Goal: Task Accomplishment & Management: Manage account settings

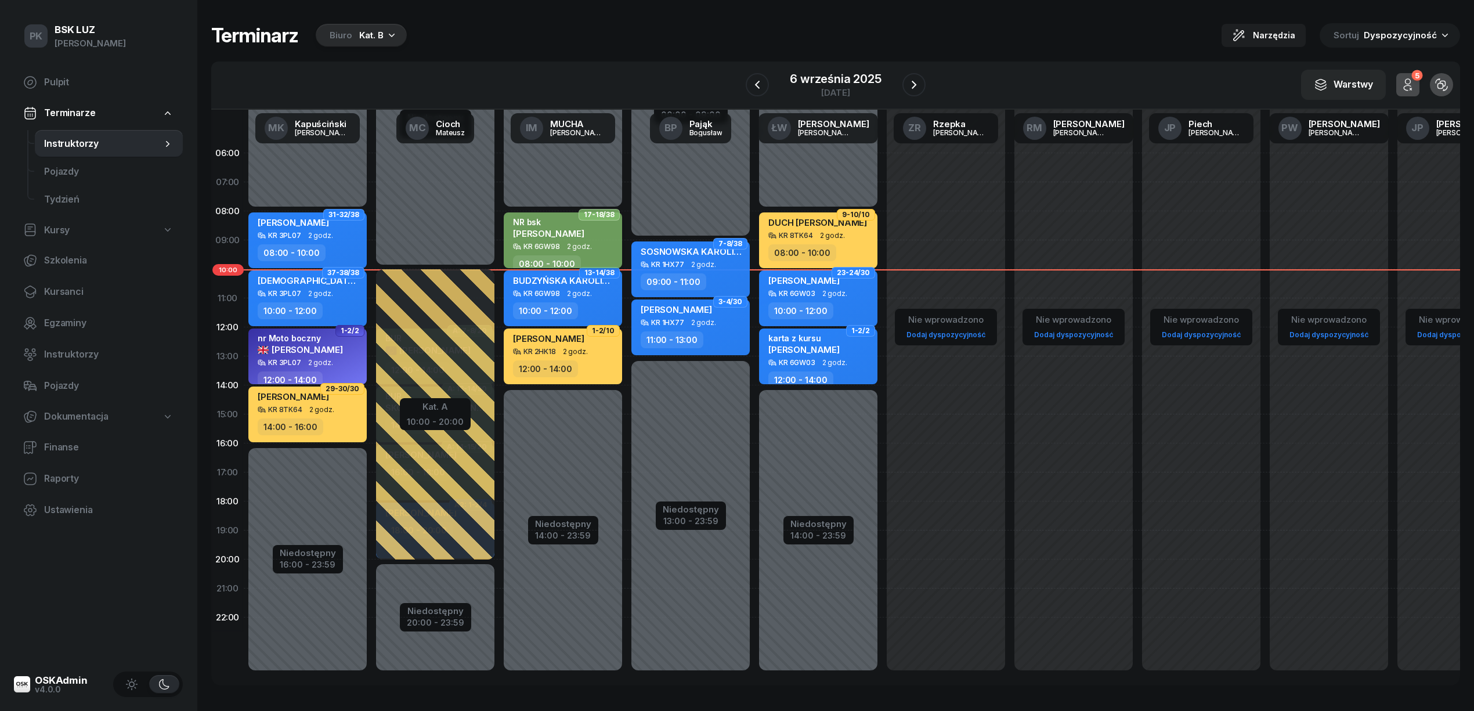
click at [572, 219] on div "NR bsk" at bounding box center [548, 222] width 71 height 10
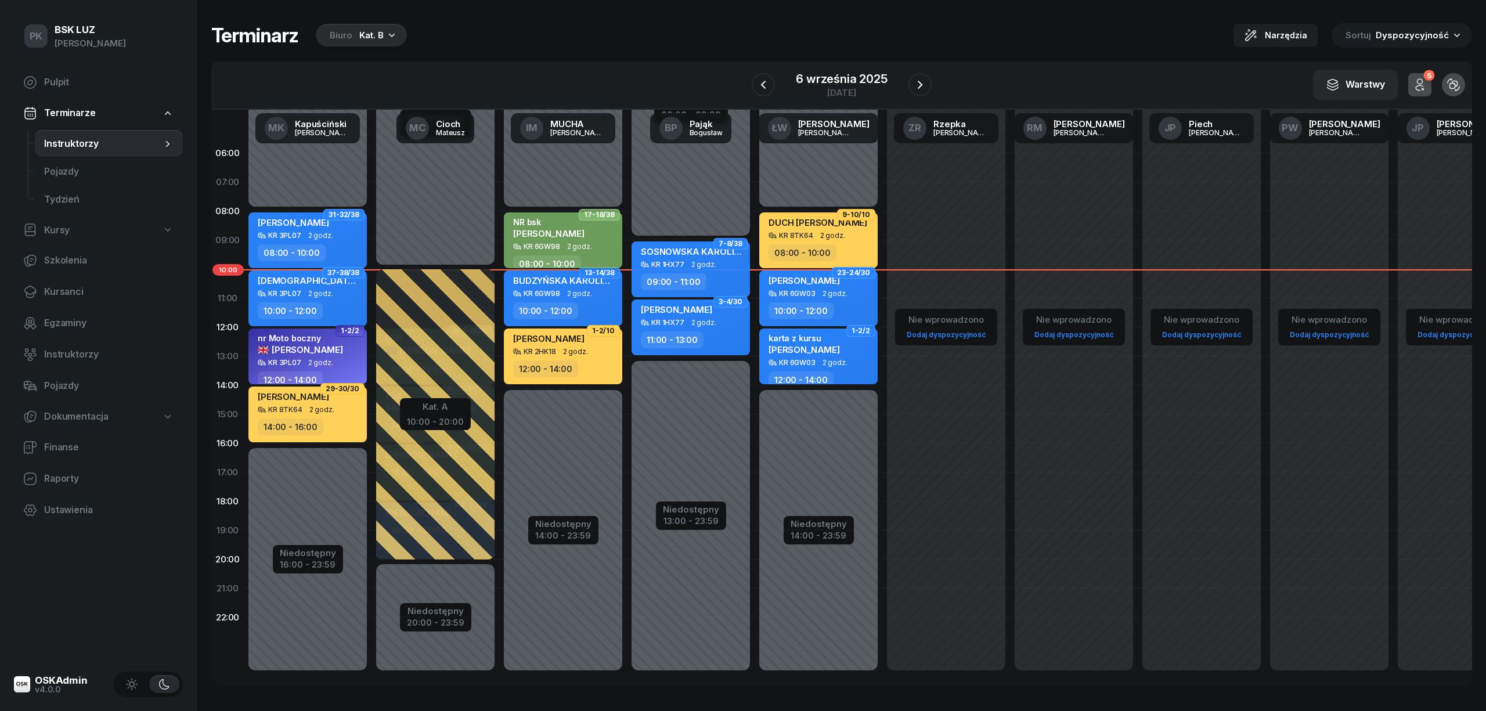
select select "08"
select select "10"
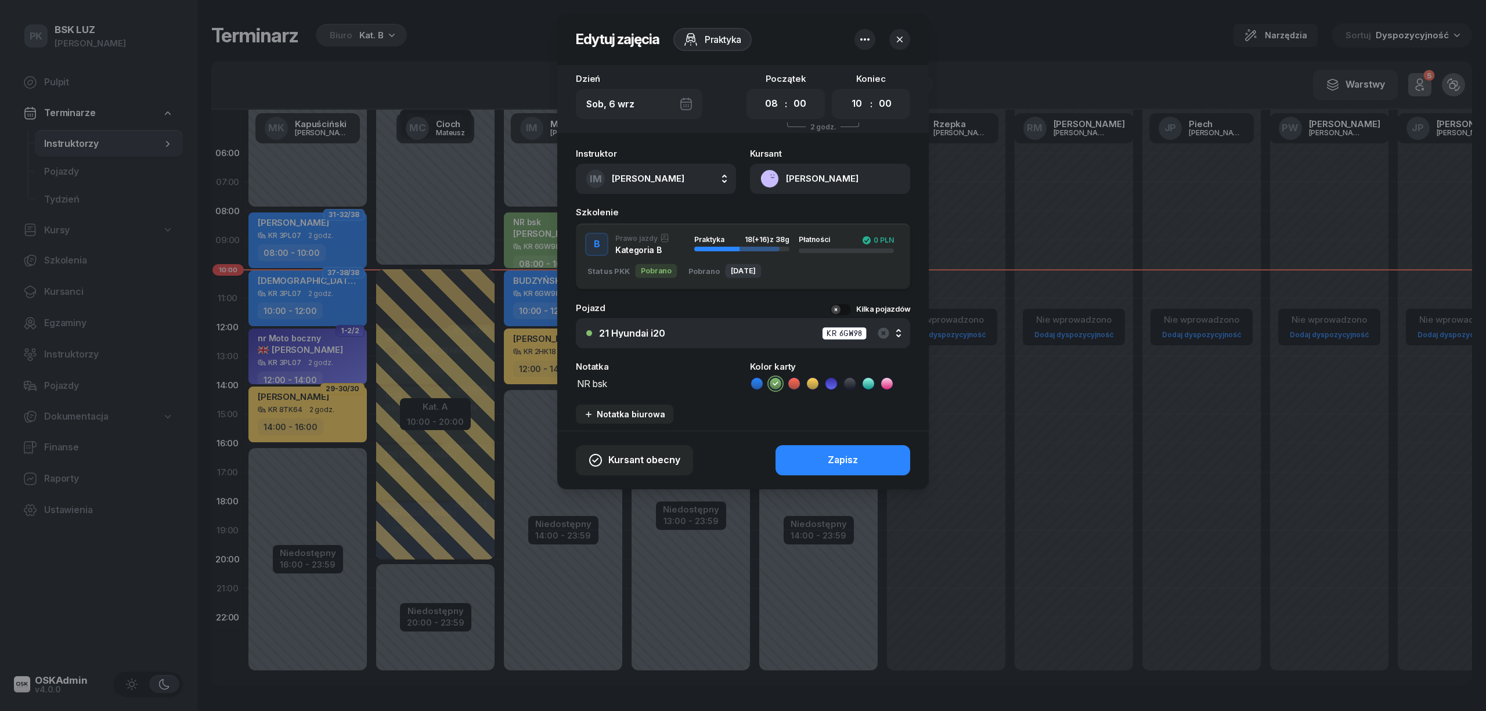
click at [841, 177] on button "[PERSON_NAME]" at bounding box center [830, 179] width 160 height 30
click at [822, 221] on link "Otwórz profil" at bounding box center [829, 218] width 152 height 29
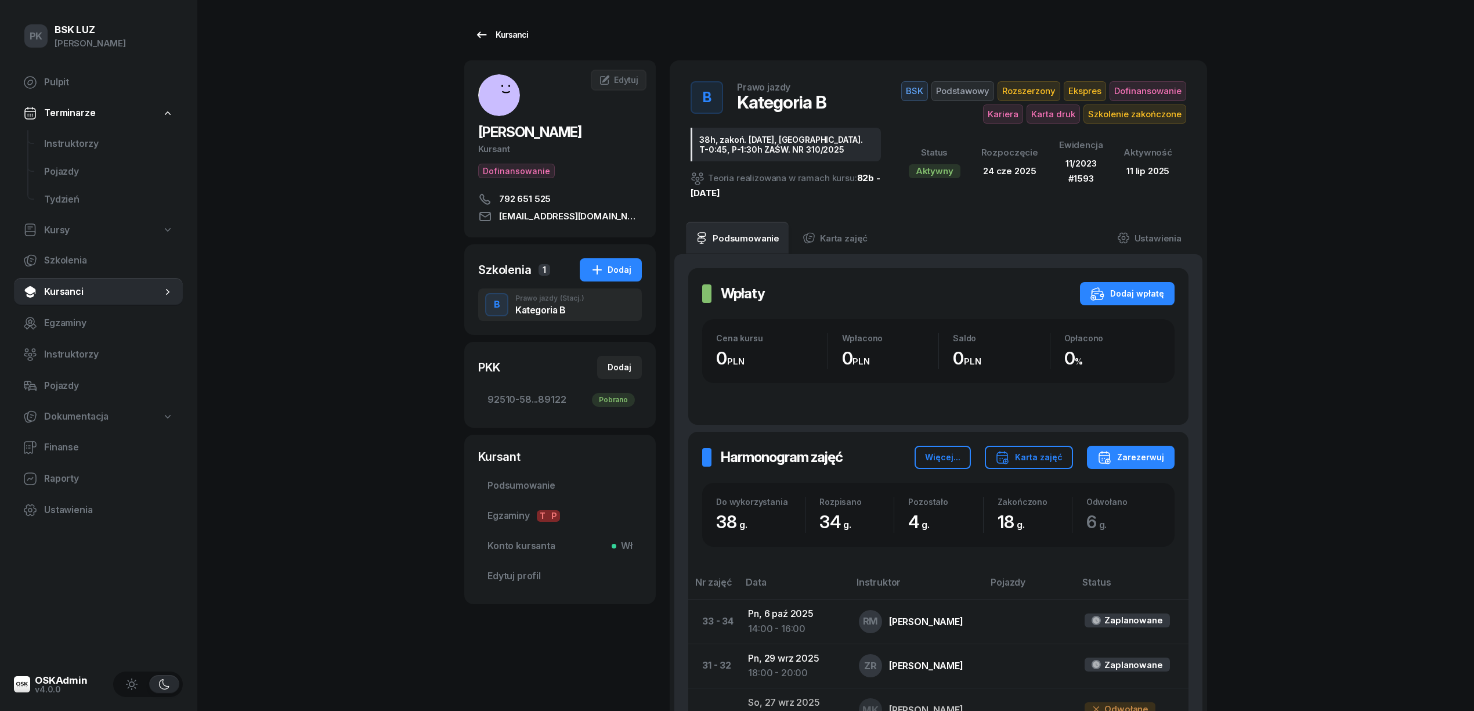
click at [501, 30] on div "Kursanci" at bounding box center [501, 35] width 53 height 14
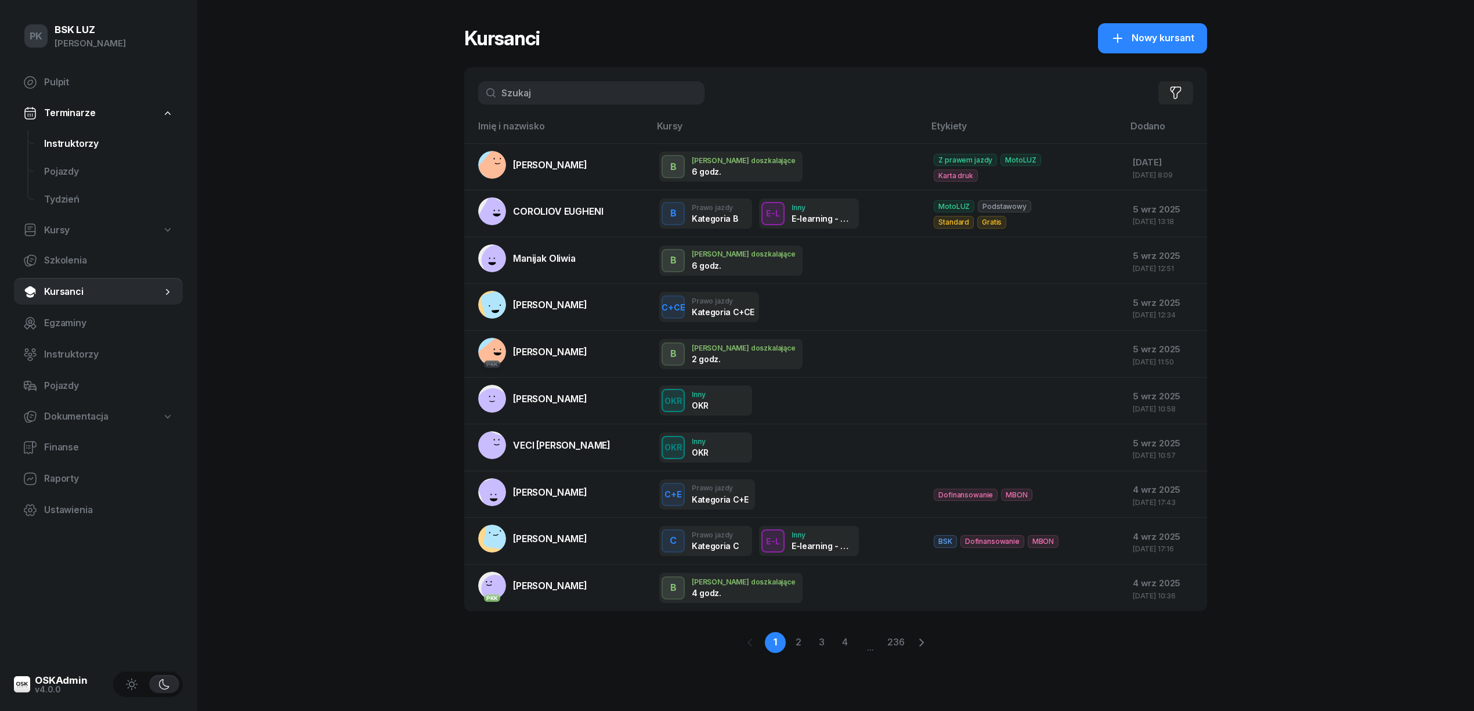
click at [77, 153] on link "Instruktorzy" at bounding box center [109, 144] width 148 height 28
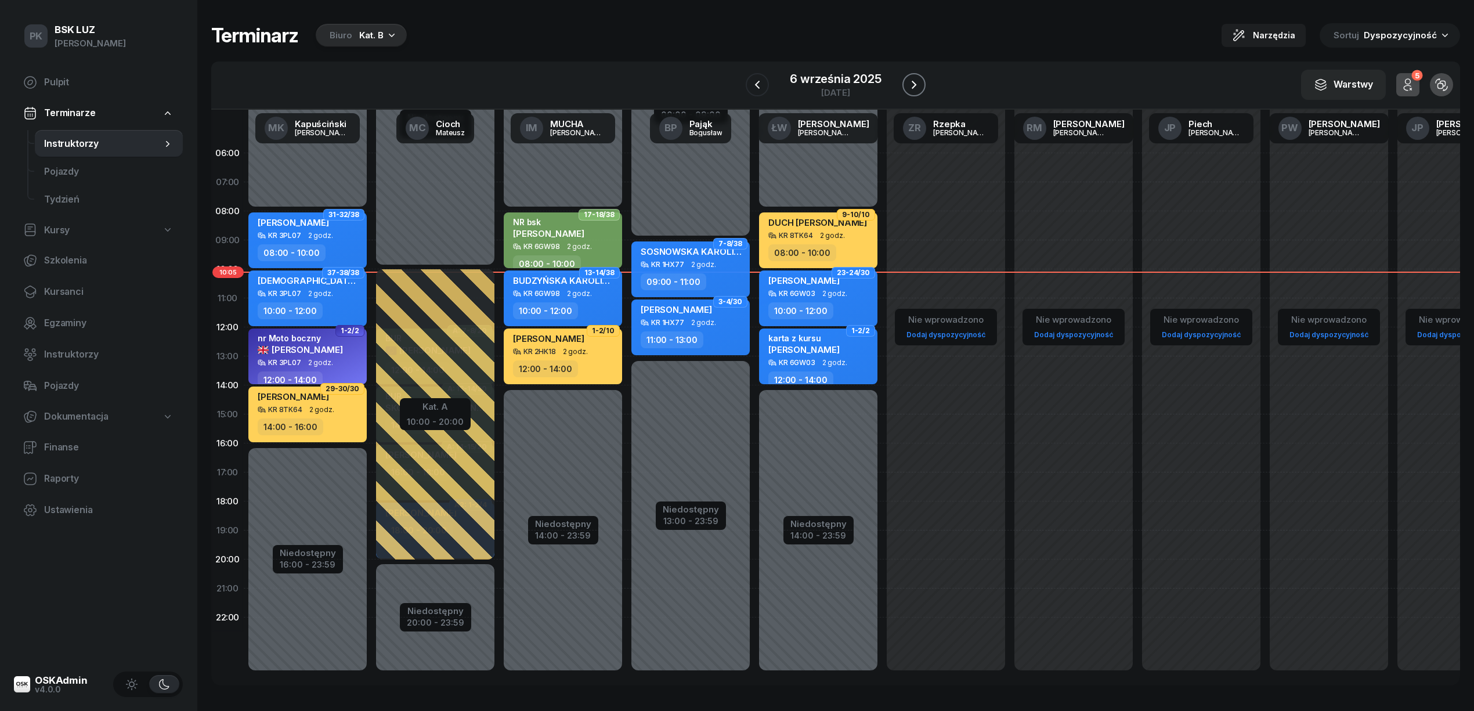
click at [910, 85] on icon "button" at bounding box center [914, 85] width 14 height 14
click at [910, 85] on icon "button" at bounding box center [913, 85] width 14 height 14
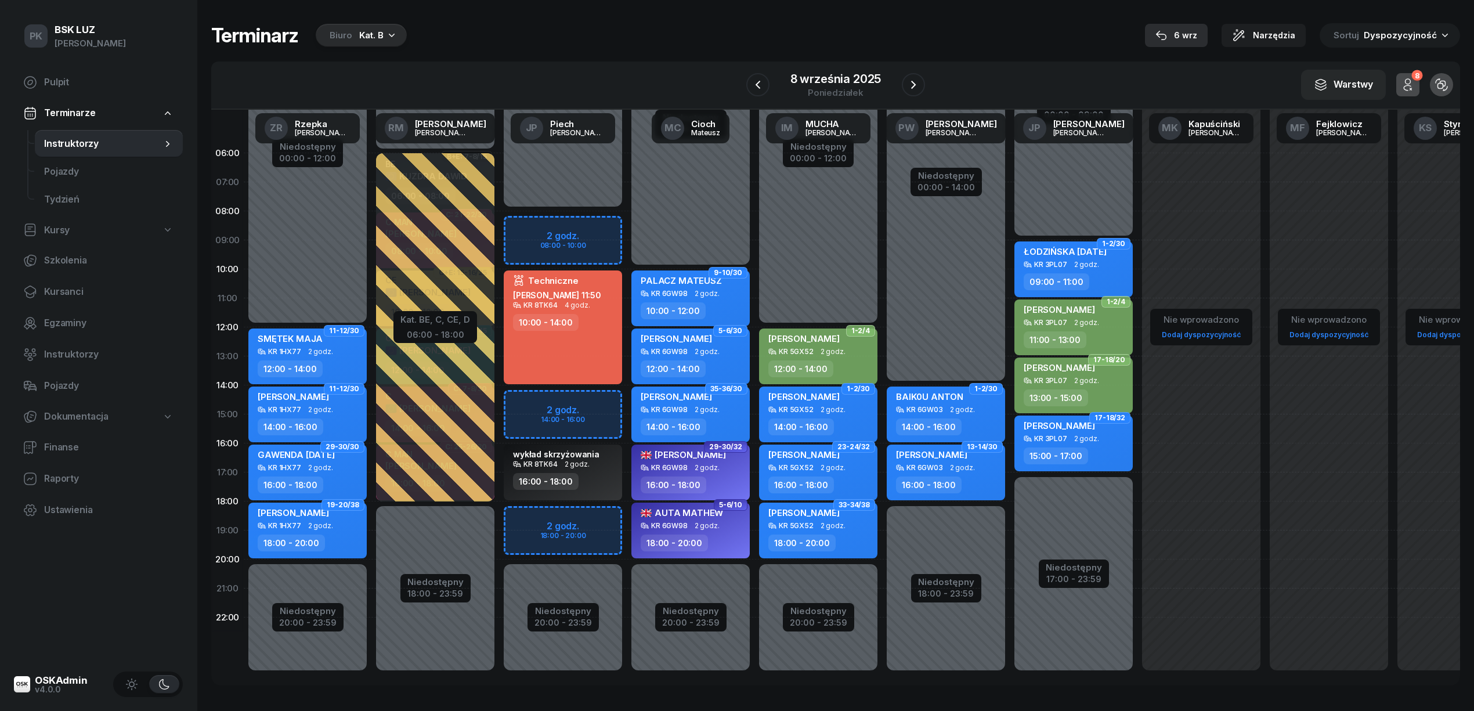
click at [1191, 29] on div "6 wrz" at bounding box center [1176, 35] width 42 height 14
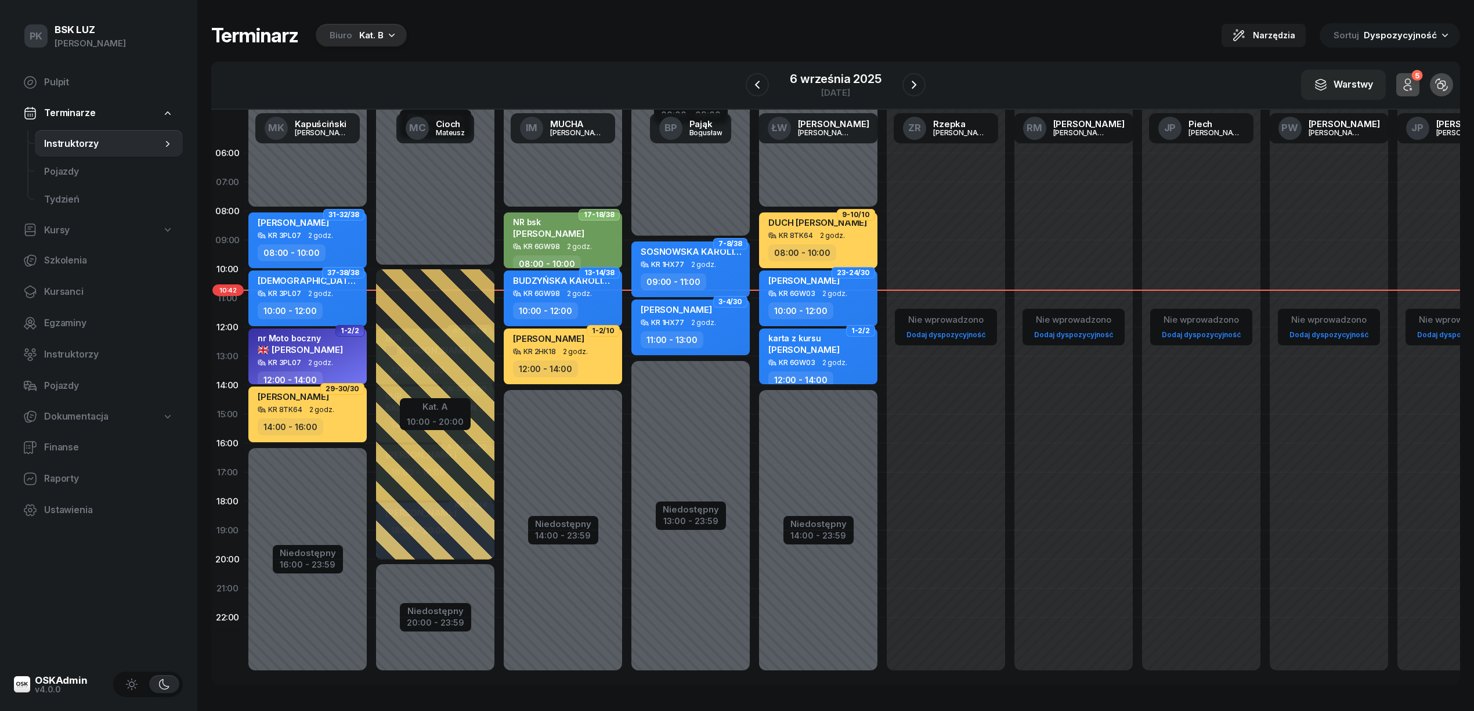
click at [604, 363] on div "12:00 - 14:00" at bounding box center [564, 368] width 102 height 17
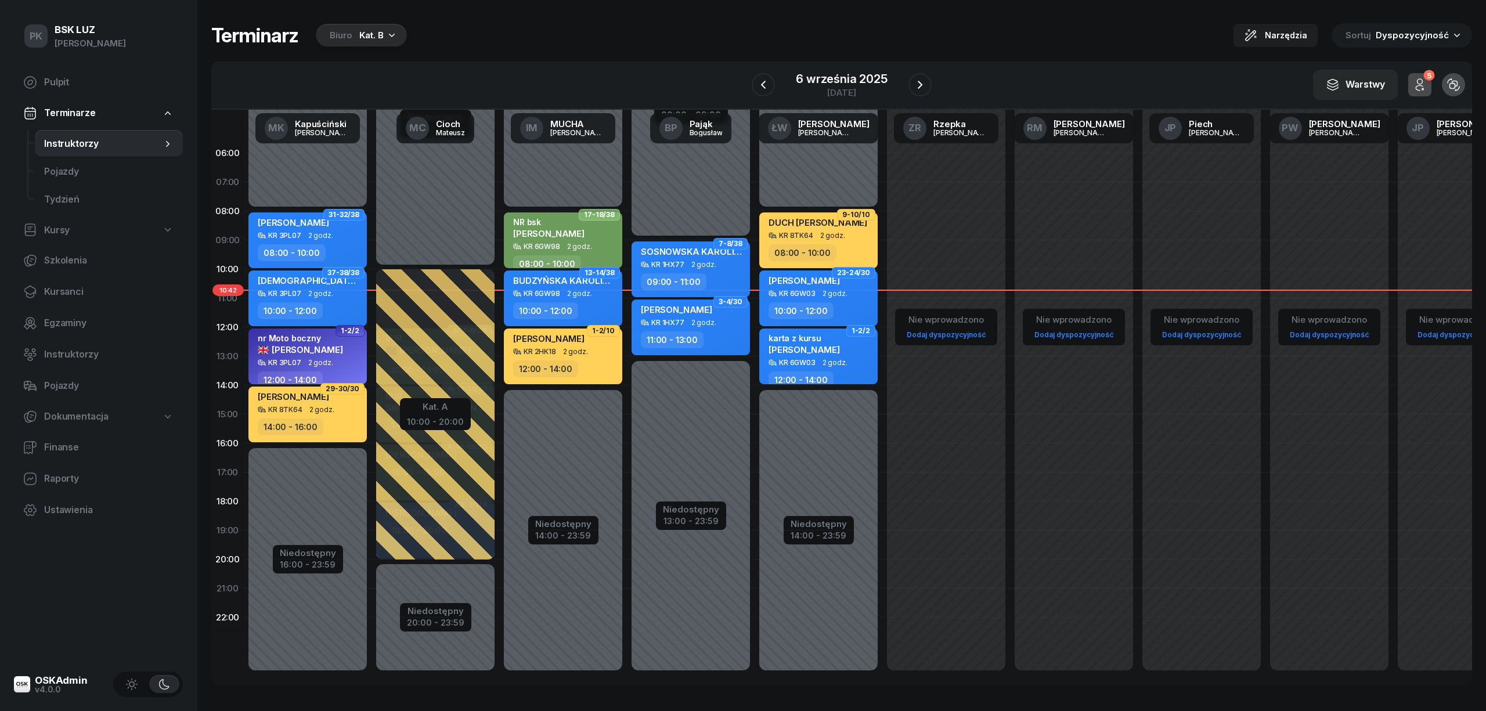
select select "12"
select select "14"
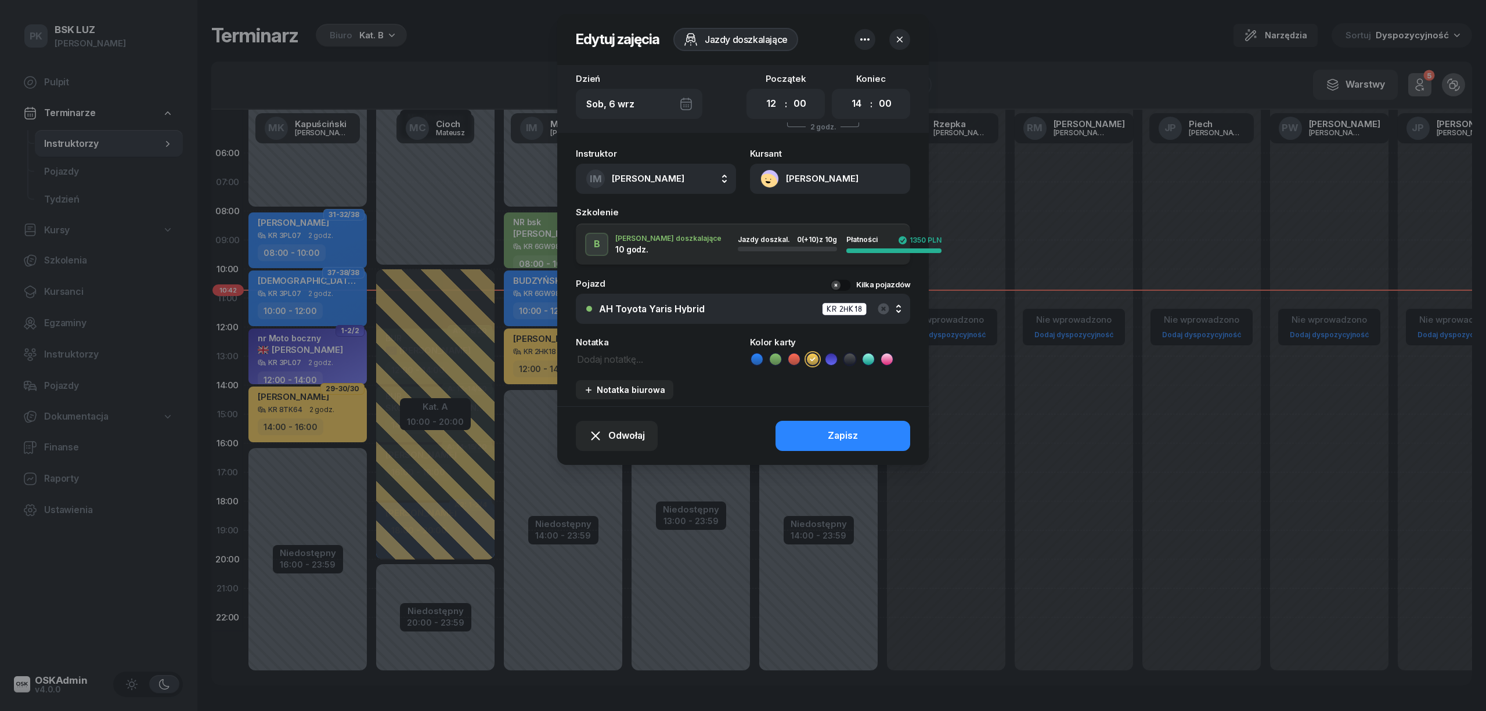
click at [838, 307] on div "KR 2HK18" at bounding box center [844, 308] width 45 height 13
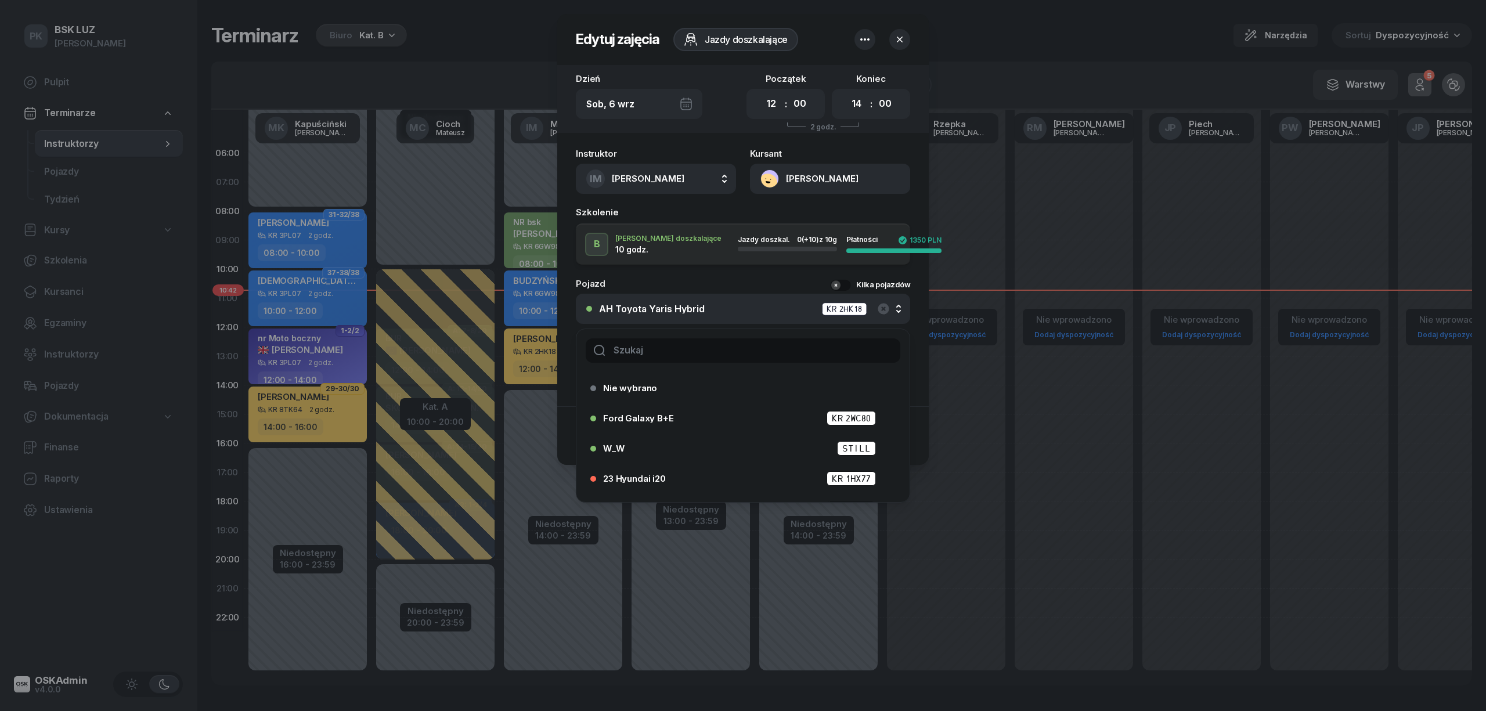
click at [852, 346] on input "text" at bounding box center [743, 350] width 315 height 24
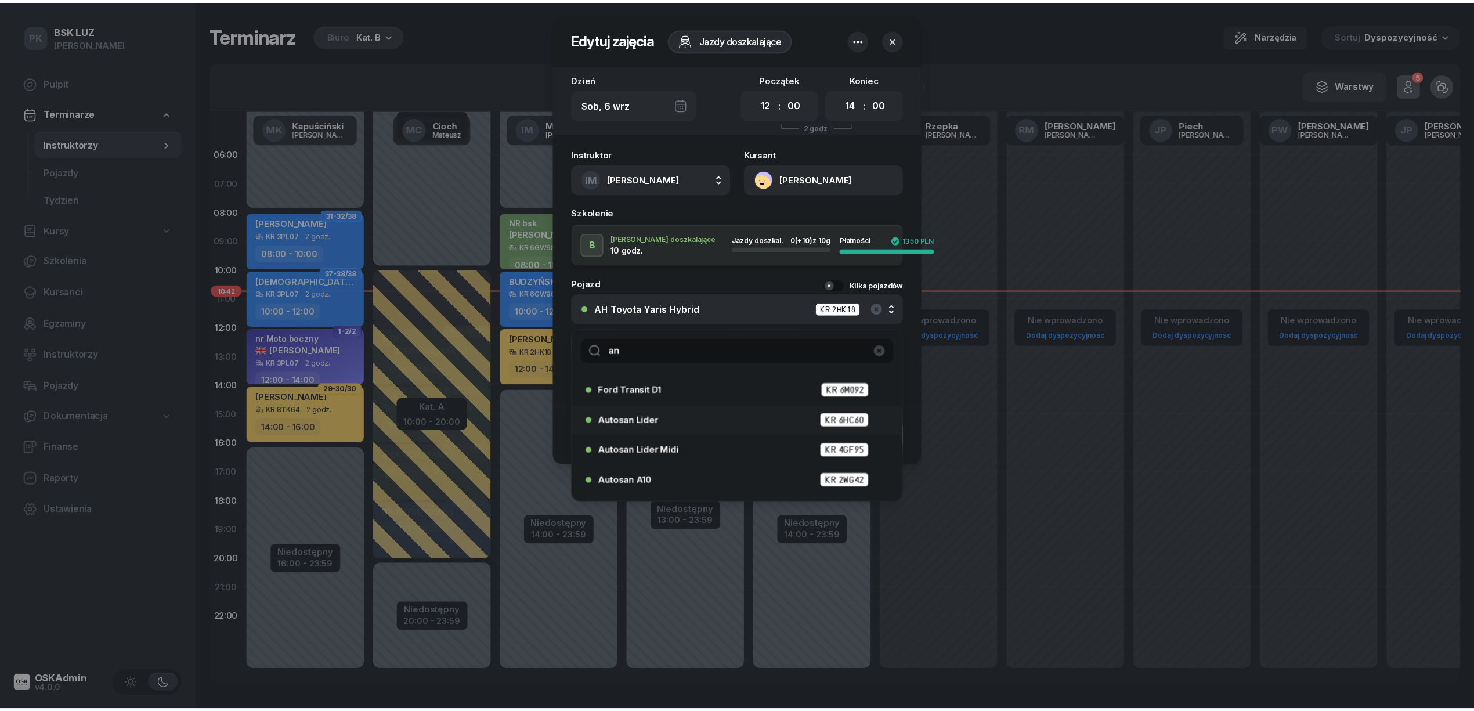
scroll to position [154, 0]
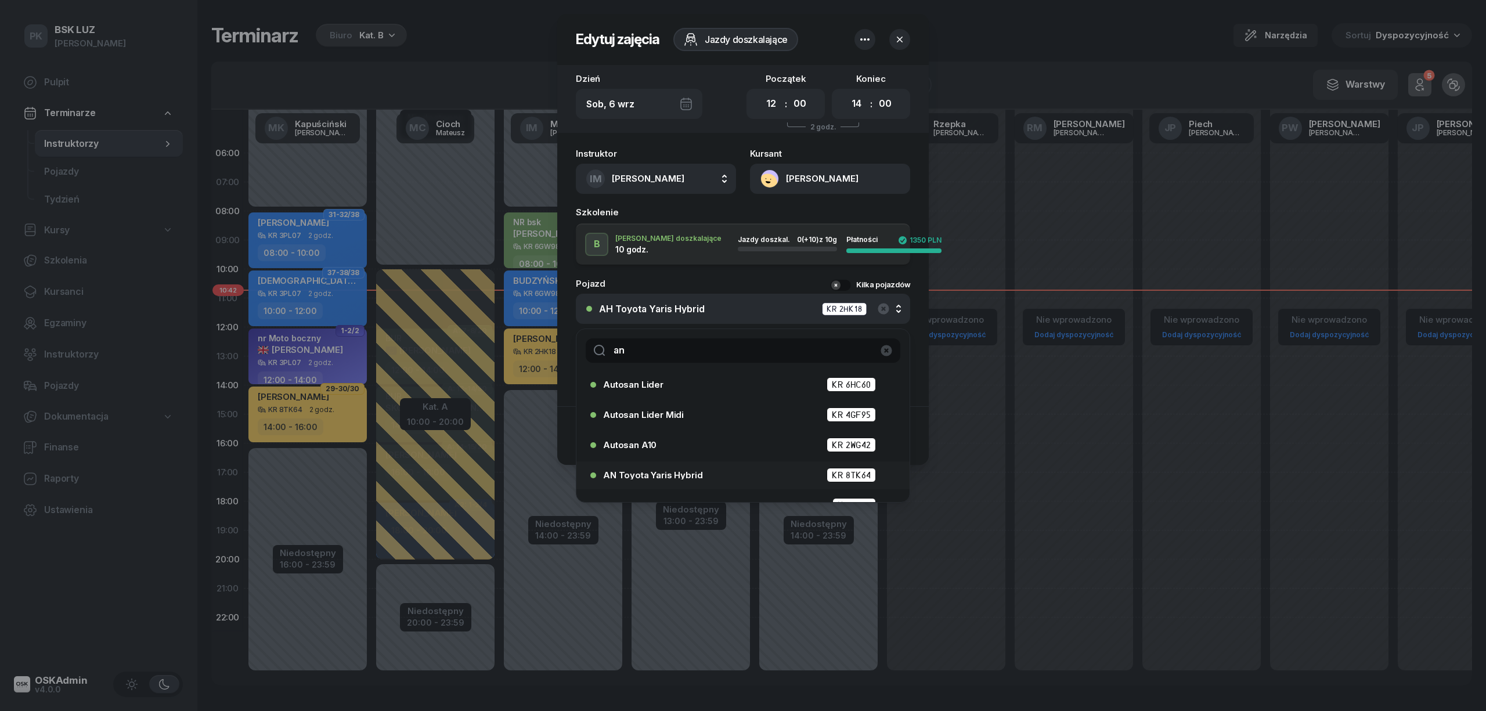
type input "an"
click at [657, 461] on li "AN Toyota Yaris Hybrid KR 8TK64" at bounding box center [742, 475] width 333 height 28
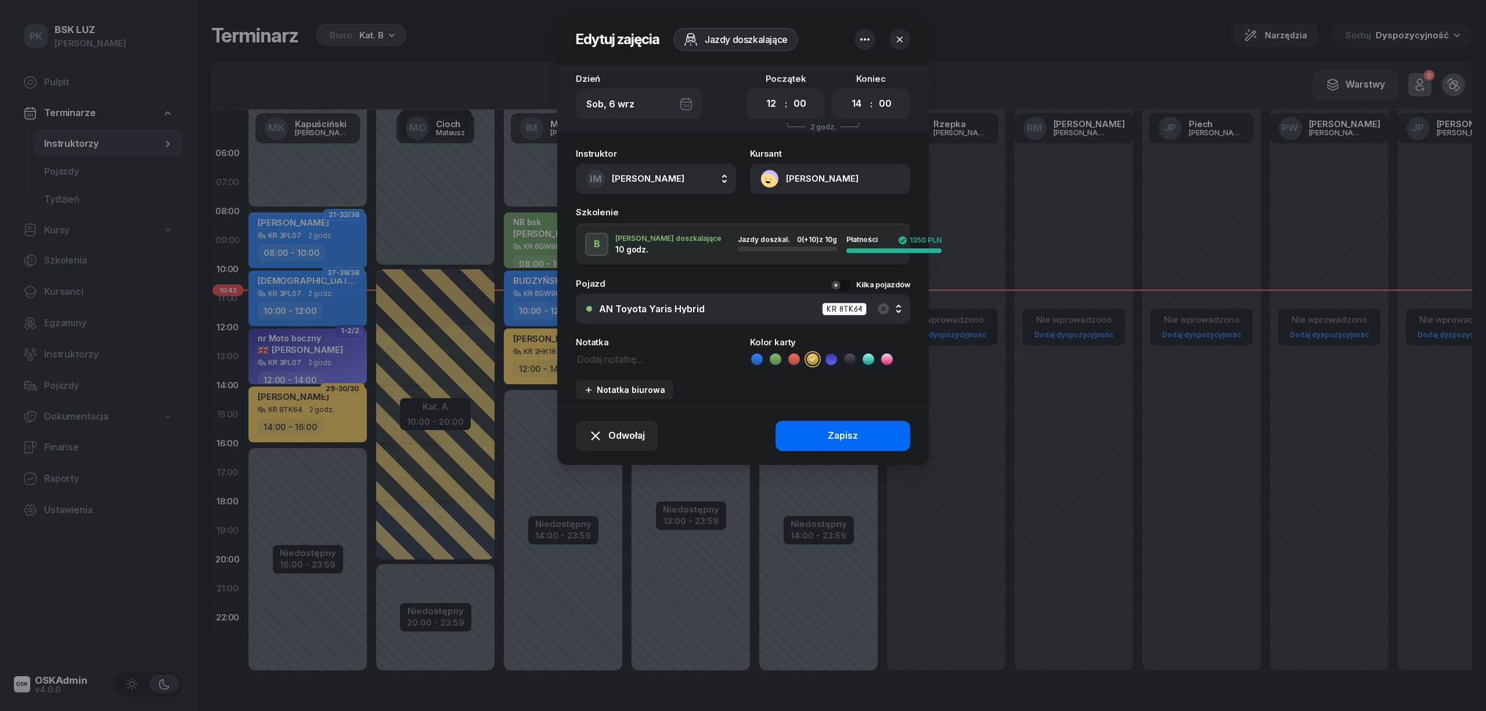
click at [822, 435] on button "Zapisz" at bounding box center [842, 436] width 135 height 30
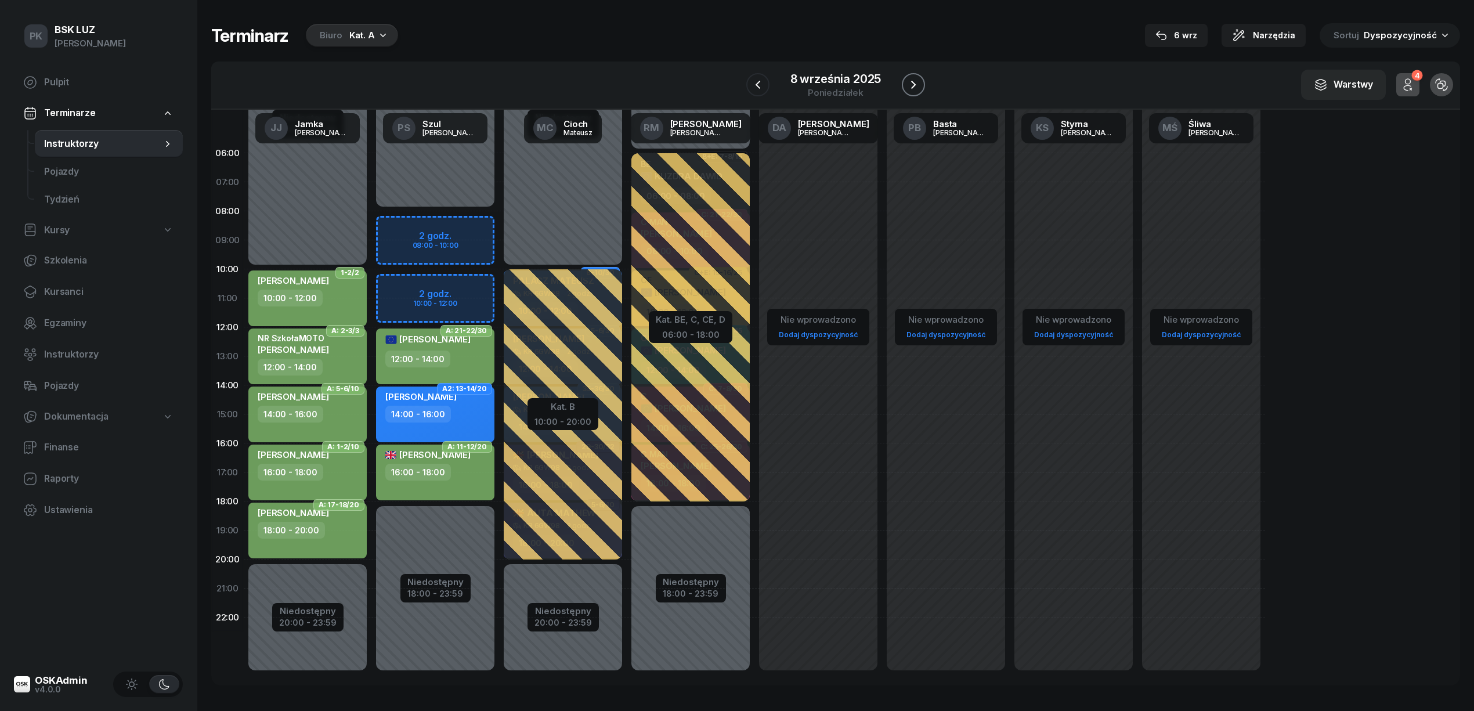
click at [918, 82] on icon "button" at bounding box center [913, 85] width 14 height 14
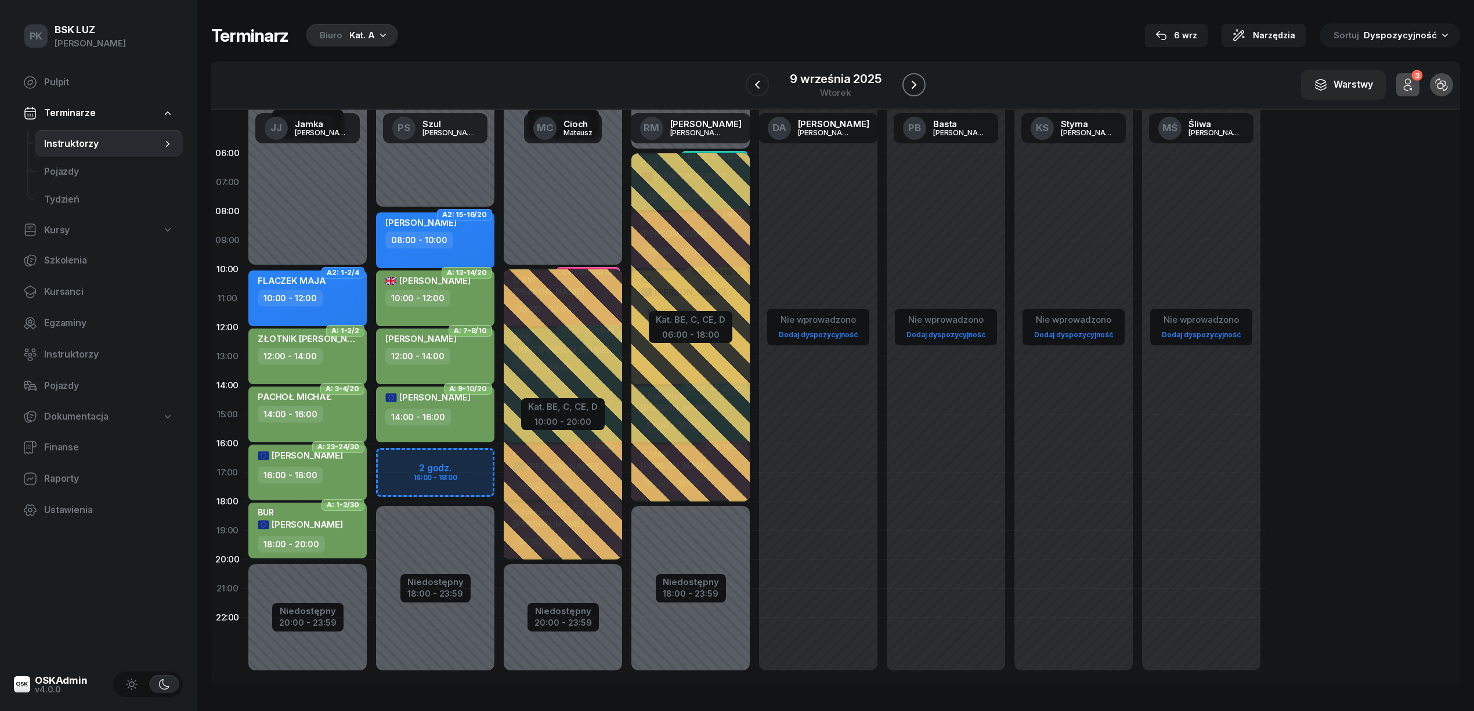
click at [918, 82] on icon "button" at bounding box center [914, 85] width 14 height 14
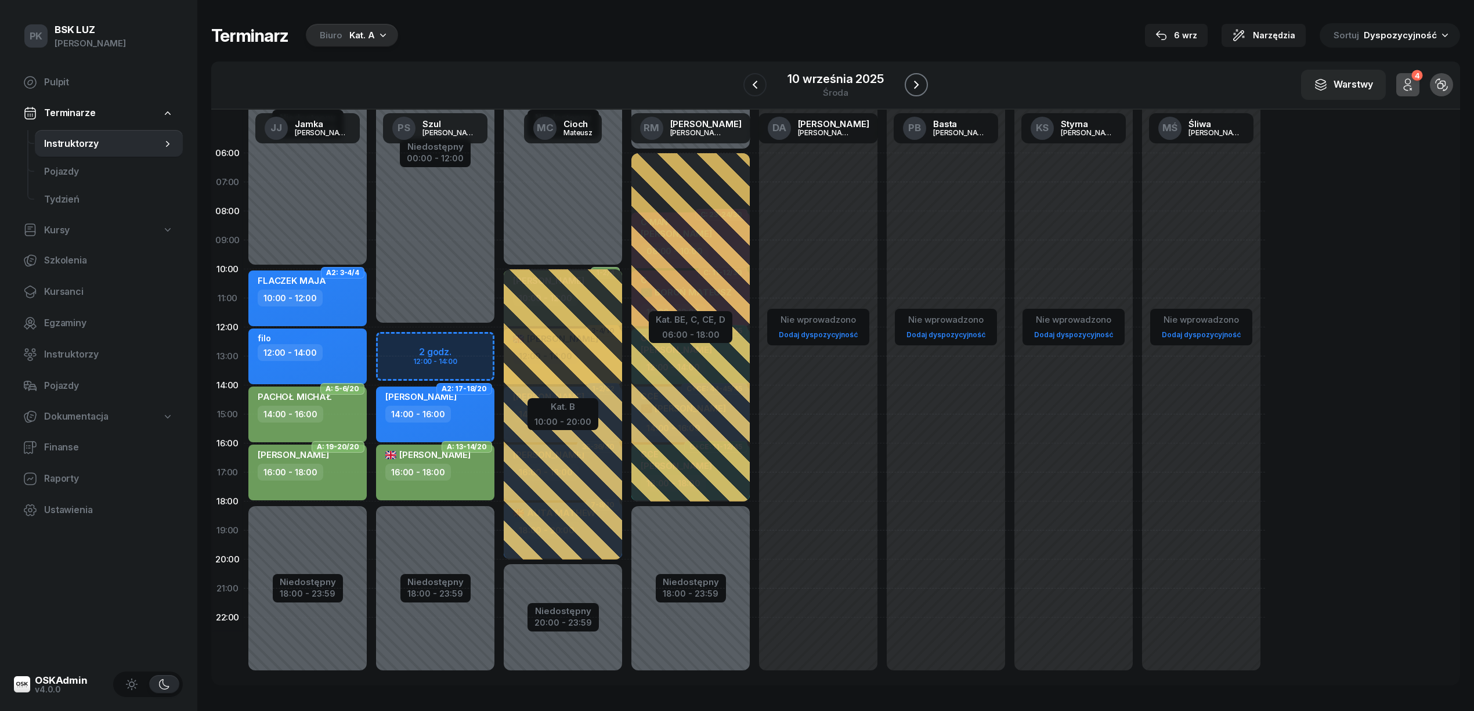
click at [919, 82] on icon "button" at bounding box center [916, 85] width 14 height 14
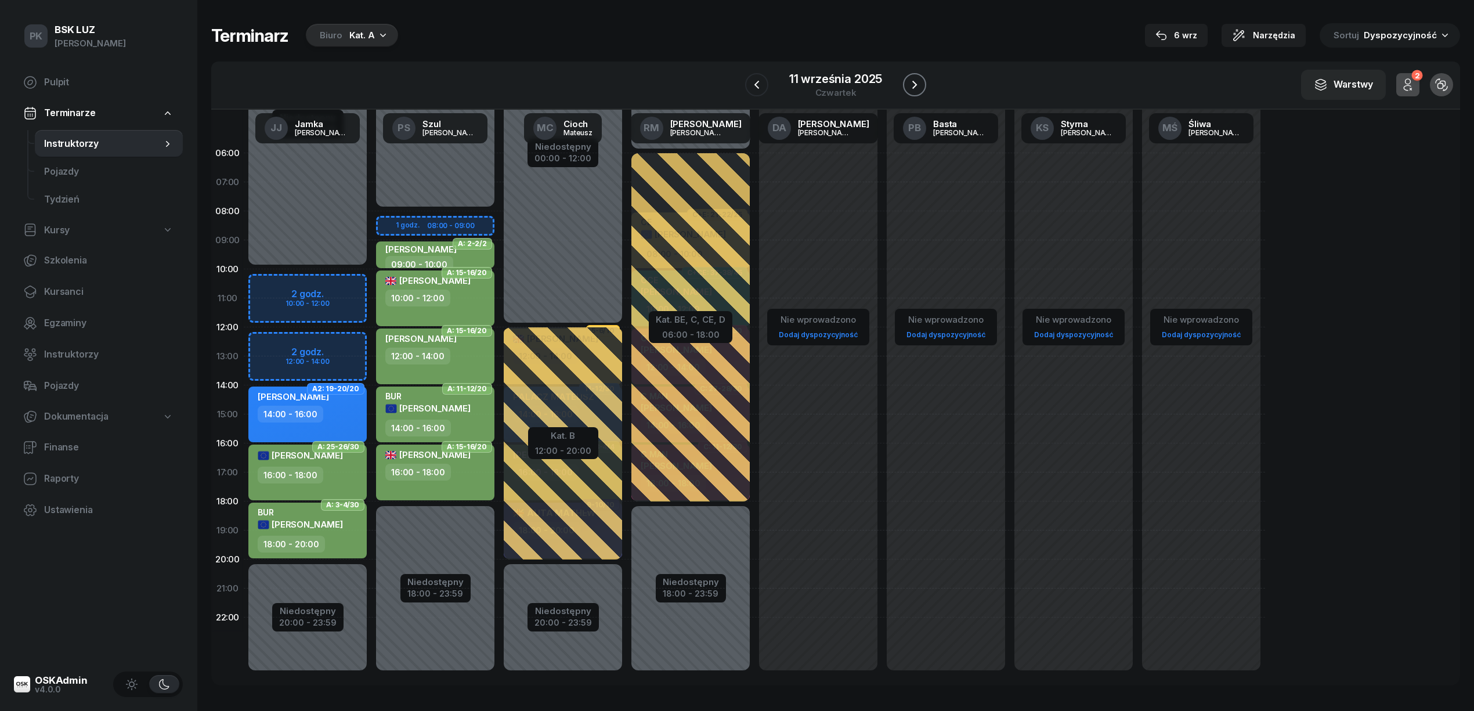
click at [919, 82] on icon "button" at bounding box center [915, 85] width 14 height 14
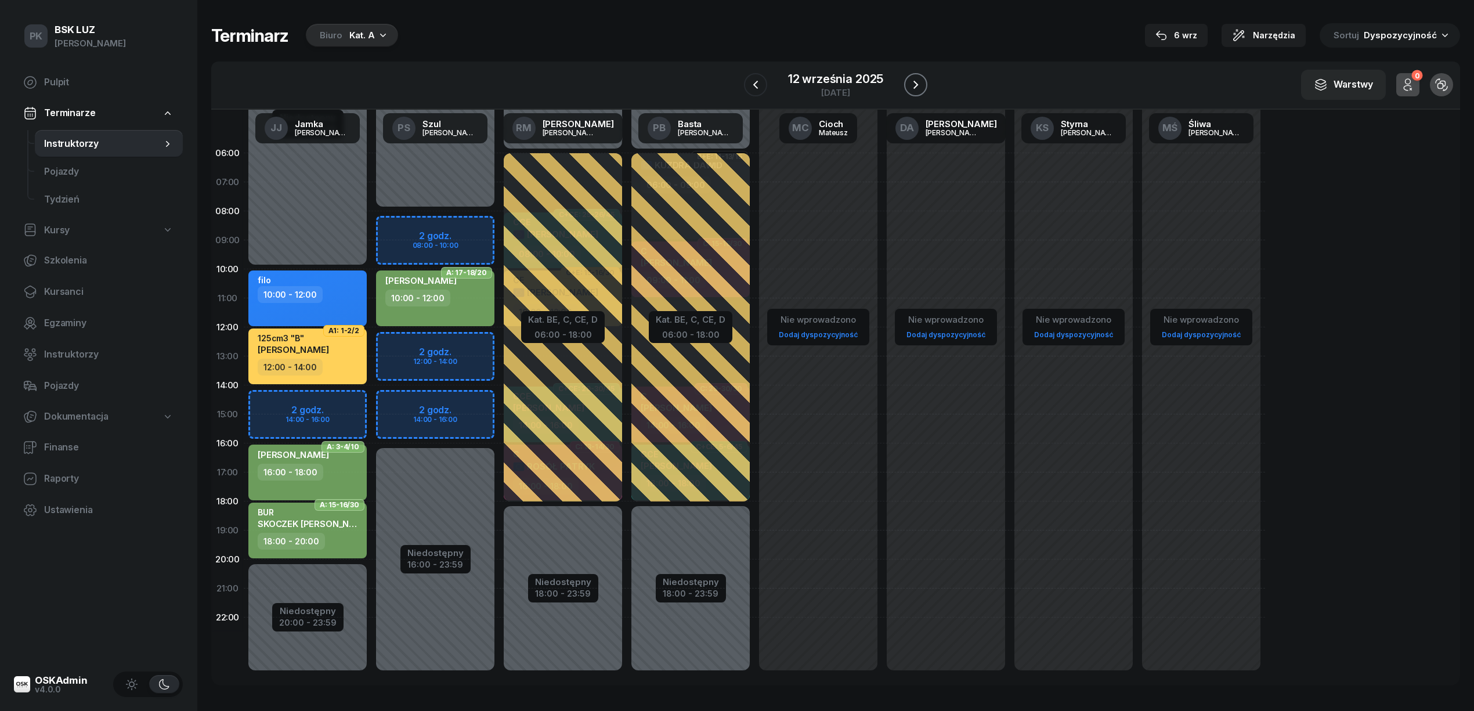
click at [922, 82] on icon "button" at bounding box center [916, 85] width 14 height 14
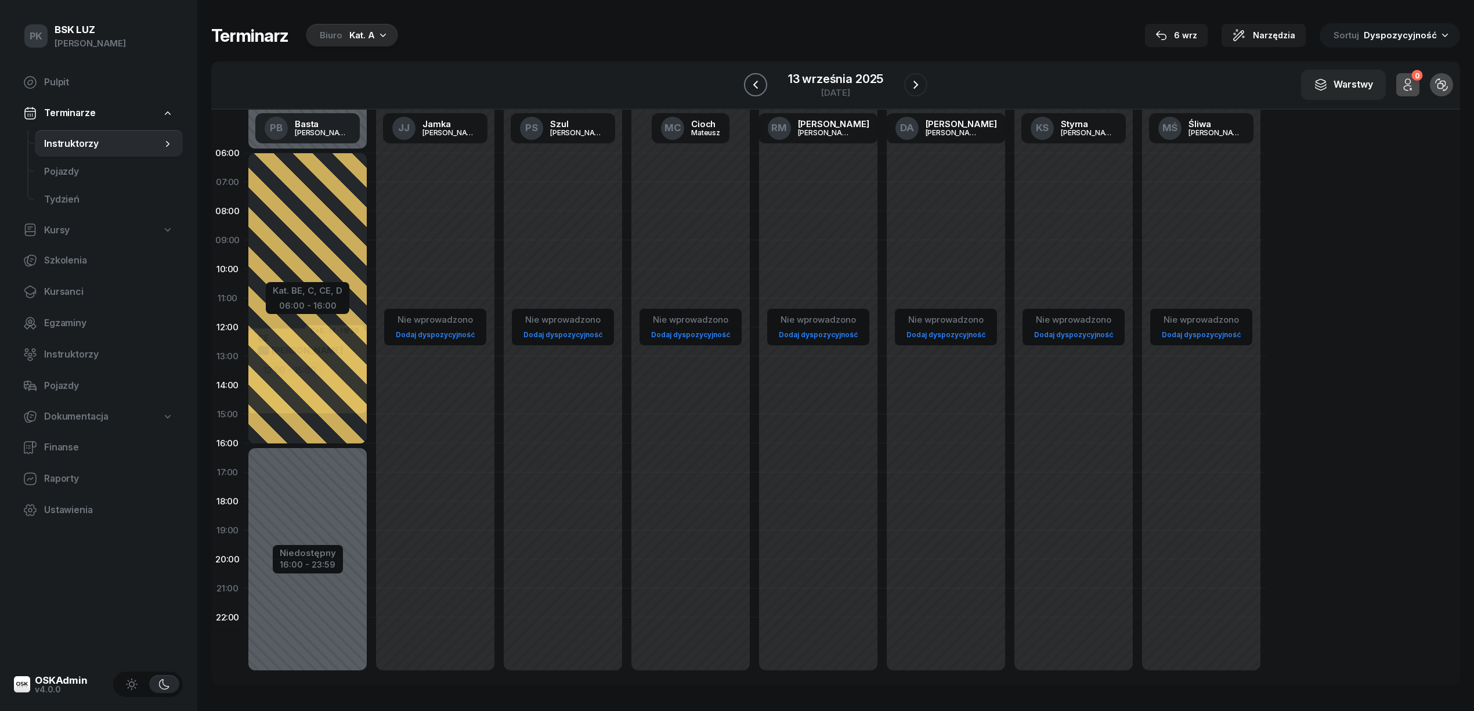
click at [764, 82] on button "button" at bounding box center [755, 84] width 23 height 23
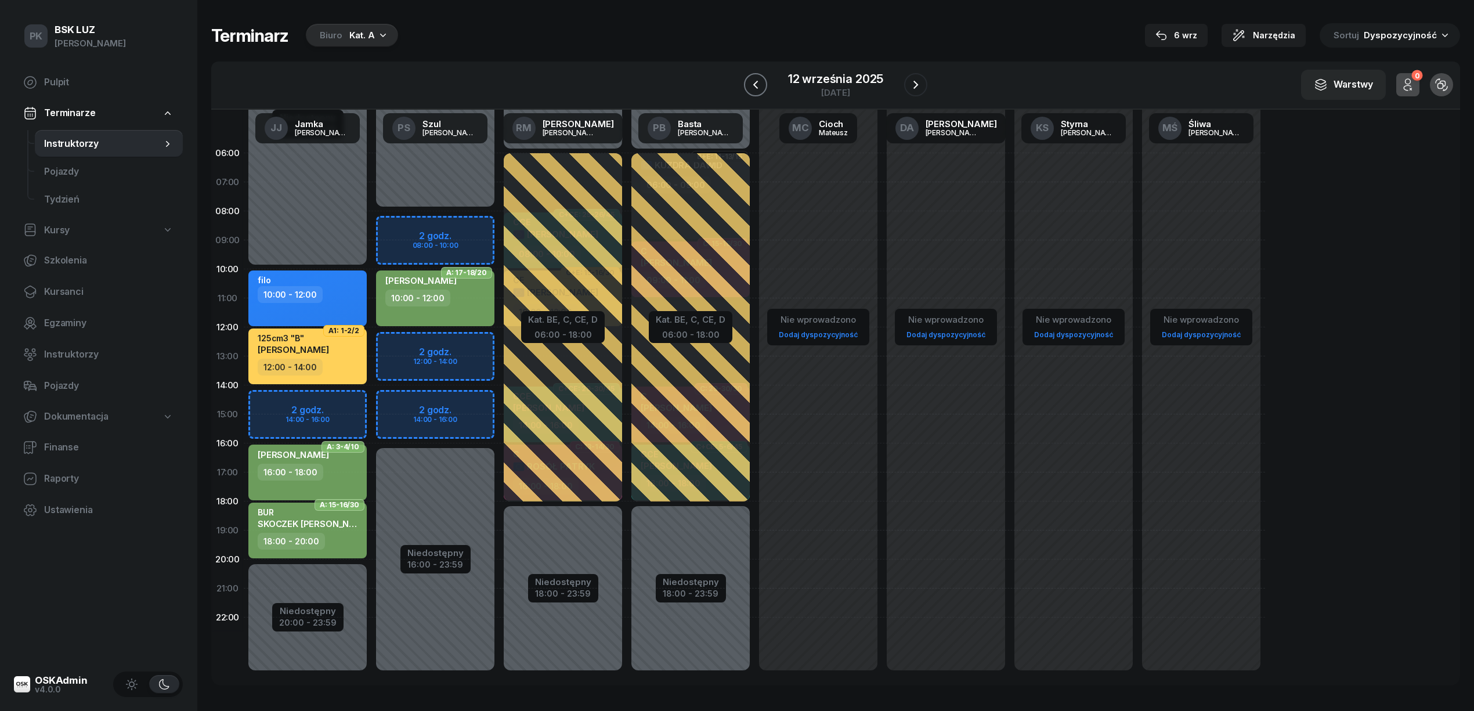
click at [764, 81] on button "button" at bounding box center [755, 84] width 23 height 23
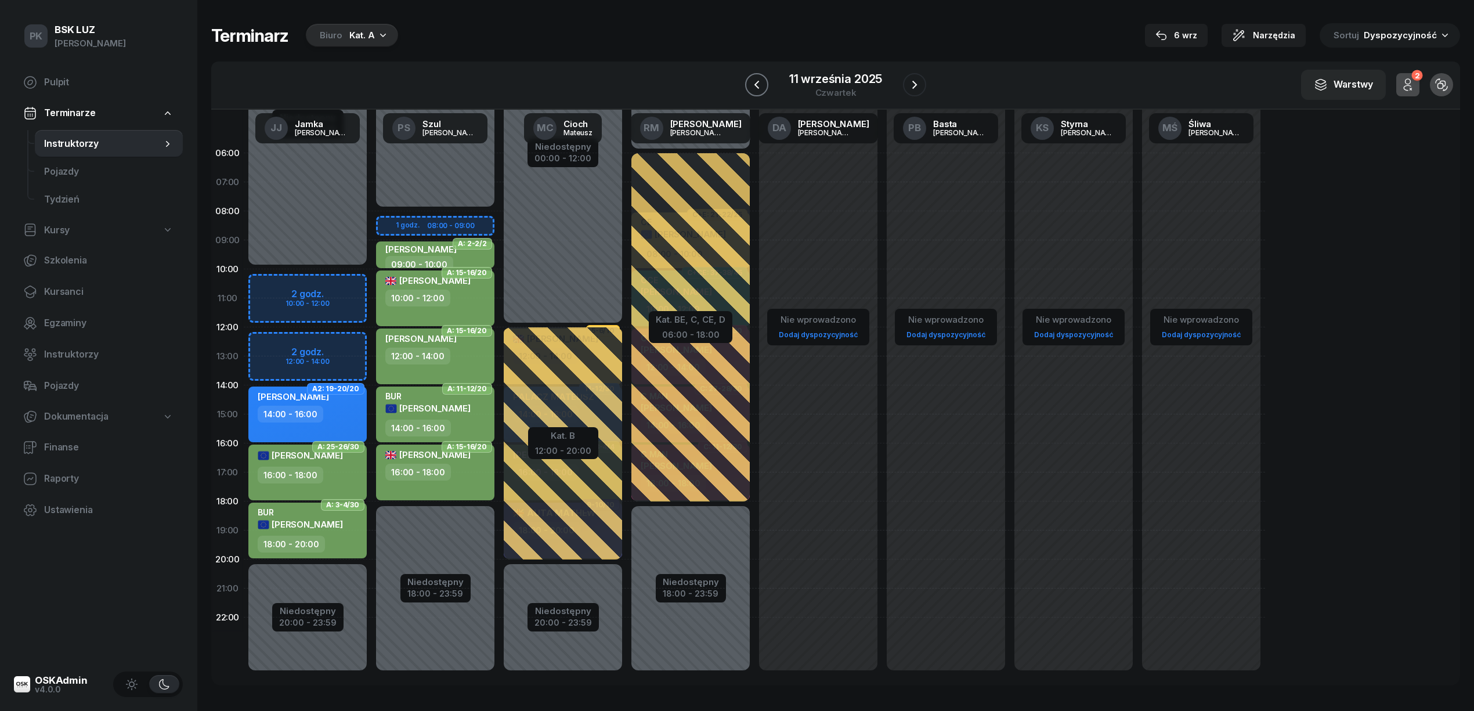
click at [764, 80] on button "button" at bounding box center [756, 84] width 23 height 23
click at [764, 80] on button "button" at bounding box center [754, 84] width 23 height 23
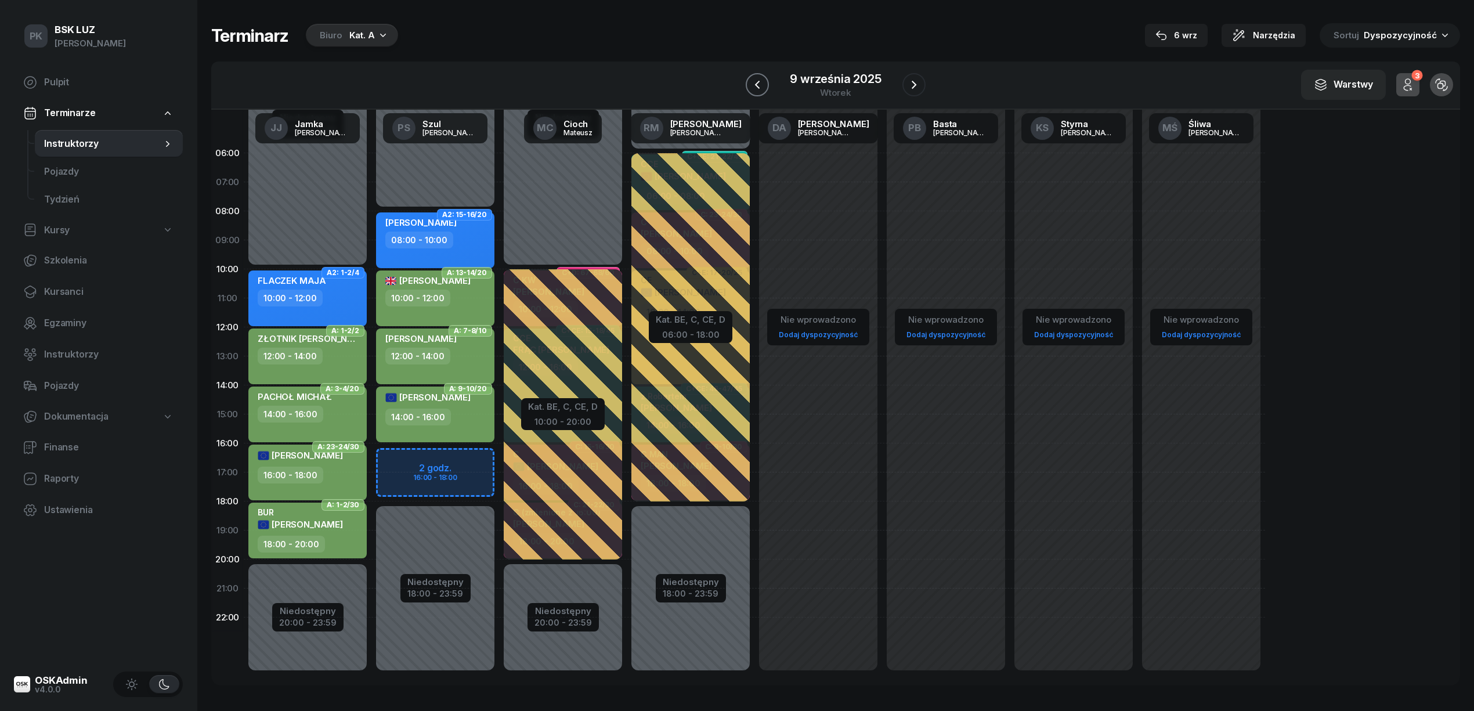
click at [764, 80] on icon "button" at bounding box center [757, 85] width 14 height 14
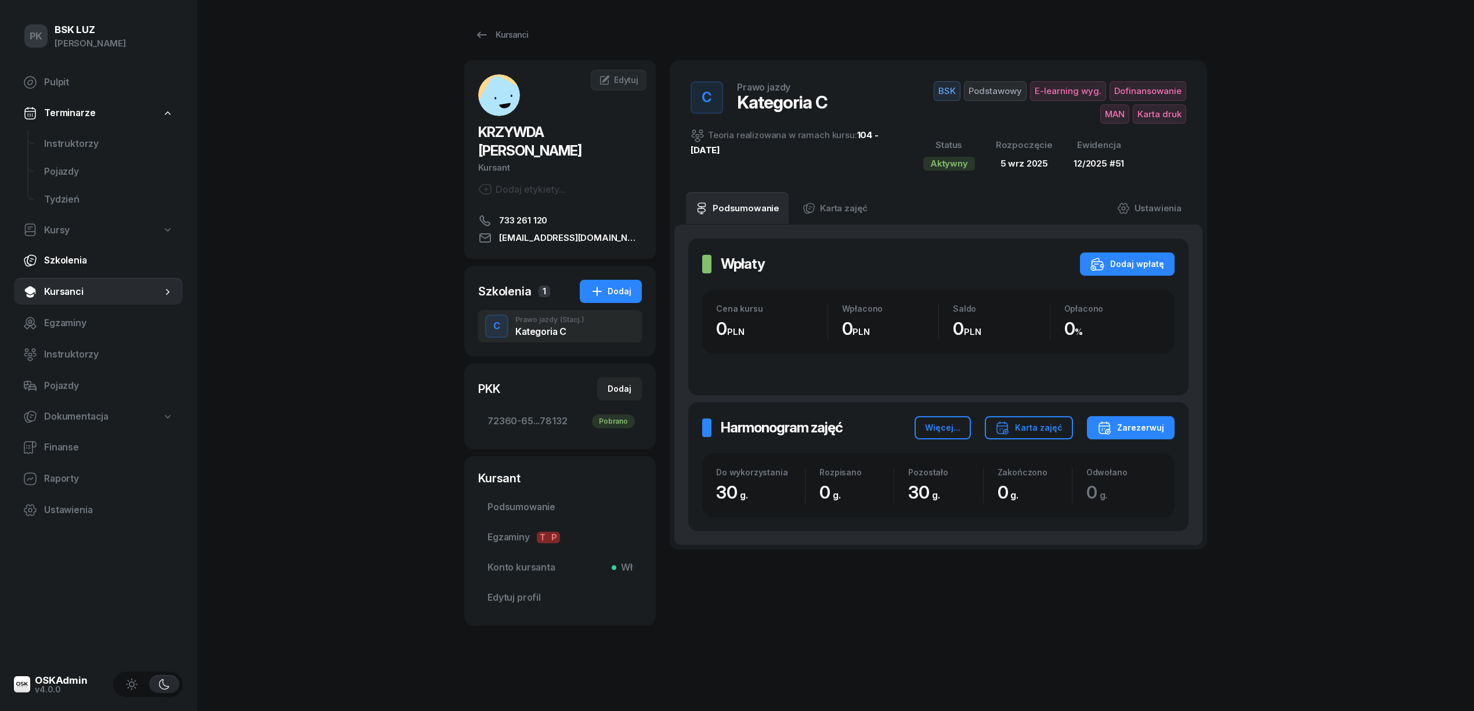
click at [80, 267] on span "Szkolenia" at bounding box center [108, 260] width 129 height 15
select select "createdAt-desc"
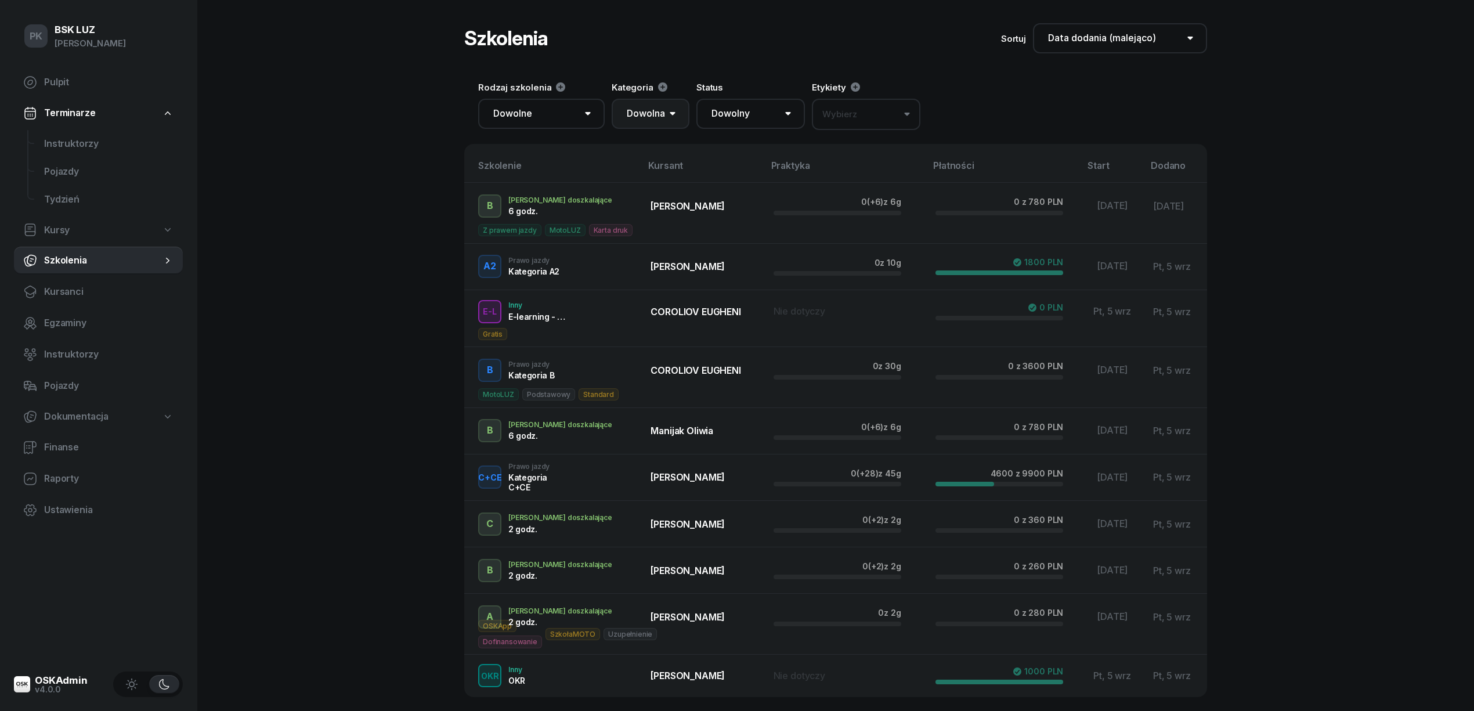
click at [666, 105] on select "Dowolna AM A1 A2 A B1 B B+E C1 C1+E C C+E D1 D1+E D D+E T Tram C+CE C+D" at bounding box center [651, 114] width 78 height 30
select select "AM"
click at [612, 99] on select "Dowolna AM A1 A2 A B1 B B+E C1 C1+E C C+E D1 D1+E D D+E T Tram C+CE C+D" at bounding box center [651, 114] width 78 height 30
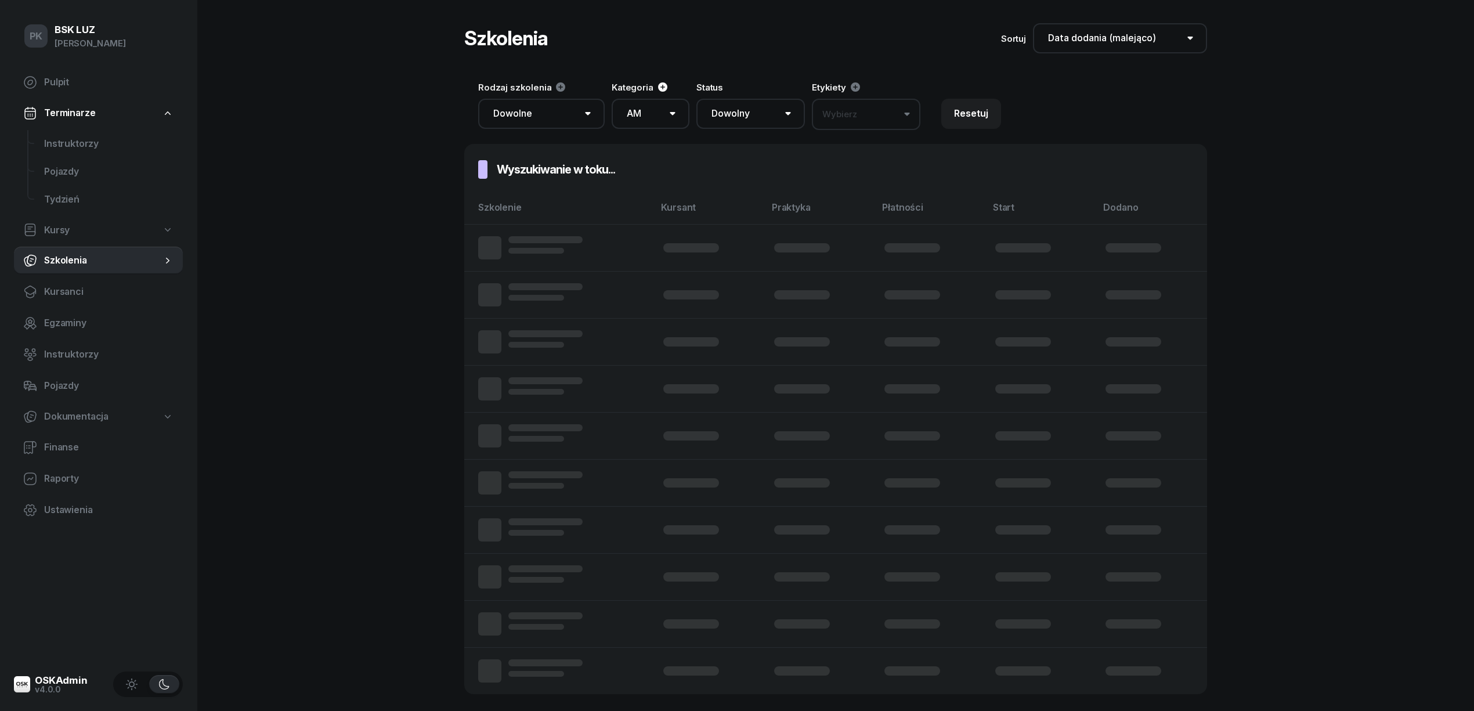
click at [659, 86] on icon at bounding box center [663, 87] width 12 height 12
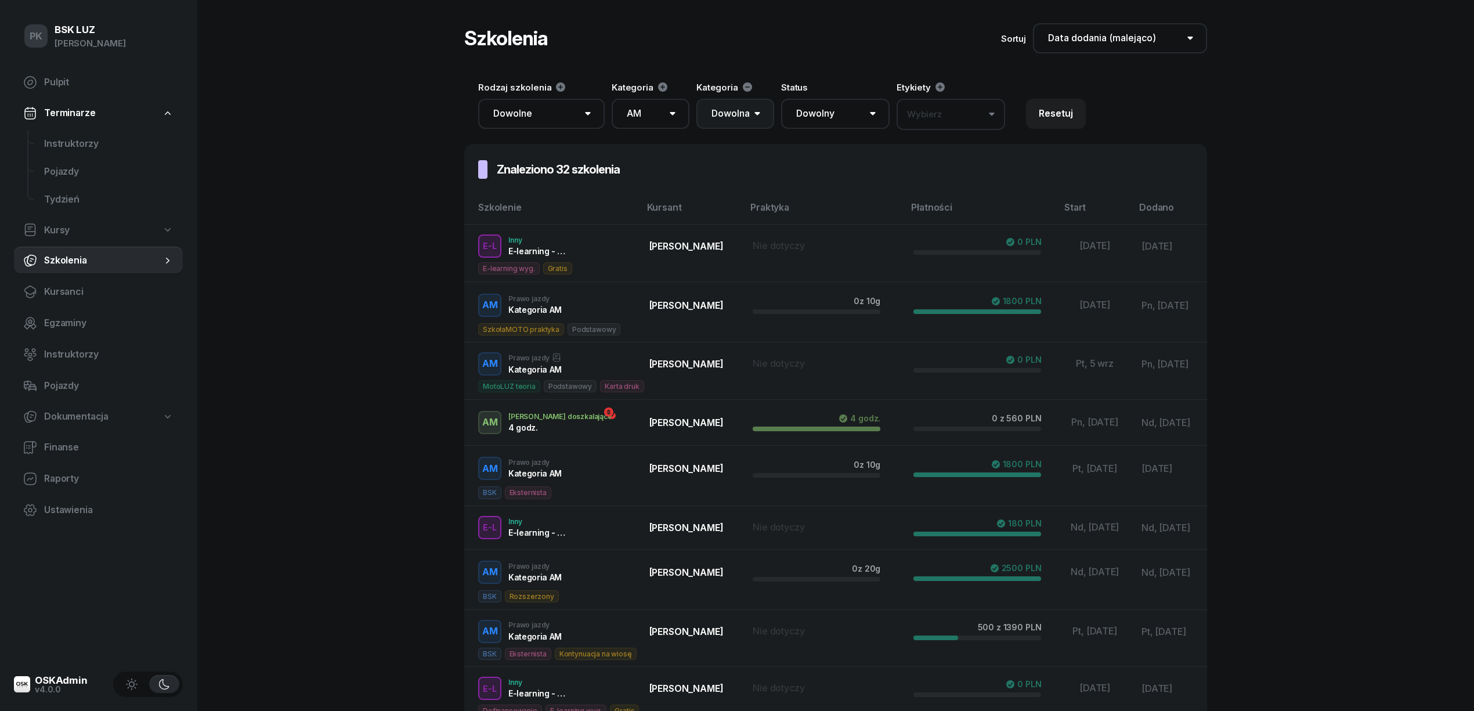
click at [714, 114] on select "Dowolna AM A1 A2 A B1 B B+E C1 C1+E C C+E D1 D1+E D D+E T Tram C+CE C+D" at bounding box center [735, 114] width 78 height 30
select select "A1"
click at [696, 99] on select "Dowolna AM A1 A2 A B1 B B+E C1 C1+E C C+E D1 D1+E D D+E T Tram C+CE C+D" at bounding box center [735, 114] width 78 height 30
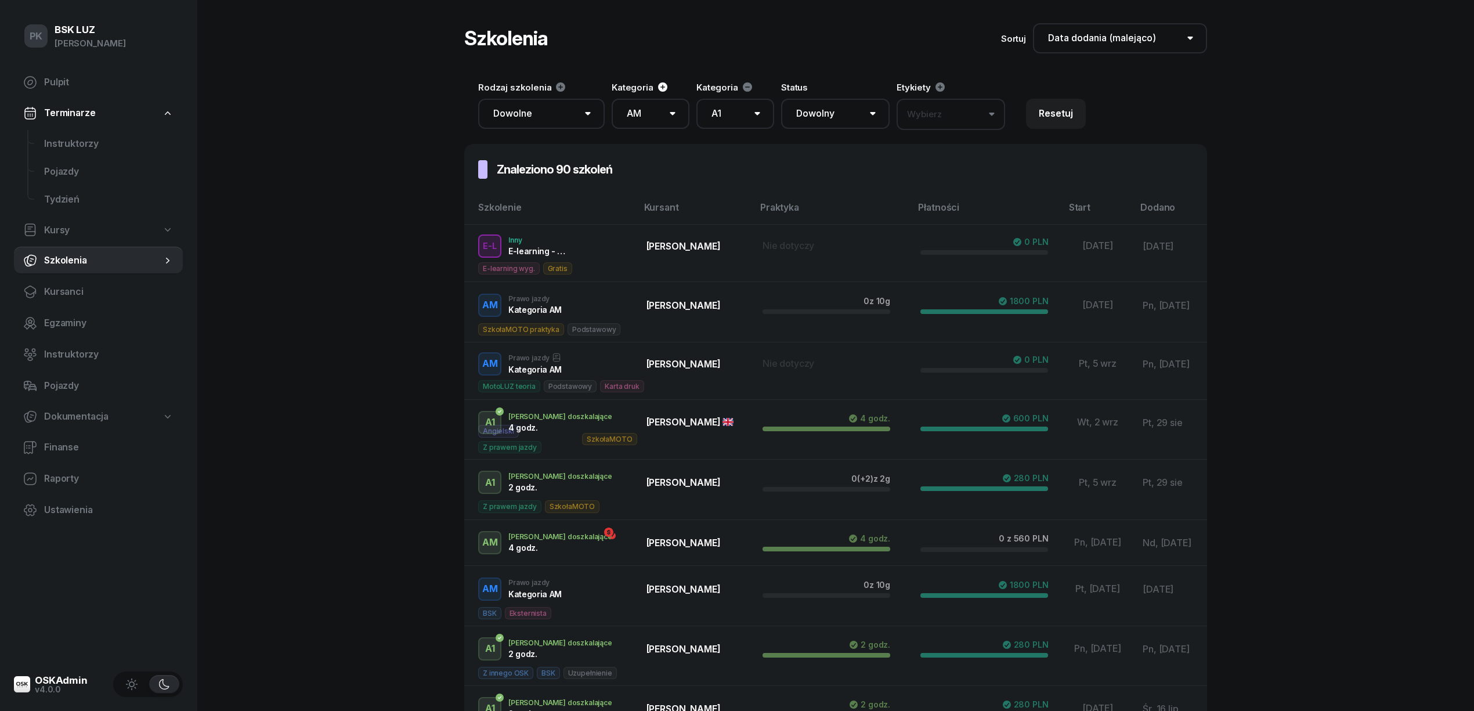
click at [664, 88] on icon at bounding box center [662, 86] width 9 height 9
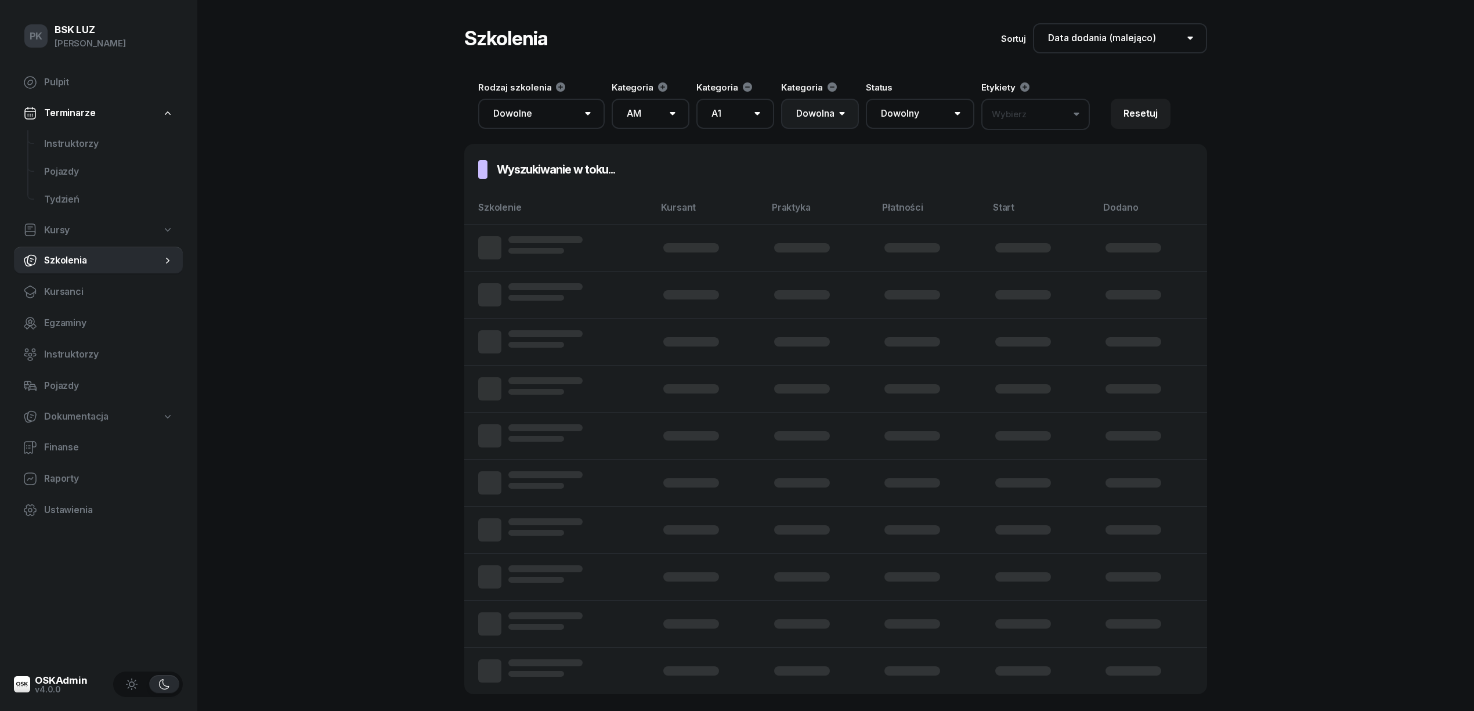
click at [825, 112] on select "Dowolna AM A1 A2 A B1 B B+E C1 C1+E C C+E D1 D1+E D D+E T Tram C+CE C+D" at bounding box center [820, 114] width 78 height 30
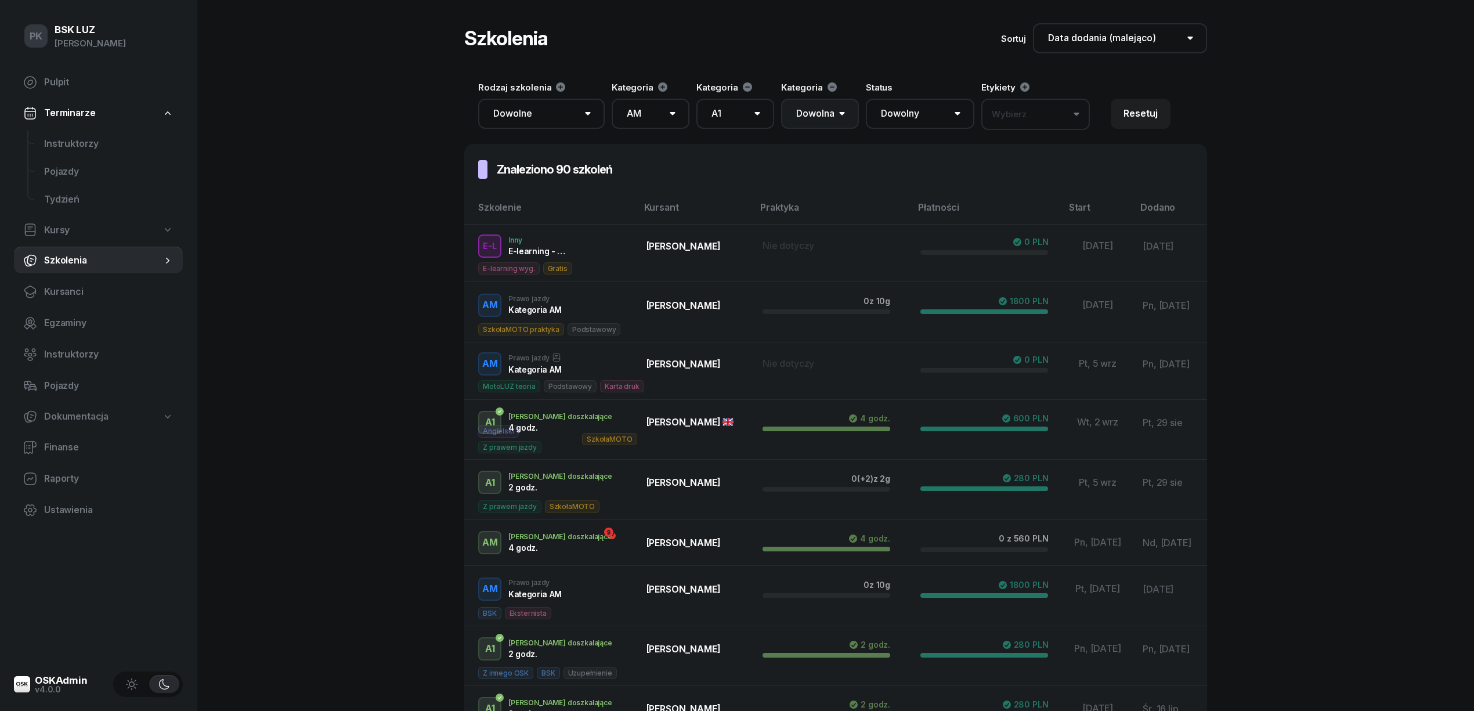
select select "A2"
click at [781, 99] on select "Dowolna AM A1 A2 A B1 B B+E C1 C1+E C C+E D1 D1+E D D+E T Tram C+CE C+D" at bounding box center [820, 114] width 78 height 30
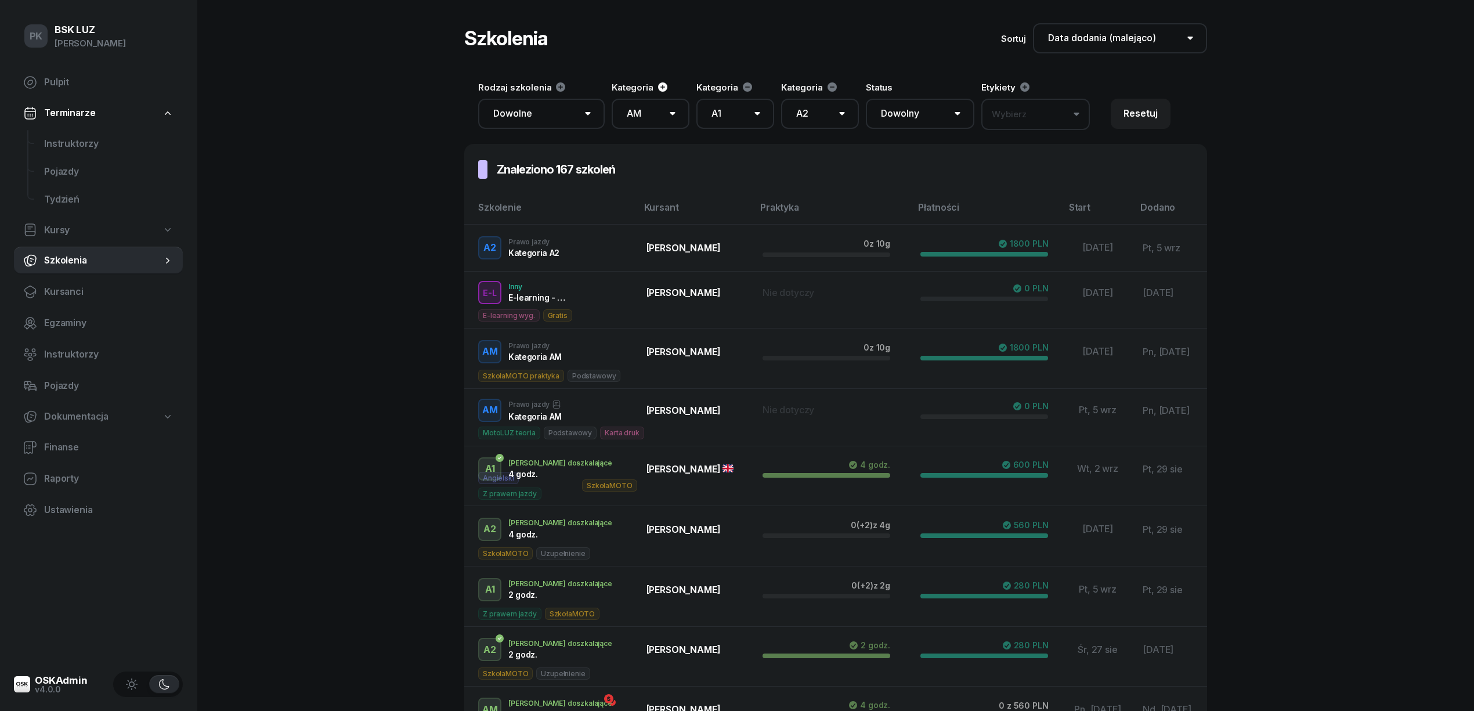
click at [658, 89] on icon at bounding box center [662, 86] width 9 height 9
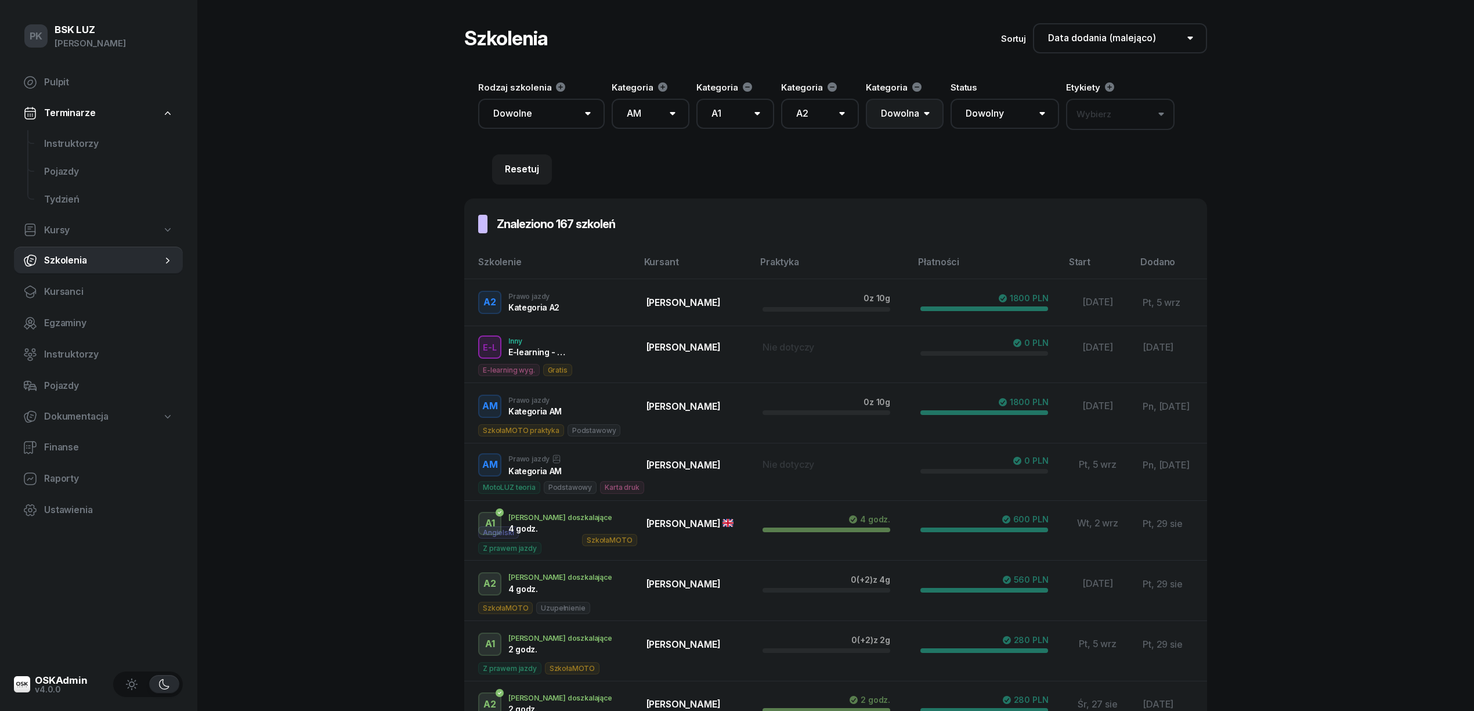
drag, startPoint x: 899, startPoint y: 112, endPoint x: 898, endPoint y: 118, distance: 6.5
click at [899, 112] on select "Dowolna AM A1 A2 A B1 B B+E C1 C1+E C C+E D1 D1+E D D+E T Tram C+CE C+D" at bounding box center [905, 114] width 78 height 30
select select "A"
click at [866, 99] on select "Dowolna AM A1 A2 A B1 B B+E C1 C1+E C C+E D1 D1+E D D+E T Tram C+CE C+D" at bounding box center [905, 114] width 78 height 30
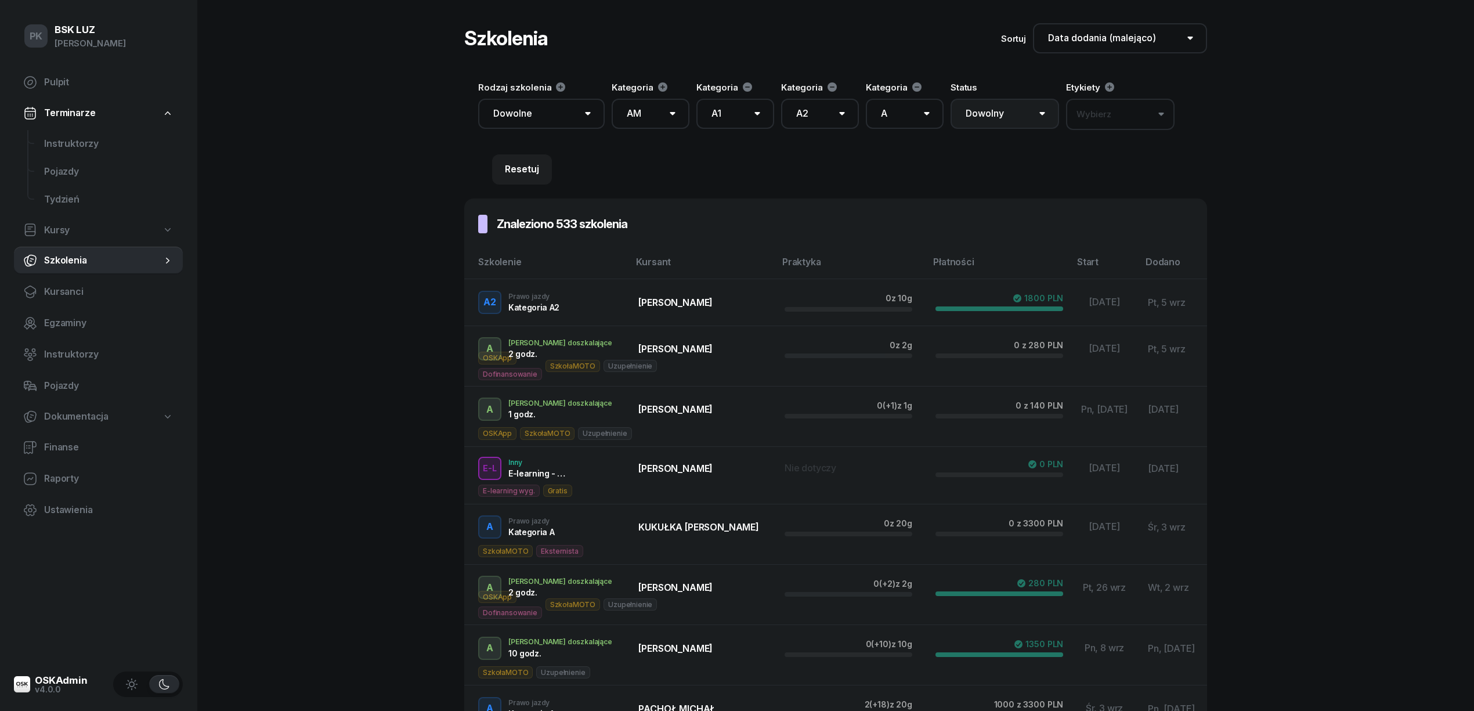
click at [975, 112] on select "Dowolny ▶️ Aktywny ✅ Zakończony 💤 Wstrzymany ❌ Anulowany" at bounding box center [1005, 114] width 109 height 30
select select "200"
click at [951, 99] on select "Dowolny ▶️ Aktywny ✅ Zakończony 💤 Wstrzymany ❌ Anulowany" at bounding box center [1005, 114] width 109 height 30
click at [1136, 121] on button "Wybierz" at bounding box center [1120, 114] width 109 height 31
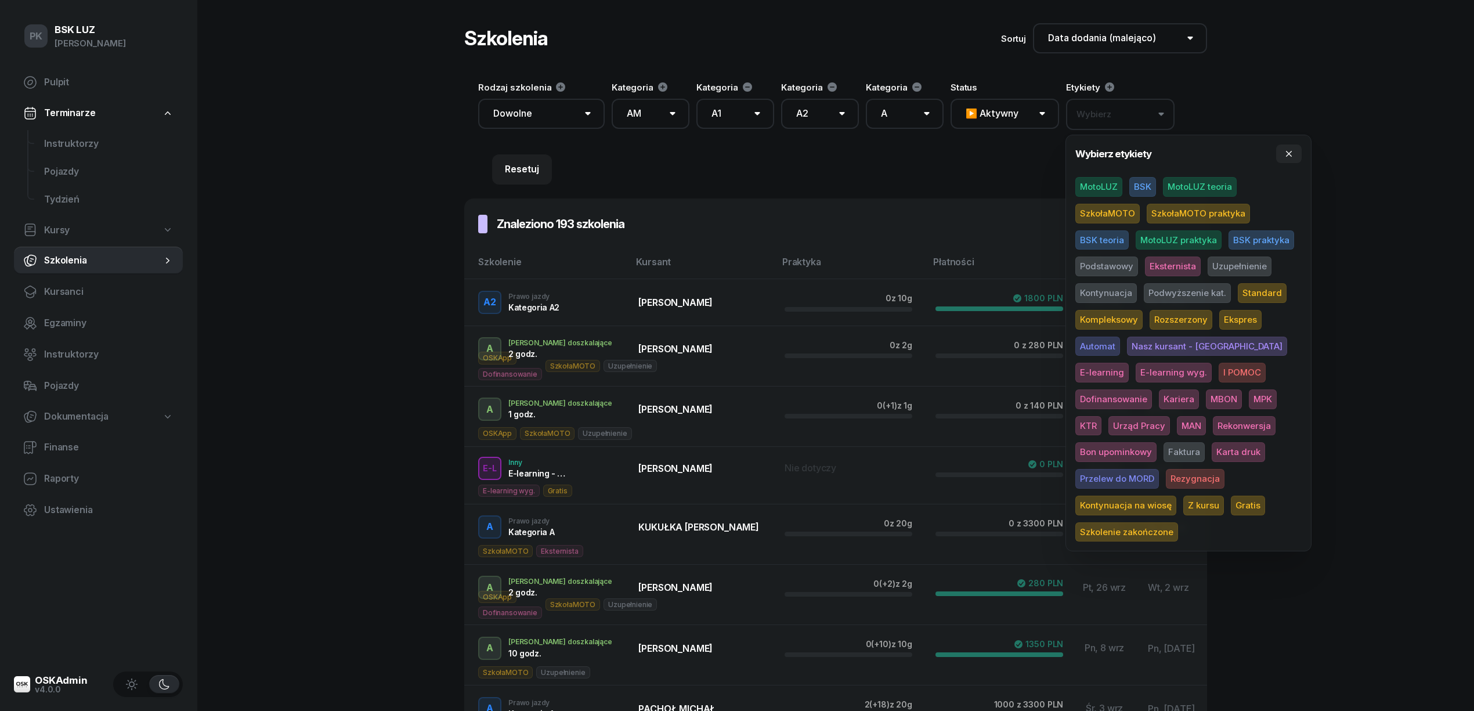
click at [1136, 121] on button "Wybierz" at bounding box center [1120, 114] width 109 height 31
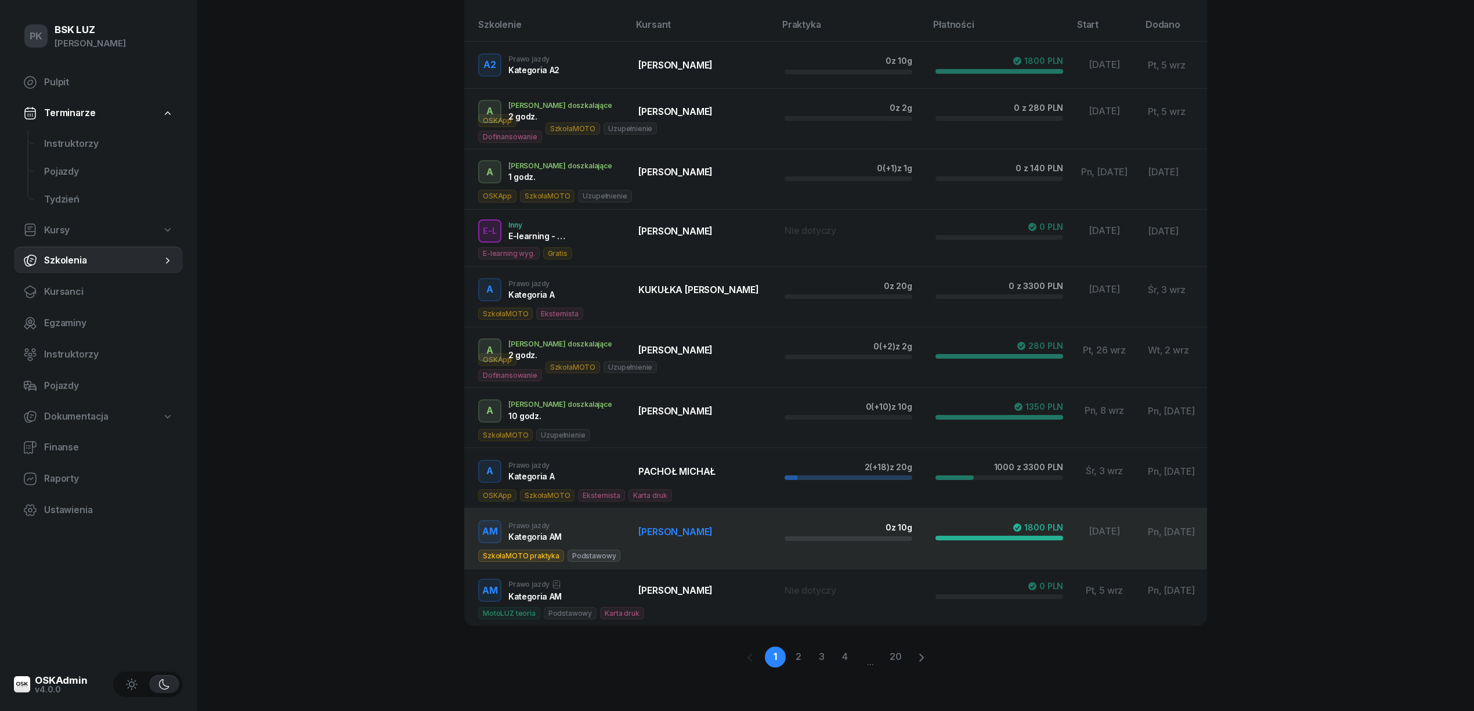
scroll to position [239, 0]
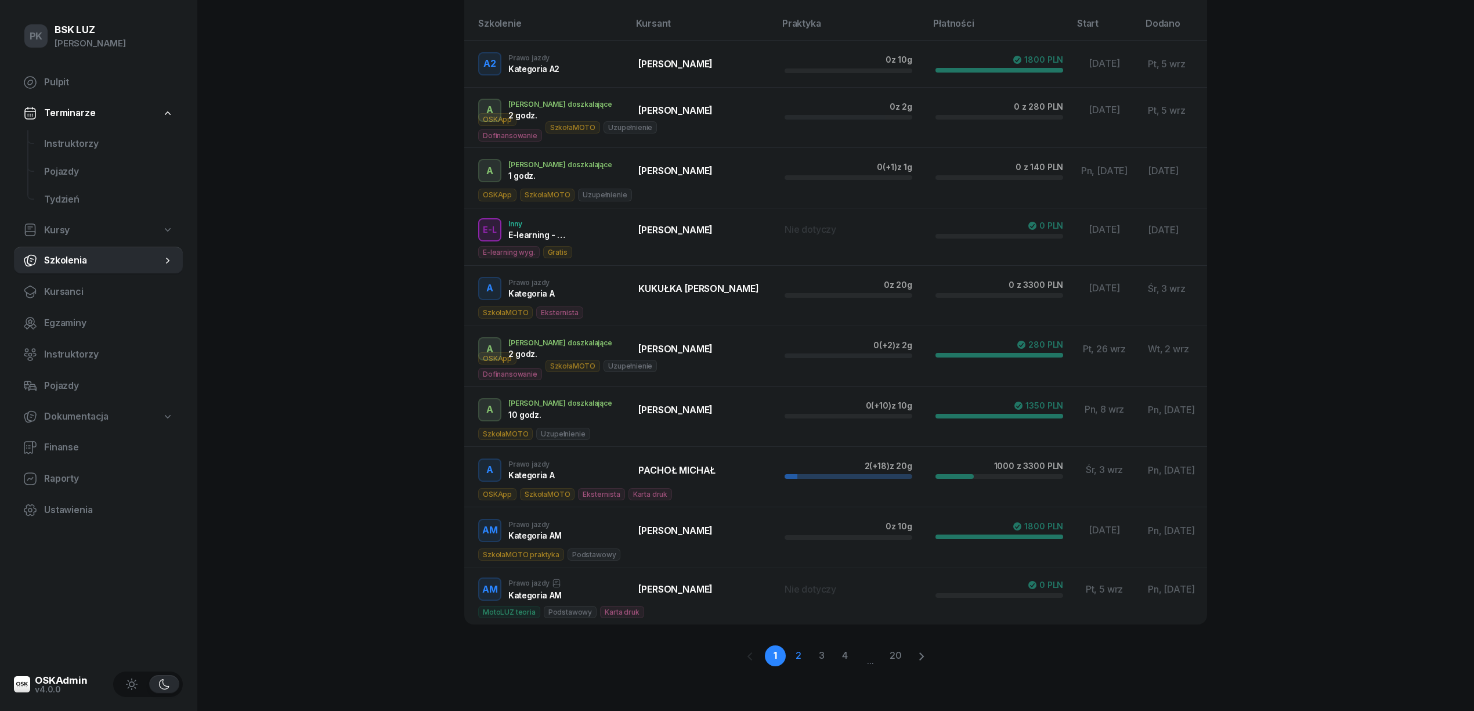
click at [797, 655] on link "2" at bounding box center [798, 655] width 21 height 21
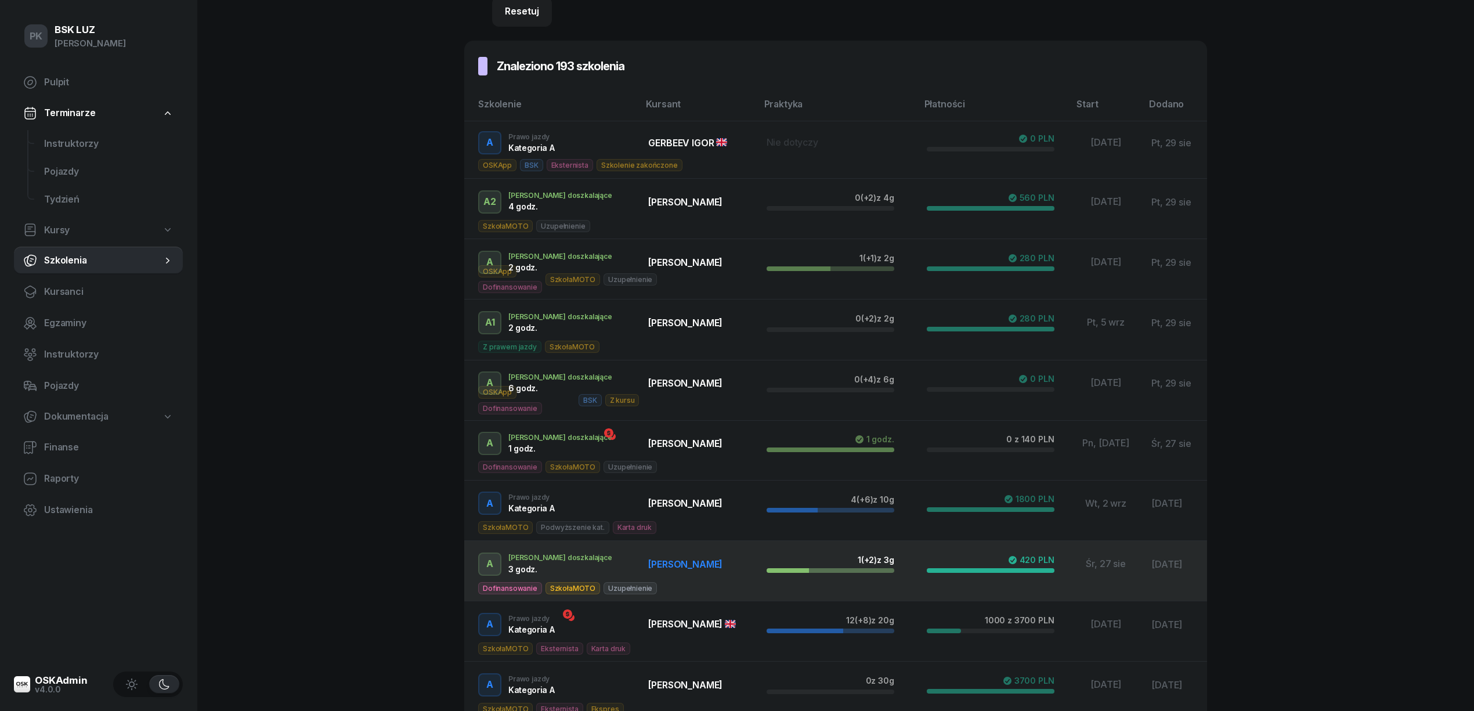
scroll to position [0, 0]
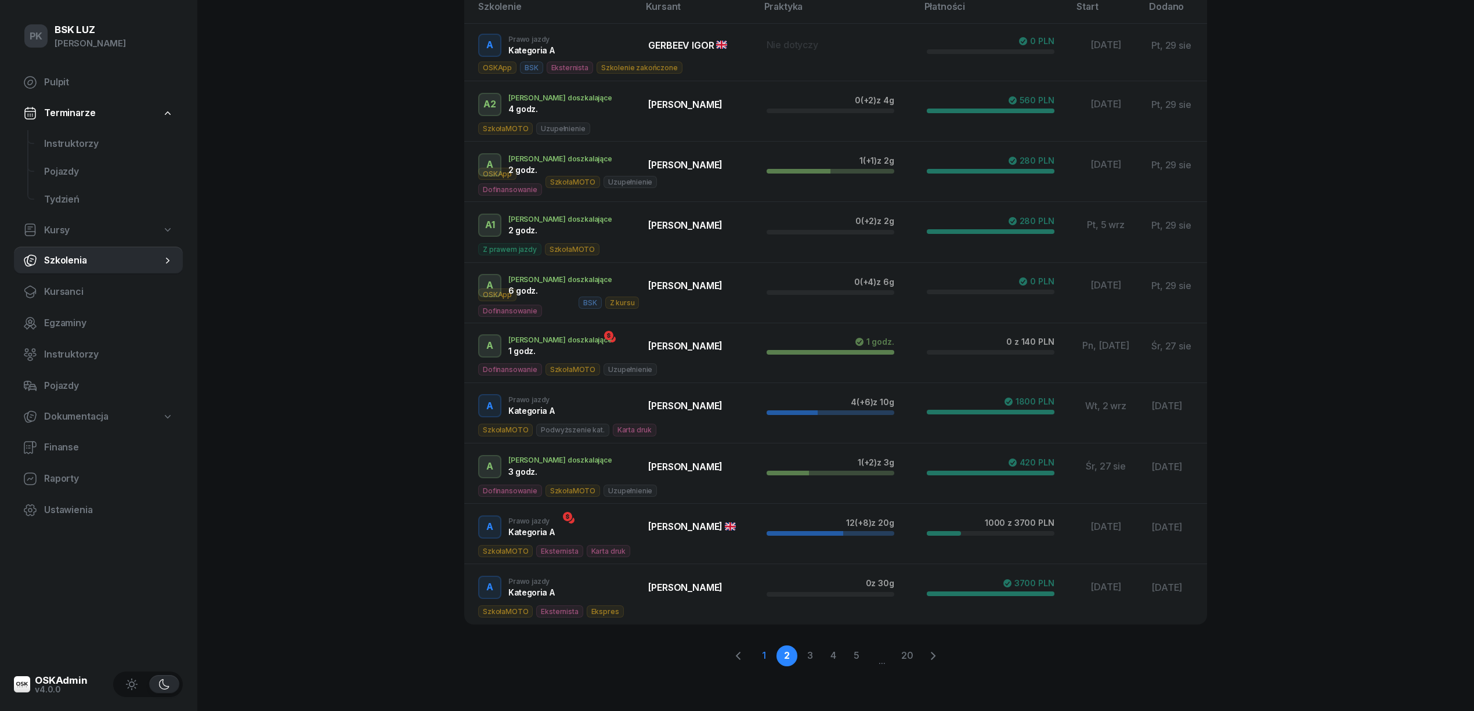
click at [761, 664] on link "1" at bounding box center [763, 655] width 21 height 21
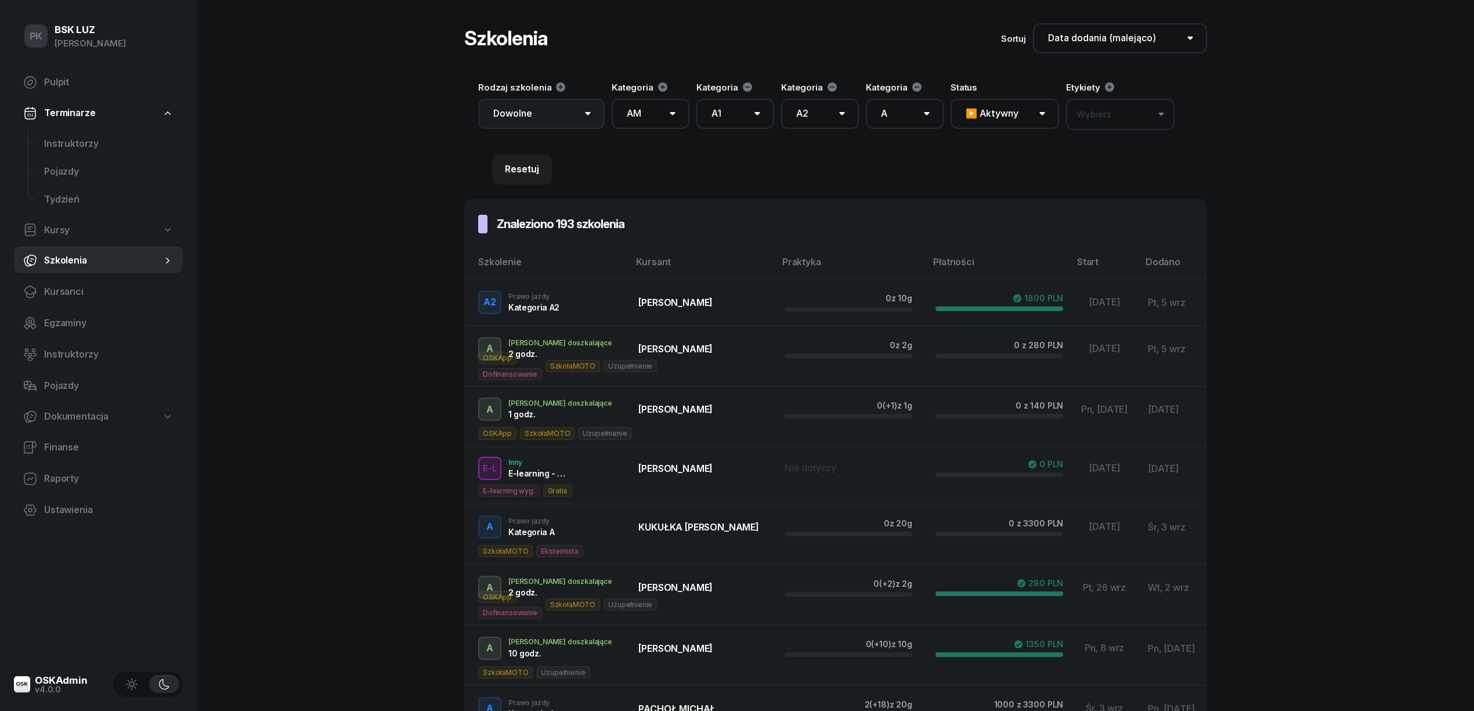
click at [560, 117] on select "Dowolne Prawo Jazdy Jazdy doszkalające E-learning - 90 dni E-learning - 60 dni …" at bounding box center [541, 114] width 127 height 30
select select "100"
click at [478, 99] on select "Dowolne Prawo Jazdy Jazdy doszkalające E-learning - 90 dni E-learning - 60 dni …" at bounding box center [541, 114] width 127 height 30
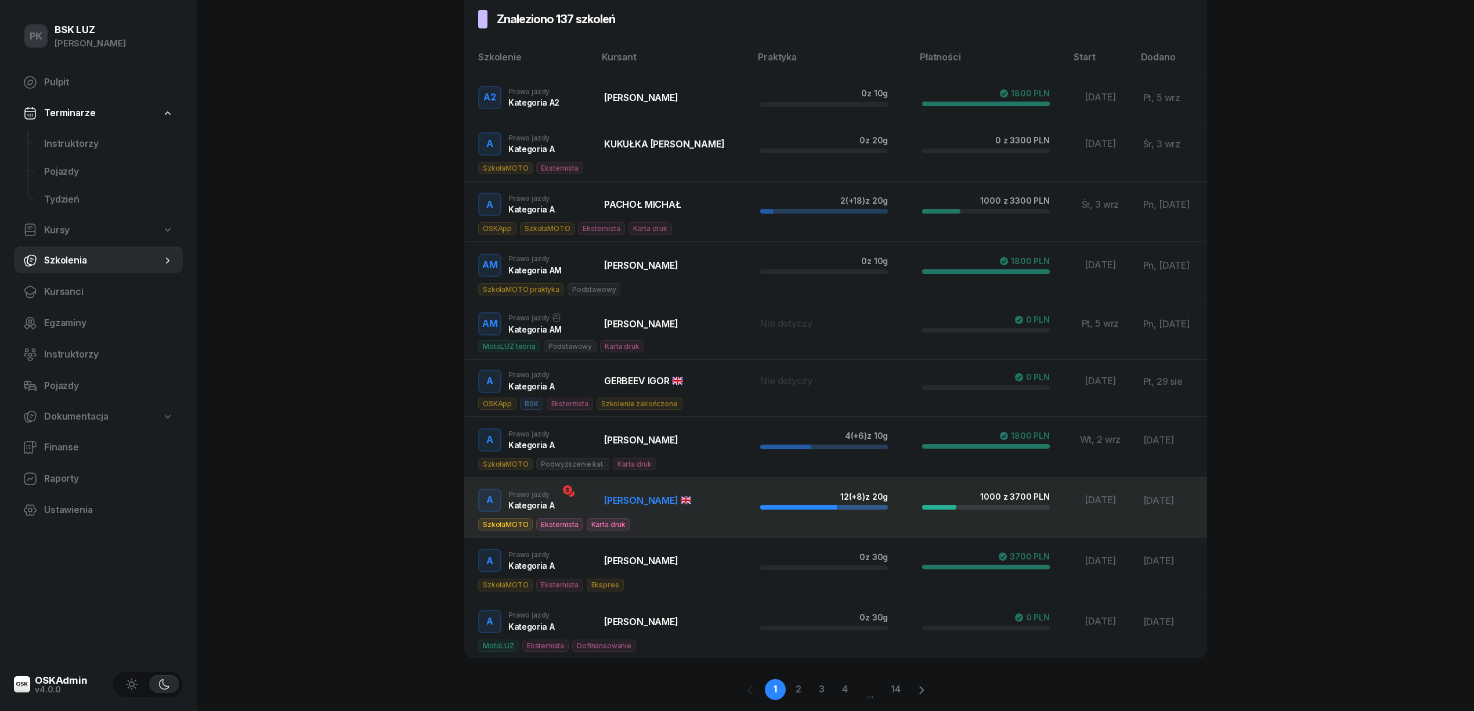
scroll to position [239, 0]
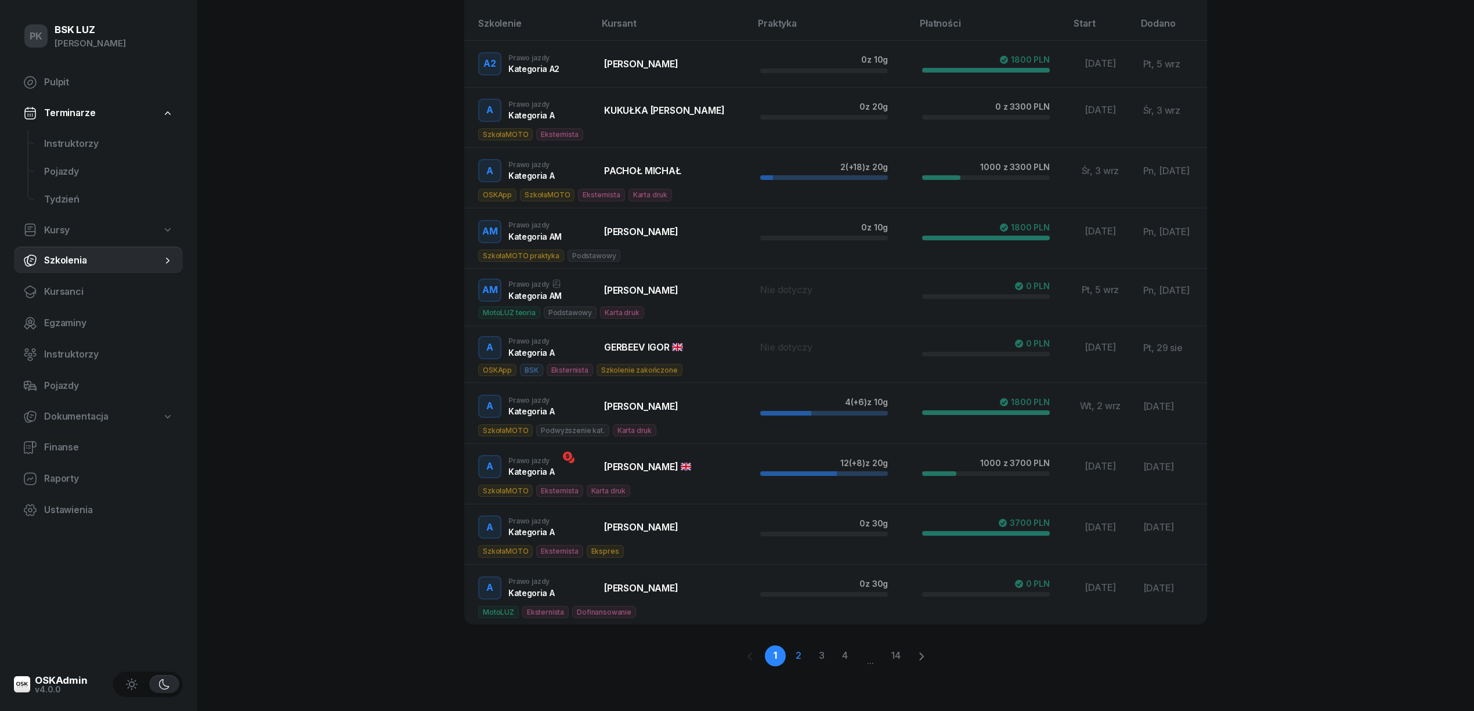
click at [801, 658] on link "2" at bounding box center [798, 655] width 21 height 21
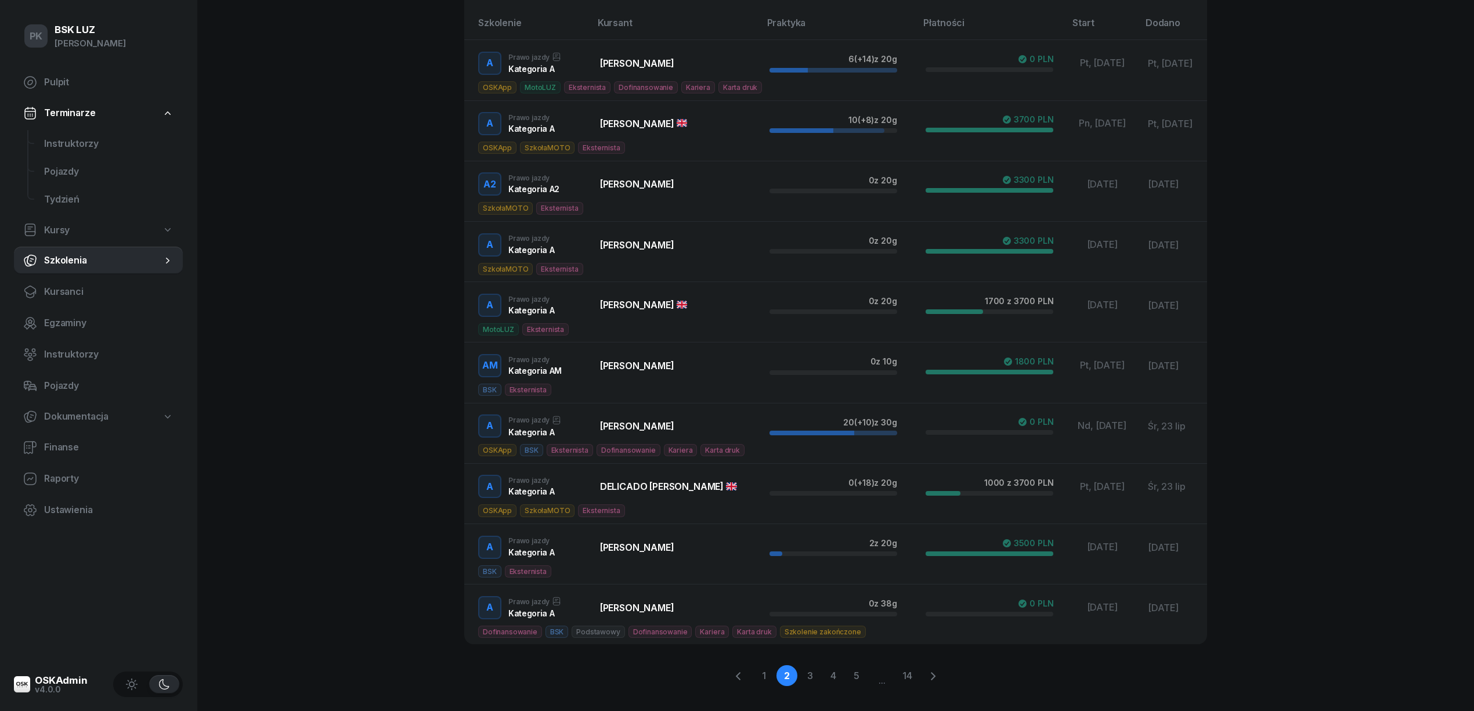
scroll to position [260, 0]
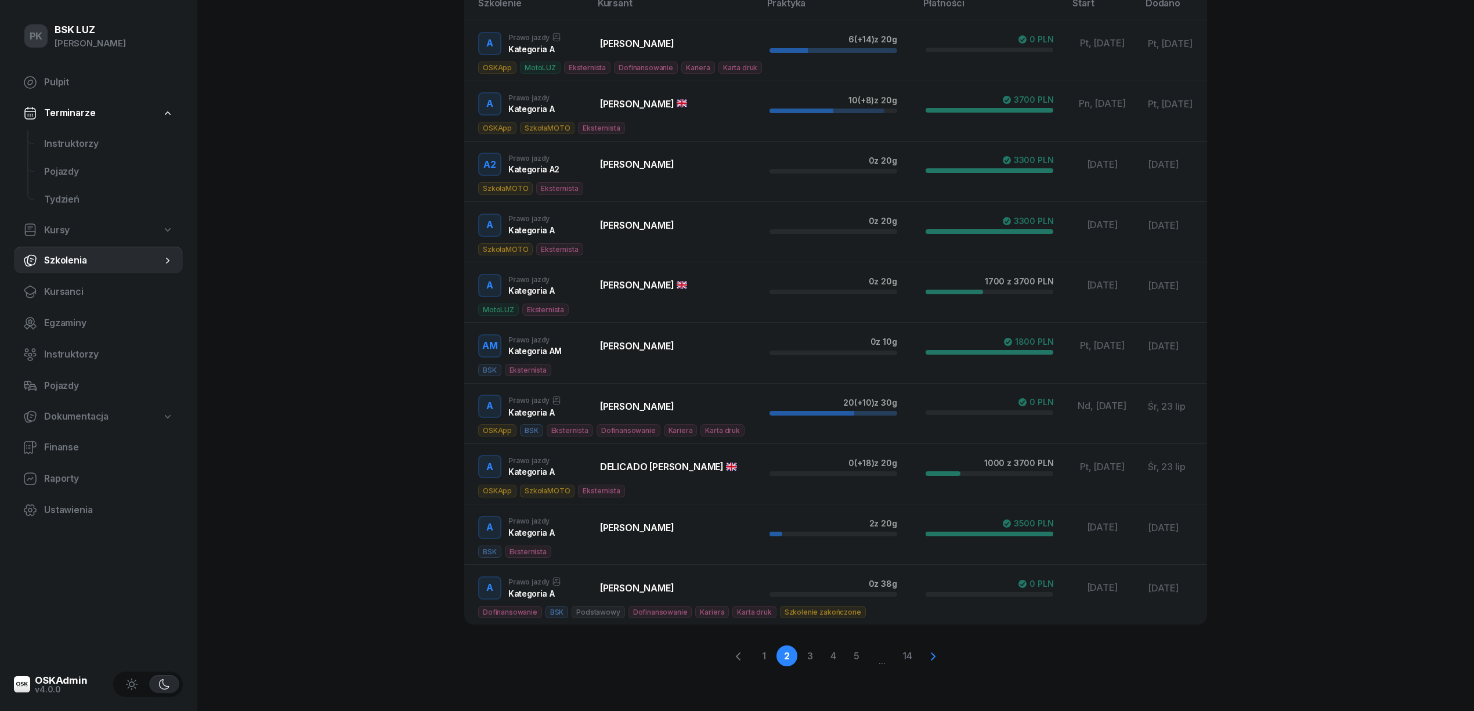
click at [929, 656] on icon at bounding box center [933, 656] width 14 height 14
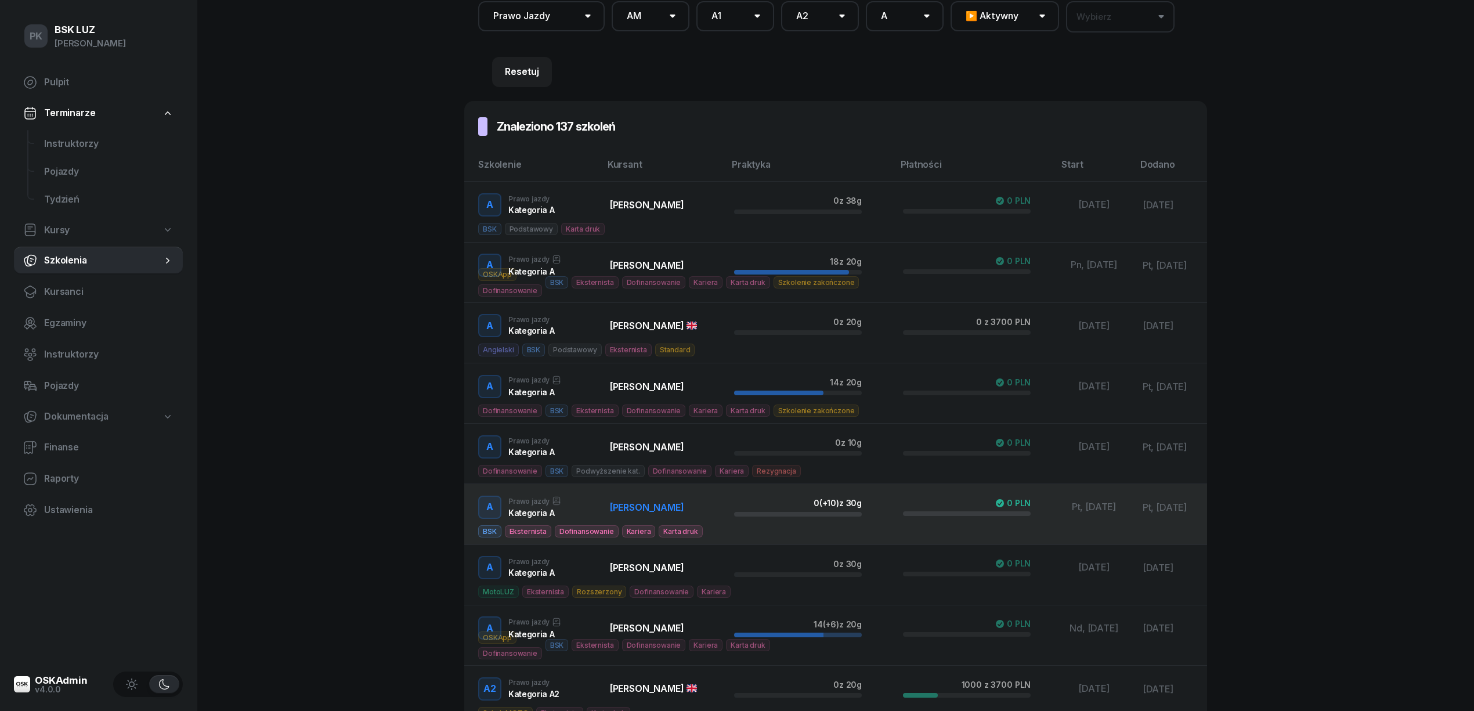
scroll to position [0, 0]
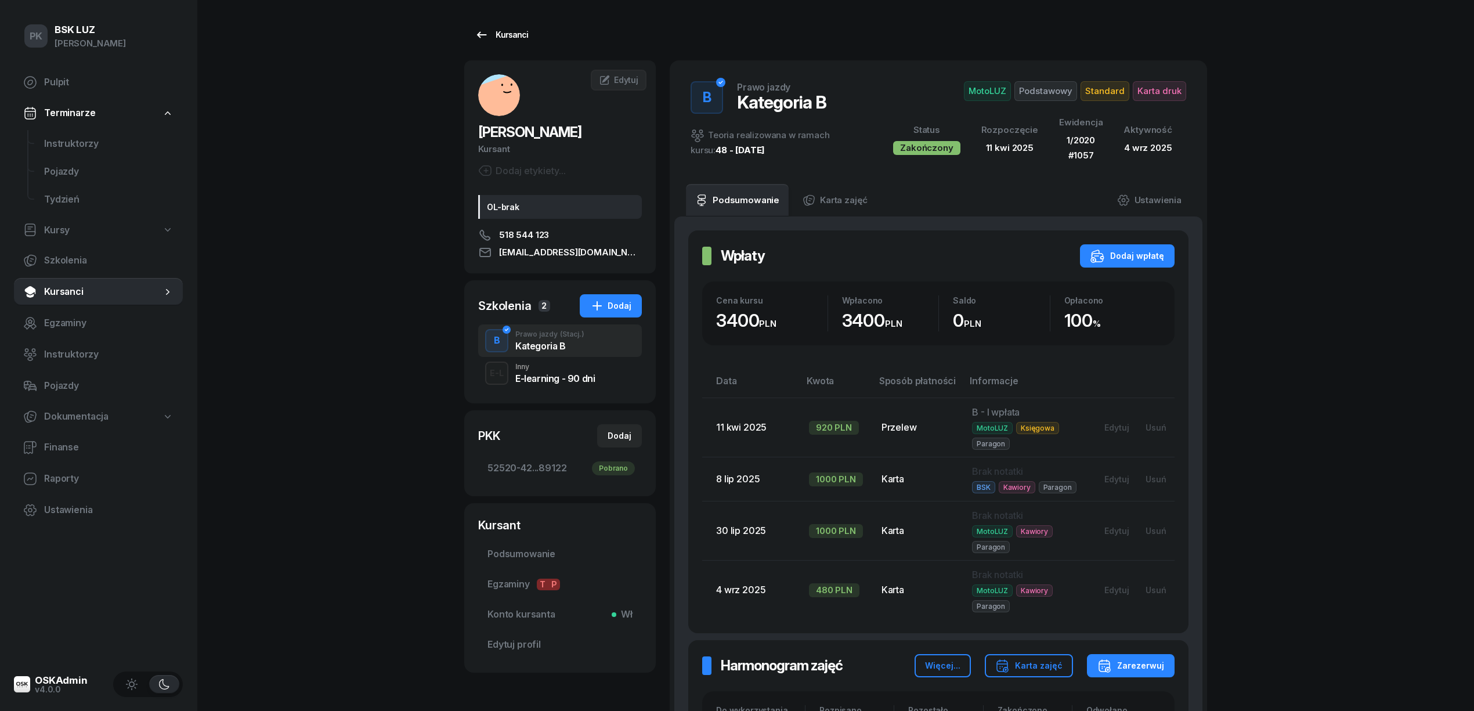
click at [516, 43] on link "Kursanci" at bounding box center [501, 34] width 74 height 23
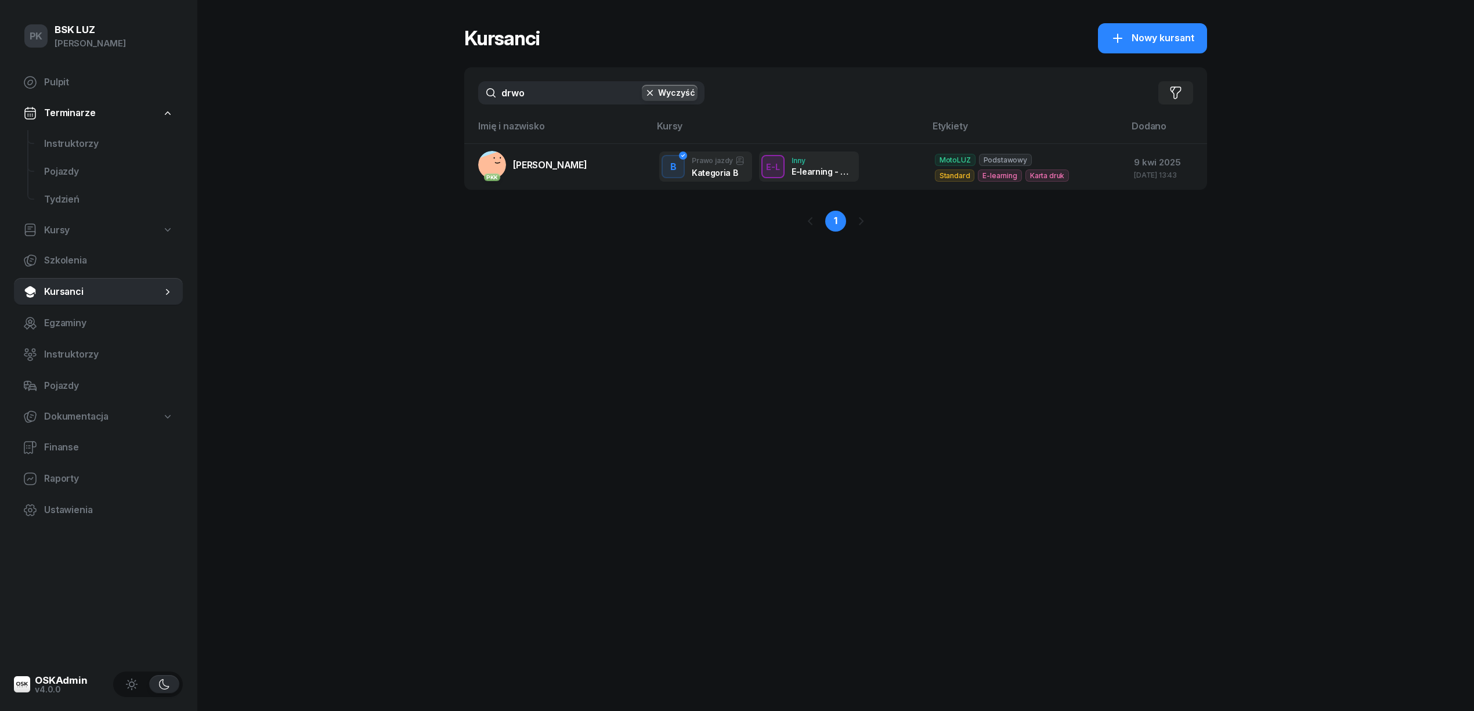
click at [425, 95] on div "PK BSK [PERSON_NAME] Pulpit Terminarze Instruktorzy Pojazdy Tydzień Kursy Szkol…" at bounding box center [737, 355] width 1474 height 711
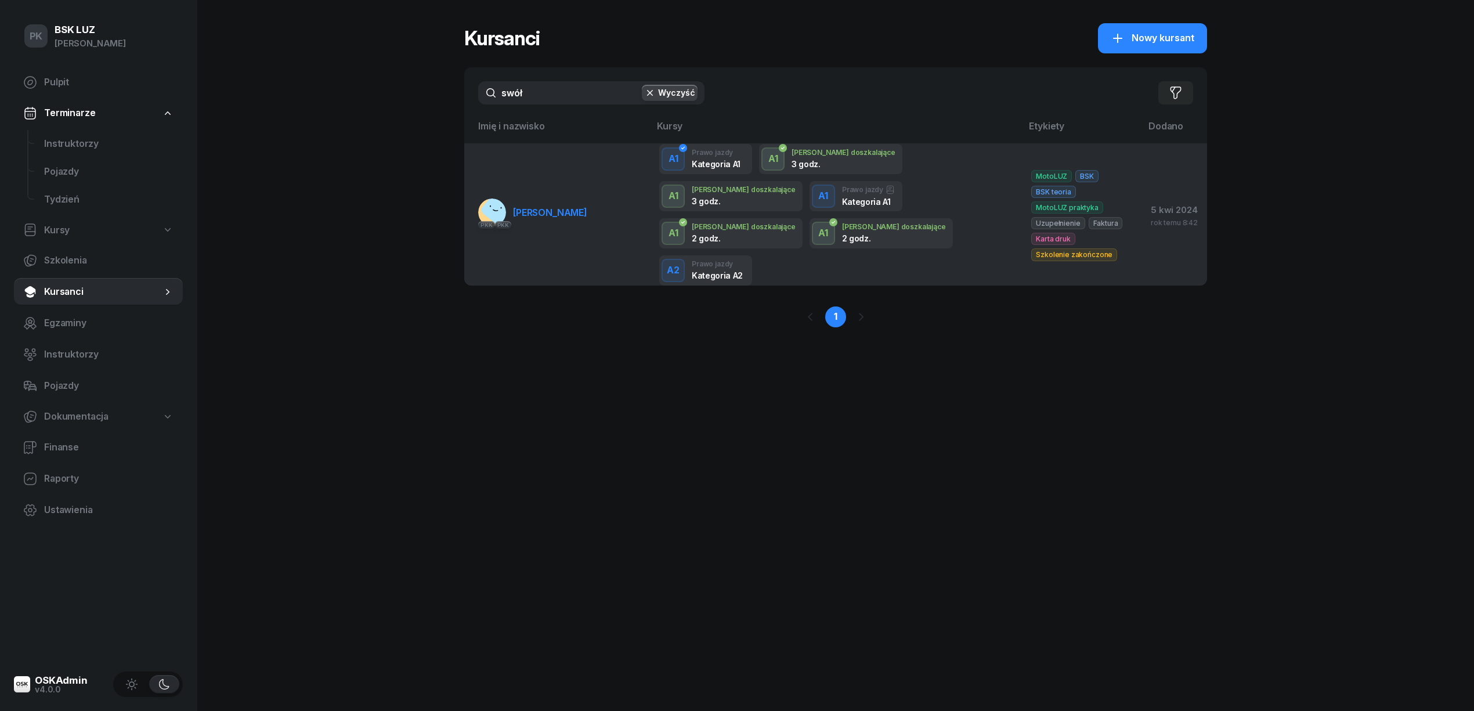
type input "swół"
click at [532, 198] on link "PKK PKK [PERSON_NAME]" at bounding box center [532, 212] width 109 height 28
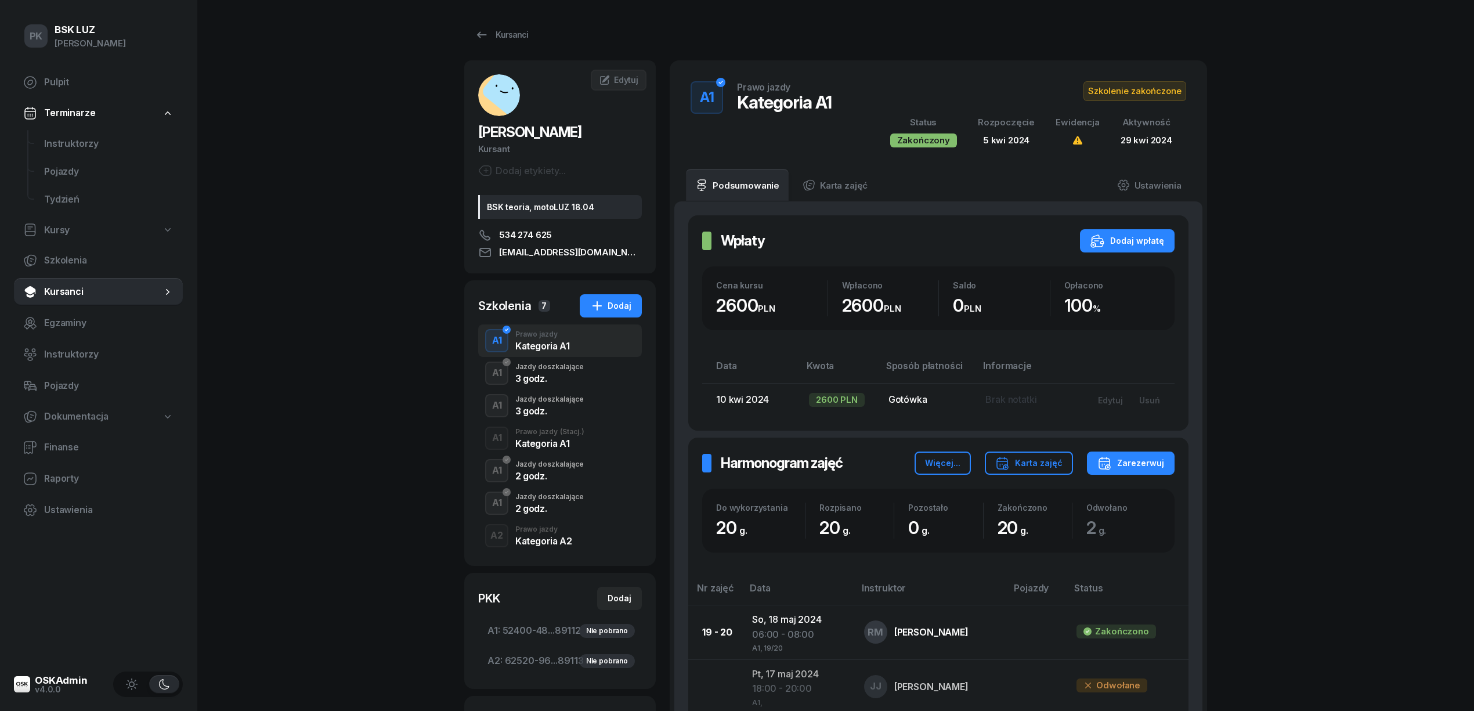
click at [552, 371] on div "3 godz." at bounding box center [549, 376] width 68 height 13
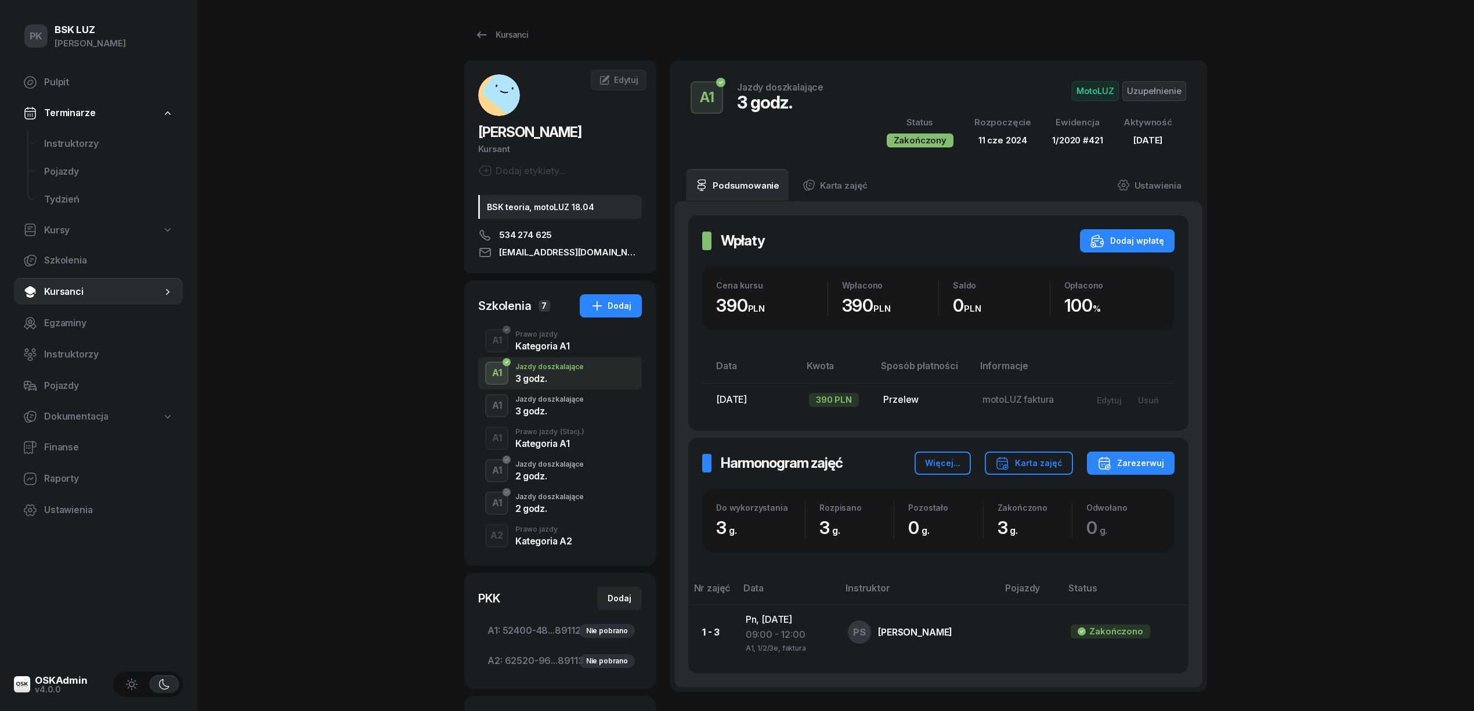
click at [561, 404] on div "3 godz." at bounding box center [549, 409] width 68 height 13
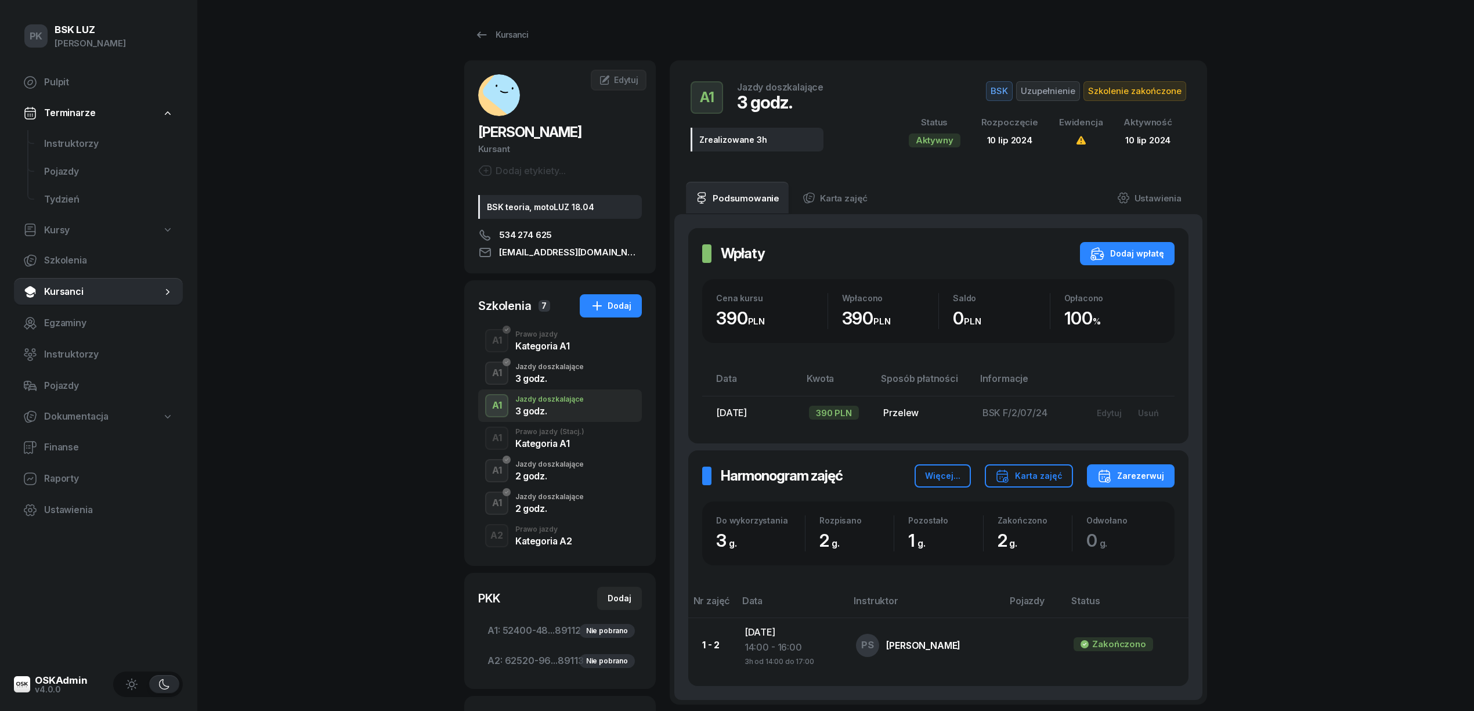
click at [565, 435] on span "(Stacj.)" at bounding box center [572, 431] width 24 height 7
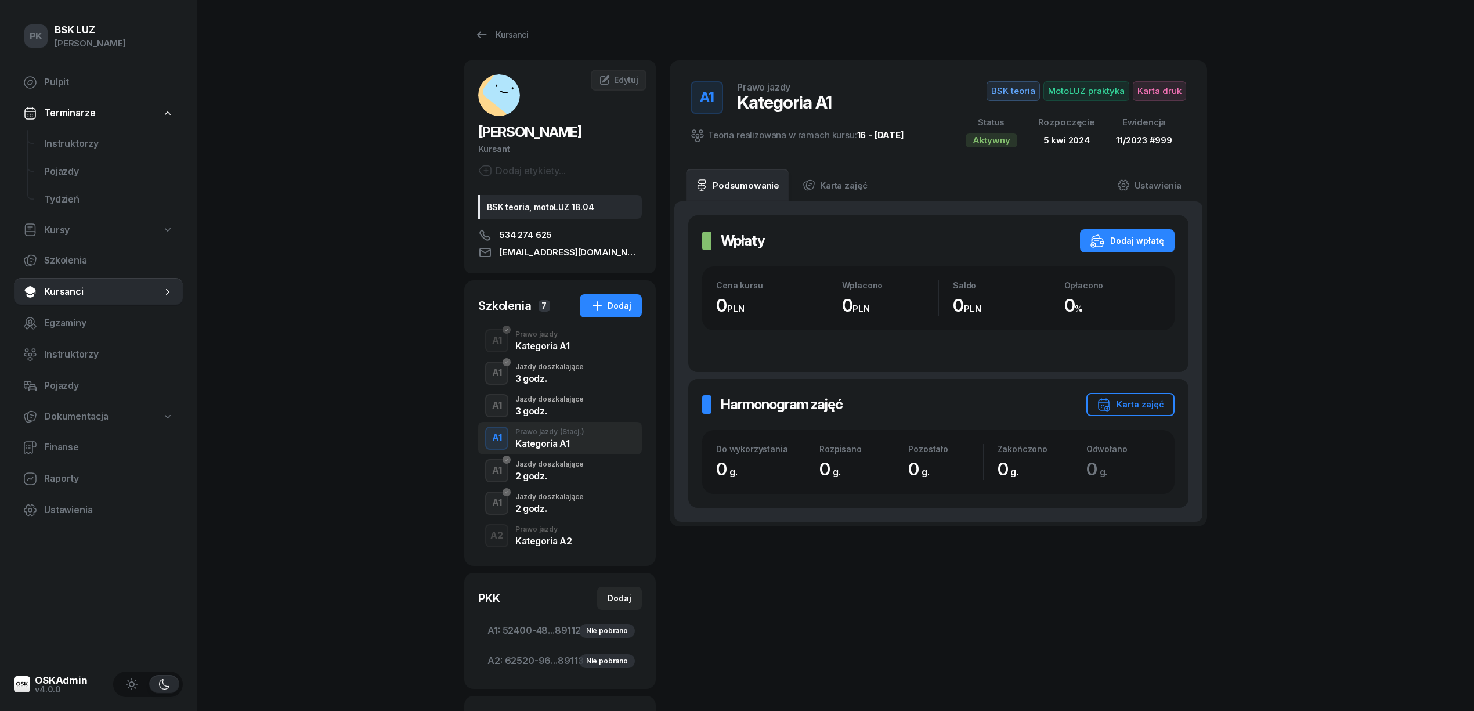
click at [561, 464] on div "Jazdy doszkalające" at bounding box center [549, 464] width 68 height 7
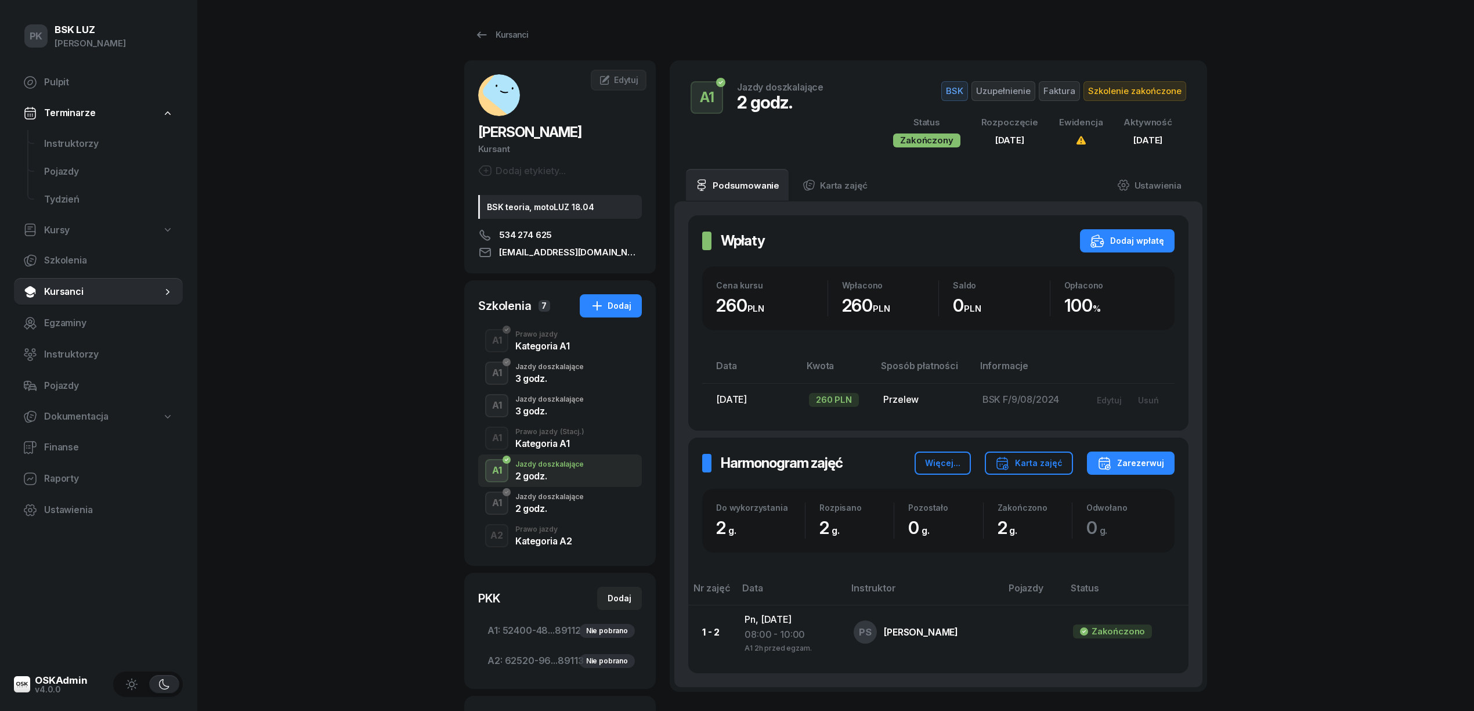
click at [556, 498] on div "Jazdy doszkalające" at bounding box center [549, 496] width 68 height 7
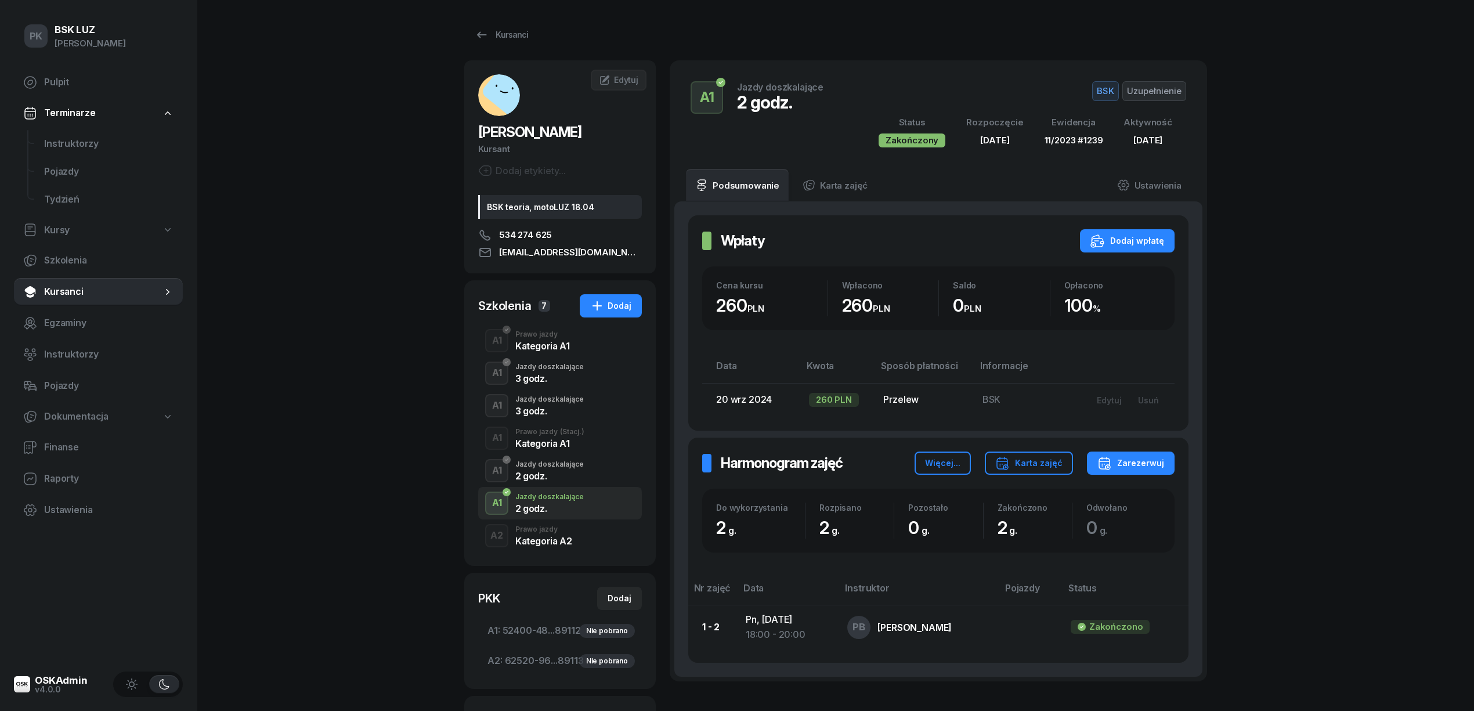
click at [553, 540] on div "Kategoria A2" at bounding box center [543, 540] width 56 height 9
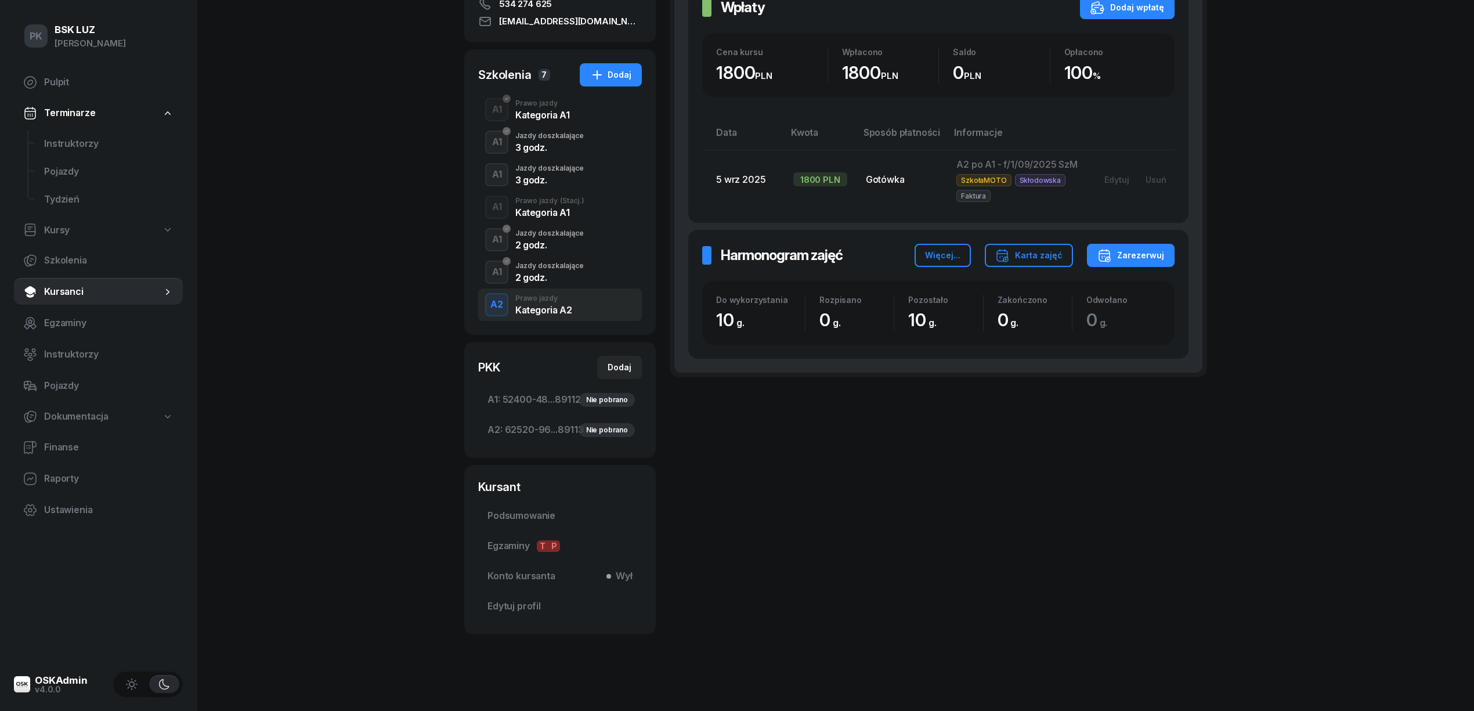
scroll to position [232, 0]
click at [545, 505] on link "Podsumowanie" at bounding box center [560, 515] width 164 height 28
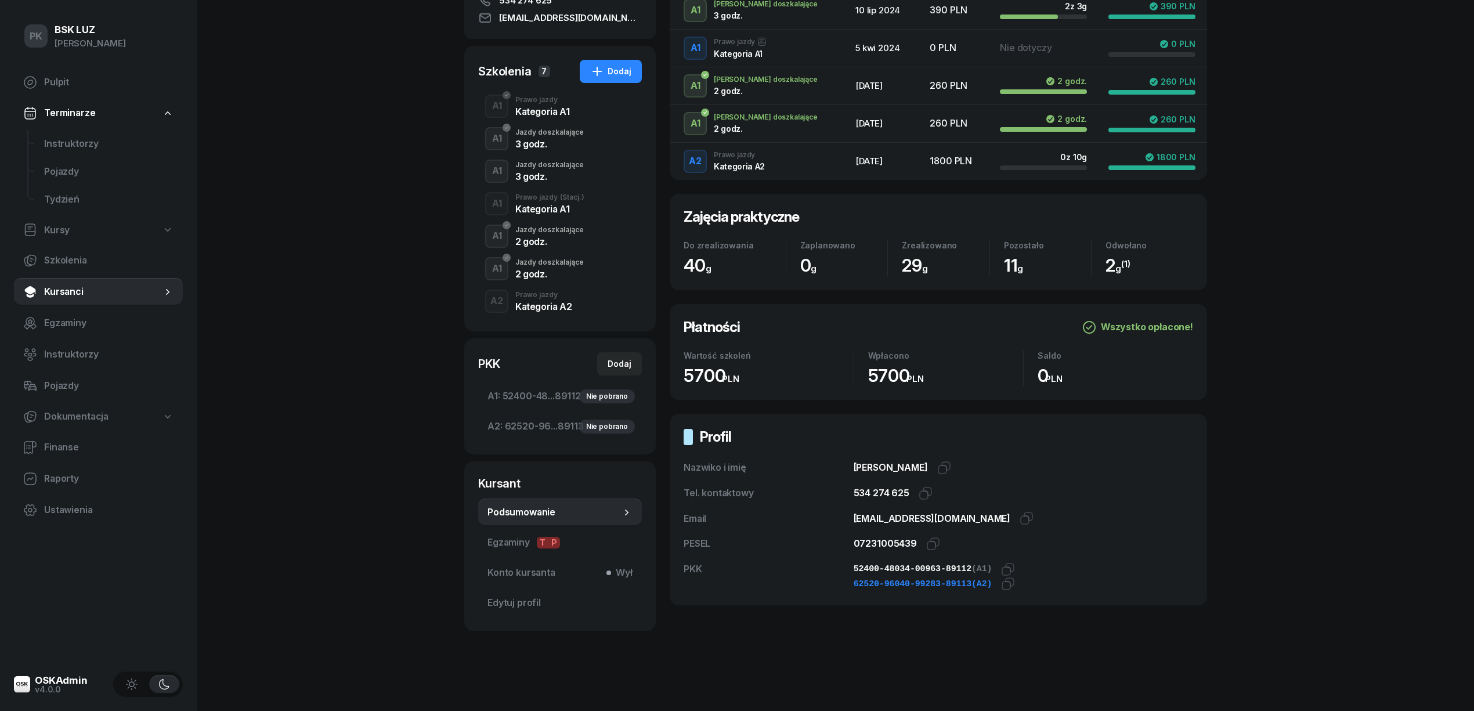
scroll to position [238, 0]
click at [1020, 518] on icon "button" at bounding box center [1027, 517] width 14 height 14
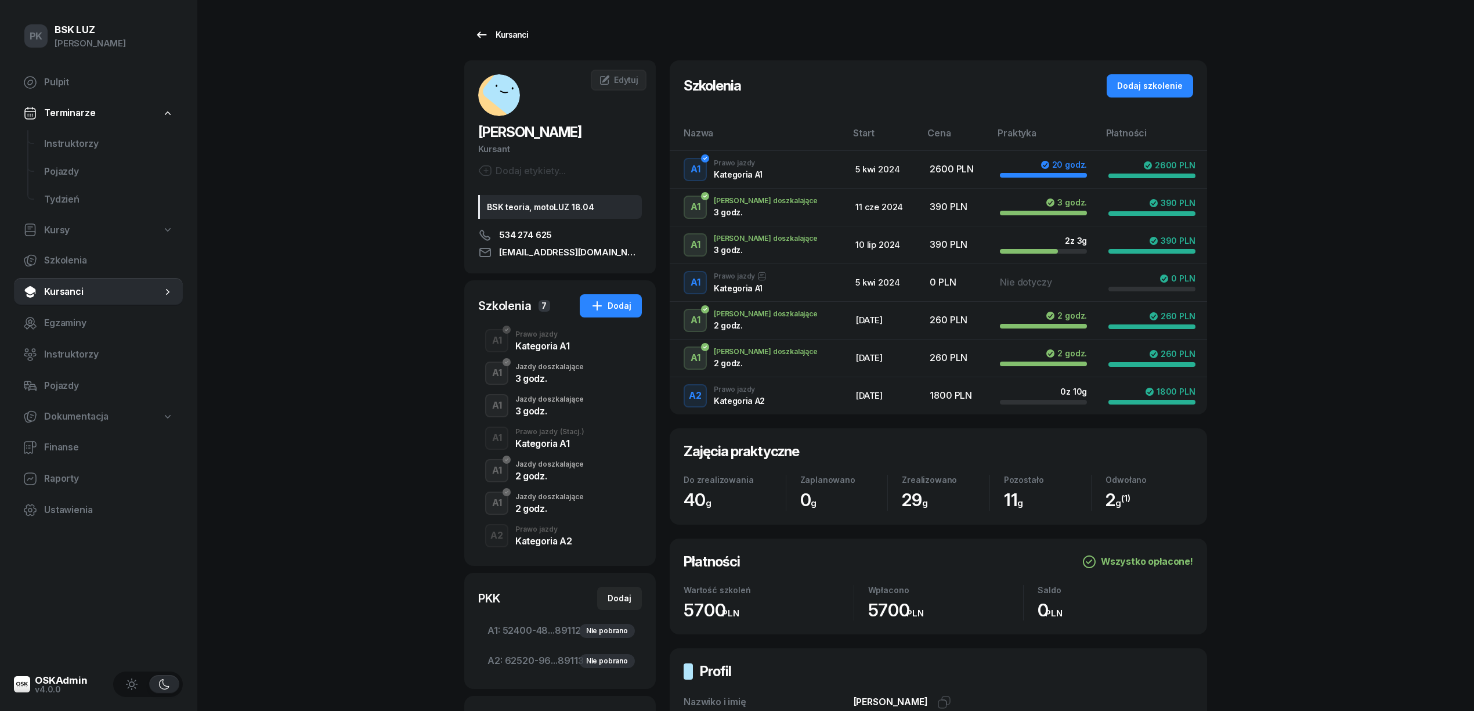
click at [500, 32] on div "Kursanci" at bounding box center [501, 35] width 53 height 14
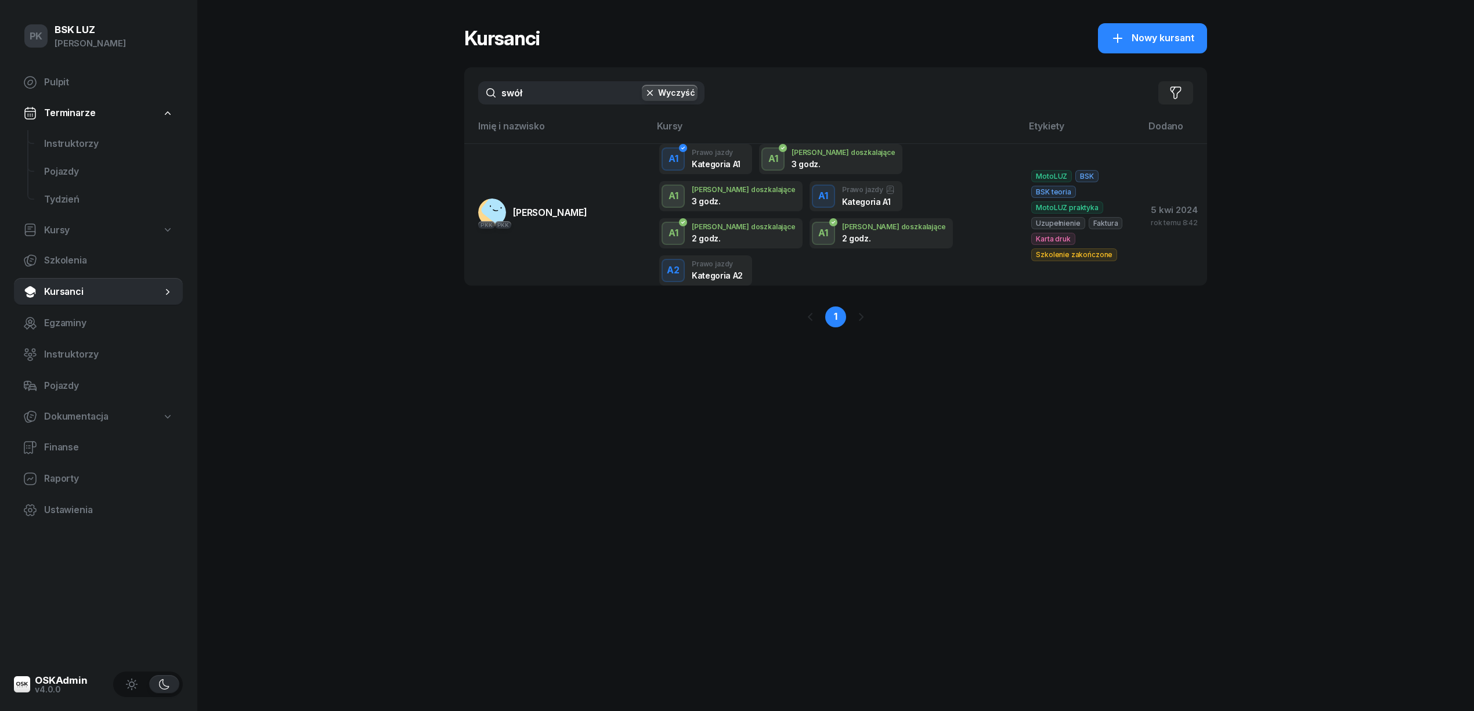
drag, startPoint x: 541, startPoint y: 94, endPoint x: 463, endPoint y: 88, distance: 79.1
click at [465, 88] on div "swół Wyczyść Filtruj" at bounding box center [835, 92] width 743 height 51
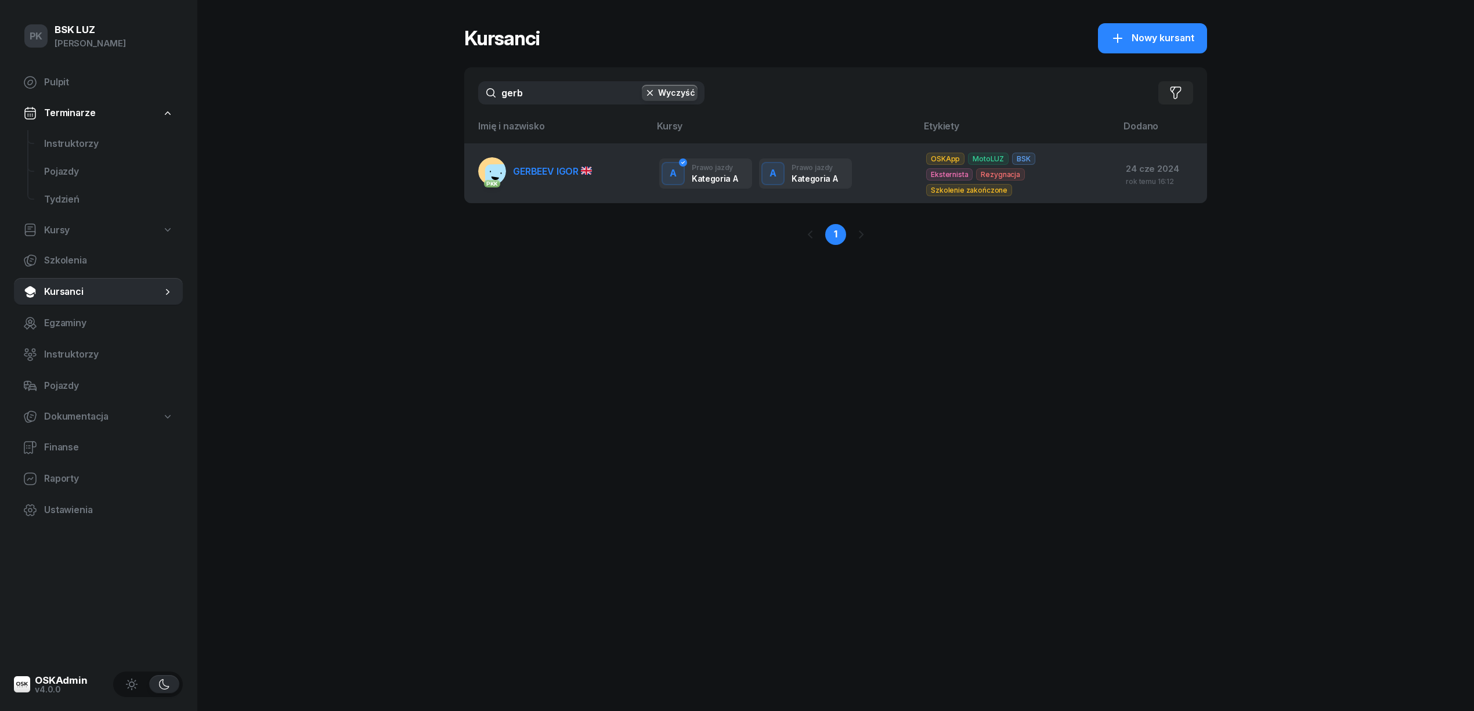
type input "gerb"
click at [539, 187] on td "PKK GERBEEV IGOR" at bounding box center [557, 173] width 186 height 60
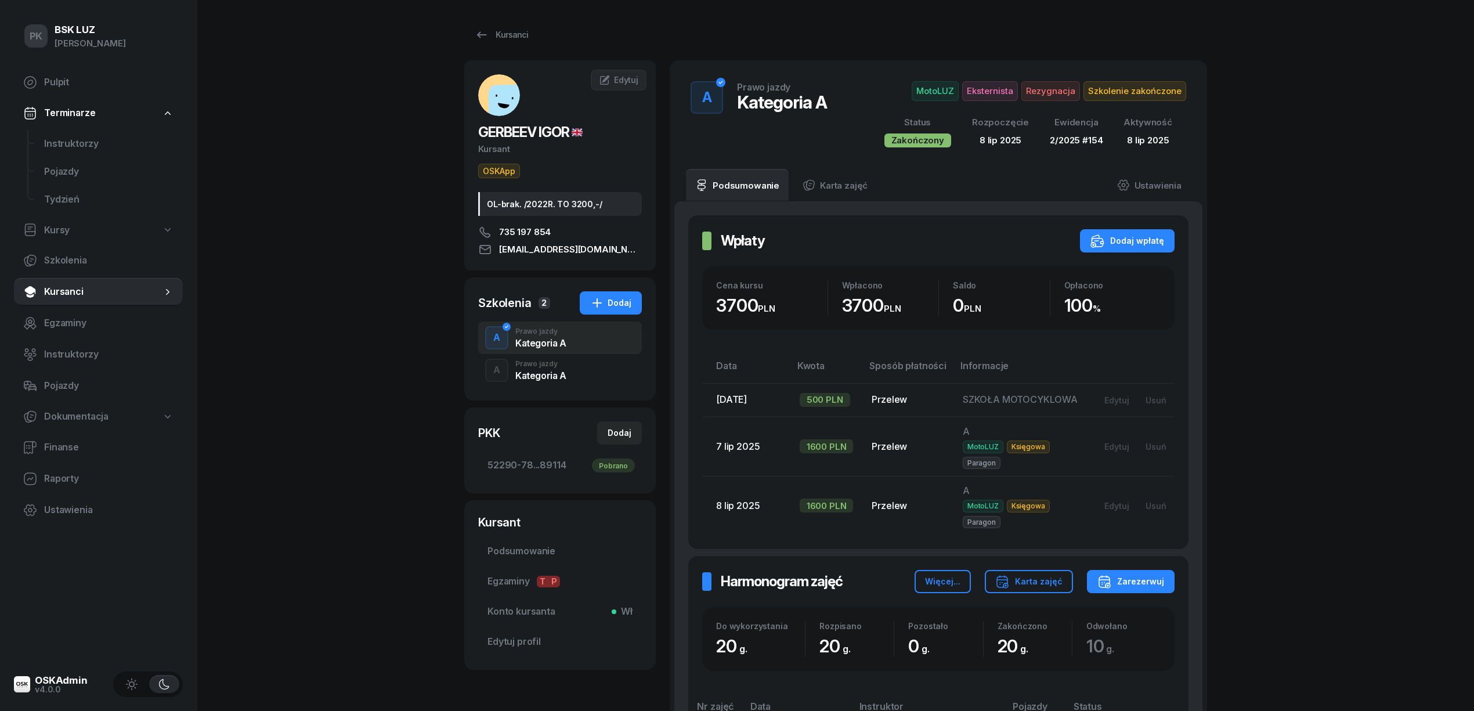
click at [562, 378] on div "Kategoria A" at bounding box center [540, 375] width 51 height 9
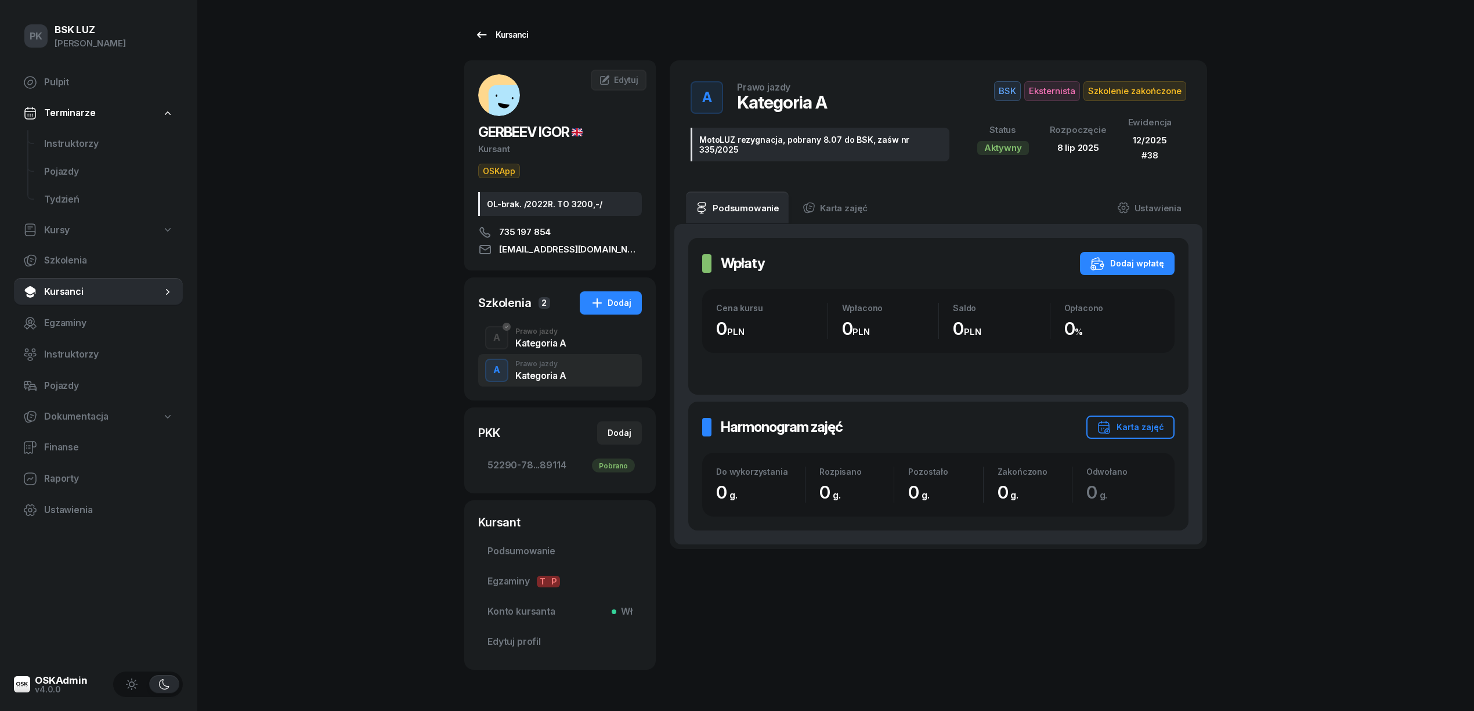
click at [512, 31] on div "Kursanci" at bounding box center [501, 35] width 53 height 14
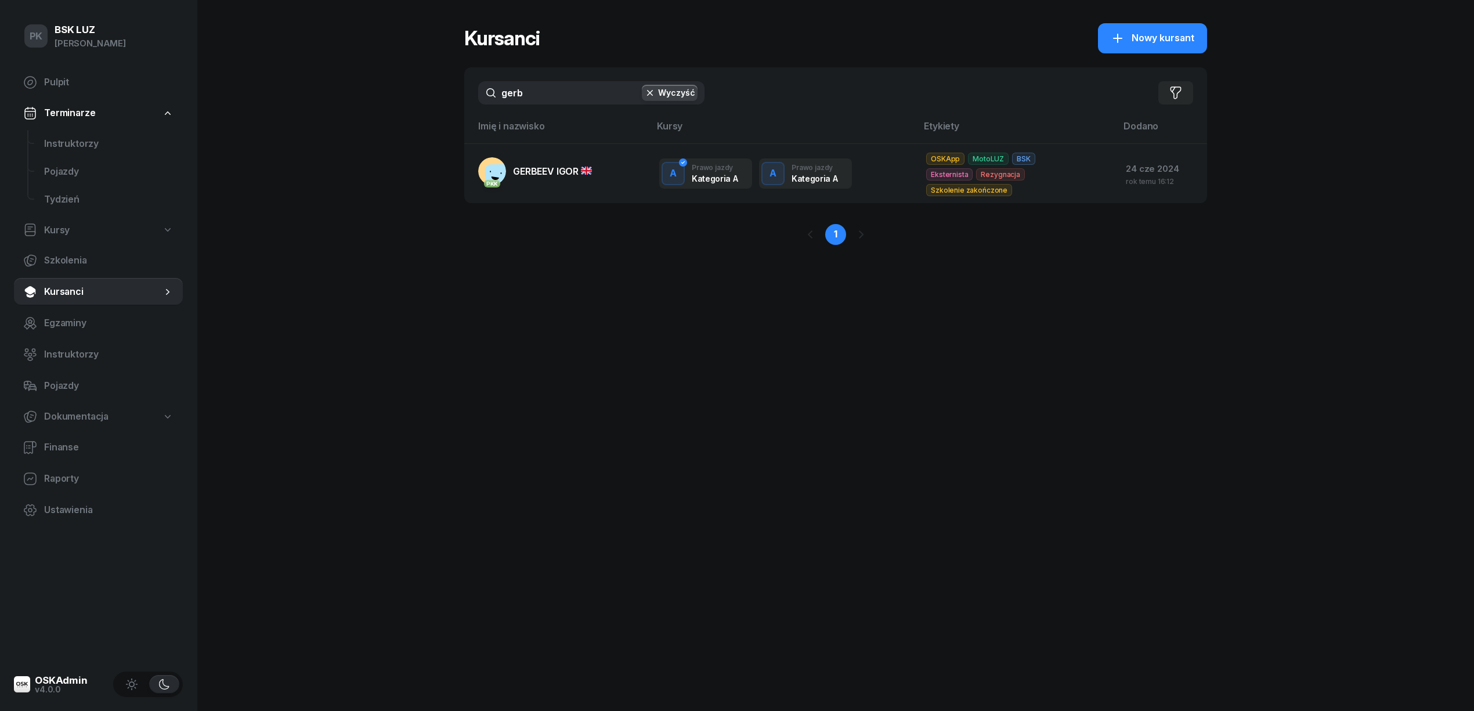
click at [409, 105] on div "PK BSK LUZ Piotr Klimek Pulpit Terminarze Instruktorzy Pojazdy Tydzień Kursy Sz…" at bounding box center [737, 355] width 1474 height 711
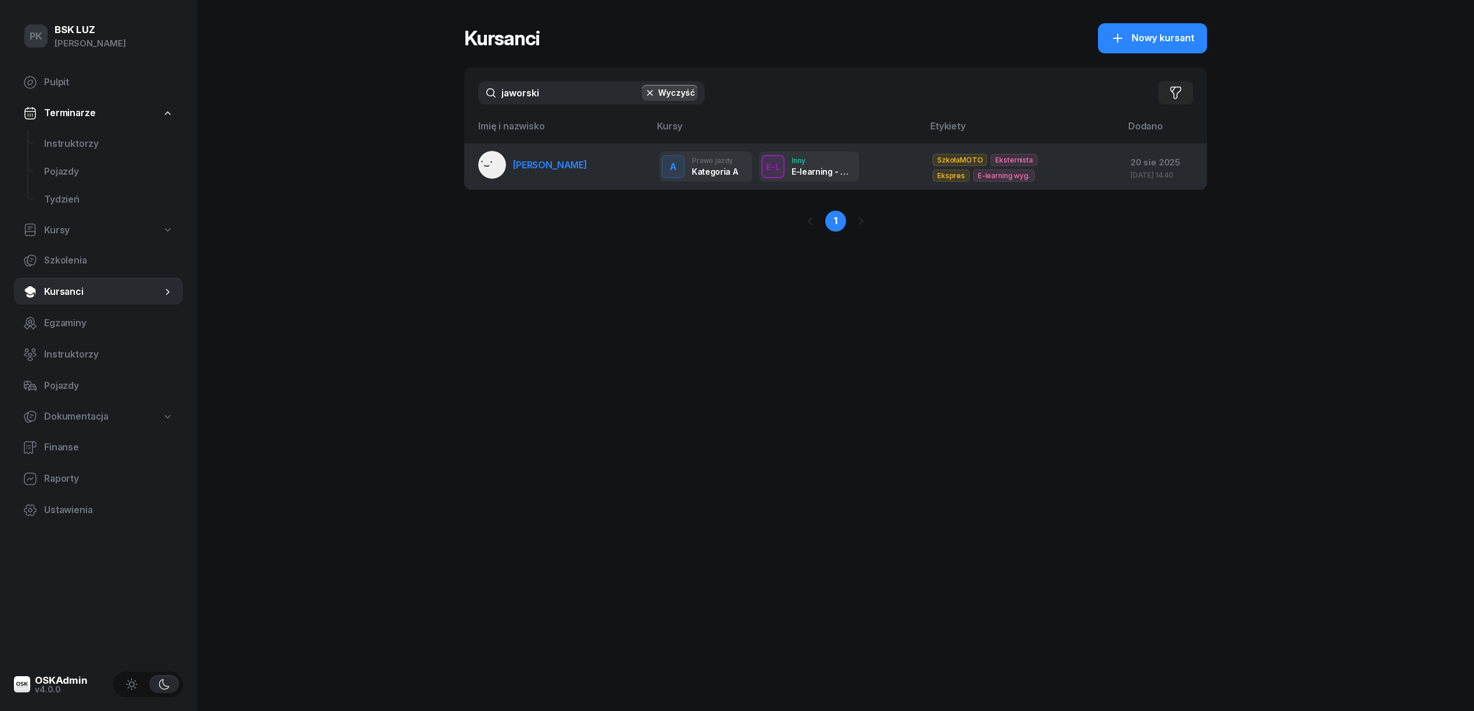
type input "jaworski"
click at [555, 169] on span "JAWORSKI MACIEJ" at bounding box center [550, 165] width 74 height 12
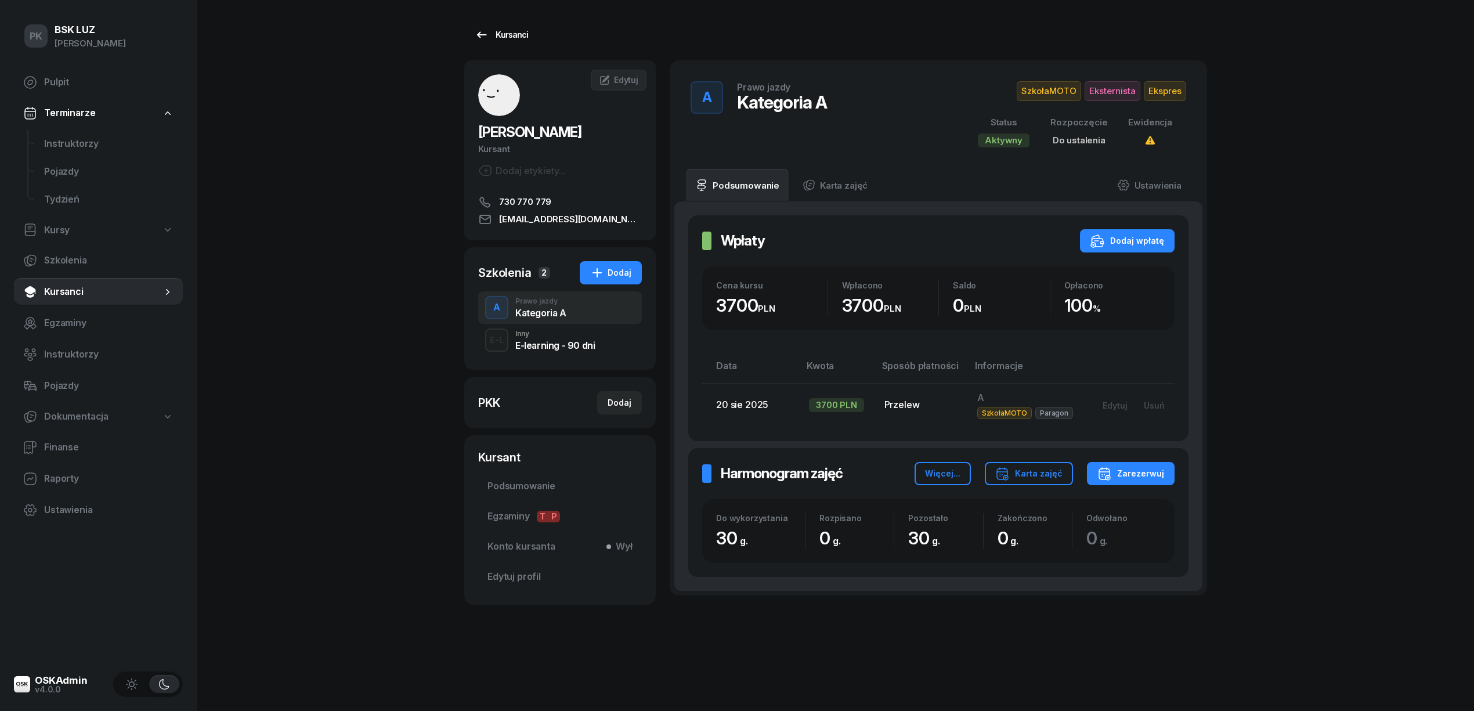
click at [532, 31] on link "Kursanci" at bounding box center [501, 34] width 74 height 23
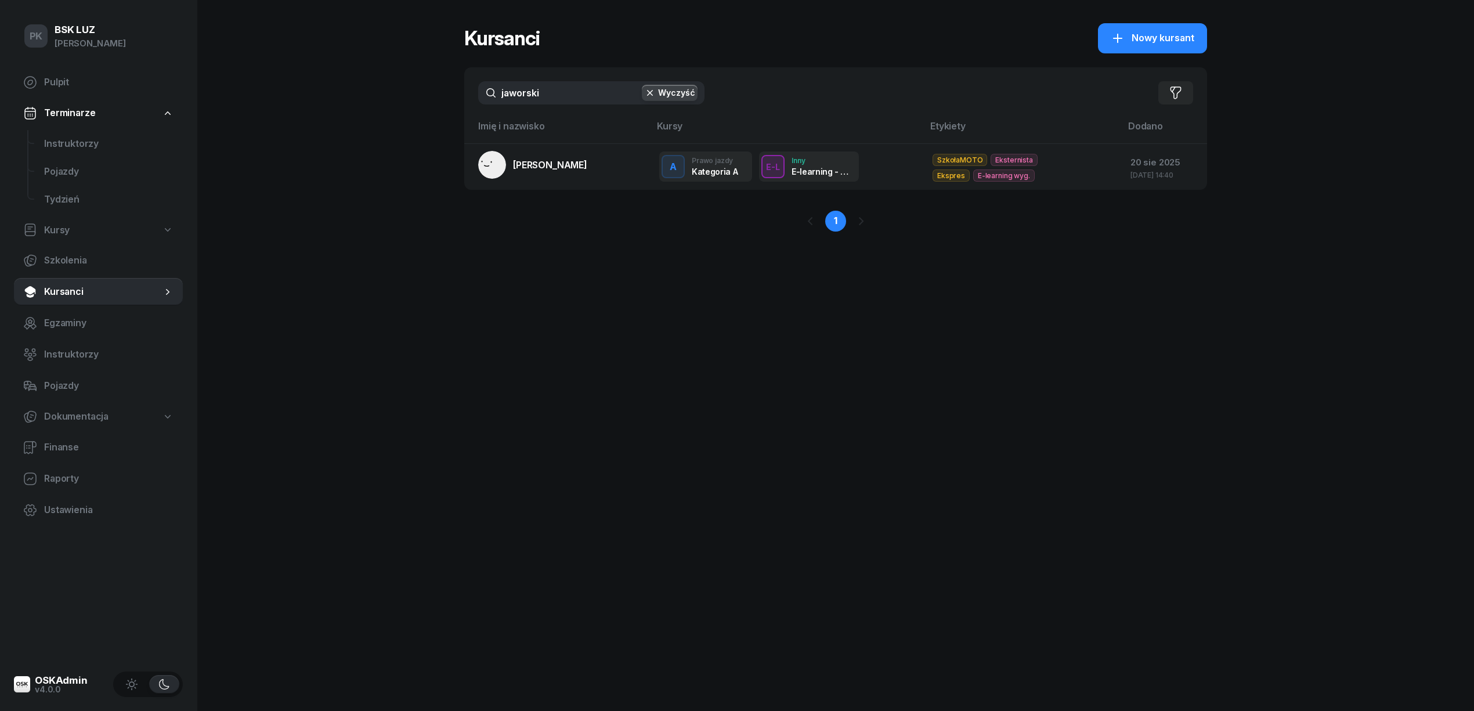
drag, startPoint x: 523, startPoint y: 99, endPoint x: 472, endPoint y: 97, distance: 51.7
click at [472, 97] on div "jaworski Wyczyść Filtruj" at bounding box center [835, 92] width 743 height 51
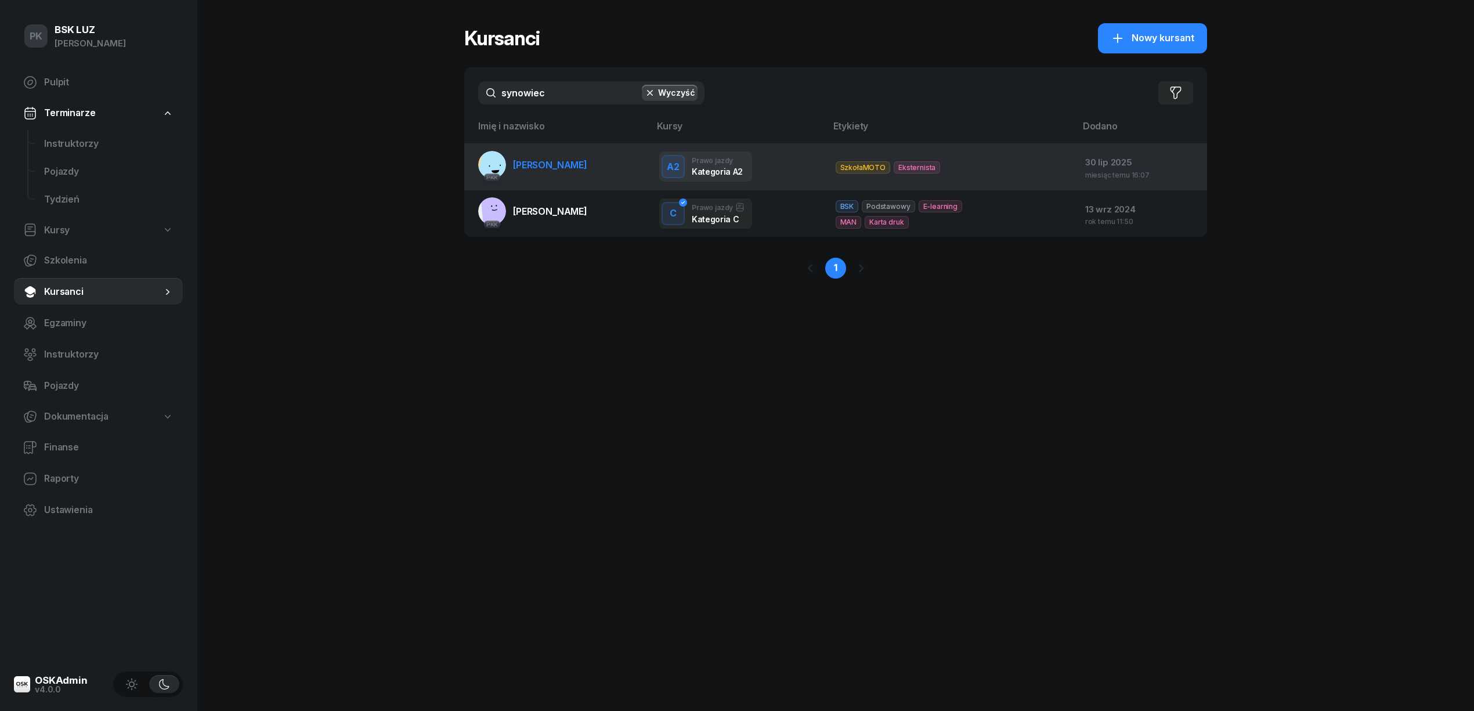
type input "synowiec"
click at [564, 170] on link "PKK SYNOWIEC JAKUB" at bounding box center [532, 165] width 109 height 28
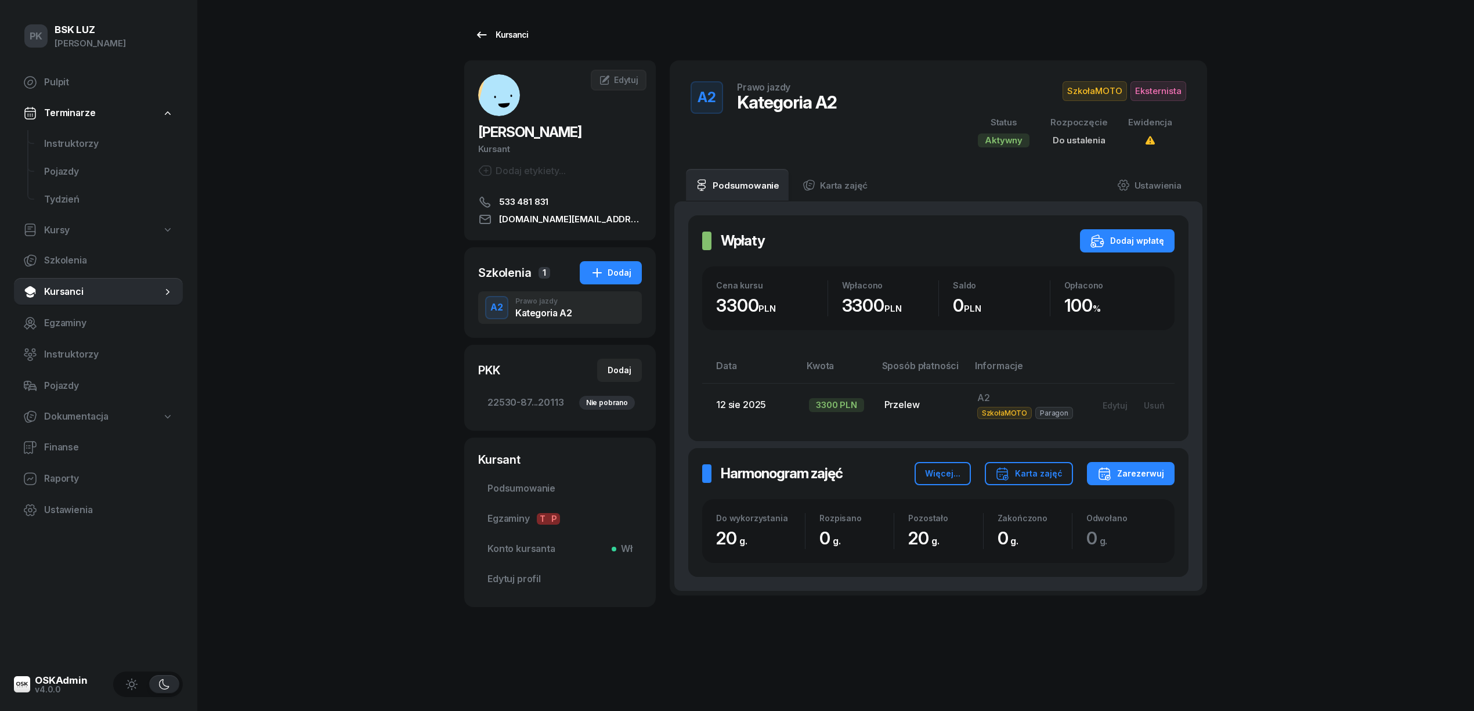
click at [500, 33] on div "Kursanci" at bounding box center [501, 35] width 53 height 14
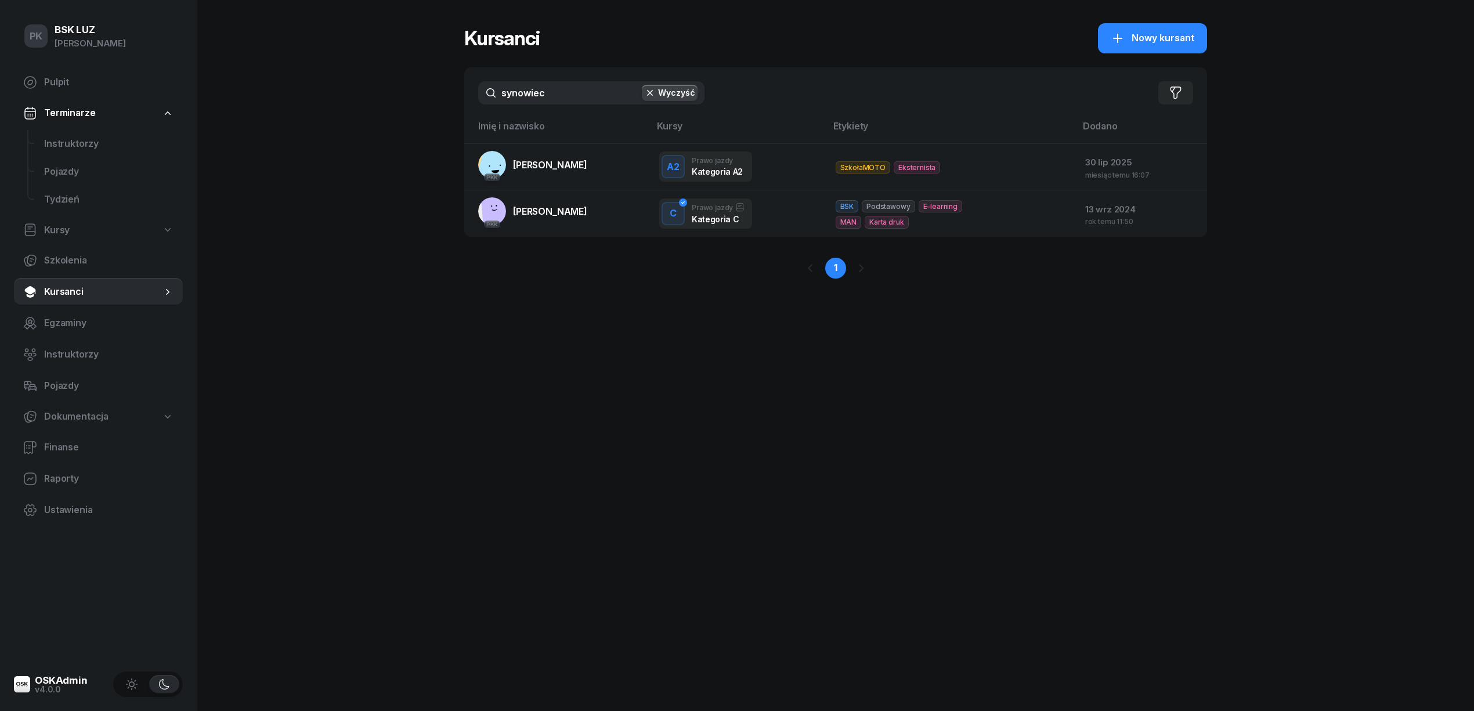
drag, startPoint x: 570, startPoint y: 91, endPoint x: 433, endPoint y: 89, distance: 137.0
click at [442, 89] on div "PK BSK LUZ Piotr Klimek Pulpit Terminarze Instruktorzy Pojazdy Tydzień Kursy Sz…" at bounding box center [737, 355] width 1474 height 711
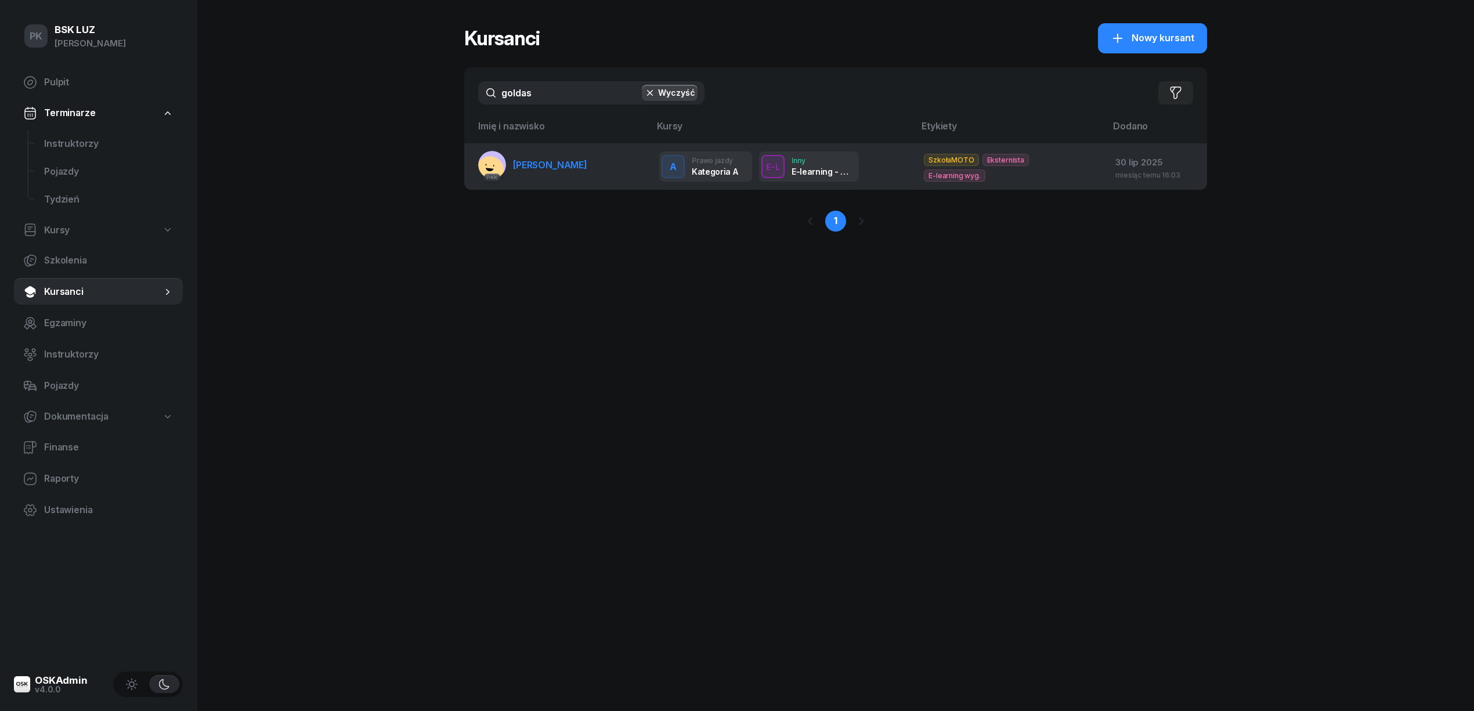
type input "goldas"
click at [537, 172] on link "PKK GOLDAS JULIAN" at bounding box center [532, 165] width 109 height 28
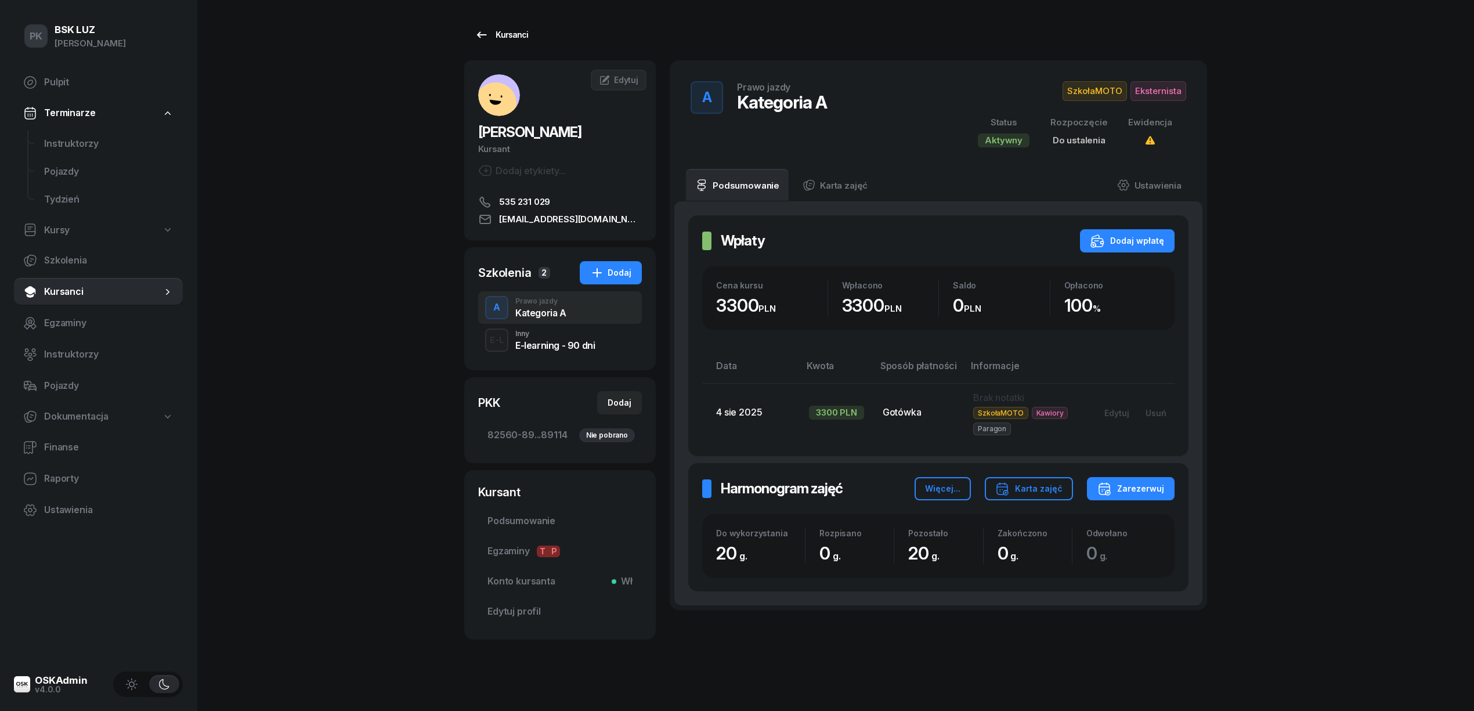
click at [514, 38] on div "Kursanci" at bounding box center [501, 35] width 53 height 14
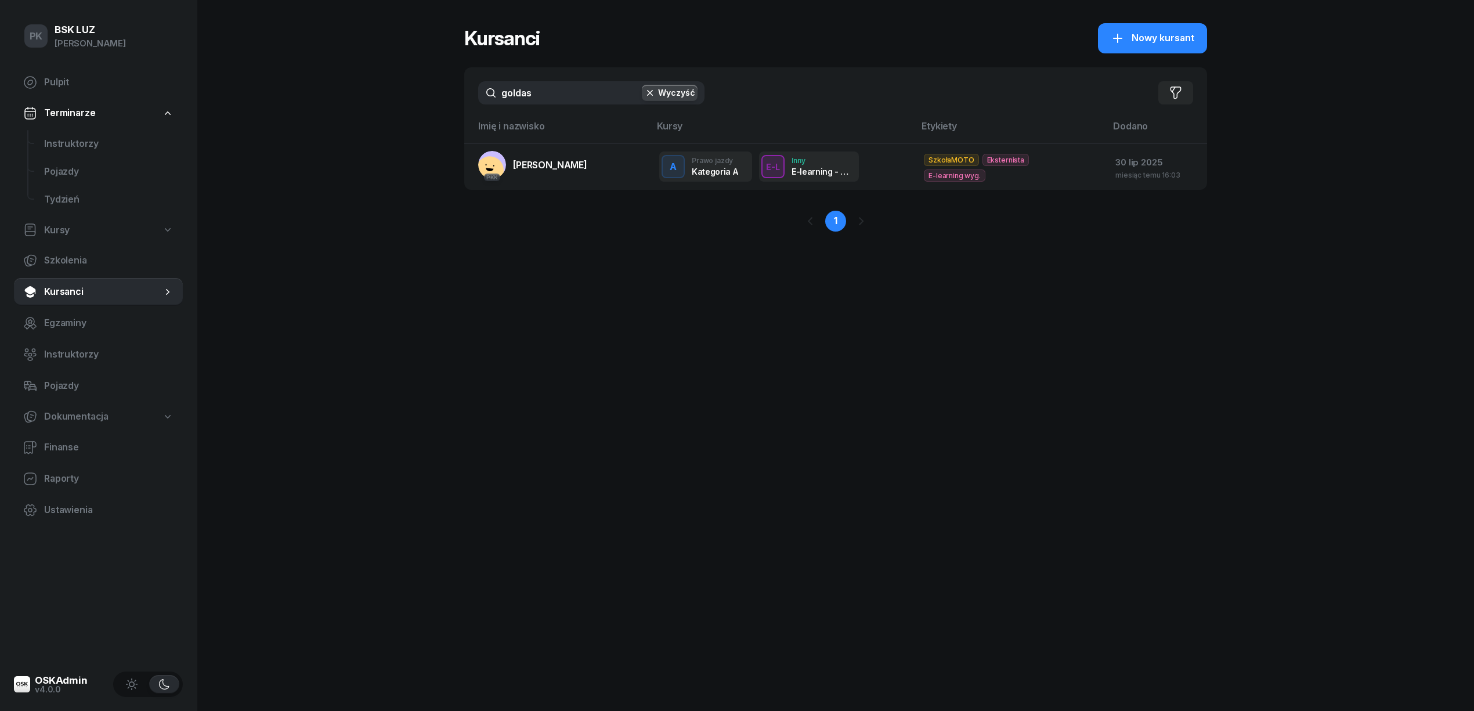
drag, startPoint x: 586, startPoint y: 95, endPoint x: 370, endPoint y: 115, distance: 216.8
click at [370, 115] on div "PK BSK LUZ Piotr Klimek Pulpit Terminarze Instruktorzy Pojazdy Tydzień Kursy Sz…" at bounding box center [737, 355] width 1474 height 711
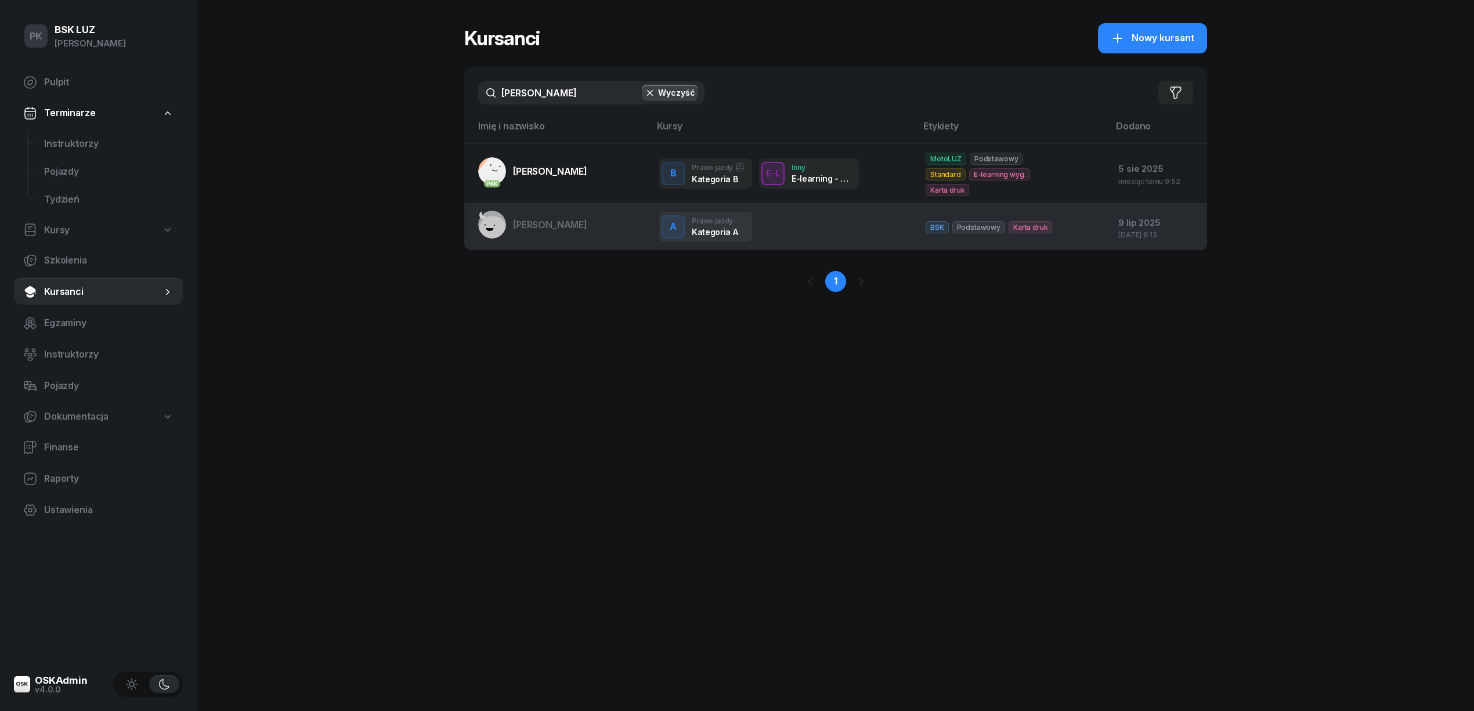
type input "janas"
click at [557, 230] on td "[PERSON_NAME]" at bounding box center [557, 227] width 186 height 46
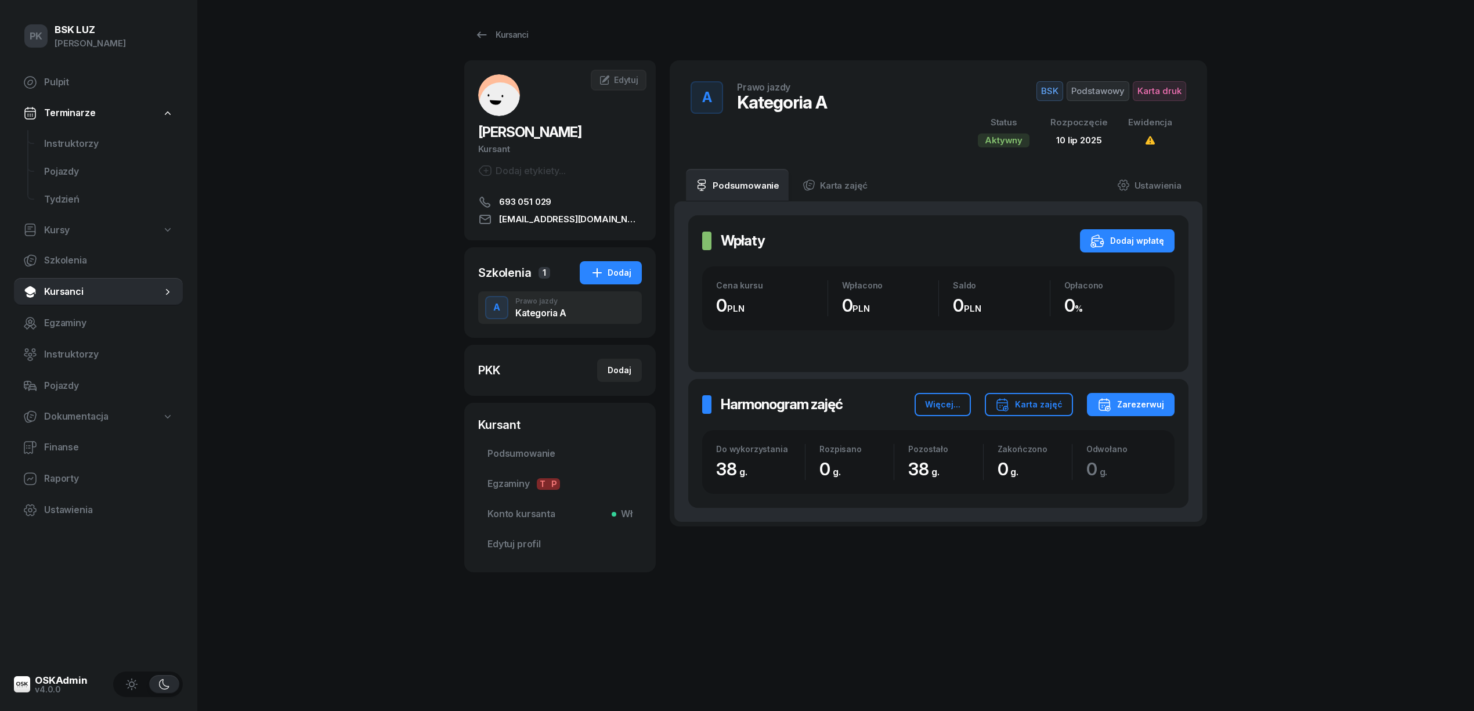
click at [1024, 685] on div "Kursanci JANAS NATALIA Kursant Dodaj etykiety... 693 051 029 jannati12@wp.pl NJ…" at bounding box center [835, 355] width 743 height 711
click at [1168, 95] on span "Karta druk" at bounding box center [1159, 91] width 53 height 20
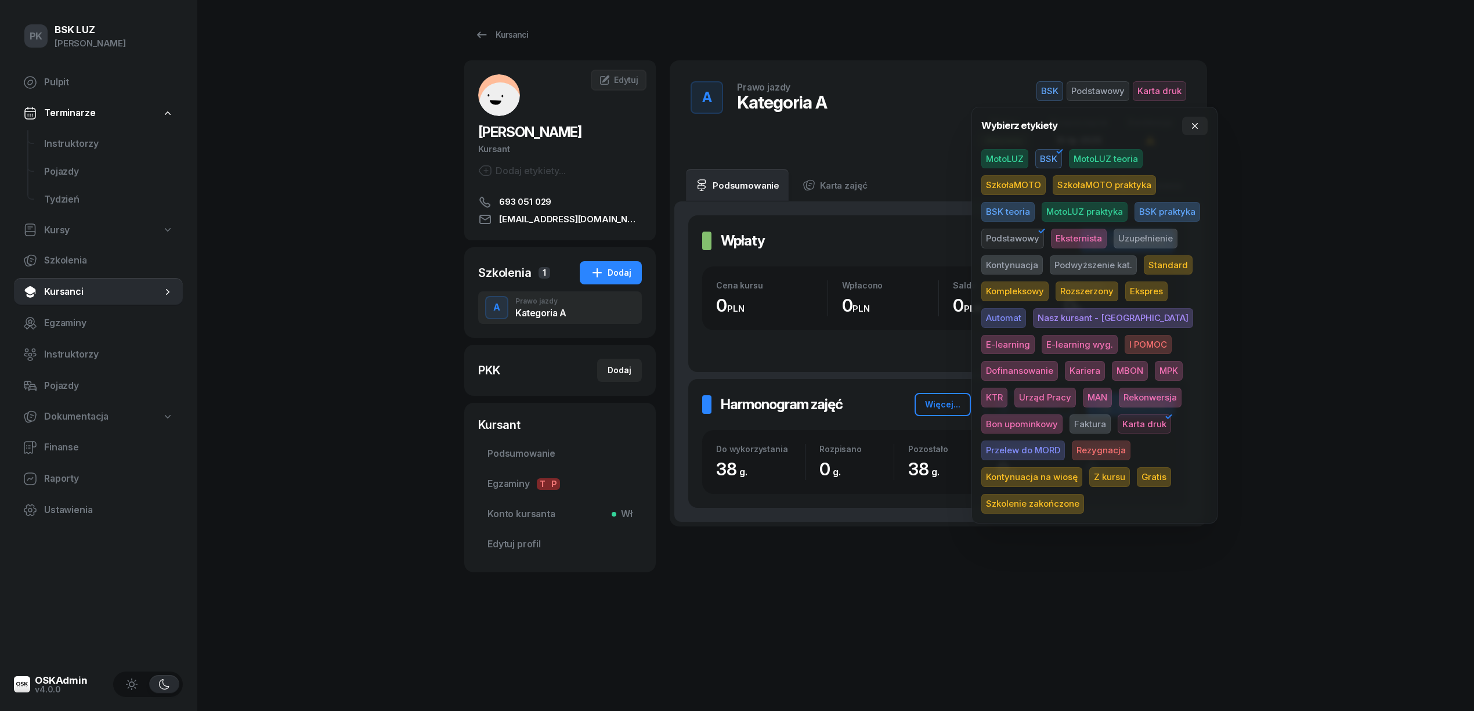
click at [1118, 415] on span "Karta druk" at bounding box center [1144, 424] width 53 height 20
click at [1072, 443] on span "Rezygnacja" at bounding box center [1101, 450] width 59 height 20
click at [1307, 358] on div "PK BSK LUZ Piotr Klimek Pulpit Terminarze Instruktorzy Pojazdy Tydzień Kursy Sz…" at bounding box center [737, 355] width 1474 height 711
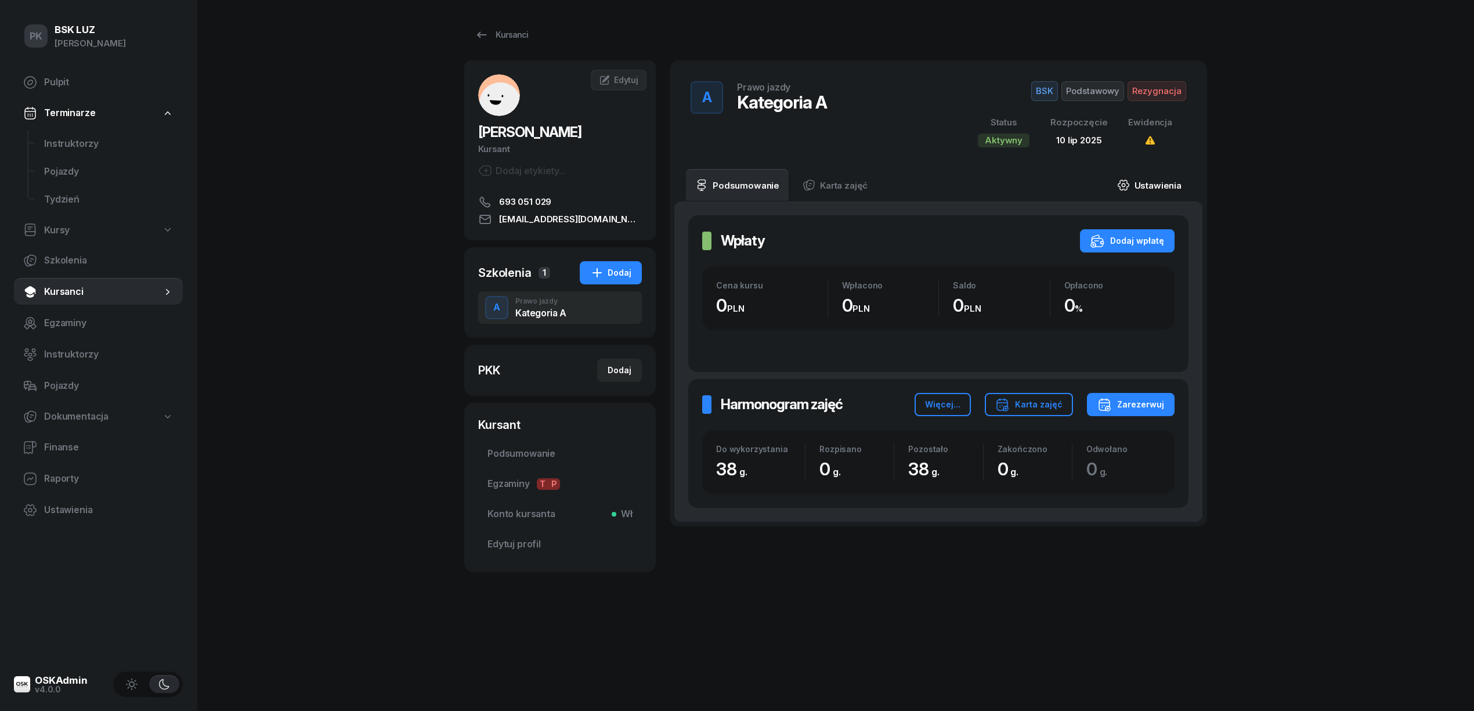
click at [1159, 177] on link "Ustawienia" at bounding box center [1149, 185] width 83 height 32
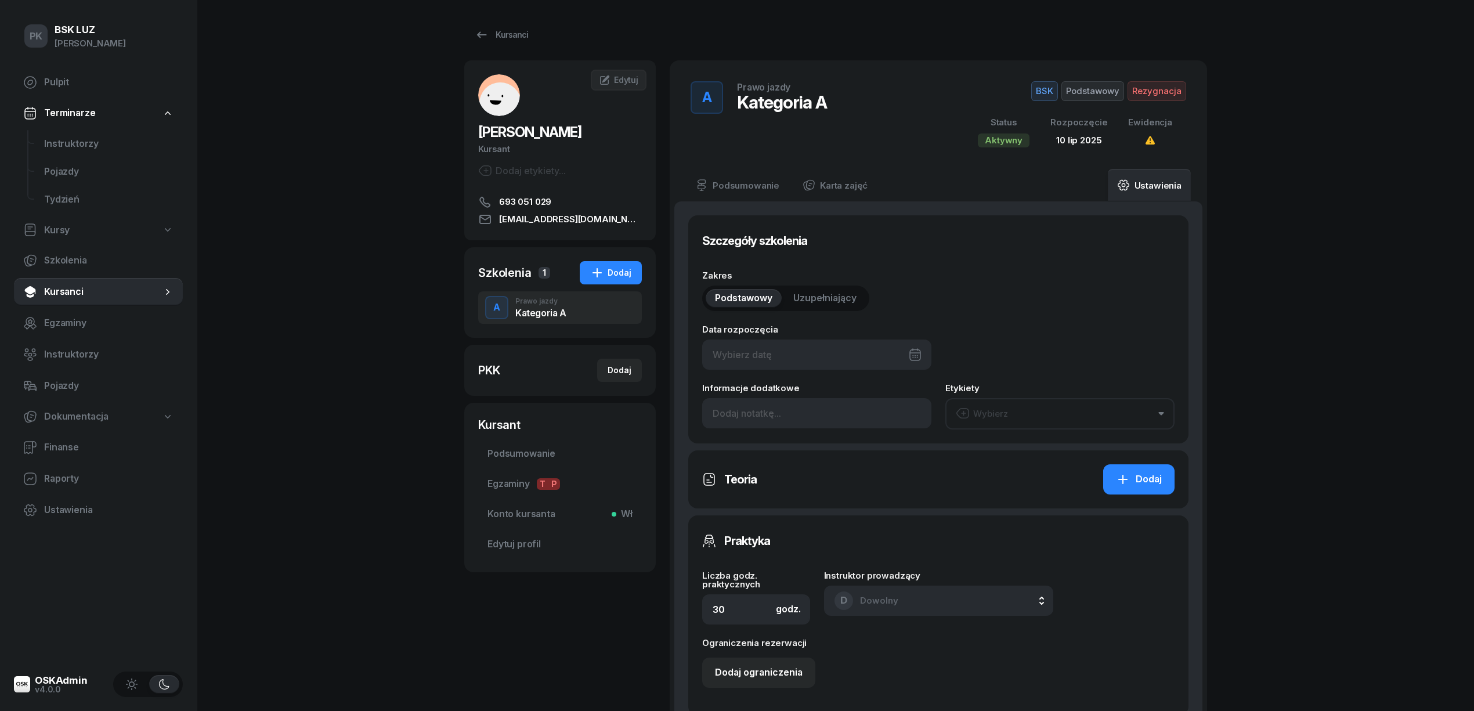
type input "10/07/2025"
type input "38"
type input "12/2025"
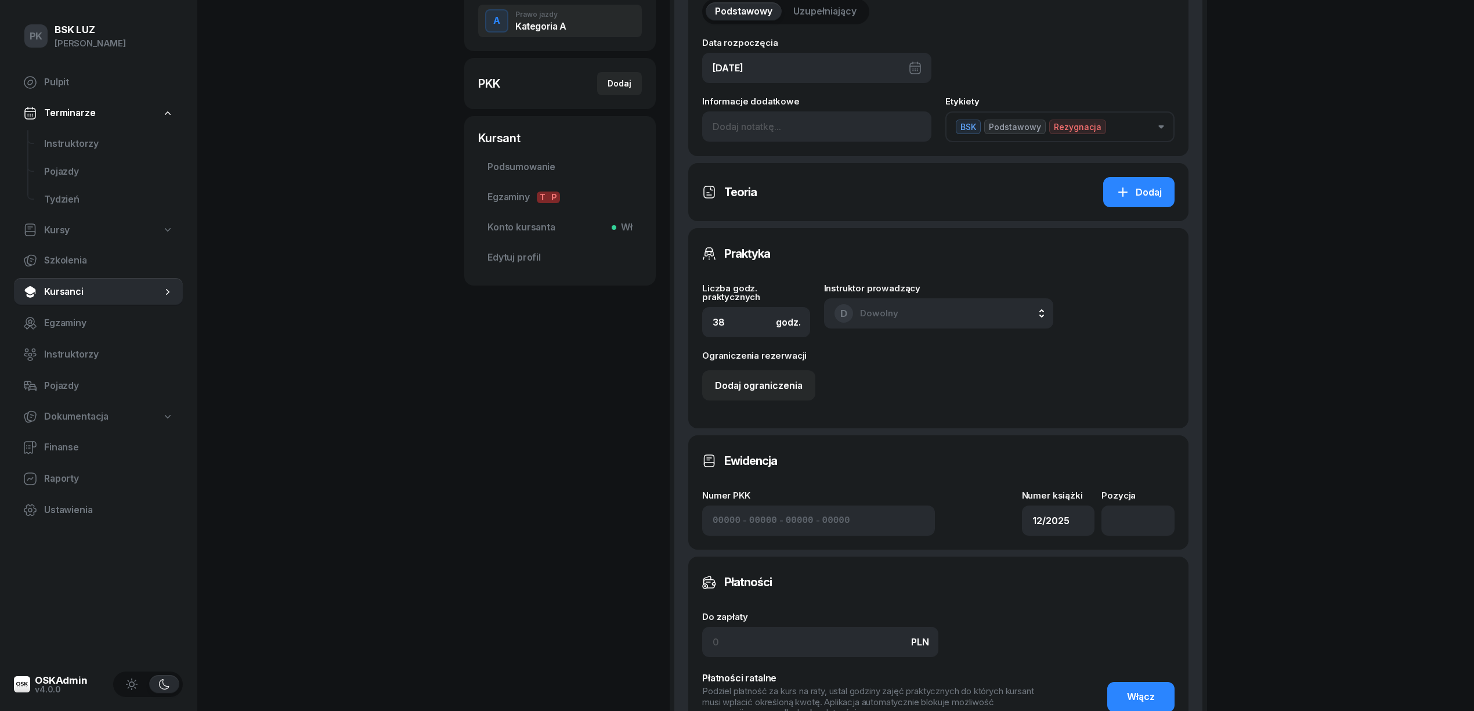
scroll to position [309, 0]
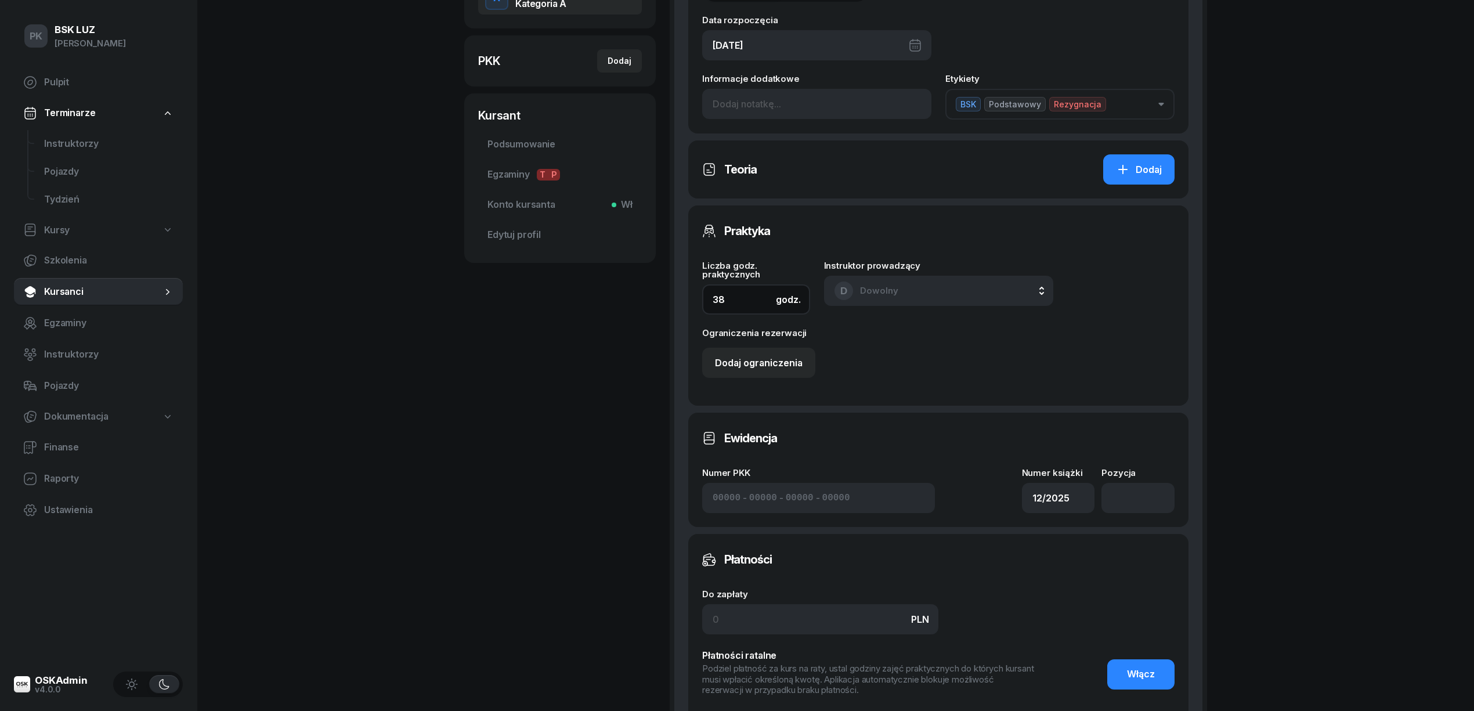
drag, startPoint x: 688, startPoint y: 293, endPoint x: 635, endPoint y: 284, distance: 53.5
click at [641, 284] on div "JANAS NATALIA Kursant Dodaj etykiety... 693 051 029 jannati12@wp.pl NJ NATALIA …" at bounding box center [835, 311] width 743 height 1121
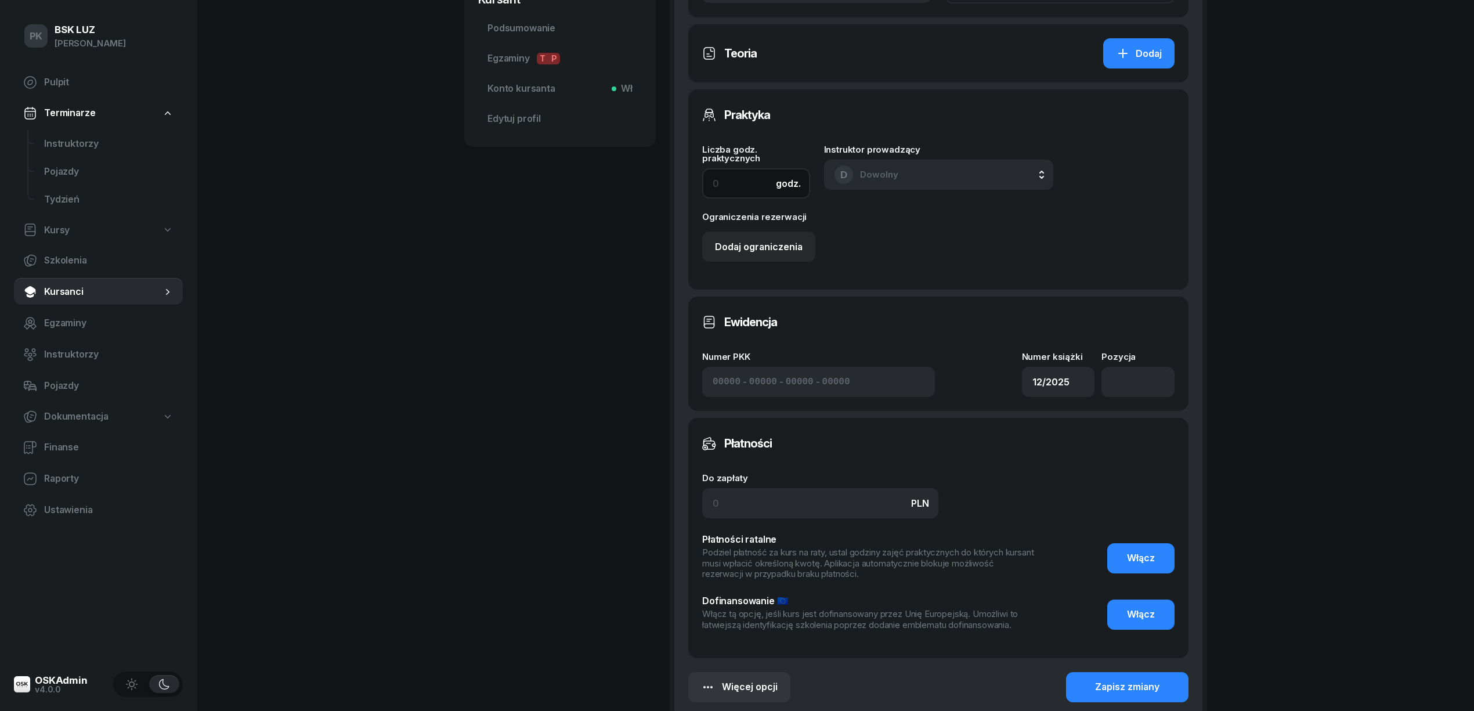
scroll to position [548, 0]
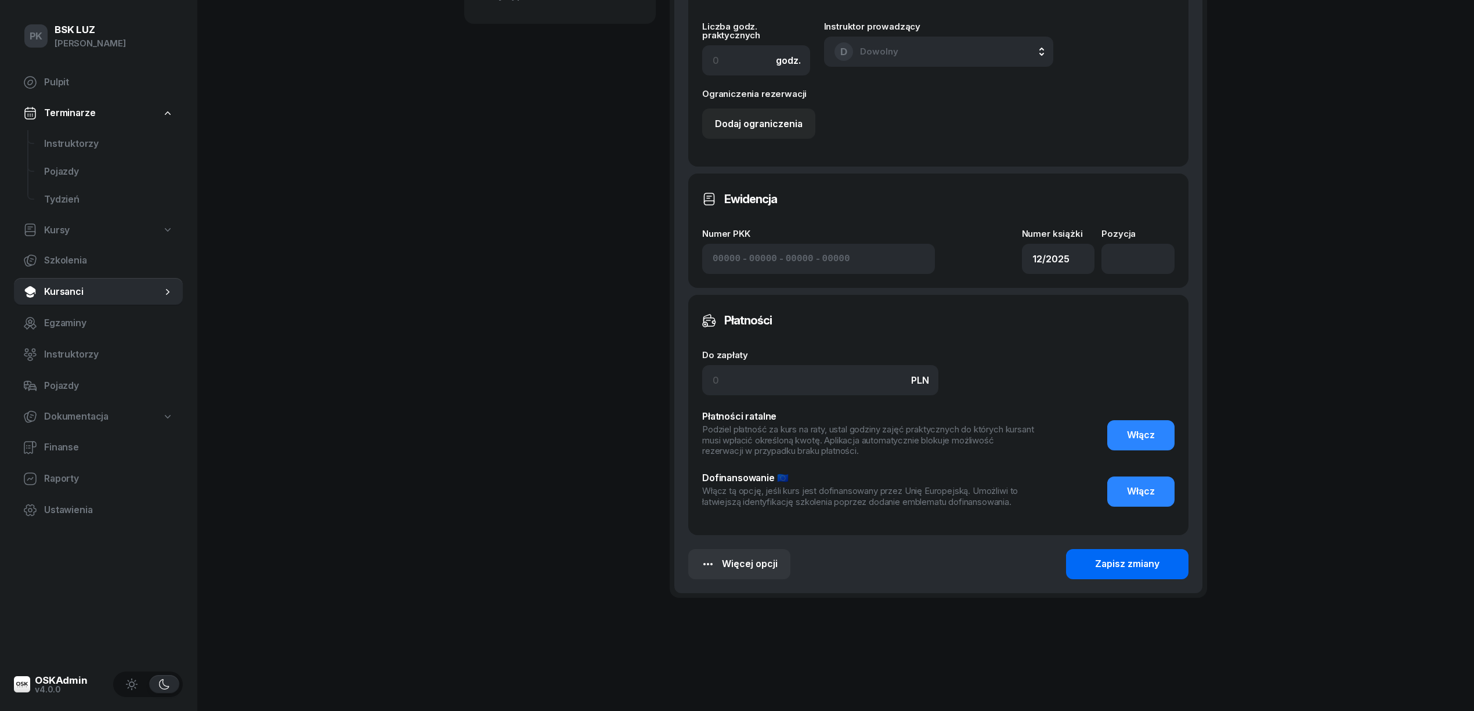
click at [1105, 559] on div "Zapisz zmiany" at bounding box center [1127, 564] width 64 height 15
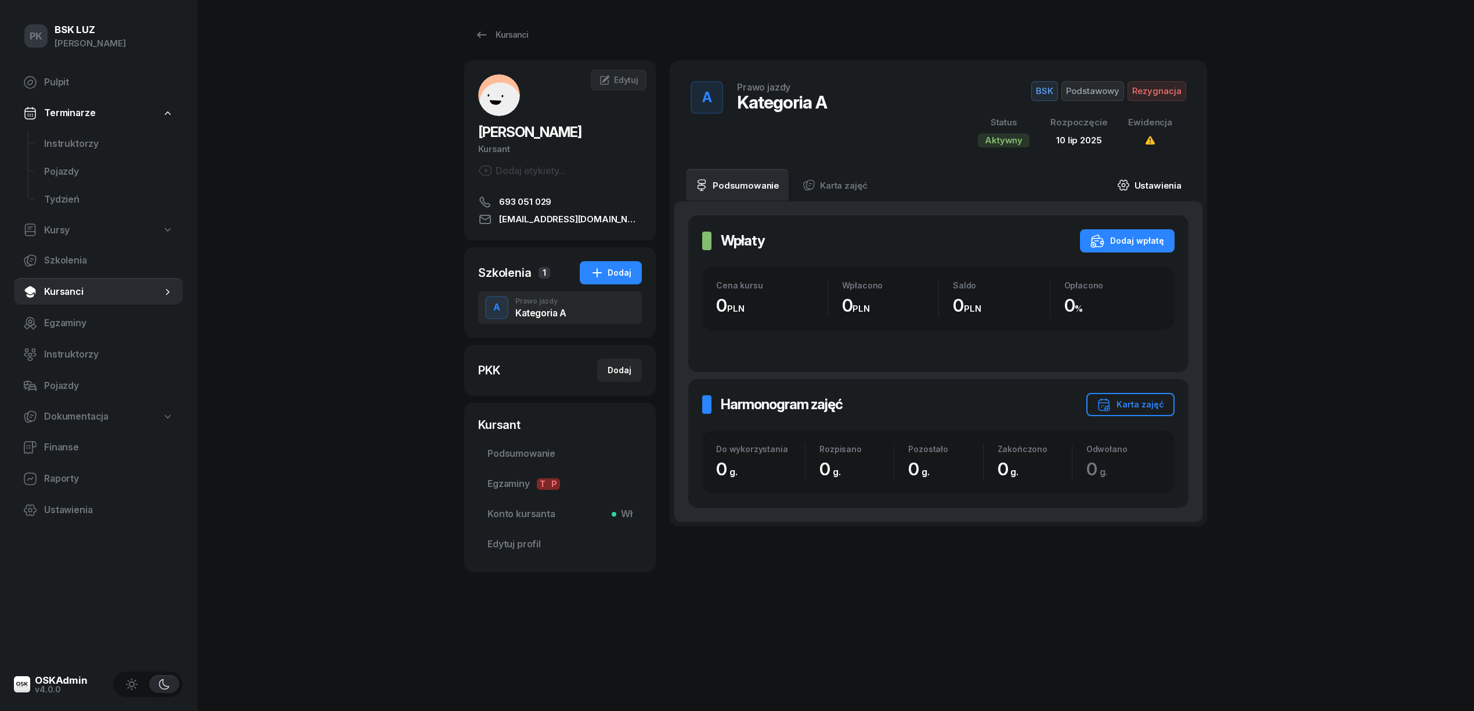
click at [1159, 179] on link "Ustawienia" at bounding box center [1149, 185] width 83 height 32
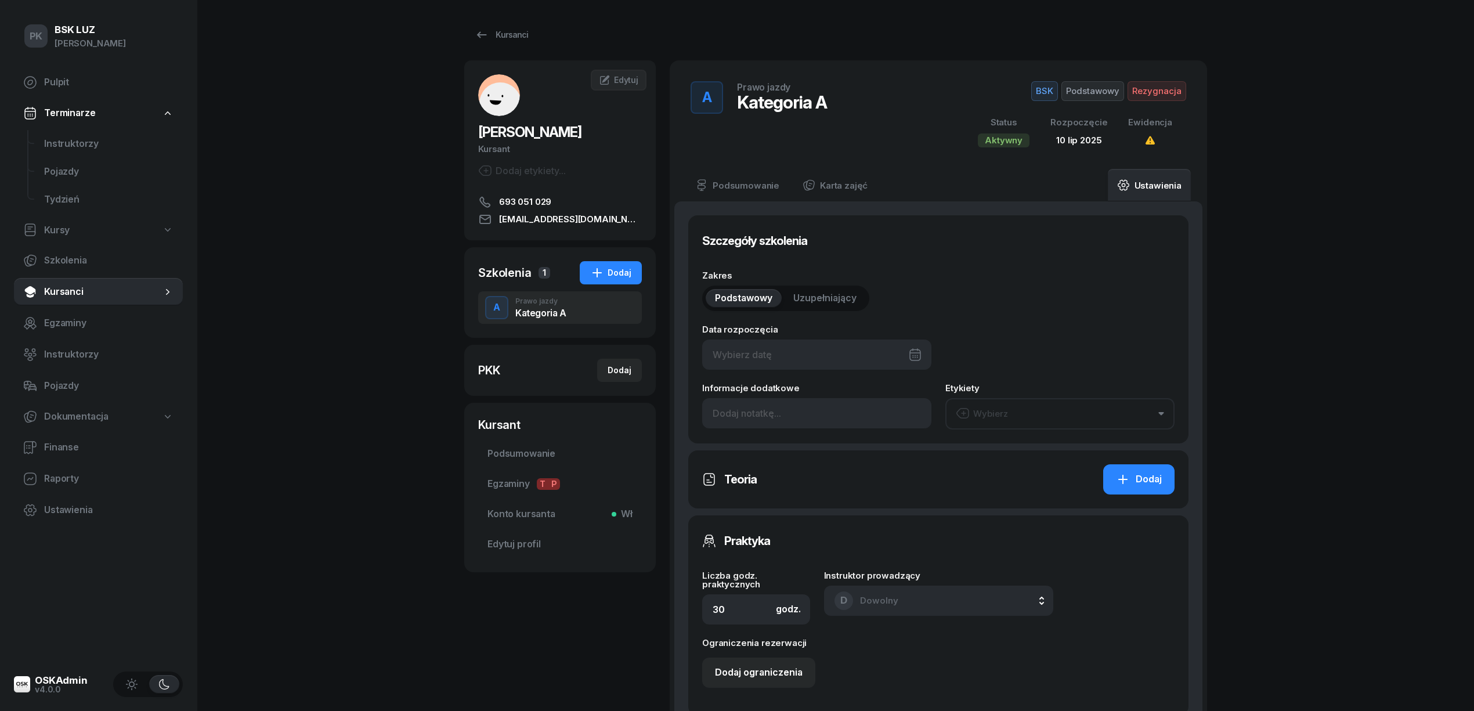
type input "10/07/2025"
type input "12/2025"
click at [516, 38] on div "Kursanci" at bounding box center [501, 35] width 53 height 14
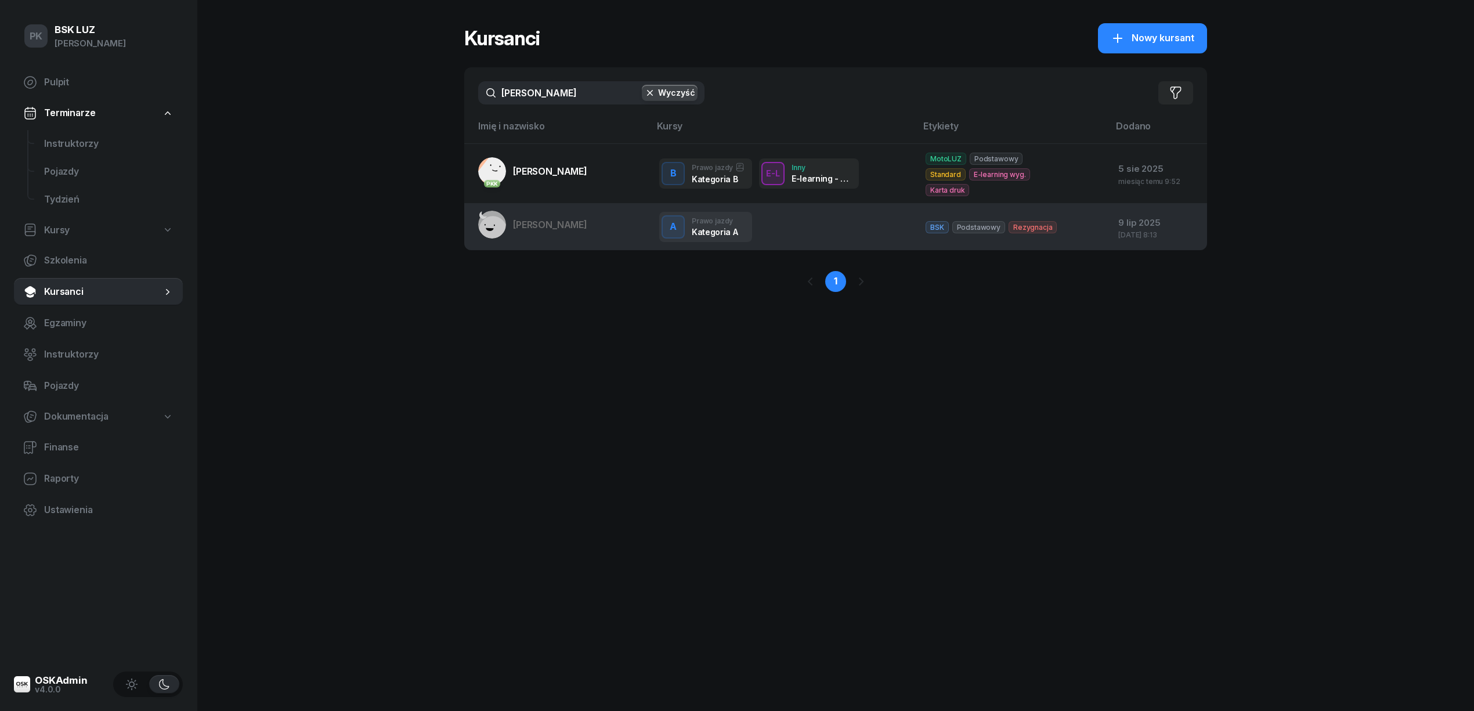
click at [562, 219] on span "JANAS NATALIA" at bounding box center [550, 225] width 74 height 12
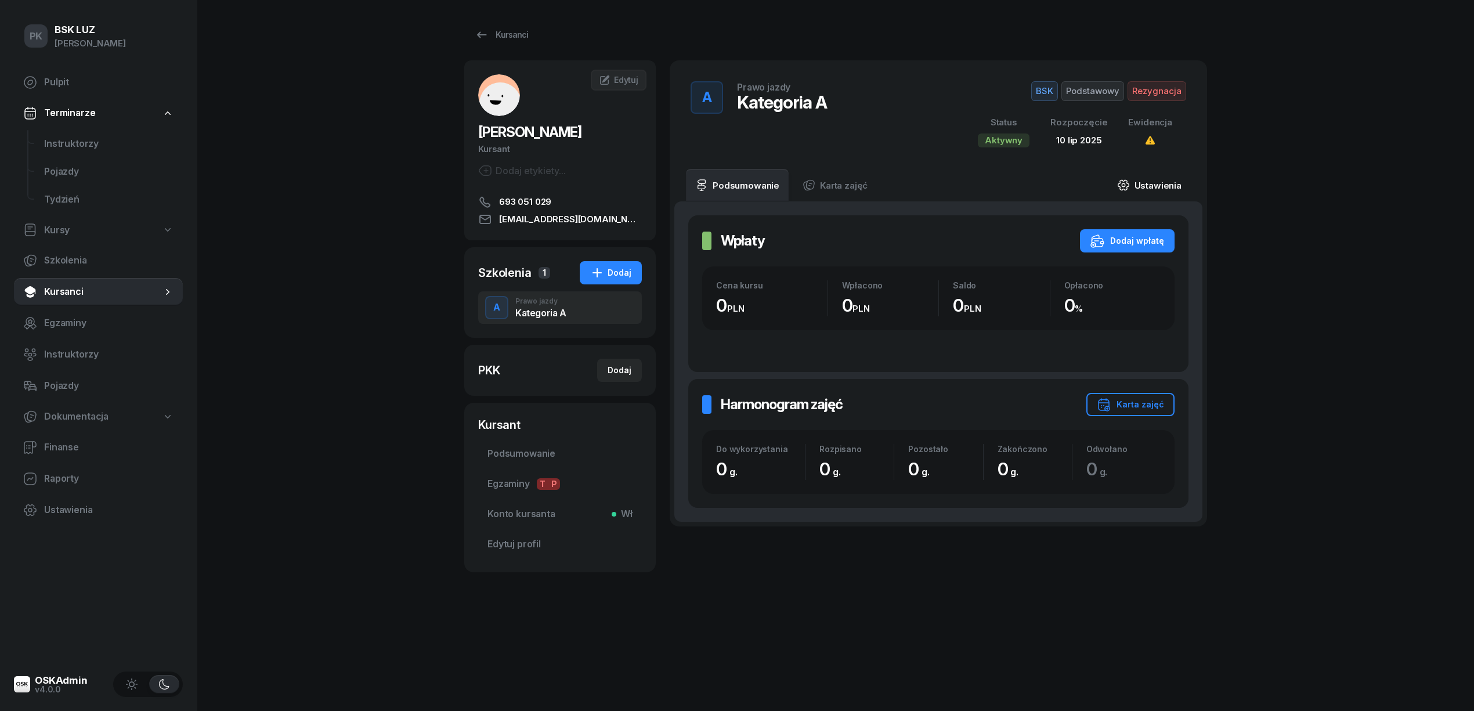
click at [1142, 190] on link "Ustawienia" at bounding box center [1149, 185] width 83 height 32
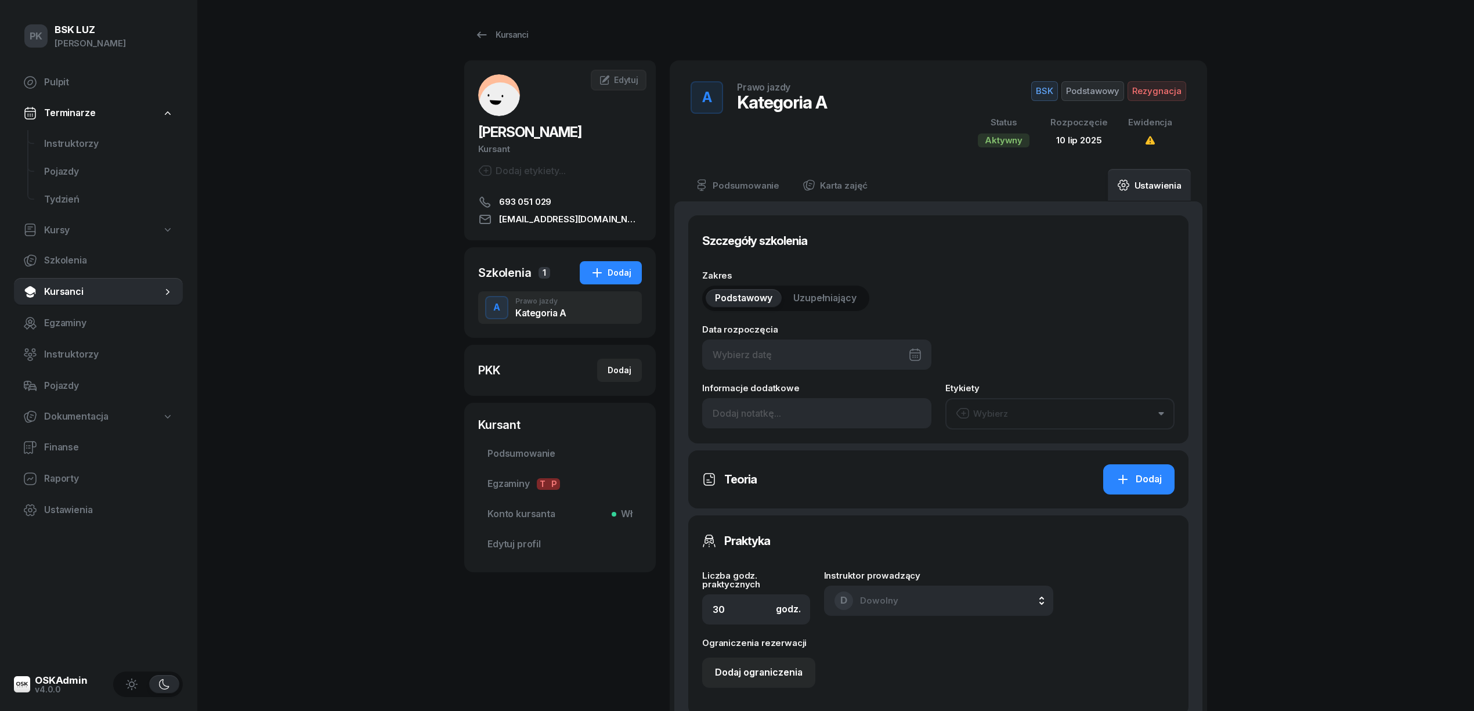
type input "10/07/2025"
type input "12/2025"
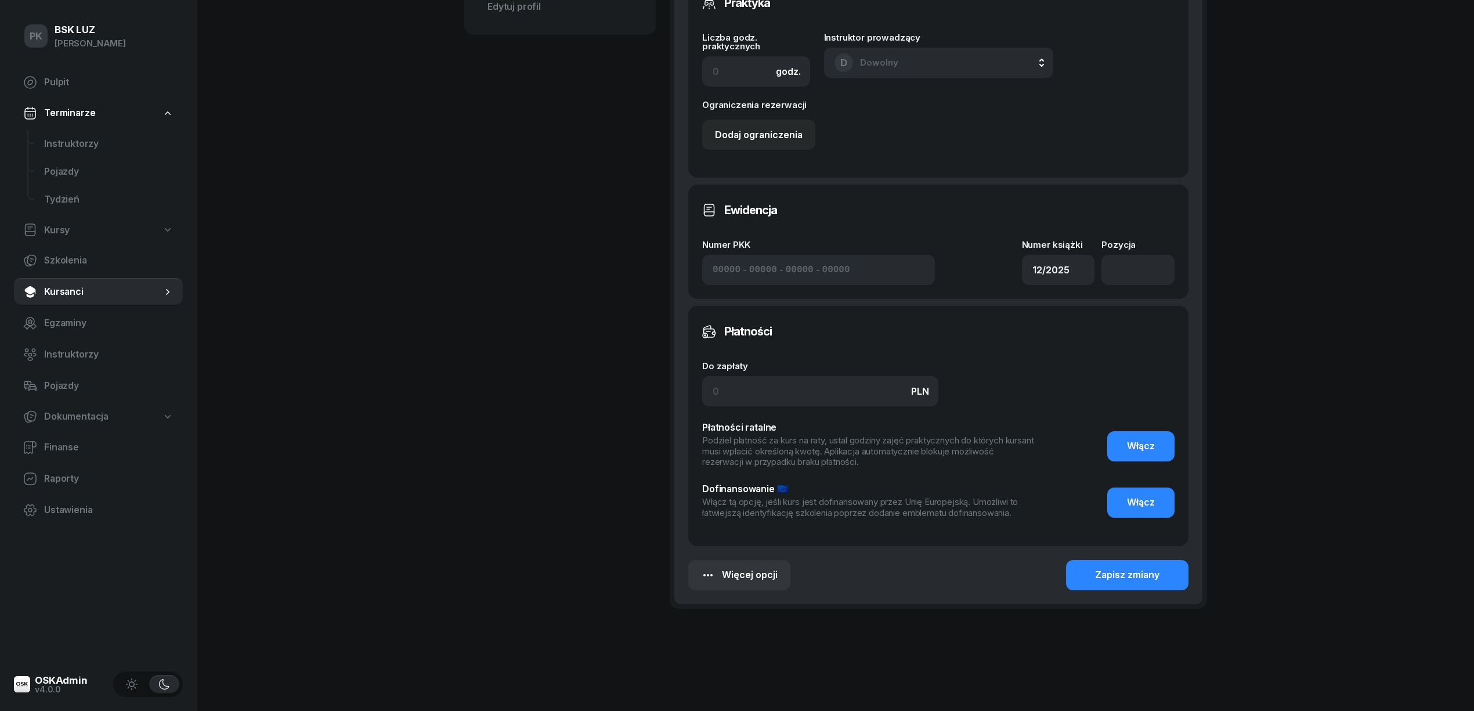
scroll to position [548, 0]
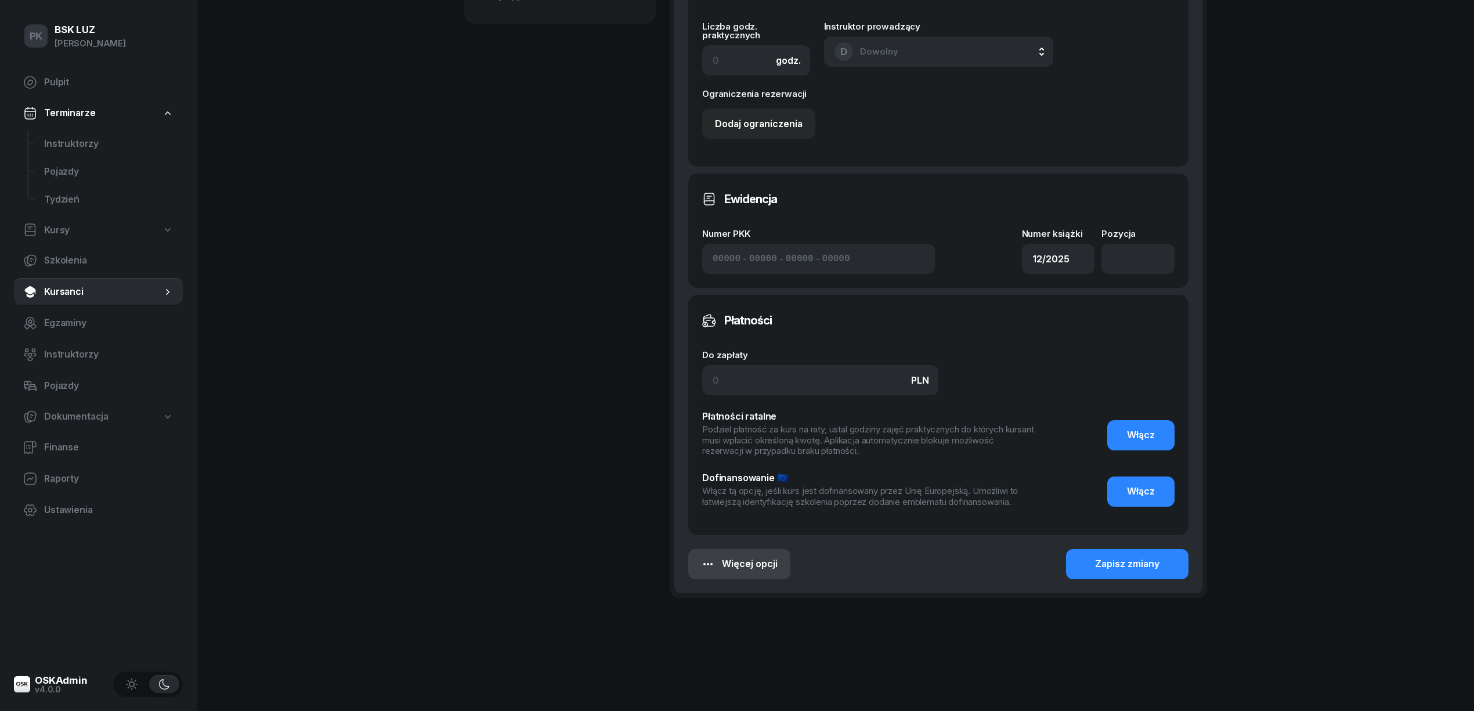
click at [775, 554] on button "Więcej opcji" at bounding box center [739, 564] width 102 height 30
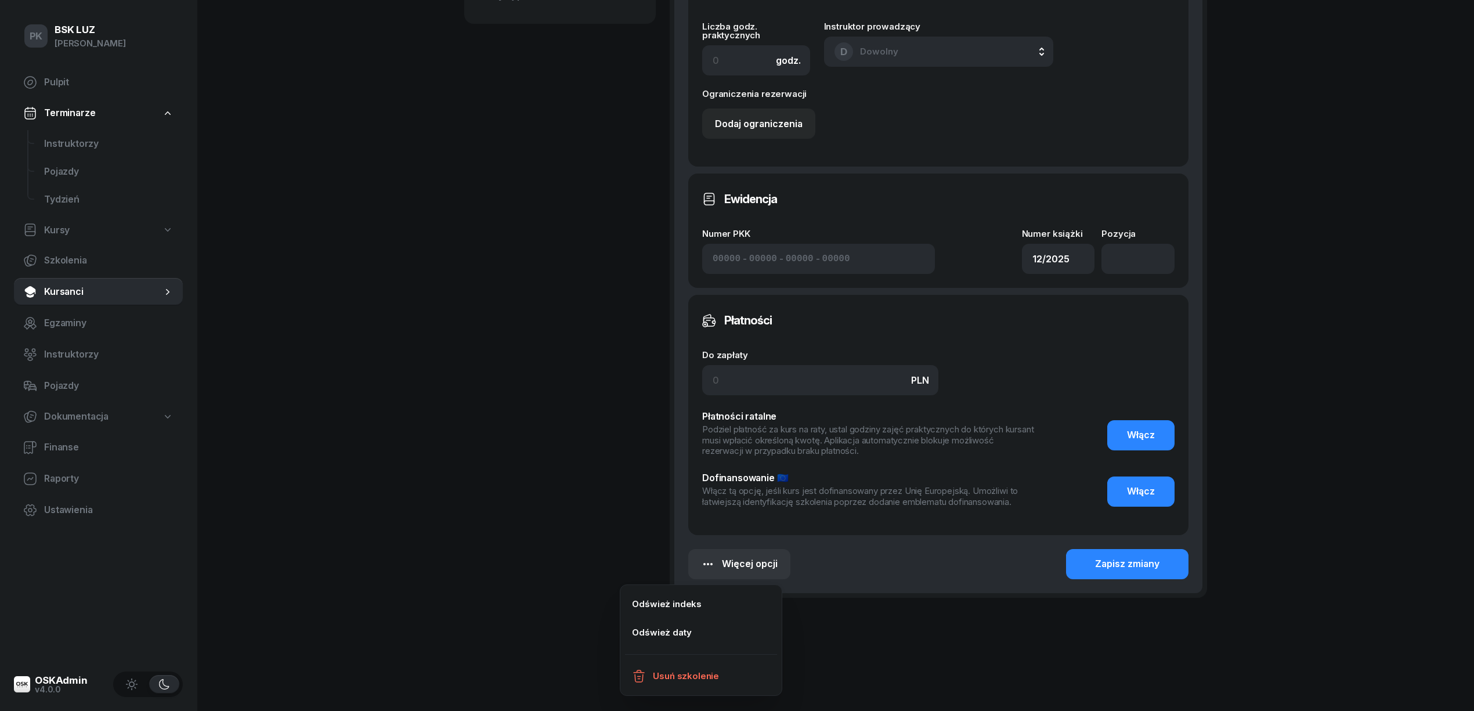
click at [885, 615] on div "A Prawo jazdy Kategoria A BSK Podstawowy Rezygnacja Status Aktywny Rozpoczęcie …" at bounding box center [938, 72] width 537 height 1121
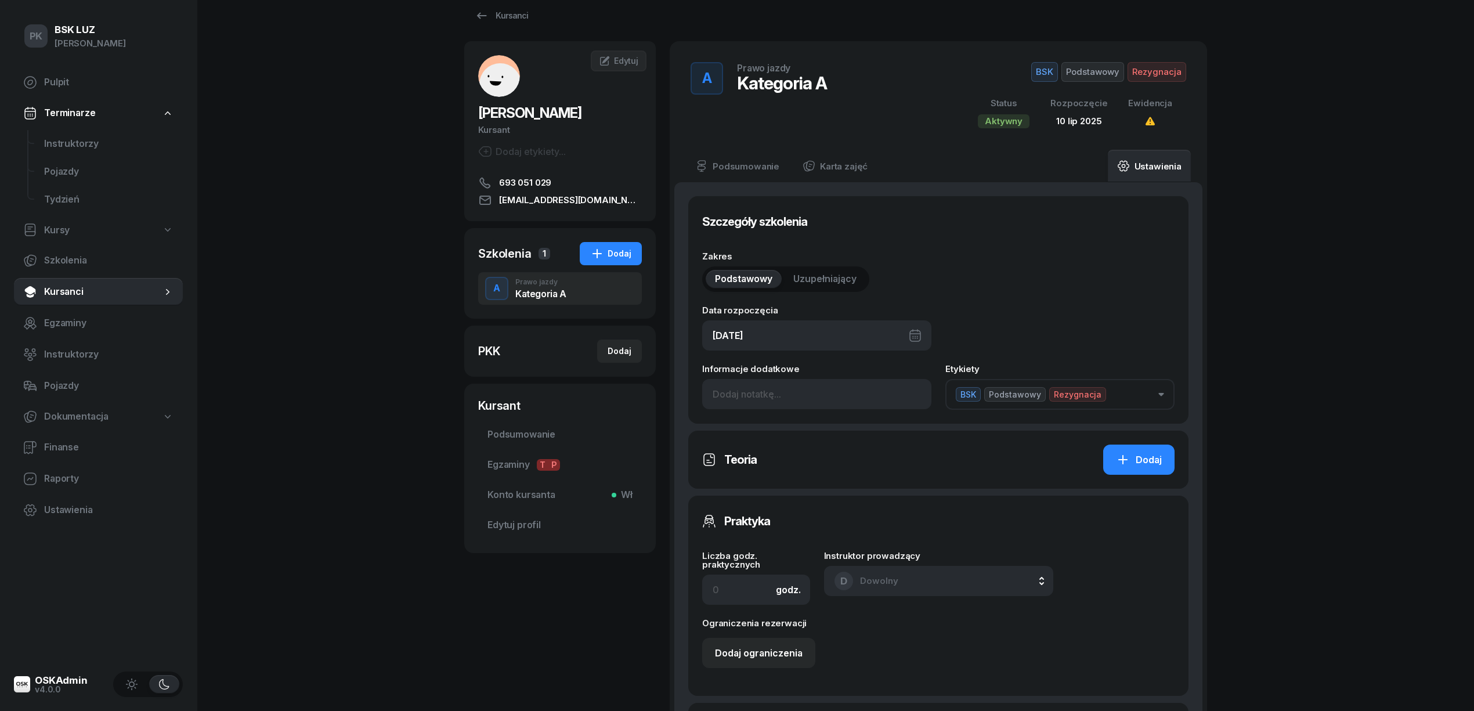
scroll to position [0, 0]
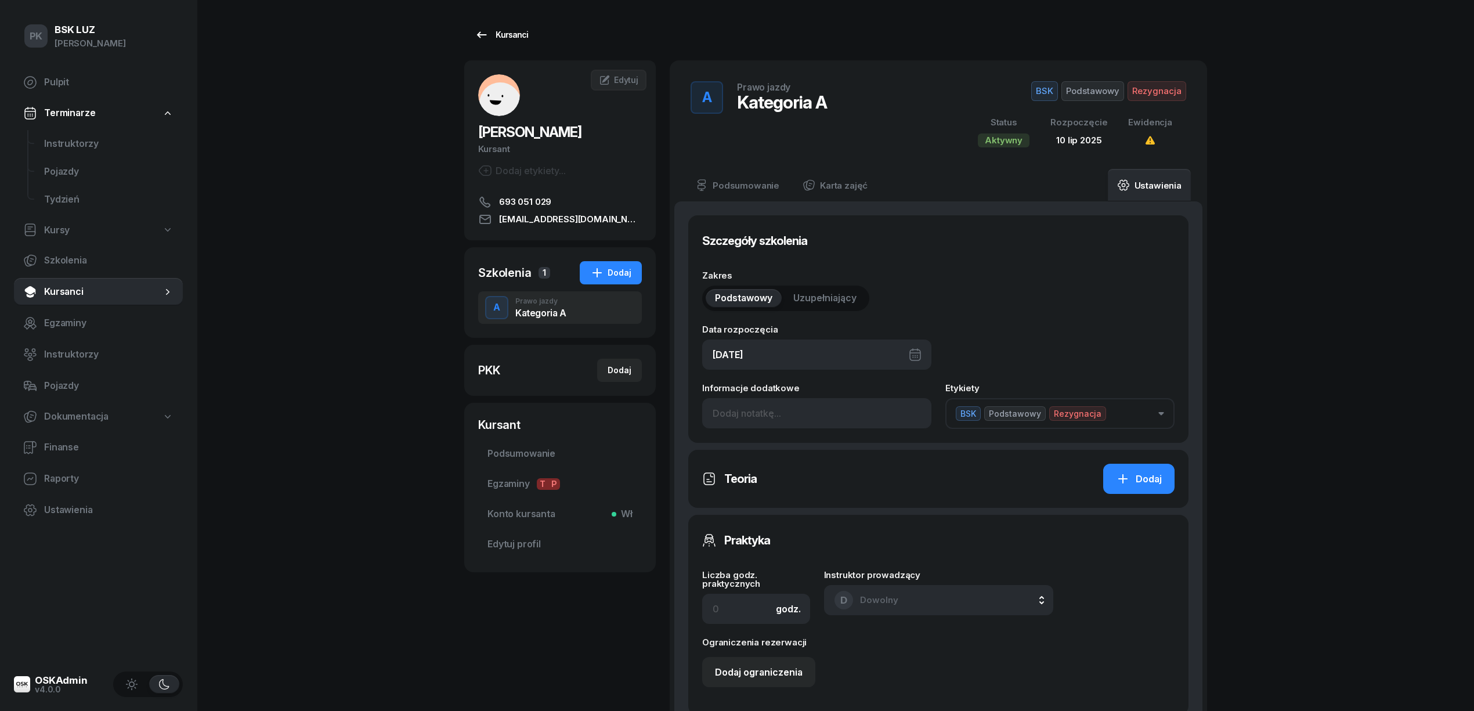
click at [492, 35] on div "Kursanci" at bounding box center [501, 35] width 53 height 14
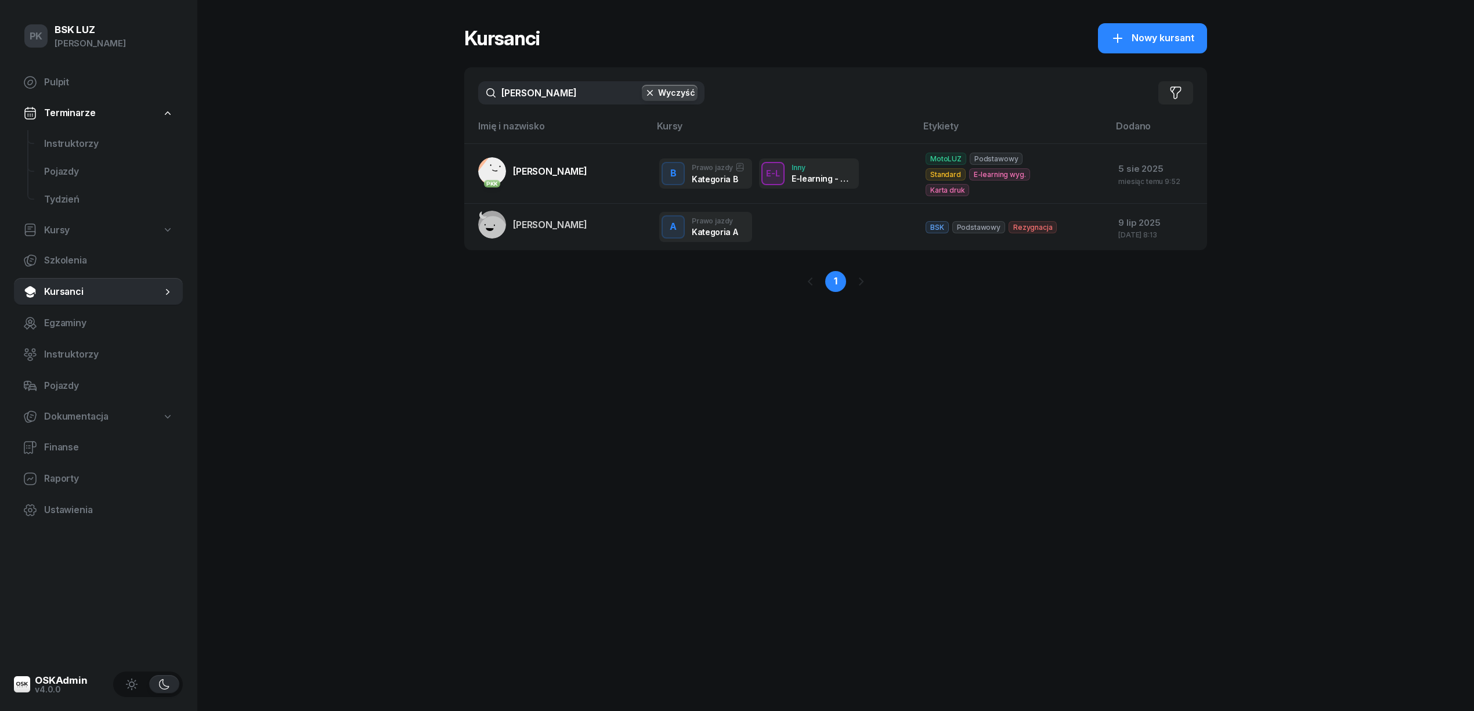
click at [351, 102] on div "PK BSK LUZ Piotr Klimek Pulpit Terminarze Instruktorzy Pojazdy Tydzień Kursy Sz…" at bounding box center [737, 355] width 1474 height 711
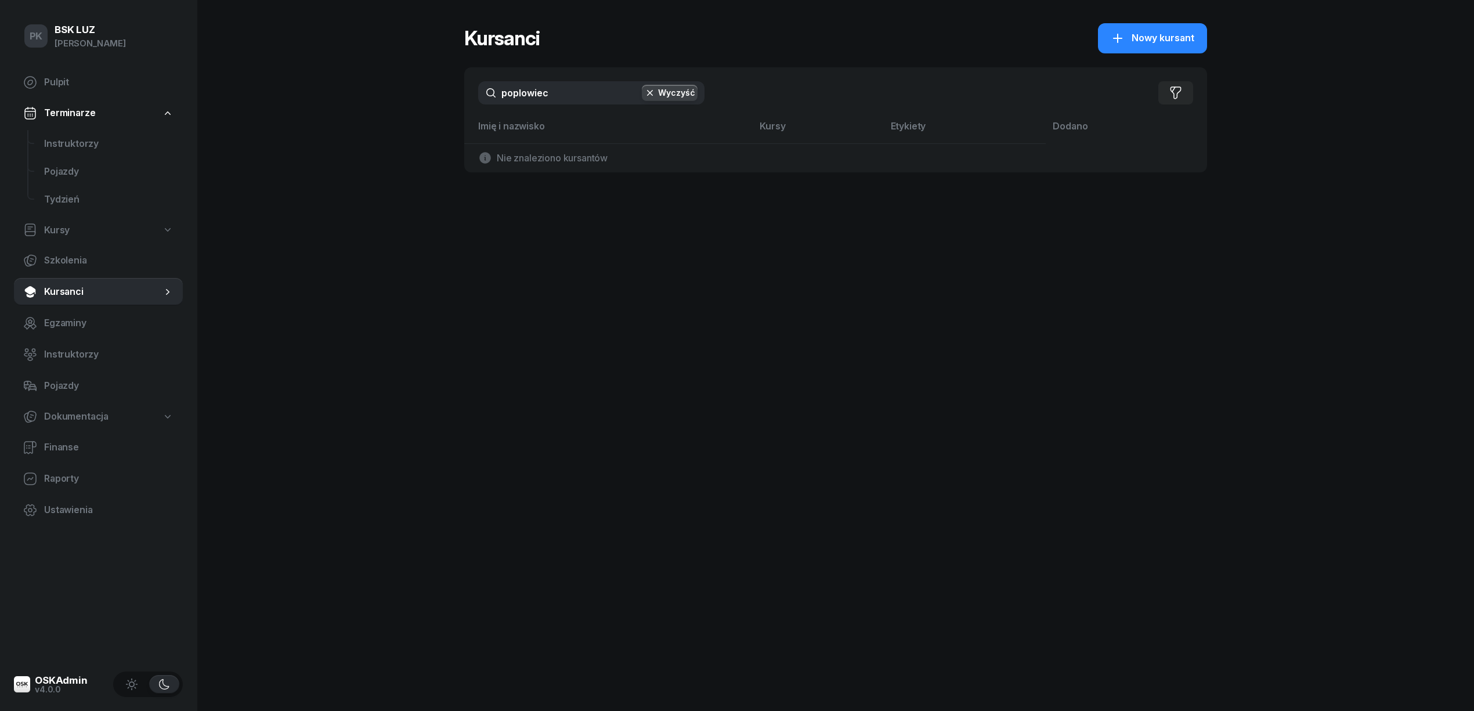
drag, startPoint x: 554, startPoint y: 91, endPoint x: 439, endPoint y: 89, distance: 114.9
click at [439, 89] on div "PK BSK LUZ Piotr Klimek Pulpit Terminarze Instruktorzy Pojazdy Tydzień Kursy Sz…" at bounding box center [737, 355] width 1474 height 711
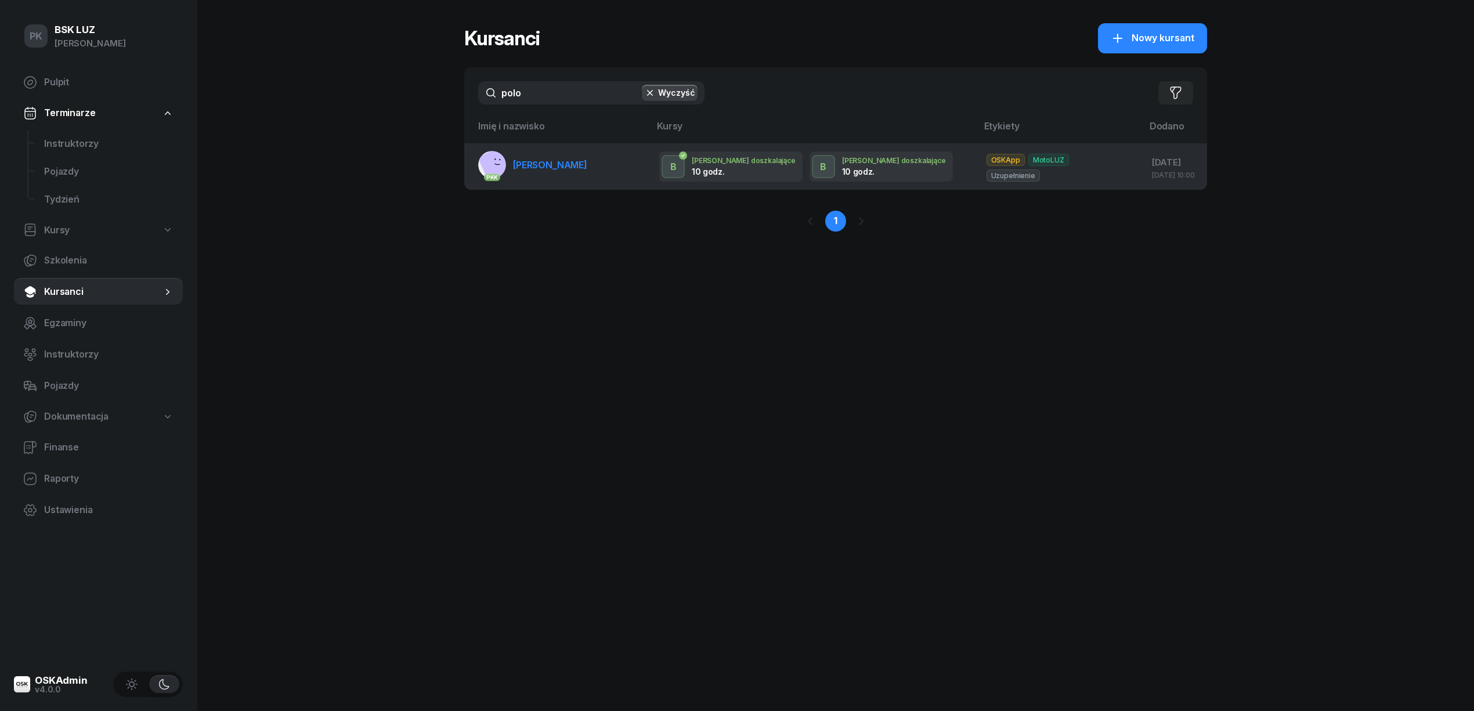
type input "polo"
click at [555, 172] on link "PKK POLOWIEC GABRIELA" at bounding box center [532, 165] width 109 height 28
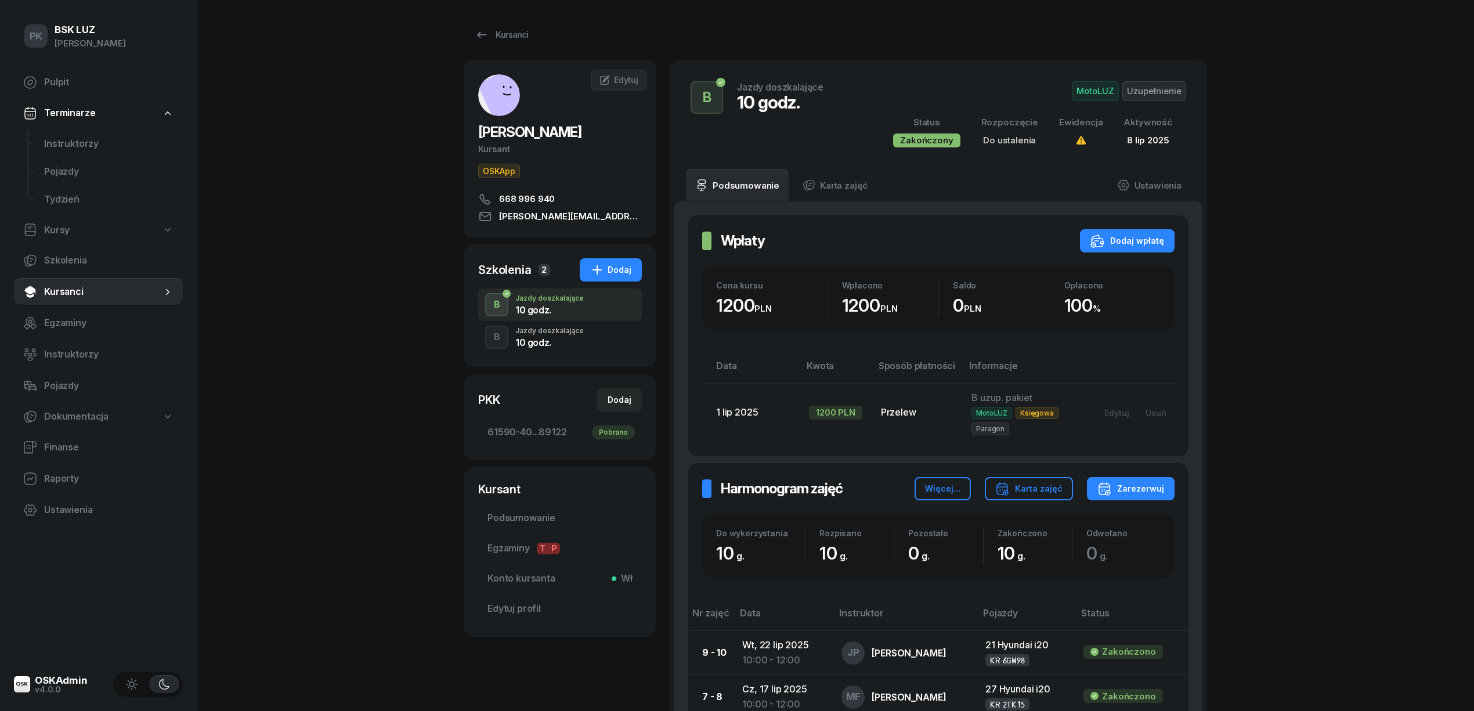
click at [559, 339] on div "10 godz." at bounding box center [549, 342] width 68 height 9
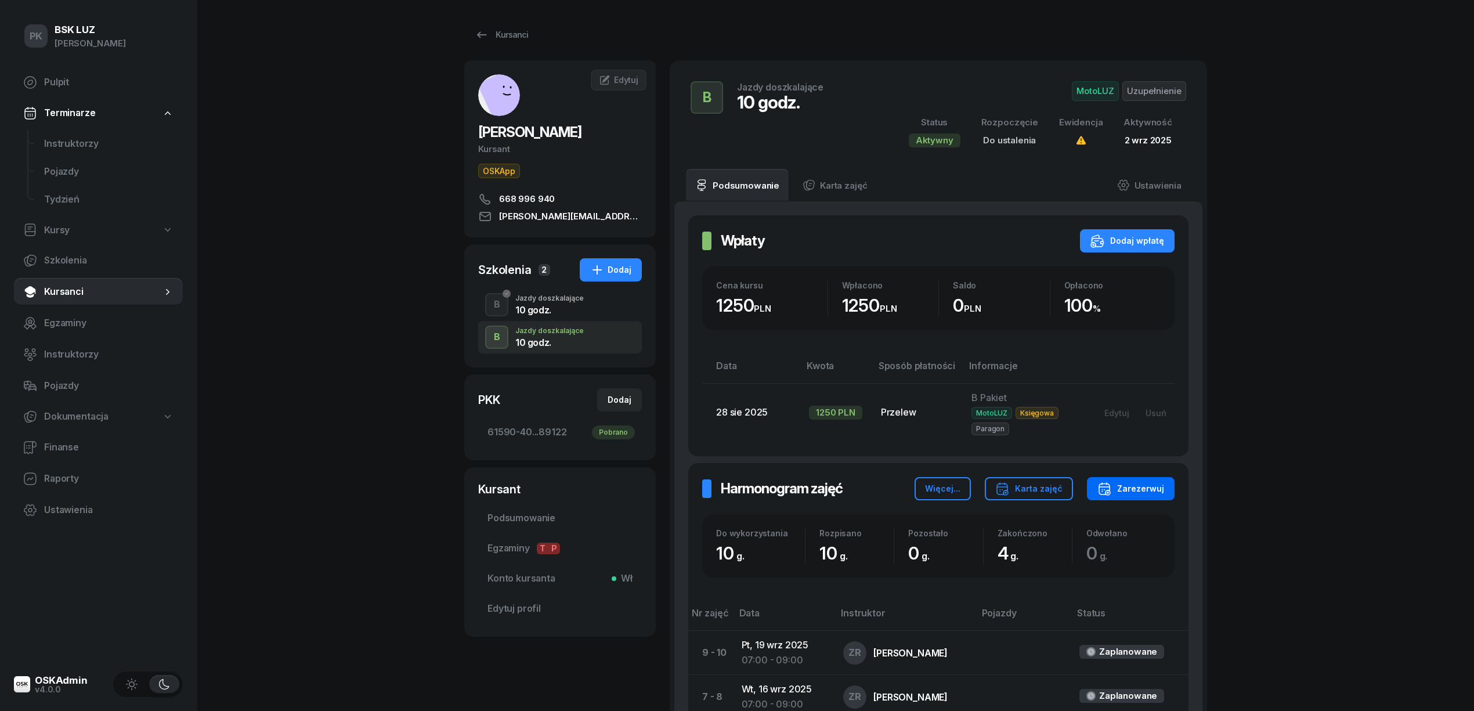
click at [1146, 494] on div "Zarezerwuj" at bounding box center [1130, 489] width 67 height 14
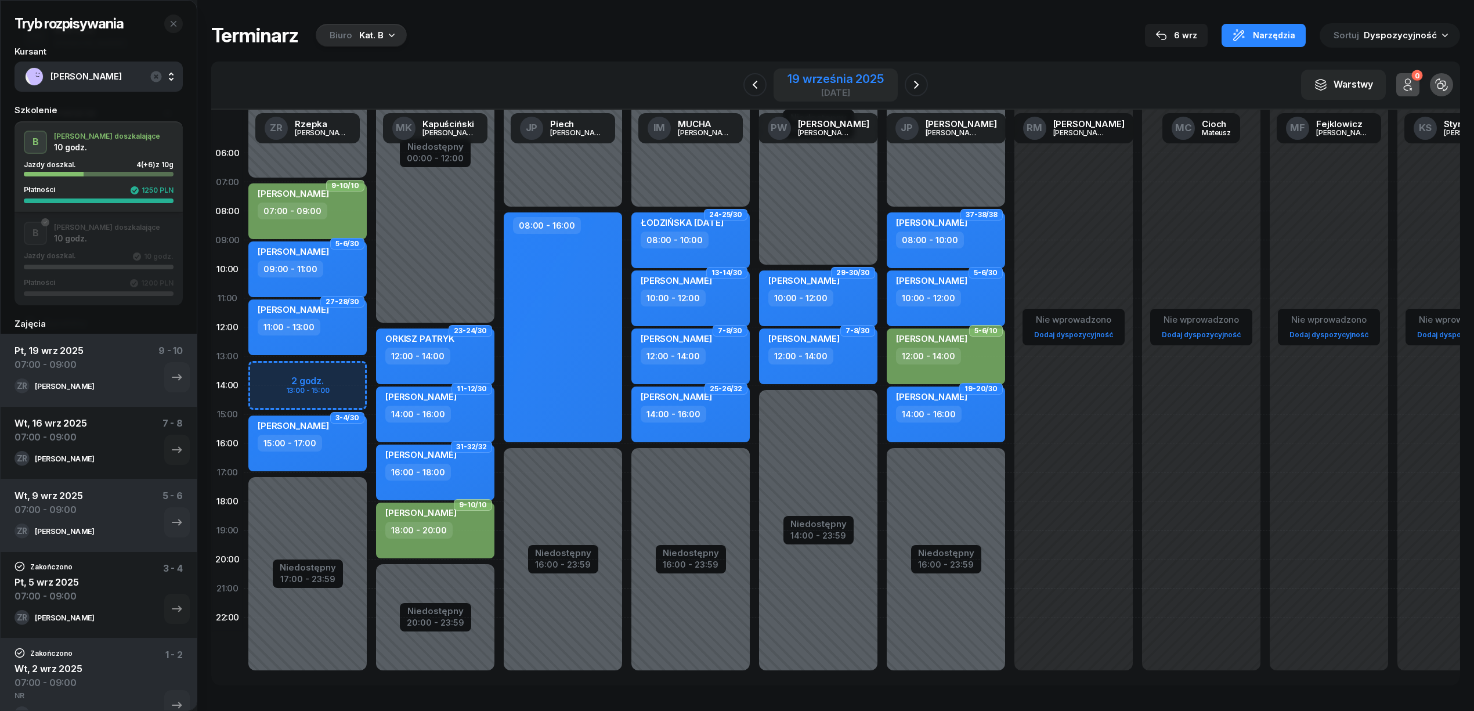
click at [854, 84] on div "19 września 2025" at bounding box center [835, 79] width 96 height 12
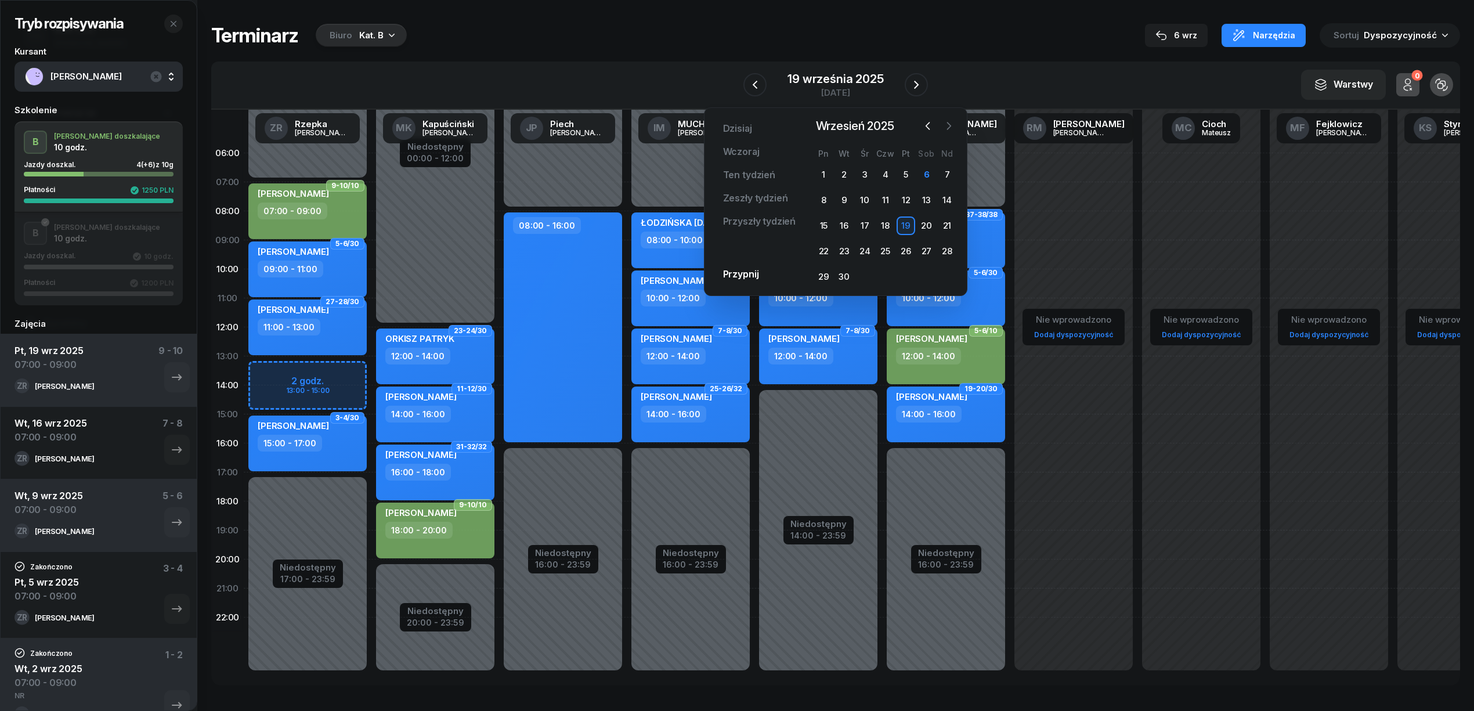
click at [947, 124] on icon "button" at bounding box center [949, 126] width 12 height 12
click at [822, 198] on div "6" at bounding box center [823, 200] width 19 height 19
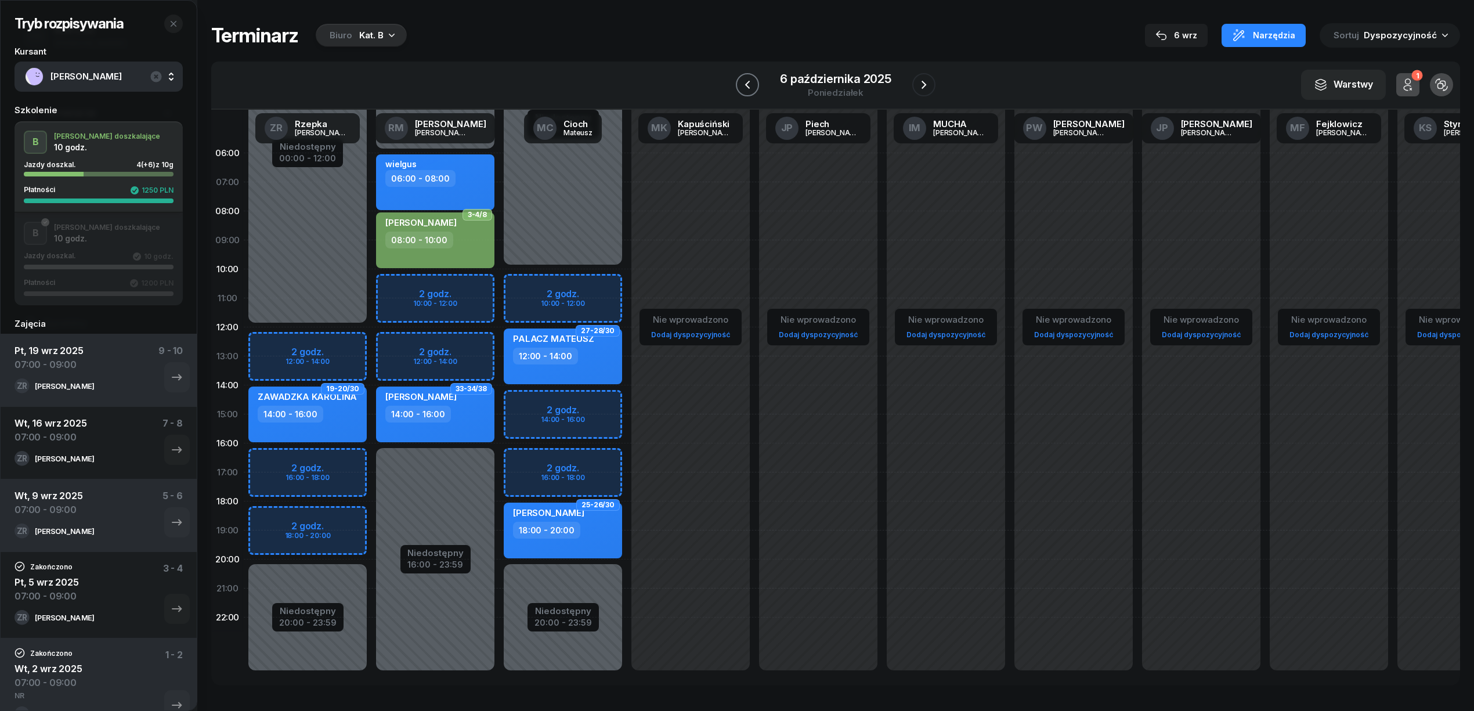
click at [747, 89] on icon "button" at bounding box center [747, 85] width 14 height 14
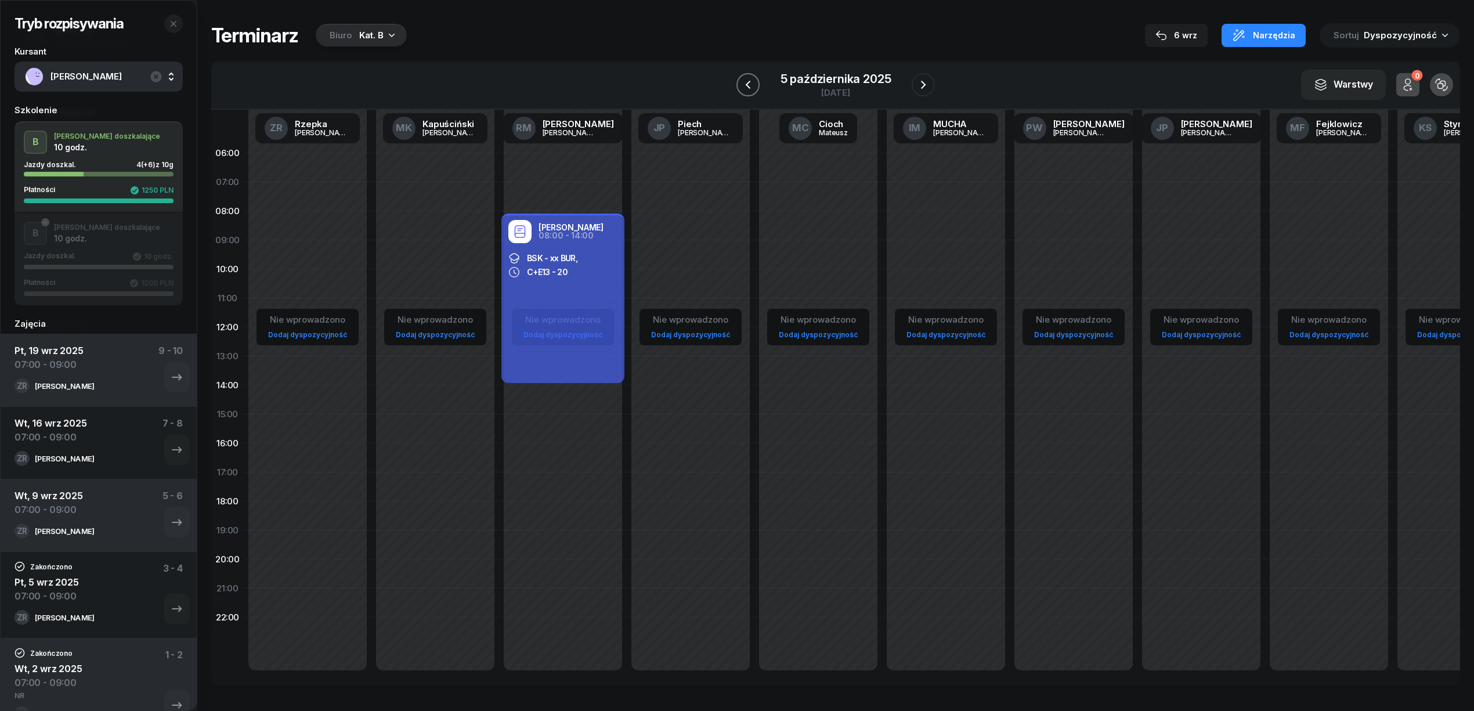
click at [747, 89] on icon "button" at bounding box center [748, 85] width 14 height 14
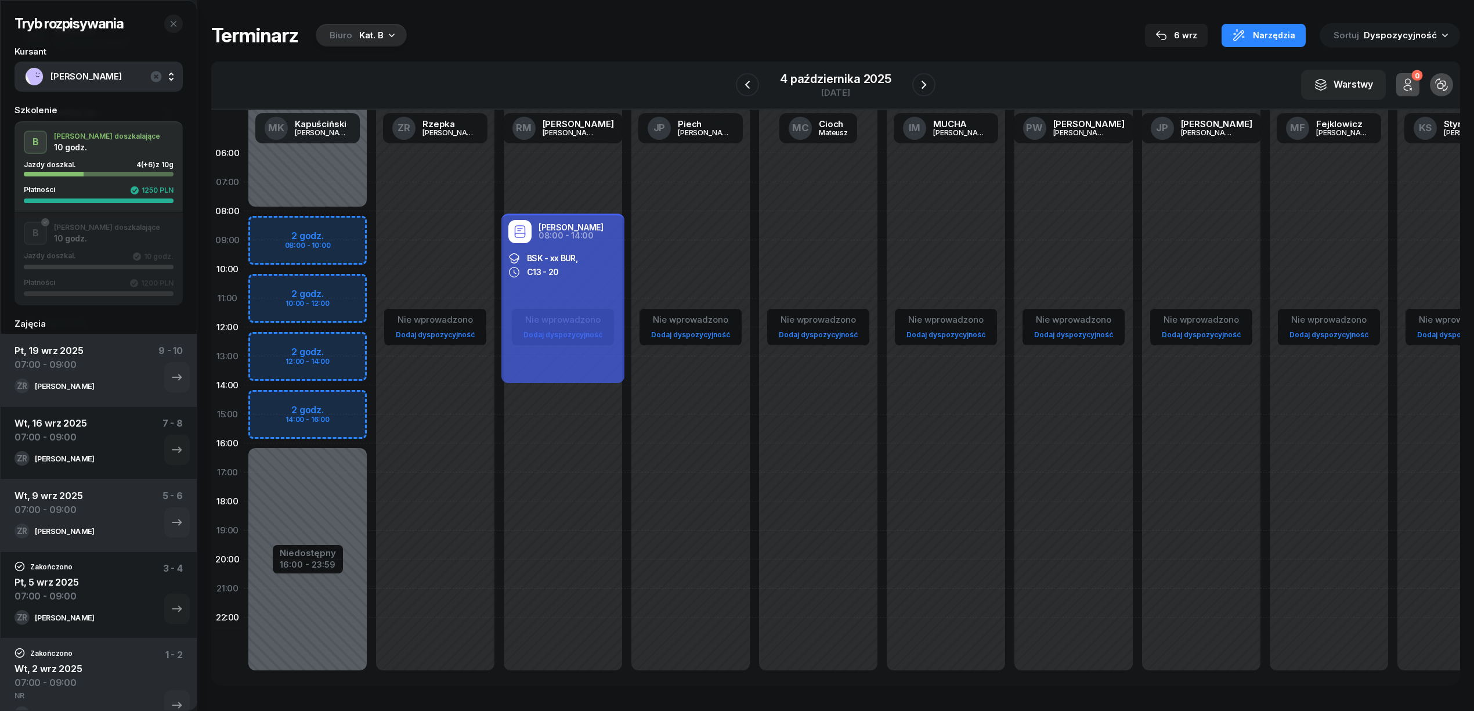
click at [331, 233] on div "Niedostępny 00:00 - 08:00 Niedostępny 16:00 - 23:59 2 godz. 08:00 - 10:00 2 god…" at bounding box center [308, 414] width 128 height 551
select select "08"
select select "10"
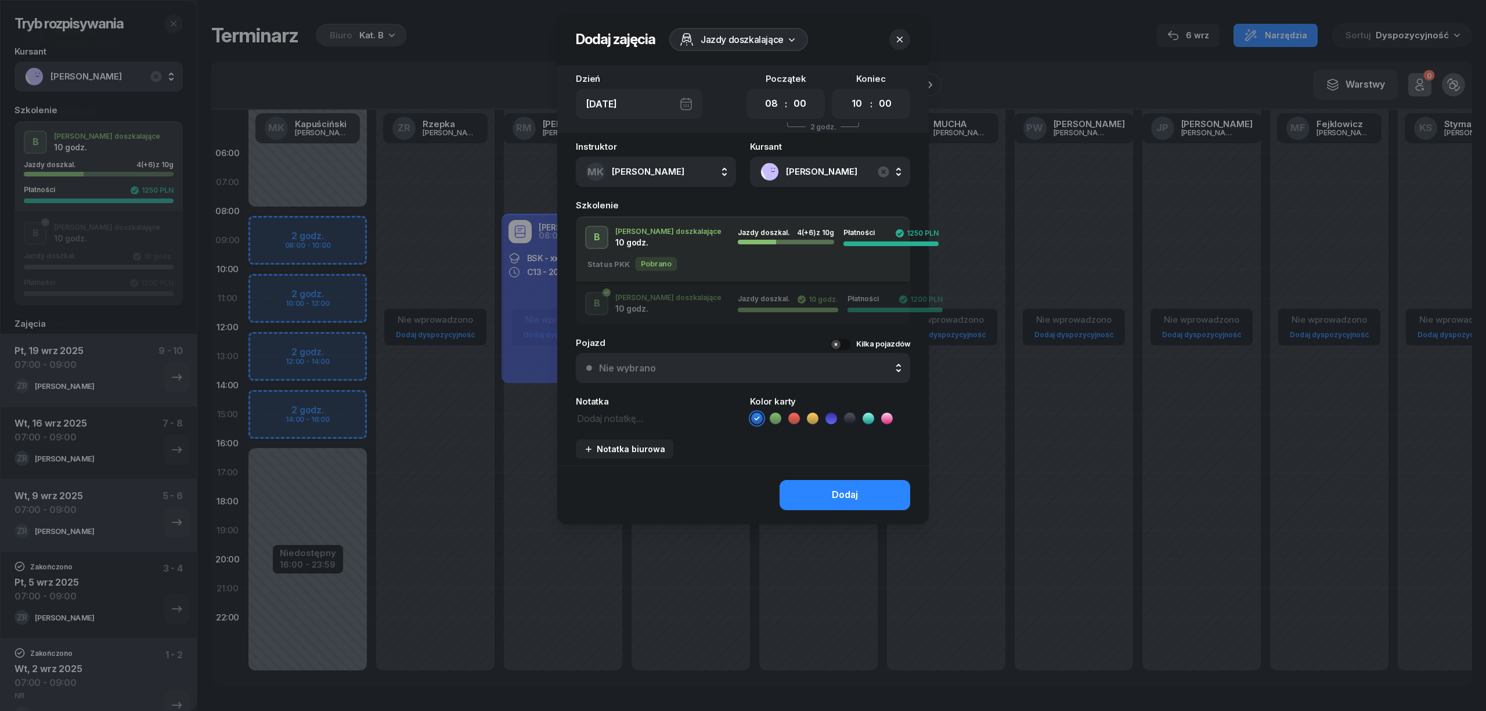
click at [778, 422] on icon at bounding box center [775, 419] width 12 height 12
click at [813, 491] on button "Dodaj" at bounding box center [844, 495] width 131 height 30
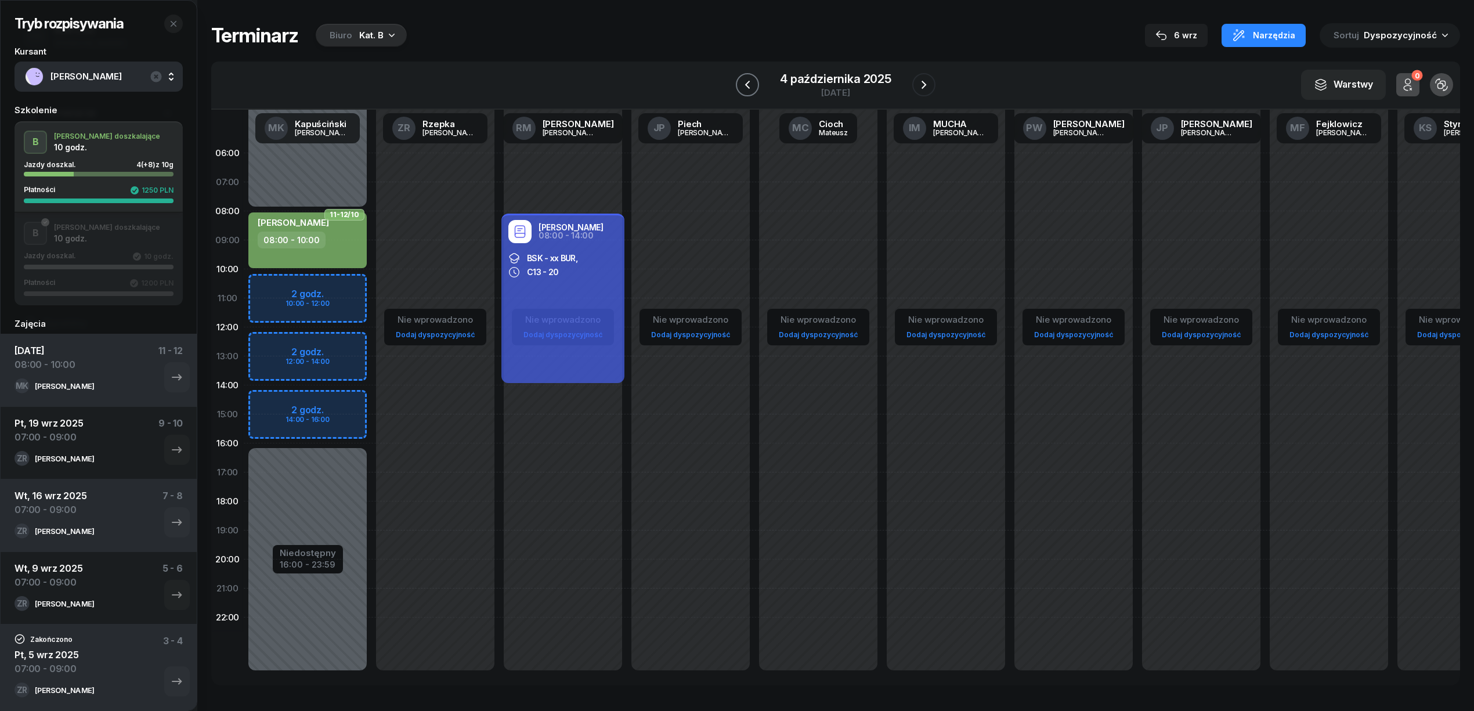
click at [740, 91] on icon "button" at bounding box center [747, 85] width 14 height 14
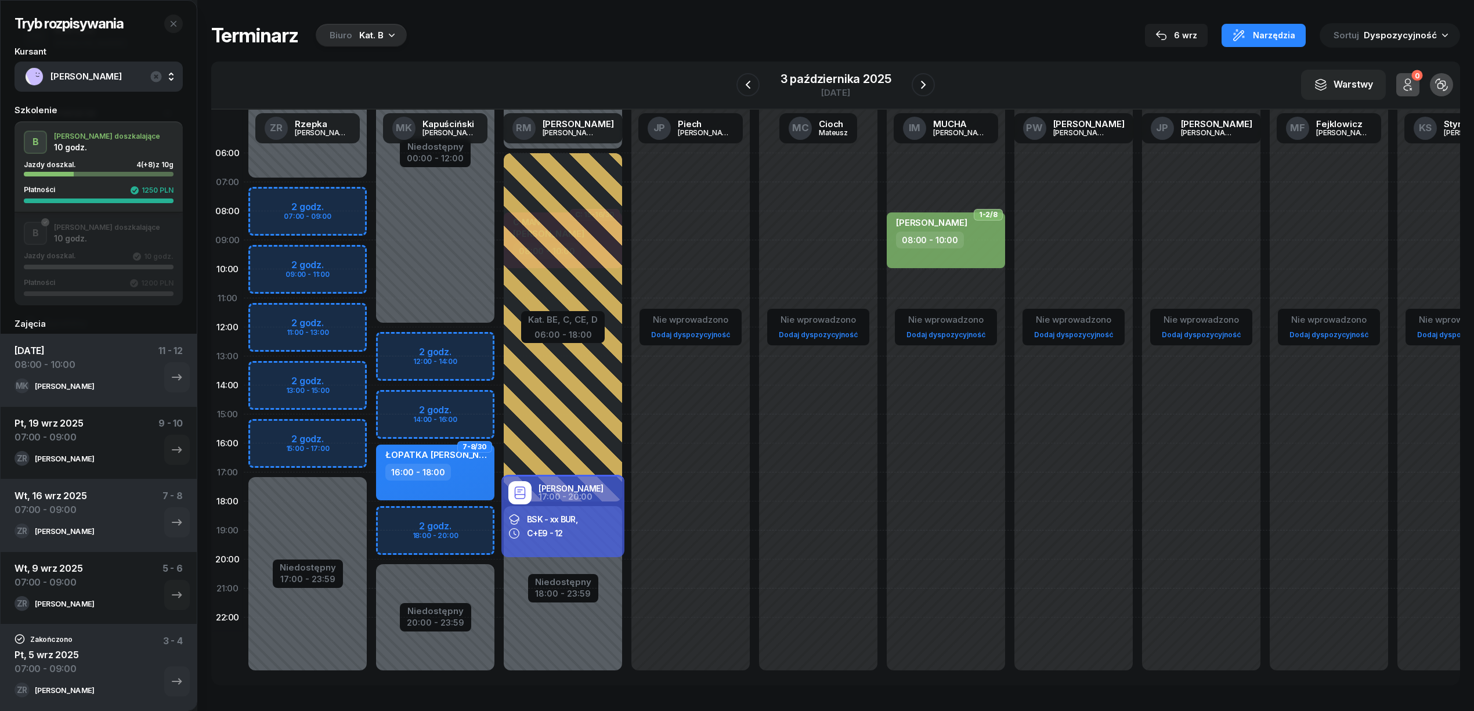
click at [428, 335] on div "Niedostępny 00:00 - 12:00 Niedostępny 20:00 - 23:59 2 godz. 12:00 - 14:00 2 god…" at bounding box center [435, 414] width 128 height 551
select select "12"
select select "14"
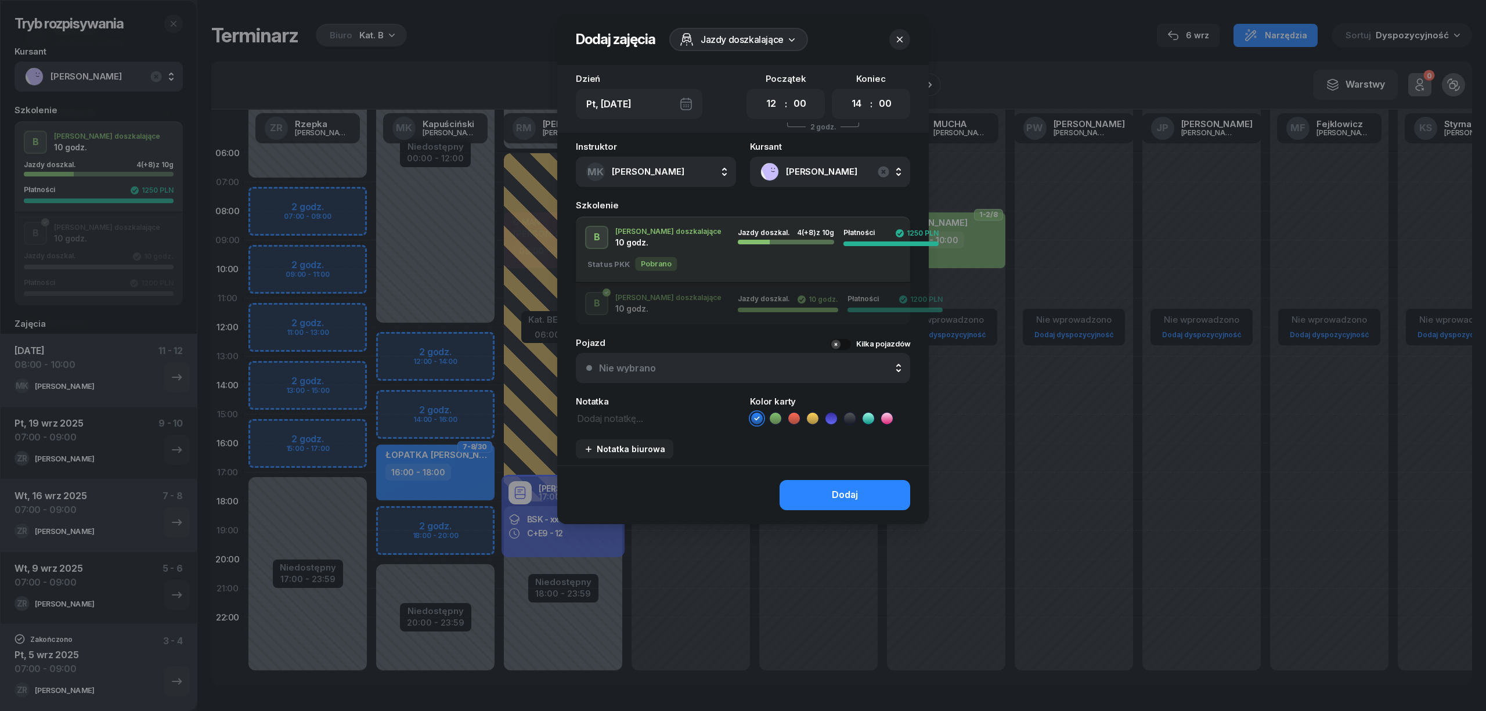
click at [778, 418] on icon at bounding box center [775, 419] width 12 height 12
click at [809, 490] on button "Dodaj" at bounding box center [844, 495] width 131 height 30
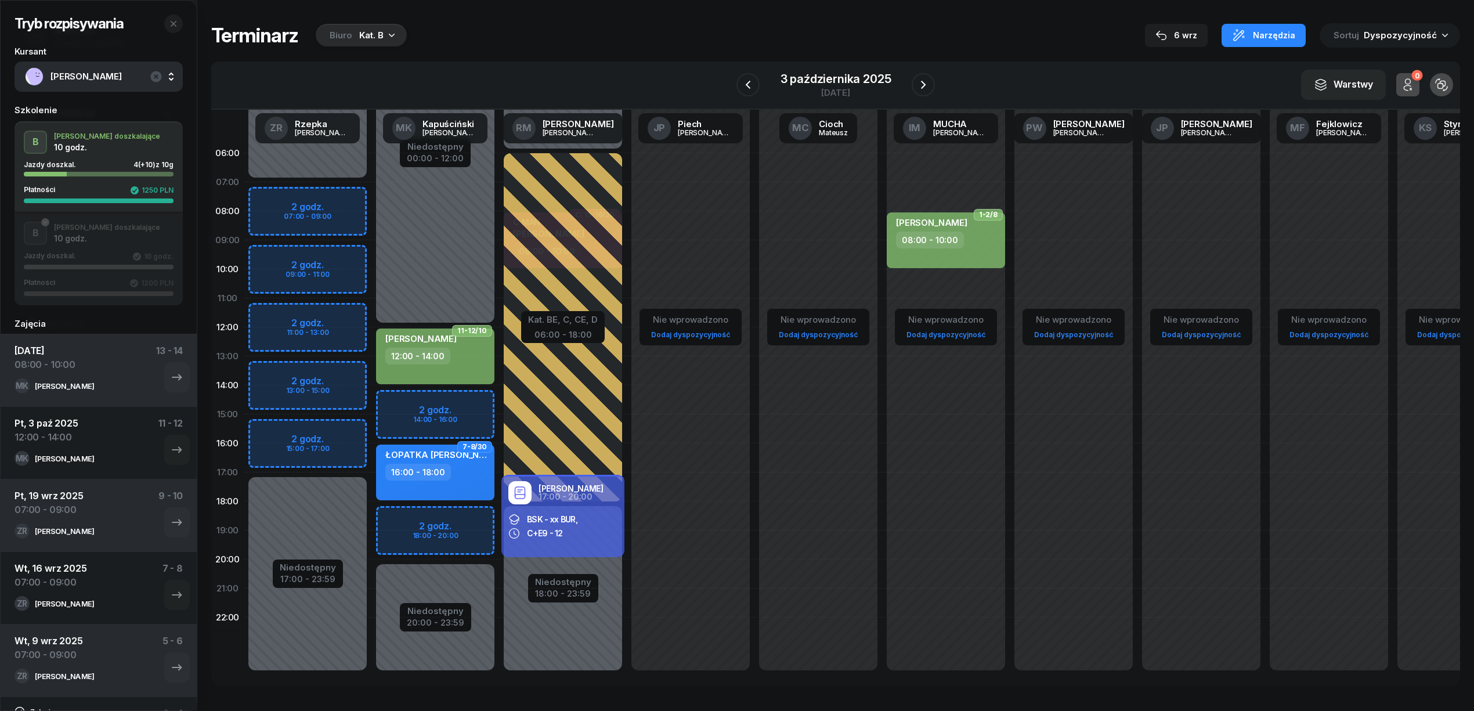
click at [112, 75] on span "POLOWIEC GABRIELA" at bounding box center [111, 76] width 122 height 15
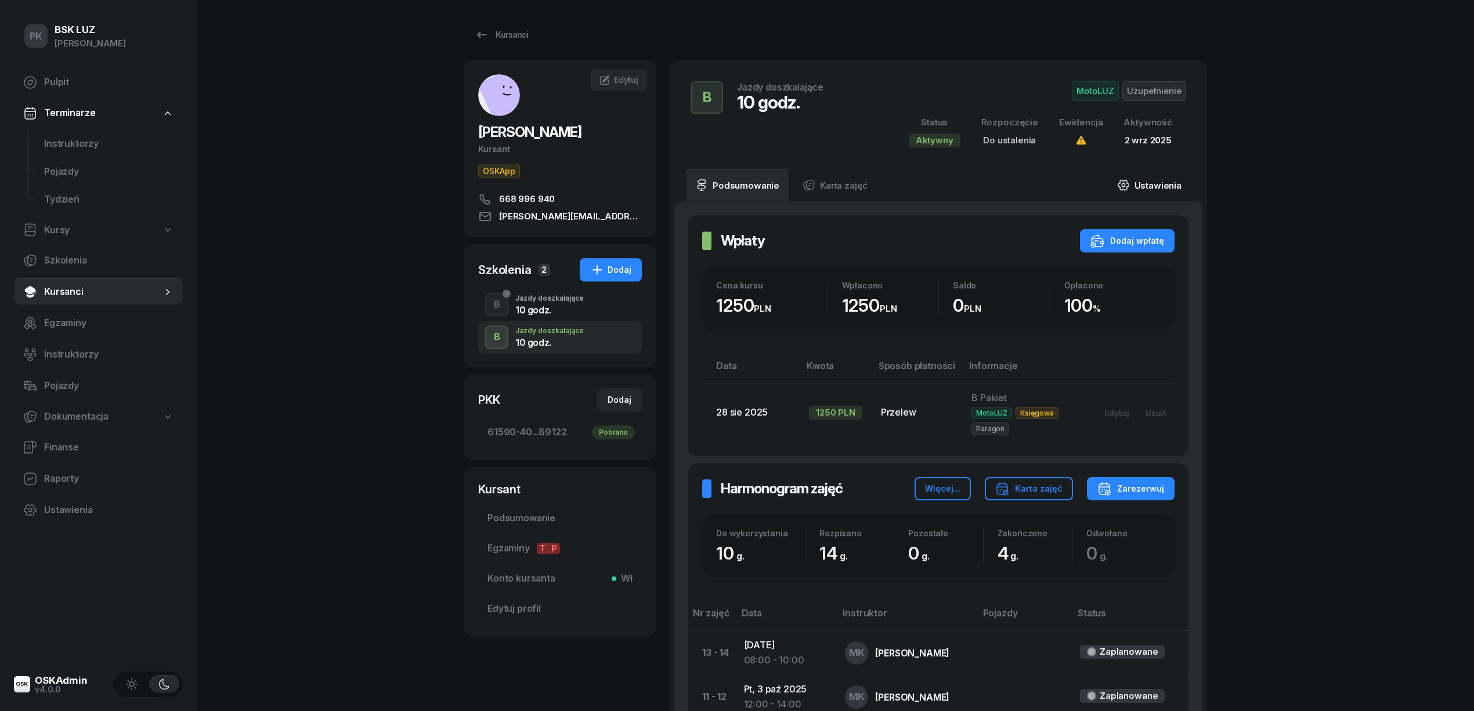
click at [1159, 186] on link "Ustawienia" at bounding box center [1149, 185] width 83 height 32
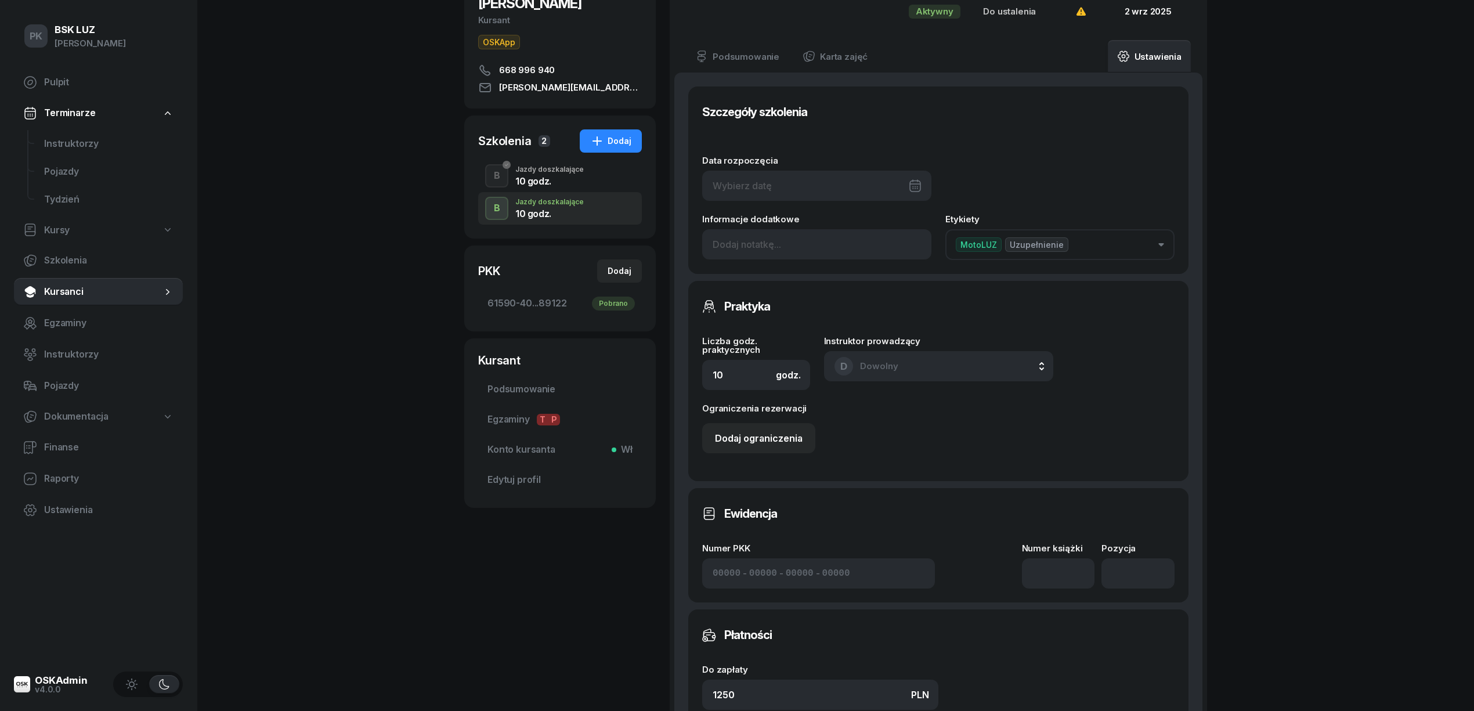
scroll to position [309, 0]
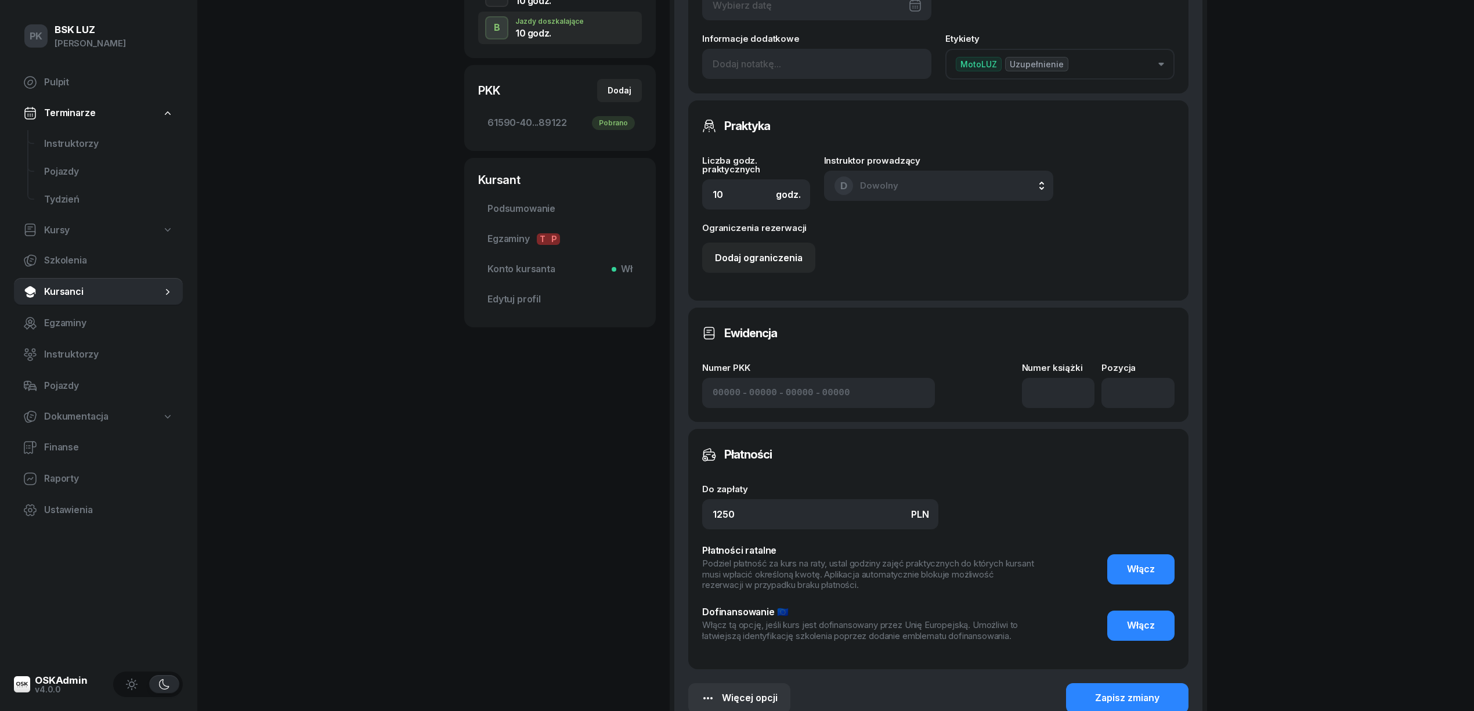
drag, startPoint x: 789, startPoint y: 493, endPoint x: 785, endPoint y: 502, distance: 9.6
click at [789, 493] on div "Do zapłaty PLN 1250" at bounding box center [820, 507] width 236 height 45
drag, startPoint x: 774, startPoint y: 516, endPoint x: 684, endPoint y: 514, distance: 90.0
click at [684, 514] on div "Szczegóły szkolenia Data rozpoczęcia Informacje dodatkowe Etykiety MotoLUZ Uzup…" at bounding box center [938, 309] width 528 height 835
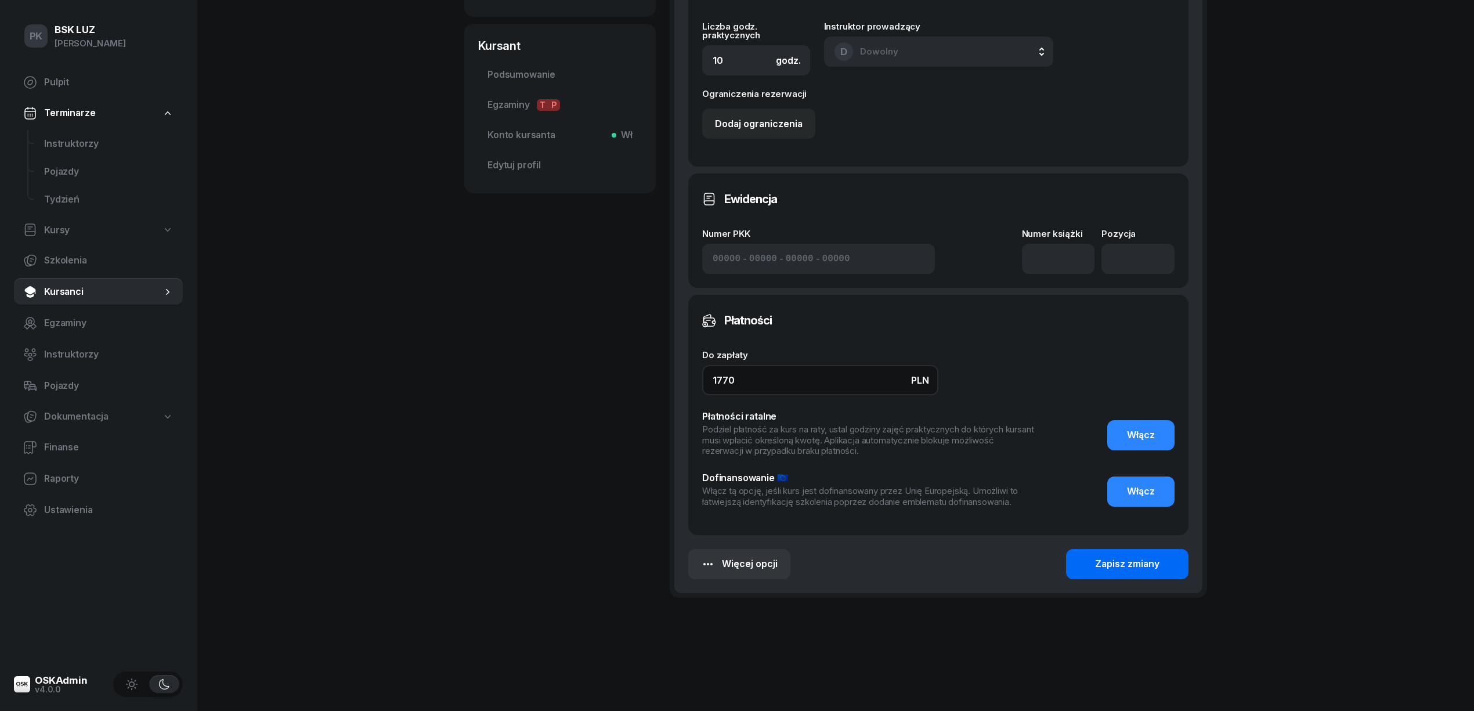
type input "1770"
click at [1087, 557] on button "Zapisz zmiany" at bounding box center [1127, 564] width 122 height 30
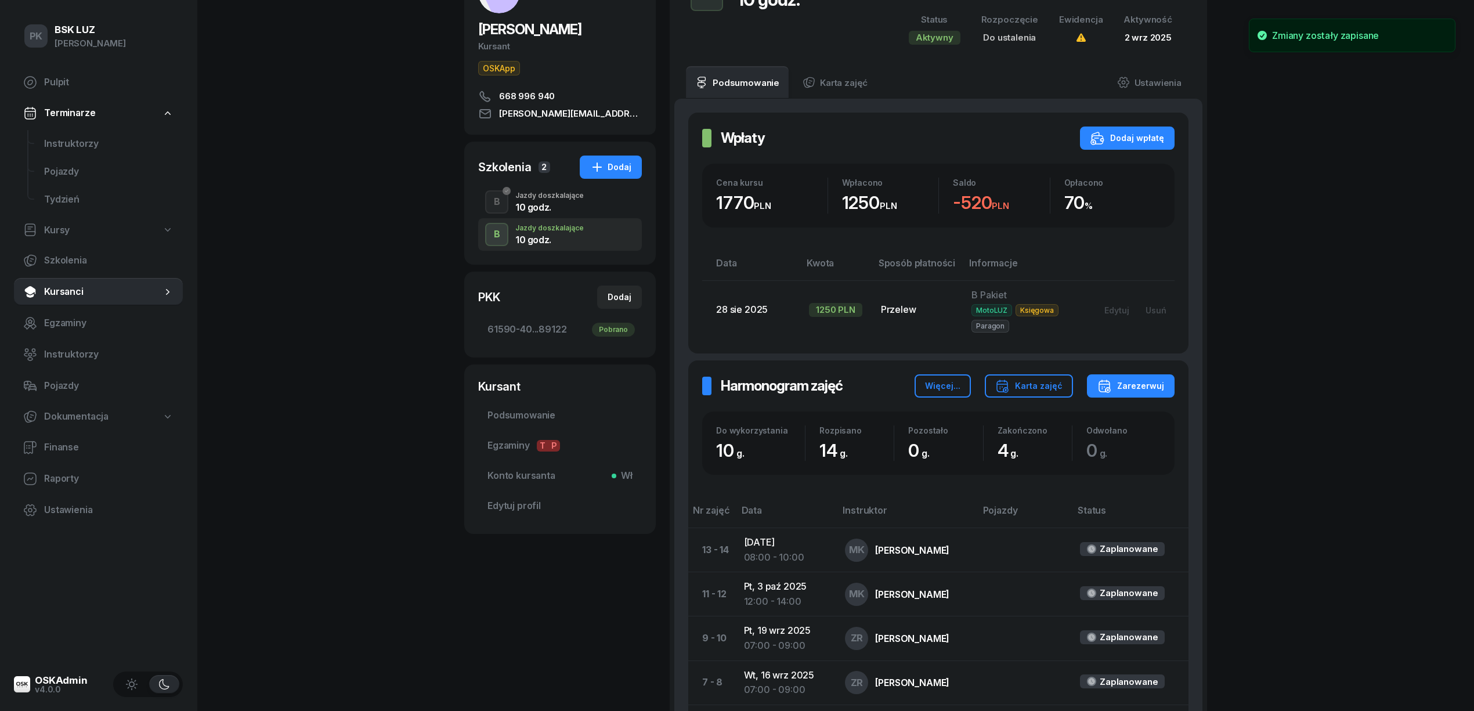
scroll to position [78, 0]
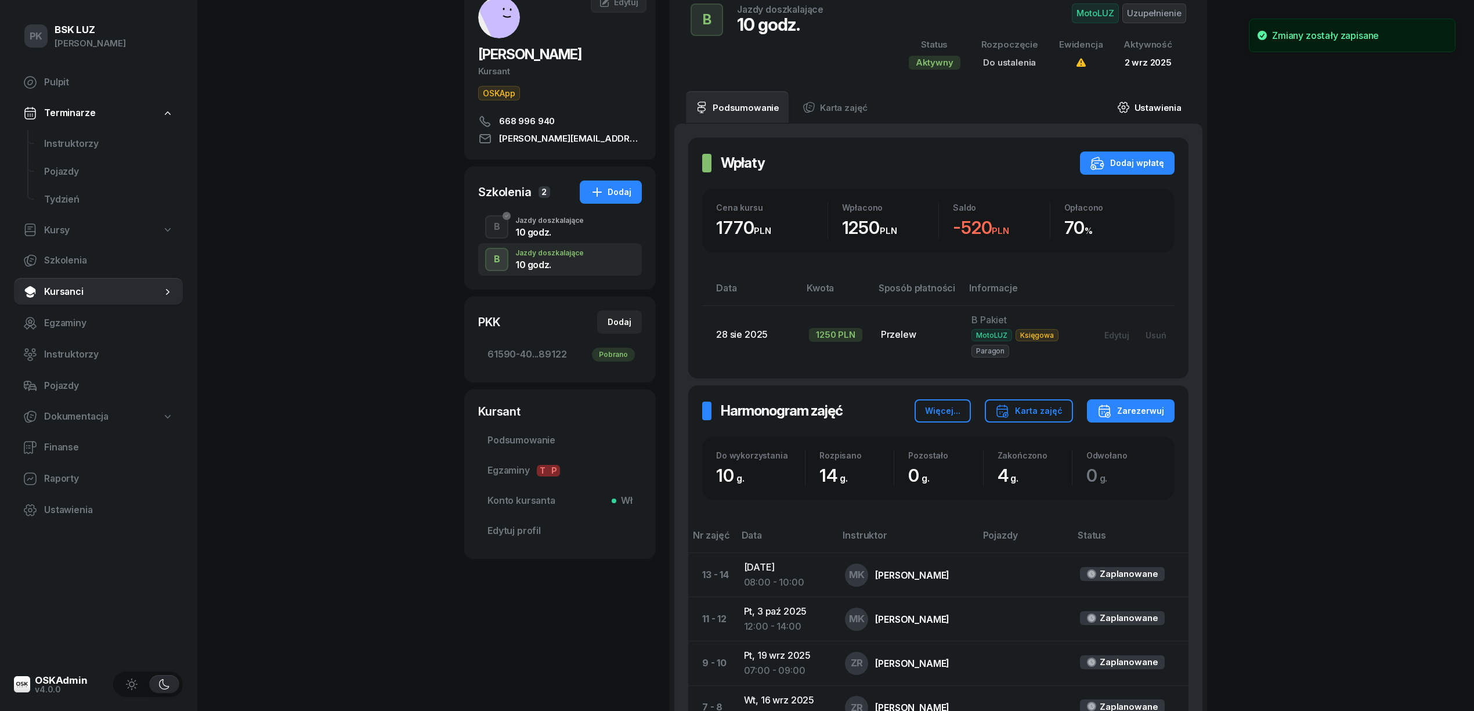
drag, startPoint x: 1158, startPoint y: 105, endPoint x: 1140, endPoint y: 115, distance: 21.0
click at [1158, 104] on link "Ustawienia" at bounding box center [1149, 107] width 83 height 32
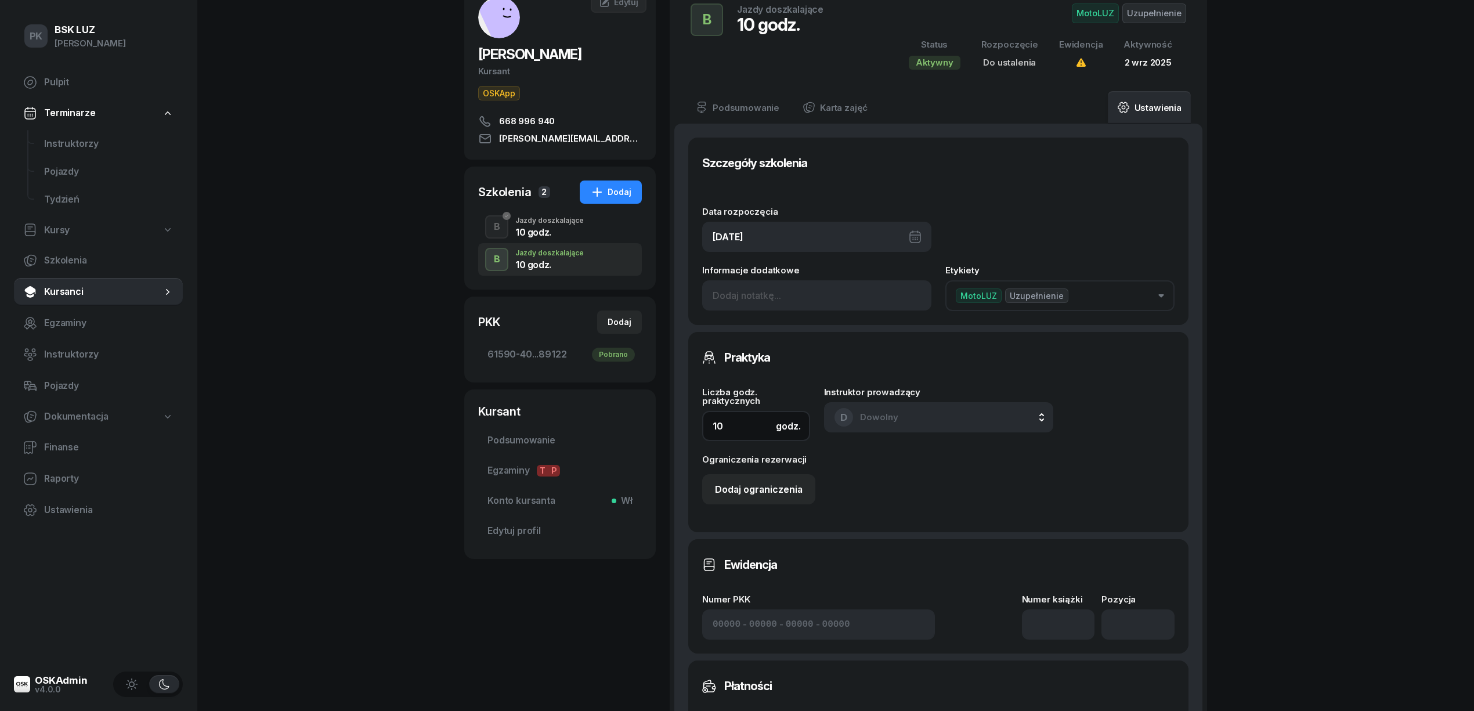
drag, startPoint x: 732, startPoint y: 425, endPoint x: 646, endPoint y: 422, distance: 86.5
click at [646, 422] on div "POLOWIEC GABRIELA Kursant OSKApp 668 996 940 gabriela.polowiec@gmail.com GP GAB…" at bounding box center [835, 491] width 743 height 1016
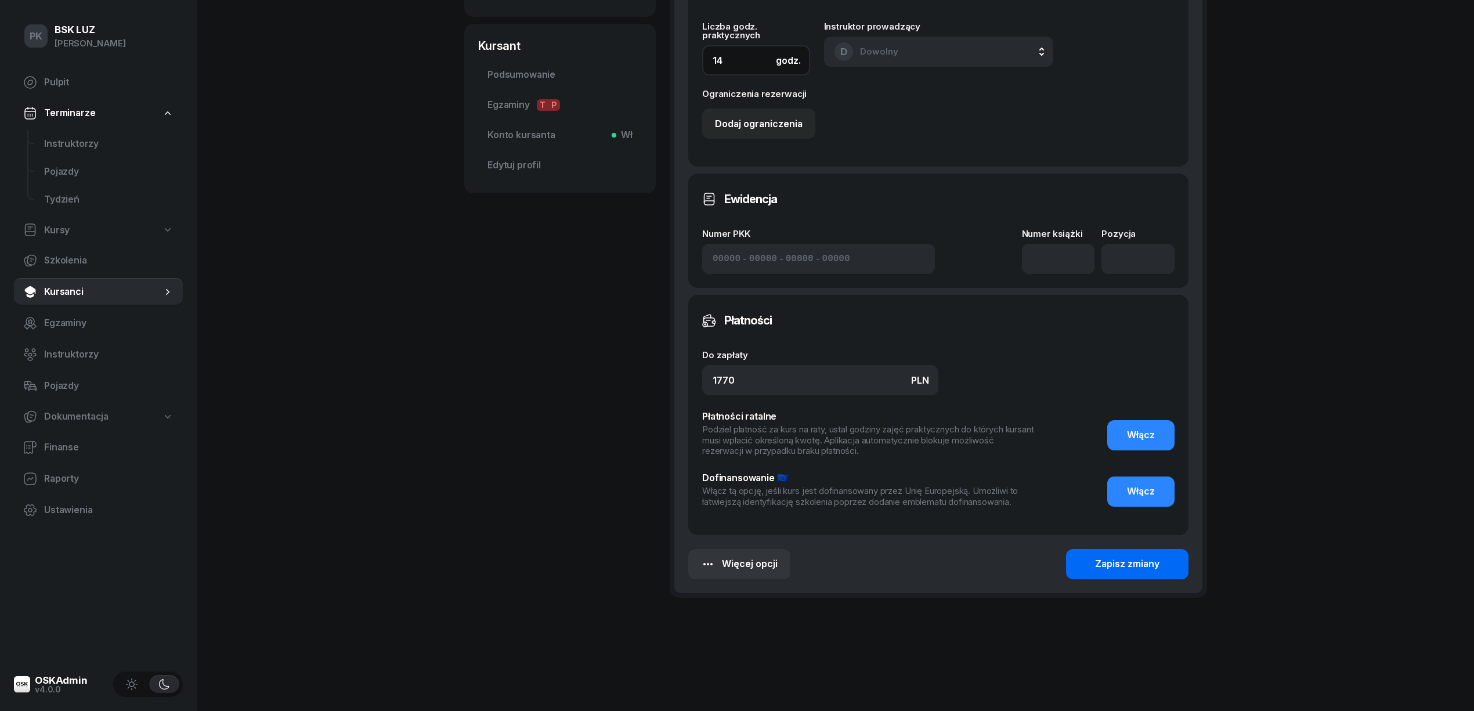
type input "14"
click at [1125, 558] on div "Zapisz zmiany" at bounding box center [1127, 564] width 64 height 15
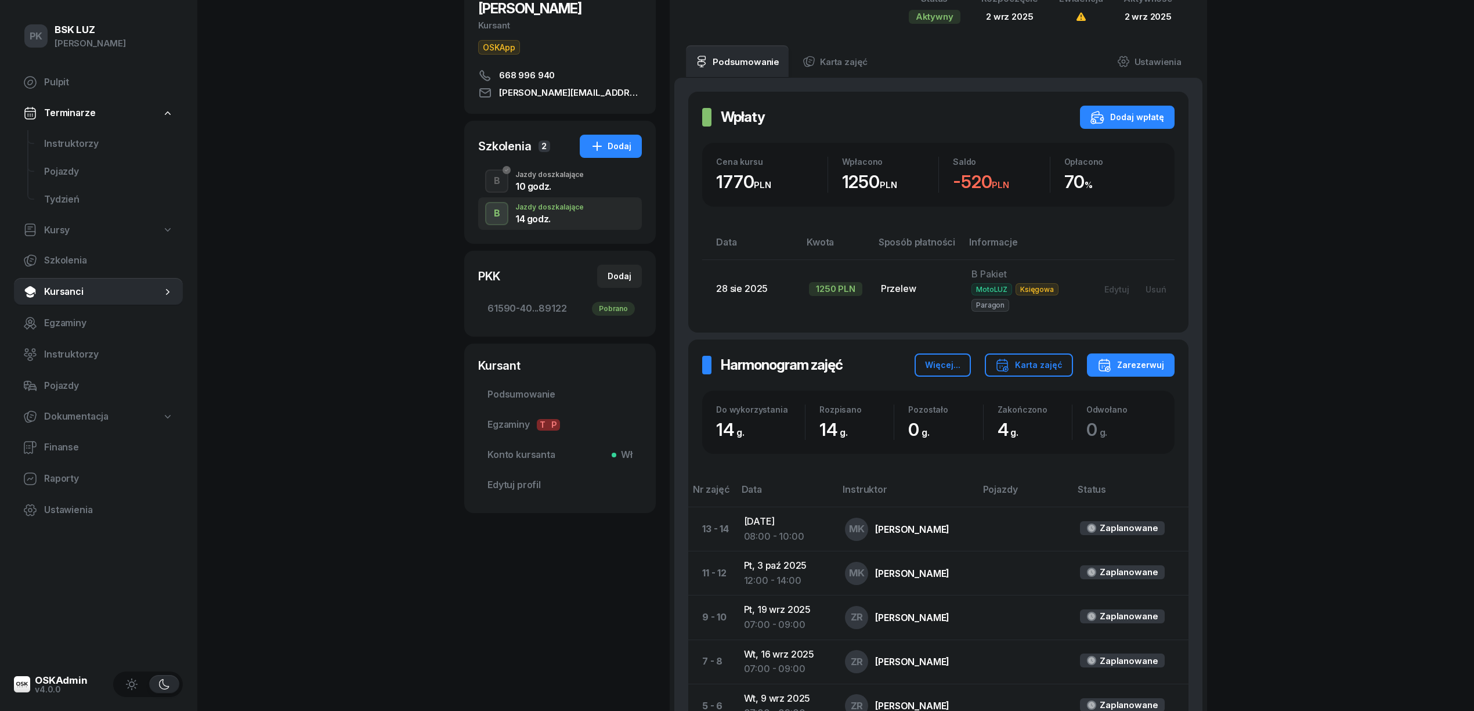
scroll to position [0, 0]
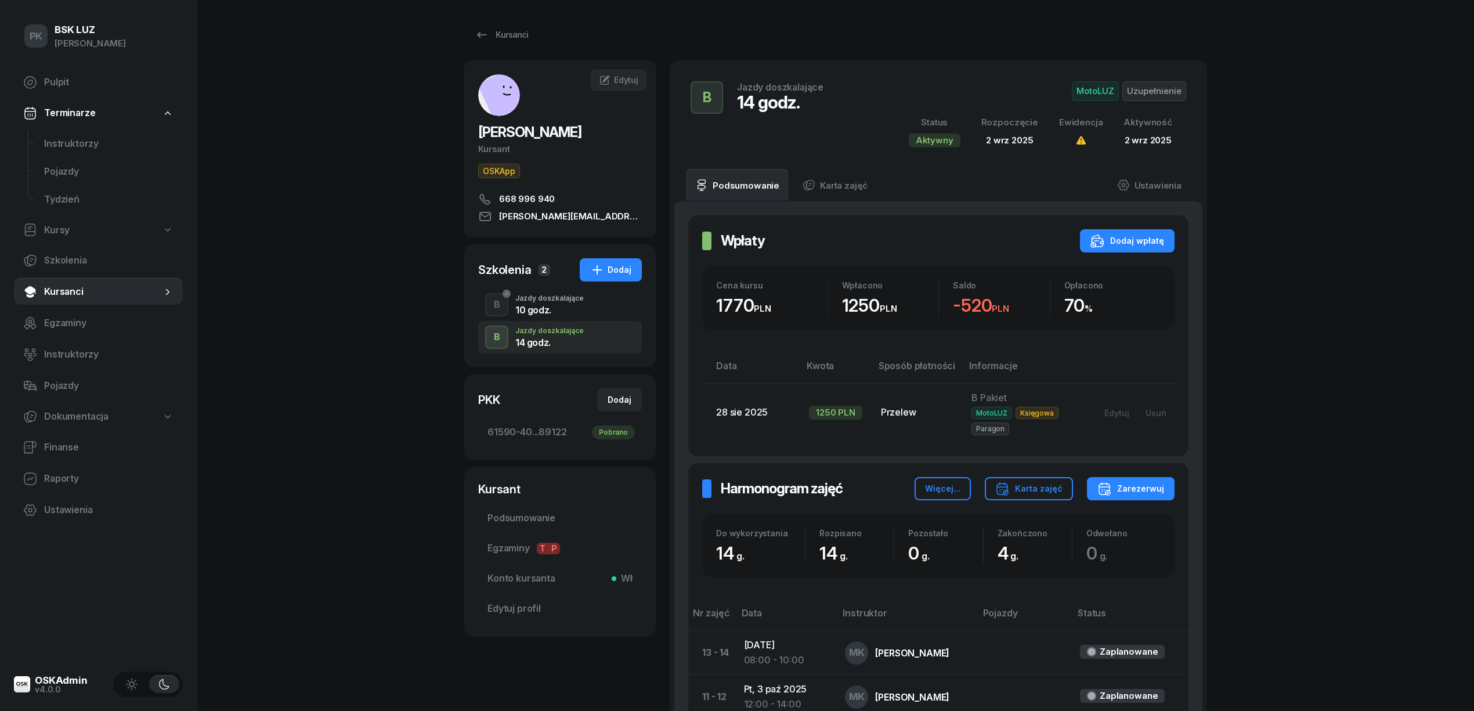
click at [542, 298] on div "Jazdy doszkalające" at bounding box center [549, 298] width 68 height 7
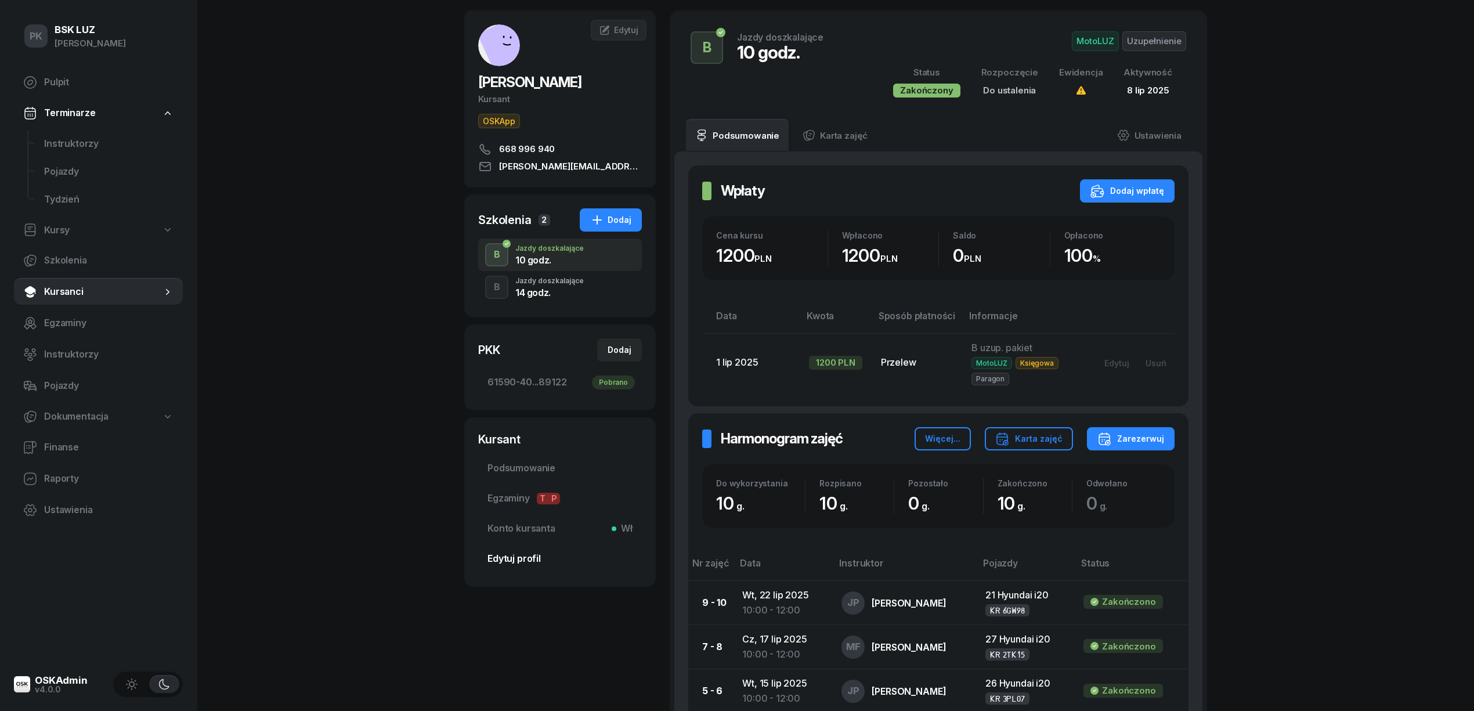
scroll to position [77, 0]
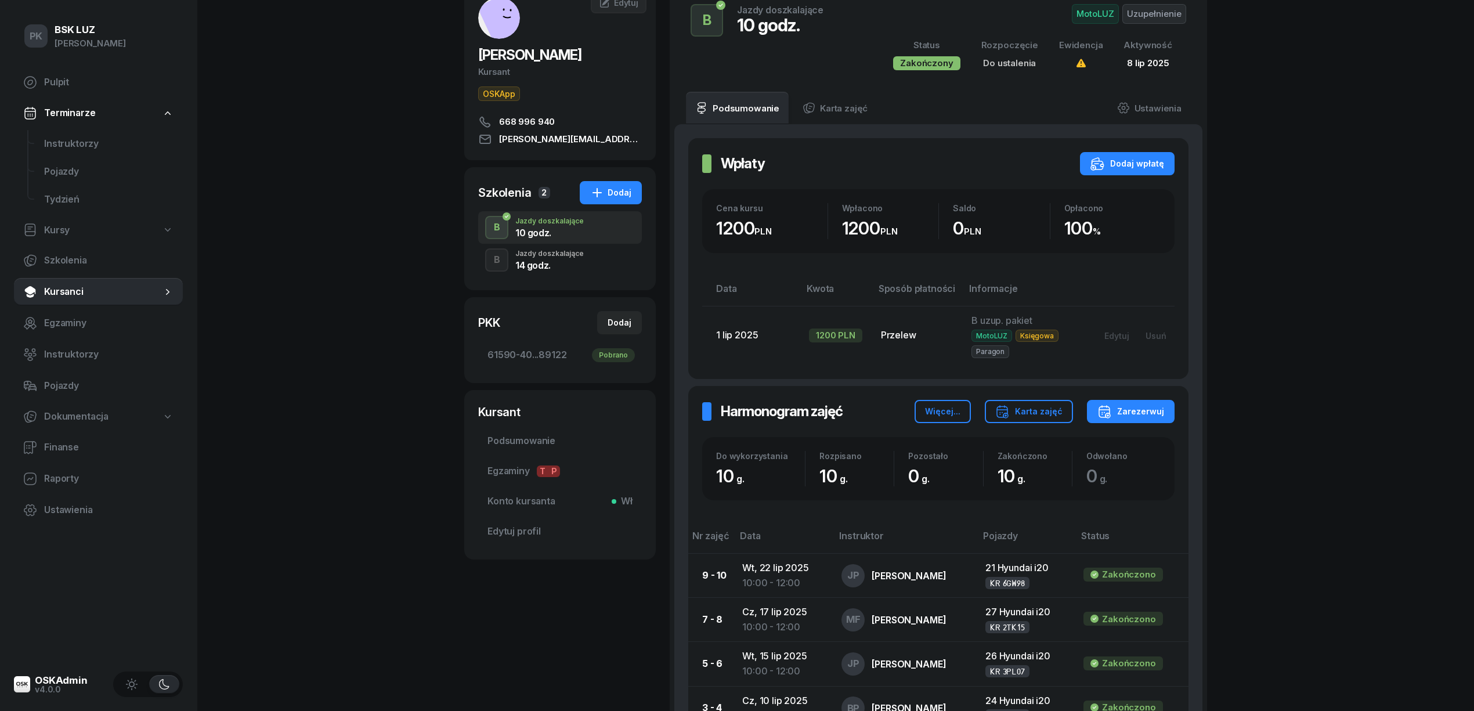
click at [586, 265] on div "B Jazdy doszkalające 14 godz." at bounding box center [560, 260] width 164 height 32
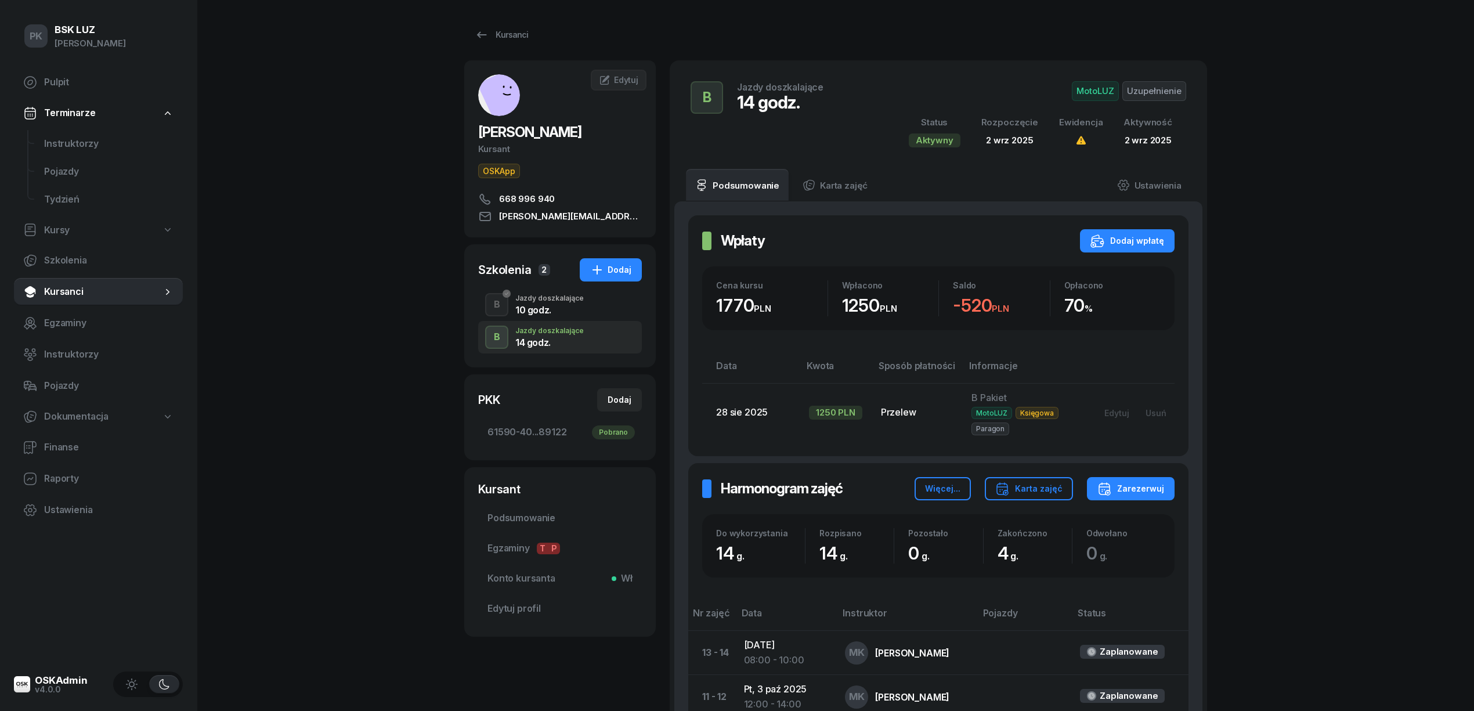
click at [599, 309] on div "B Jazdy doszkalające 10 godz." at bounding box center [560, 304] width 164 height 32
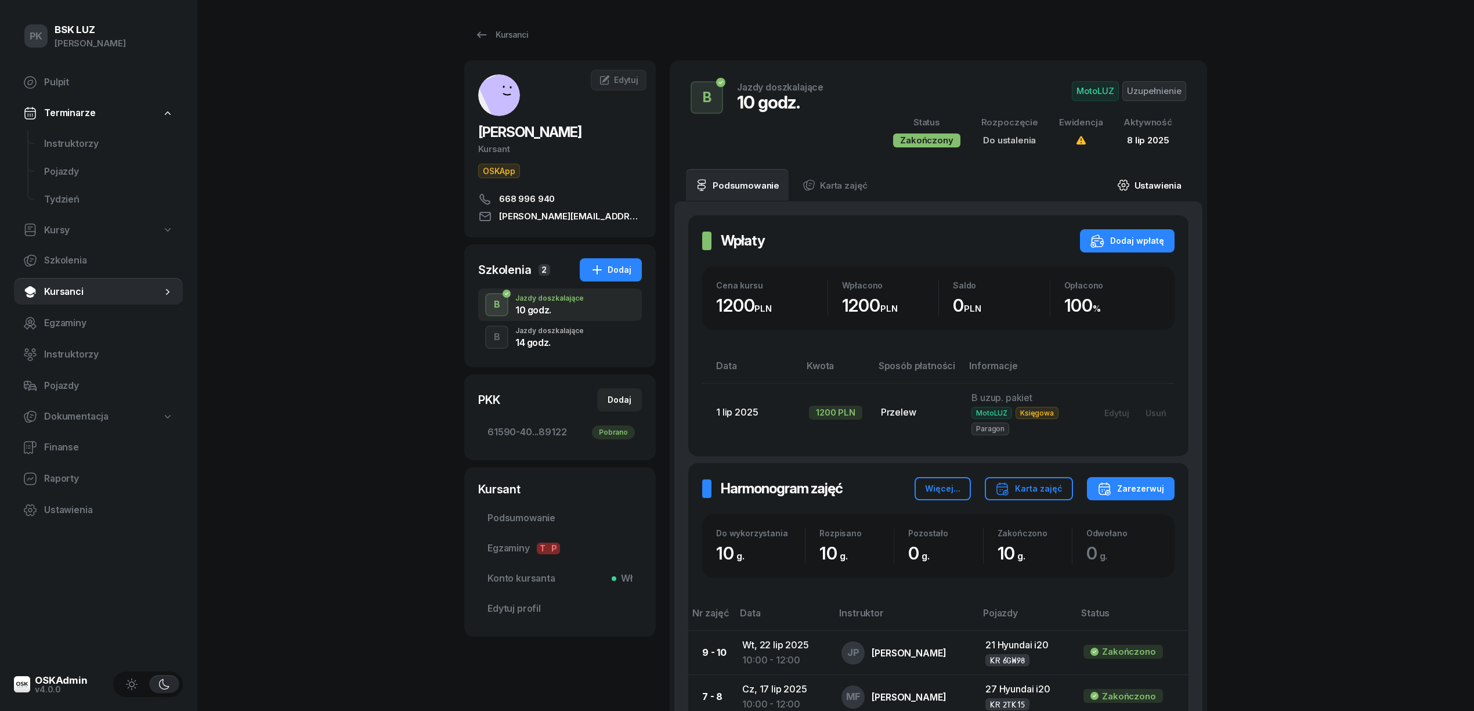
click at [1159, 185] on link "Ustawienia" at bounding box center [1149, 185] width 83 height 32
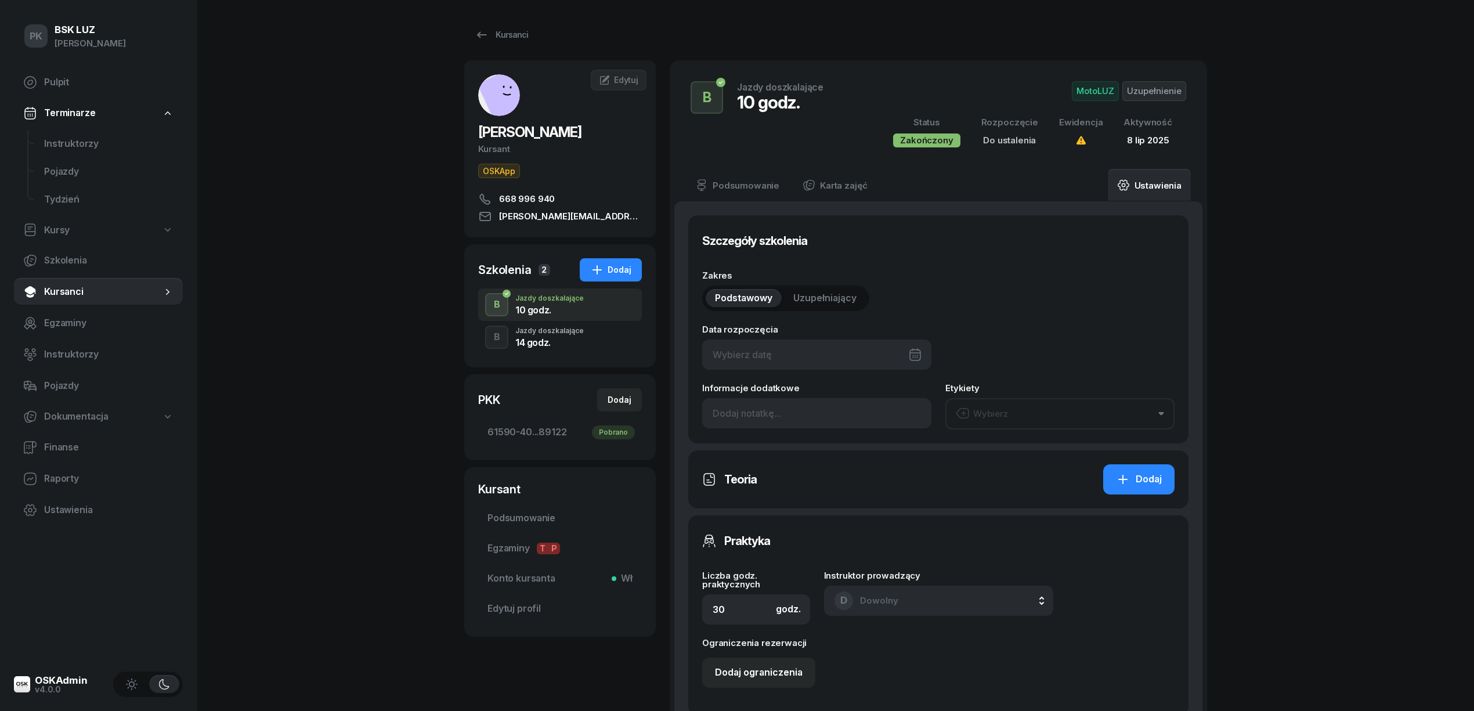
type input "10"
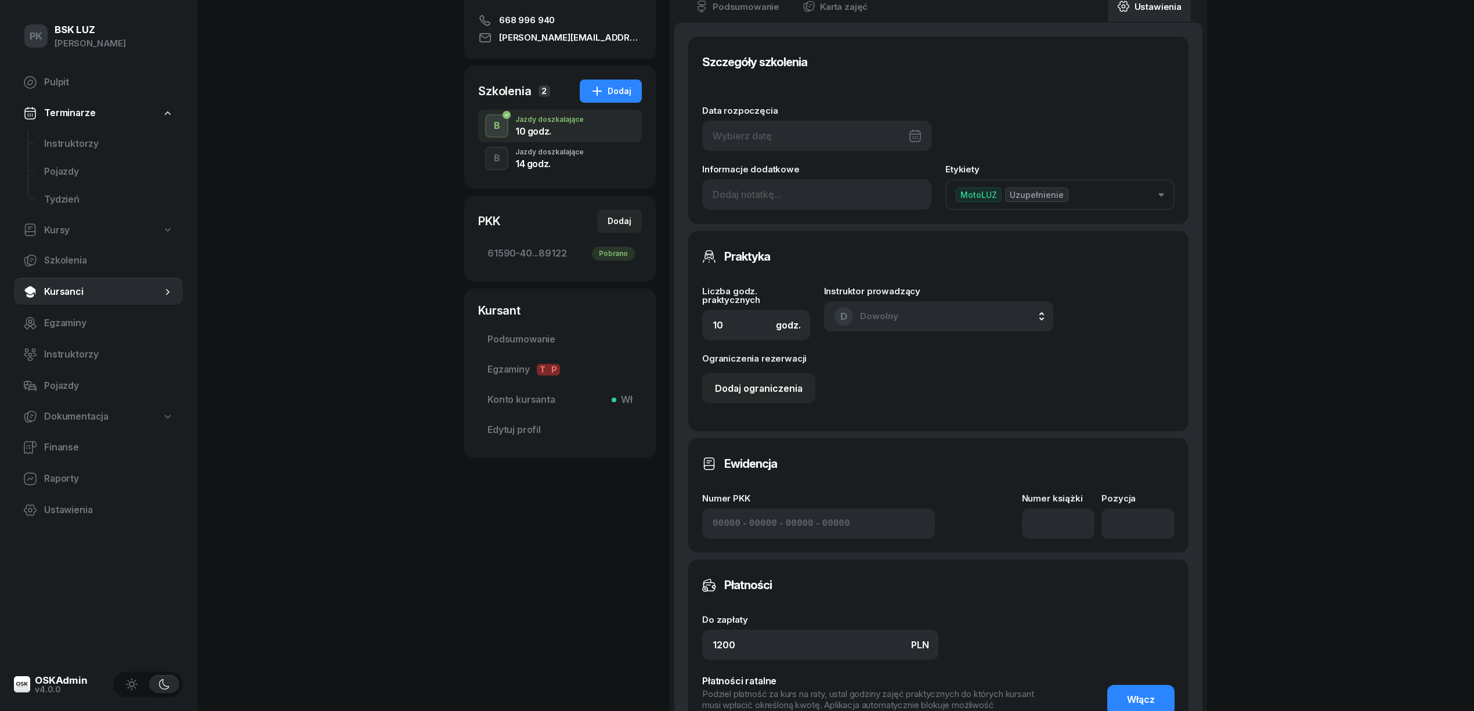
scroll to position [309, 0]
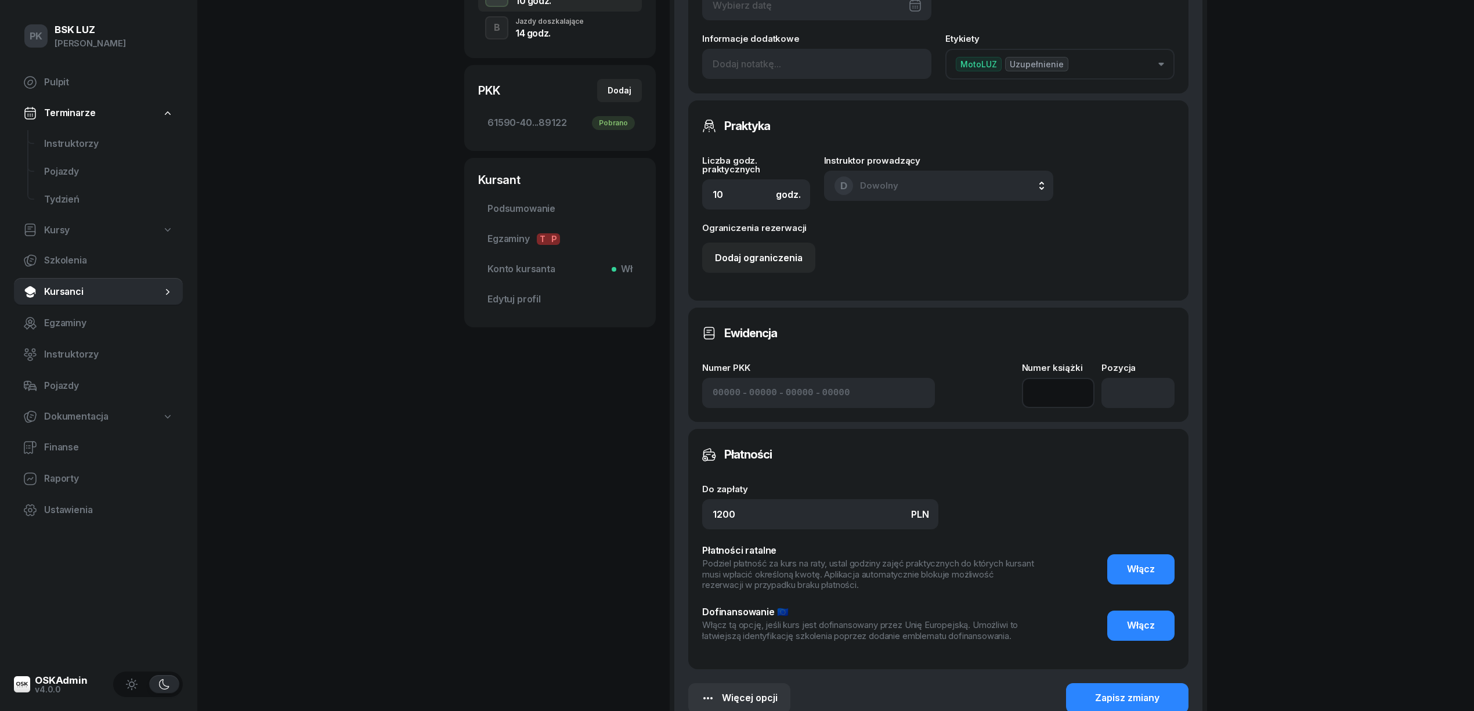
click at [1062, 403] on input at bounding box center [1058, 393] width 73 height 30
type input "2/2025"
click at [1126, 384] on input "number" at bounding box center [1137, 393] width 73 height 30
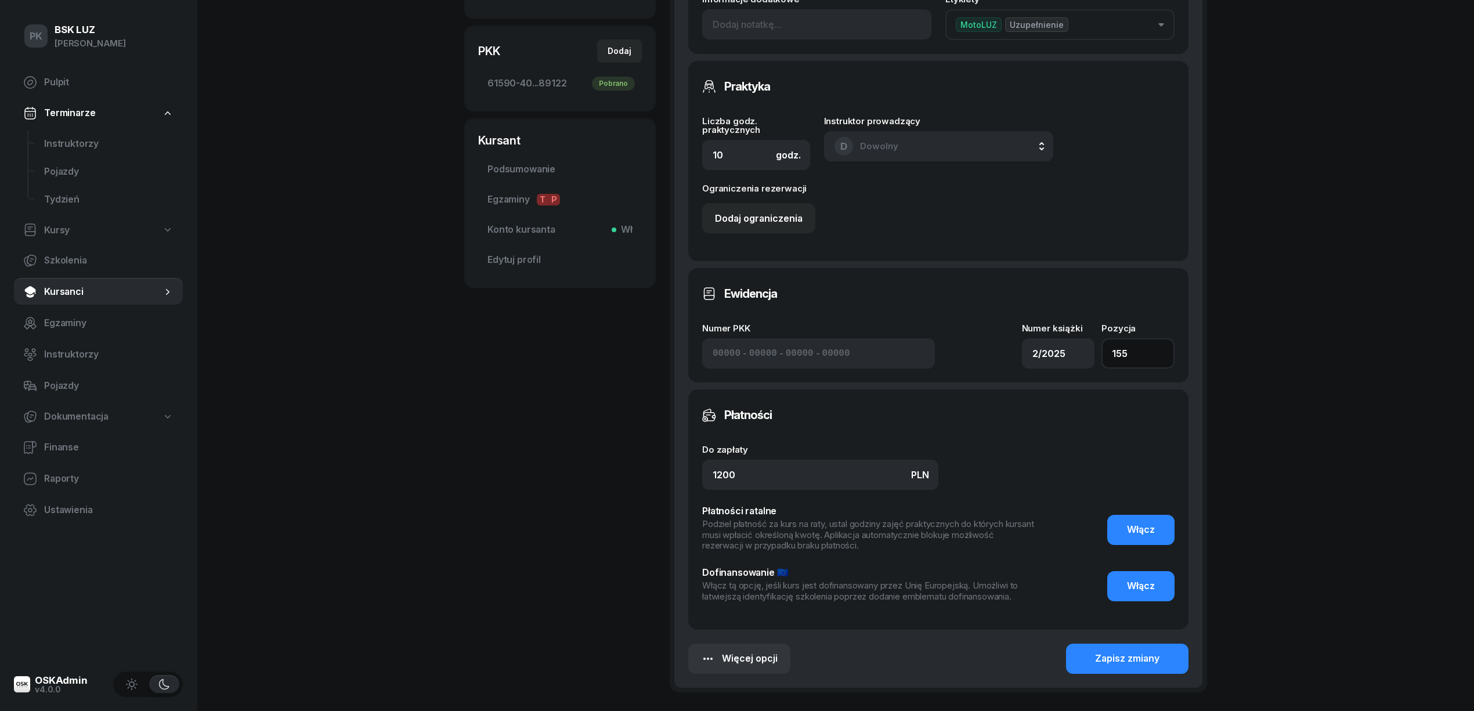
scroll to position [443, 0]
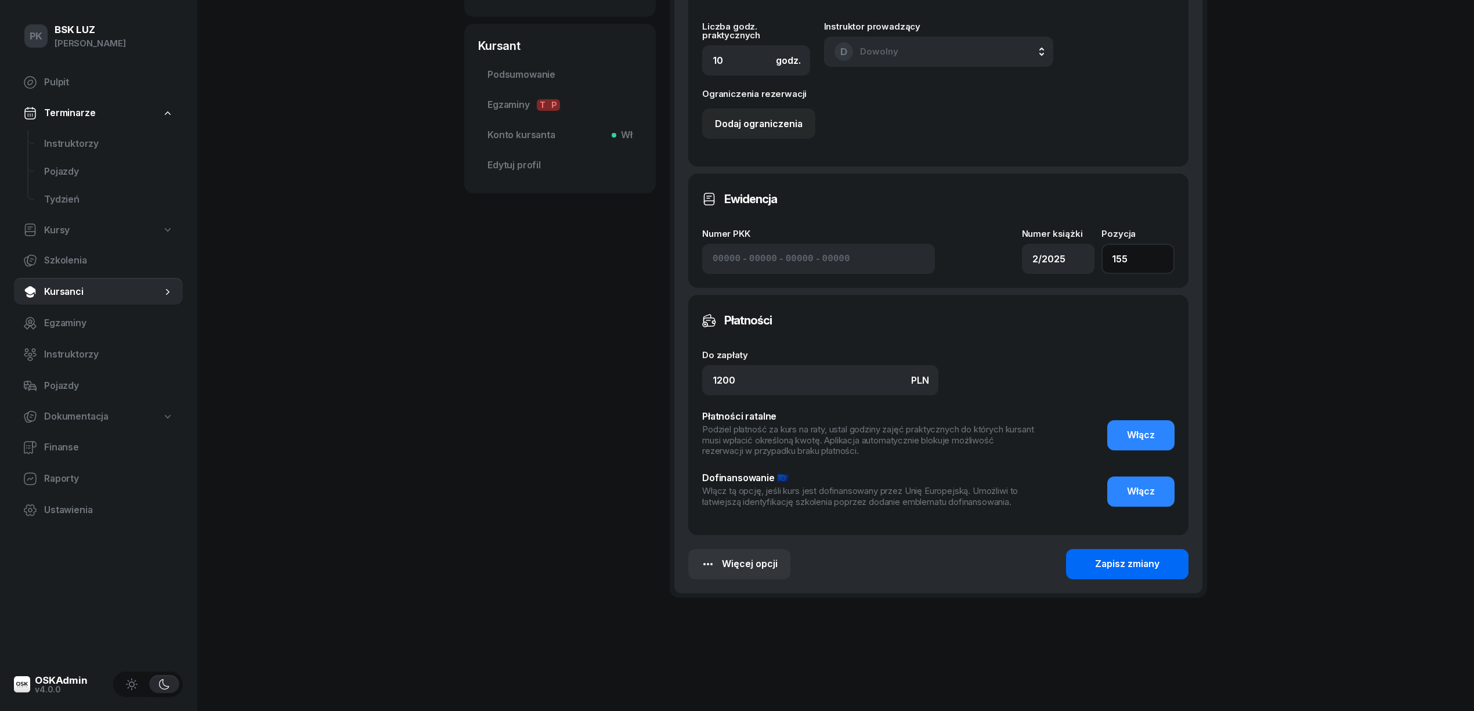
type input "155"
click at [1140, 569] on div "Zapisz zmiany" at bounding box center [1127, 564] width 64 height 15
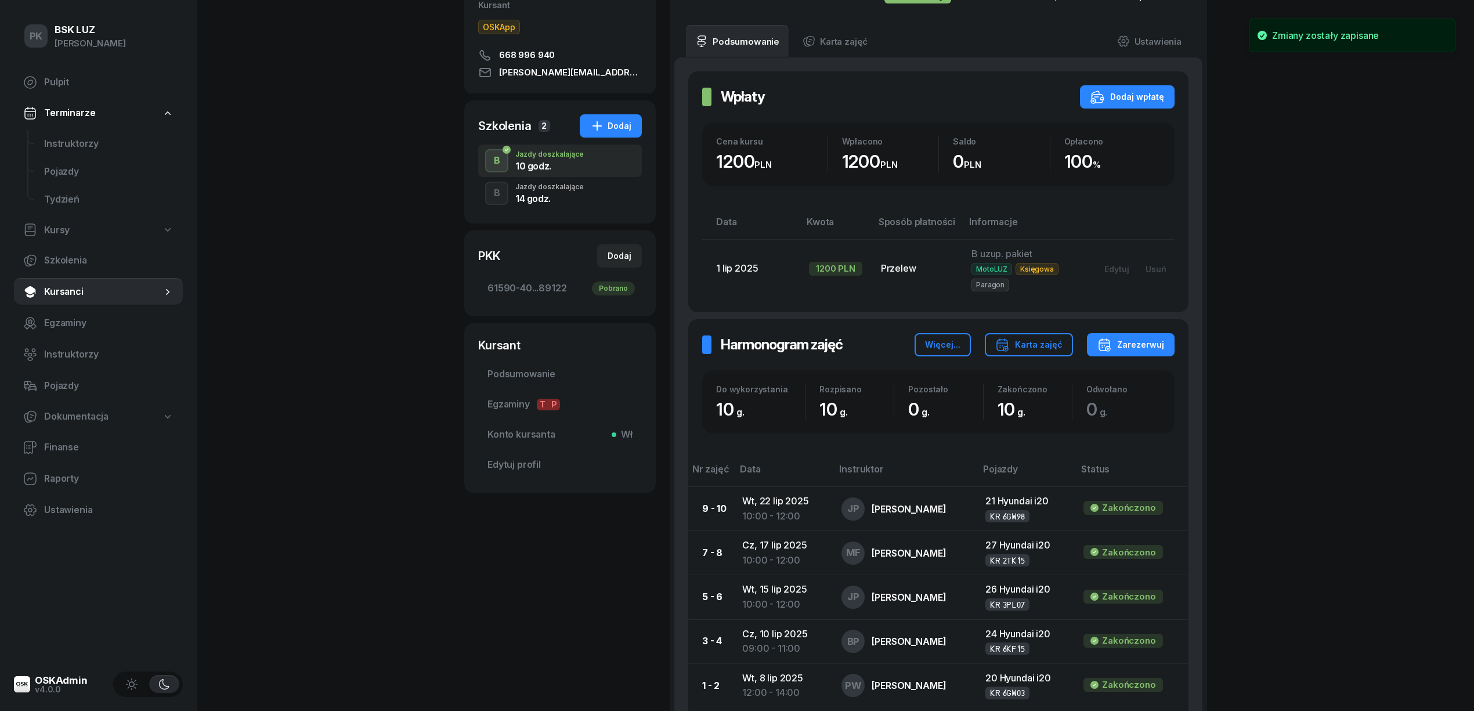
scroll to position [0, 0]
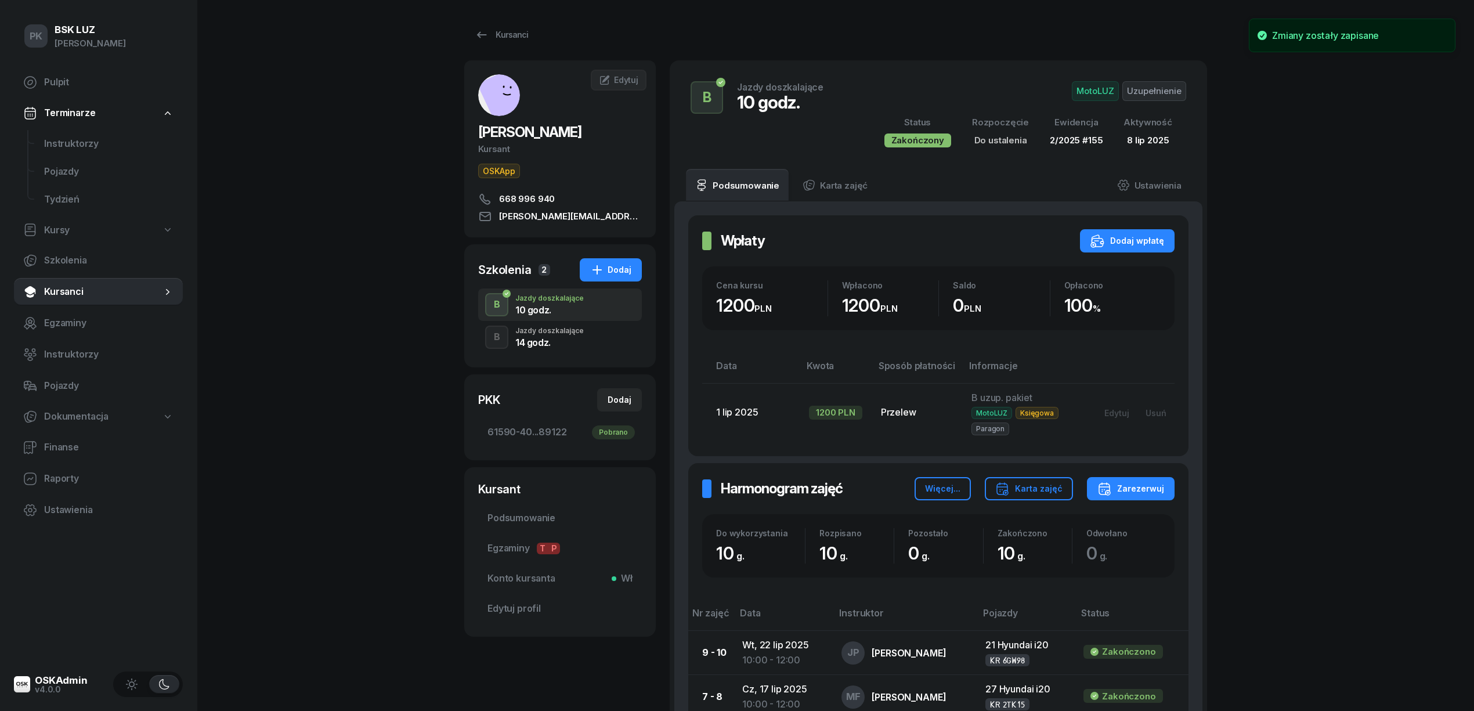
click at [549, 334] on div "Jazdy doszkalające" at bounding box center [549, 330] width 68 height 7
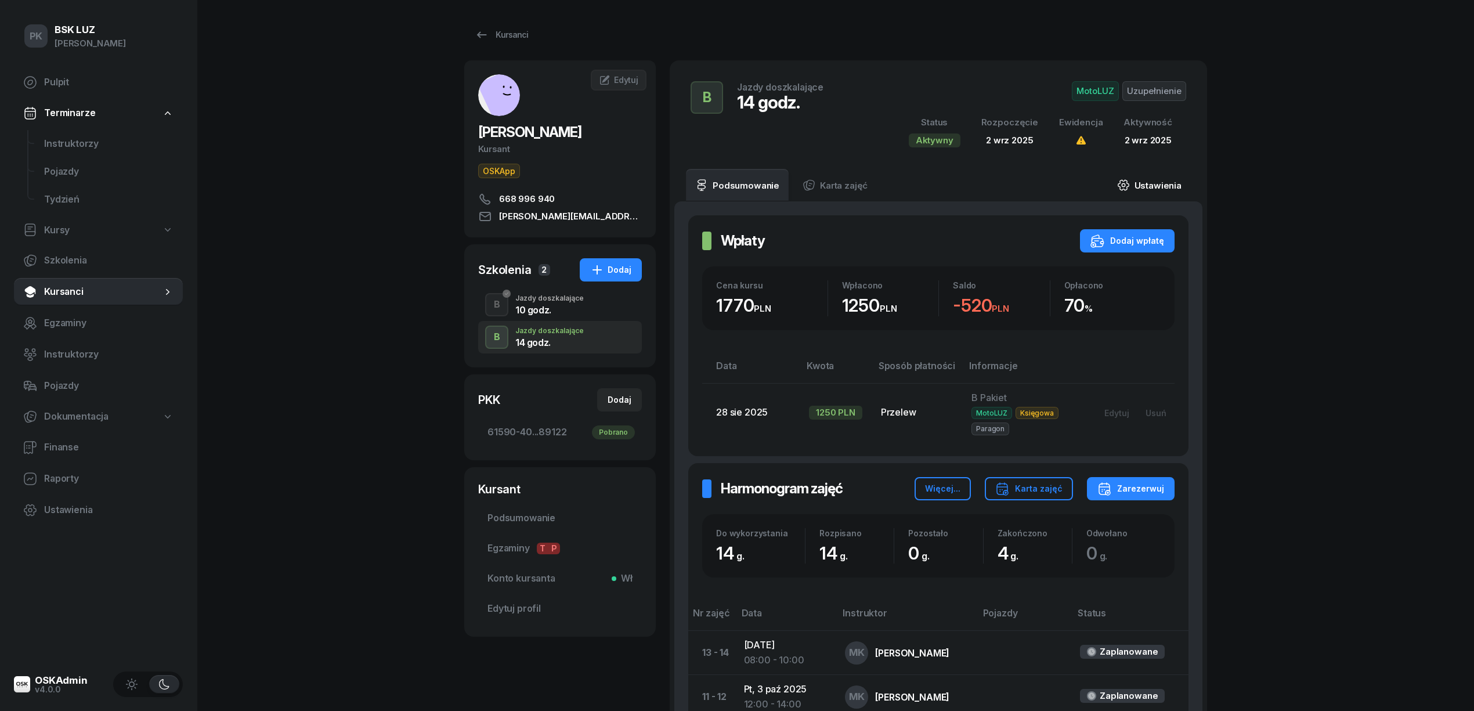
click at [1159, 179] on link "Ustawienia" at bounding box center [1149, 185] width 83 height 32
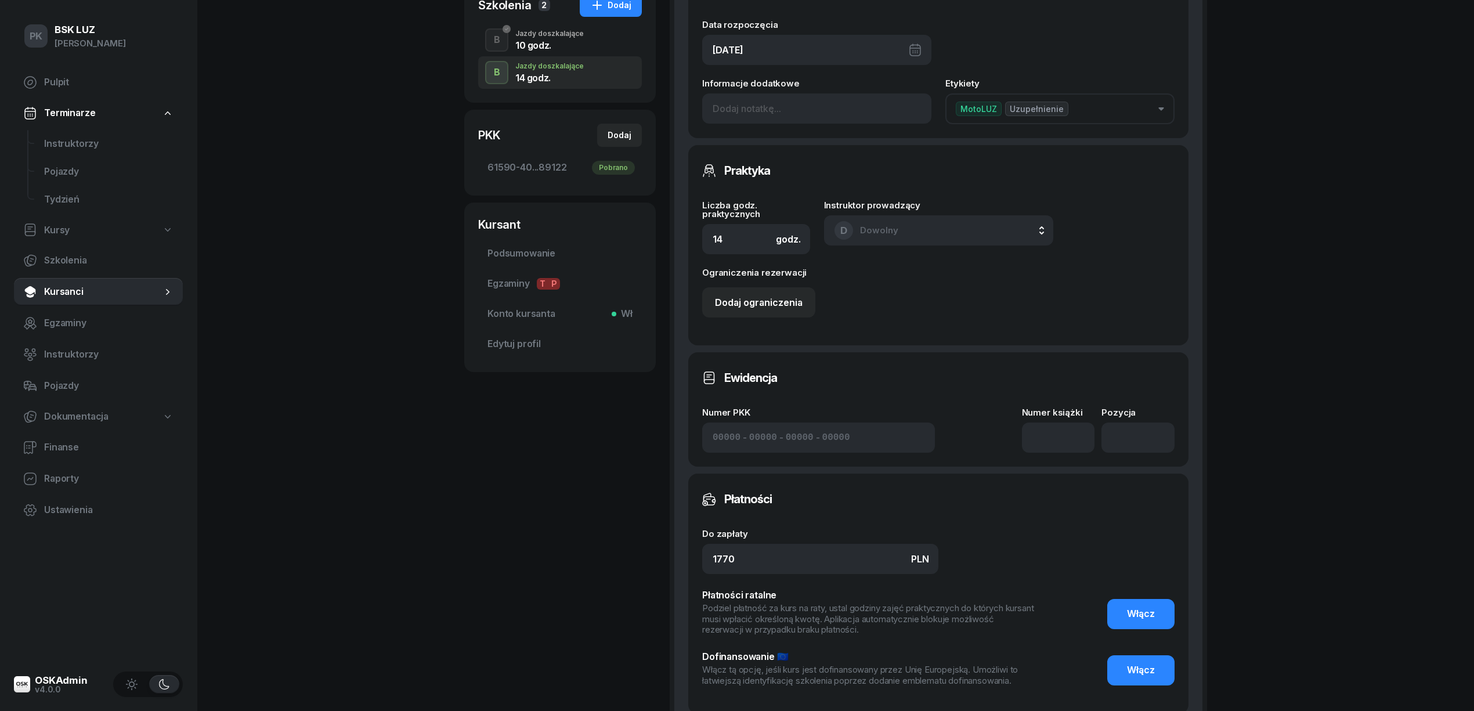
scroll to position [309, 0]
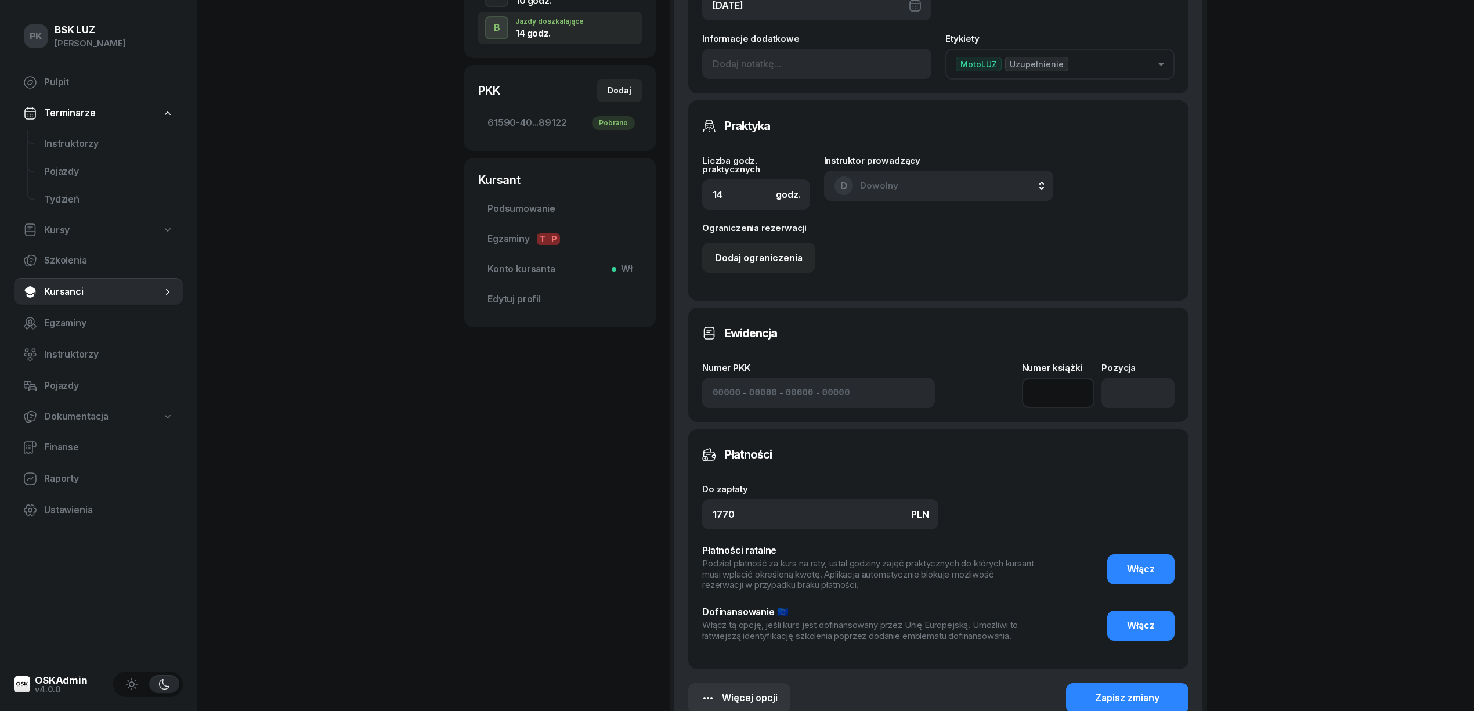
click at [1066, 384] on input at bounding box center [1058, 393] width 73 height 30
type input "1"
type input "2/2025"
click at [1121, 381] on input "number" at bounding box center [1137, 393] width 73 height 30
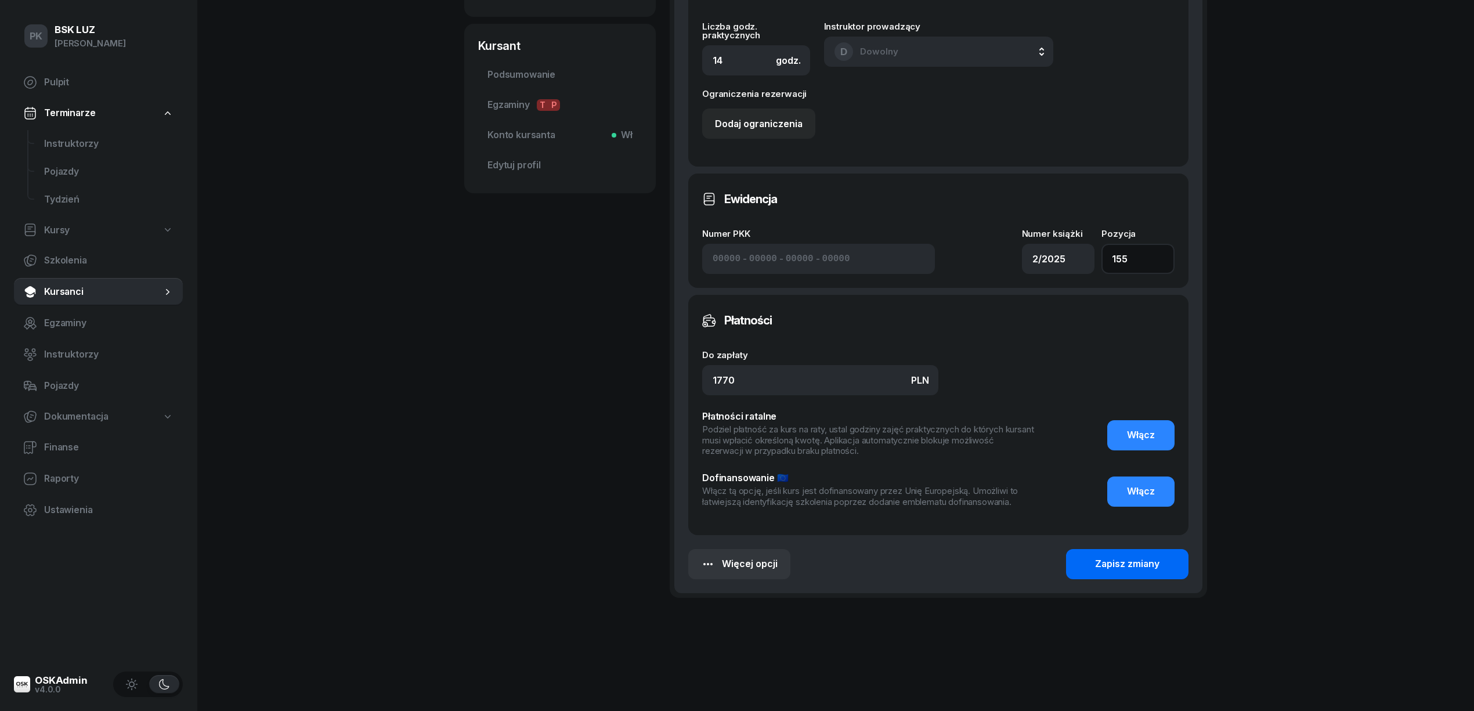
type input "155"
click at [1115, 555] on button "Zapisz zmiany" at bounding box center [1127, 564] width 122 height 30
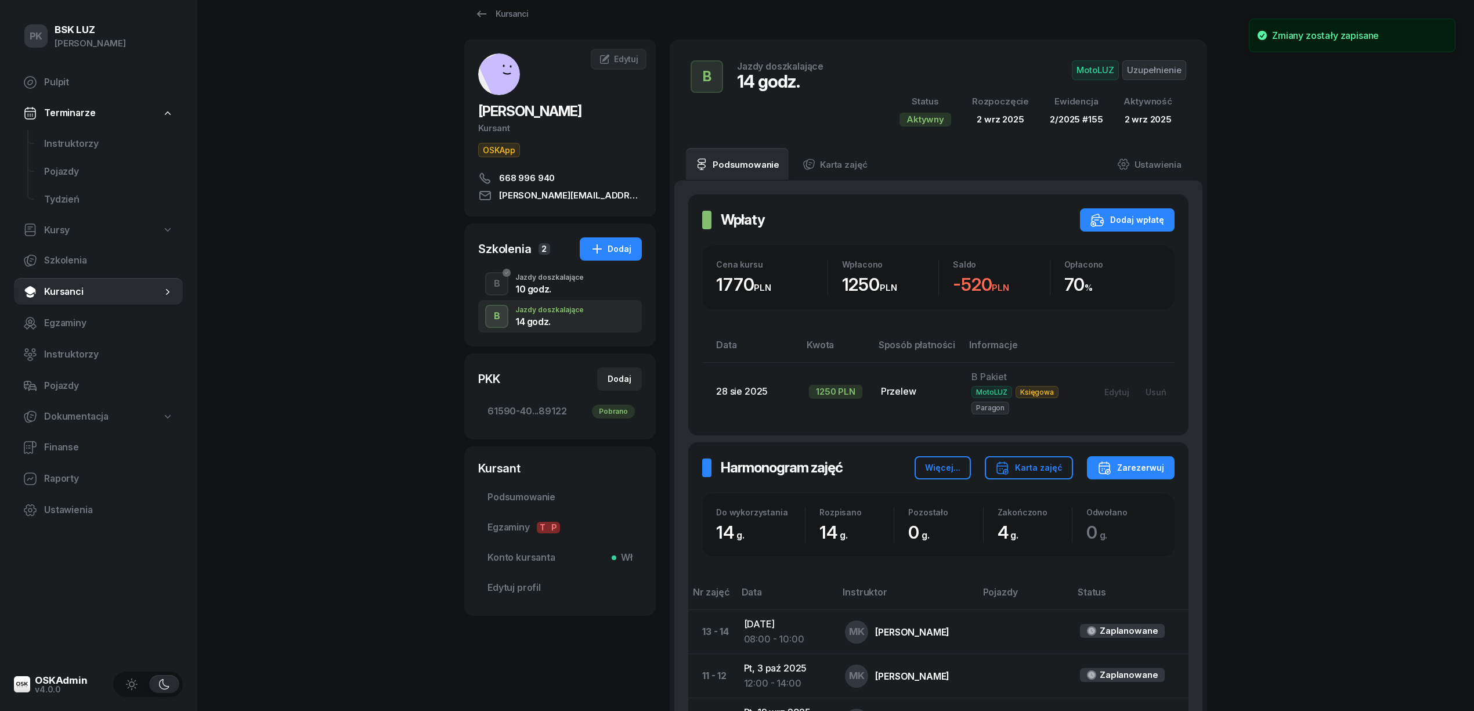
scroll to position [1, 0]
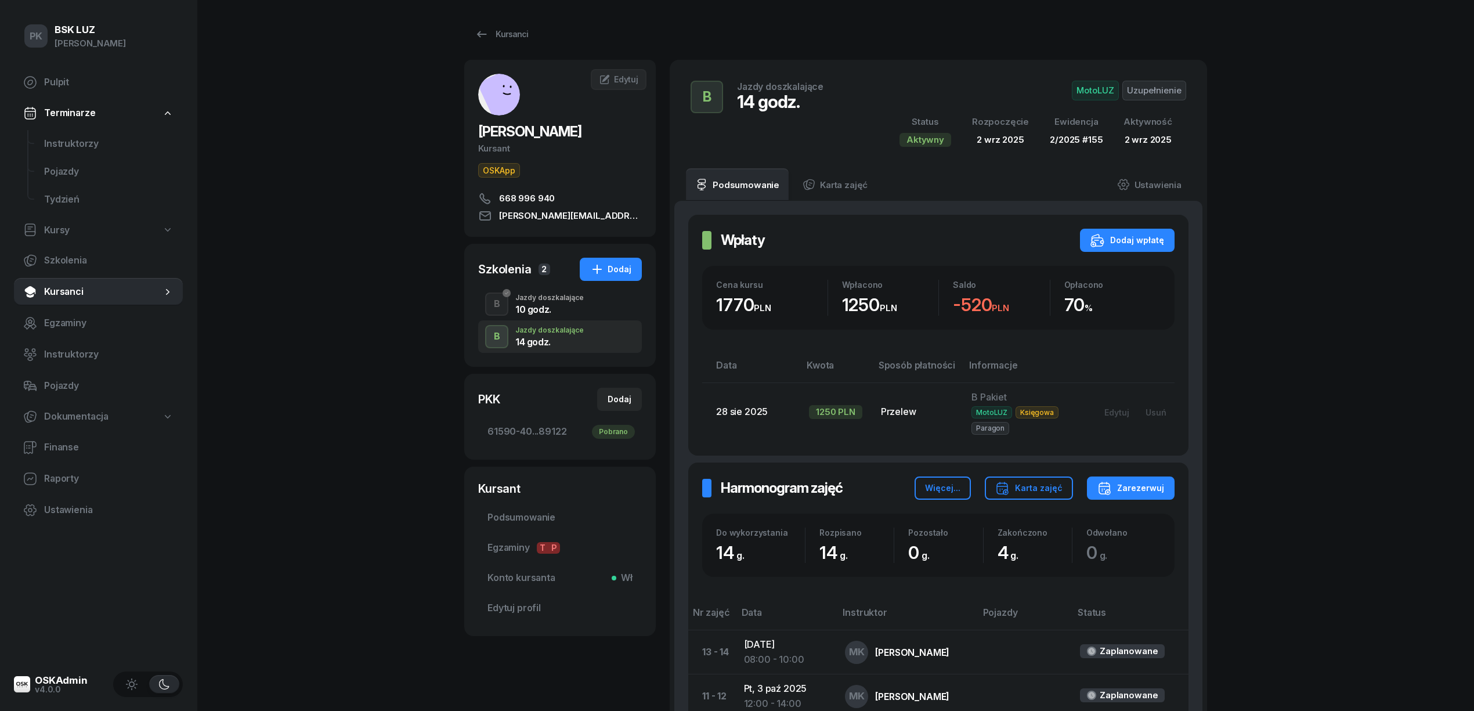
click at [581, 312] on div "10 godz." at bounding box center [549, 309] width 68 height 9
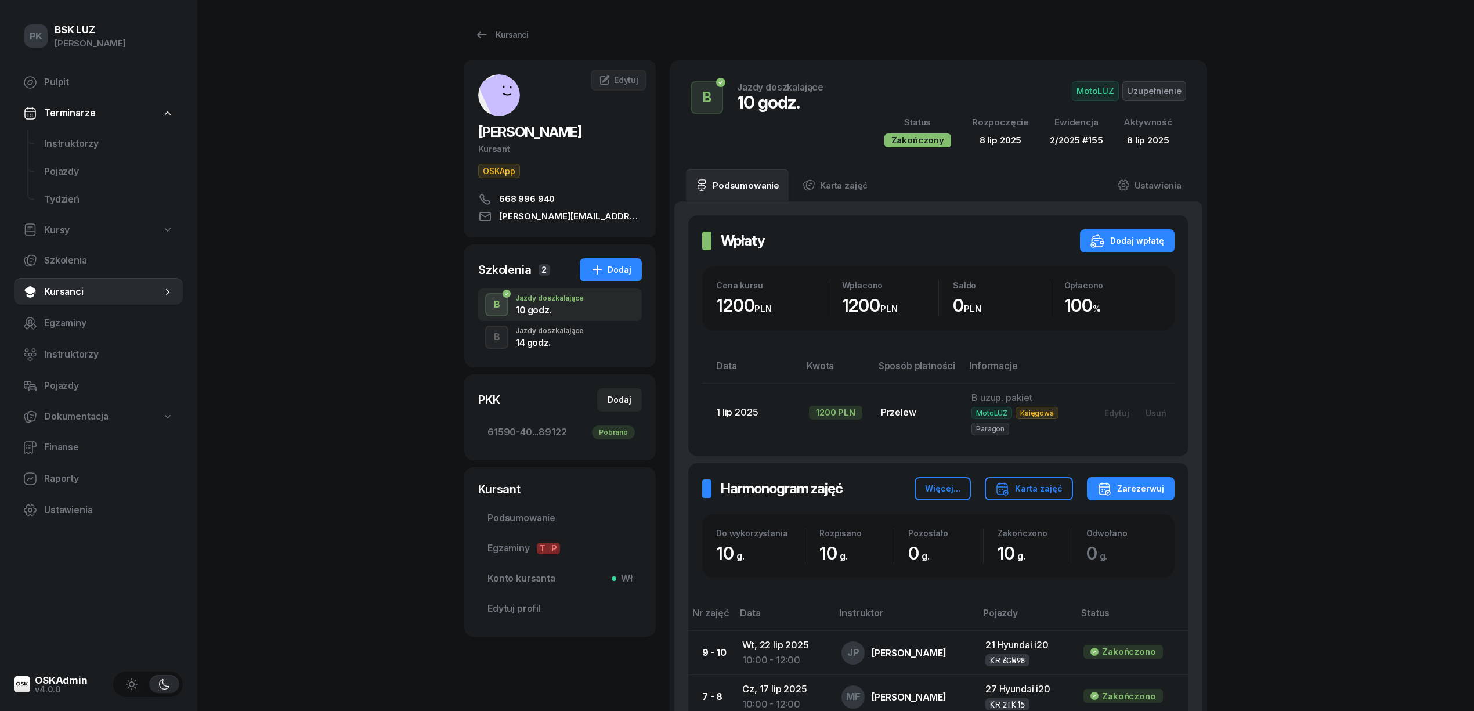
click at [604, 326] on div "B Jazdy doszkalające 14 godz." at bounding box center [560, 337] width 164 height 32
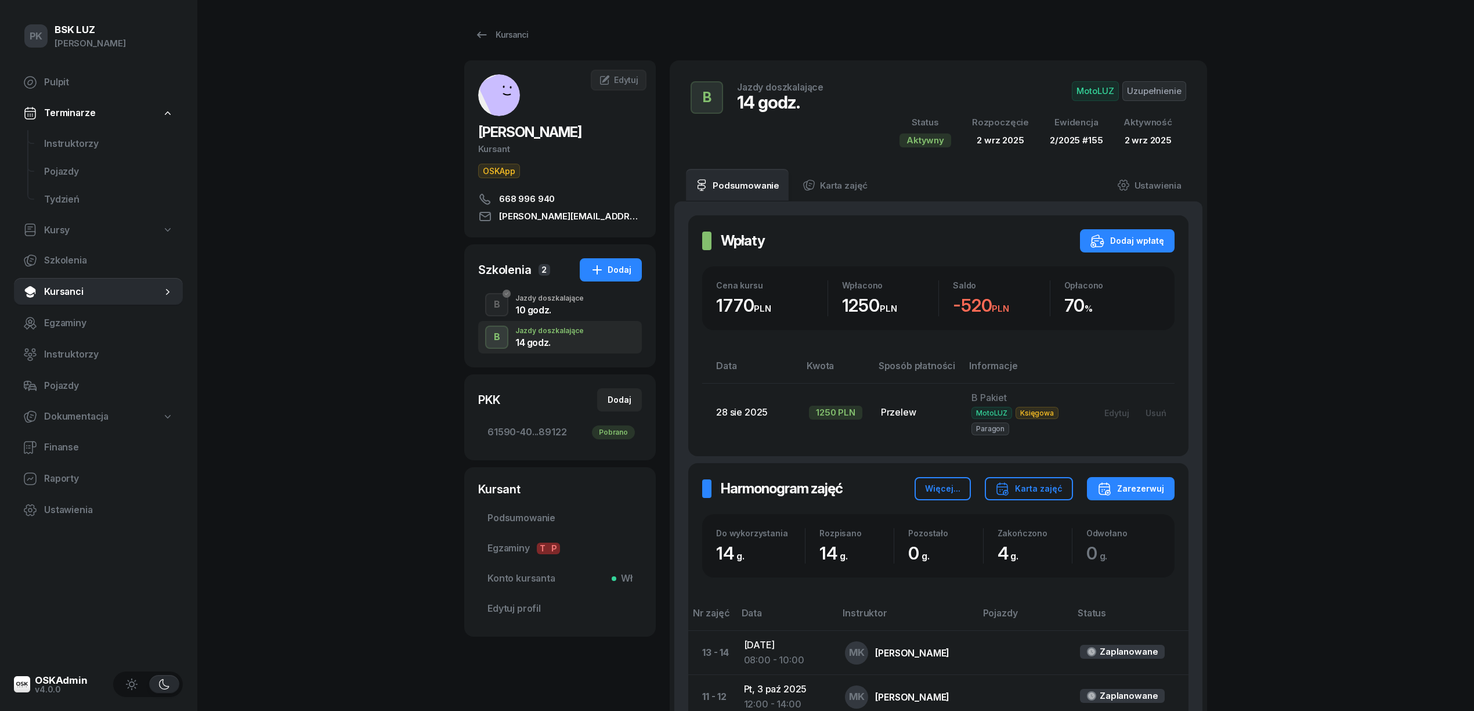
click at [576, 315] on div "10 godz." at bounding box center [549, 309] width 68 height 9
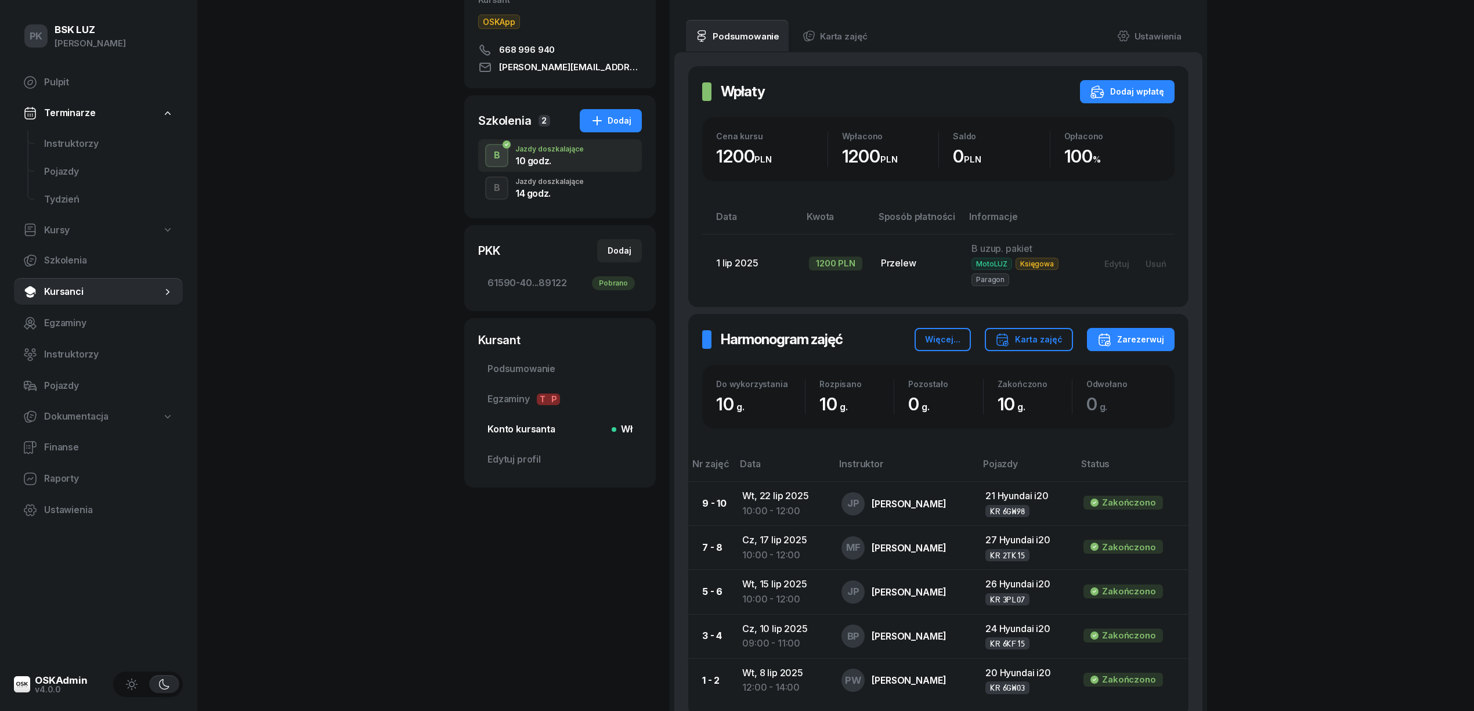
scroll to position [77, 0]
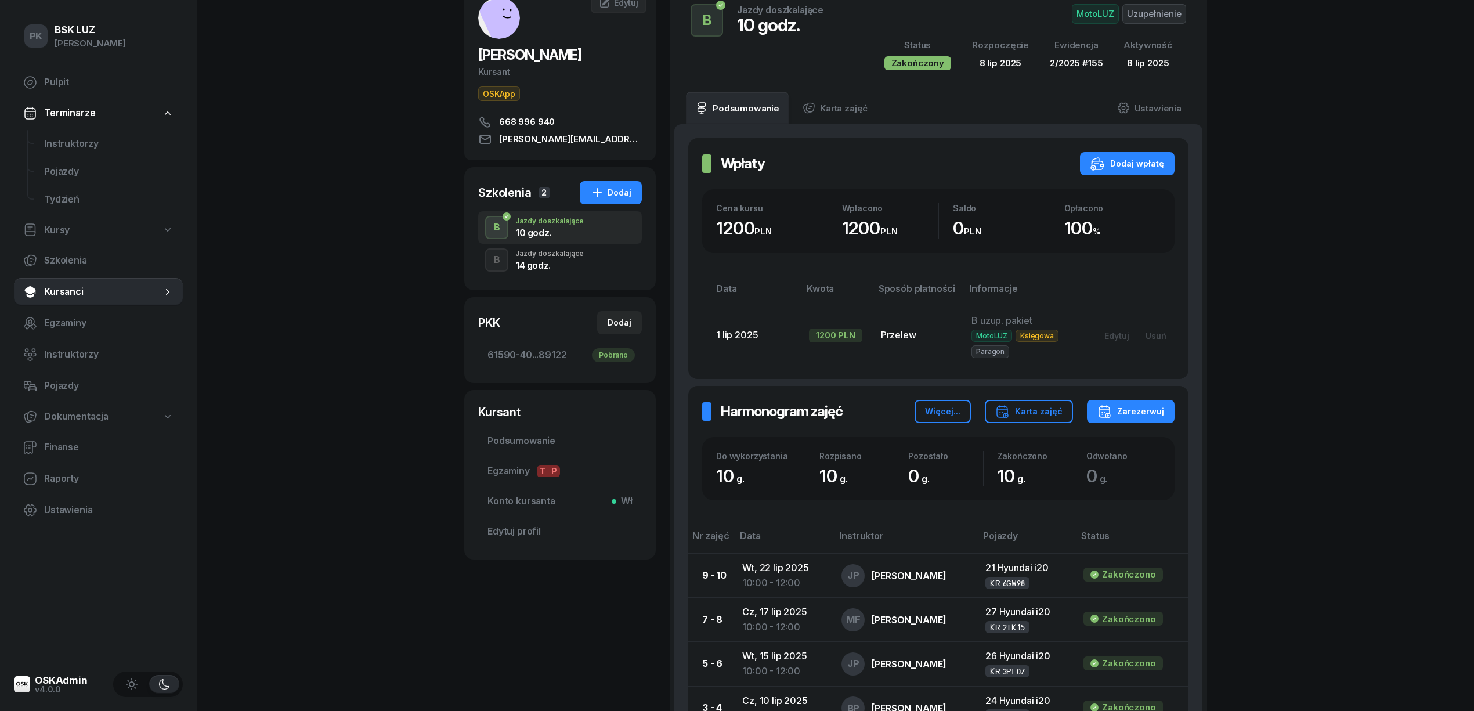
click at [574, 274] on div "B Jazdy doszkalające 14 godz." at bounding box center [560, 260] width 164 height 32
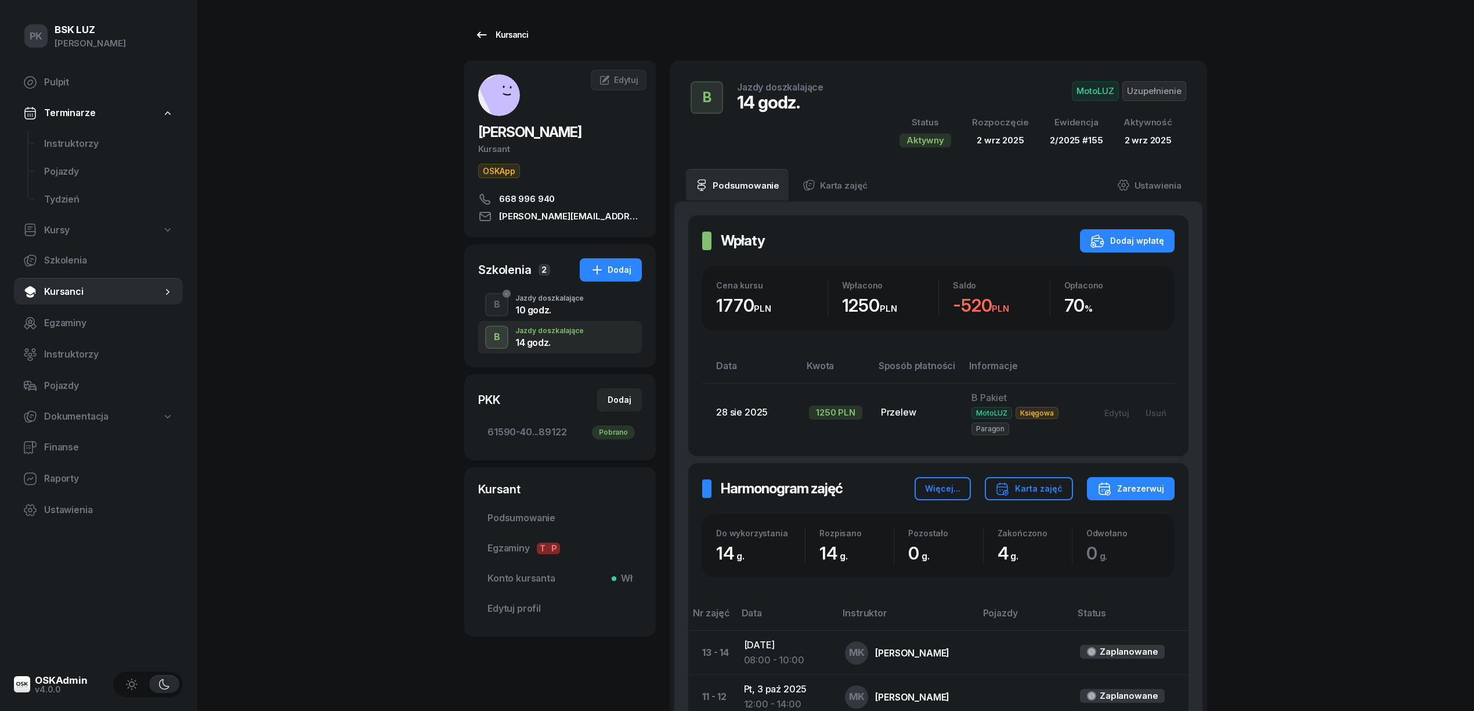
click at [530, 40] on link "Kursanci" at bounding box center [501, 34] width 74 height 23
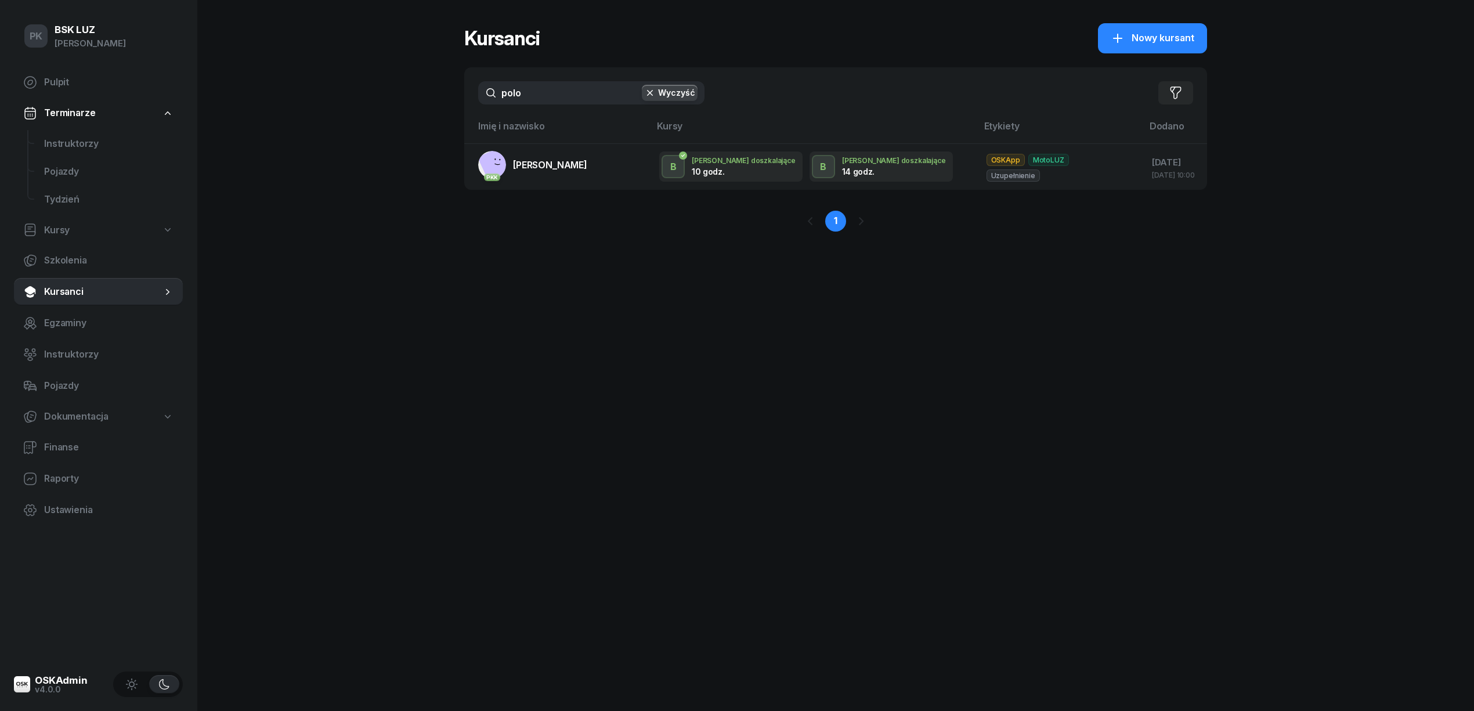
drag, startPoint x: 585, startPoint y: 86, endPoint x: 458, endPoint y: 96, distance: 126.9
click at [458, 96] on div "PK BSK LUZ Piotr Klimek Pulpit Terminarze Instruktorzy Pojazdy Tydzień Kursy Sz…" at bounding box center [737, 355] width 1474 height 711
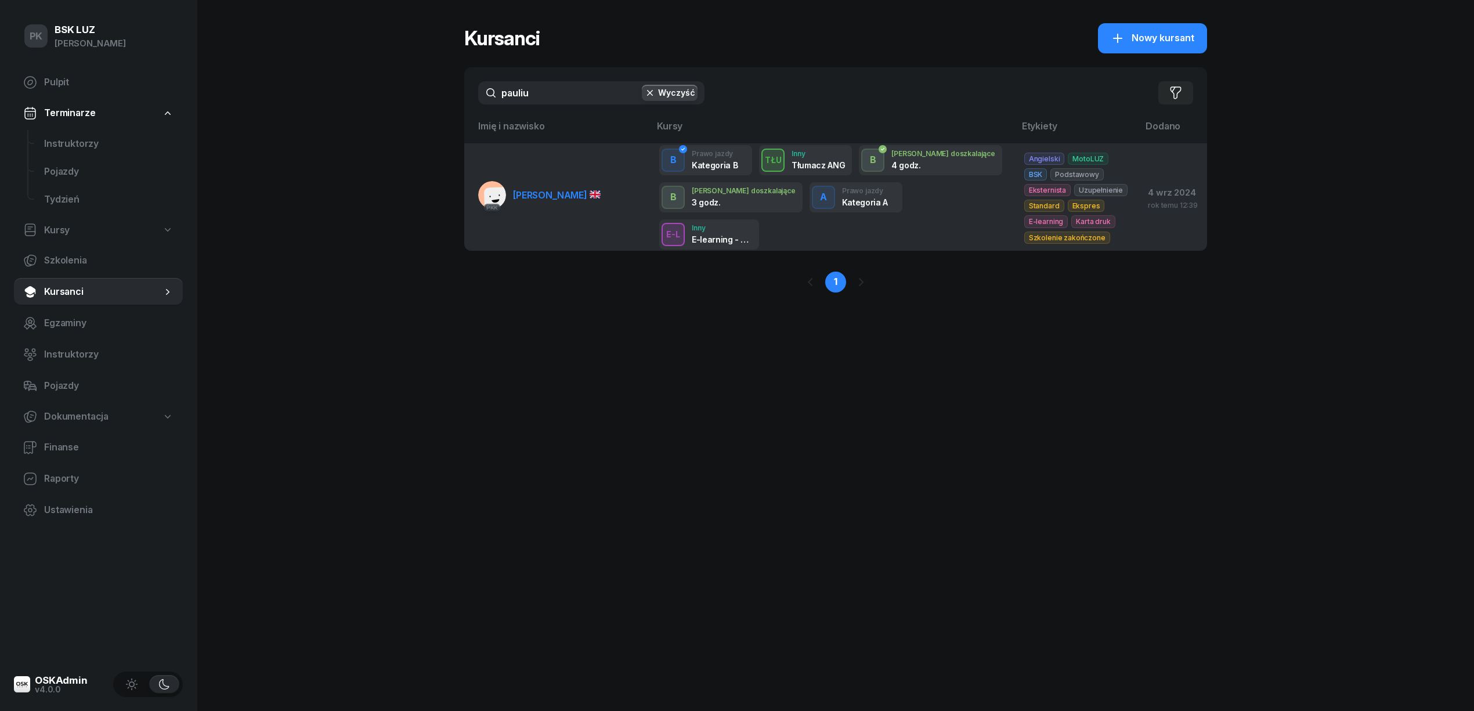
type input "pauliu"
click at [579, 198] on span "ŠEŠTAKAUSKAS PAULIUS" at bounding box center [557, 195] width 88 height 12
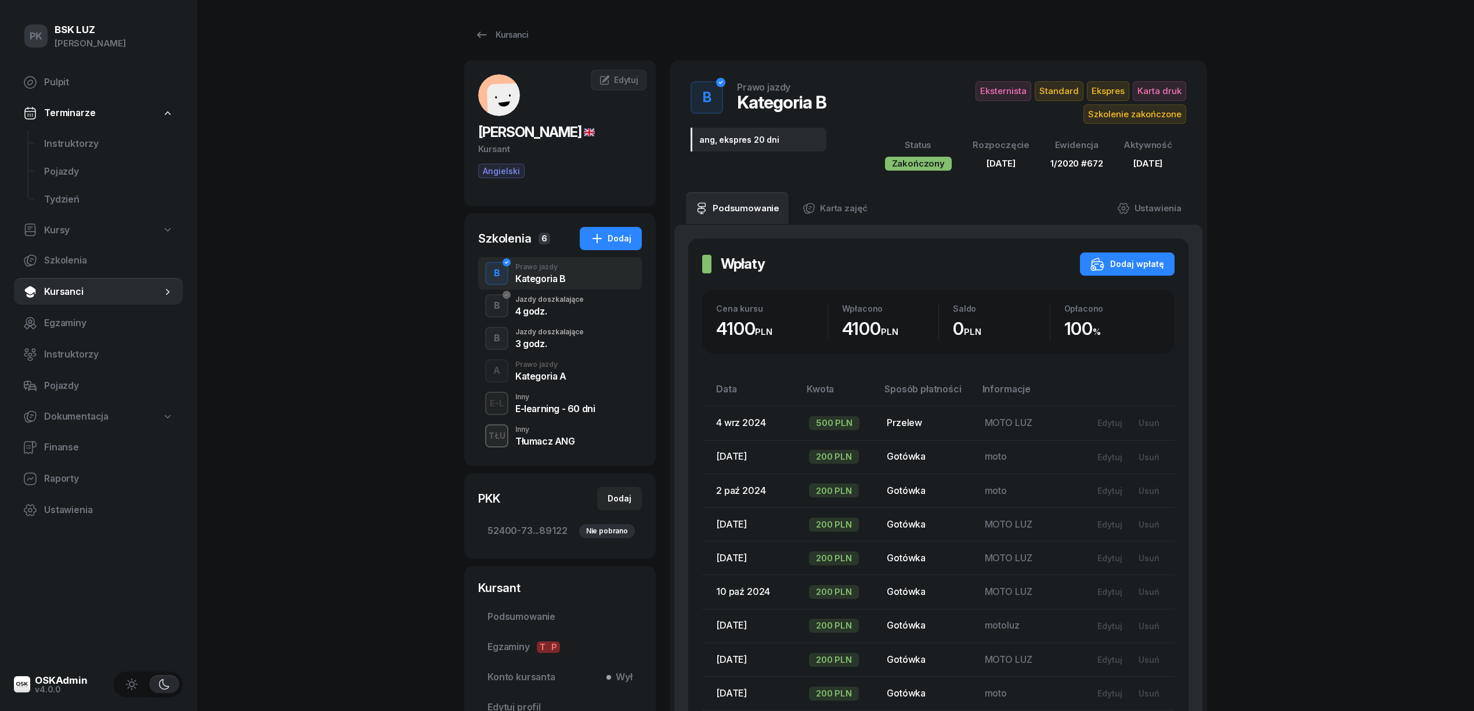
click at [552, 387] on div "A Prawo jazdy Kategoria A" at bounding box center [560, 371] width 164 height 32
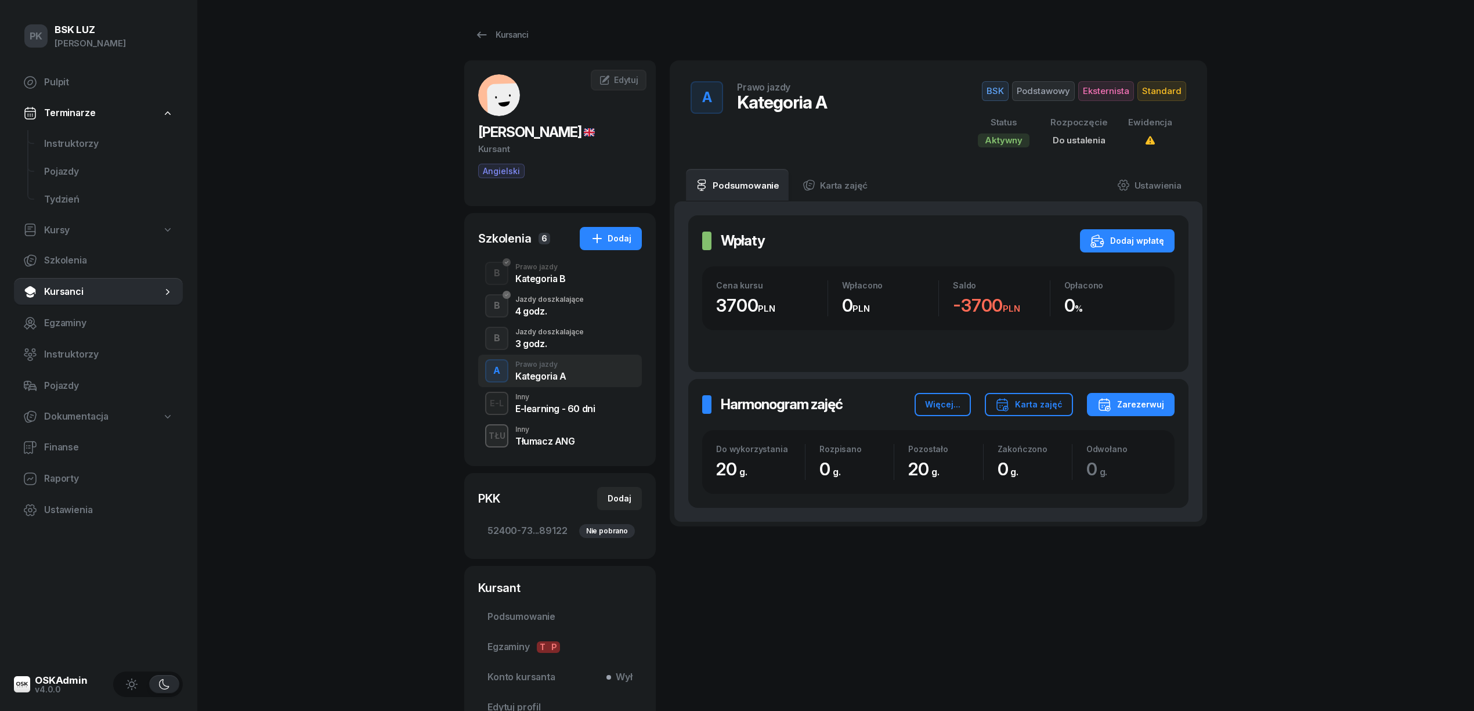
click at [557, 283] on div "Kategoria B" at bounding box center [540, 278] width 50 height 9
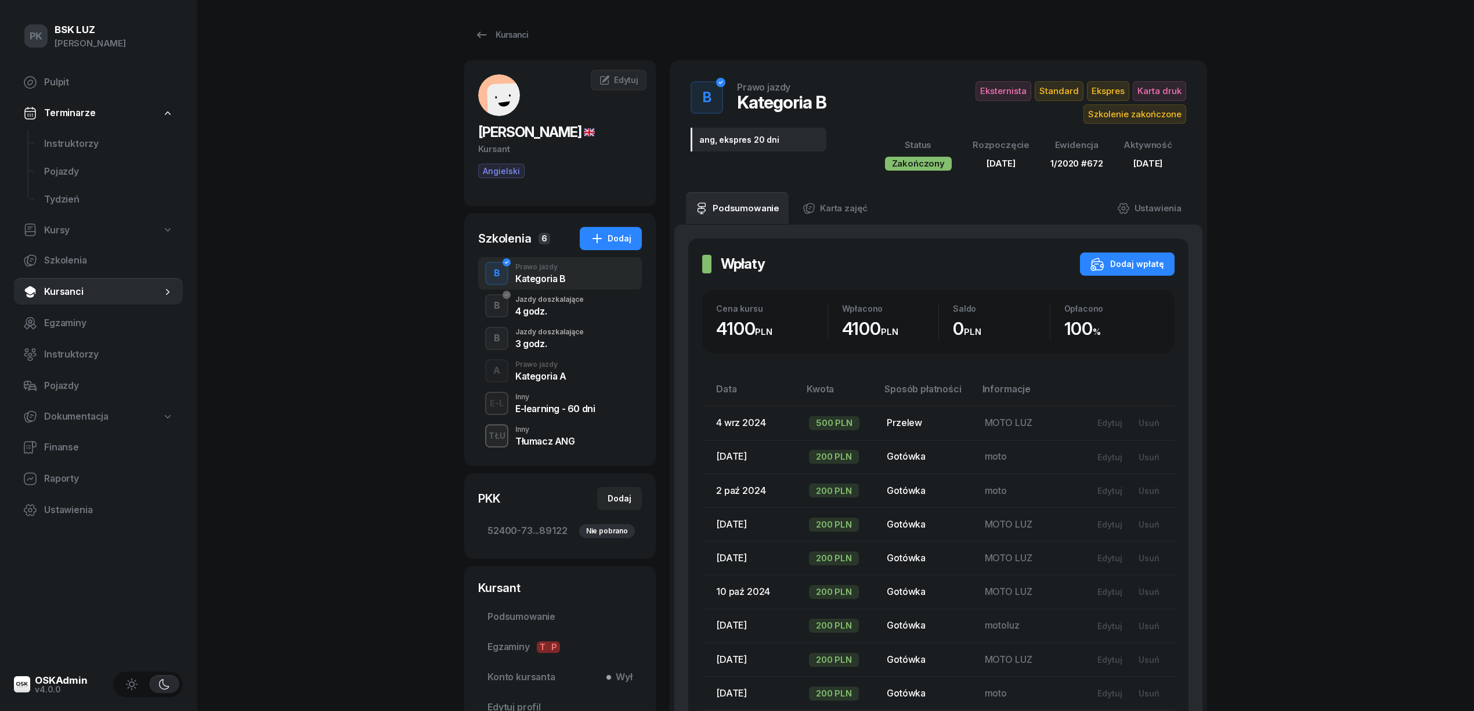
click at [556, 303] on div "Jazdy doszkalające" at bounding box center [549, 299] width 68 height 7
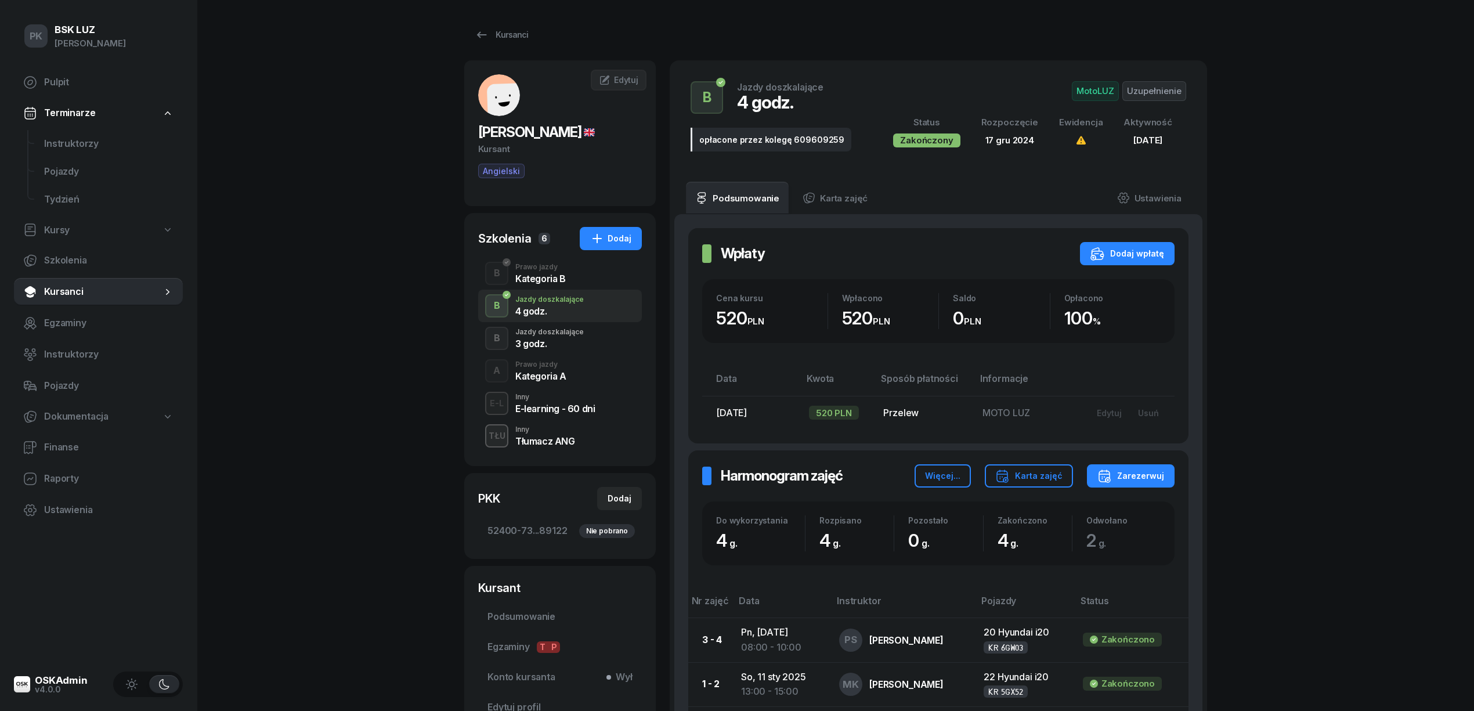
click at [556, 322] on div "B Jazdy doszkalające 4 godz." at bounding box center [560, 306] width 164 height 32
click at [555, 348] on div "3 godz." at bounding box center [549, 343] width 68 height 9
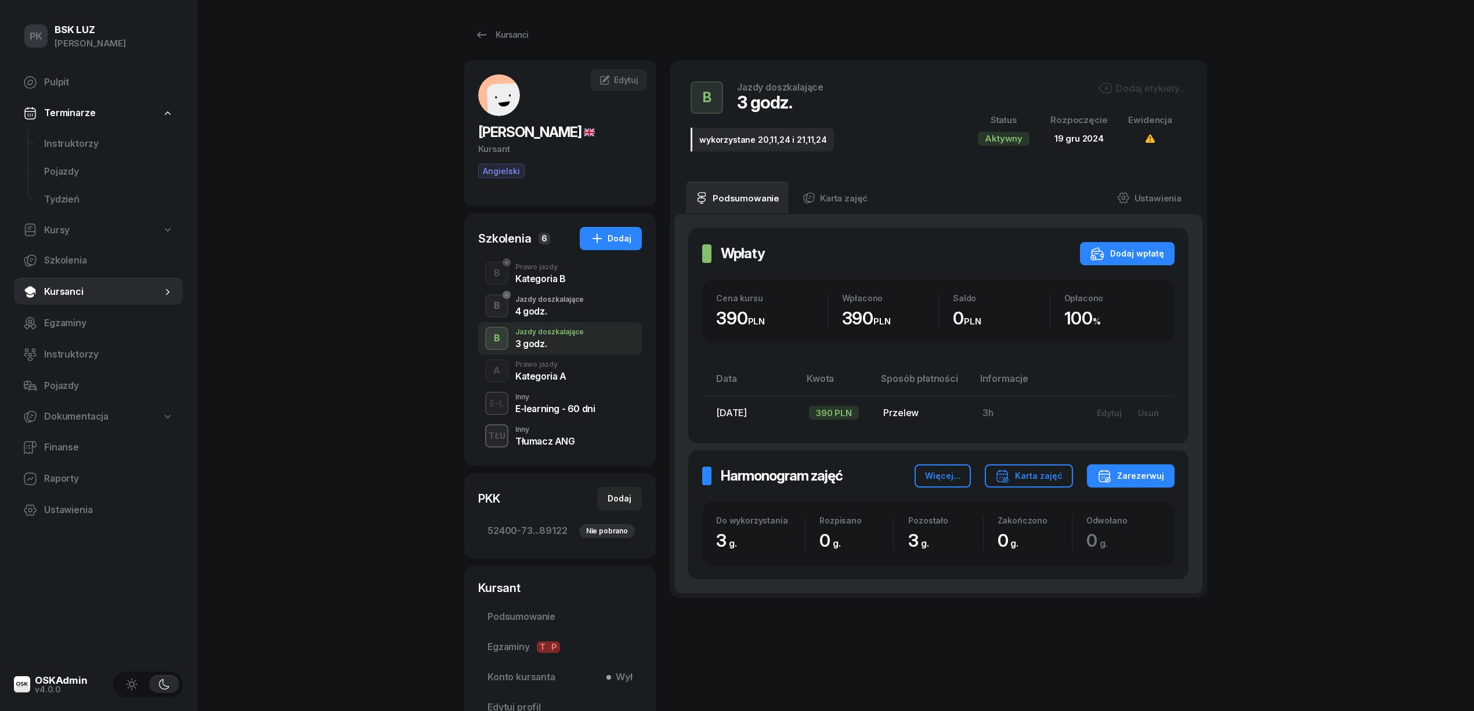
click at [553, 368] on div "Prawo jazdy" at bounding box center [540, 364] width 51 height 7
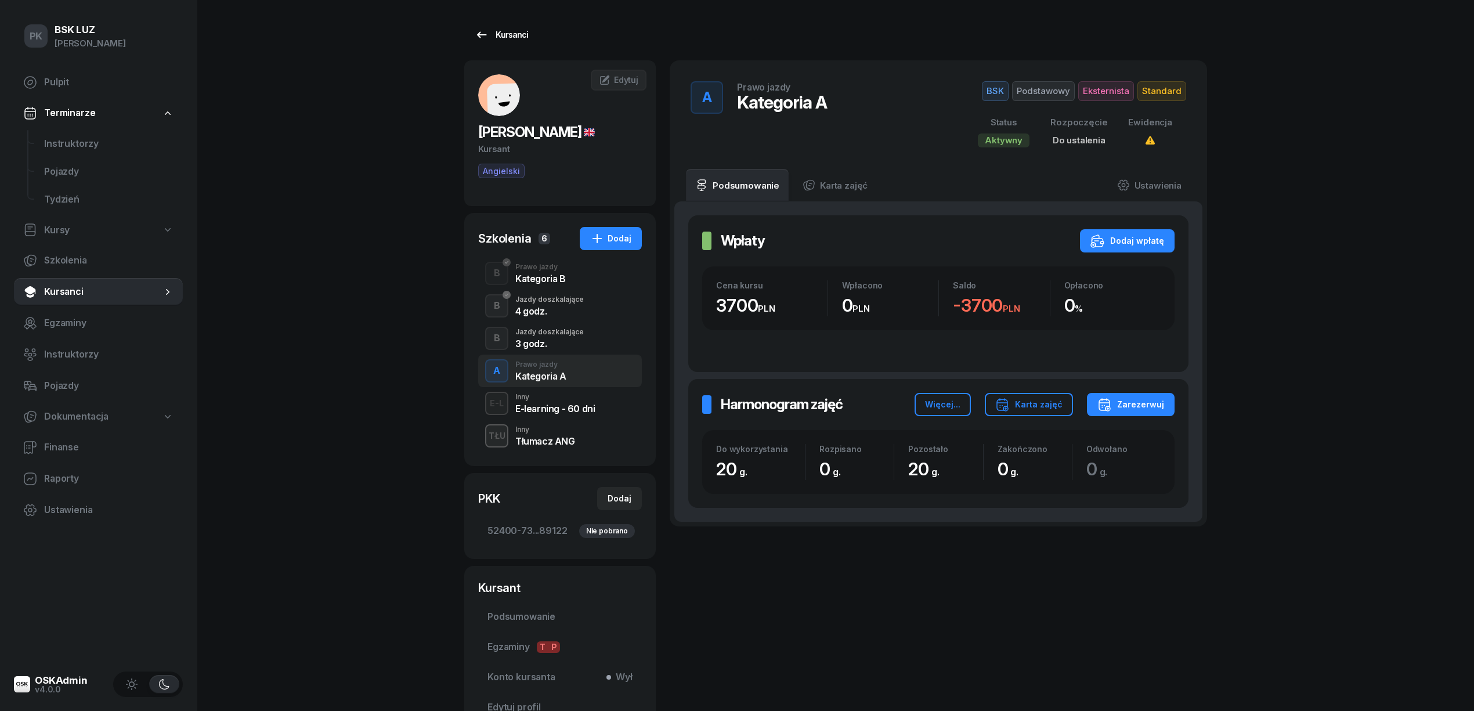
click at [514, 35] on div "Kursanci" at bounding box center [501, 35] width 53 height 14
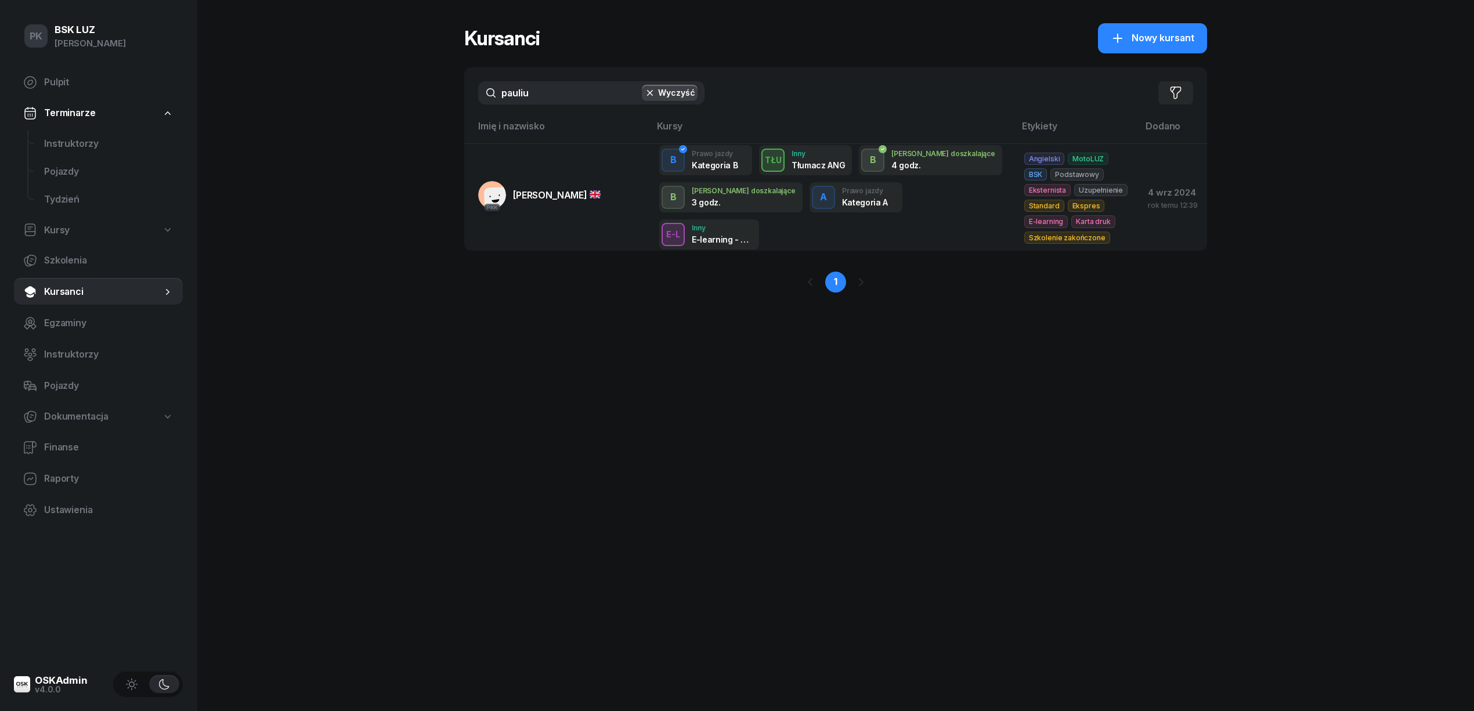
drag, startPoint x: 505, startPoint y: 100, endPoint x: 498, endPoint y: 100, distance: 7.0
click at [498, 100] on input "pauliu" at bounding box center [591, 92] width 226 height 23
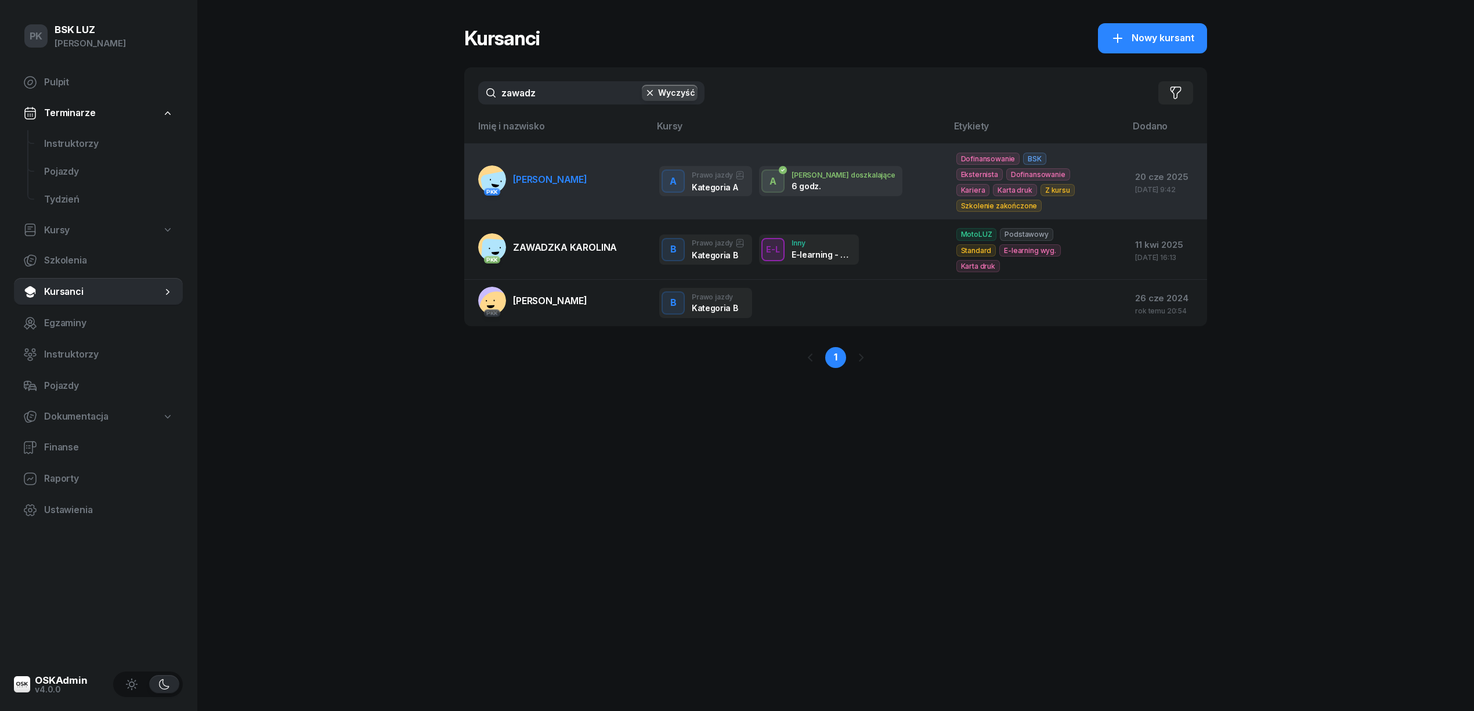
type input "zawadz"
click at [587, 177] on span "ZAWADZKA MAGDALENA" at bounding box center [550, 180] width 74 height 12
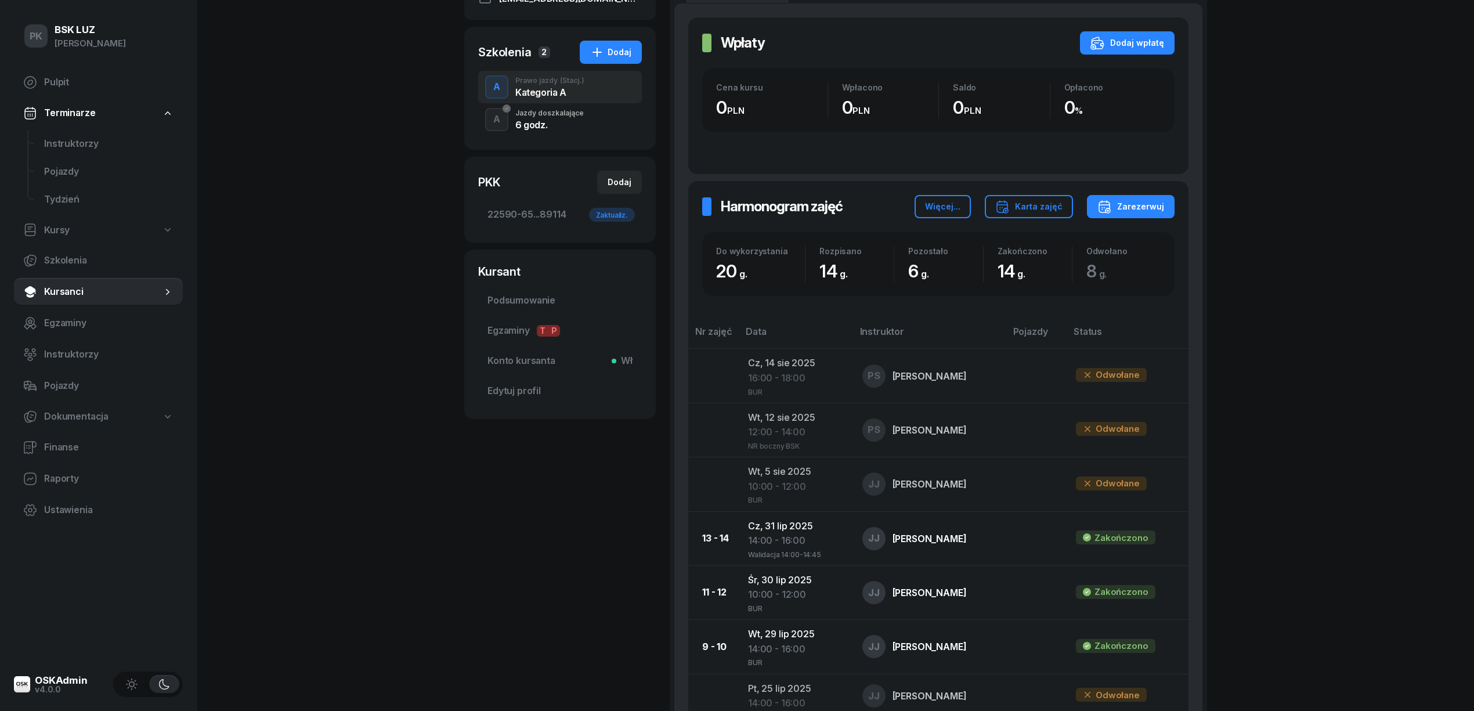
scroll to position [154, 0]
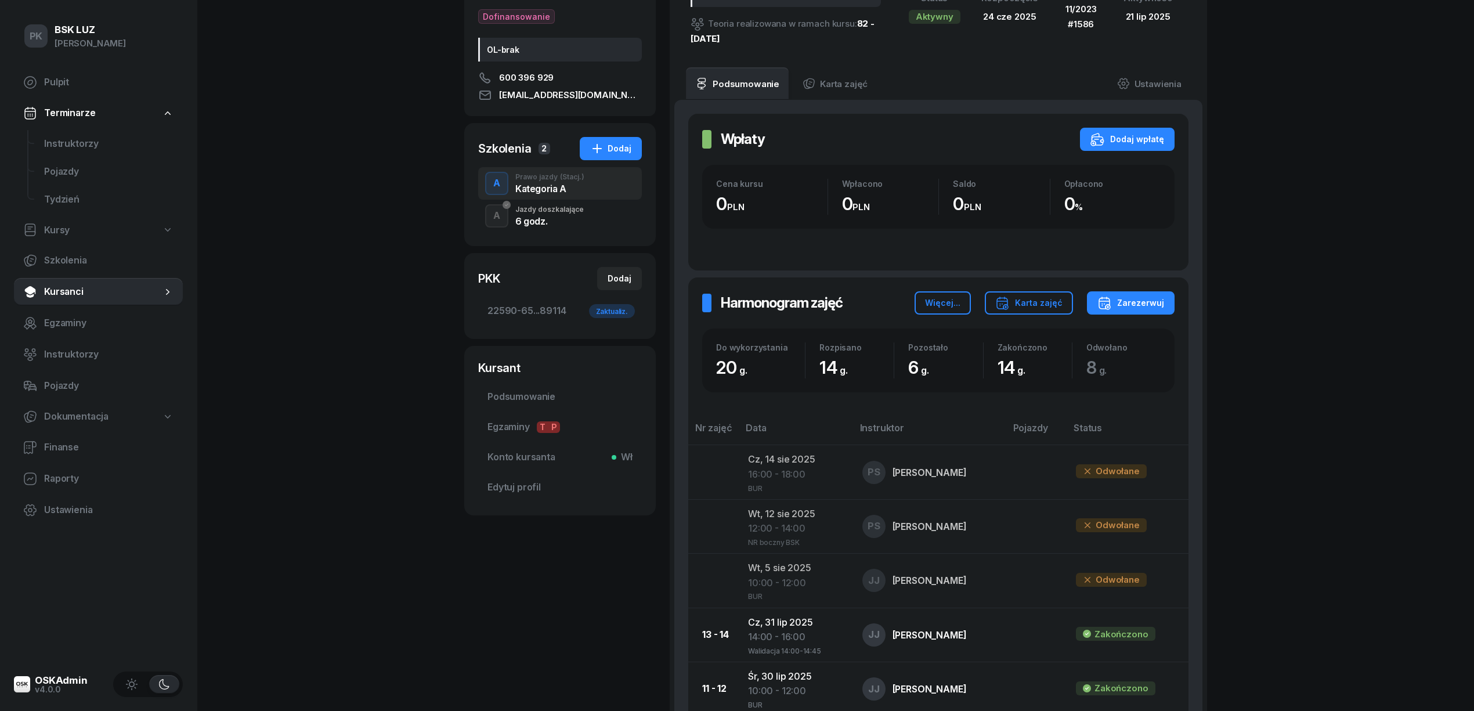
click at [528, 211] on div "Jazdy doszkalające" at bounding box center [549, 209] width 68 height 7
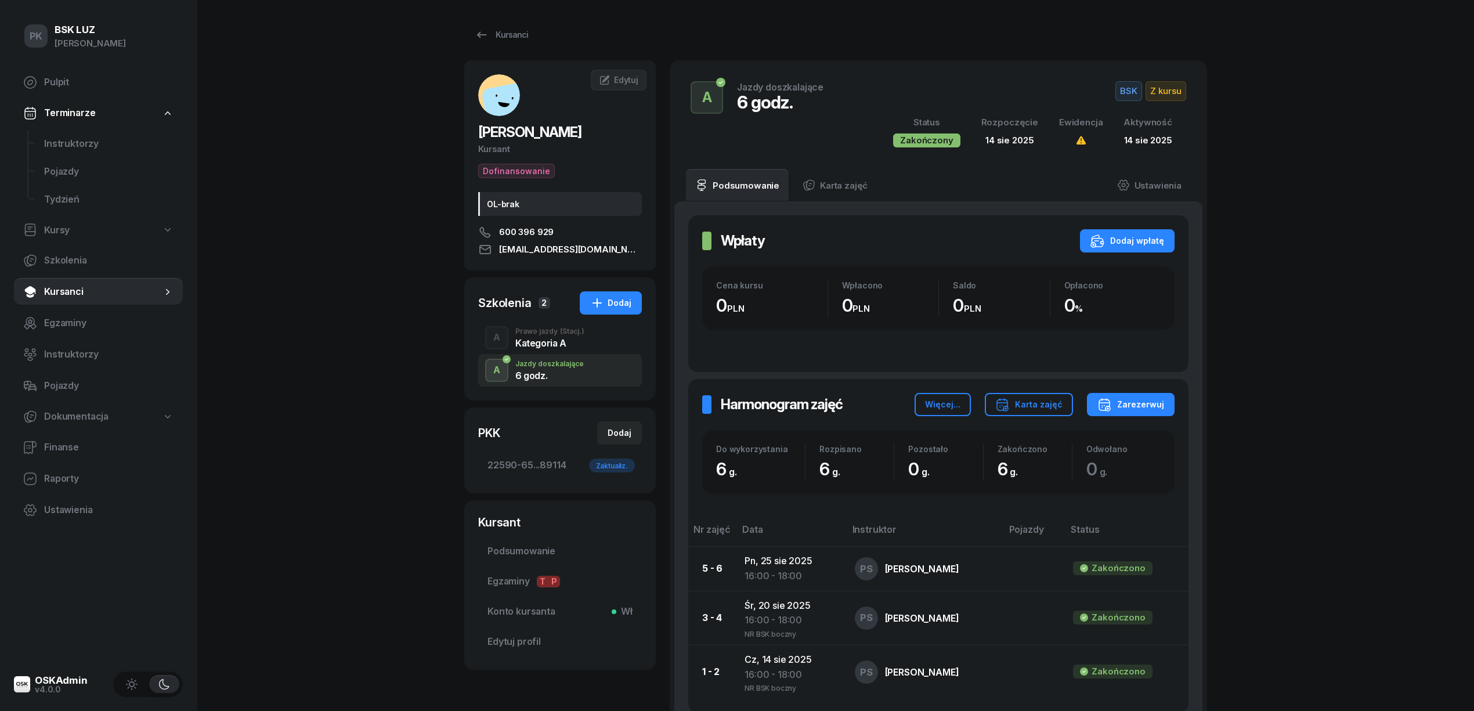
click at [548, 332] on div "Prawo jazdy (Stacj.)" at bounding box center [549, 331] width 69 height 7
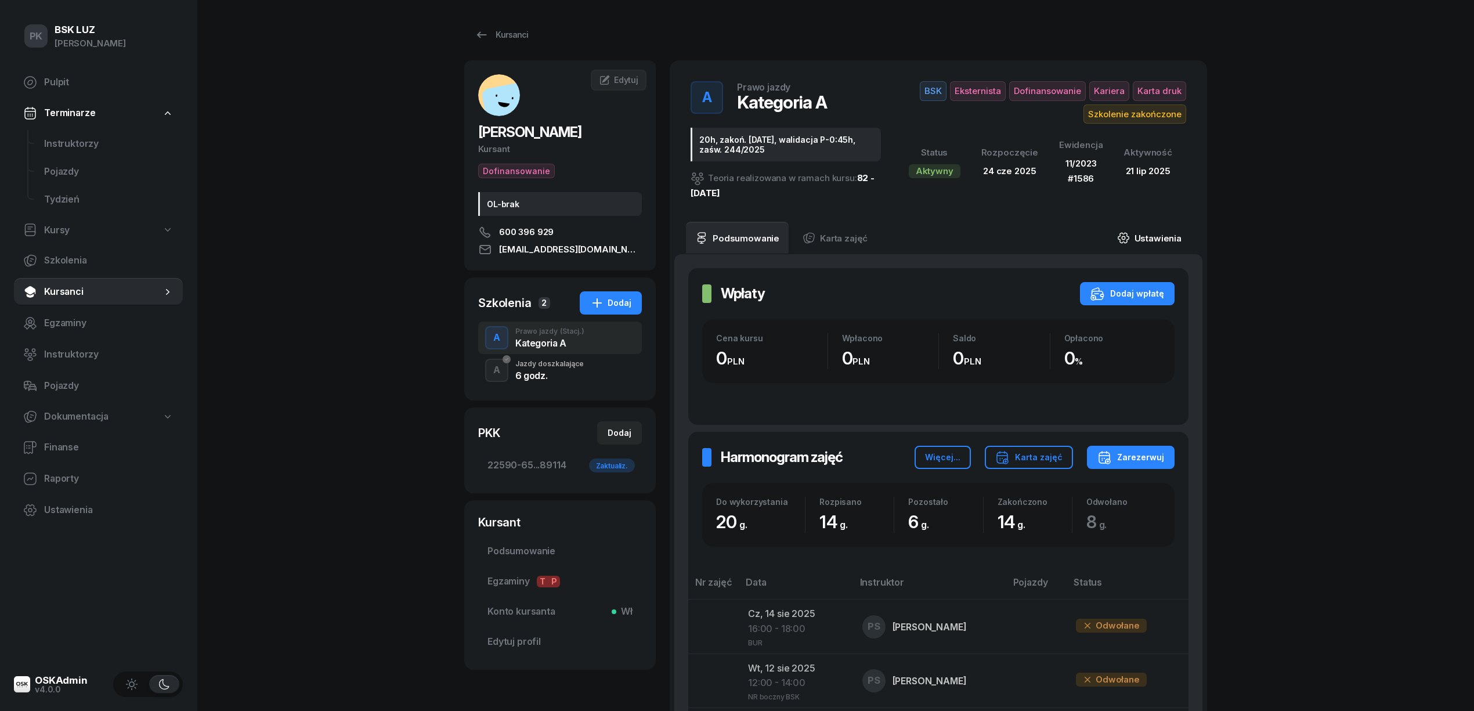
click at [1138, 240] on link "Ustawienia" at bounding box center [1149, 238] width 83 height 32
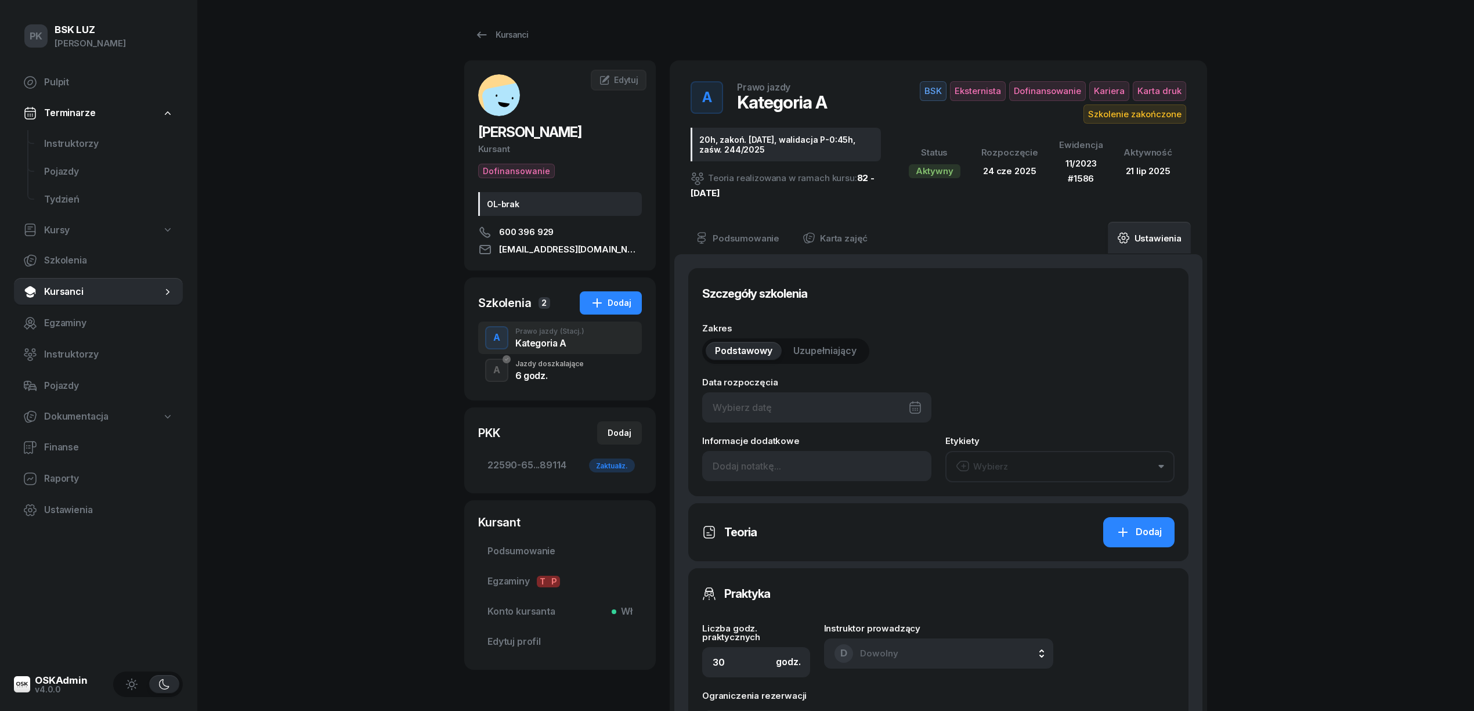
type input "24/06/2025"
type input "20h, zakoń. 31-08-25, walidacja P-0:45h, zaśw. 244/2025"
type input "20"
type input "22590"
type input "65035"
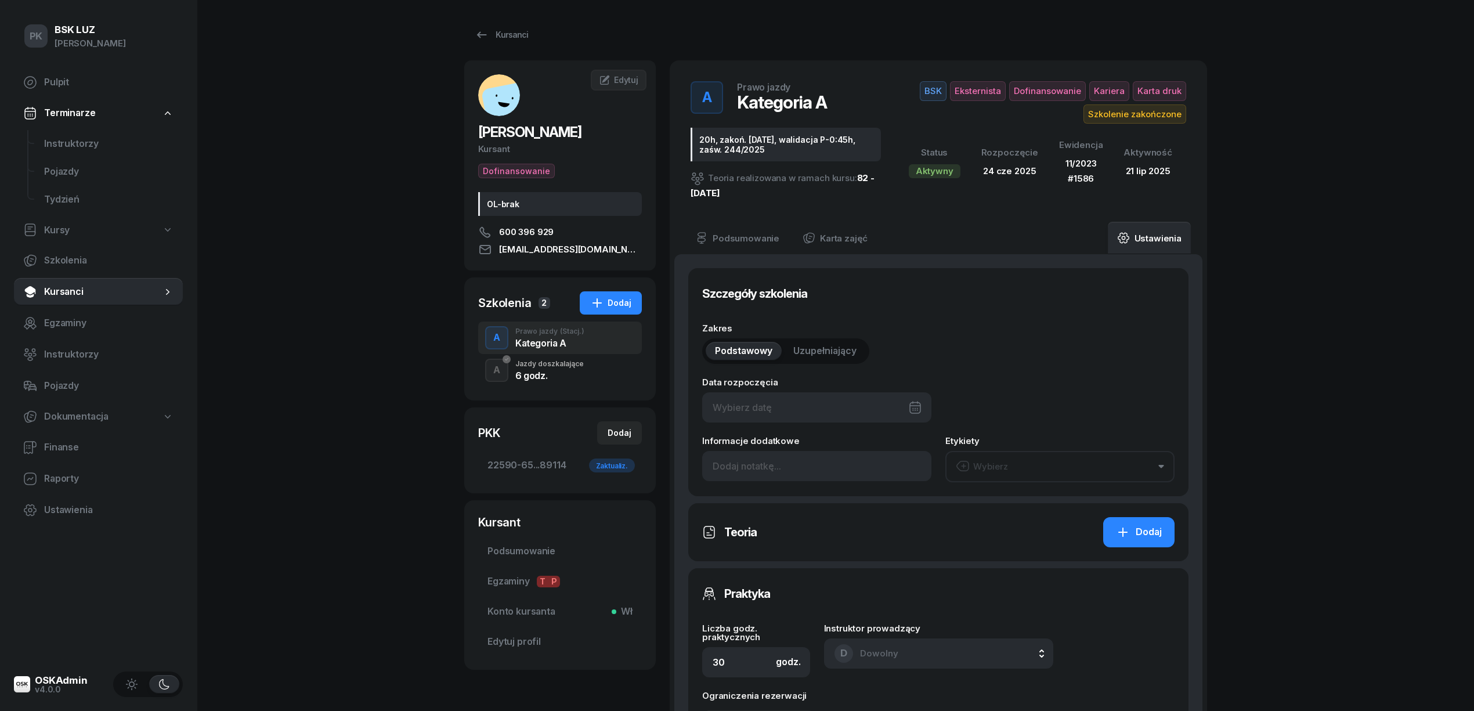
type input "73003"
type input "89114"
type input "11/2023"
type input "1586"
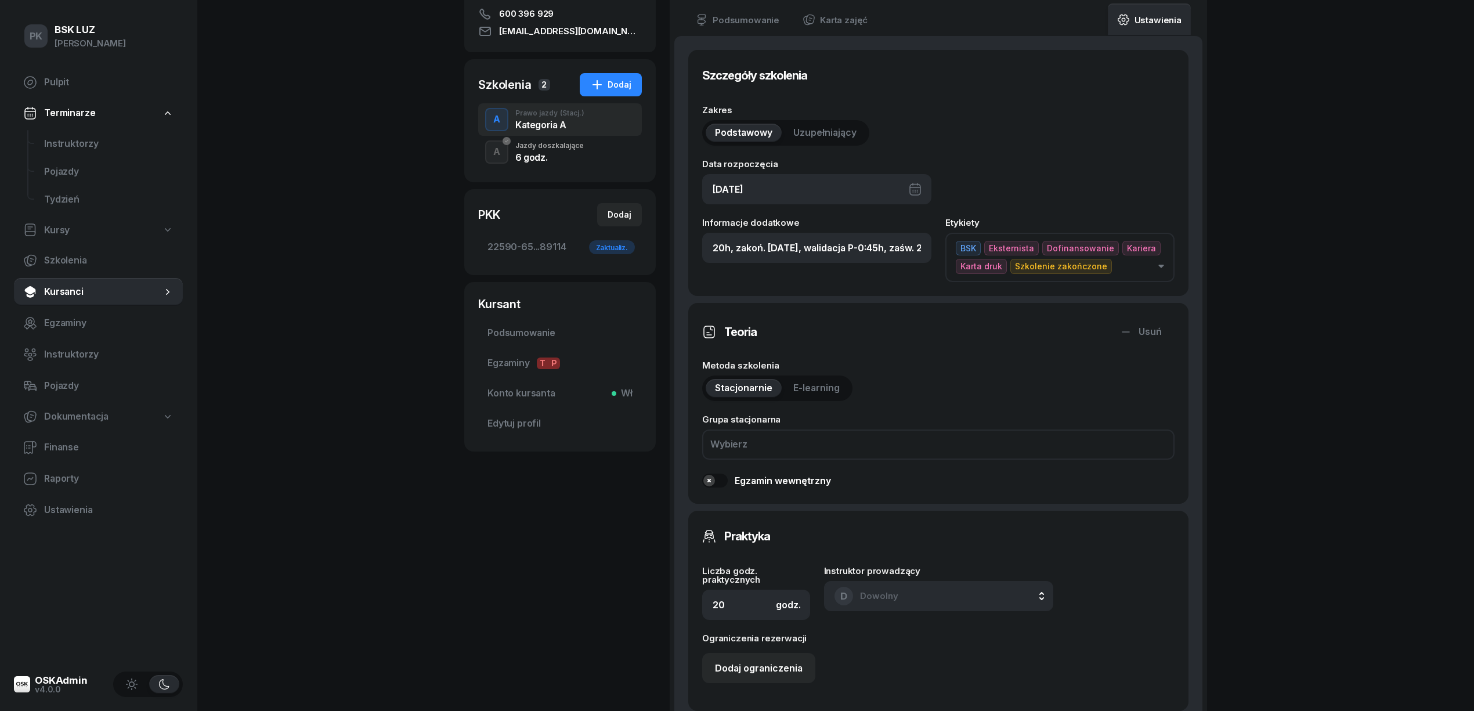
scroll to position [309, 0]
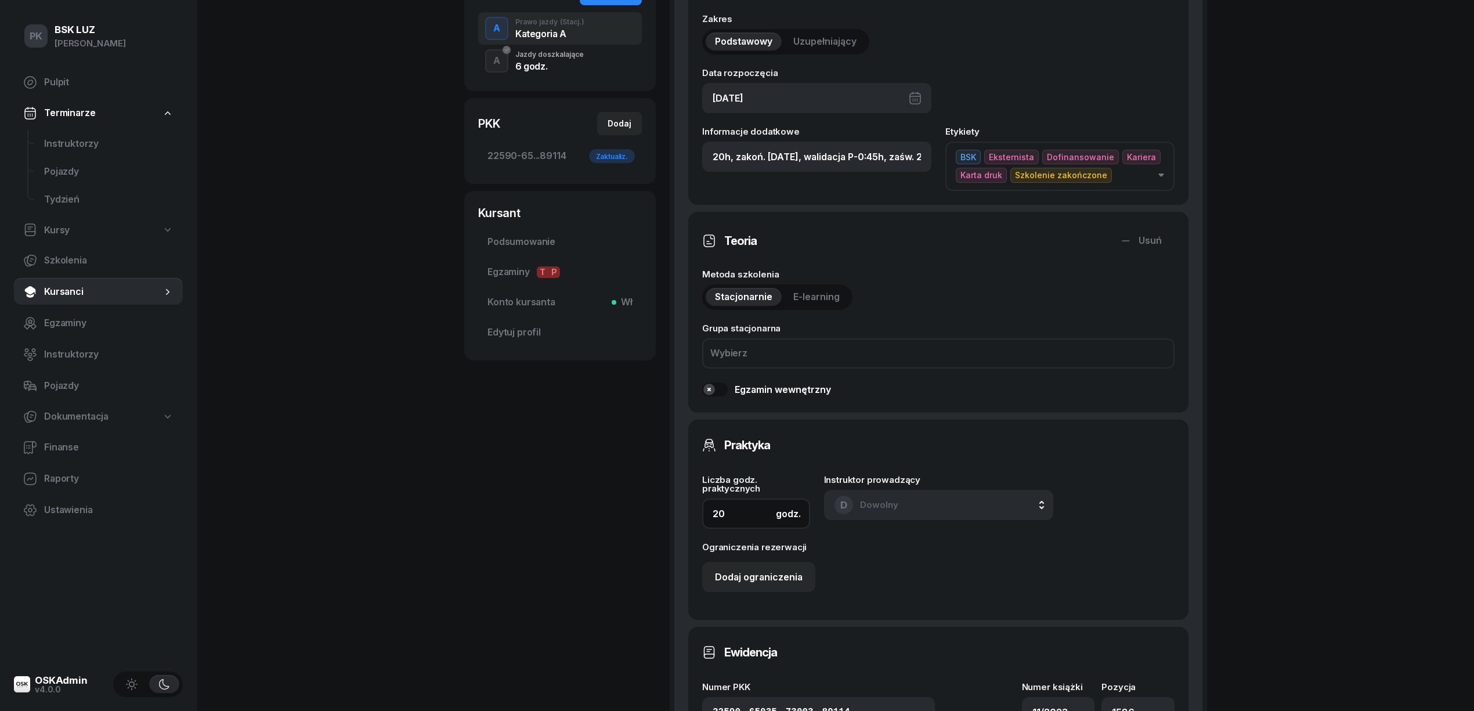
click at [680, 504] on div "Szczegóły szkolenia Zakres Podstawowy Uzupełniający Data rozpoczęcia 24/06/2025…" at bounding box center [938, 495] width 528 height 1101
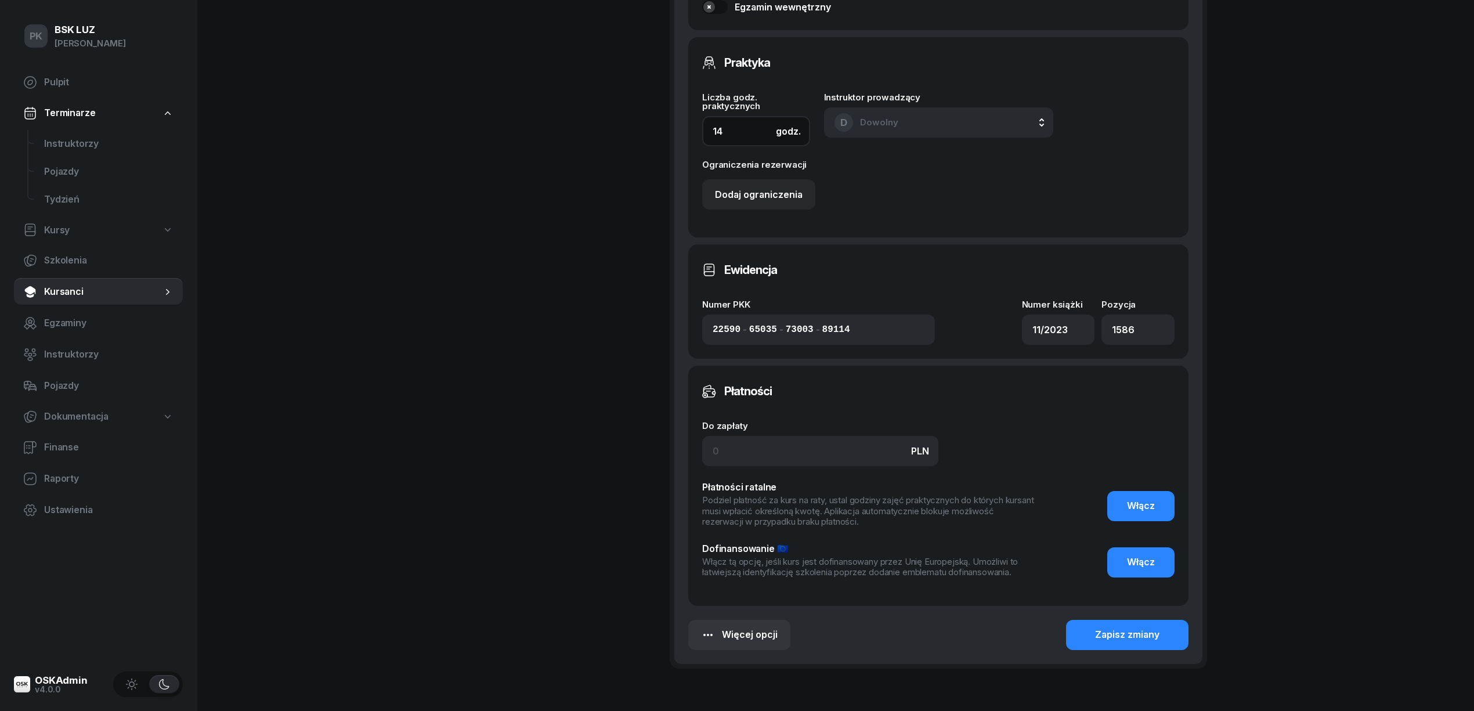
scroll to position [762, 0]
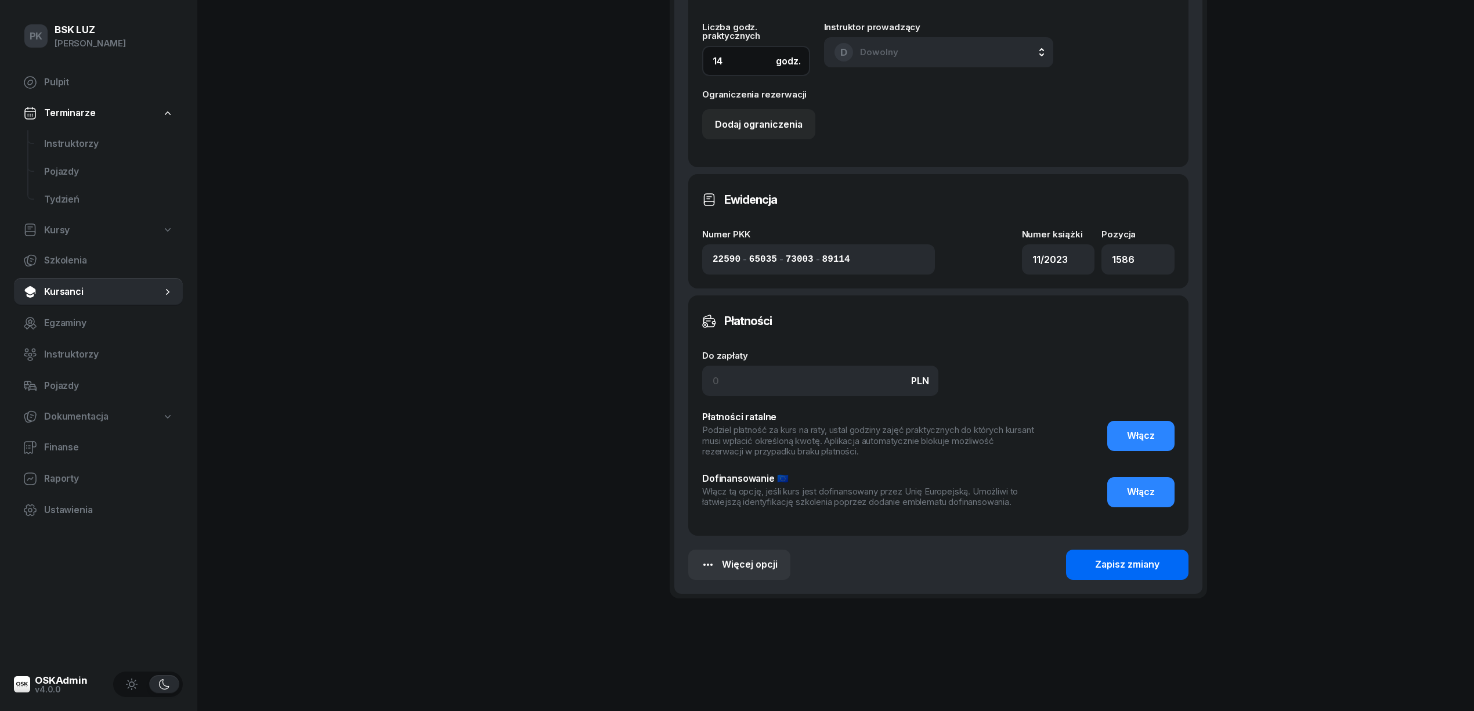
type input "14"
click at [1135, 571] on div "Zapisz zmiany" at bounding box center [1127, 564] width 64 height 15
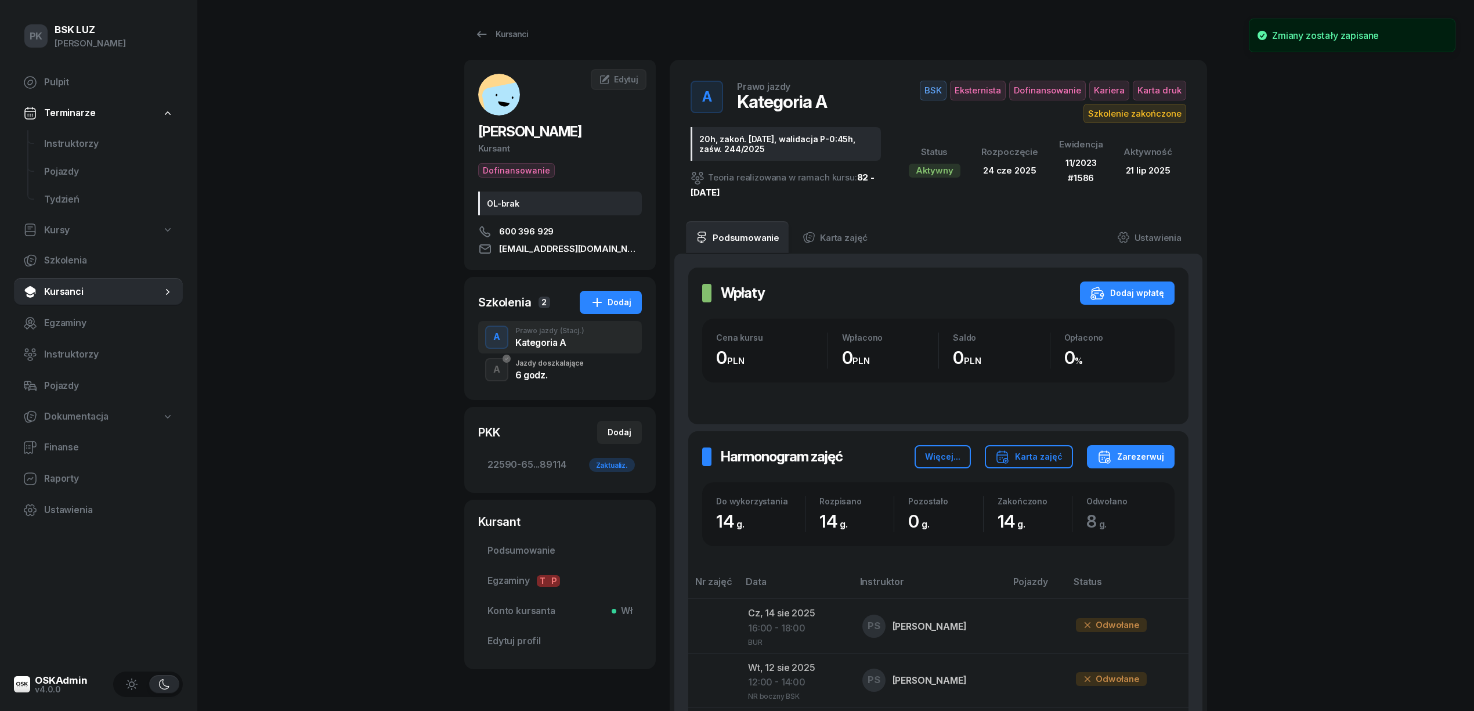
scroll to position [0, 0]
click at [511, 38] on div "Kursanci" at bounding box center [501, 35] width 53 height 14
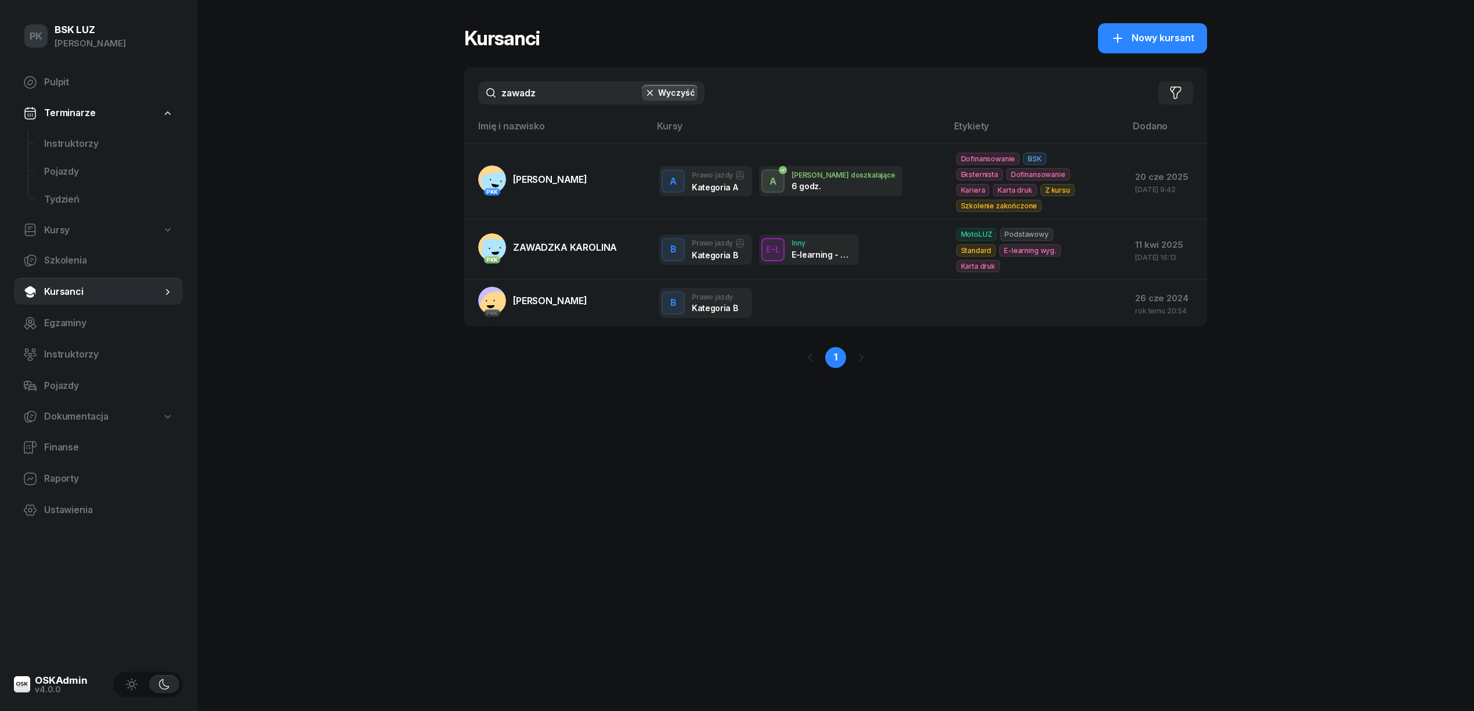
drag, startPoint x: 553, startPoint y: 91, endPoint x: 449, endPoint y: 103, distance: 104.5
click at [449, 103] on div "PK BSK LUZ Piotr Klimek Pulpit Terminarze Instruktorzy Pojazdy Tydzień Kursy Sz…" at bounding box center [737, 355] width 1474 height 711
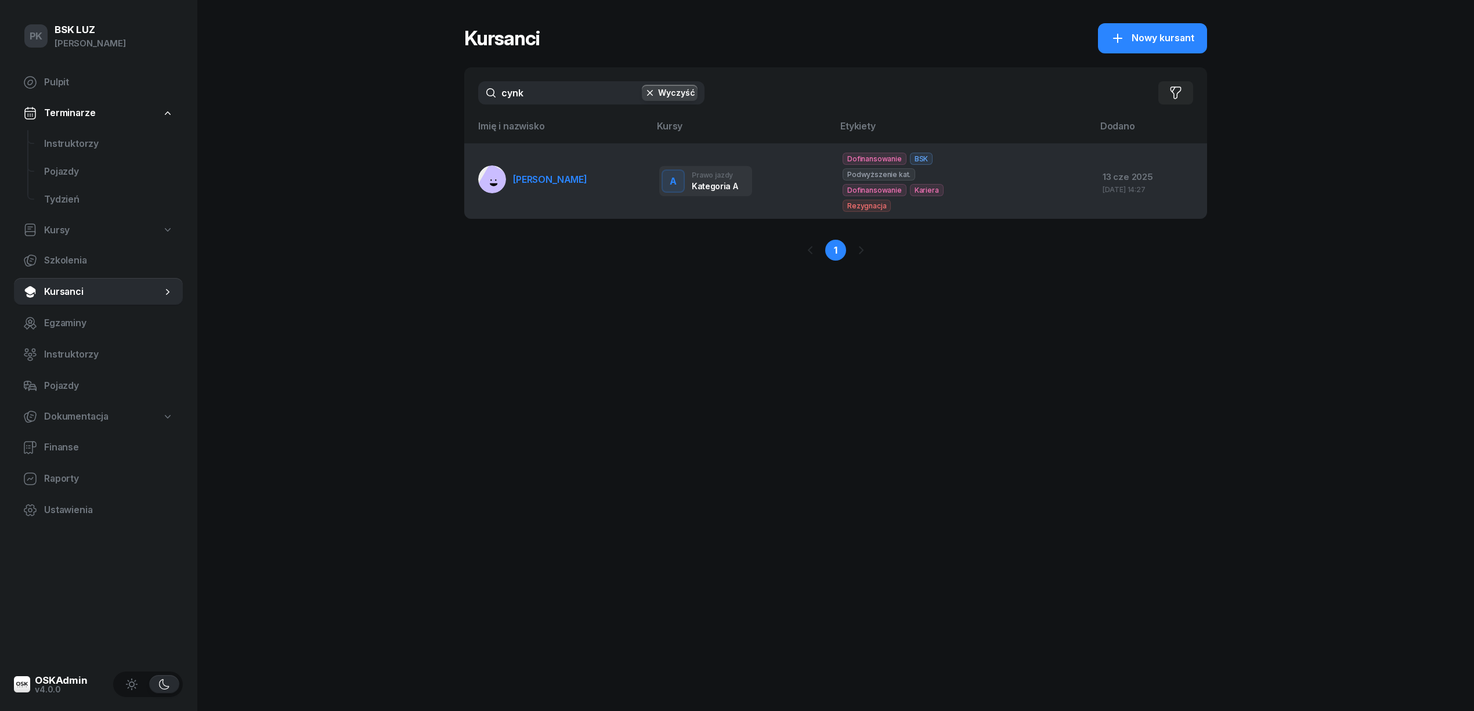
type input "cynk"
click at [539, 174] on span "CYNK BARTOSZ" at bounding box center [550, 180] width 74 height 12
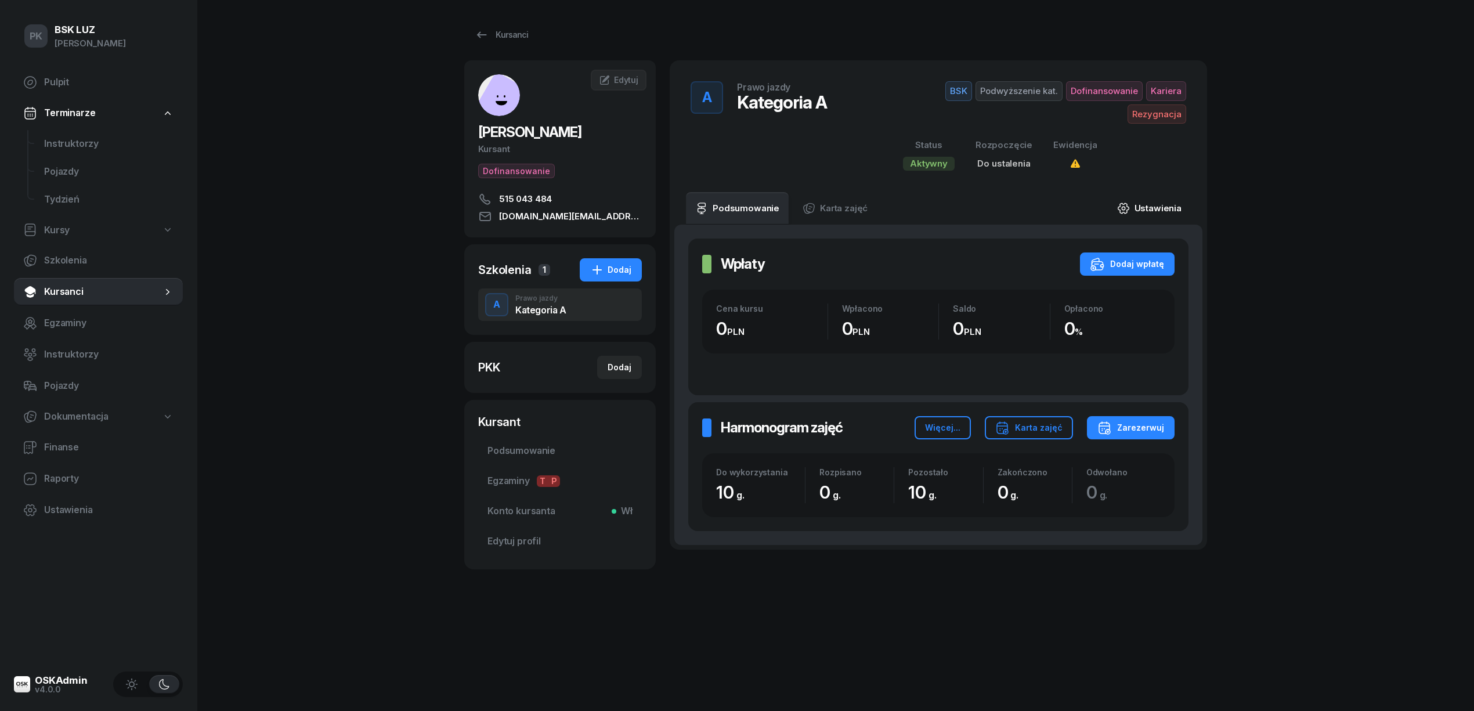
click at [1157, 203] on link "Ustawienia" at bounding box center [1149, 208] width 83 height 32
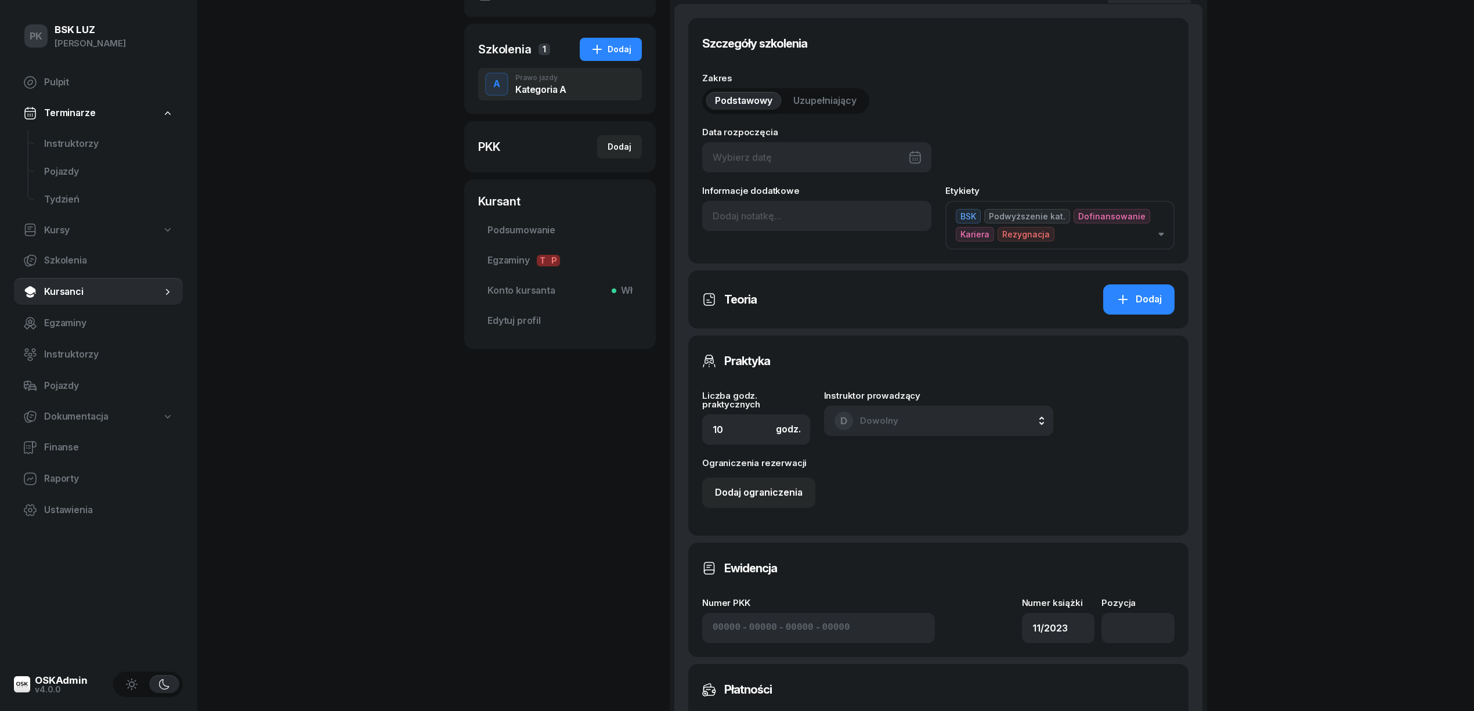
scroll to position [309, 0]
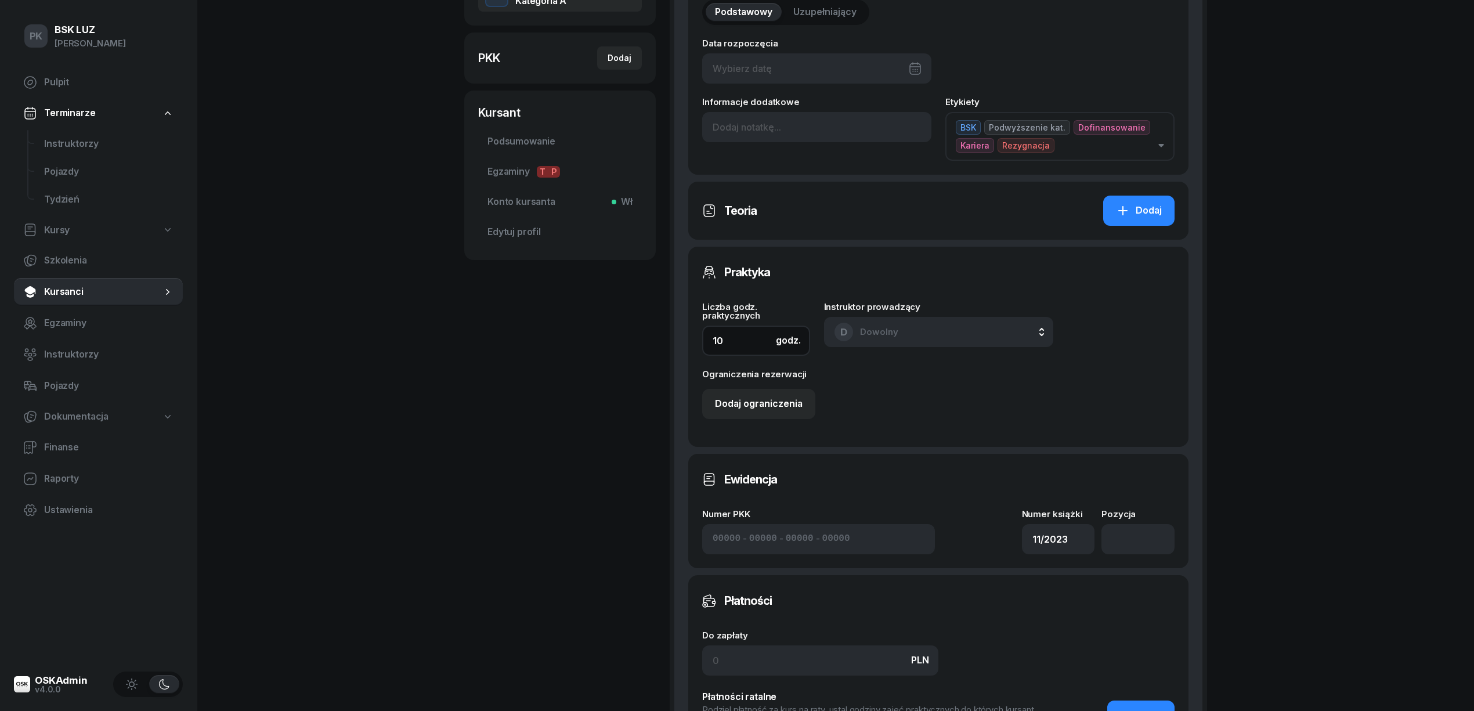
drag, startPoint x: 676, startPoint y: 335, endPoint x: 664, endPoint y: 335, distance: 12.2
click at [664, 335] on div "CYNK BARTOSZ Kursant Dofinansowanie 515 043 484 bartosz.cn@gmail.com BC BARTOSZ…" at bounding box center [835, 332] width 743 height 1162
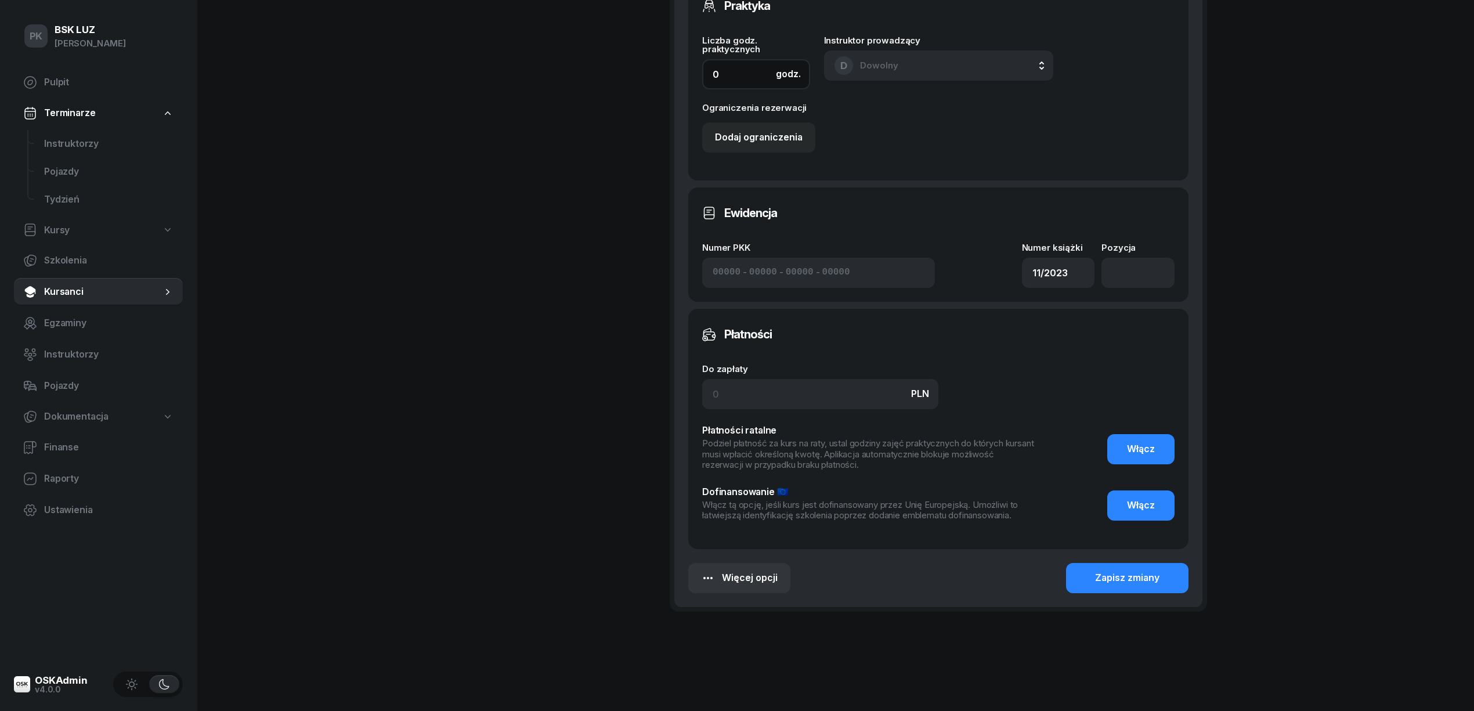
scroll to position [590, 0]
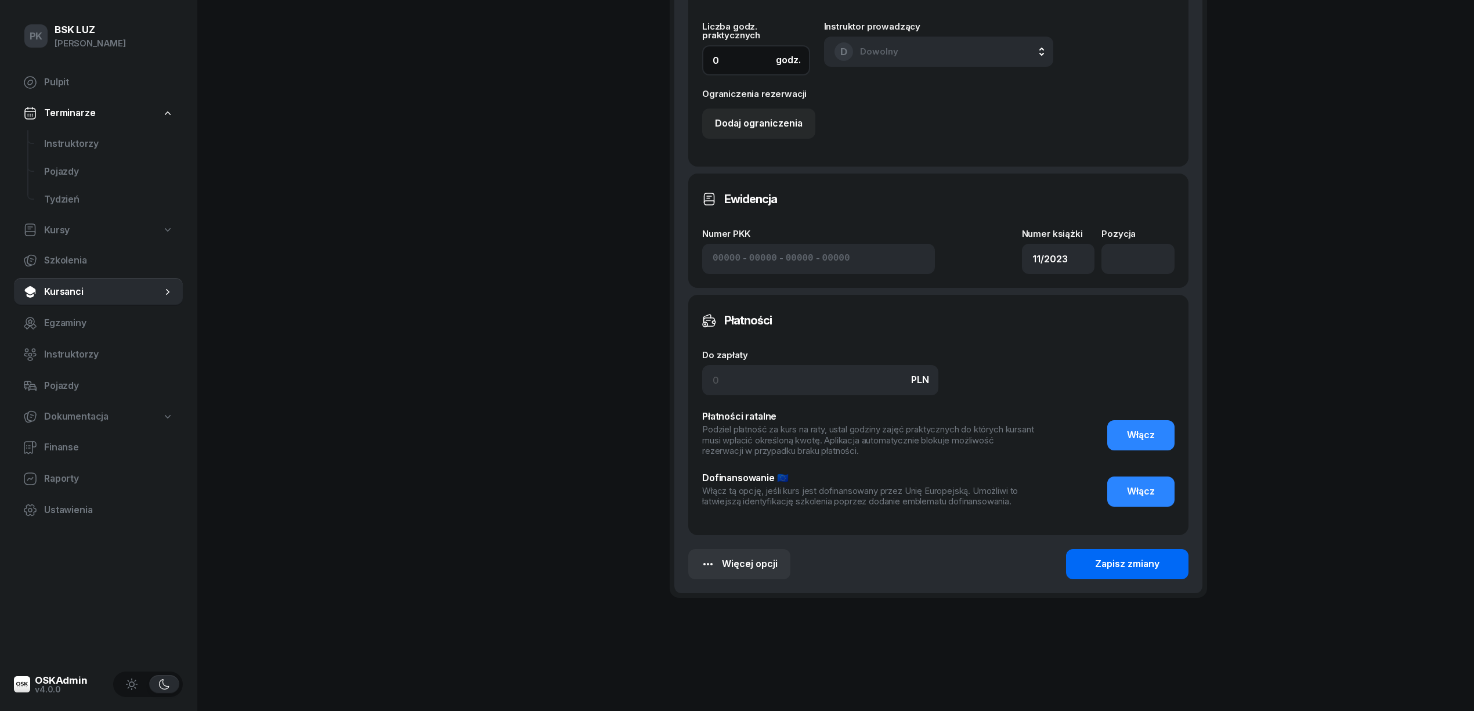
type input "0"
click at [1163, 566] on button "Zapisz zmiany" at bounding box center [1127, 564] width 122 height 30
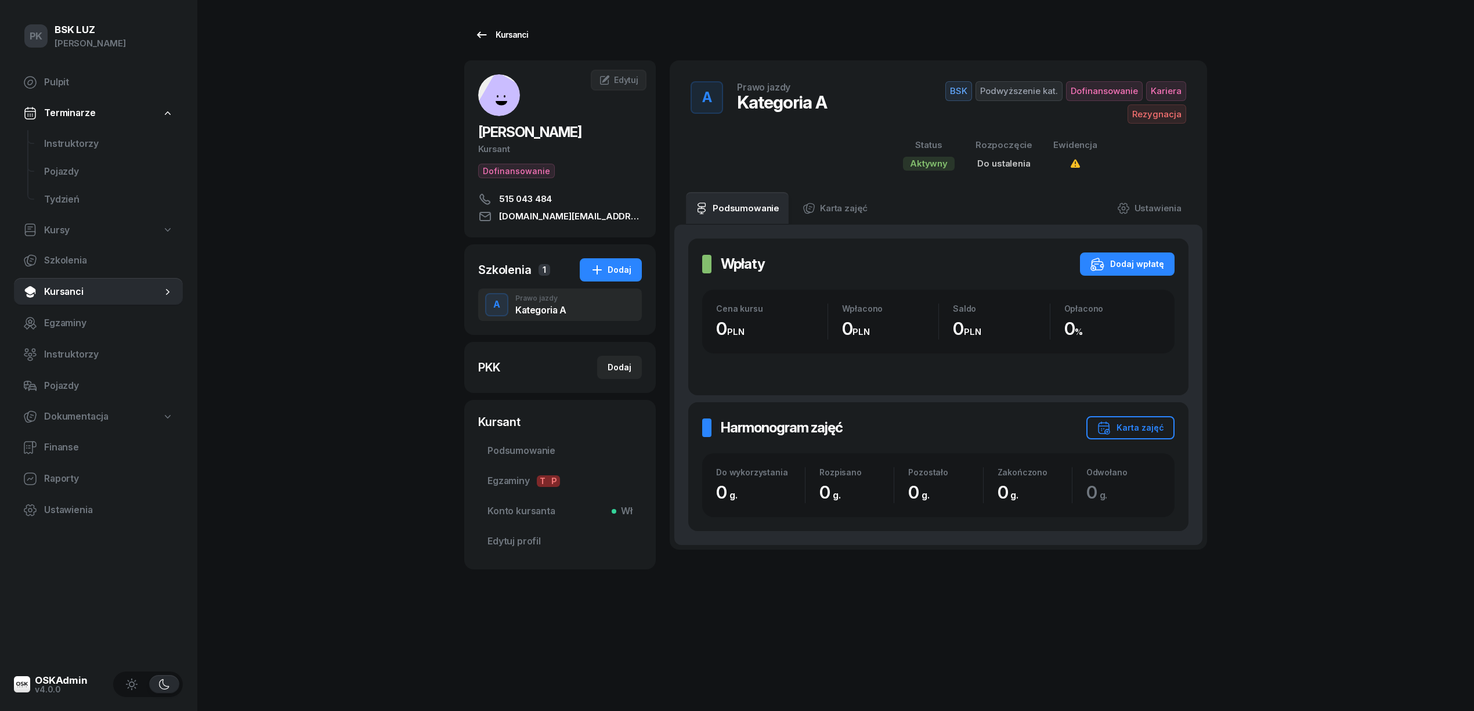
click at [498, 38] on div "Kursanci" at bounding box center [501, 35] width 53 height 14
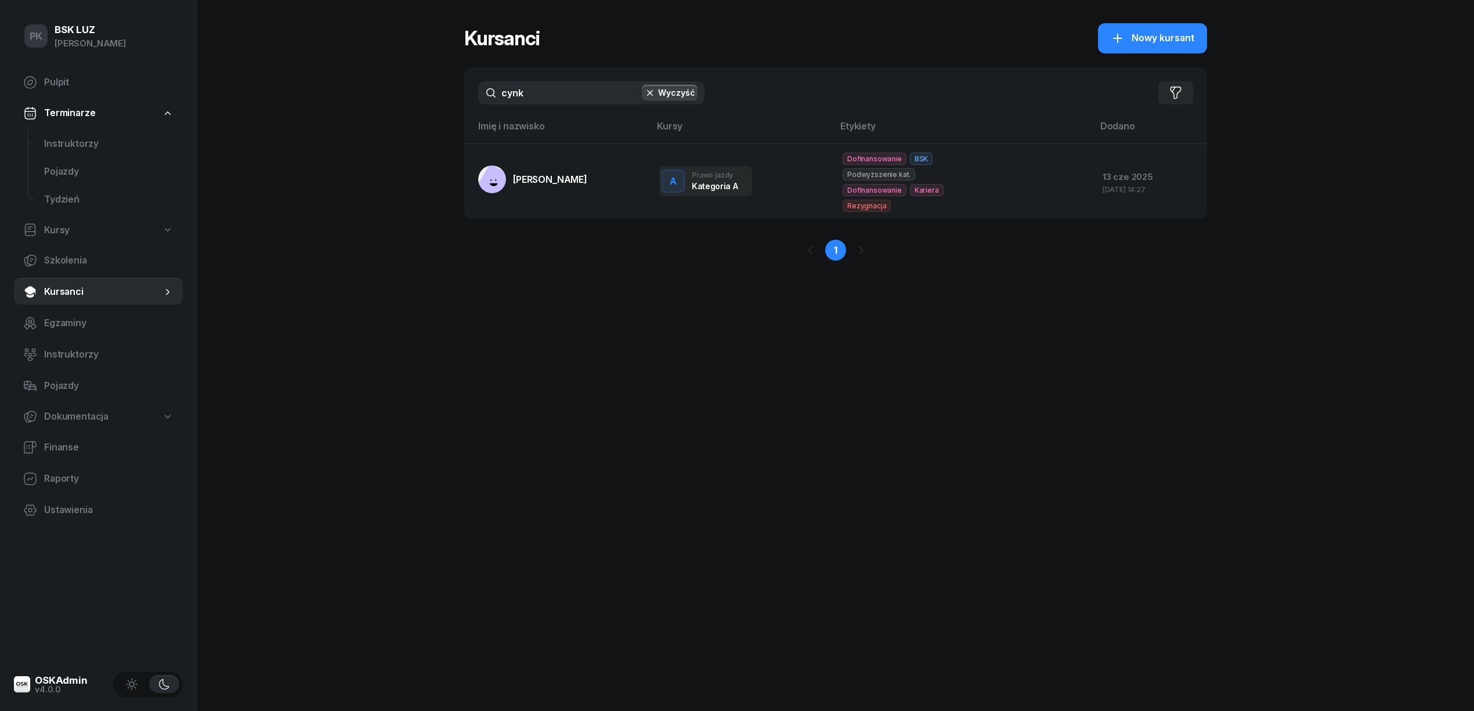
drag, startPoint x: 518, startPoint y: 86, endPoint x: 436, endPoint y: 93, distance: 81.5
click at [436, 93] on div "PK BSK LUZ Piotr Klimek Pulpit Terminarze Instruktorzy Pojazdy Tydzień Kursy Sz…" at bounding box center [737, 355] width 1474 height 711
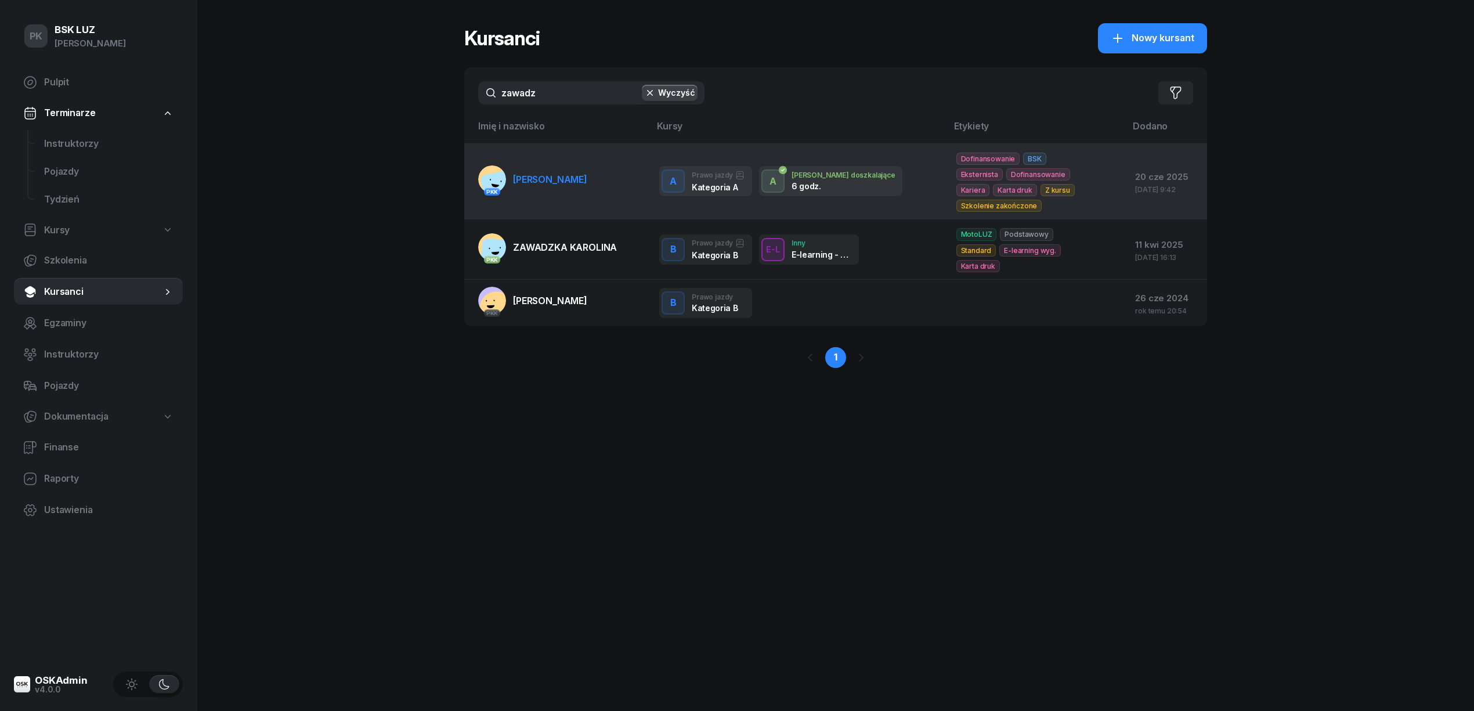
type input "zawadz"
click at [546, 190] on link "PKK ZAWADZKA MAGDALENA" at bounding box center [532, 179] width 109 height 28
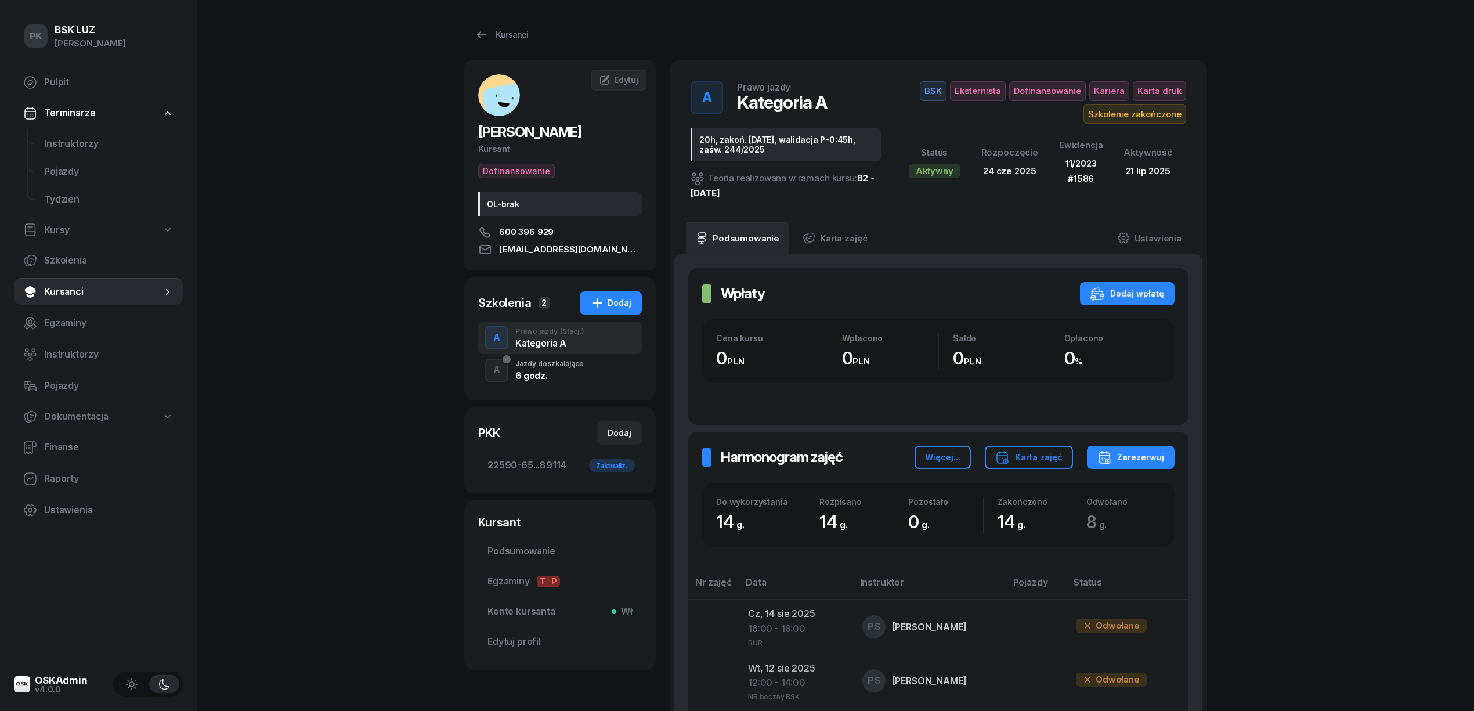
click at [578, 356] on div "A Jazdy doszkalające 6 godz." at bounding box center [560, 370] width 164 height 32
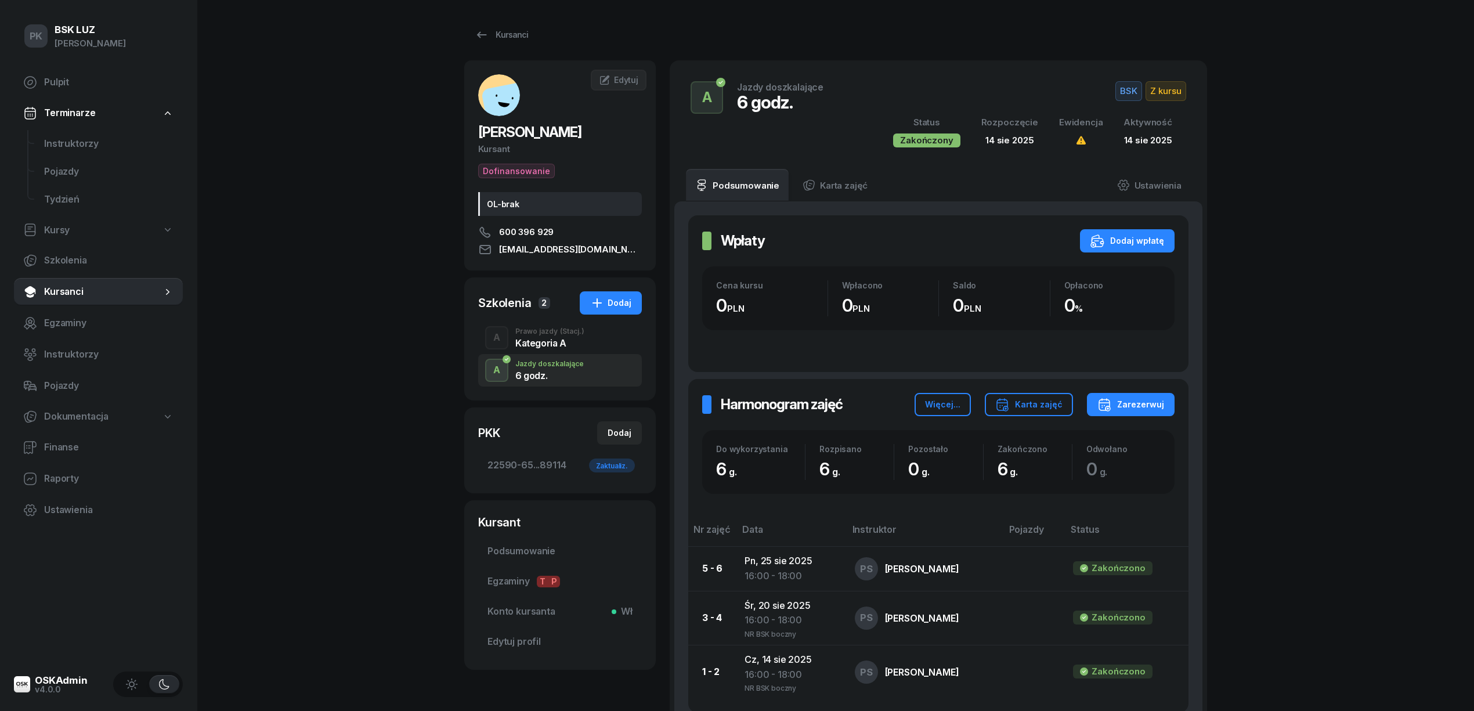
click at [570, 339] on div "Kategoria A" at bounding box center [549, 342] width 69 height 9
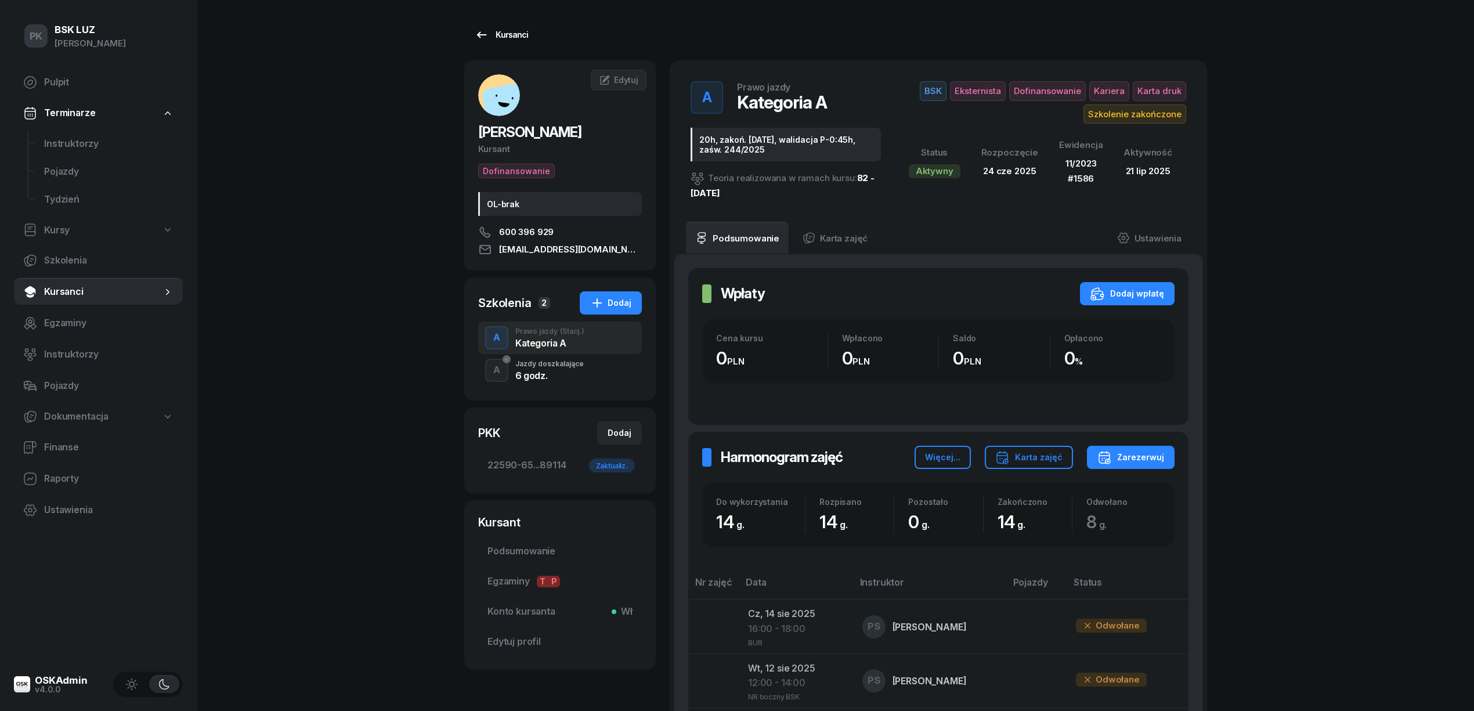
click at [493, 39] on div "Kursanci" at bounding box center [501, 35] width 53 height 14
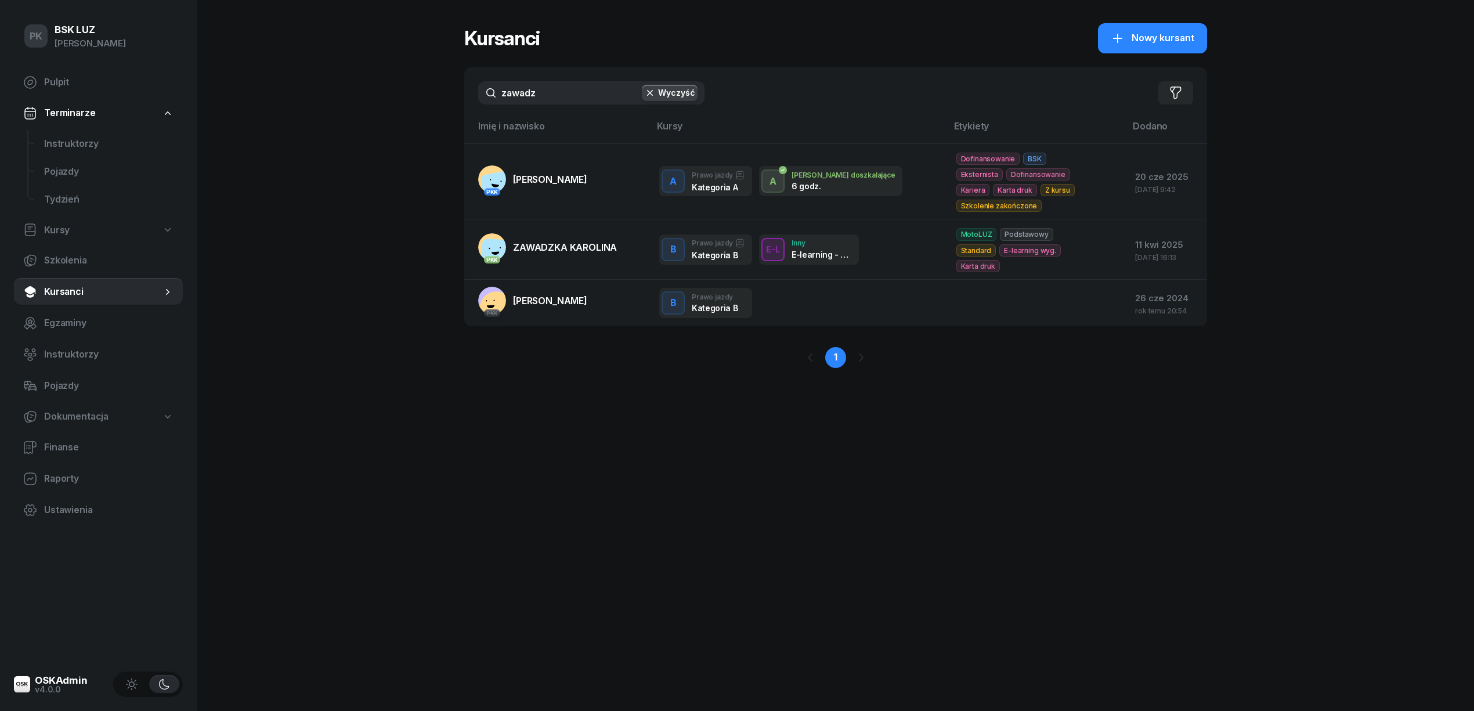
click at [484, 89] on input "zawadz" at bounding box center [591, 92] width 226 height 23
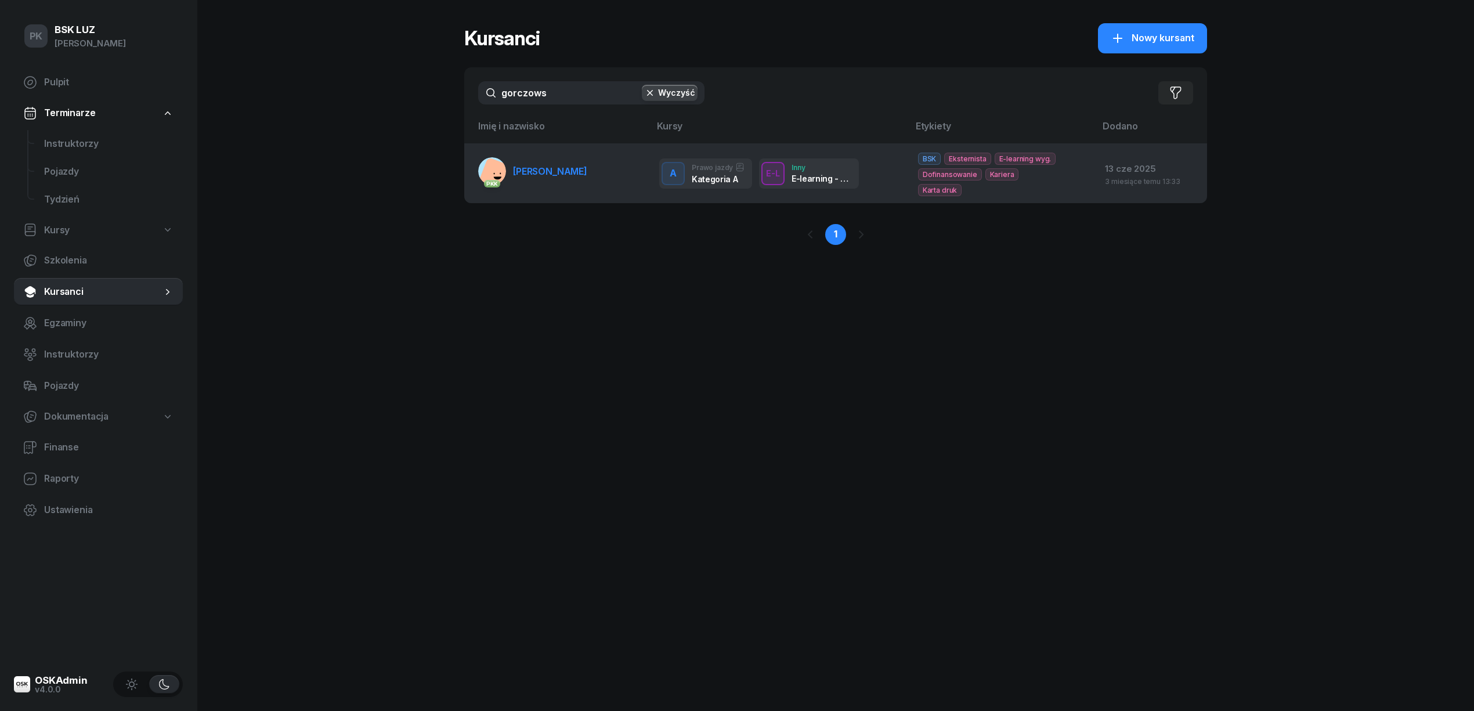
type input "gorczows"
click at [586, 170] on span "GORCZOWSKA DANUTA" at bounding box center [550, 171] width 74 height 12
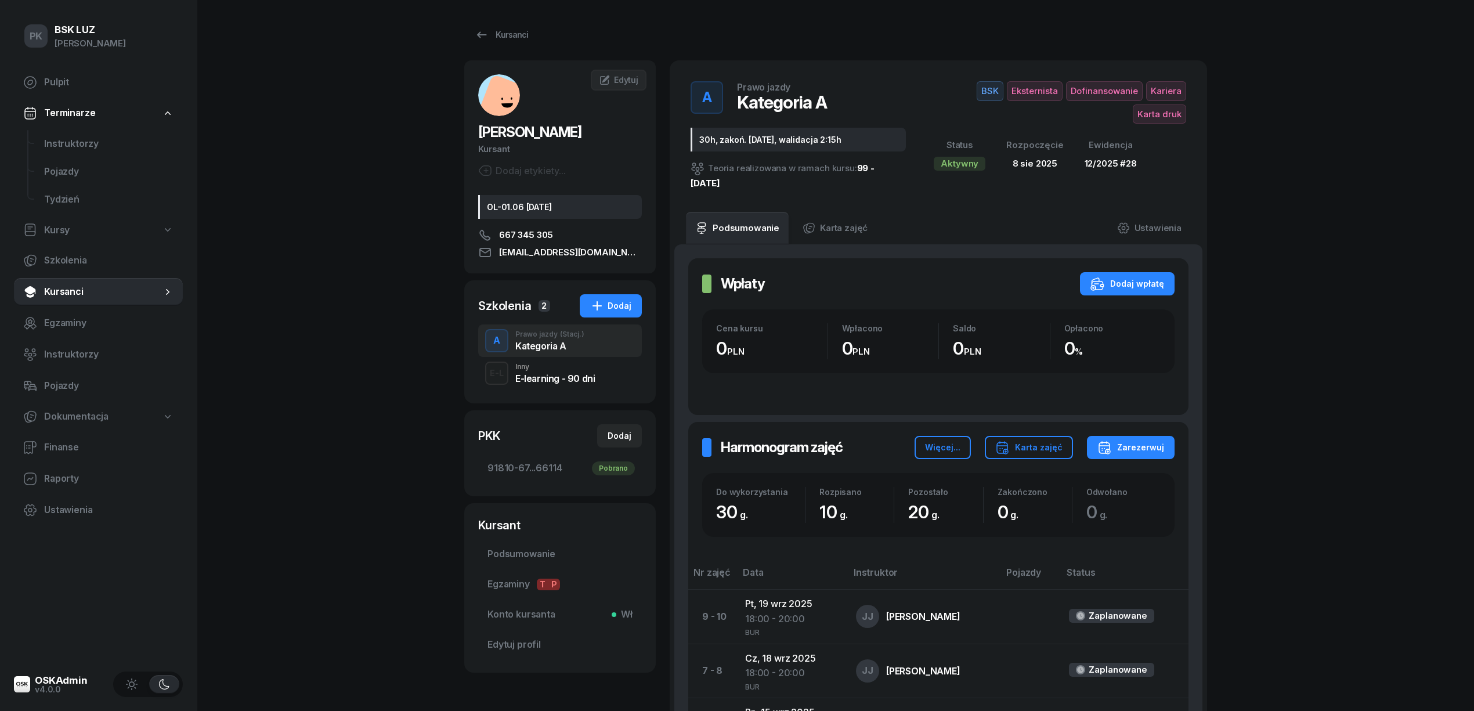
click at [756, 138] on div "30h, zakoń. 30.09.2025, walidacja 2:15h" at bounding box center [798, 140] width 215 height 24
click at [1162, 226] on link "Ustawienia" at bounding box center [1149, 228] width 83 height 32
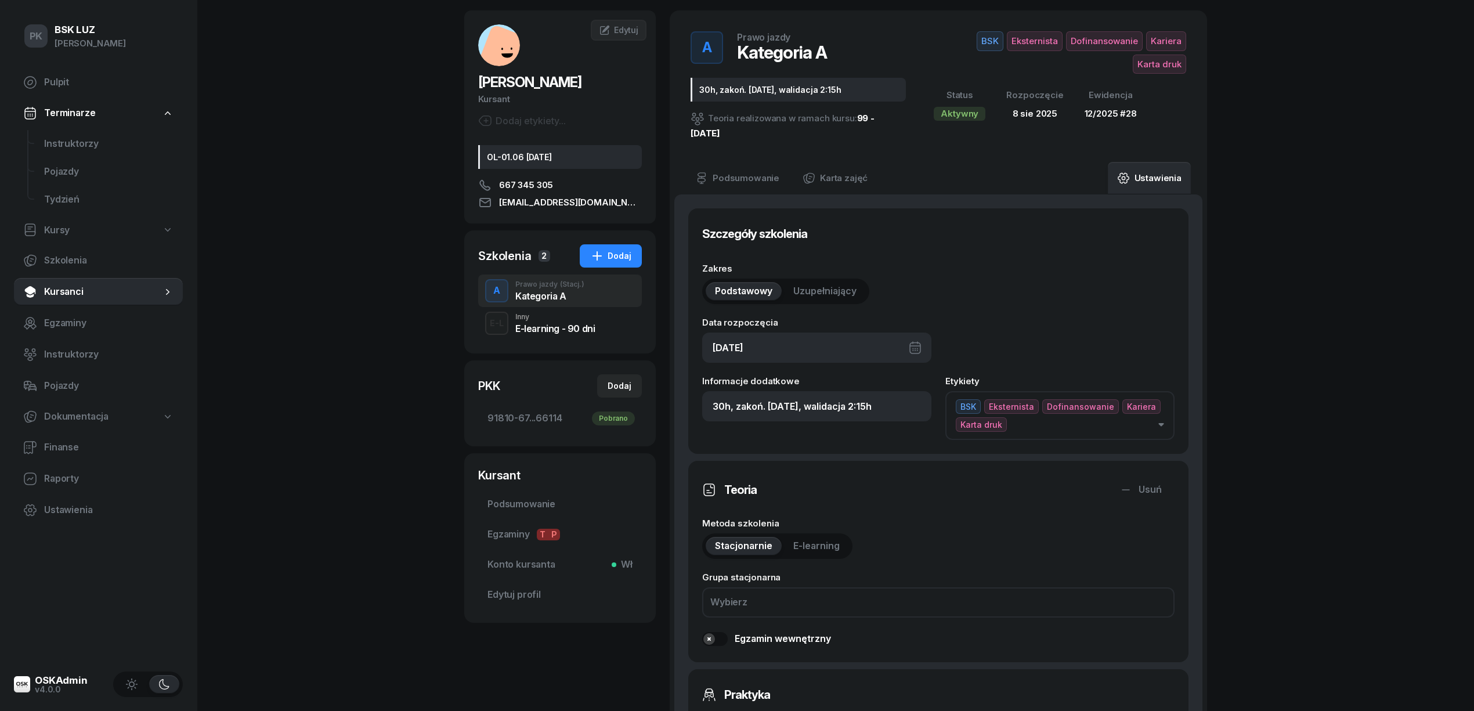
scroll to position [309, 0]
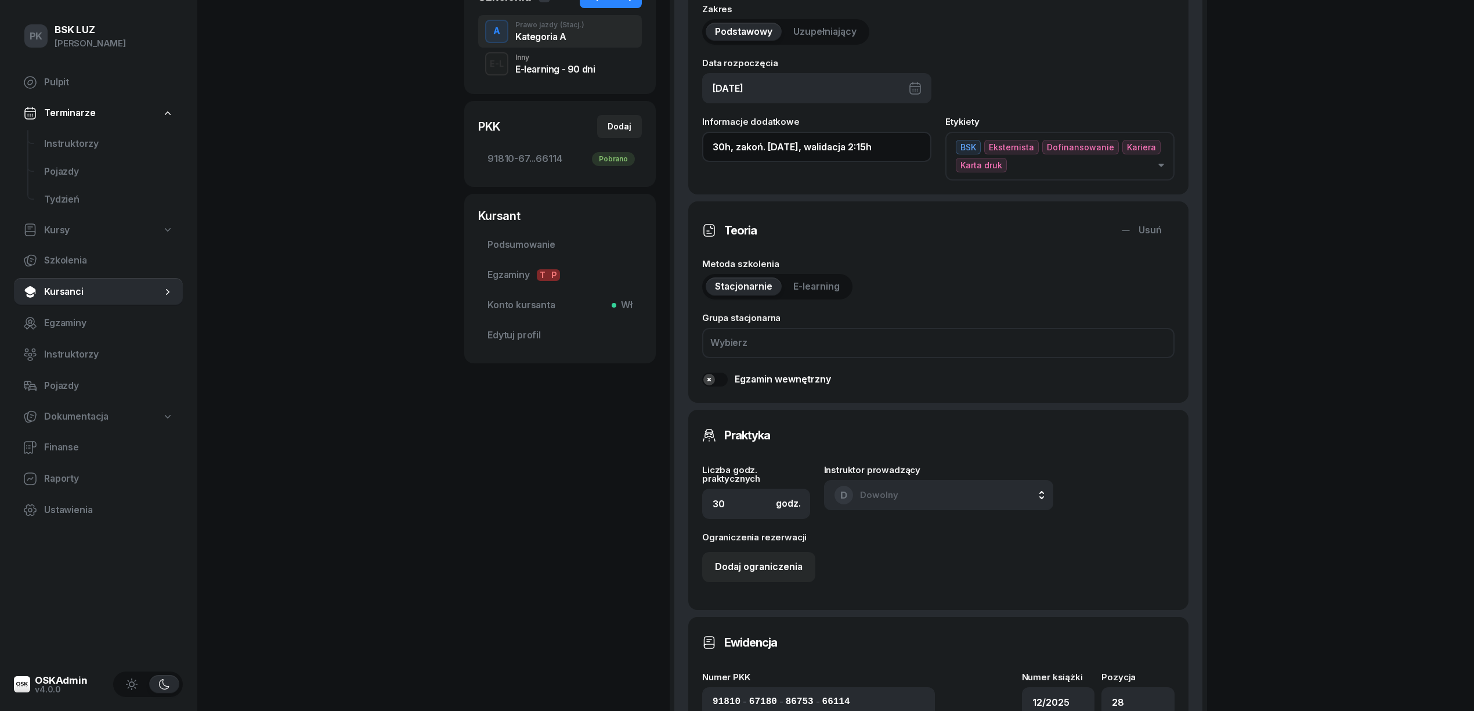
click at [778, 144] on input "30h, zakoń. 30.09.2025, walidacja 2:15h" at bounding box center [816, 147] width 229 height 30
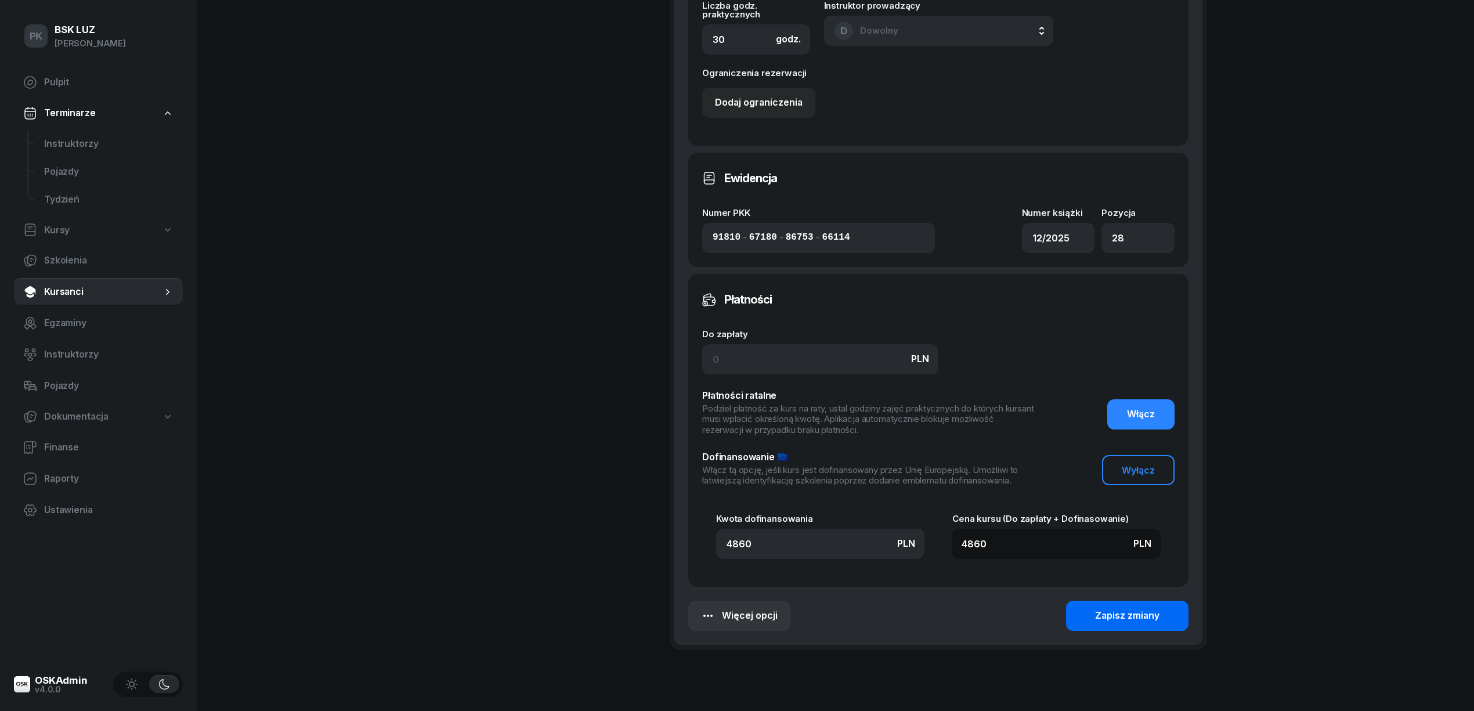
type input "30h, zakoń. 31.10.2025, walidacja 2:15h"
click at [1142, 624] on button "Zapisz zmiany" at bounding box center [1127, 616] width 122 height 30
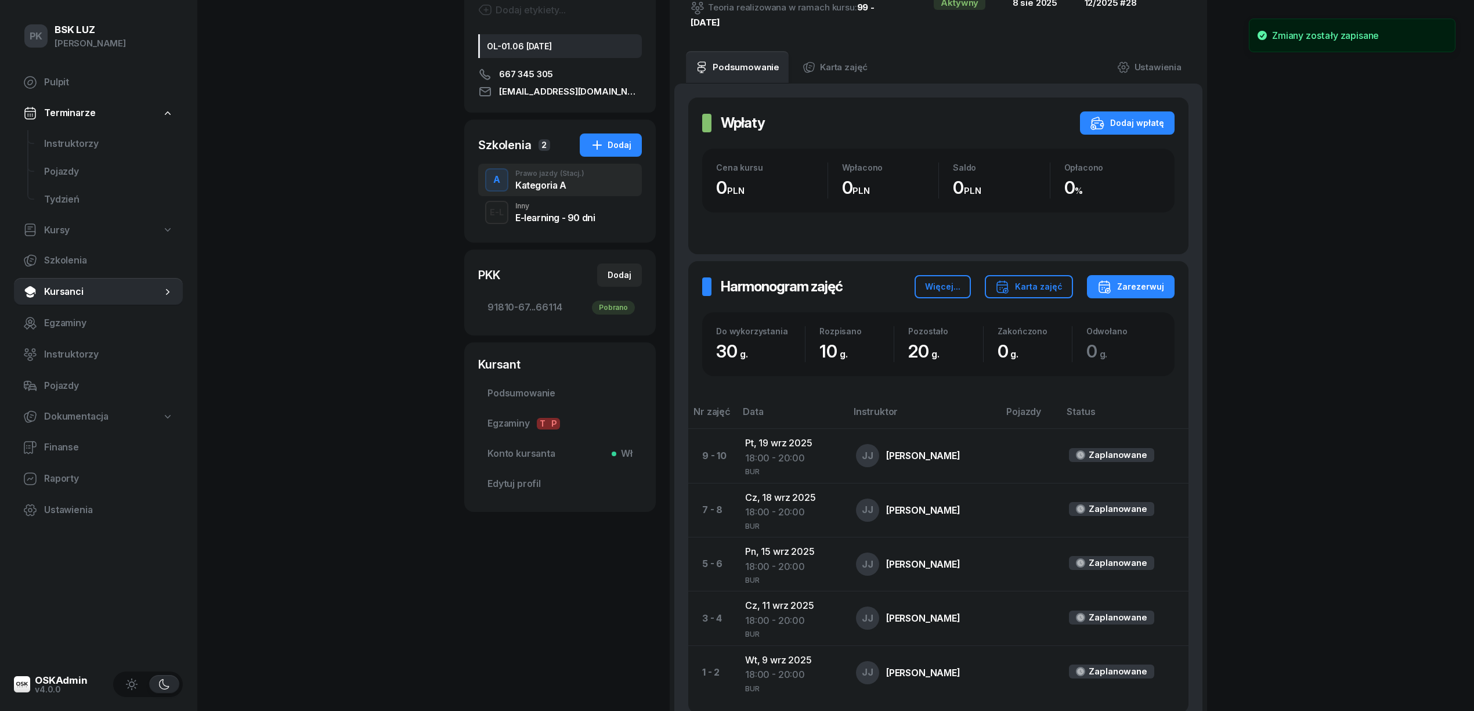
scroll to position [0, 0]
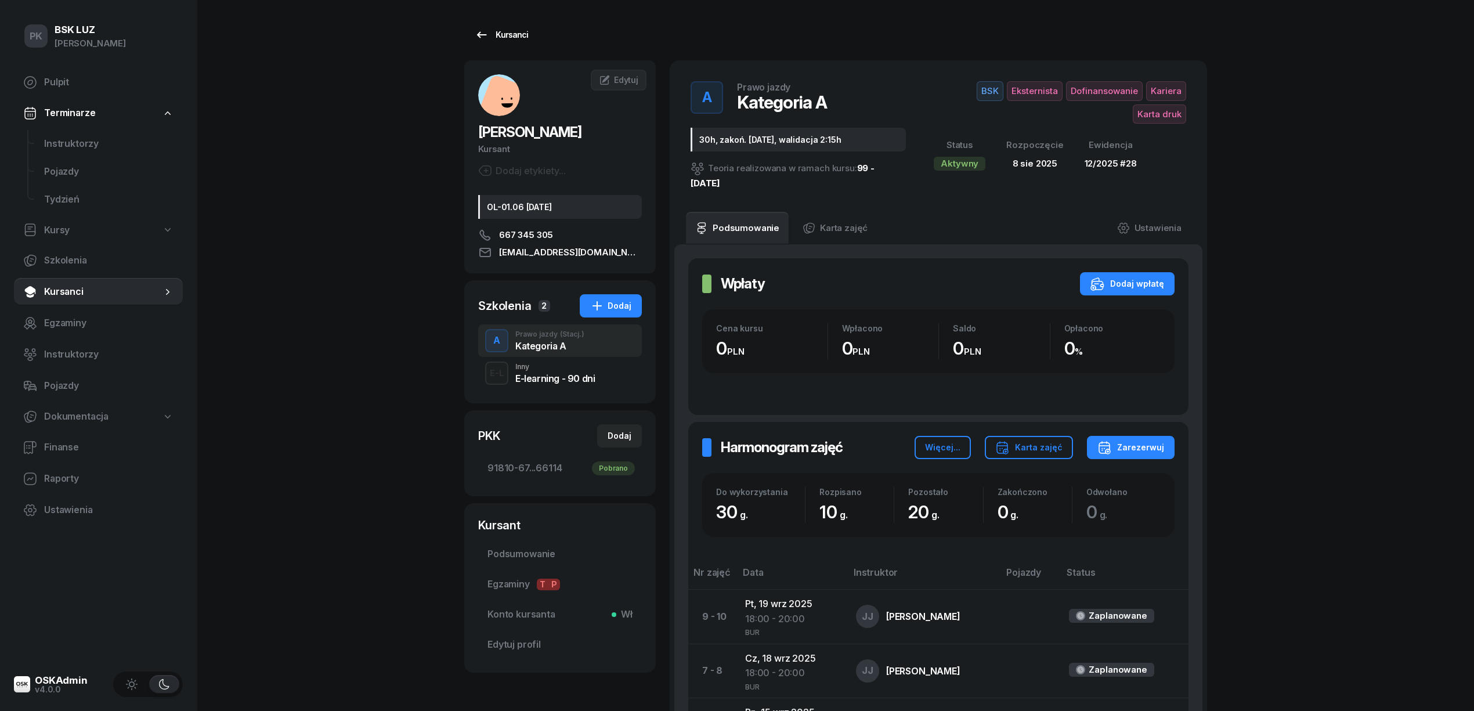
click at [508, 31] on div "Kursanci" at bounding box center [501, 35] width 53 height 14
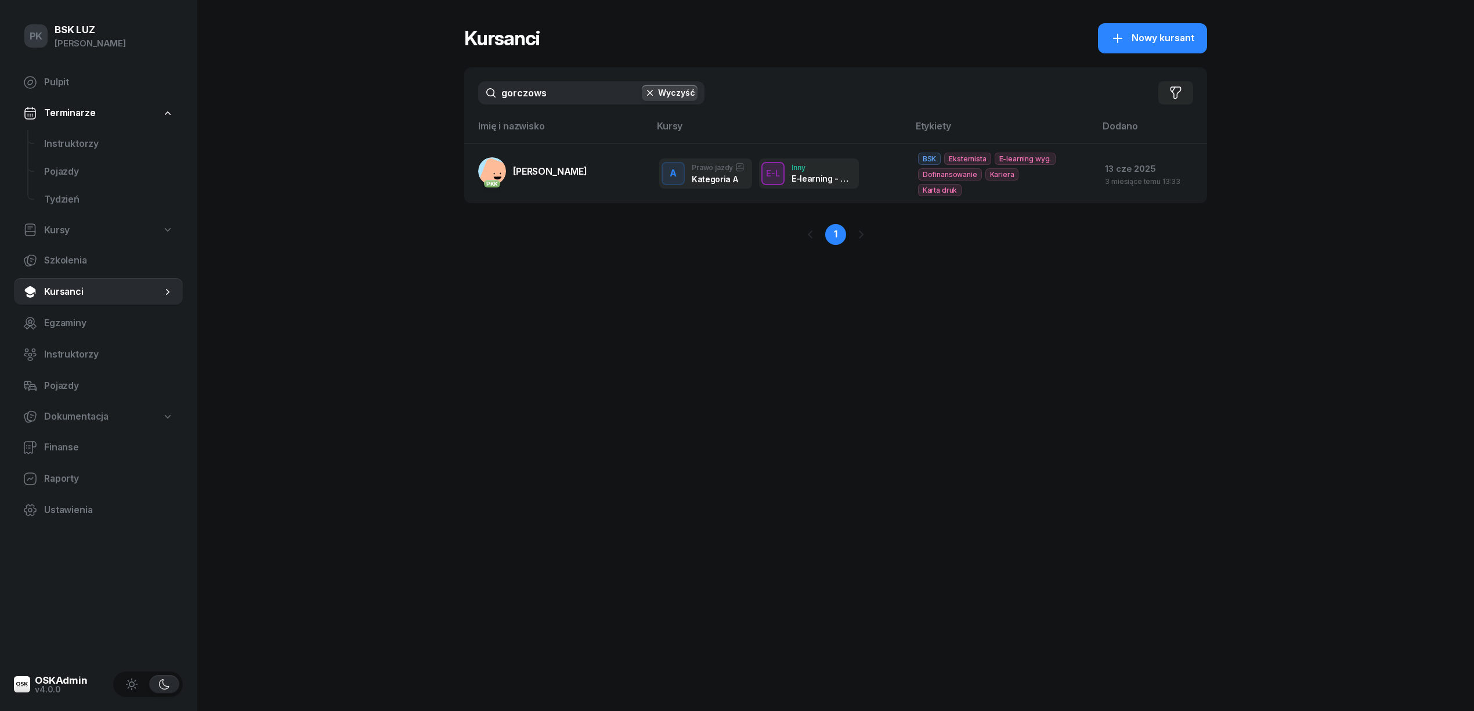
drag, startPoint x: 516, startPoint y: 82, endPoint x: 488, endPoint y: 82, distance: 27.9
click at [488, 82] on input "gorczows" at bounding box center [591, 92] width 226 height 23
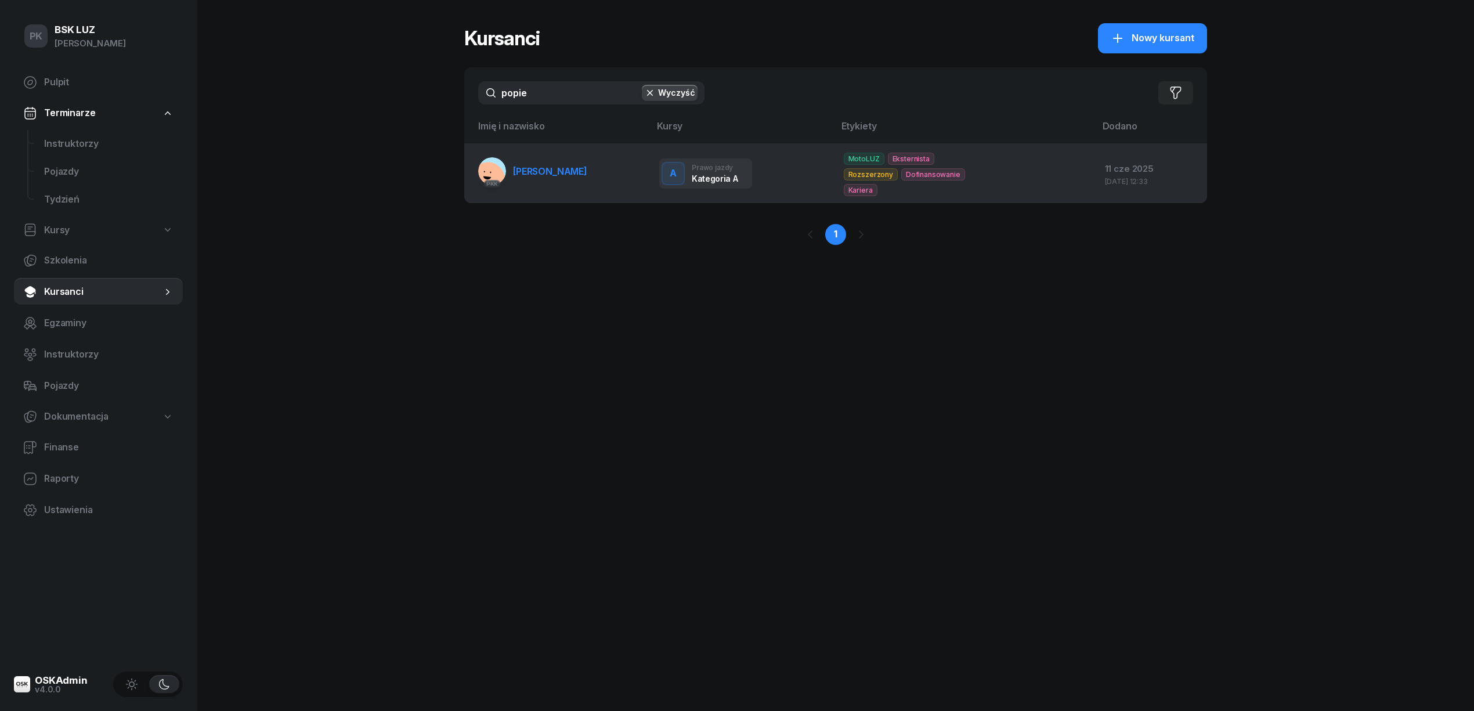
type input "popie"
click at [583, 165] on link "PKK POPIELSKI MAREK" at bounding box center [532, 171] width 109 height 28
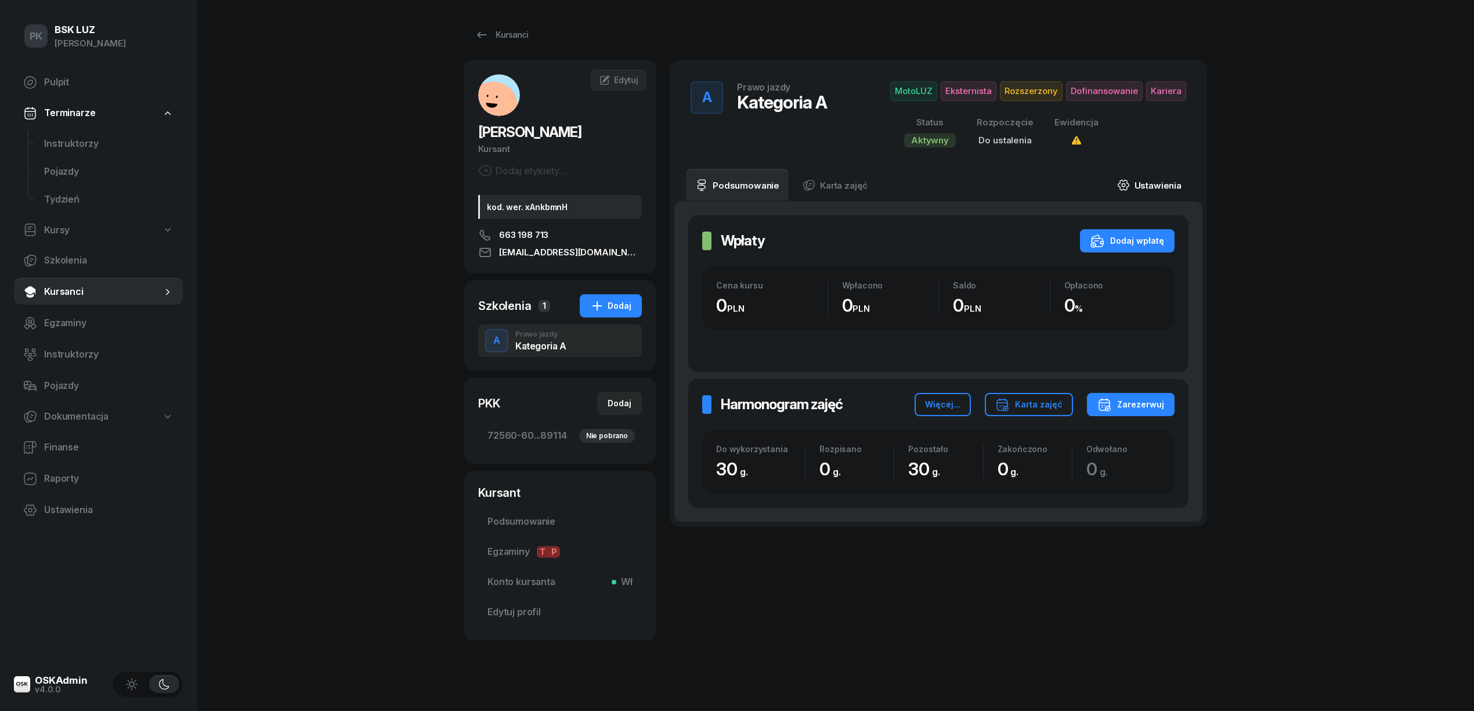
click at [1162, 185] on link "Ustawienia" at bounding box center [1149, 185] width 83 height 32
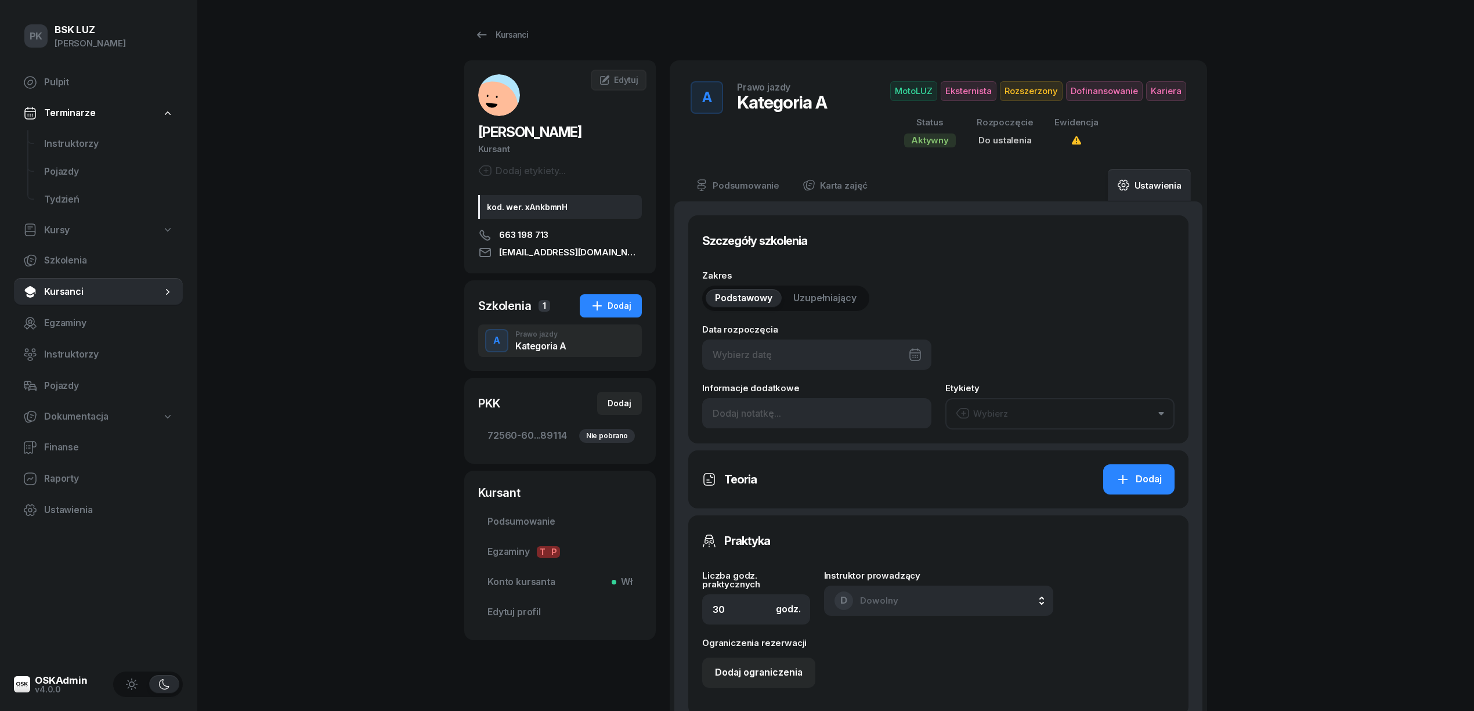
type input "2/2025"
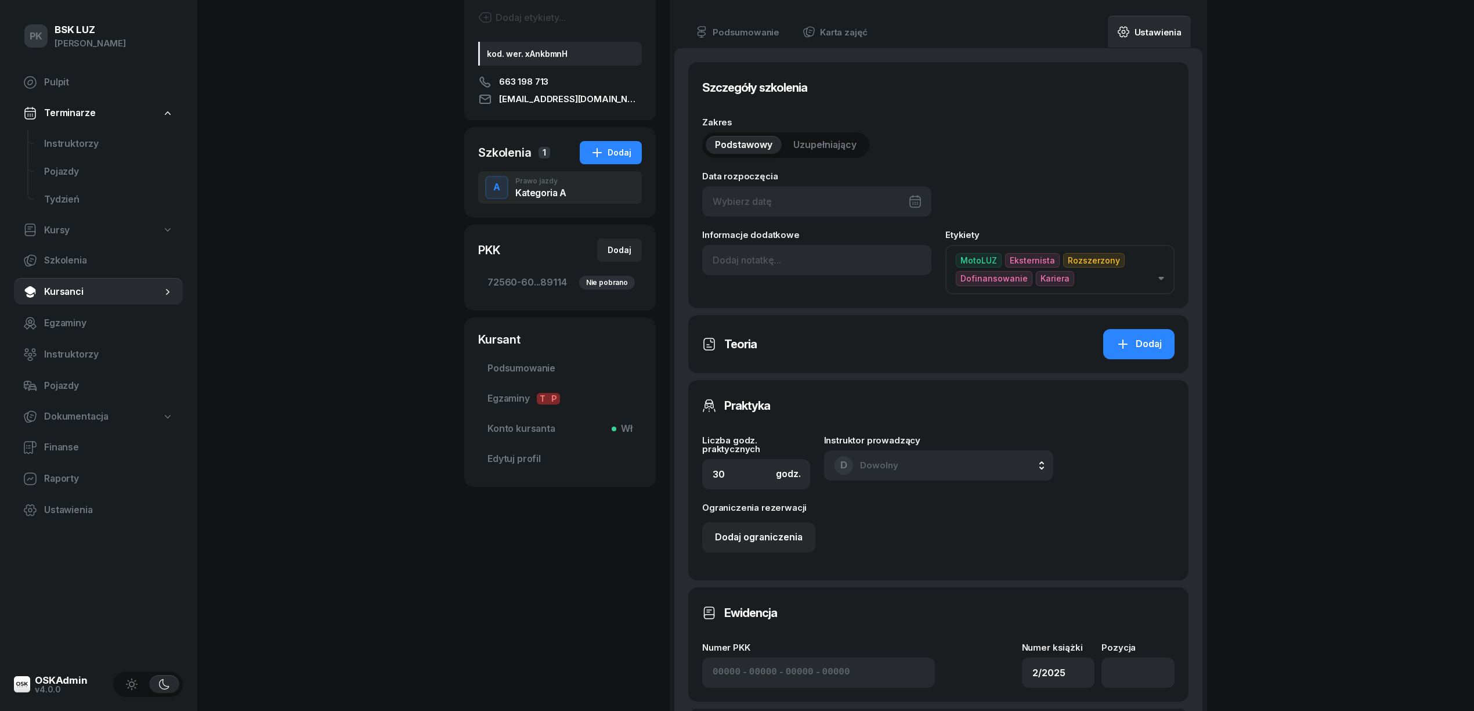
scroll to position [154, 0]
drag, startPoint x: 629, startPoint y: 461, endPoint x: 612, endPoint y: 461, distance: 17.4
click at [612, 461] on div "POPIELSKI MAREK Kursant Dodaj etykiety... kod. wer. xAnkbmnH 663 198 713 marek1…" at bounding box center [835, 475] width 743 height 1139
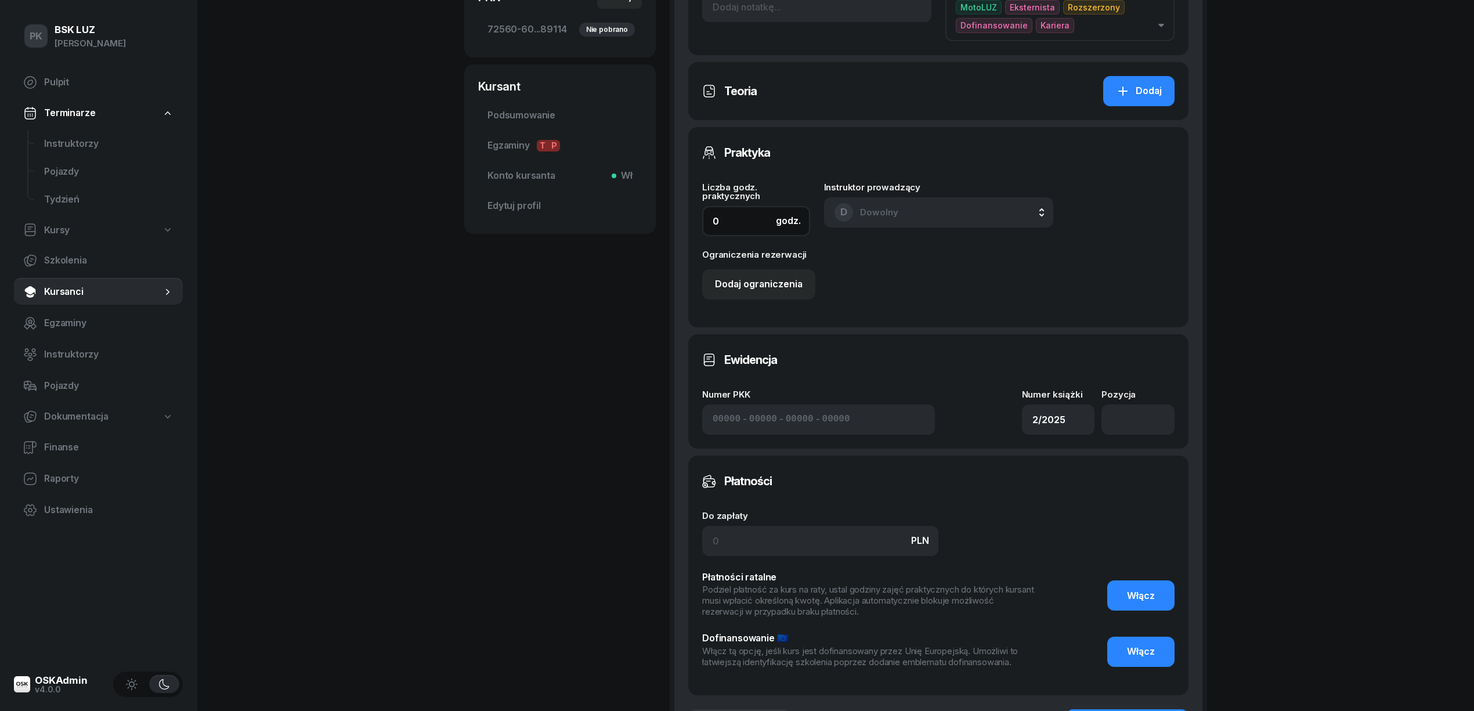
scroll to position [464, 0]
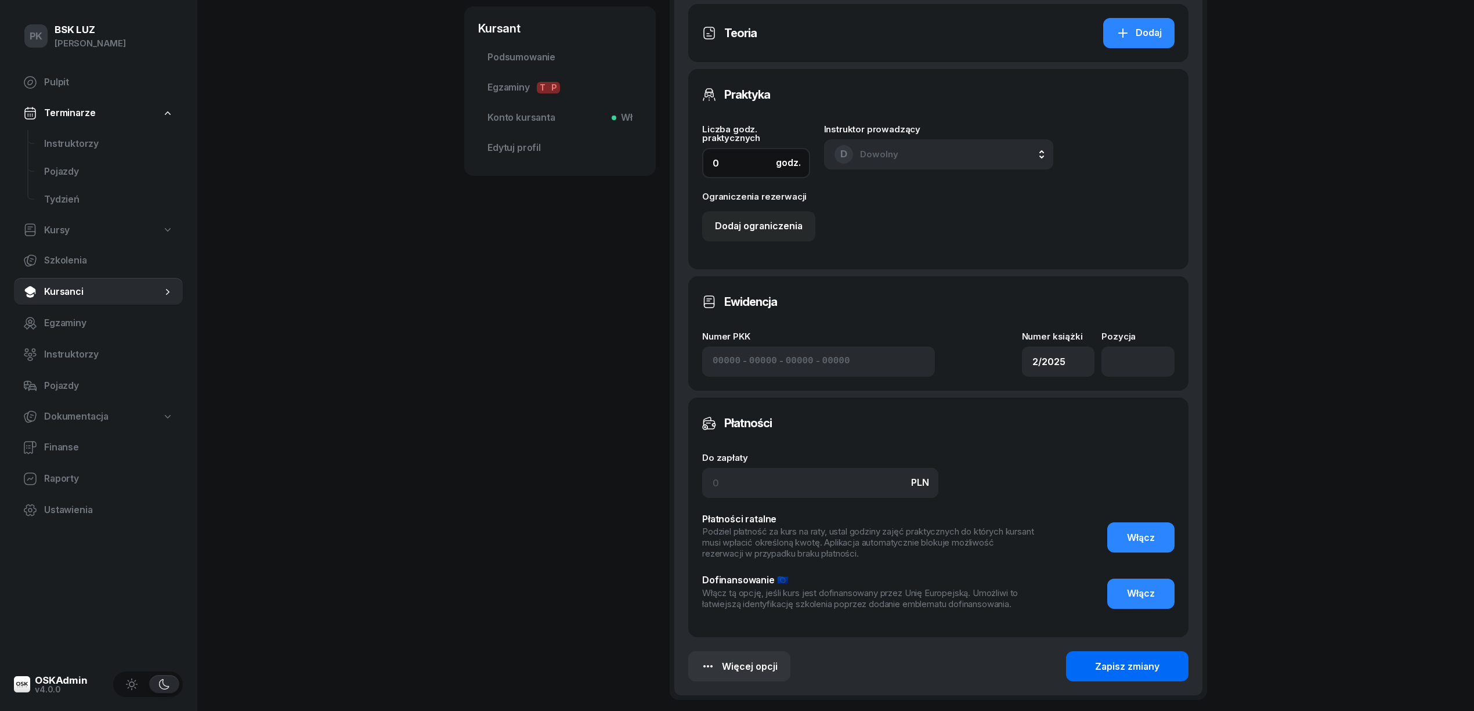
type input "0"
click at [1136, 659] on div "Zapisz zmiany" at bounding box center [1127, 666] width 64 height 15
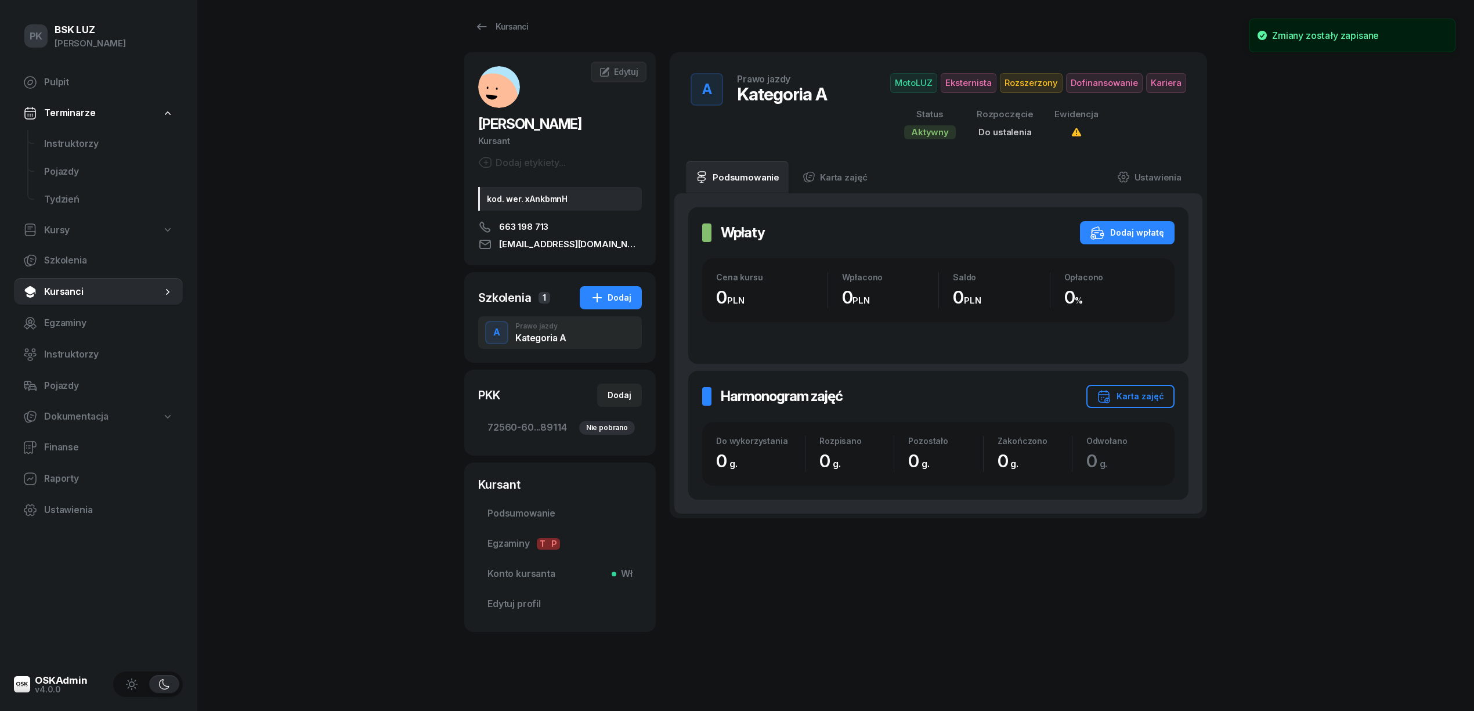
scroll to position [8, 0]
click at [1106, 88] on span "Dofinansowanie" at bounding box center [1104, 83] width 77 height 20
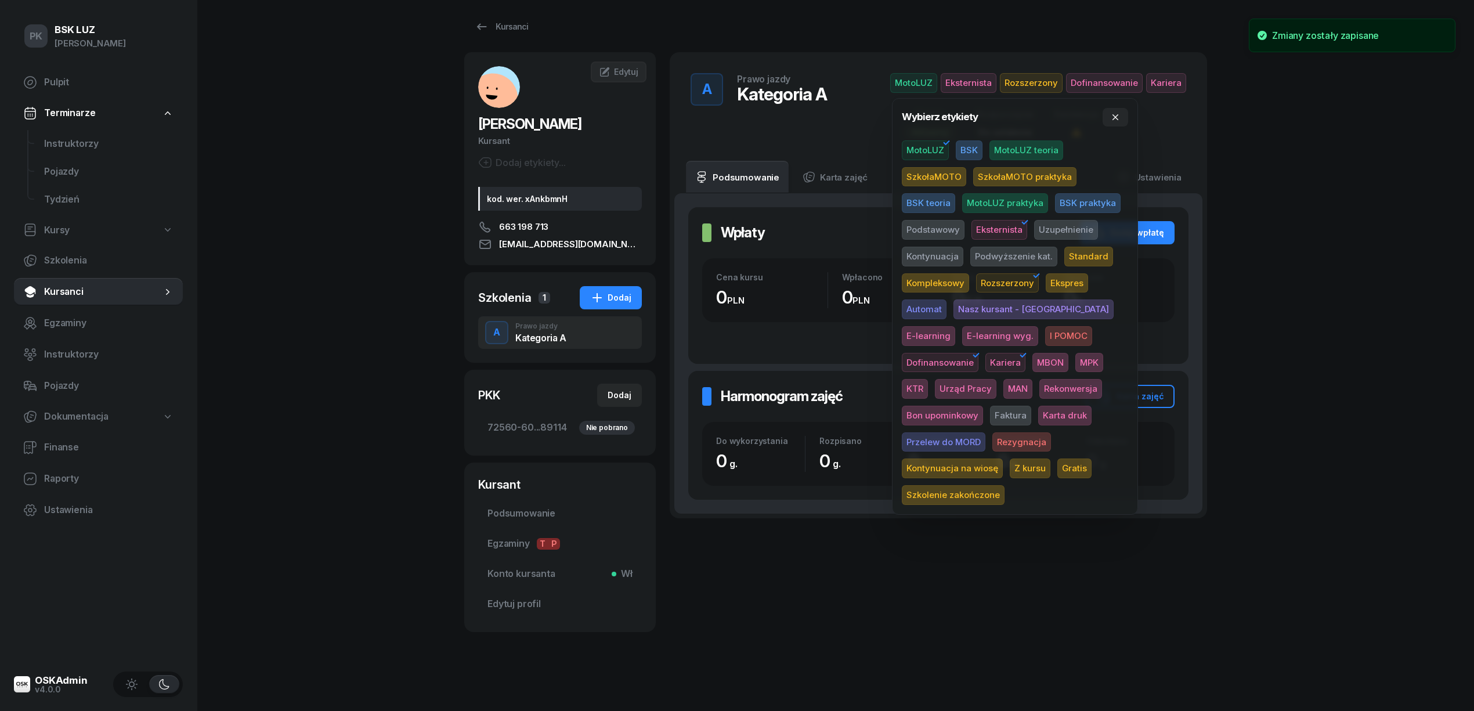
click at [992, 440] on span "Rezygnacja" at bounding box center [1021, 442] width 59 height 20
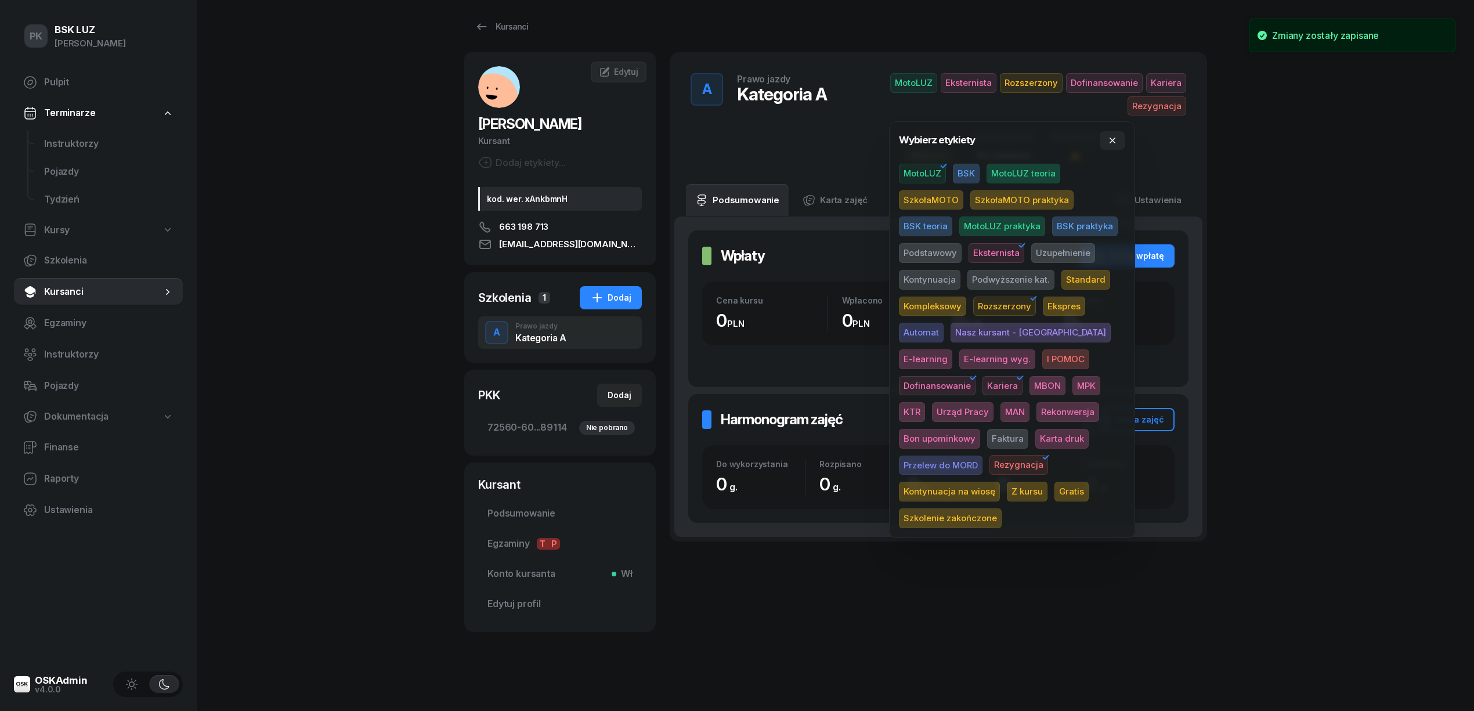
click at [1244, 376] on div "PK BSK LUZ Piotr Klimek Pulpit Terminarze Instruktorzy Pojazdy Tydzień Kursy Sz…" at bounding box center [737, 351] width 1474 height 719
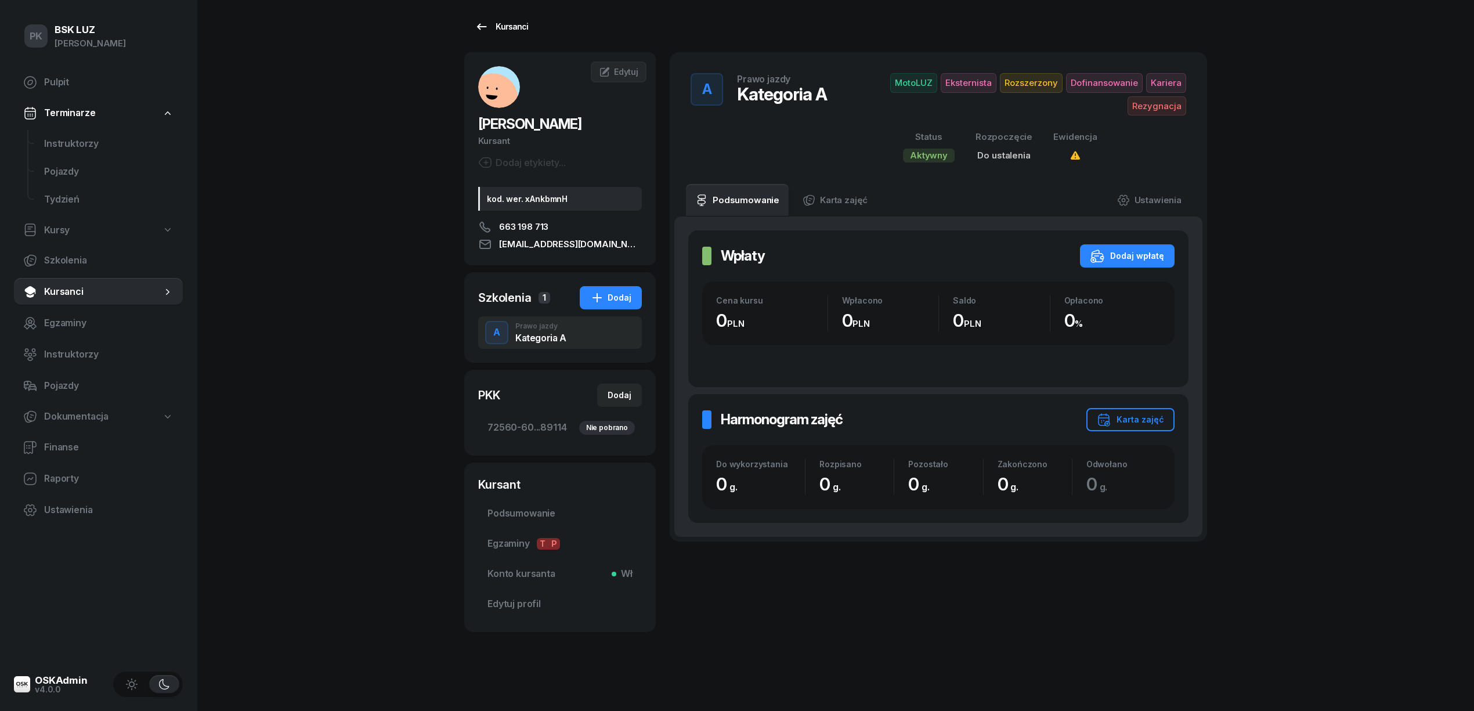
click at [521, 34] on link "Kursanci" at bounding box center [501, 26] width 74 height 23
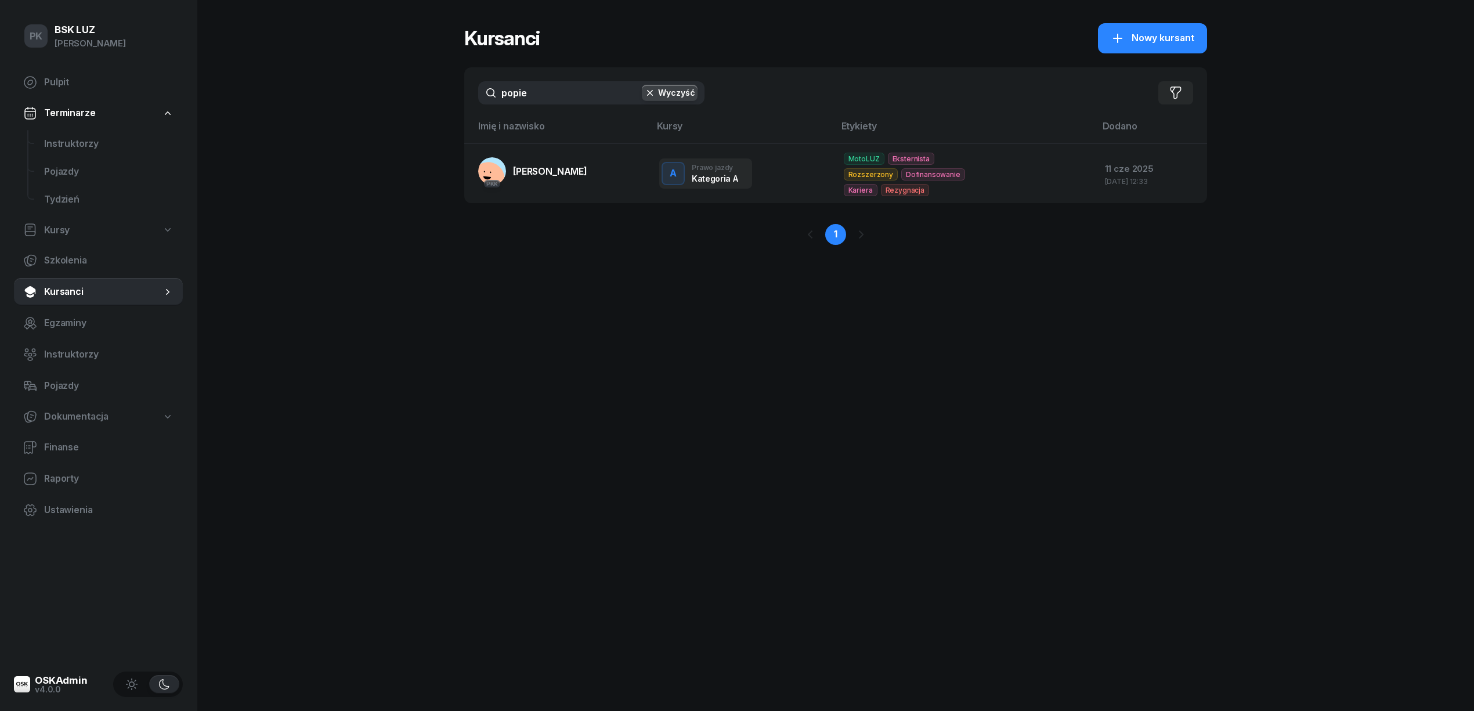
drag, startPoint x: 549, startPoint y: 91, endPoint x: 426, endPoint y: 91, distance: 123.0
click at [426, 91] on div "PK BSK LUZ Piotr Klimek Pulpit Terminarze Instruktorzy Pojazdy Tydzień Kursy Sz…" at bounding box center [737, 355] width 1474 height 711
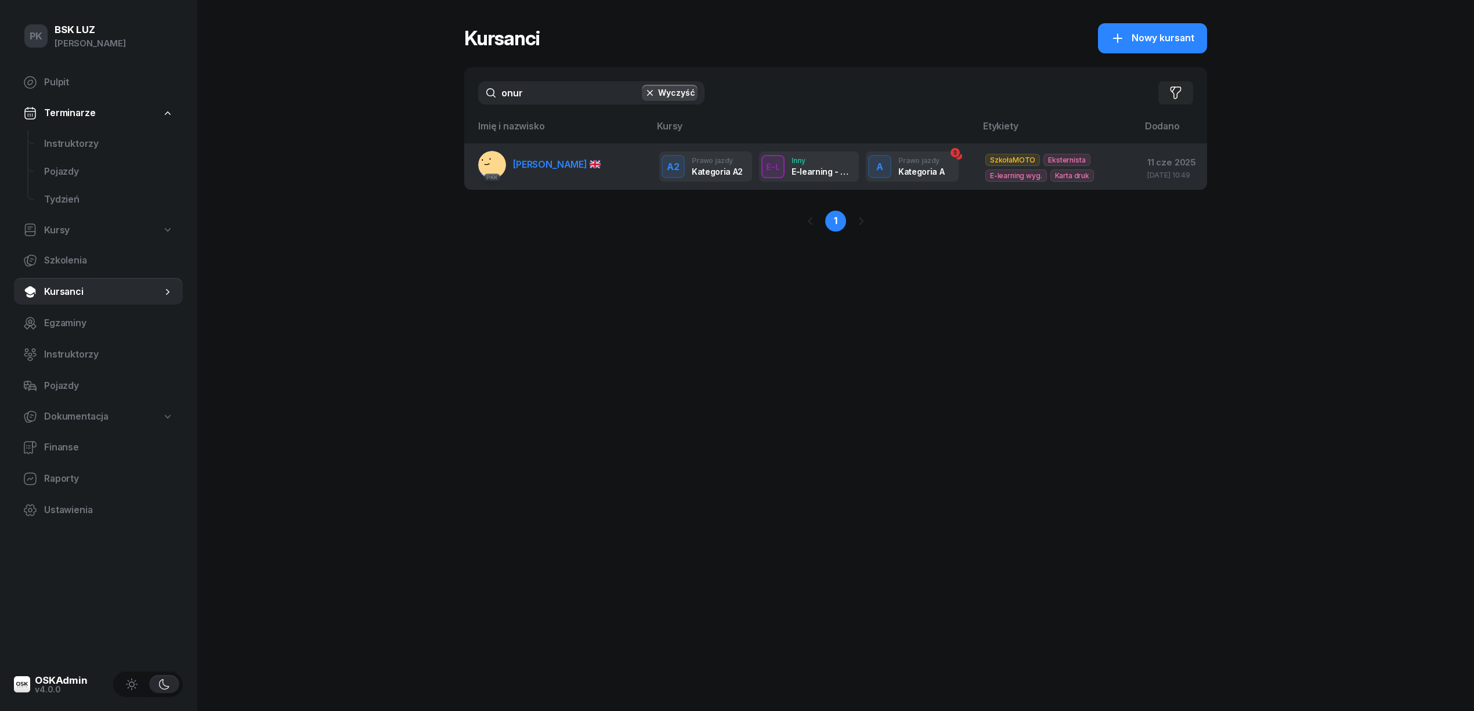
type input "onur"
click at [537, 163] on link "PKK ÖNER ONUR" at bounding box center [539, 165] width 122 height 28
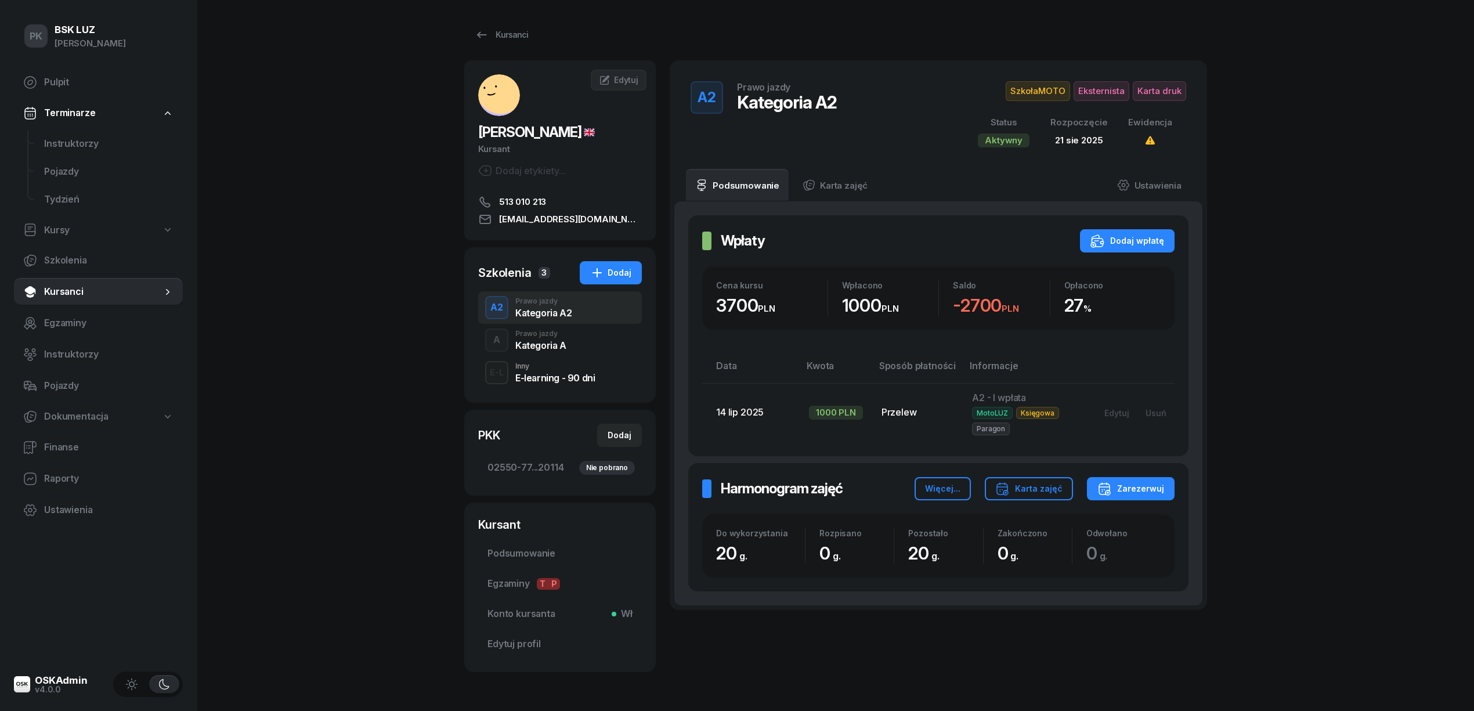
click at [585, 353] on div "A Prawo jazdy Kategoria A" at bounding box center [560, 340] width 164 height 32
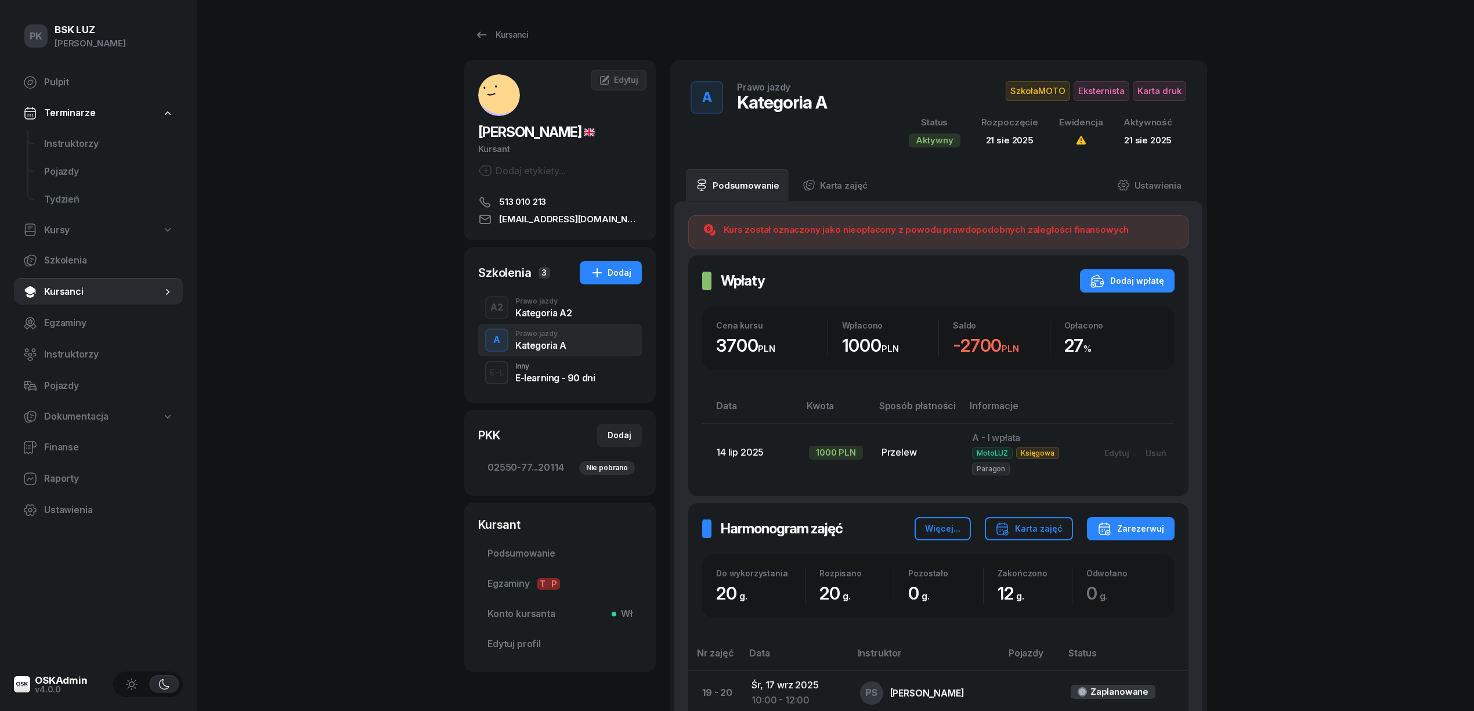
click at [602, 306] on div "A2 Prawo jazdy Kategoria A2" at bounding box center [560, 307] width 164 height 32
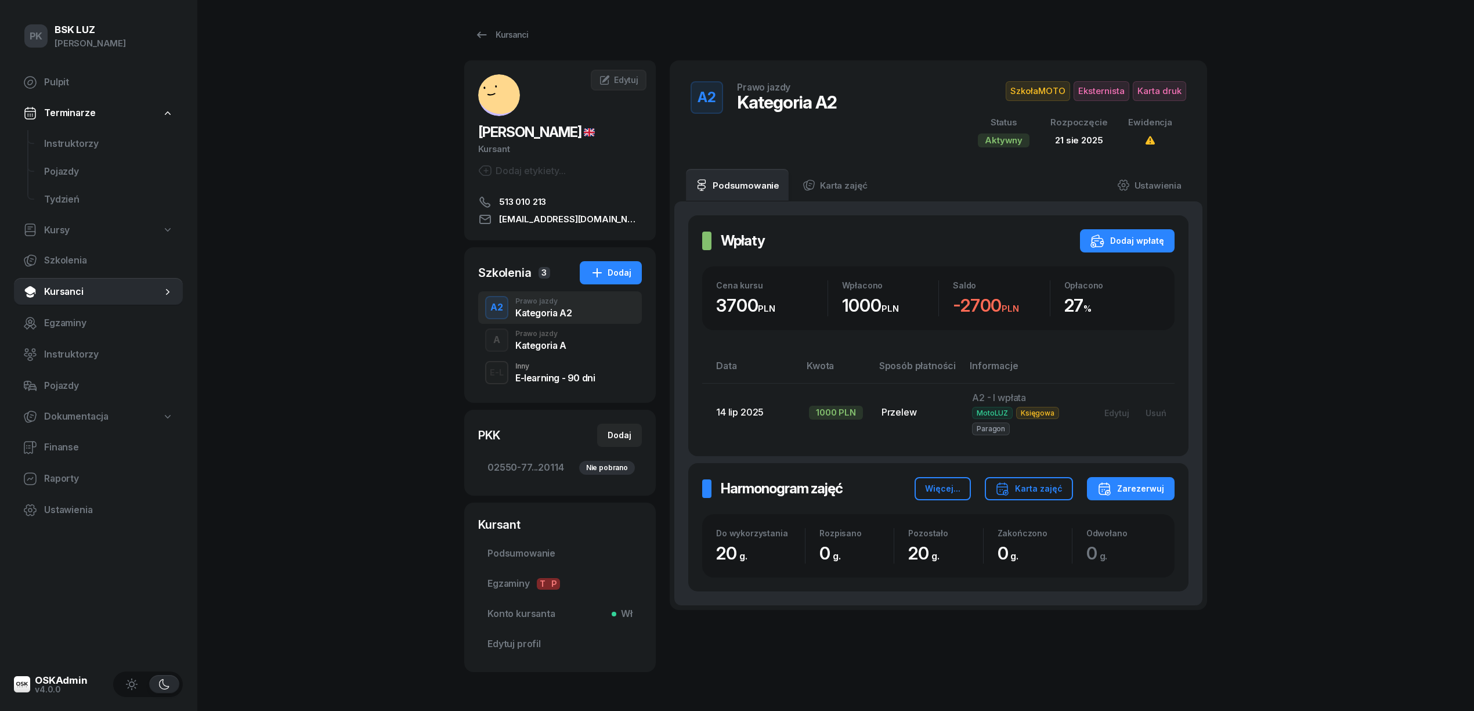
click at [599, 335] on div "A Prawo jazdy Kategoria A" at bounding box center [560, 340] width 164 height 32
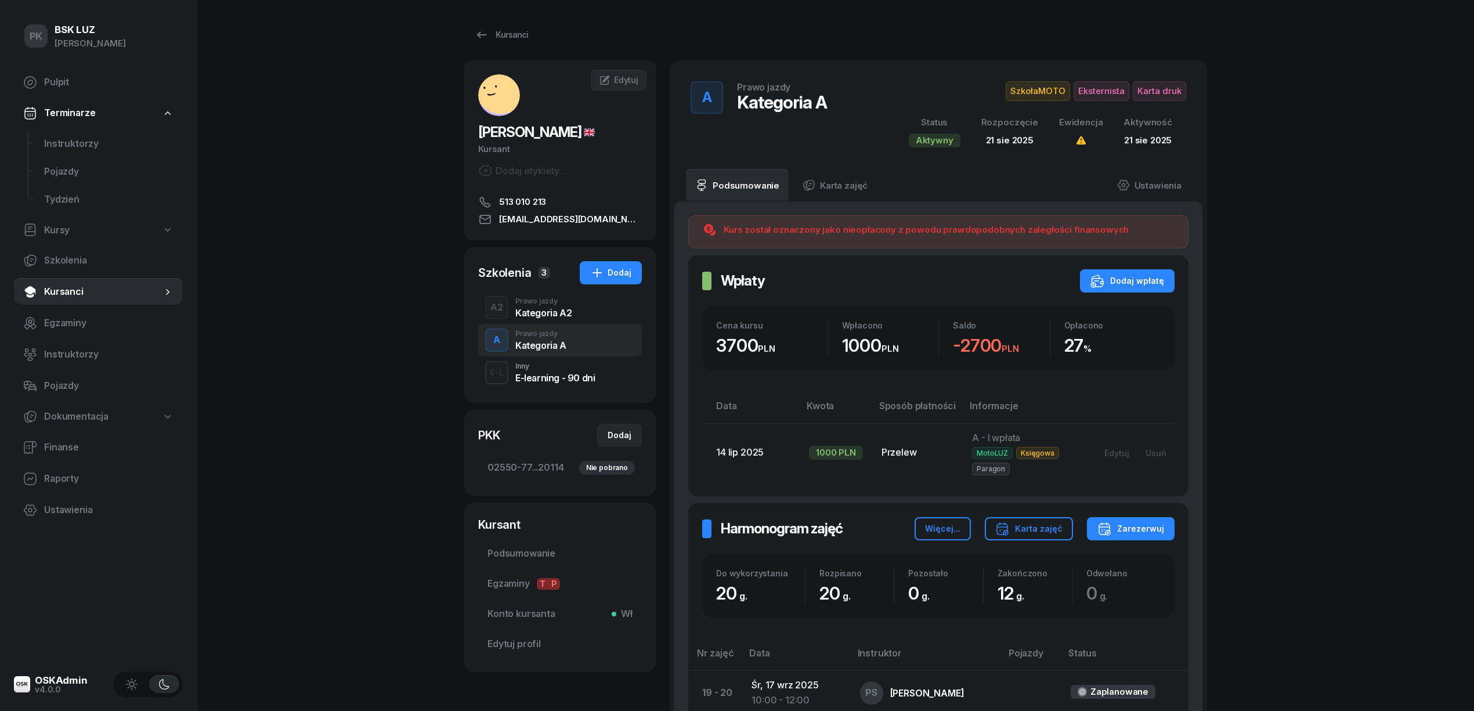
click at [600, 309] on div "A2 Prawo jazdy Kategoria A2" at bounding box center [560, 307] width 164 height 32
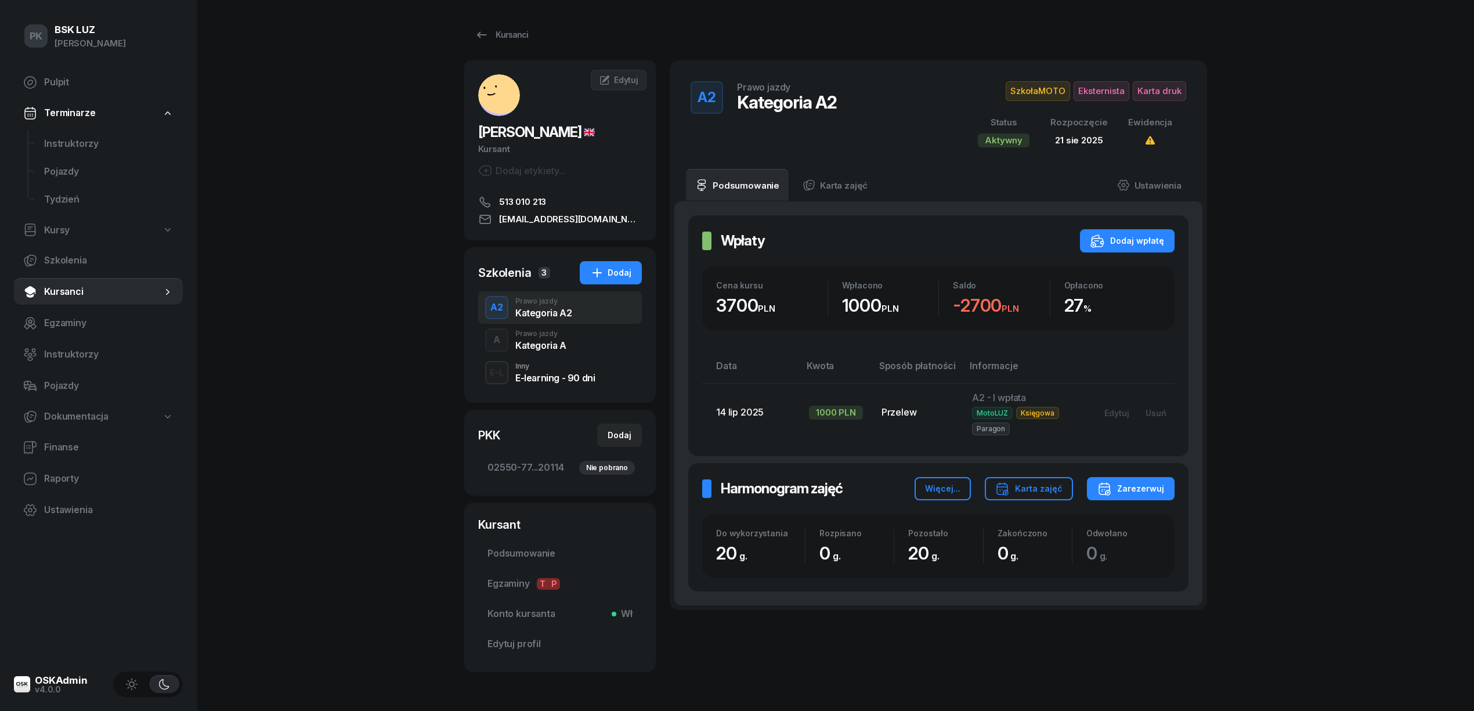
click at [601, 340] on div "A Prawo jazdy Kategoria A" at bounding box center [560, 340] width 164 height 32
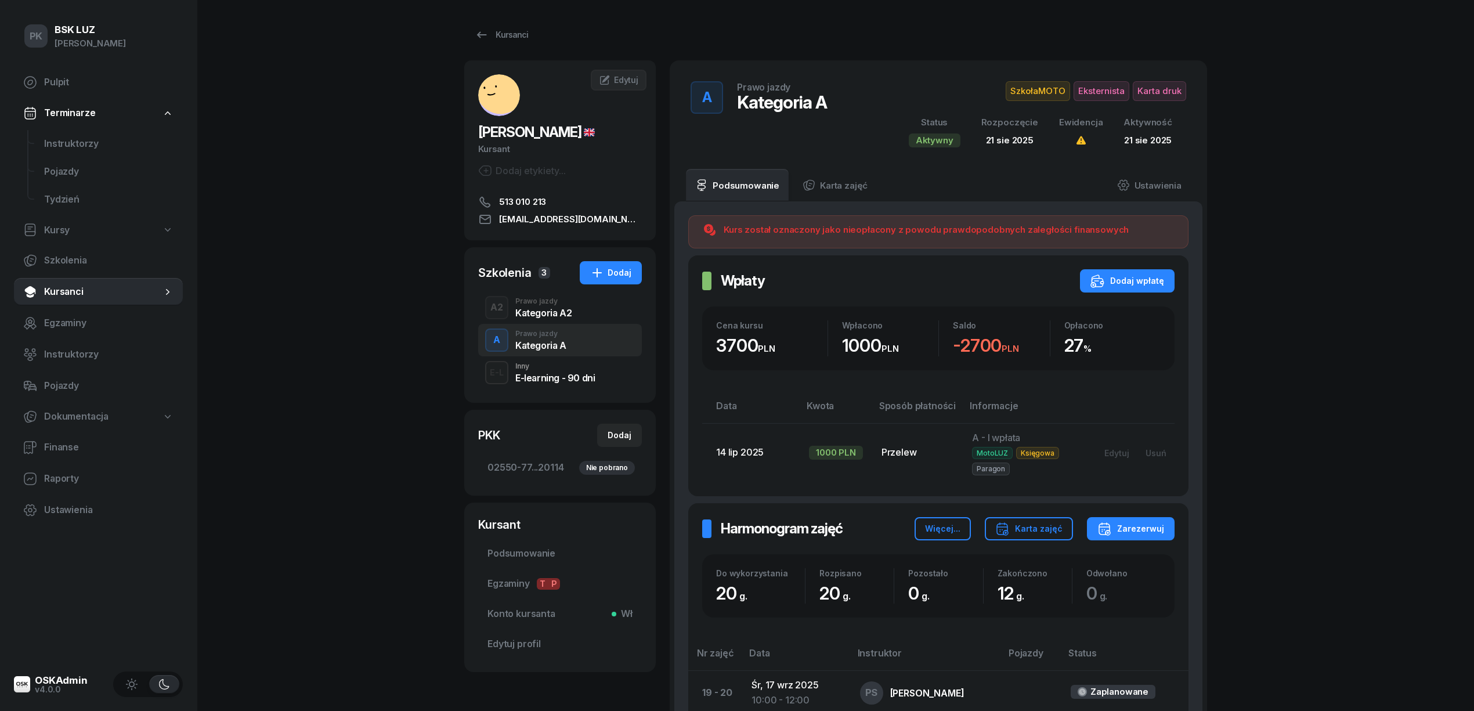
click at [606, 310] on div "A2 Prawo jazdy Kategoria A2" at bounding box center [560, 307] width 164 height 32
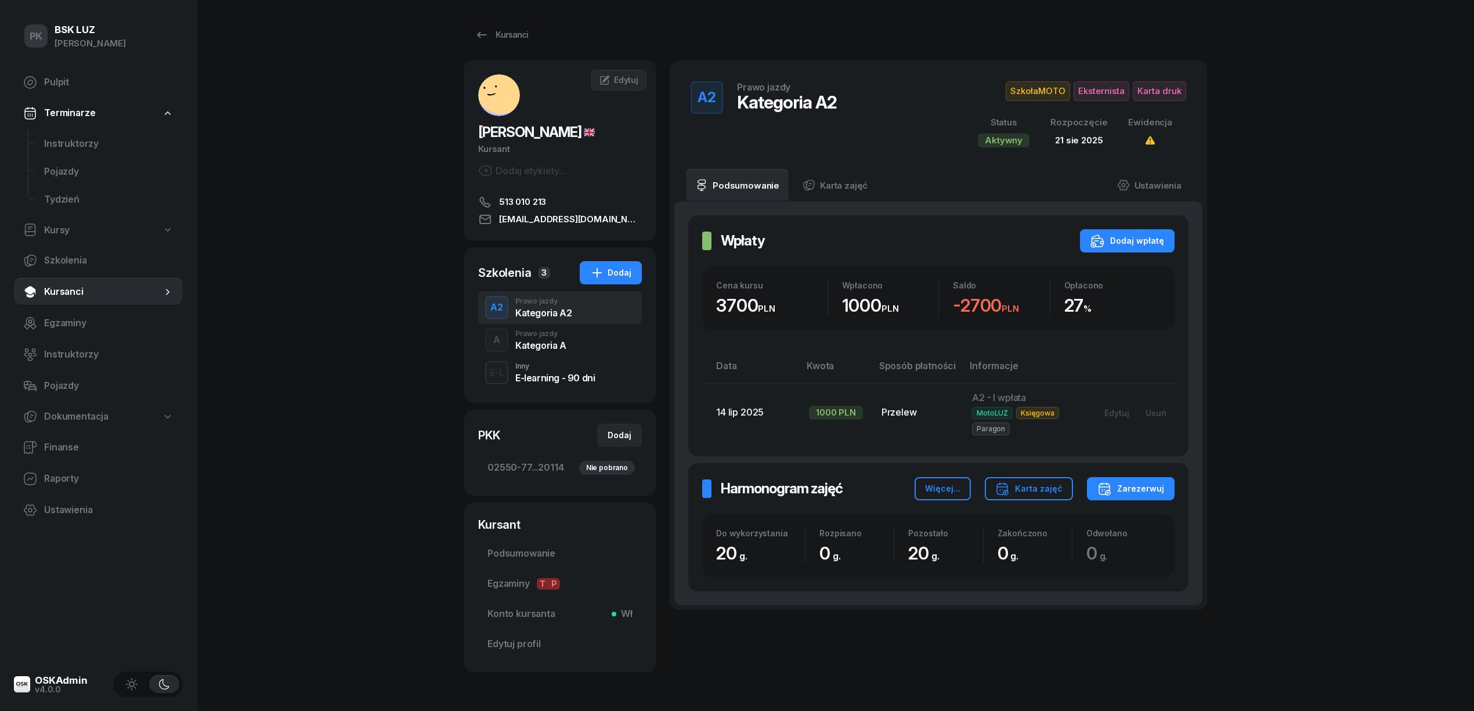
click at [559, 341] on div "Kategoria A" at bounding box center [540, 345] width 51 height 9
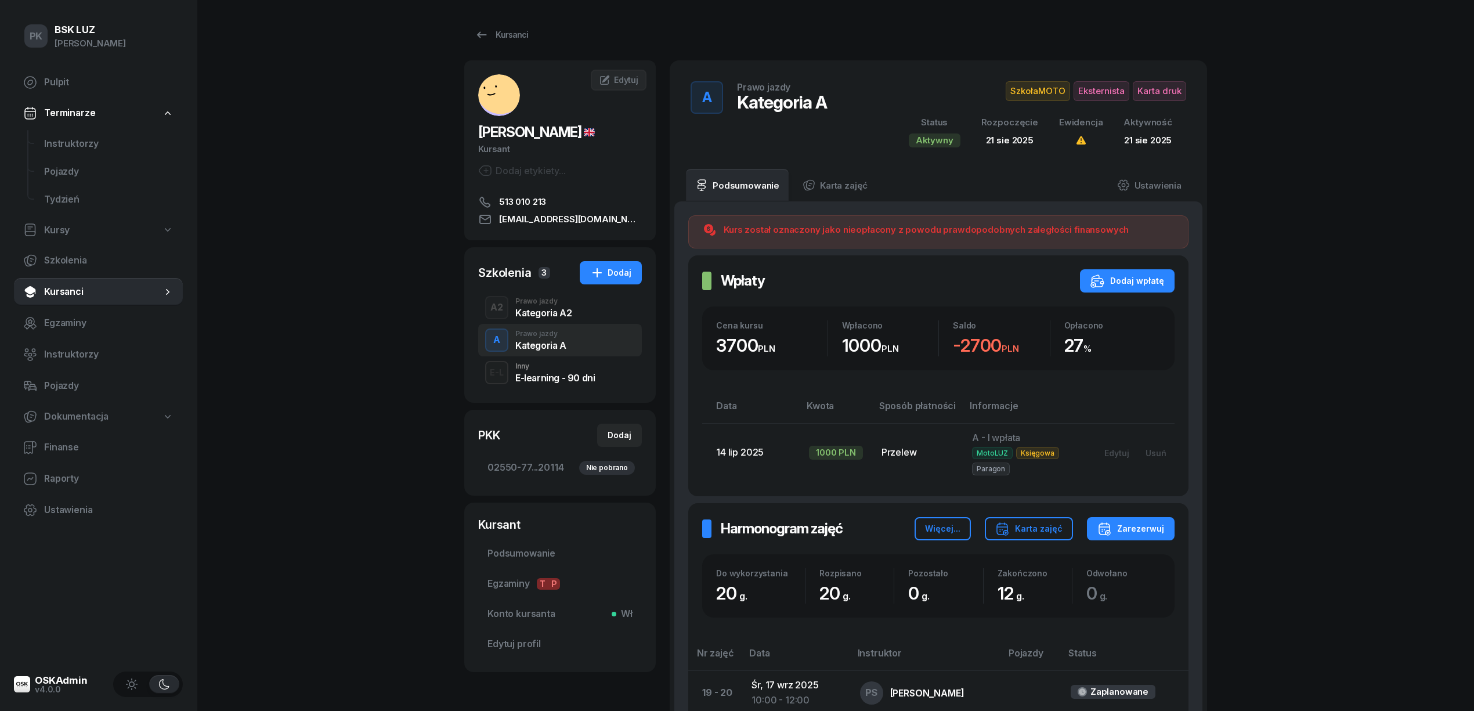
click at [566, 308] on div "Kategoria A2" at bounding box center [543, 312] width 56 height 9
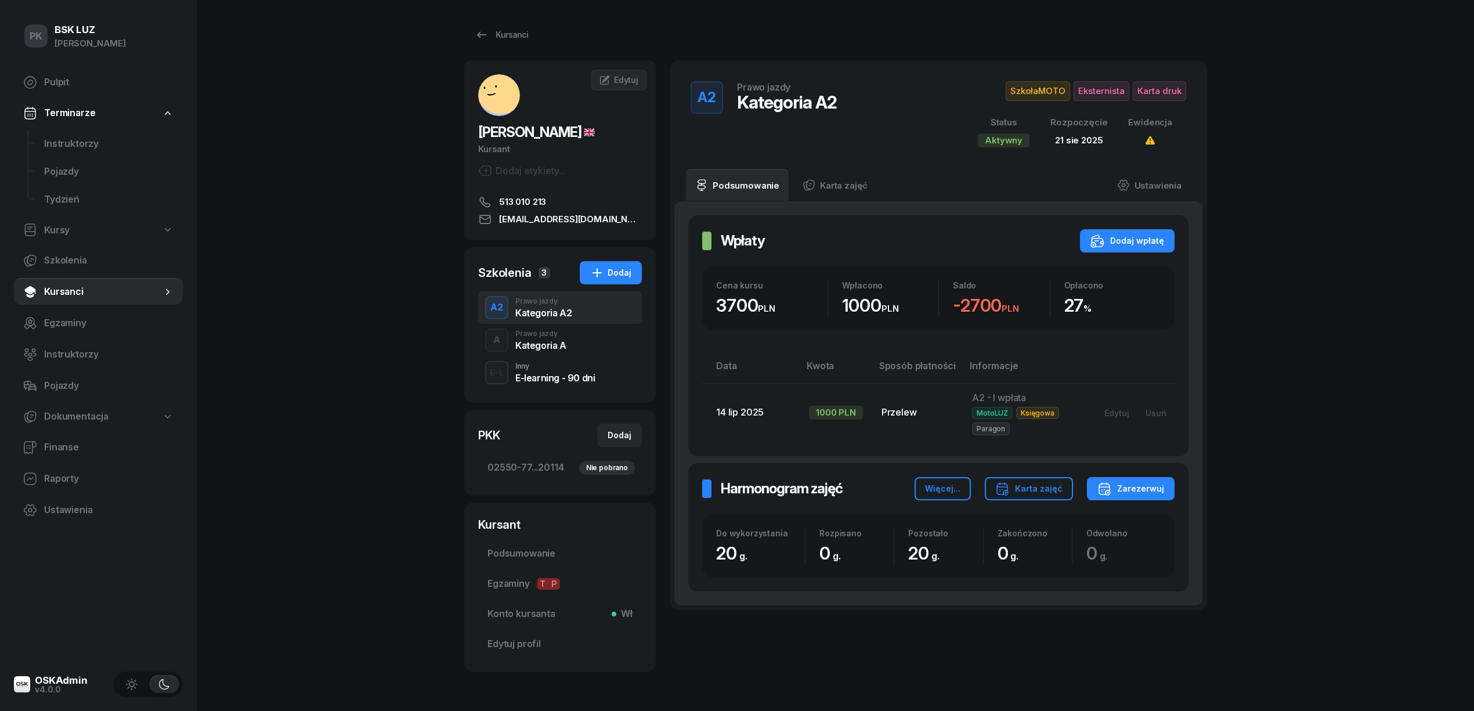
click at [558, 342] on div "Kategoria A" at bounding box center [540, 345] width 51 height 9
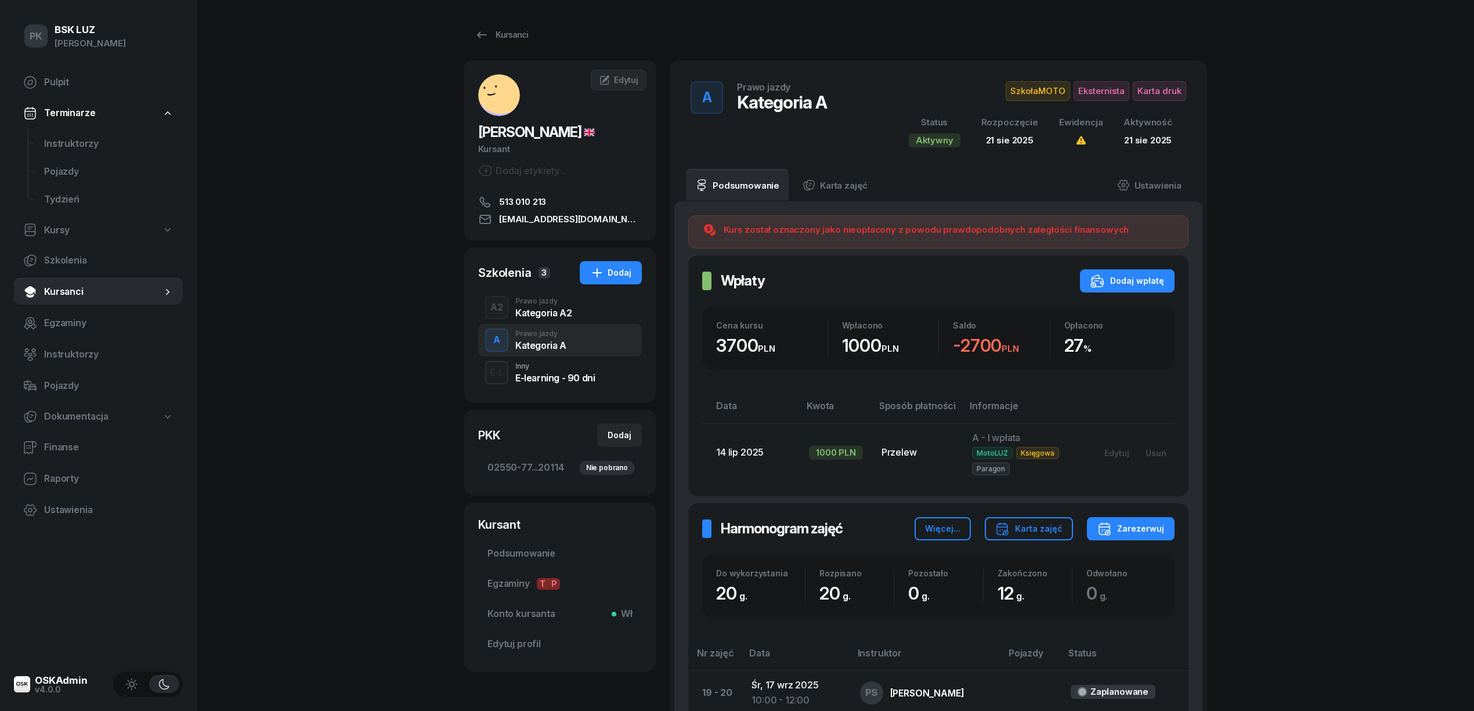
click at [560, 316] on div "Kategoria A2" at bounding box center [543, 312] width 56 height 9
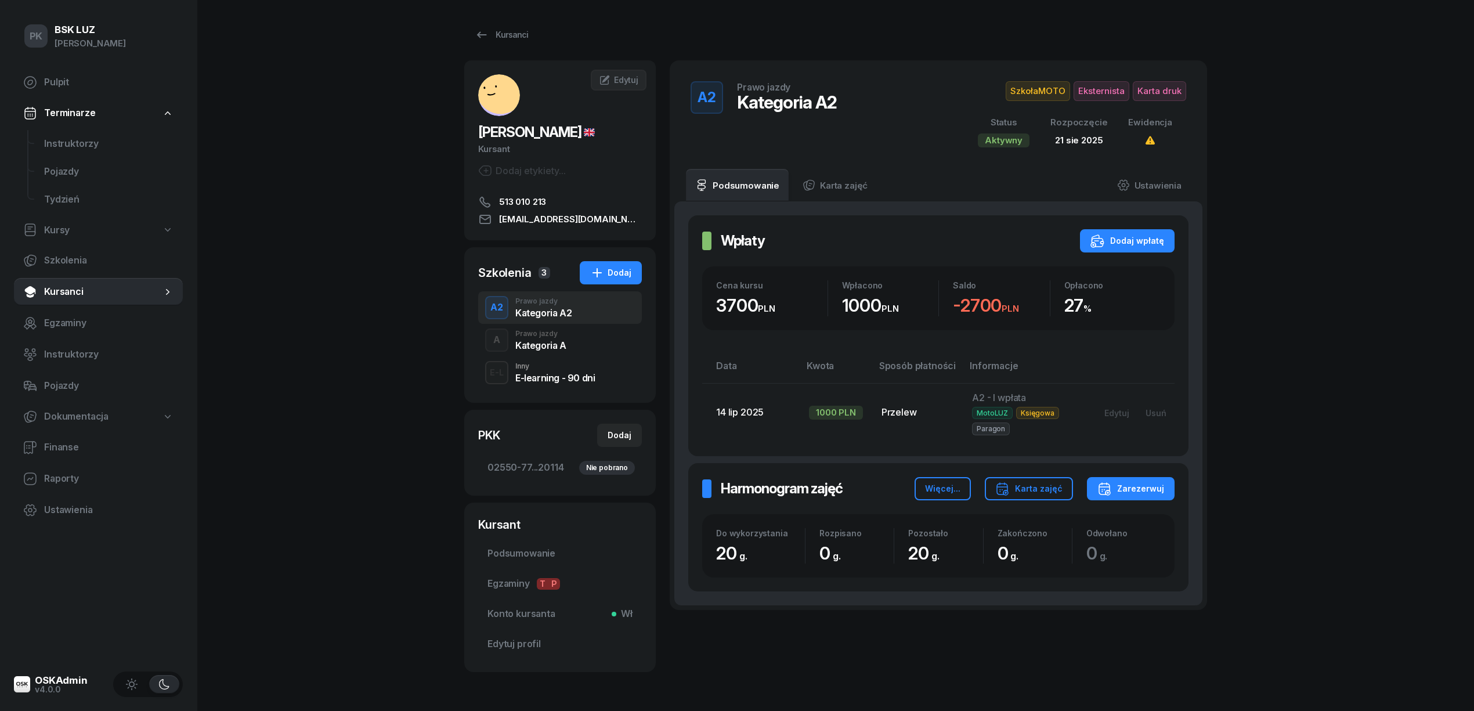
click at [562, 344] on div "Kategoria A" at bounding box center [540, 345] width 51 height 9
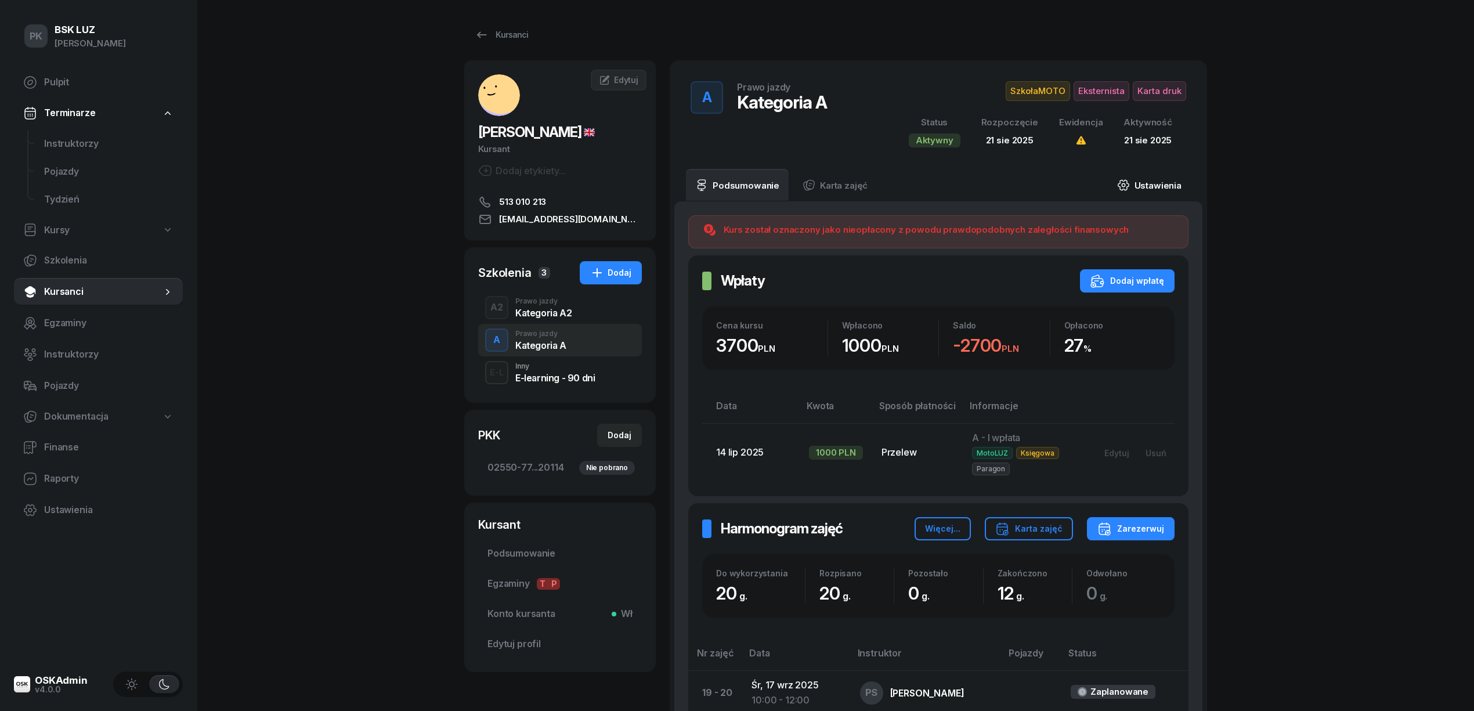
click at [1144, 192] on link "Ustawienia" at bounding box center [1149, 185] width 83 height 32
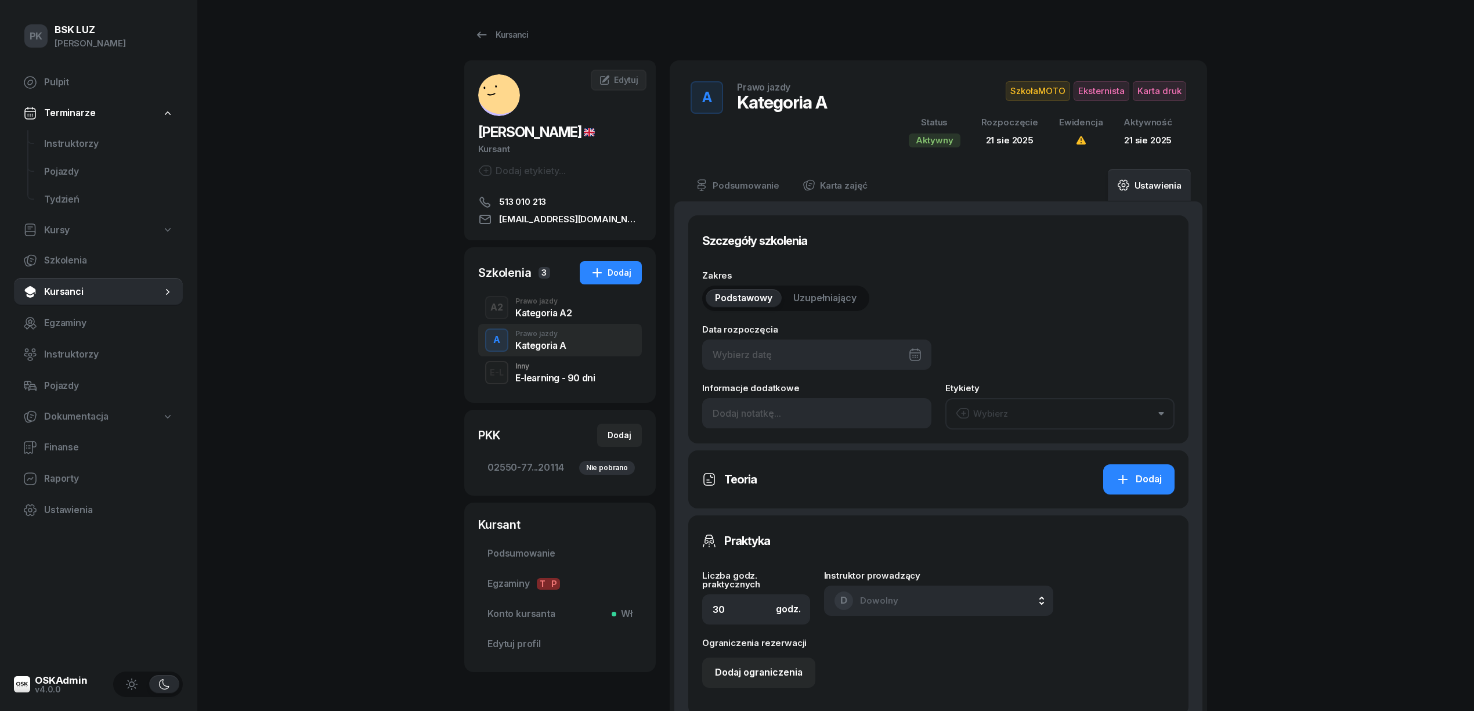
type input "21/08/2025"
type input "20"
type input "1/2020/SM"
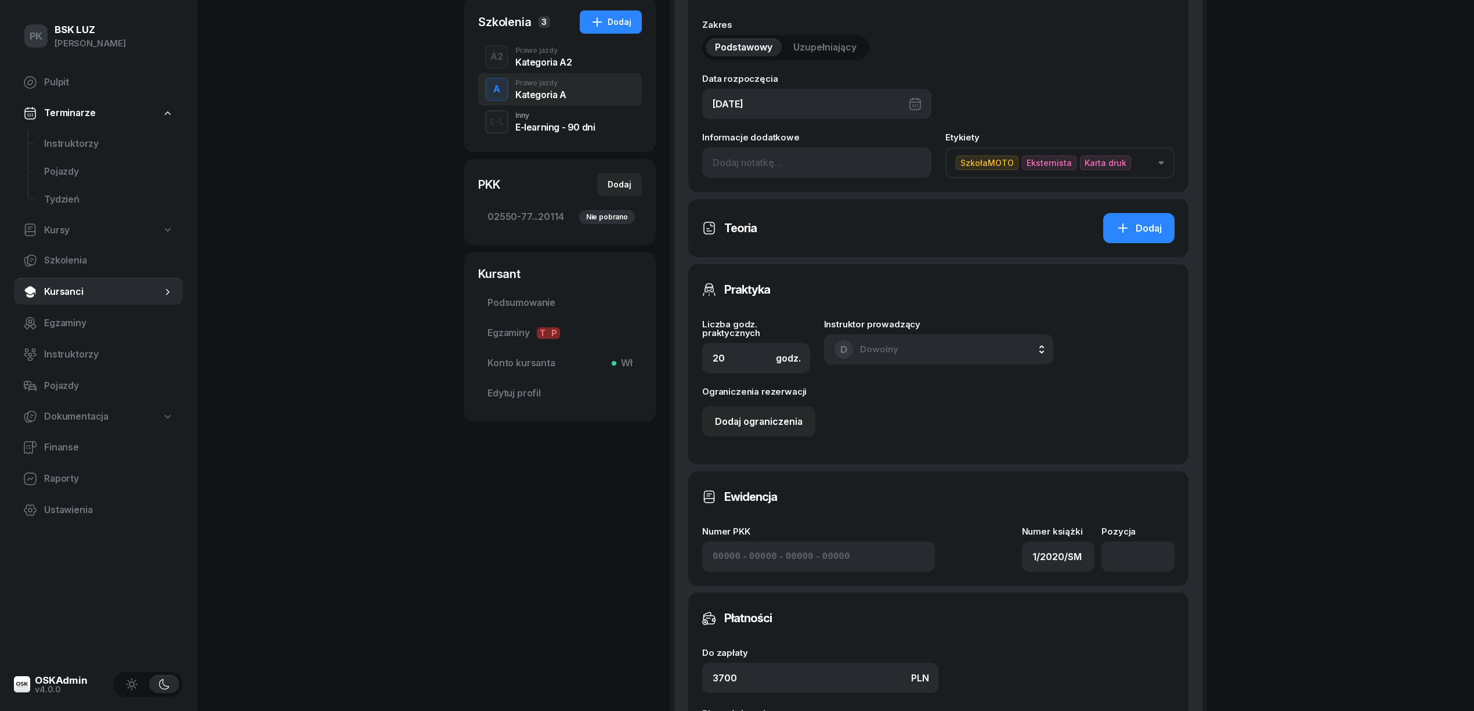
scroll to position [309, 0]
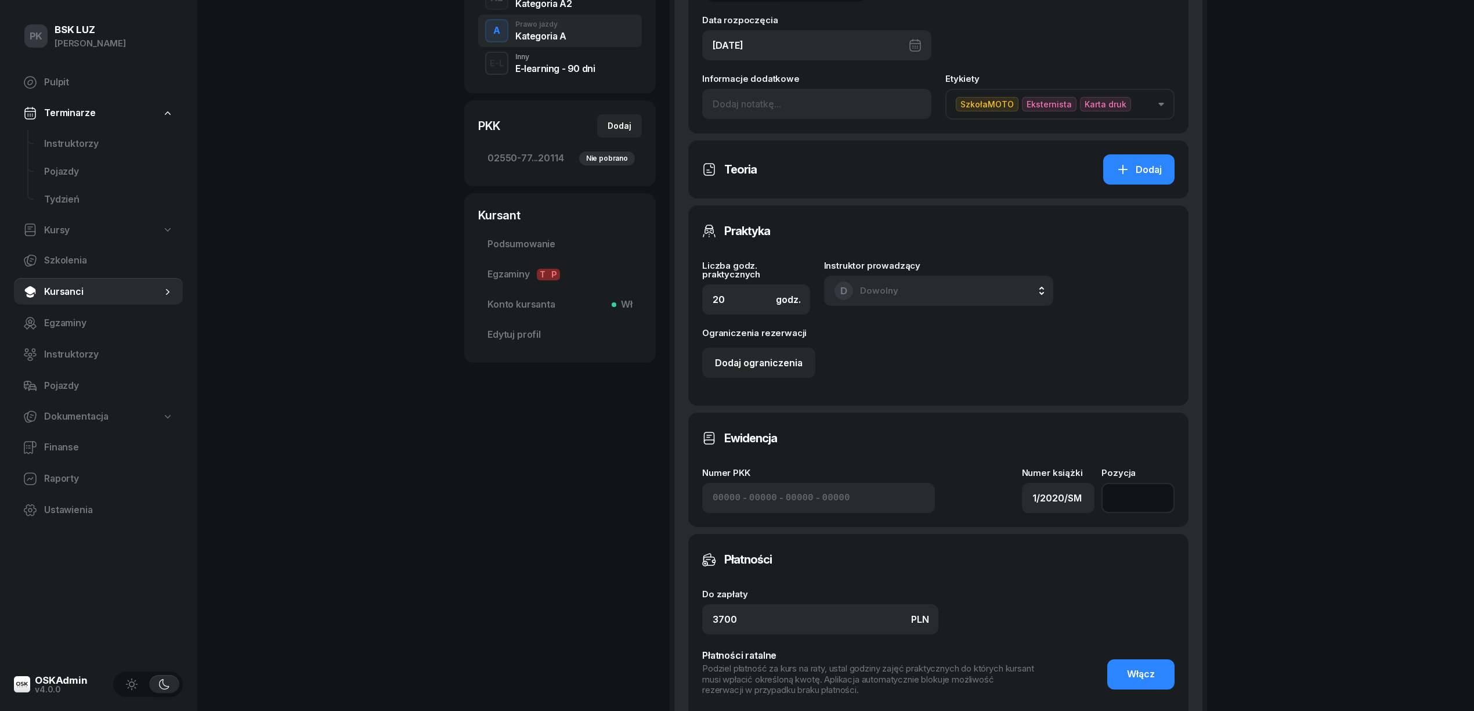
click at [1136, 502] on input "number" at bounding box center [1137, 498] width 73 height 30
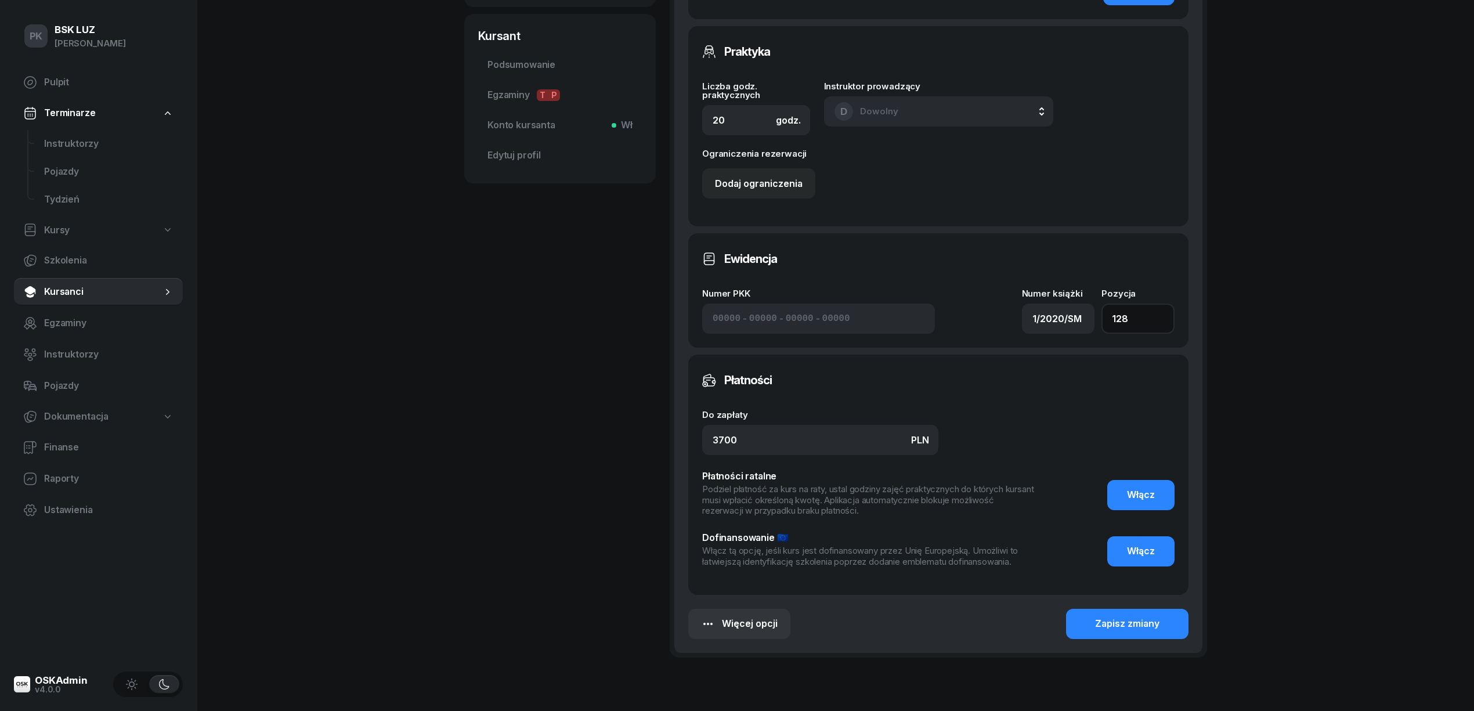
scroll to position [541, 0]
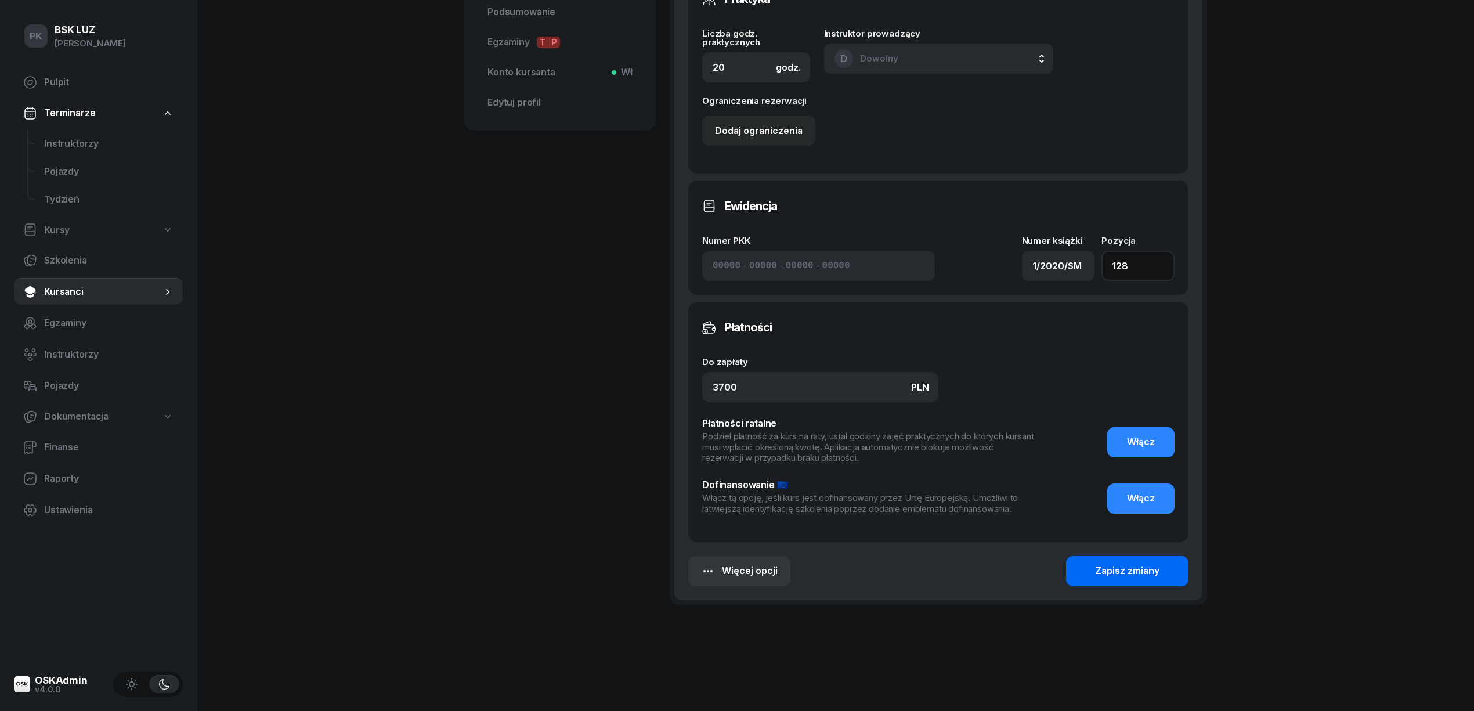
type input "128"
click at [1106, 573] on div "Zapisz zmiany" at bounding box center [1127, 570] width 64 height 15
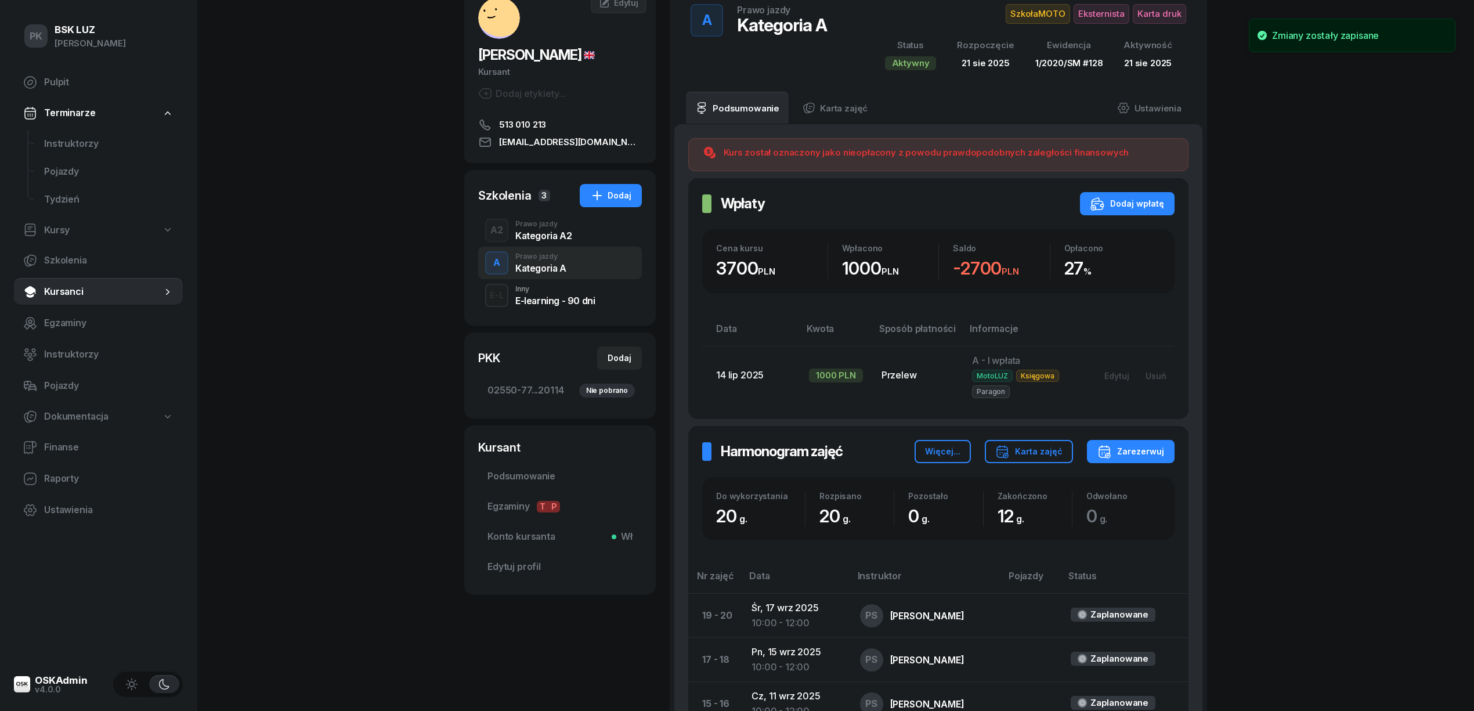
scroll to position [0, 0]
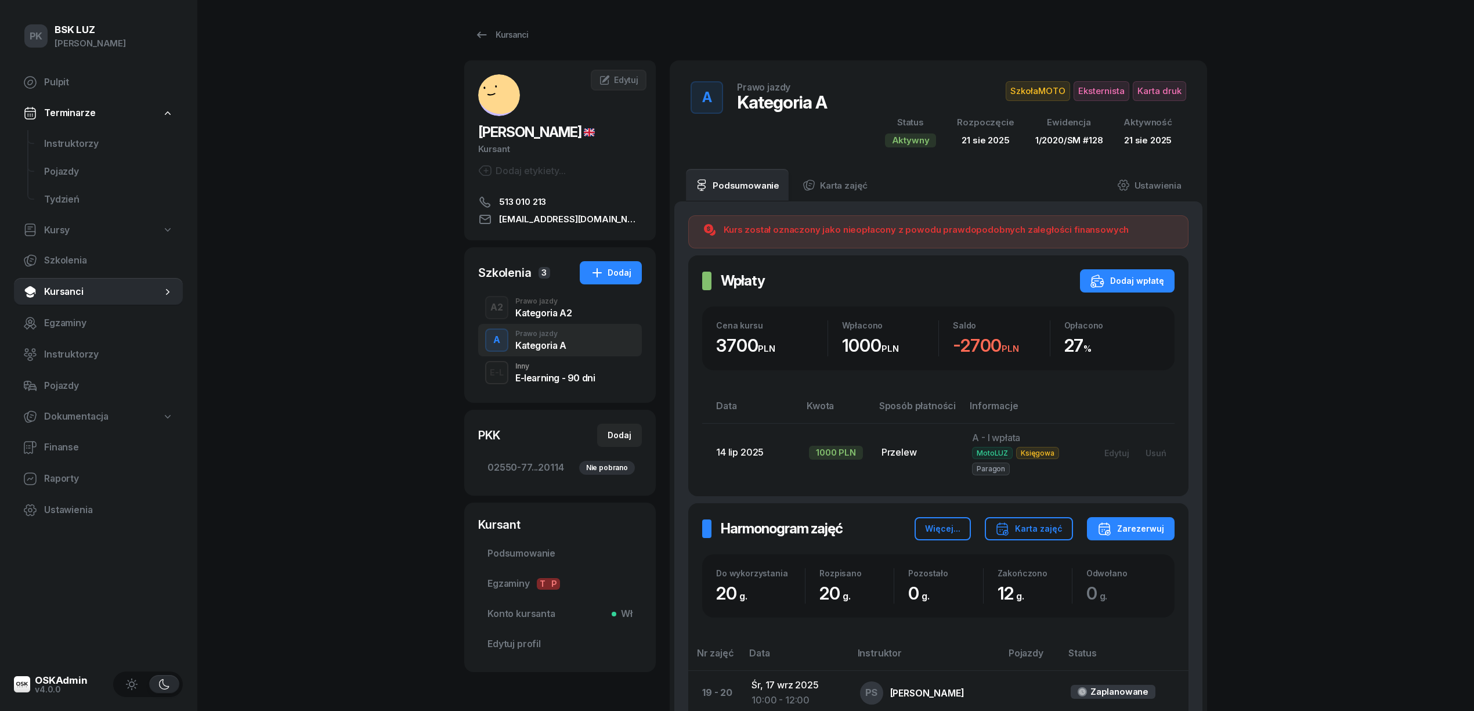
click at [569, 317] on div "Kategoria A2" at bounding box center [543, 312] width 56 height 9
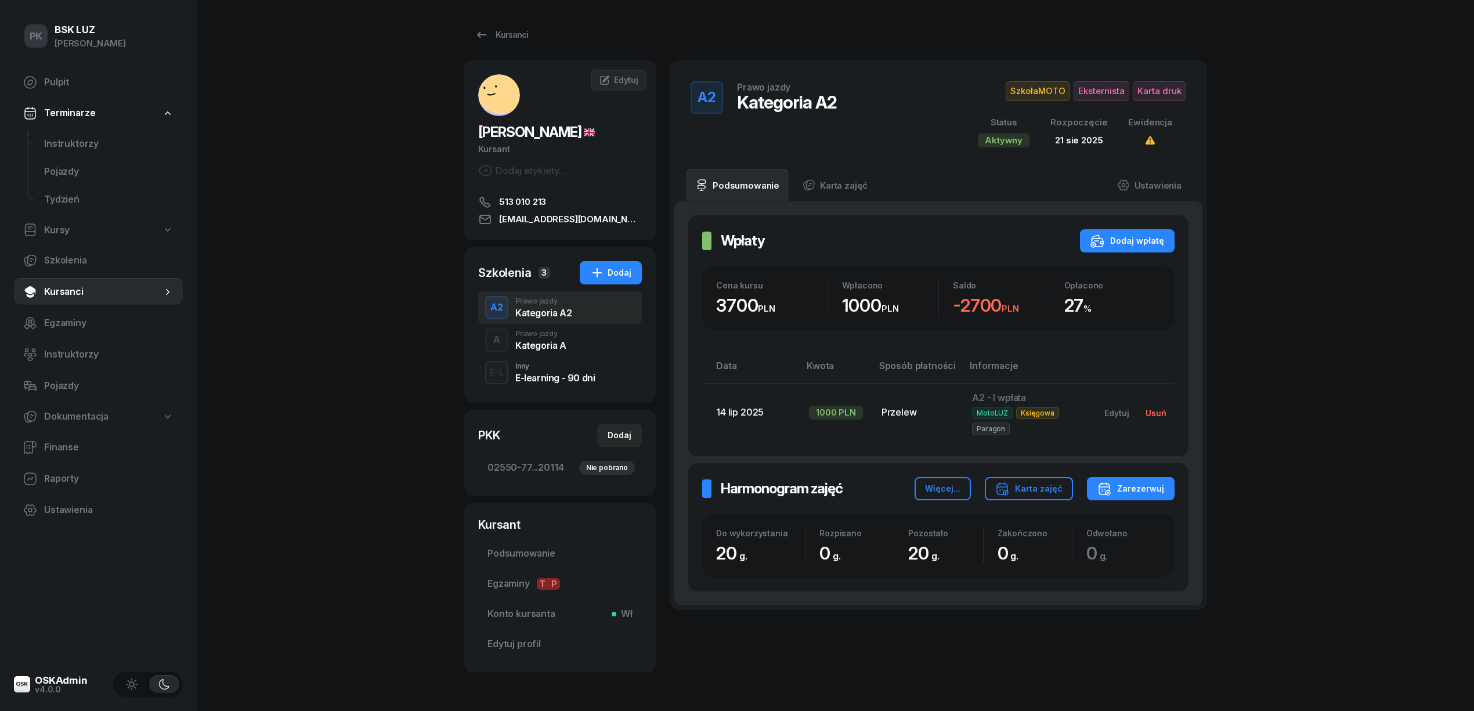
click at [1161, 409] on button "Usuń" at bounding box center [1155, 412] width 37 height 19
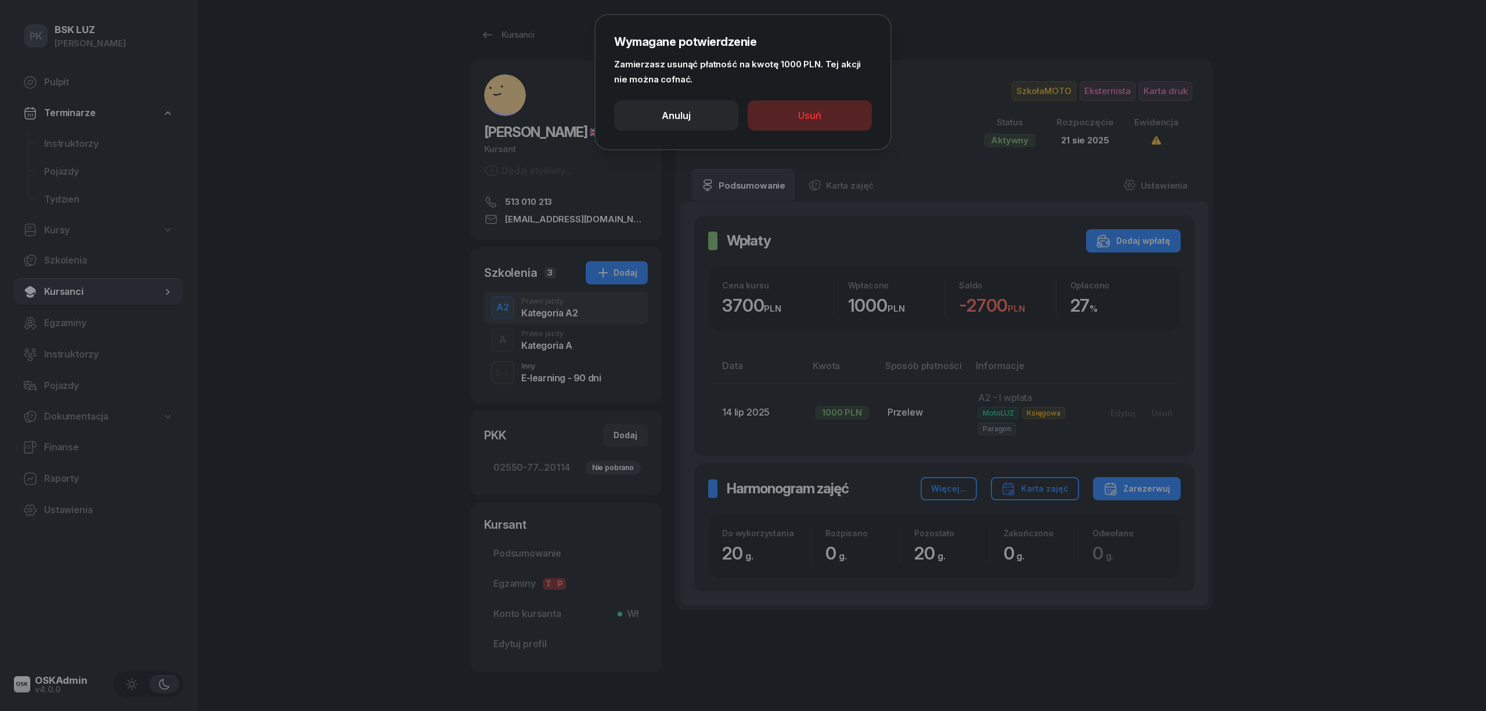
click at [811, 129] on button "Usuń" at bounding box center [809, 115] width 124 height 30
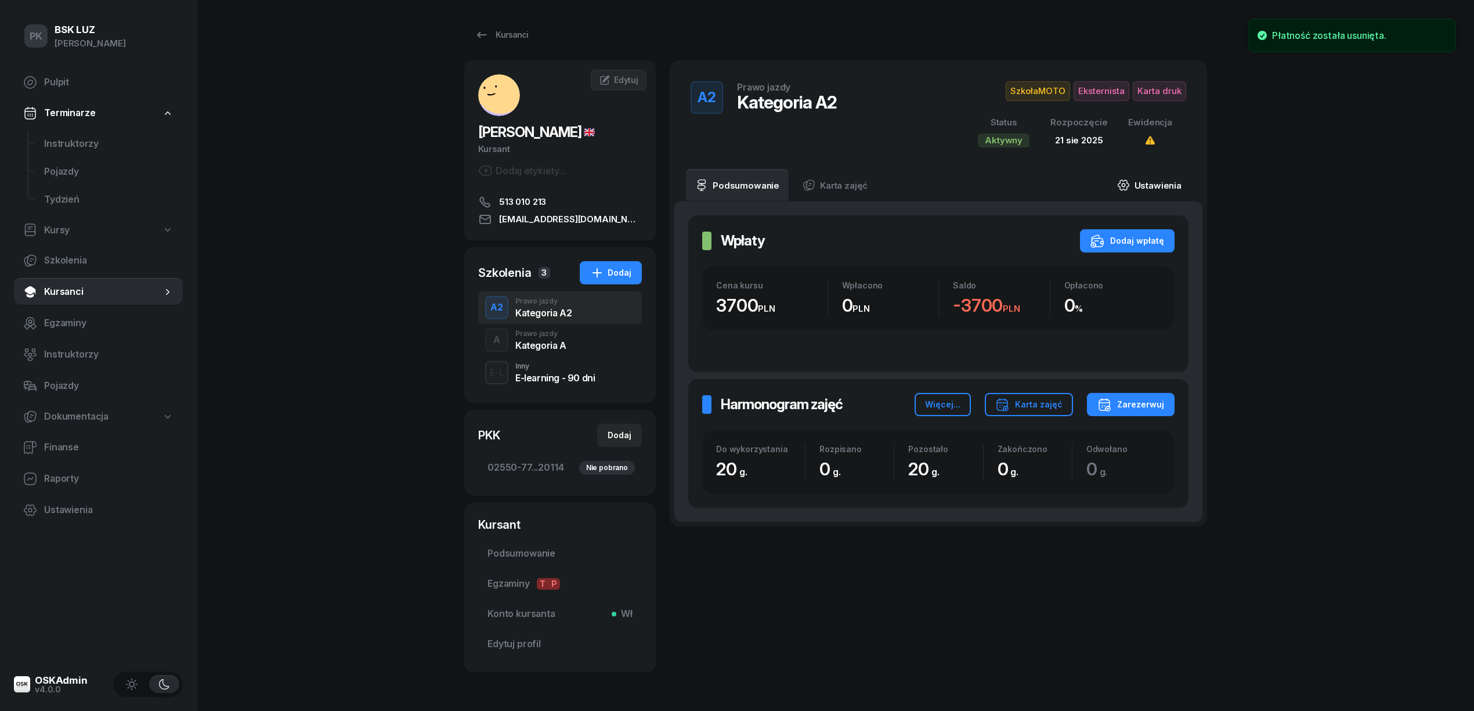
click at [1157, 183] on link "Ustawienia" at bounding box center [1149, 185] width 83 height 32
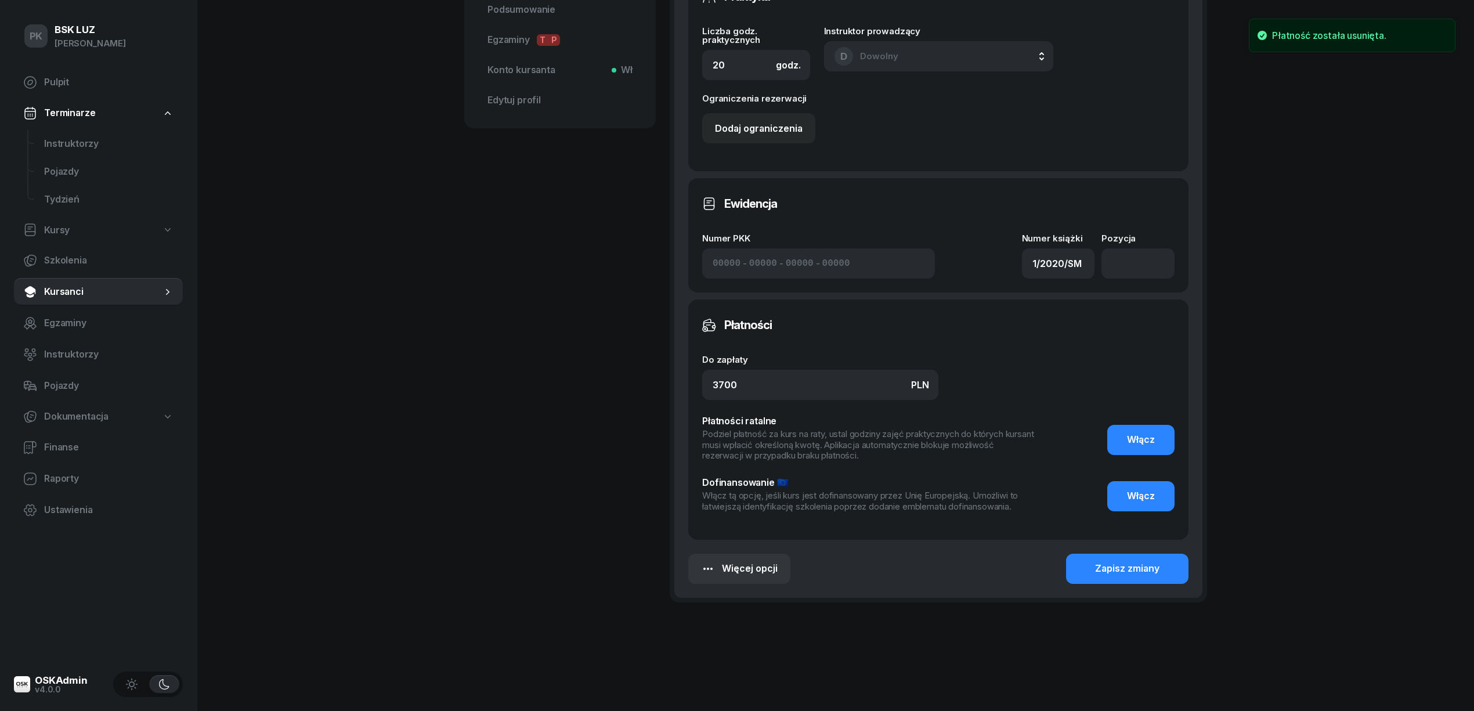
scroll to position [548, 0]
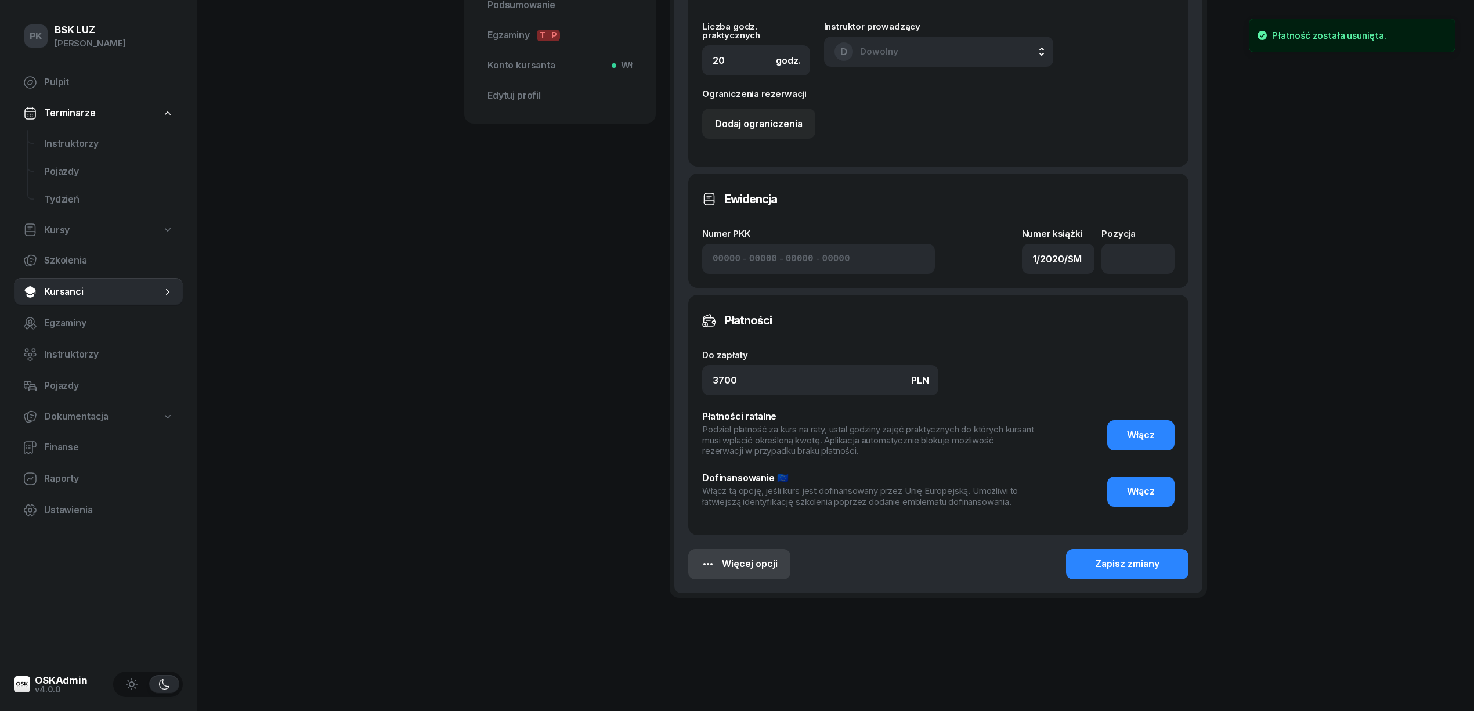
click at [762, 562] on div "Więcej opcji" at bounding box center [739, 564] width 77 height 15
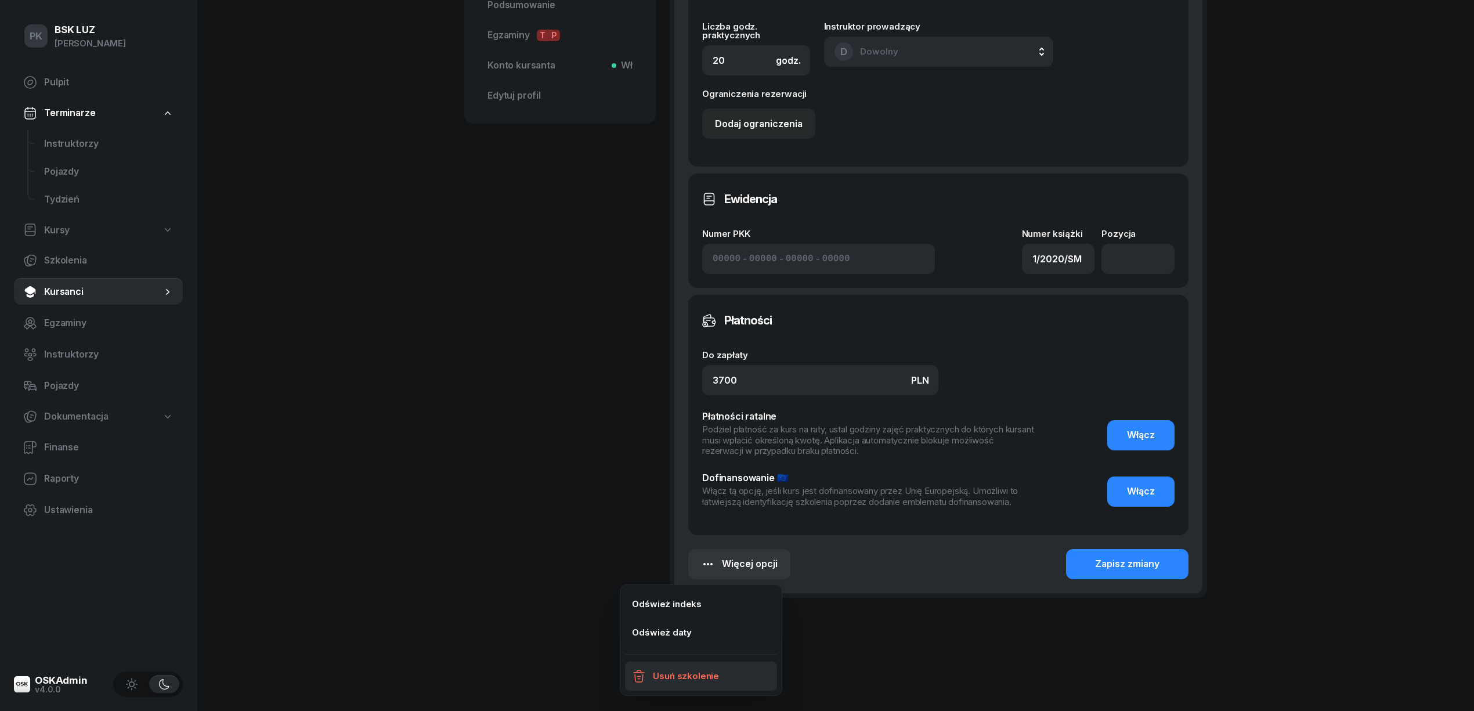
click at [732, 671] on link "Usuń szkolenie" at bounding box center [701, 676] width 152 height 29
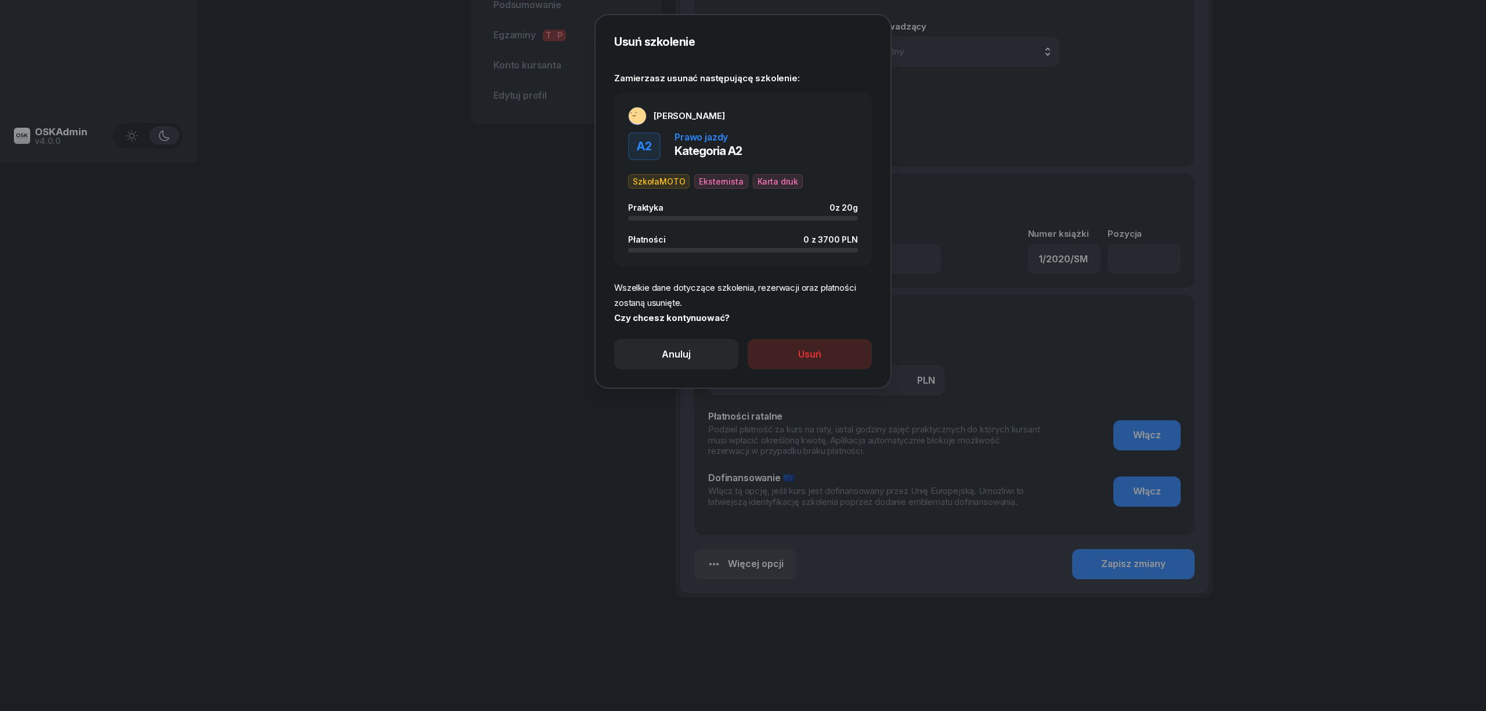
click at [817, 363] on button "Usuń" at bounding box center [809, 354] width 124 height 30
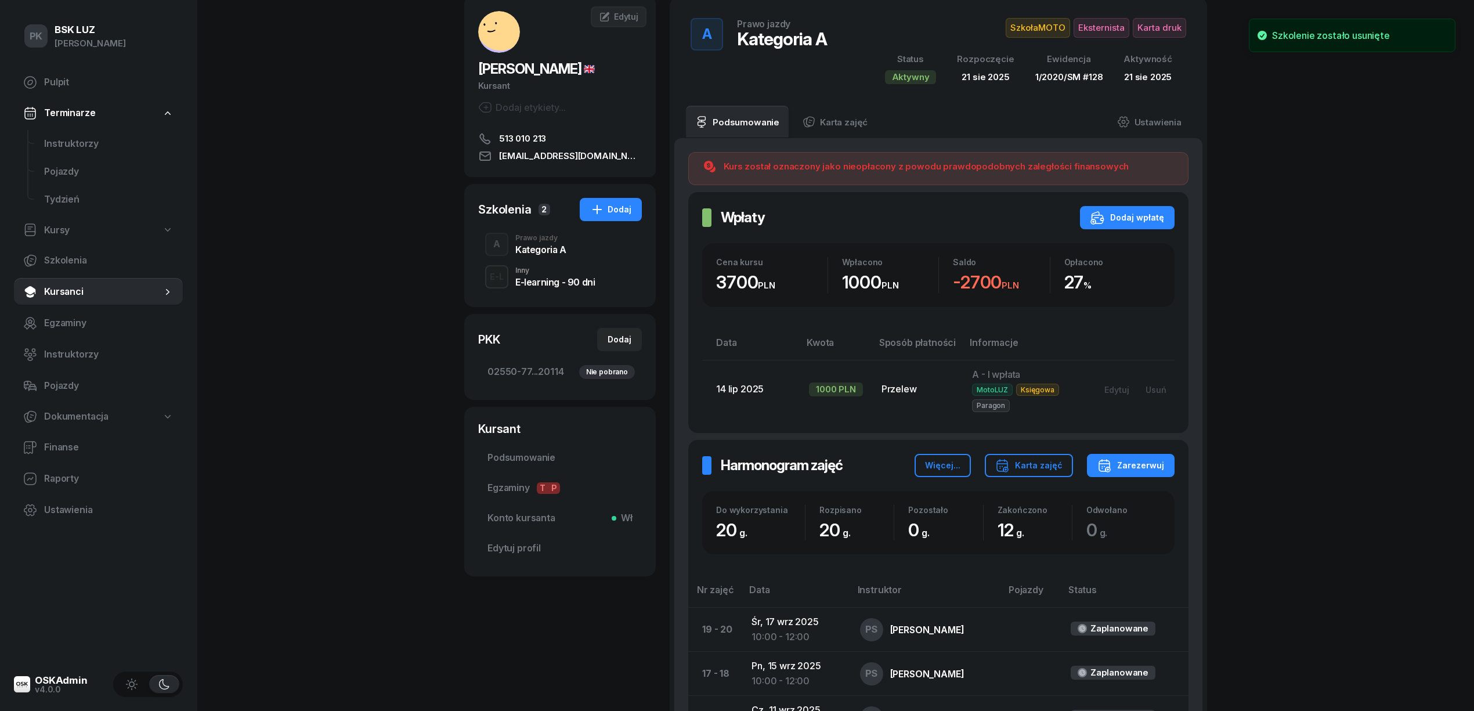
scroll to position [52, 0]
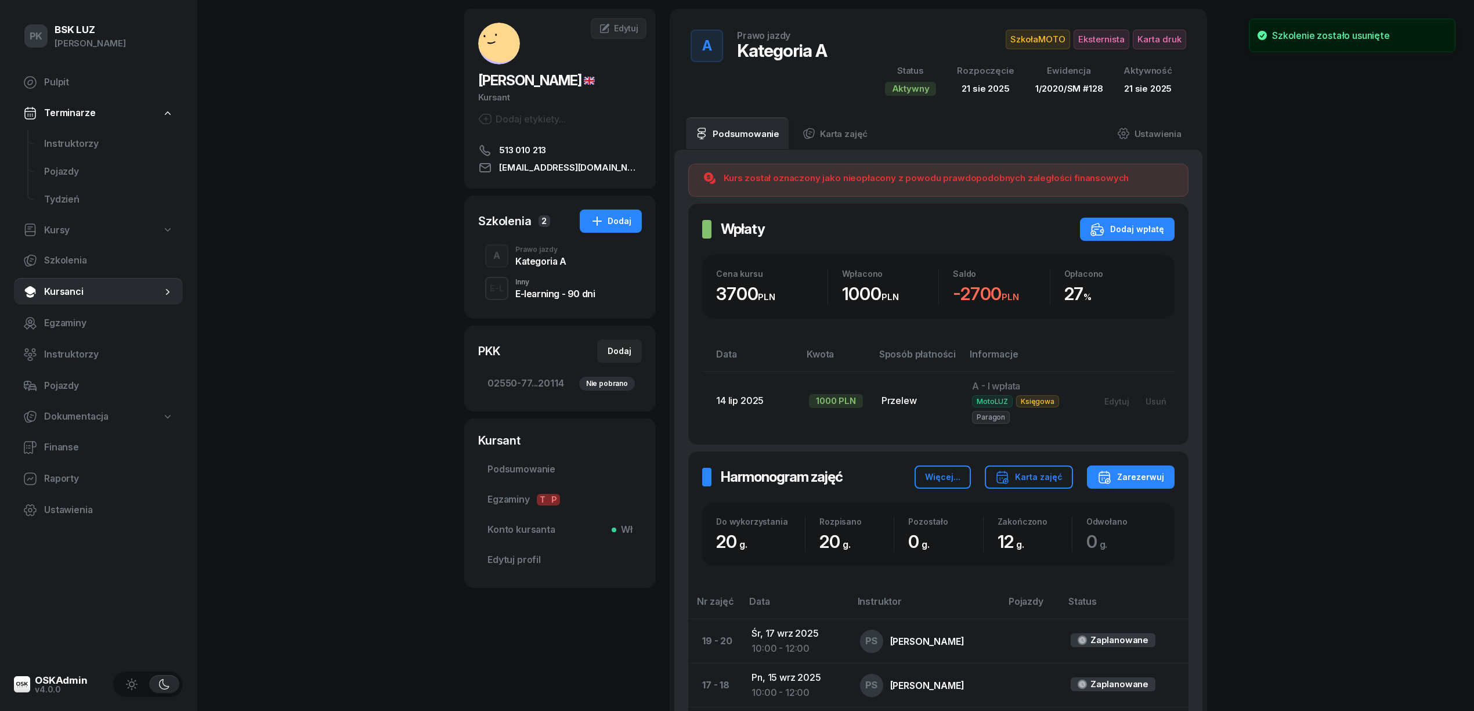
click at [550, 258] on div "Kategoria A" at bounding box center [540, 260] width 51 height 9
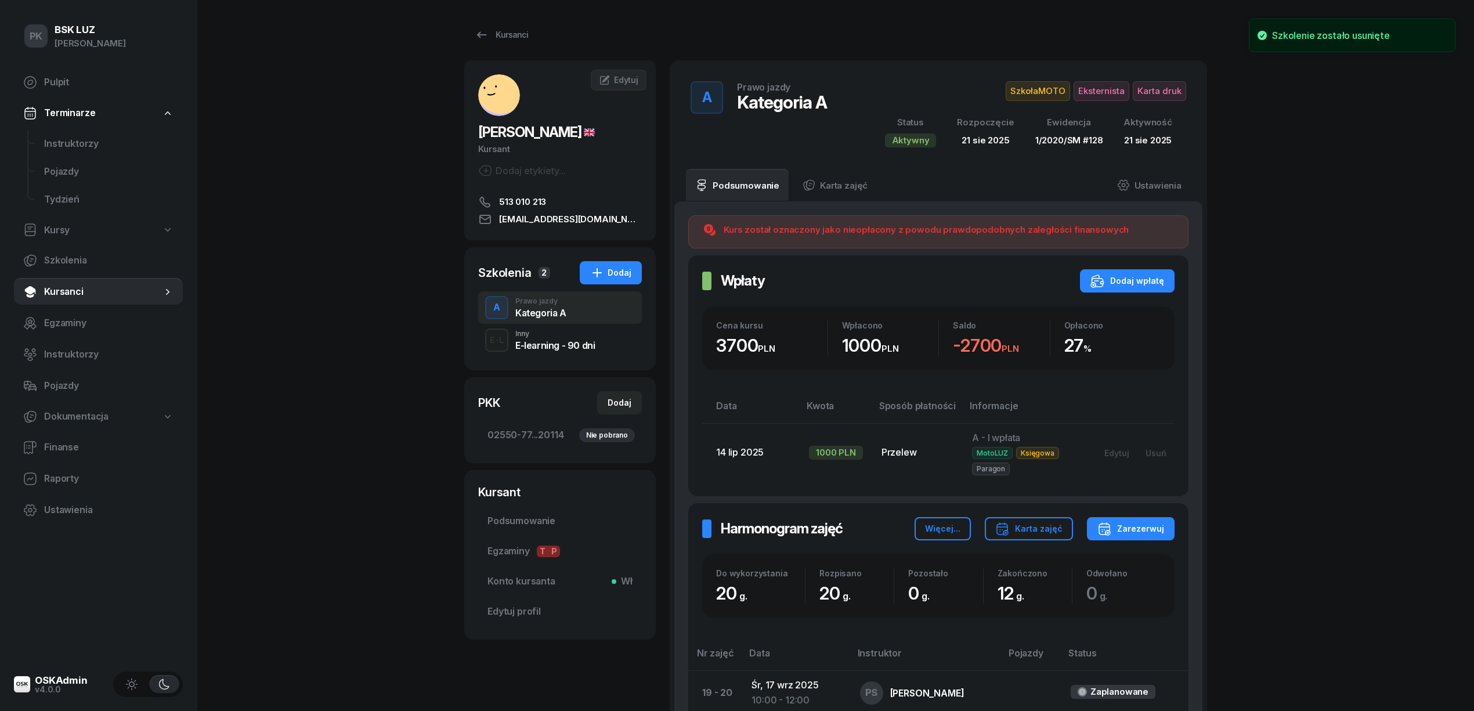
click at [558, 341] on div "E-learning - 90 dni" at bounding box center [555, 345] width 80 height 9
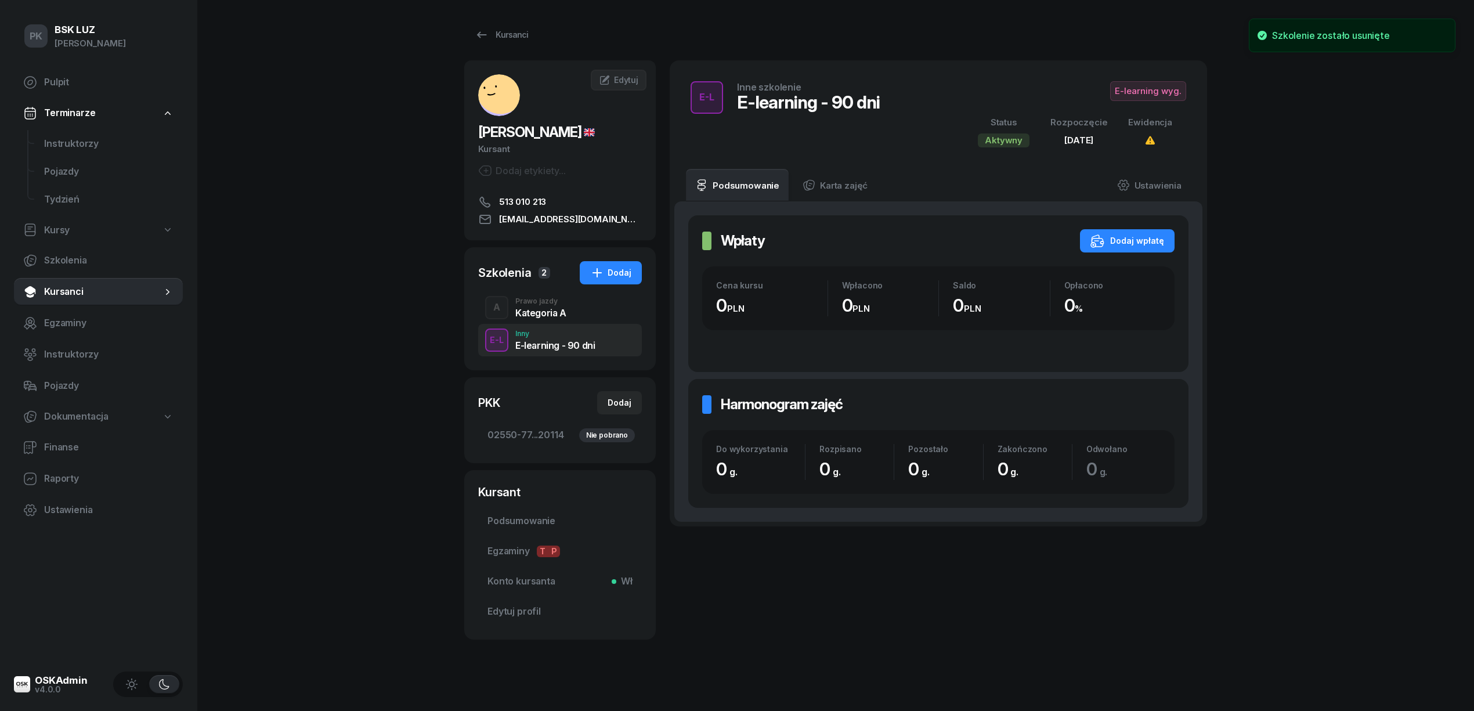
click at [548, 310] on div "Kategoria A" at bounding box center [540, 312] width 51 height 9
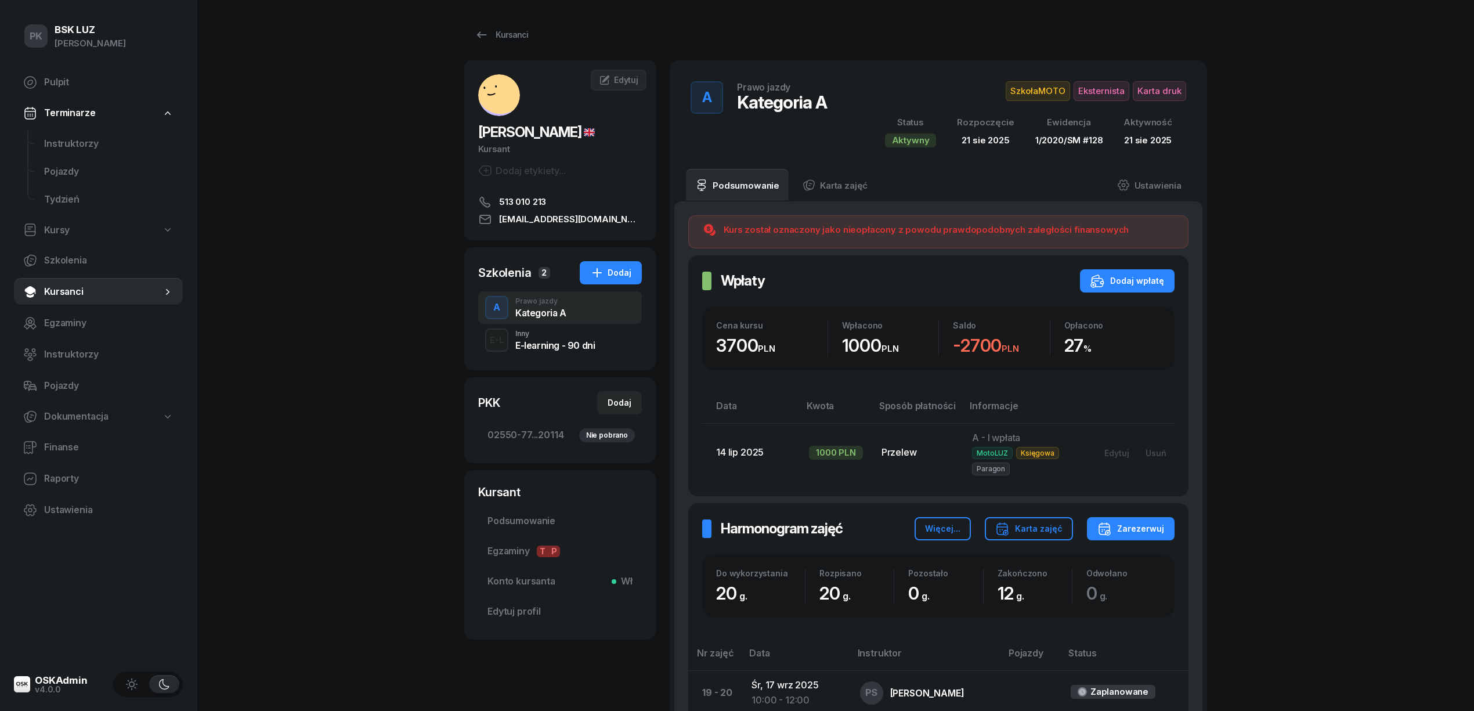
click at [523, 21] on div "Kursanci ÖNER ONUR Kursant Dodaj etykiety... 513 010 213 onur-oner@windowslive.…" at bounding box center [835, 606] width 743 height 1213
click at [526, 31] on link "Kursanci" at bounding box center [501, 34] width 74 height 23
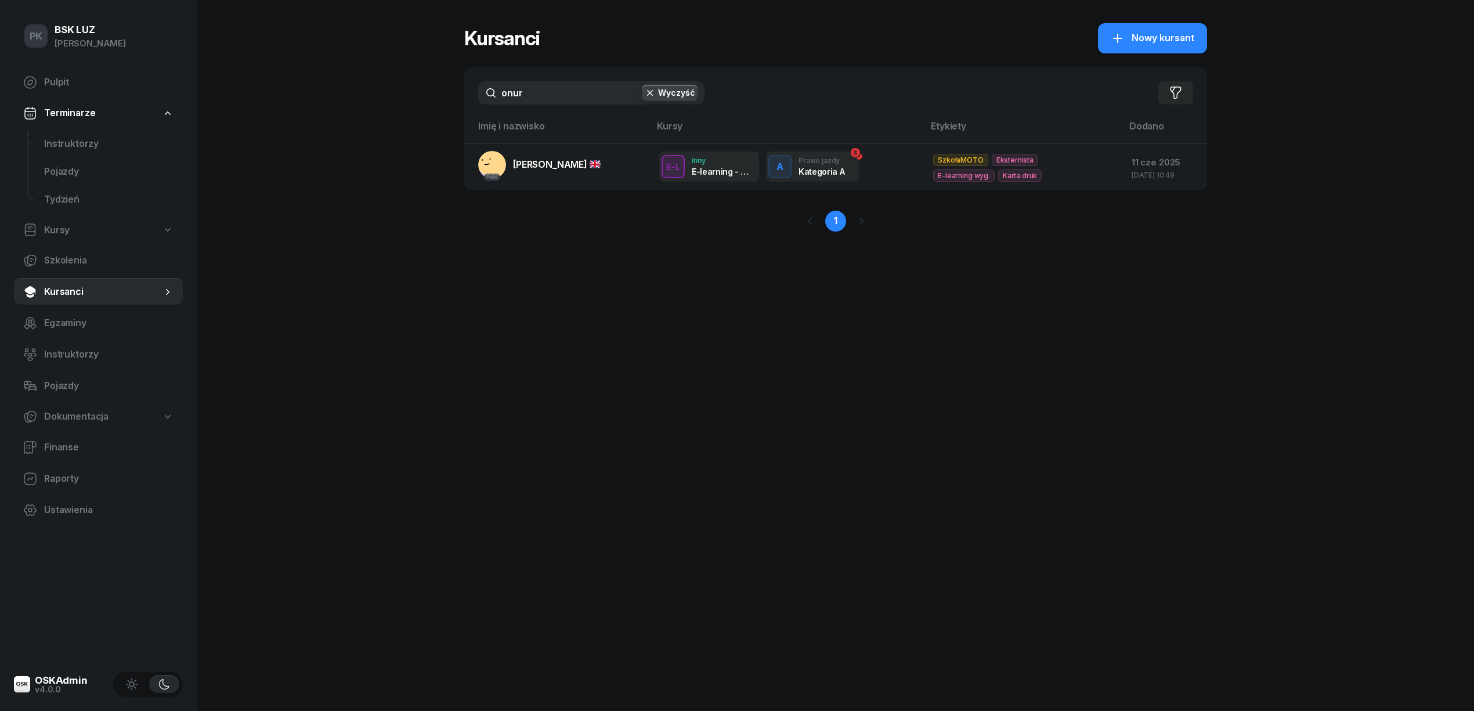
click at [493, 93] on input "onur" at bounding box center [591, 92] width 226 height 23
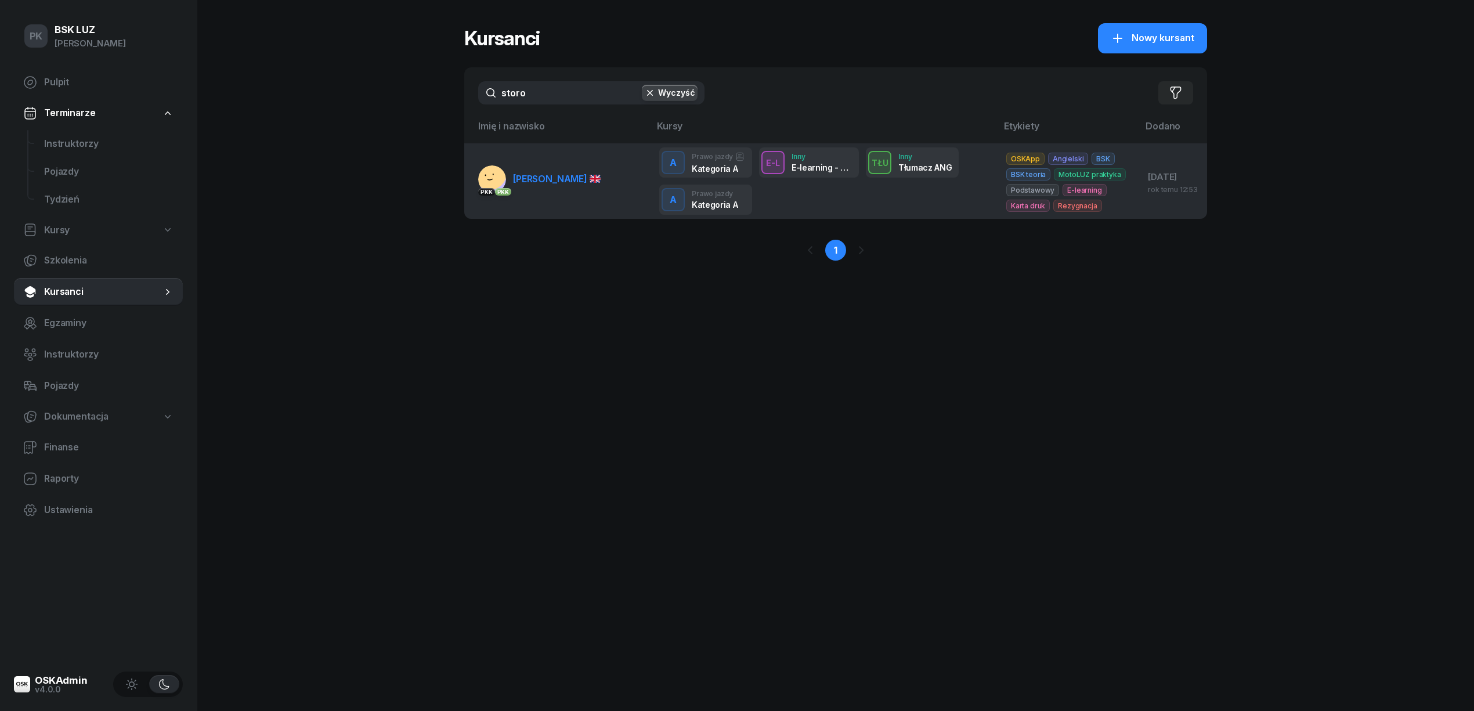
type input "storo"
click at [547, 174] on span "STOROZHUK YURII" at bounding box center [557, 179] width 88 height 12
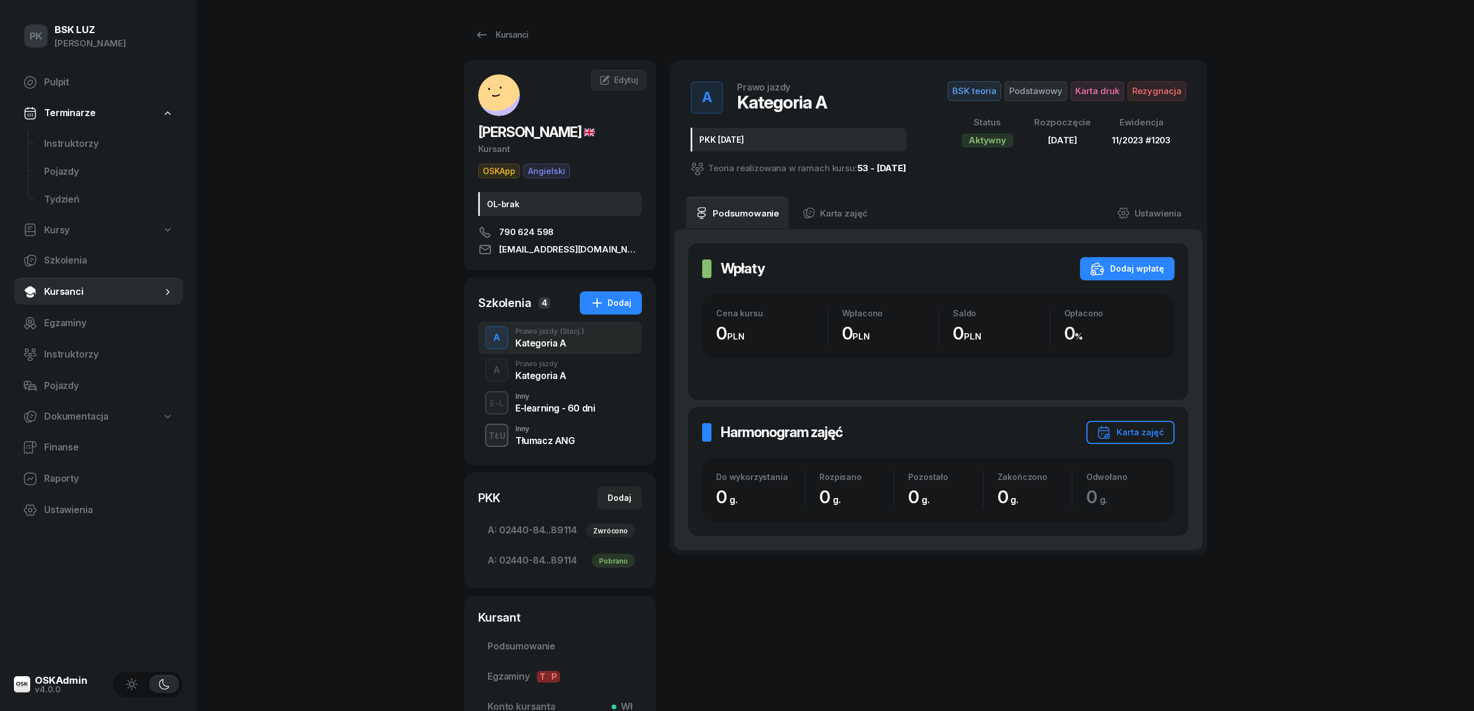
click at [558, 374] on div "Kategoria A" at bounding box center [540, 375] width 51 height 9
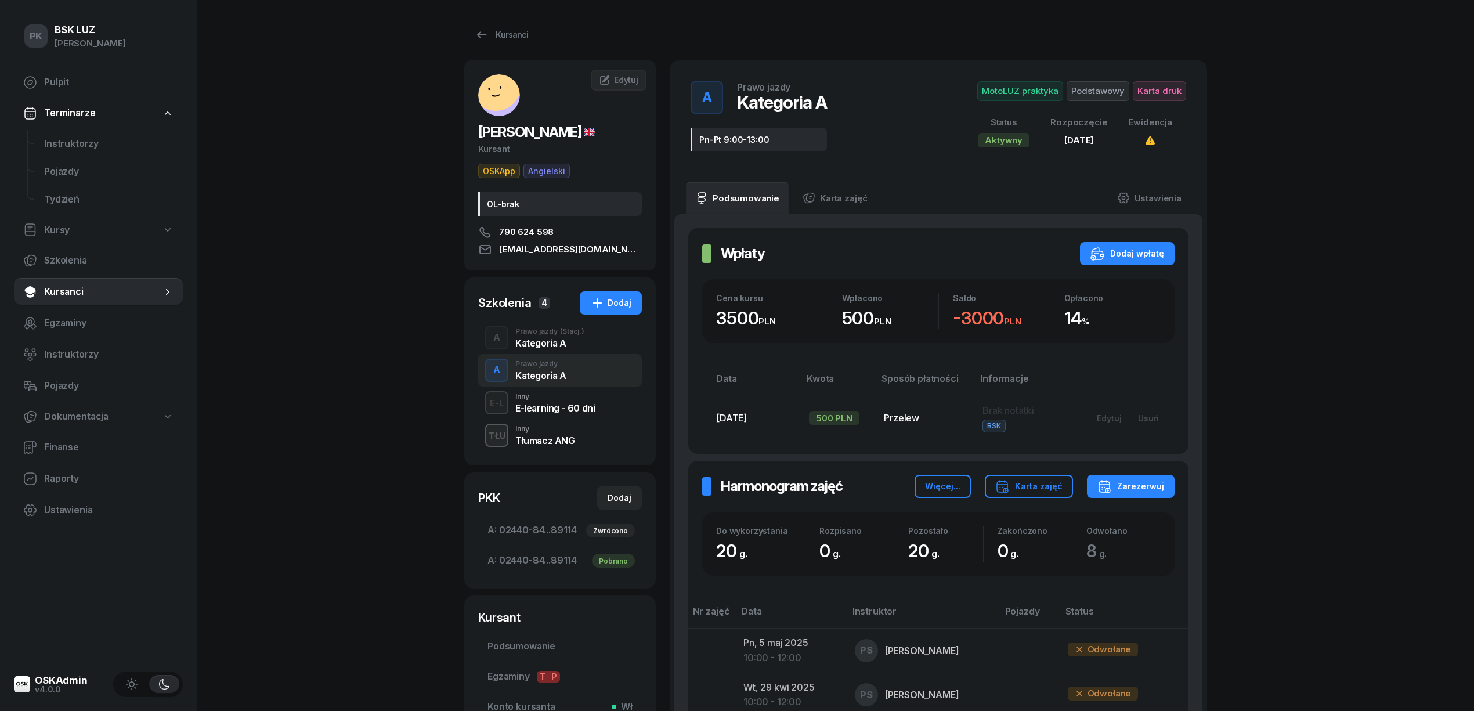
click at [558, 345] on div "Kategoria A" at bounding box center [549, 342] width 69 height 9
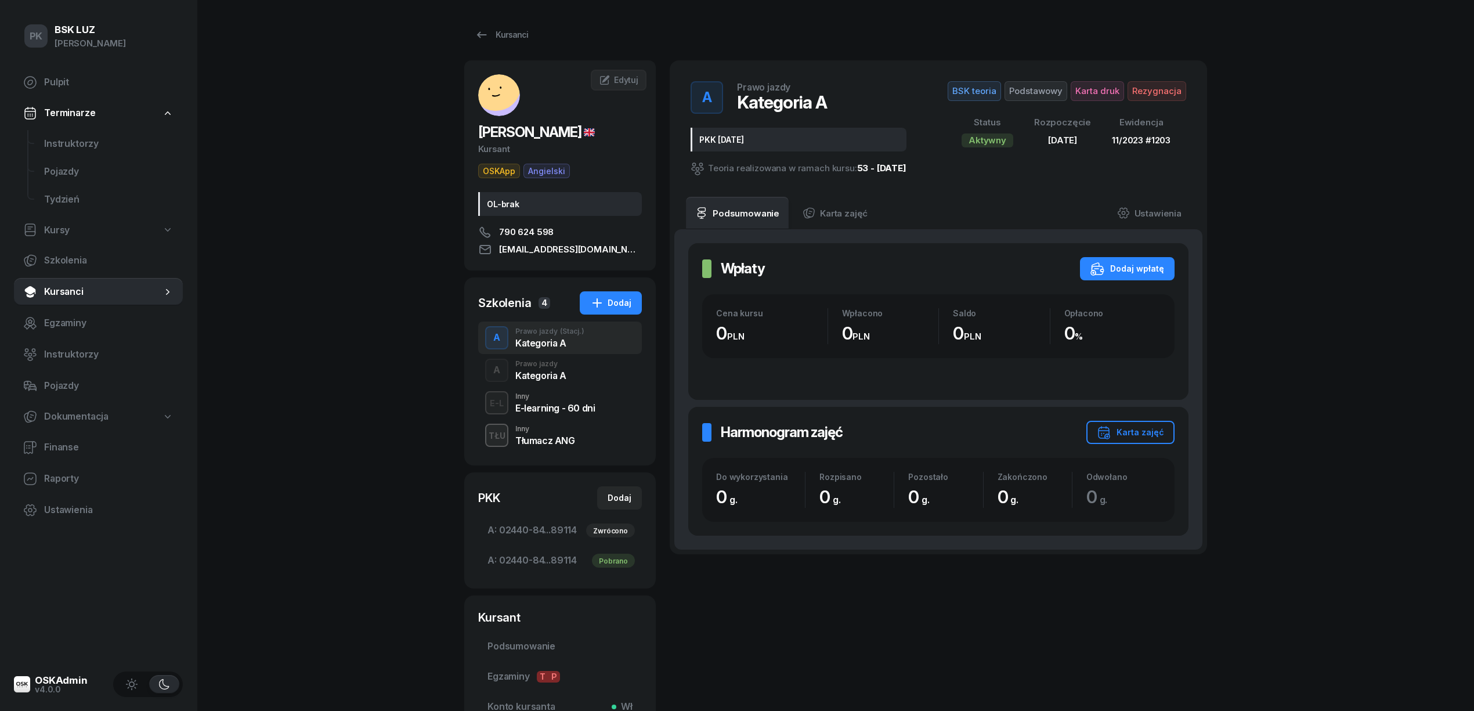
click at [557, 365] on div "Prawo jazdy" at bounding box center [540, 363] width 51 height 7
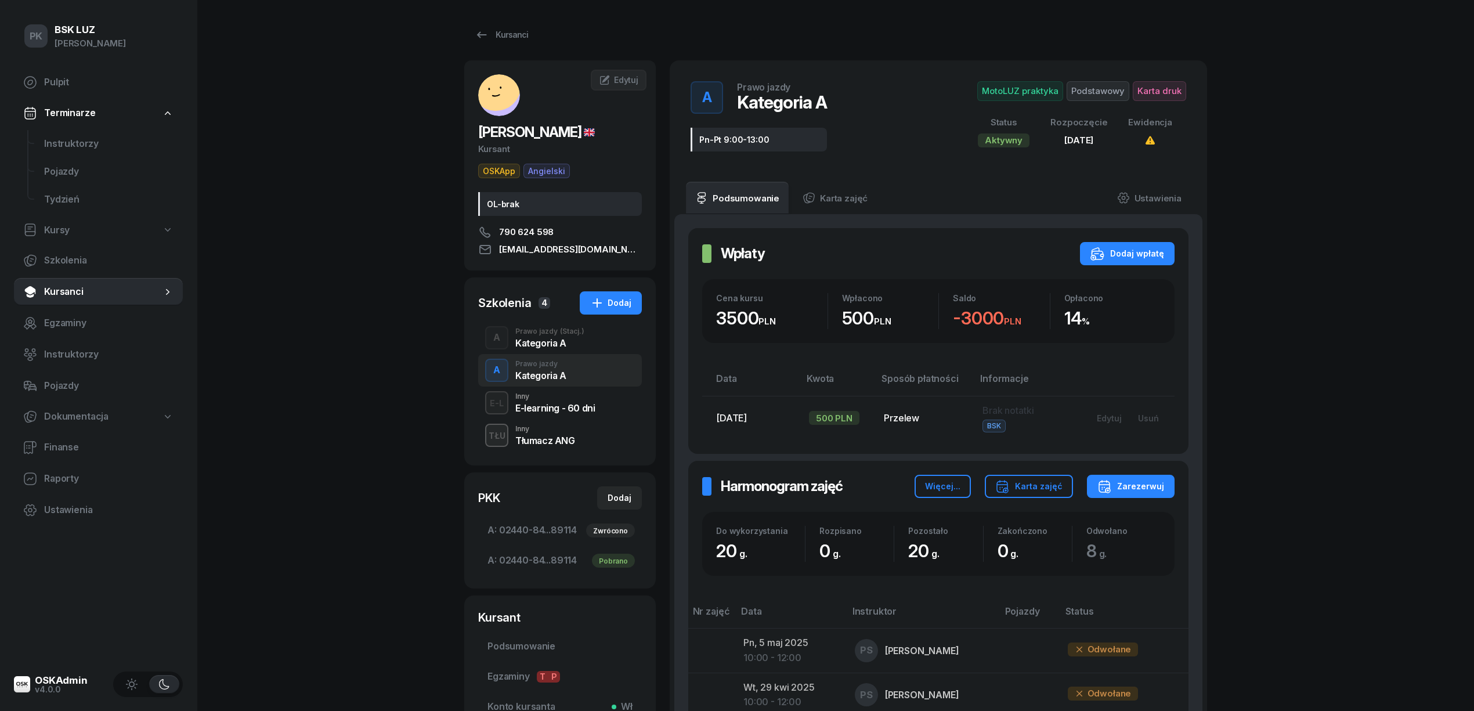
click at [590, 352] on div "A Prawo jazdy (Stacj.) Kategoria A" at bounding box center [560, 337] width 164 height 32
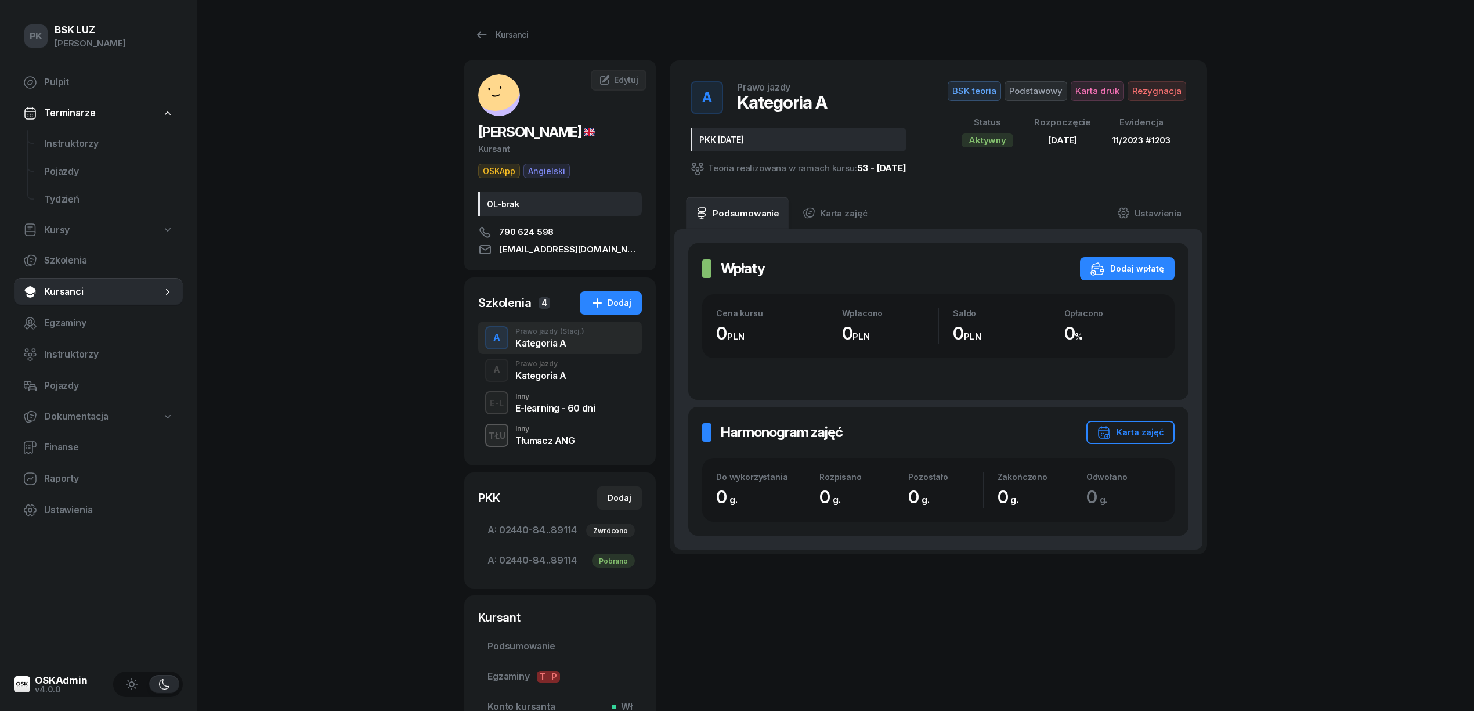
click at [583, 374] on div "A Prawo jazdy Kategoria A" at bounding box center [560, 370] width 164 height 32
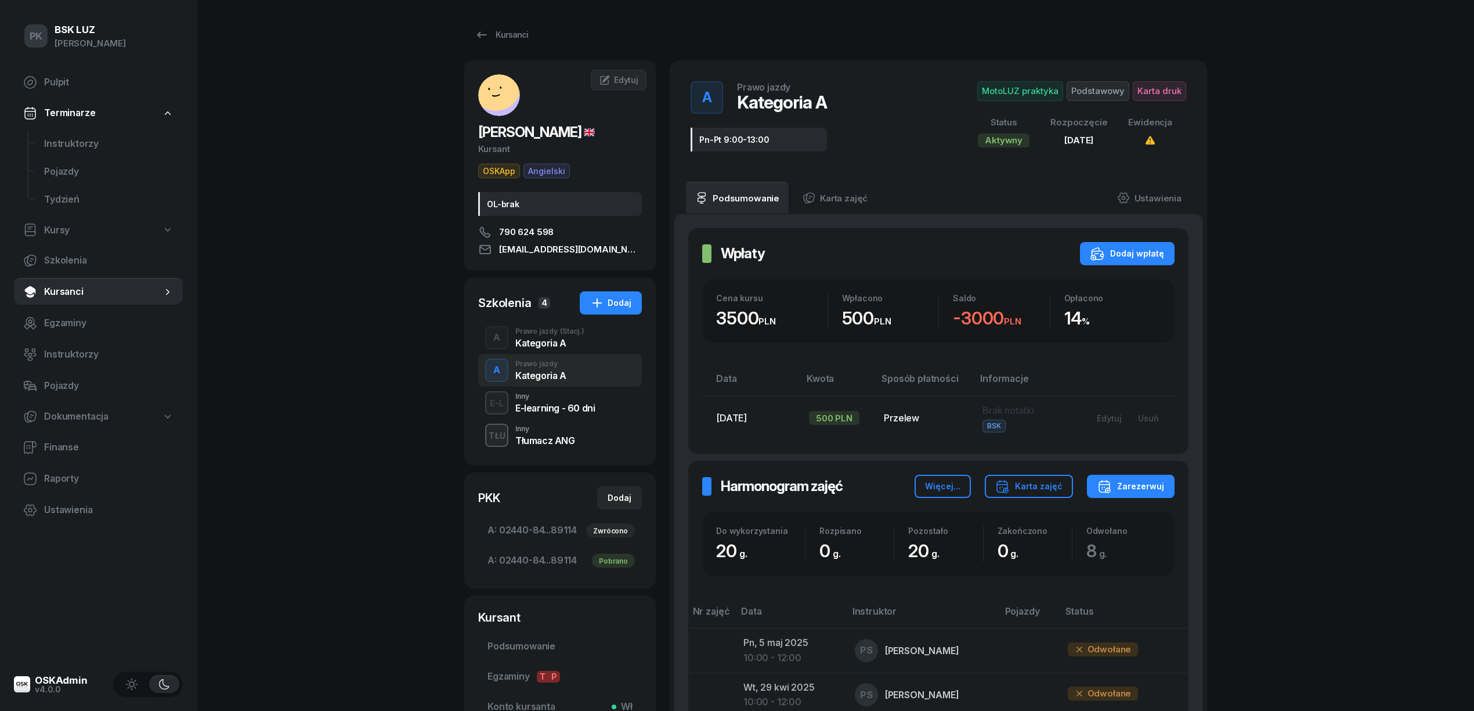
click at [581, 337] on div "Kategoria A" at bounding box center [549, 341] width 69 height 13
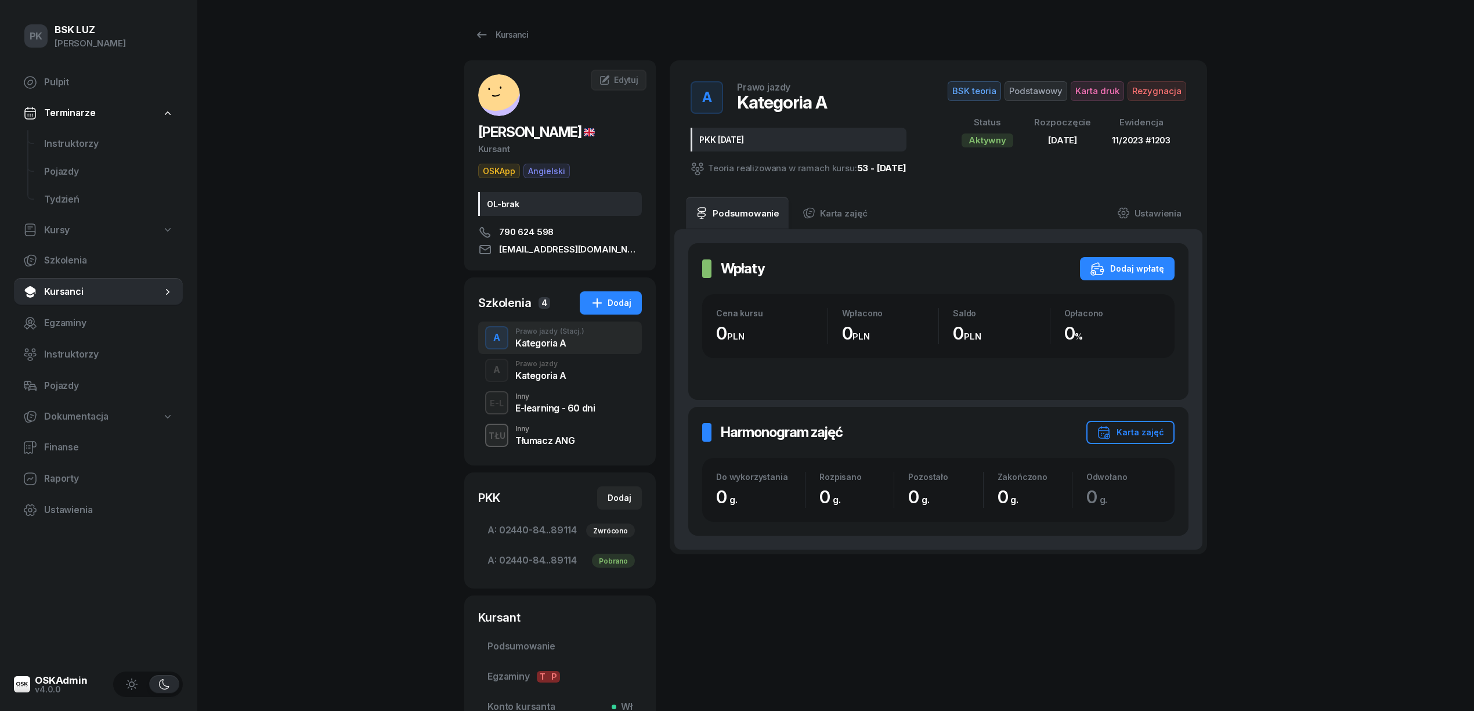
click at [591, 373] on div "A Prawo jazdy Kategoria A" at bounding box center [560, 370] width 164 height 32
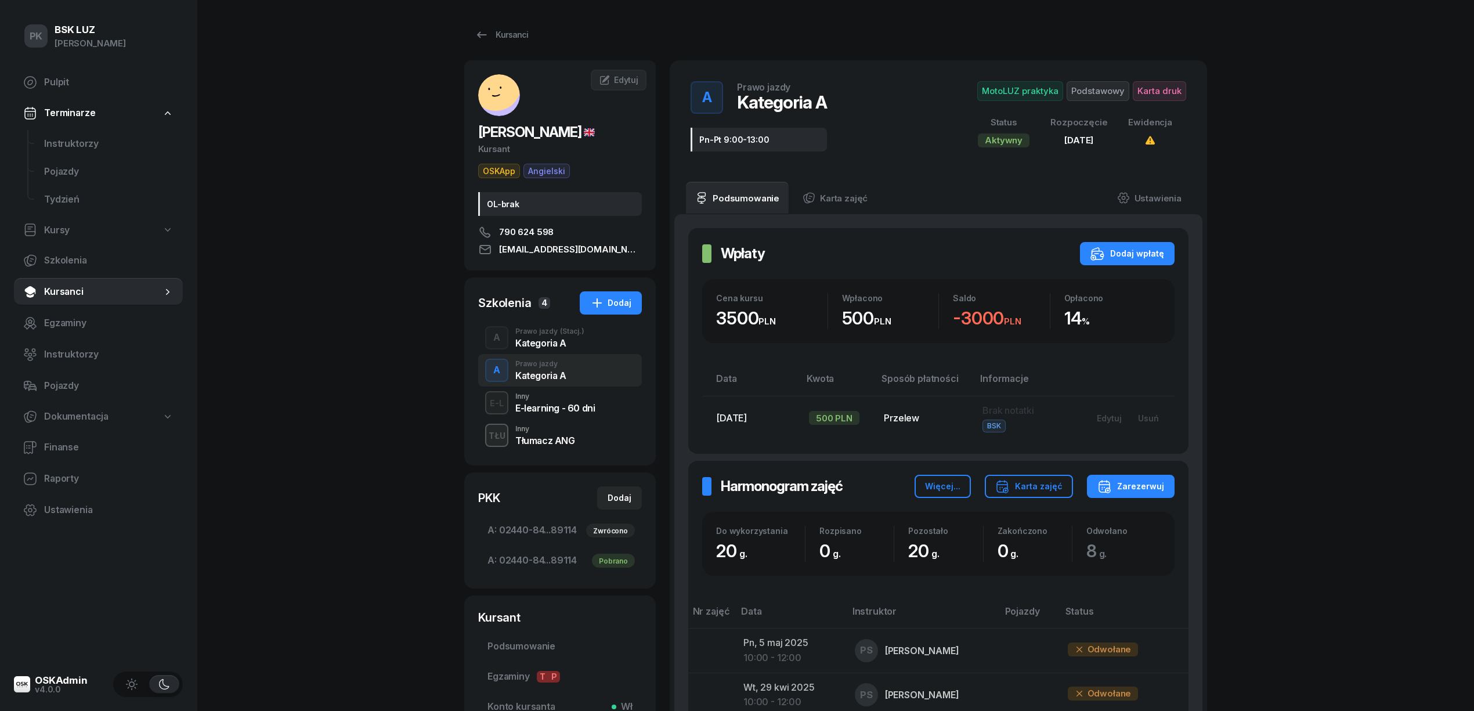
click at [585, 328] on div "A Prawo jazdy (Stacj.) Kategoria A" at bounding box center [560, 337] width 164 height 32
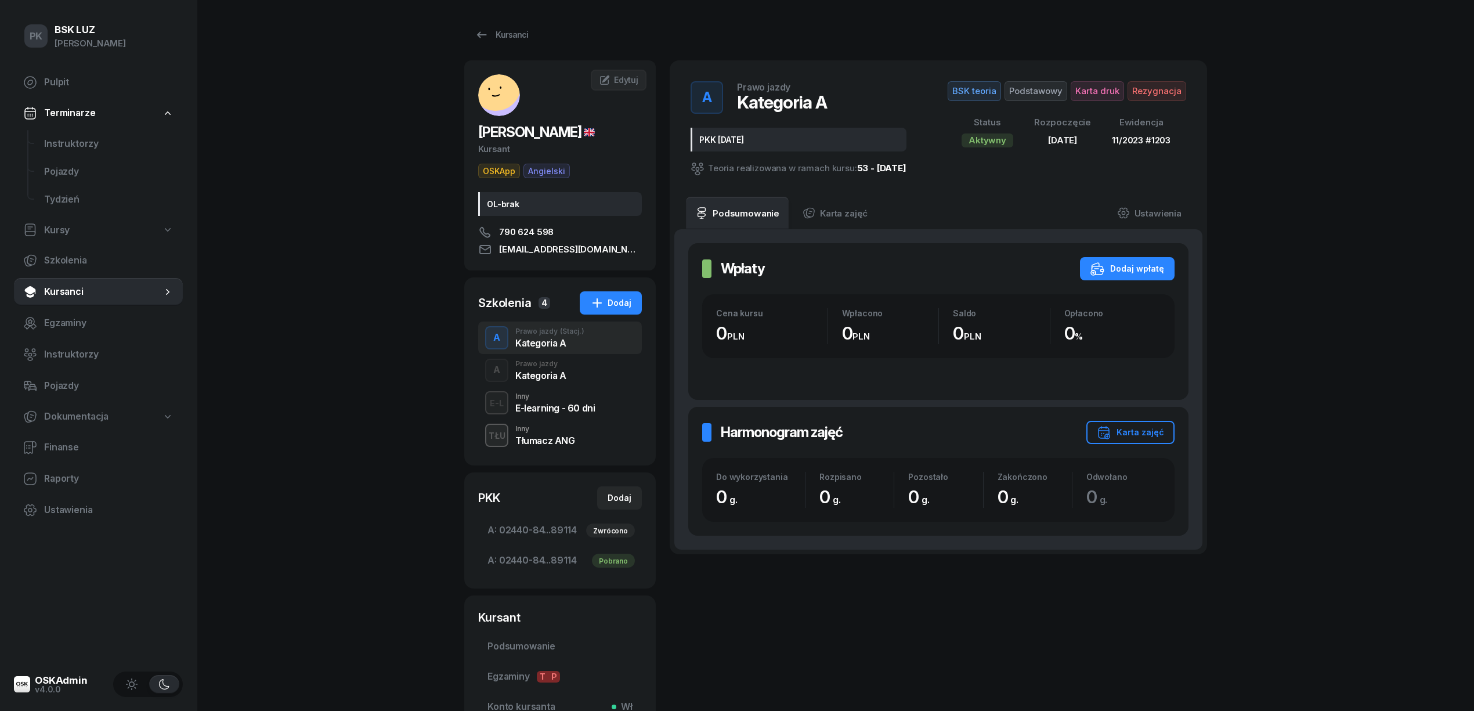
click at [580, 379] on div "A Prawo jazdy Kategoria A" at bounding box center [560, 370] width 164 height 32
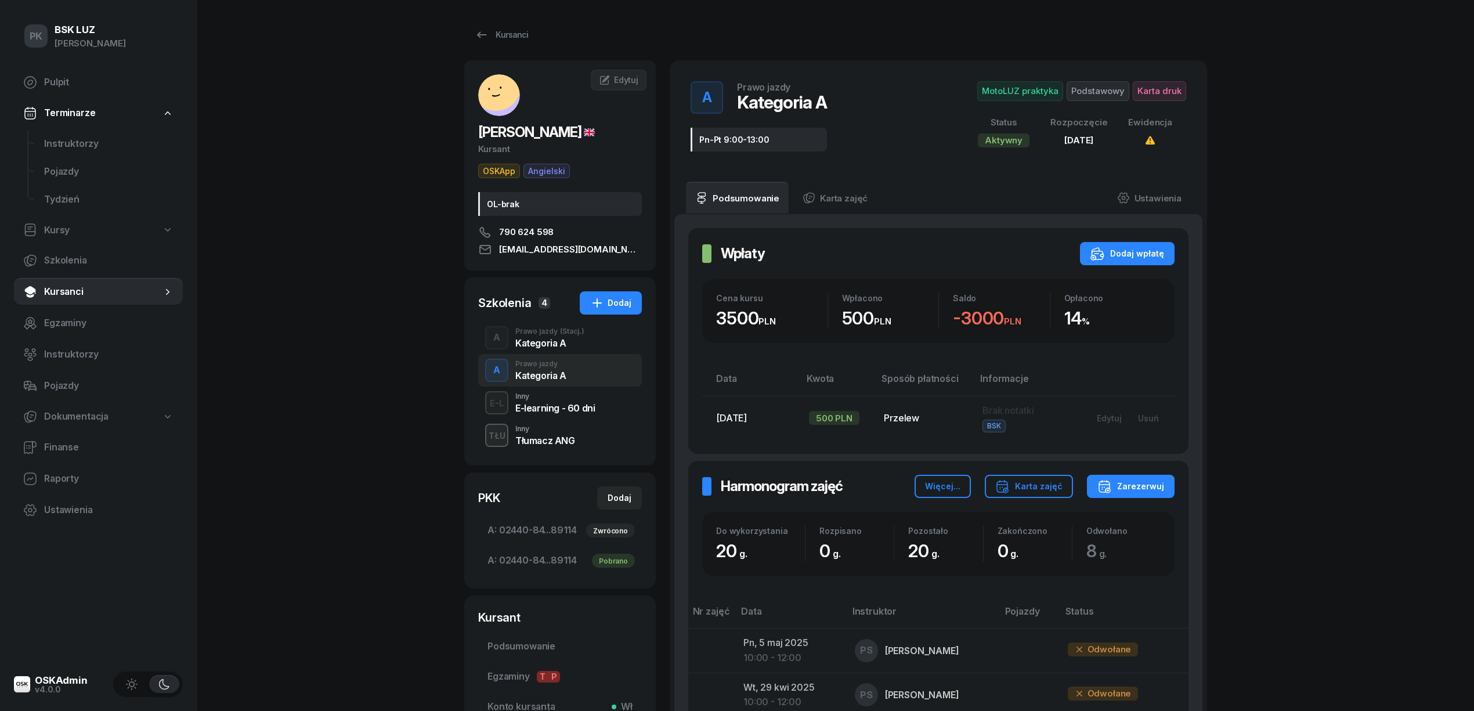
click at [586, 352] on div "A Prawo jazdy (Stacj.) Kategoria A" at bounding box center [560, 337] width 164 height 32
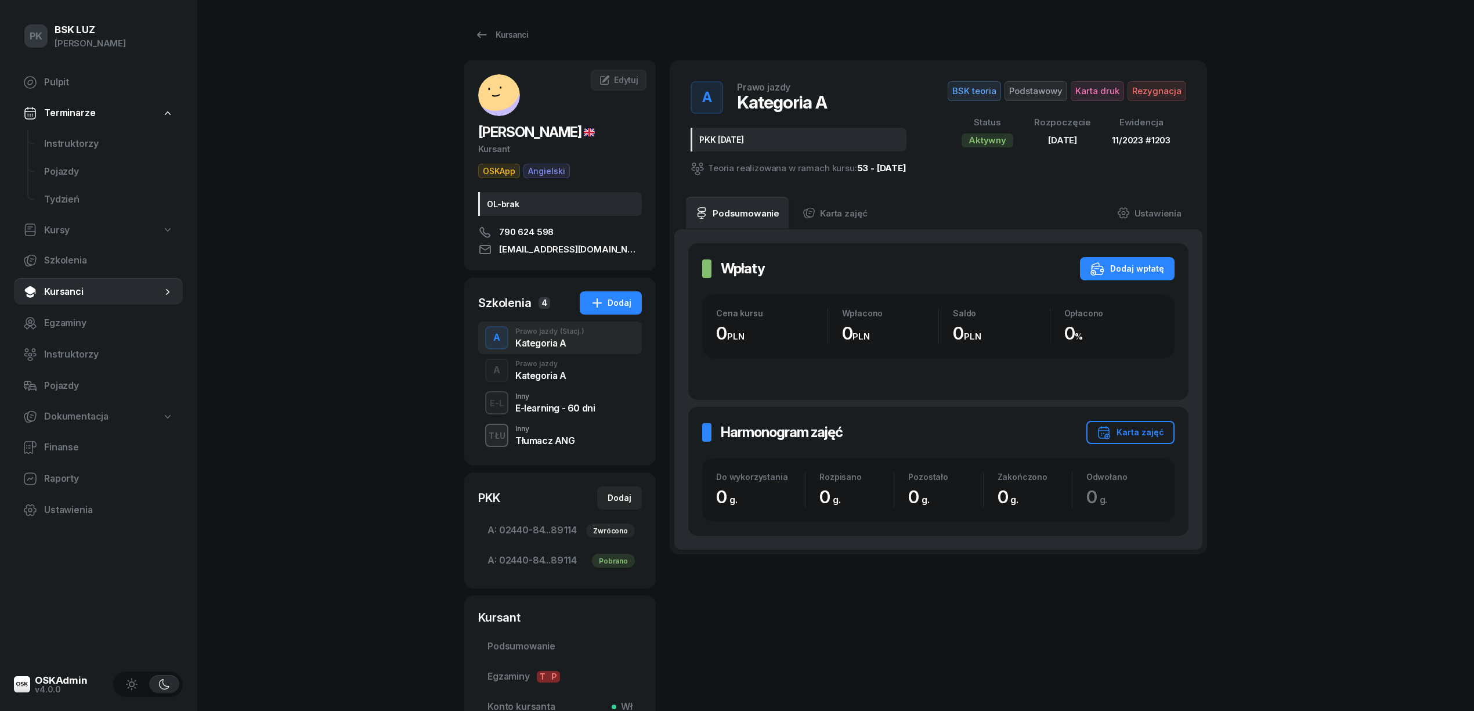
click at [496, 15] on div "Kursanci STOROZHUK YURII Kursant OSKApp Angielski OL-brak 790 624 598 YURASTORO…" at bounding box center [835, 394] width 743 height 788
click at [495, 33] on div "Kursanci" at bounding box center [501, 35] width 53 height 14
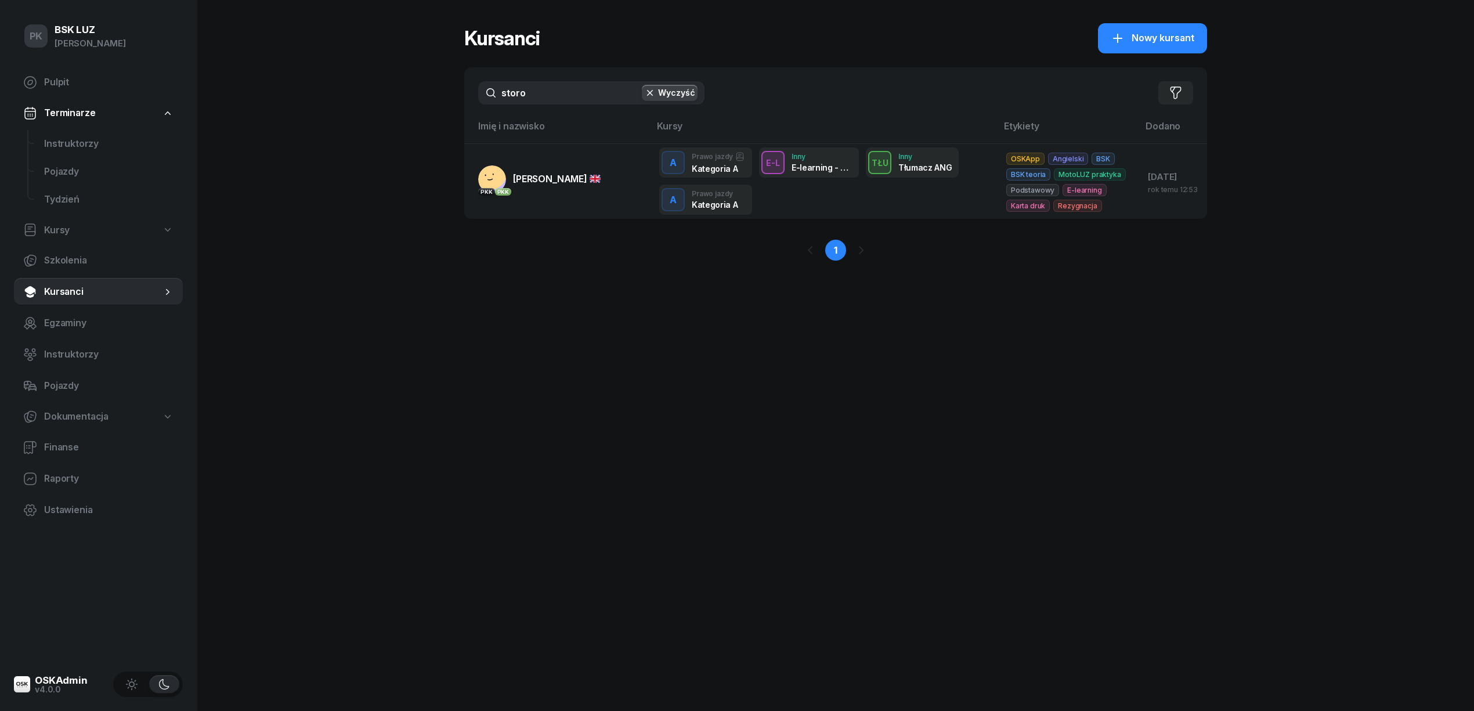
drag, startPoint x: 527, startPoint y: 95, endPoint x: 424, endPoint y: 96, distance: 103.9
click at [419, 95] on div "PK BSK LUZ Piotr Klimek Pulpit Terminarze Instruktorzy Pojazdy Tydzień Kursy Sz…" at bounding box center [737, 355] width 1474 height 711
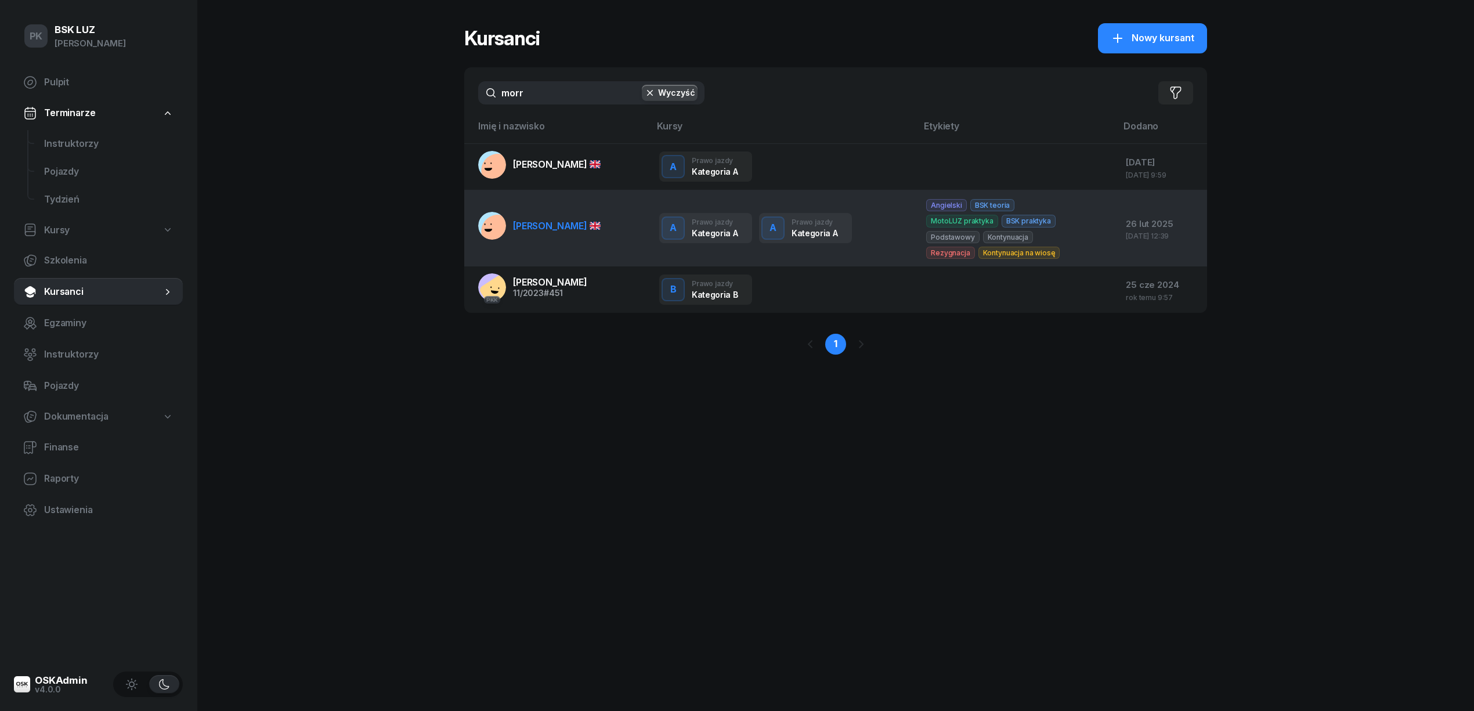
type input "morr"
click at [595, 224] on span "MORRA MASSIMILIANO" at bounding box center [557, 226] width 88 height 12
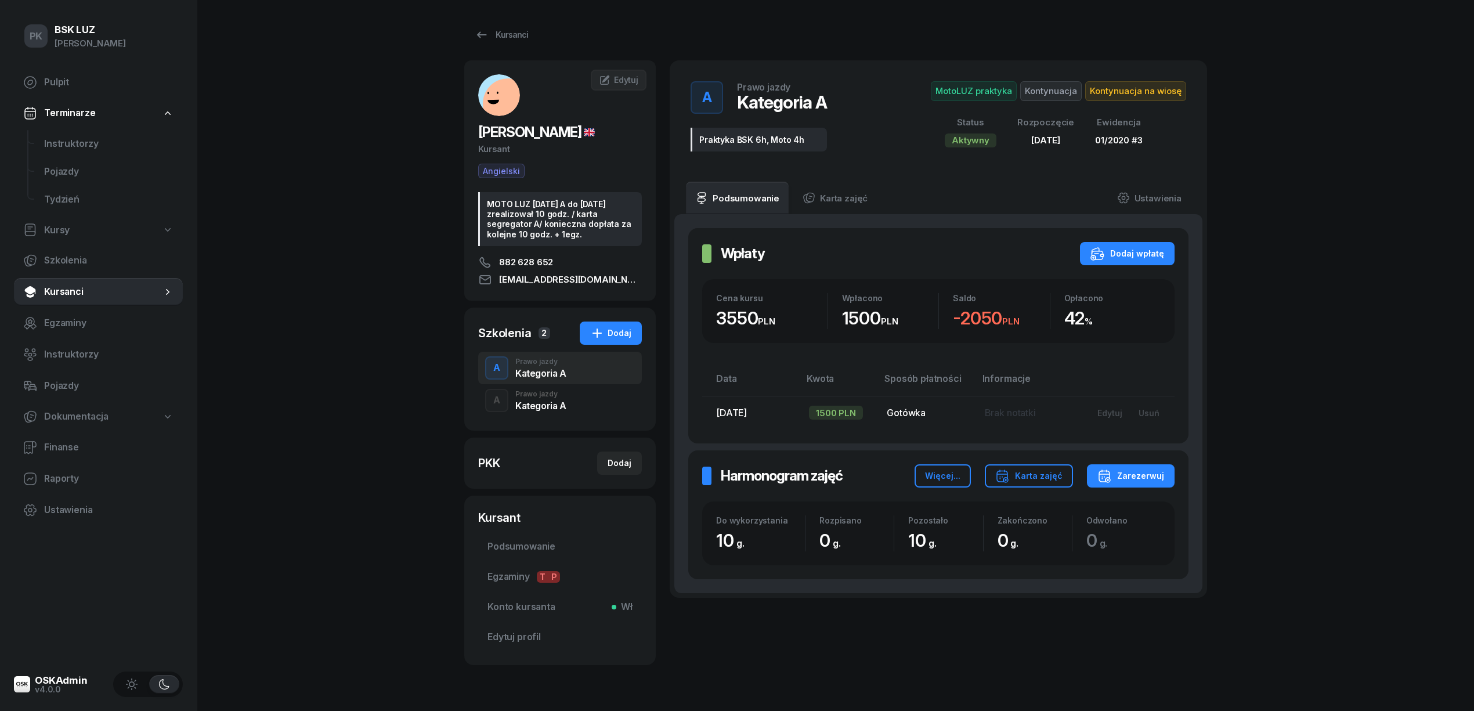
click at [559, 404] on div "Kategoria A" at bounding box center [540, 405] width 51 height 9
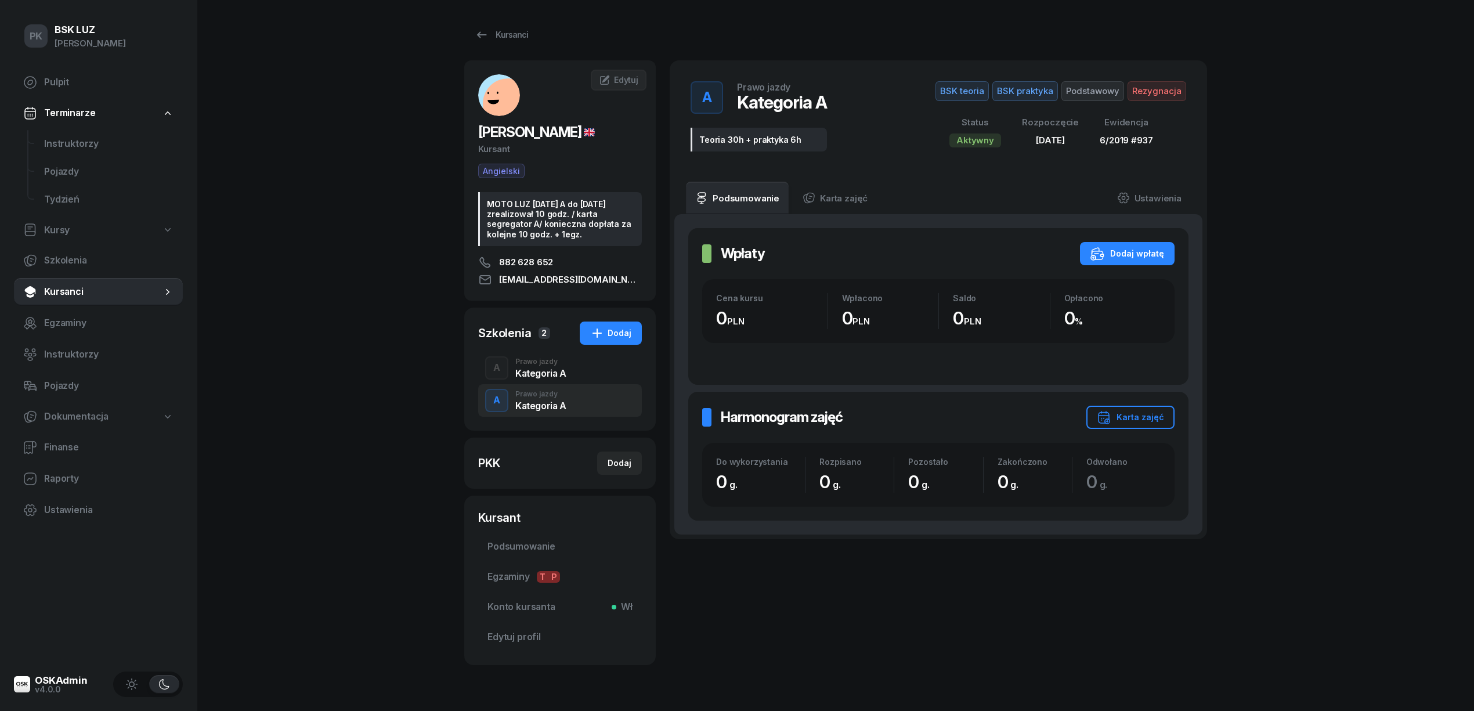
click at [555, 372] on div "Kategoria A" at bounding box center [540, 372] width 51 height 9
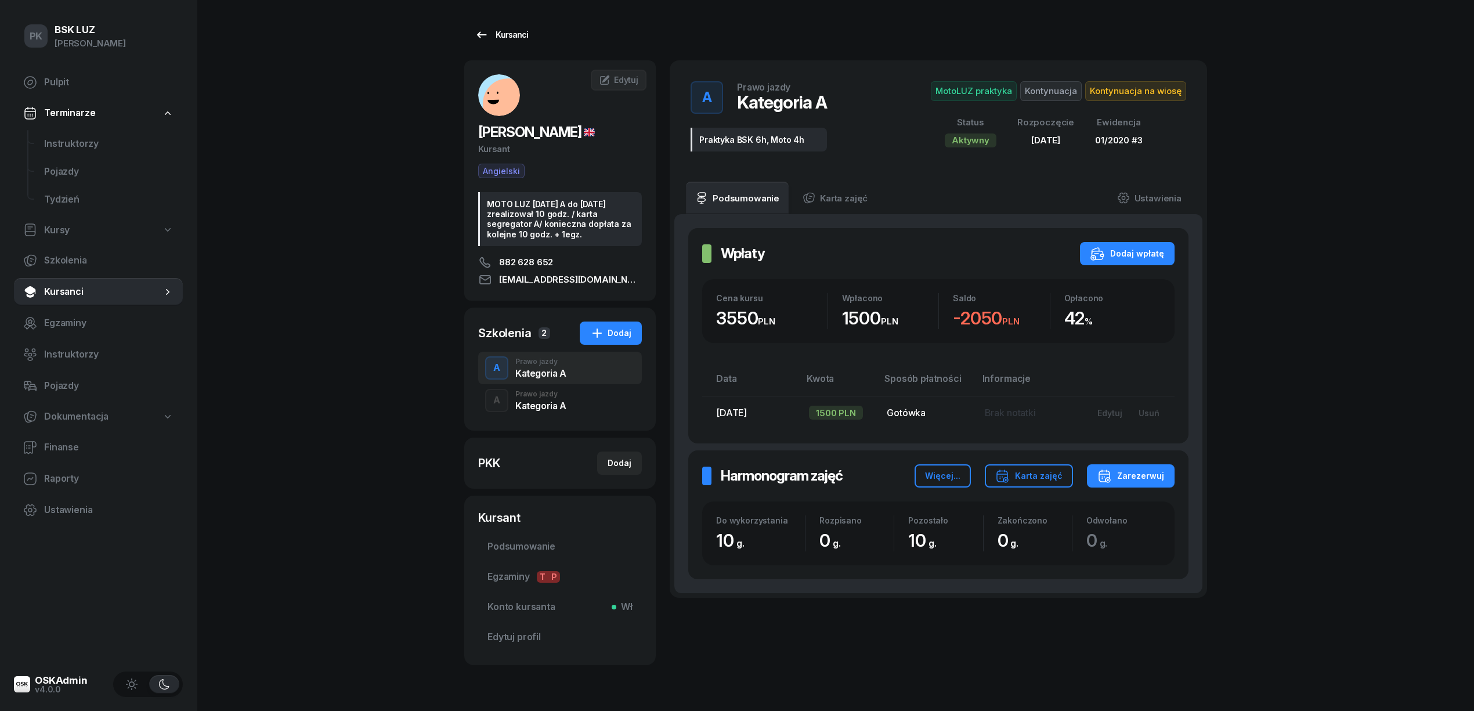
click at [501, 27] on link "Kursanci" at bounding box center [501, 34] width 74 height 23
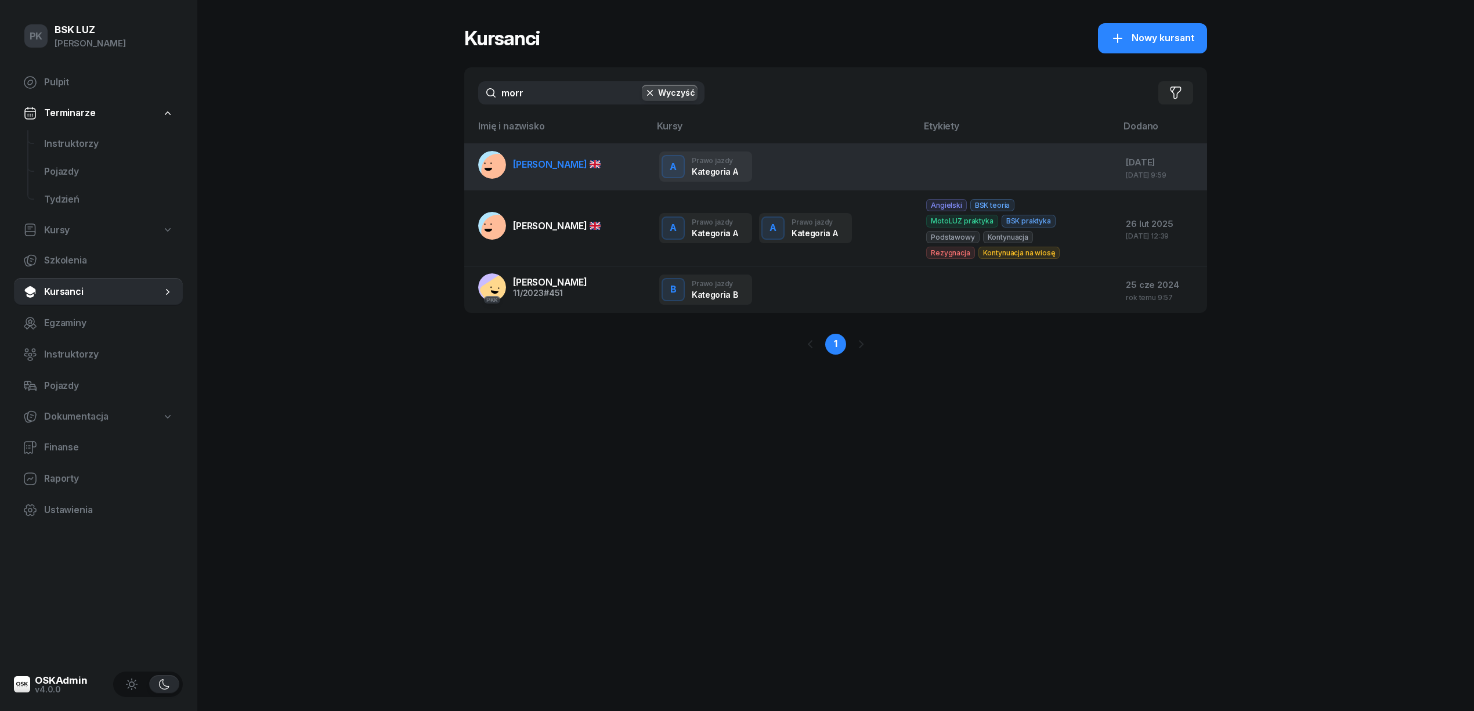
click at [558, 175] on link "MORRA MASSIMILIANO" at bounding box center [539, 165] width 122 height 28
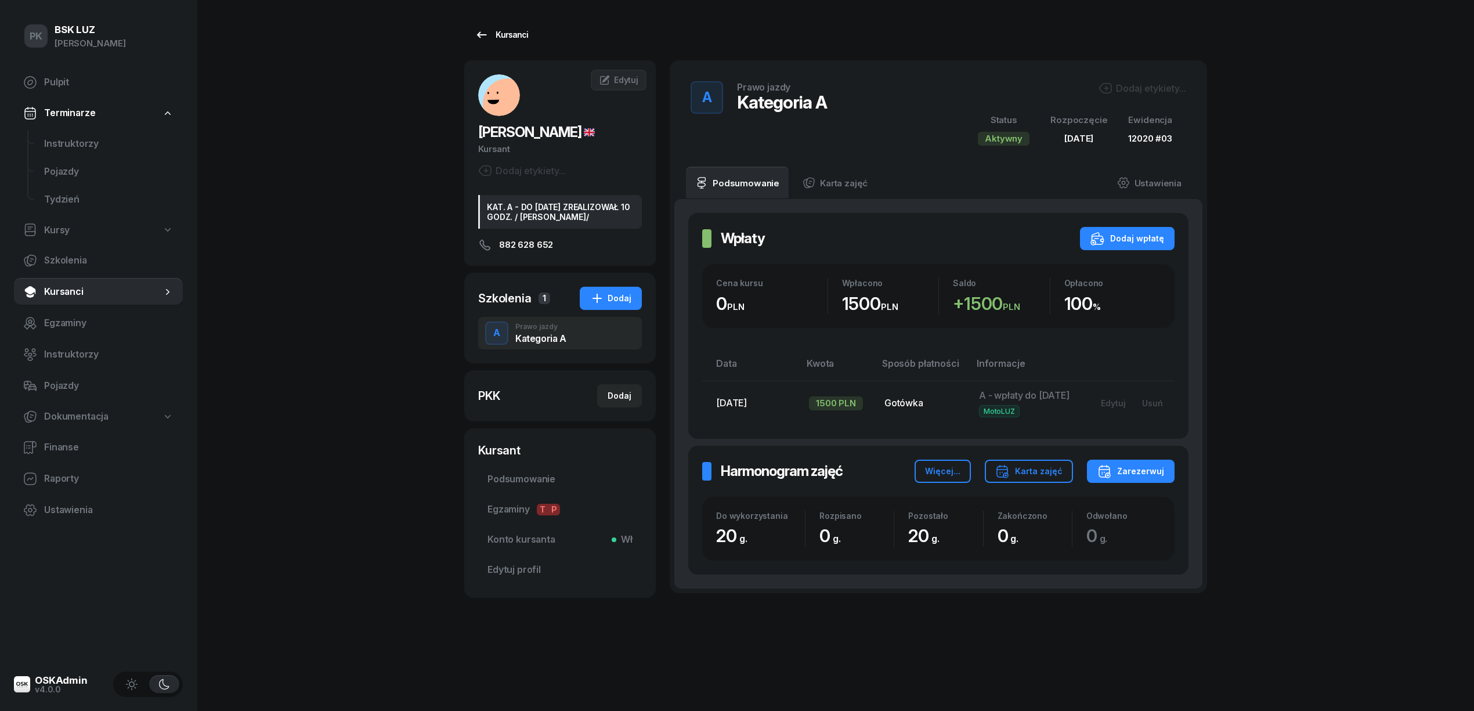
click at [493, 35] on div "Kursanci" at bounding box center [501, 35] width 53 height 14
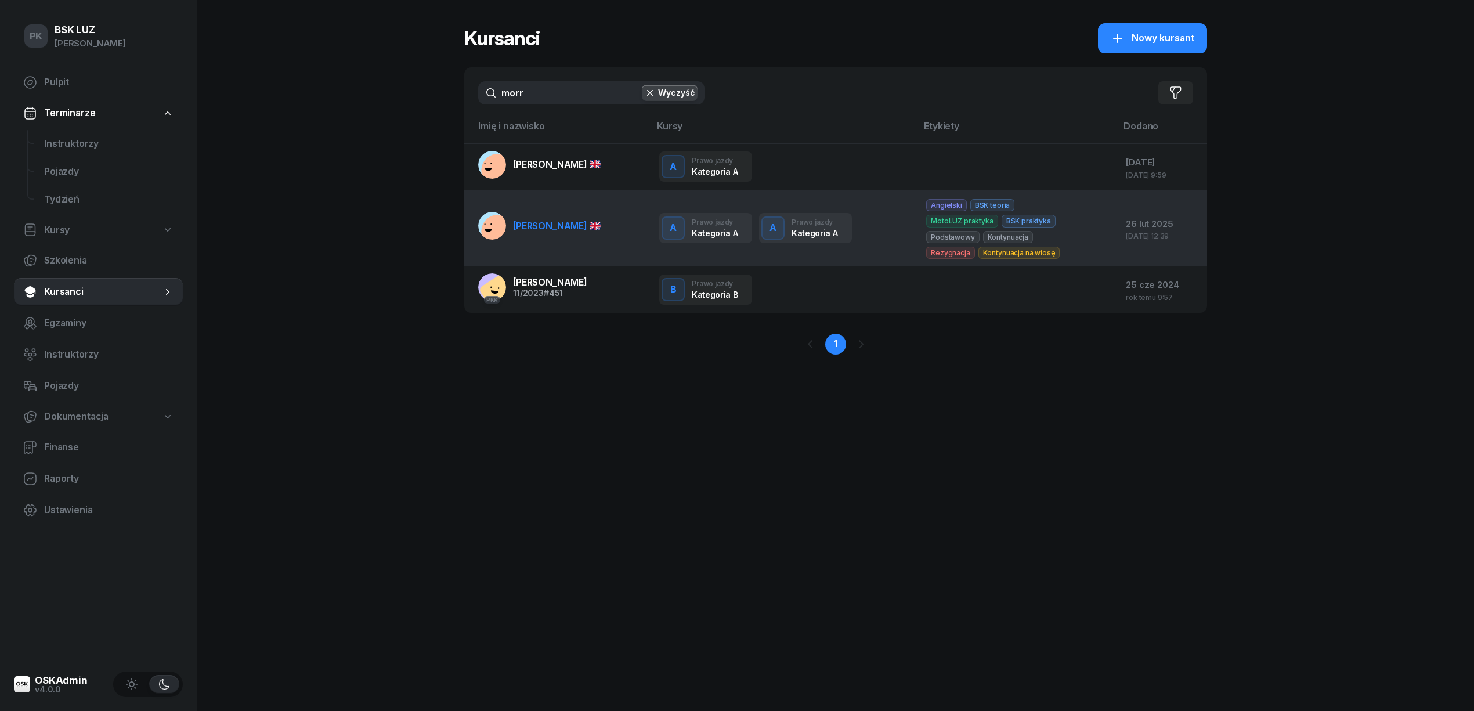
click at [519, 243] on td "MORRA MASSIMILIANO" at bounding box center [557, 228] width 186 height 76
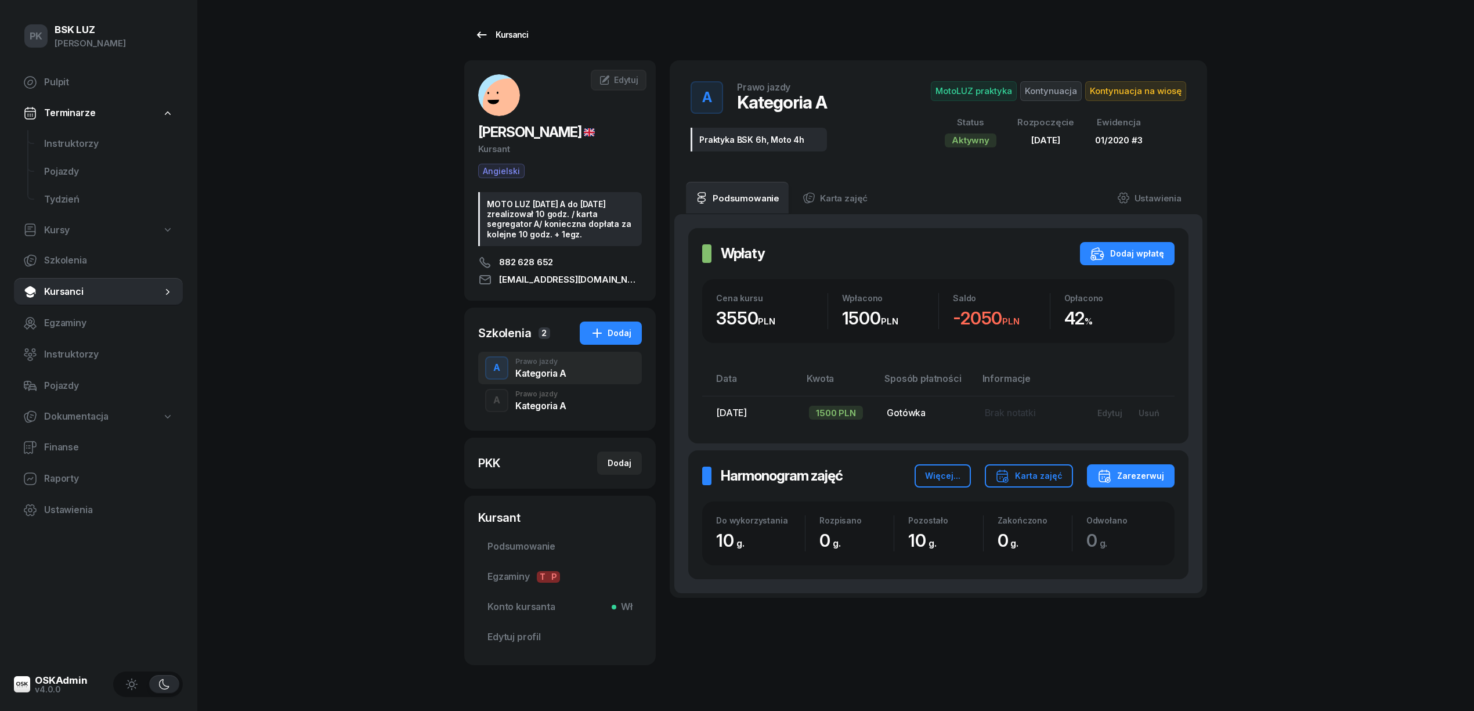
click at [512, 33] on div "Kursanci" at bounding box center [501, 35] width 53 height 14
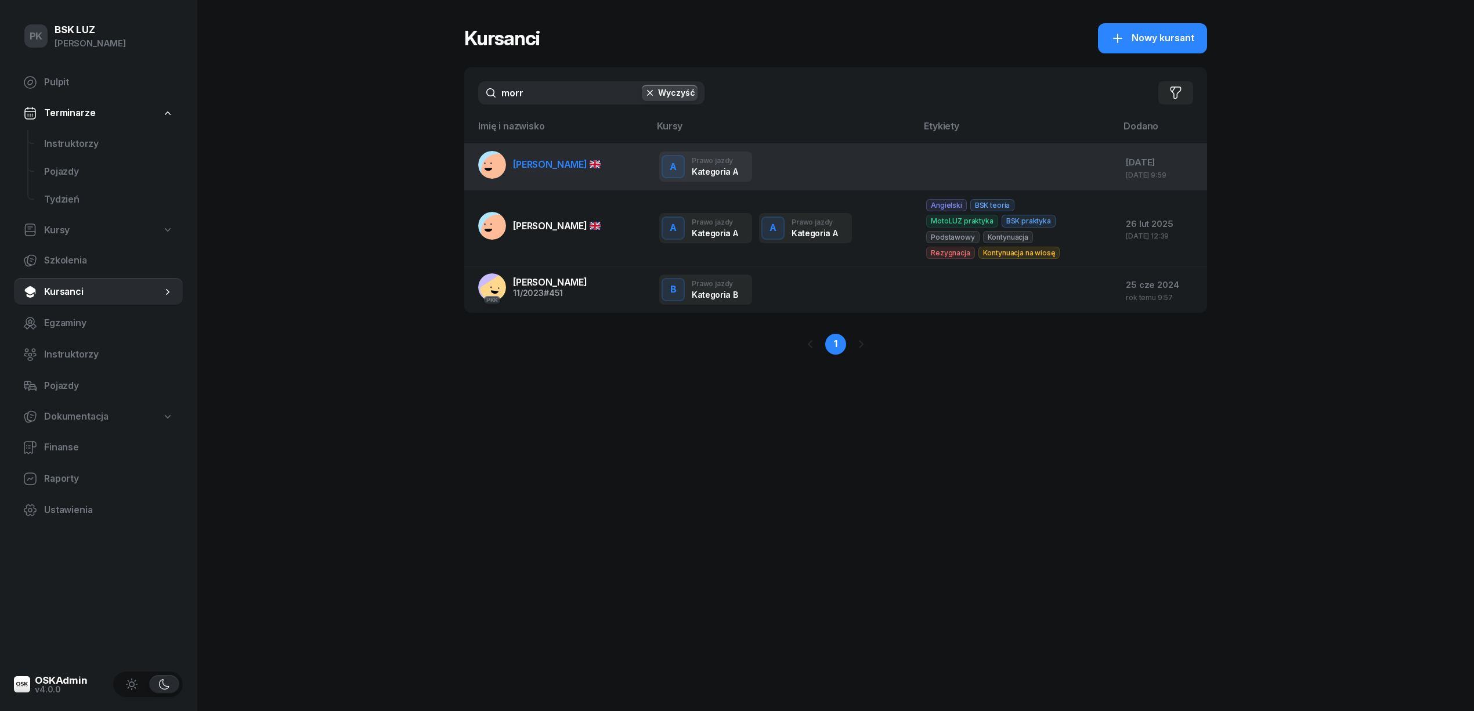
click at [560, 174] on link "MORRA MASSIMILIANO" at bounding box center [539, 165] width 122 height 28
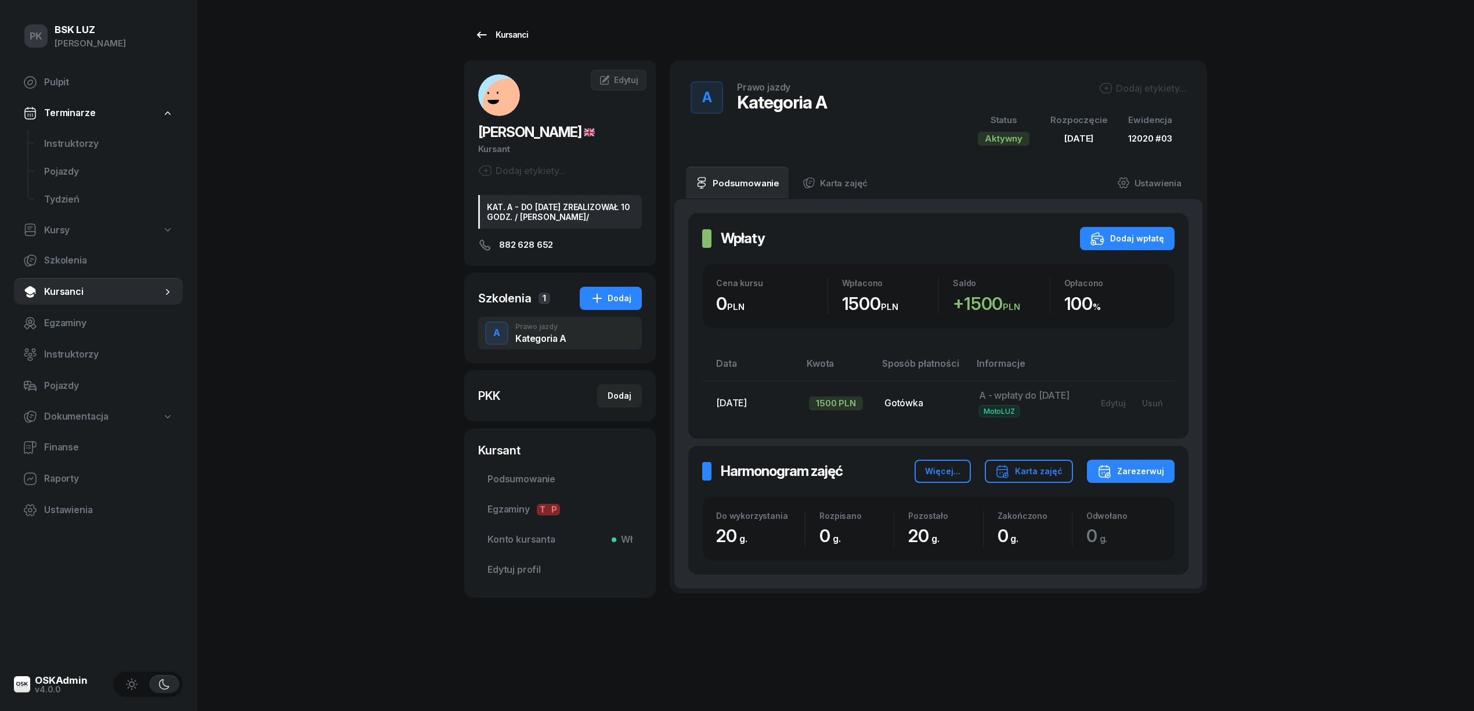
click at [509, 27] on link "Kursanci" at bounding box center [501, 34] width 74 height 23
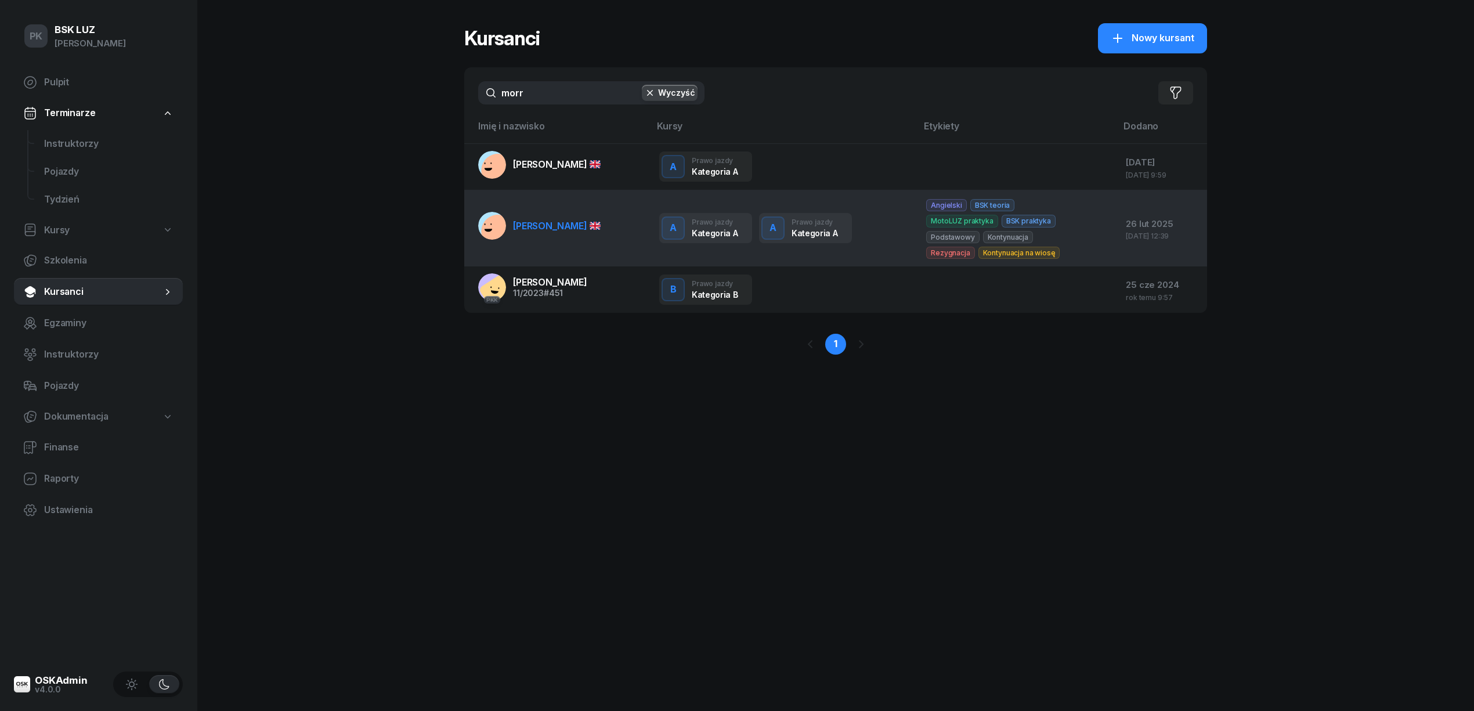
click at [569, 215] on link "MORRA MASSIMILIANO" at bounding box center [539, 226] width 122 height 28
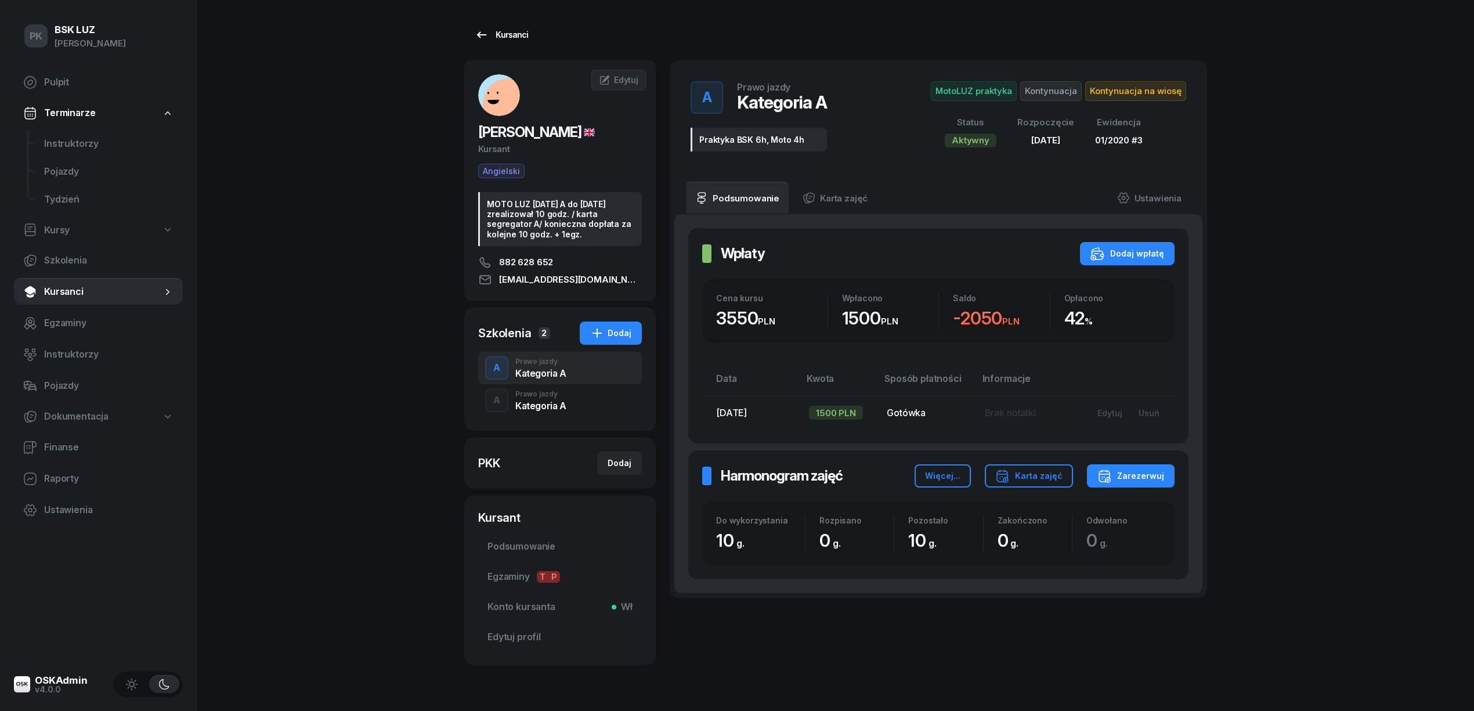
click at [506, 37] on div "Kursanci" at bounding box center [501, 35] width 53 height 14
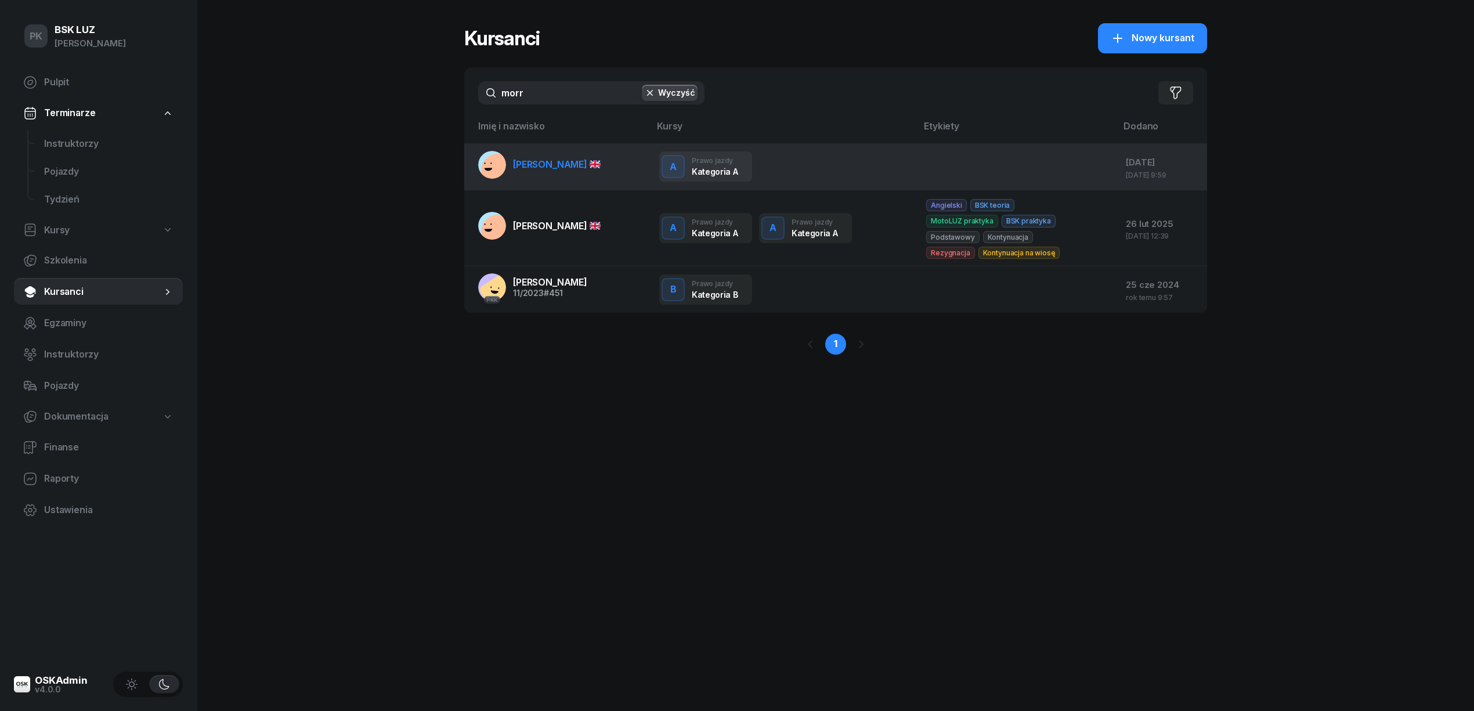
click at [560, 164] on span "MORRA MASSIMILIANO" at bounding box center [557, 164] width 88 height 12
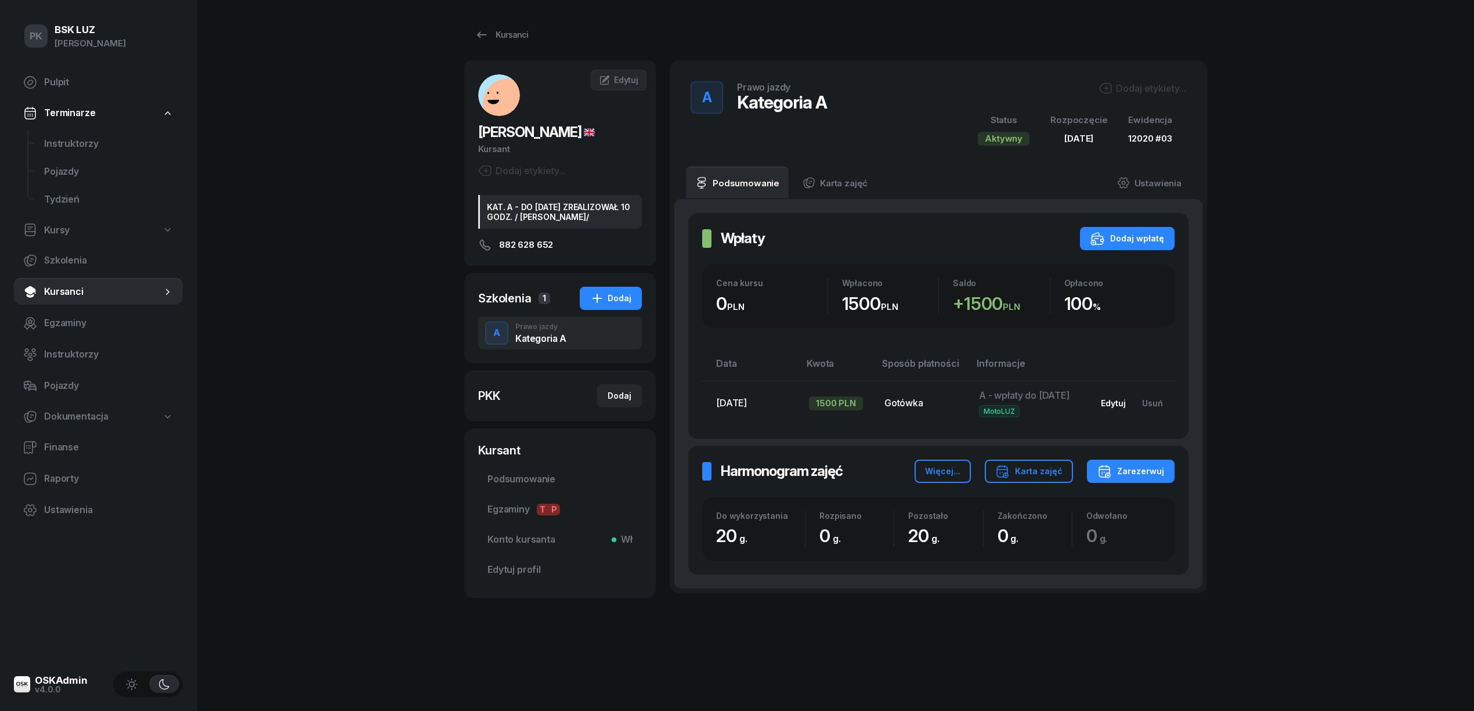
click at [1126, 404] on div "Edytuj" at bounding box center [1113, 403] width 25 height 10
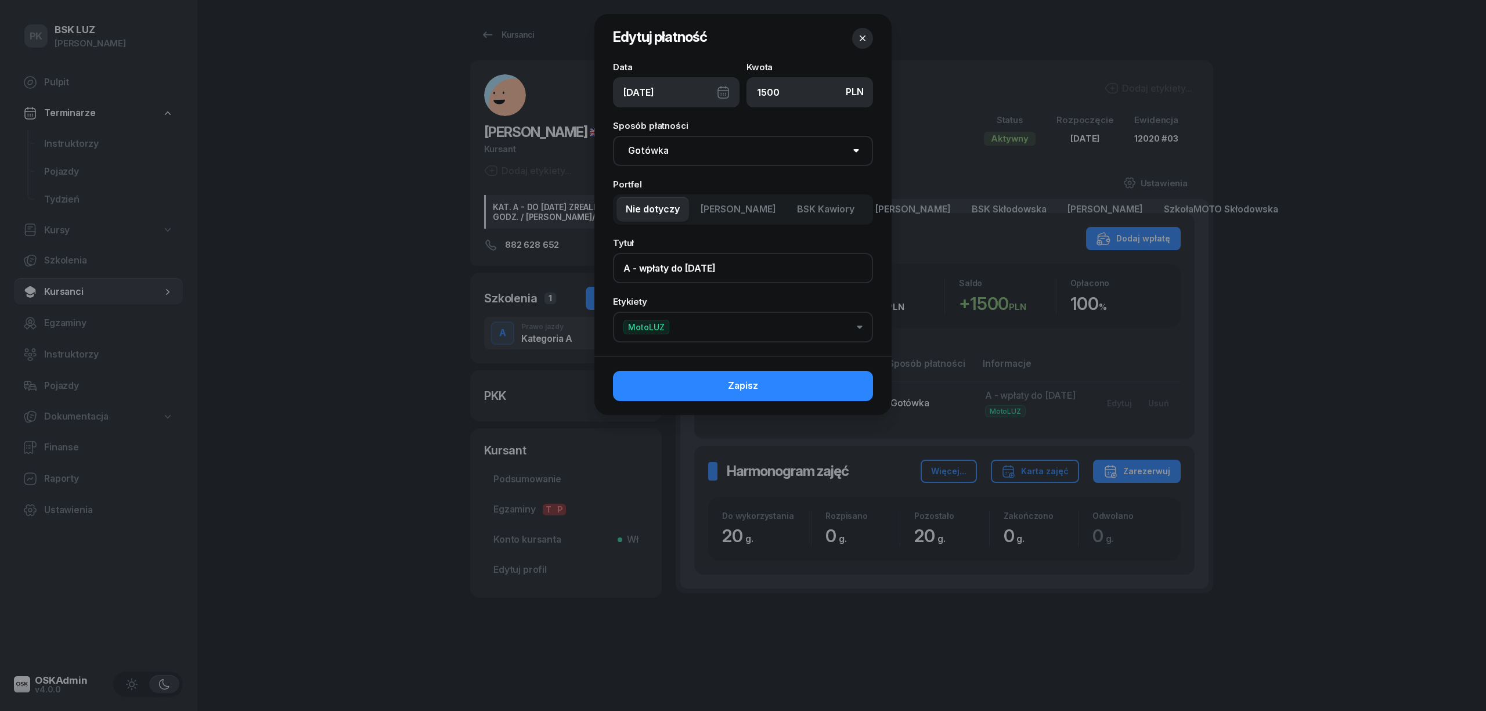
drag, startPoint x: 760, startPoint y: 269, endPoint x: 615, endPoint y: 252, distance: 145.5
click at [615, 252] on div "Tytuł A - wpłaty do 16.06.2020" at bounding box center [743, 261] width 260 height 45
click at [506, 35] on div at bounding box center [743, 355] width 1486 height 711
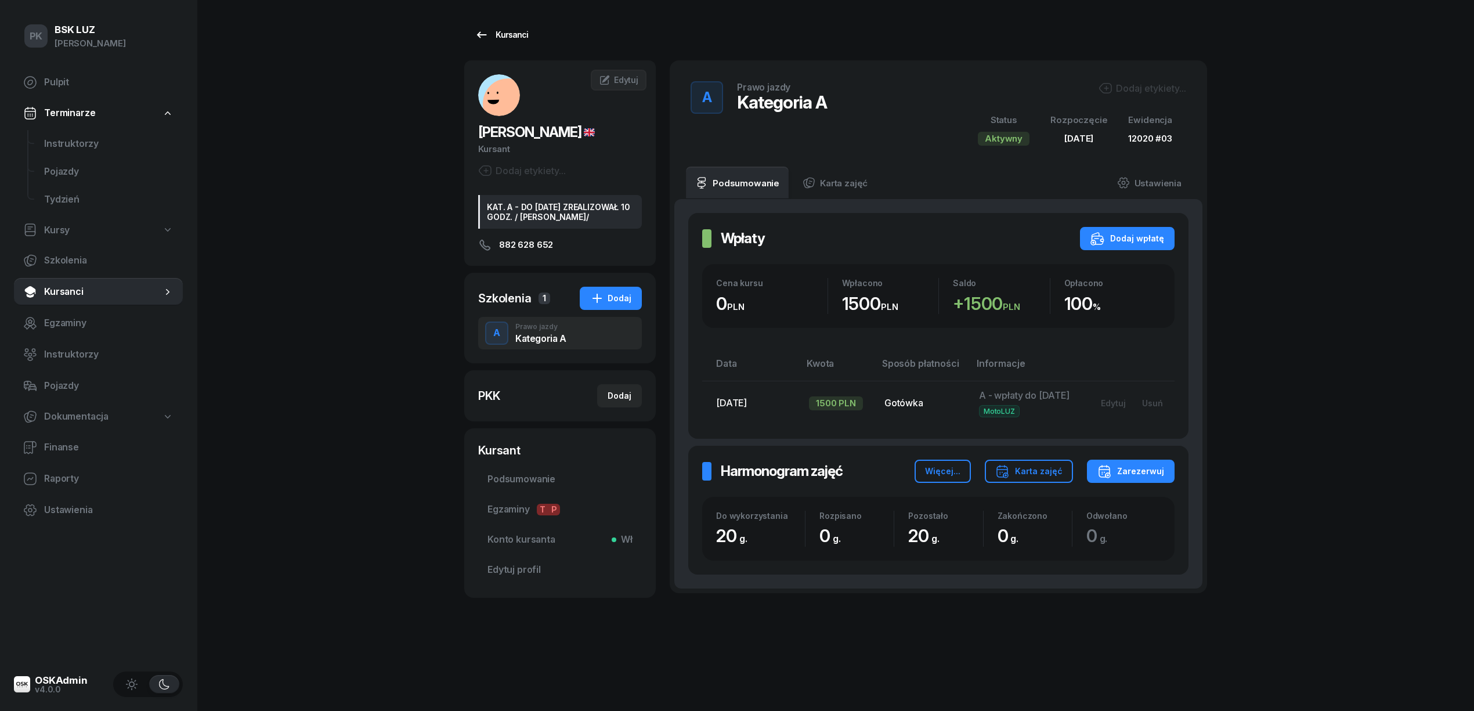
click at [505, 35] on div "Kursanci" at bounding box center [501, 35] width 53 height 14
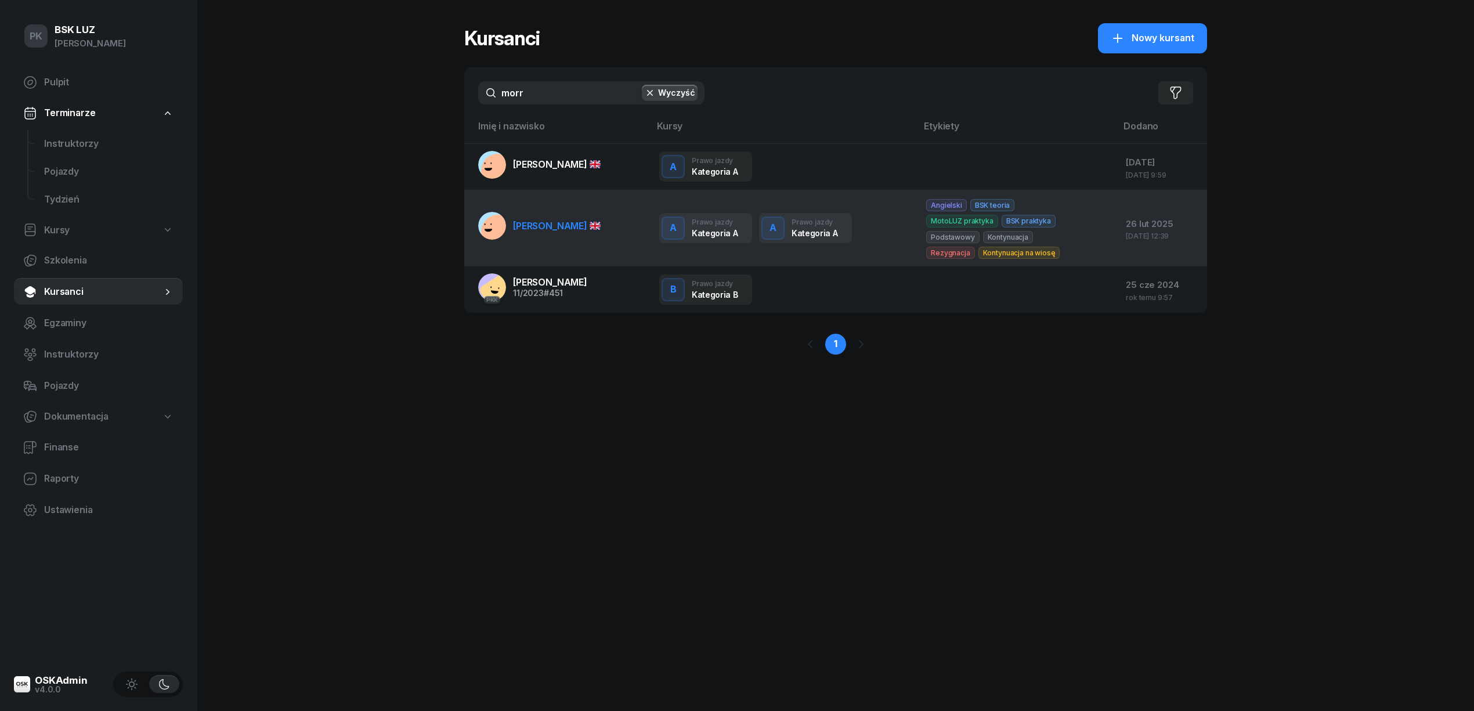
click at [568, 222] on span "MORRA MASSIMILIANO" at bounding box center [557, 226] width 88 height 12
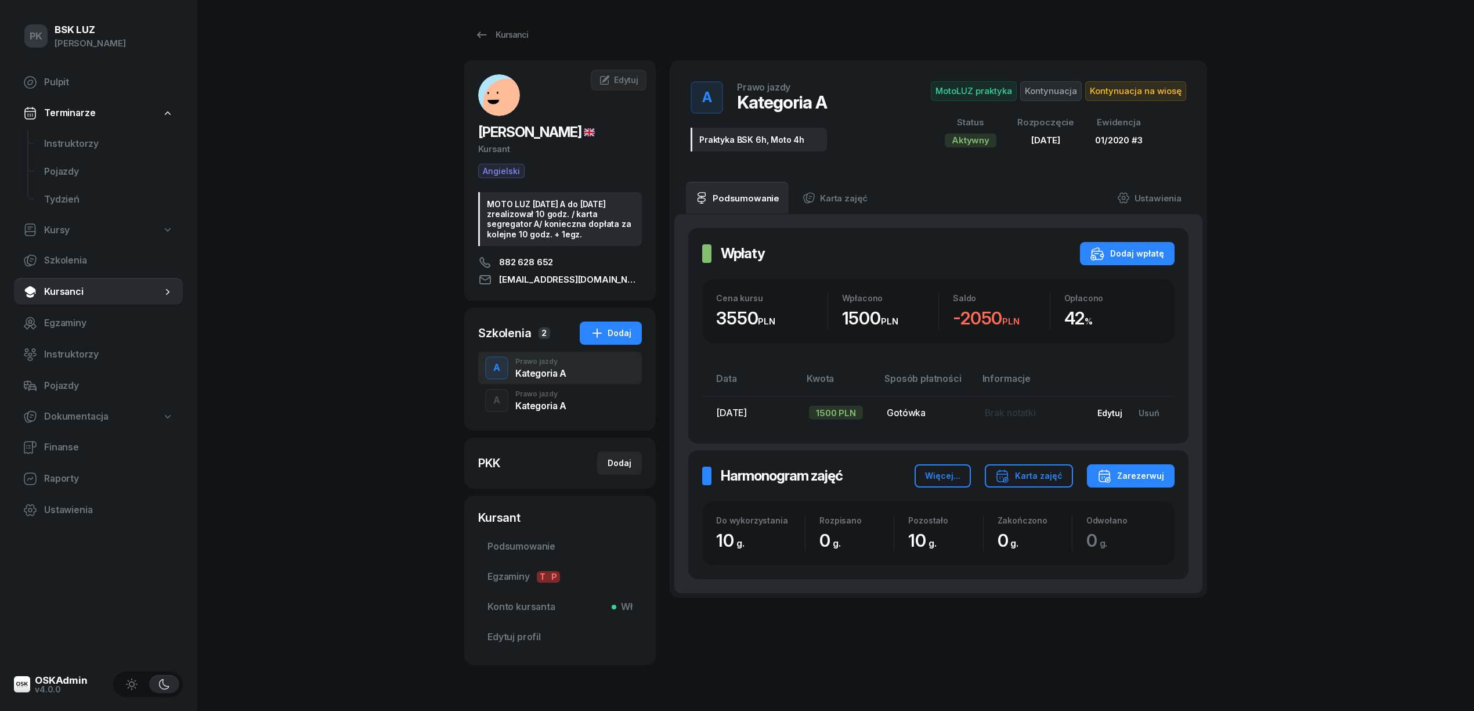
click at [1101, 414] on div "Edytuj" at bounding box center [1109, 413] width 25 height 10
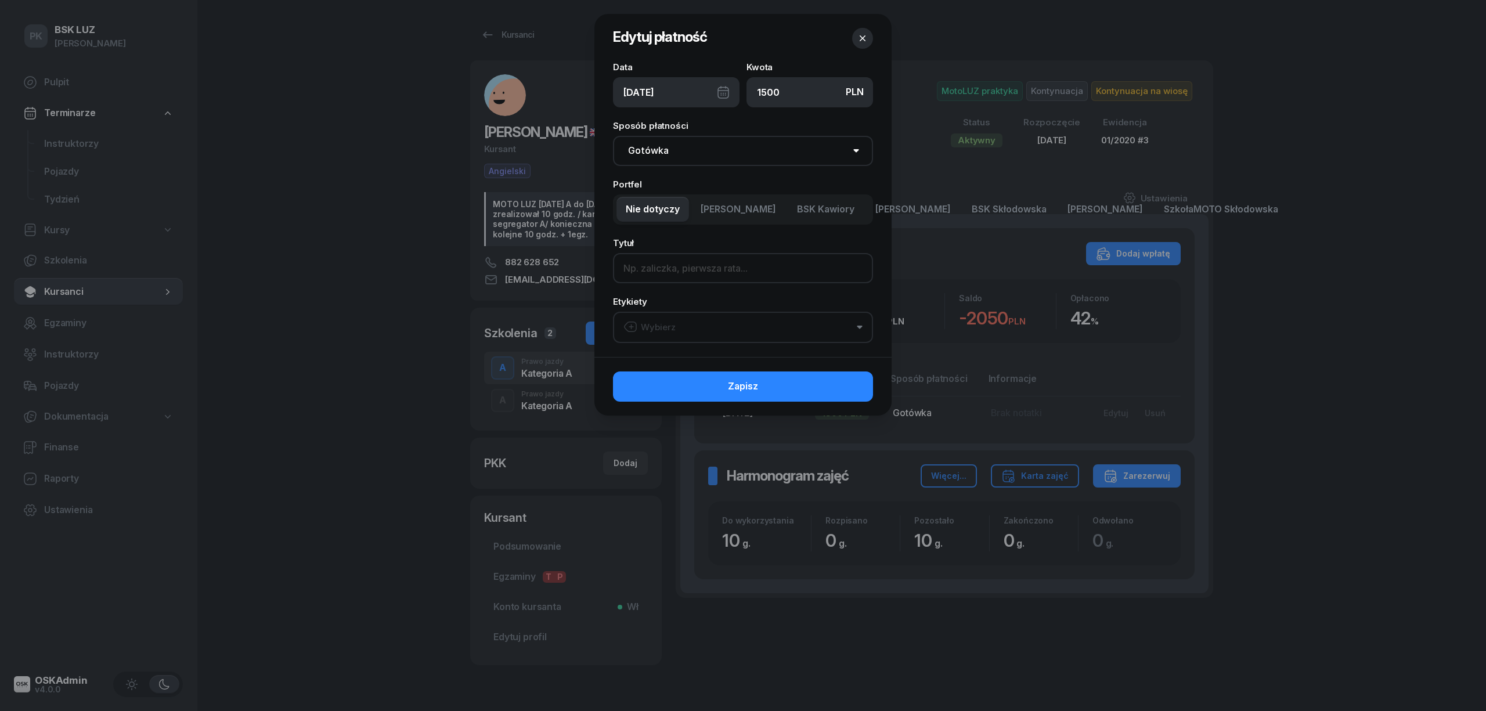
paste input "A - wpłaty do 16.06.2020"
type input "A - wpłaty do 16.06.2020"
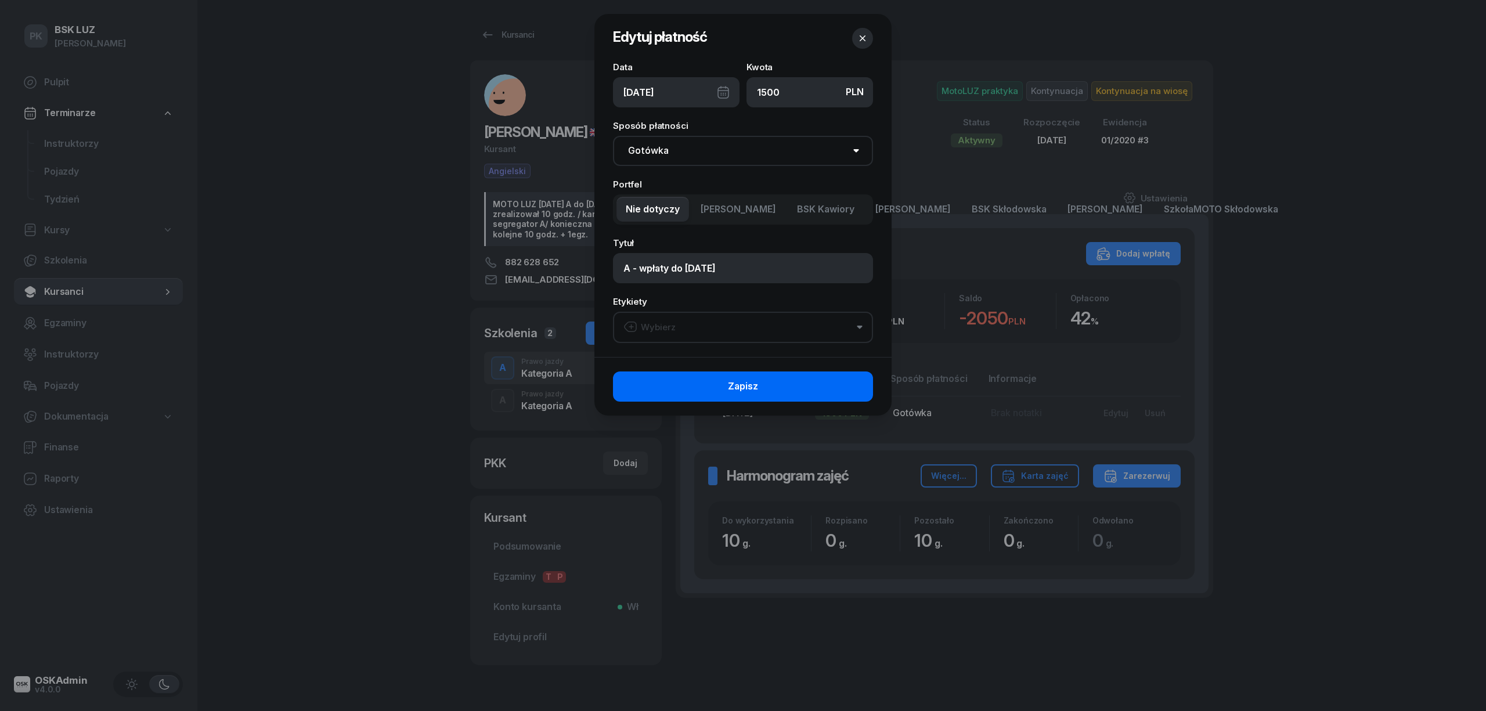
click at [808, 379] on button "Zapisz" at bounding box center [743, 386] width 260 height 30
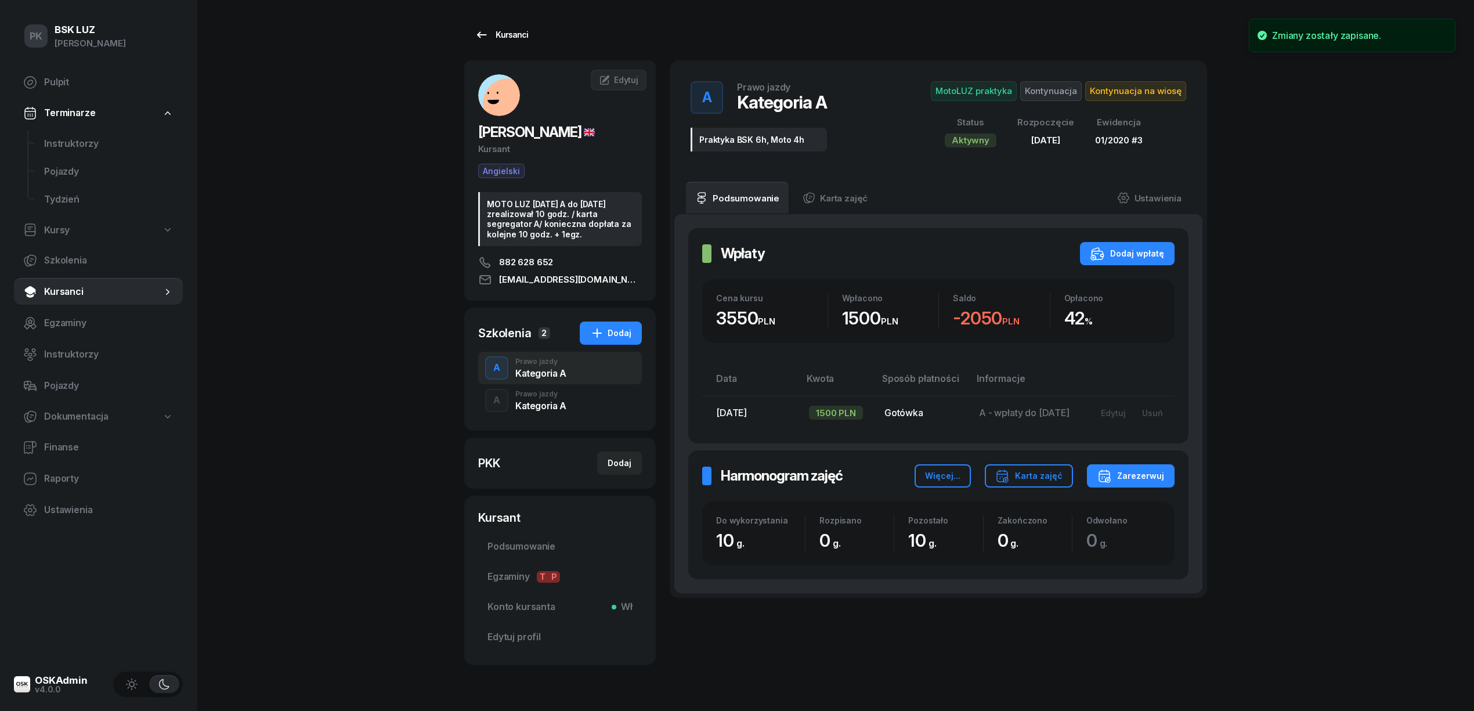
click at [511, 33] on div "Kursanci" at bounding box center [501, 35] width 53 height 14
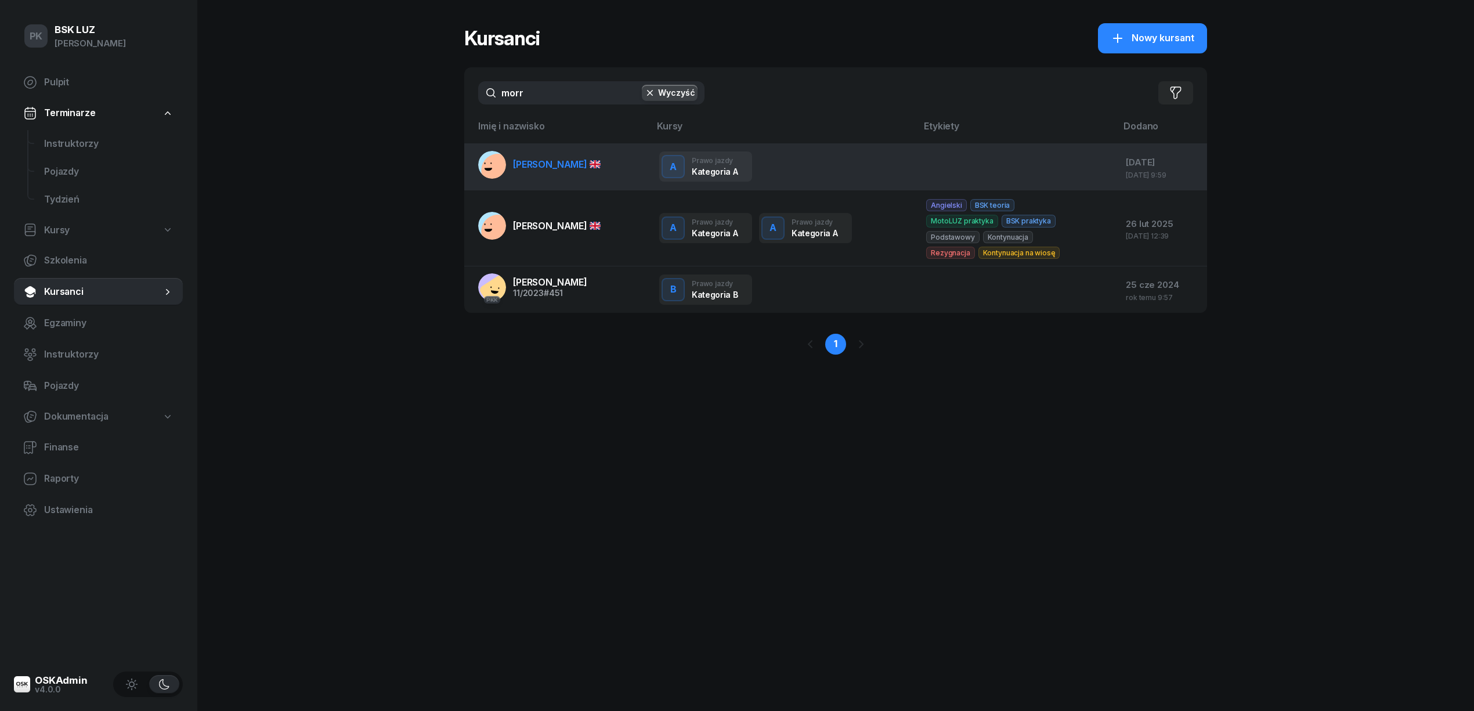
click at [580, 162] on span "MORRA MASSIMILIANO" at bounding box center [557, 164] width 88 height 12
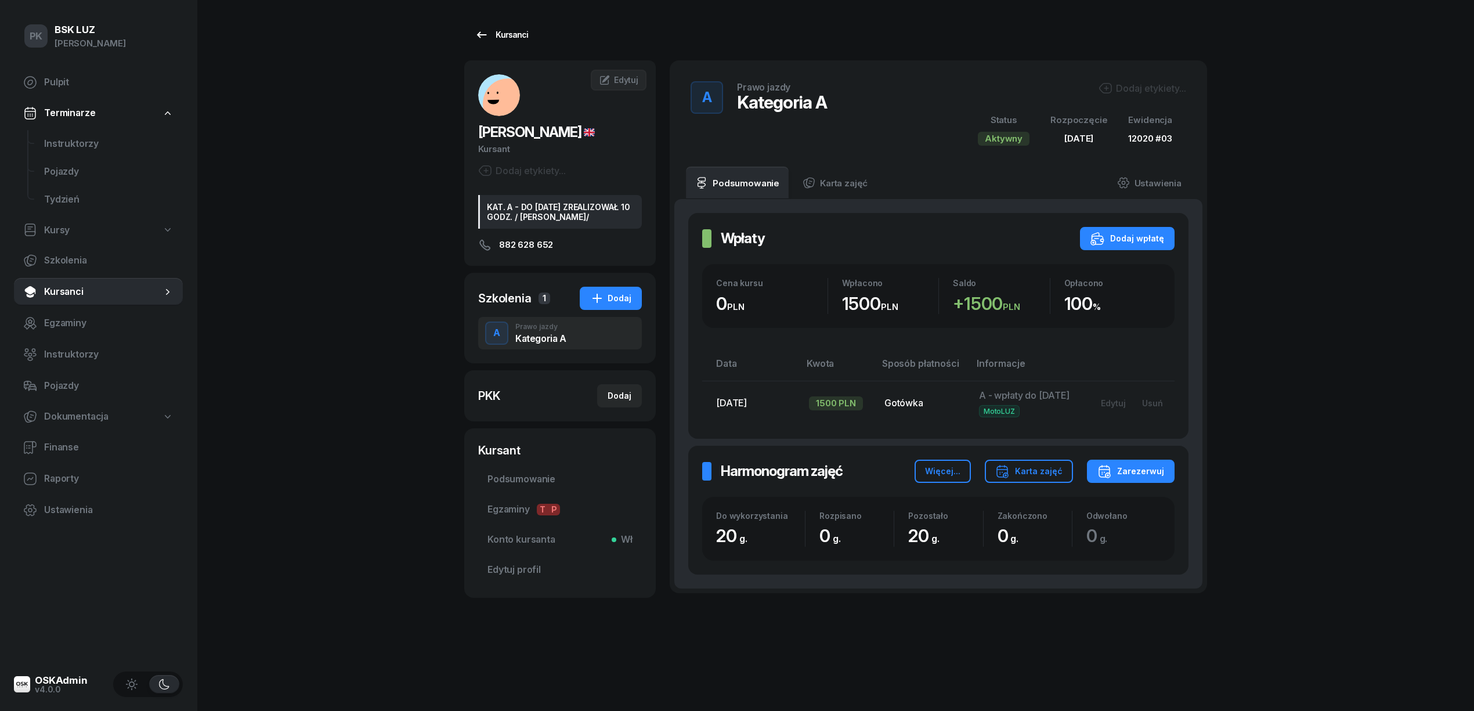
click at [498, 40] on div "Kursanci" at bounding box center [501, 35] width 53 height 14
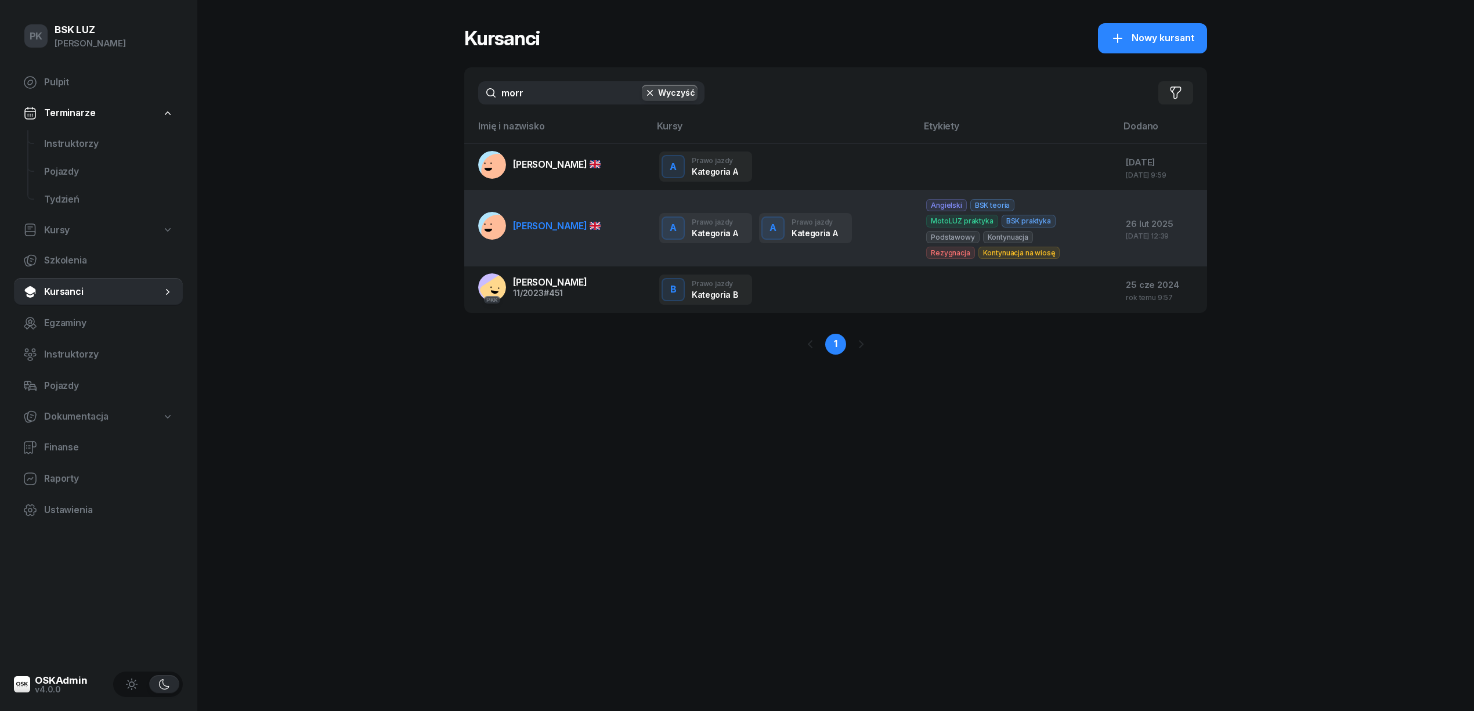
click at [551, 232] on link "MORRA MASSIMILIANO" at bounding box center [539, 226] width 122 height 28
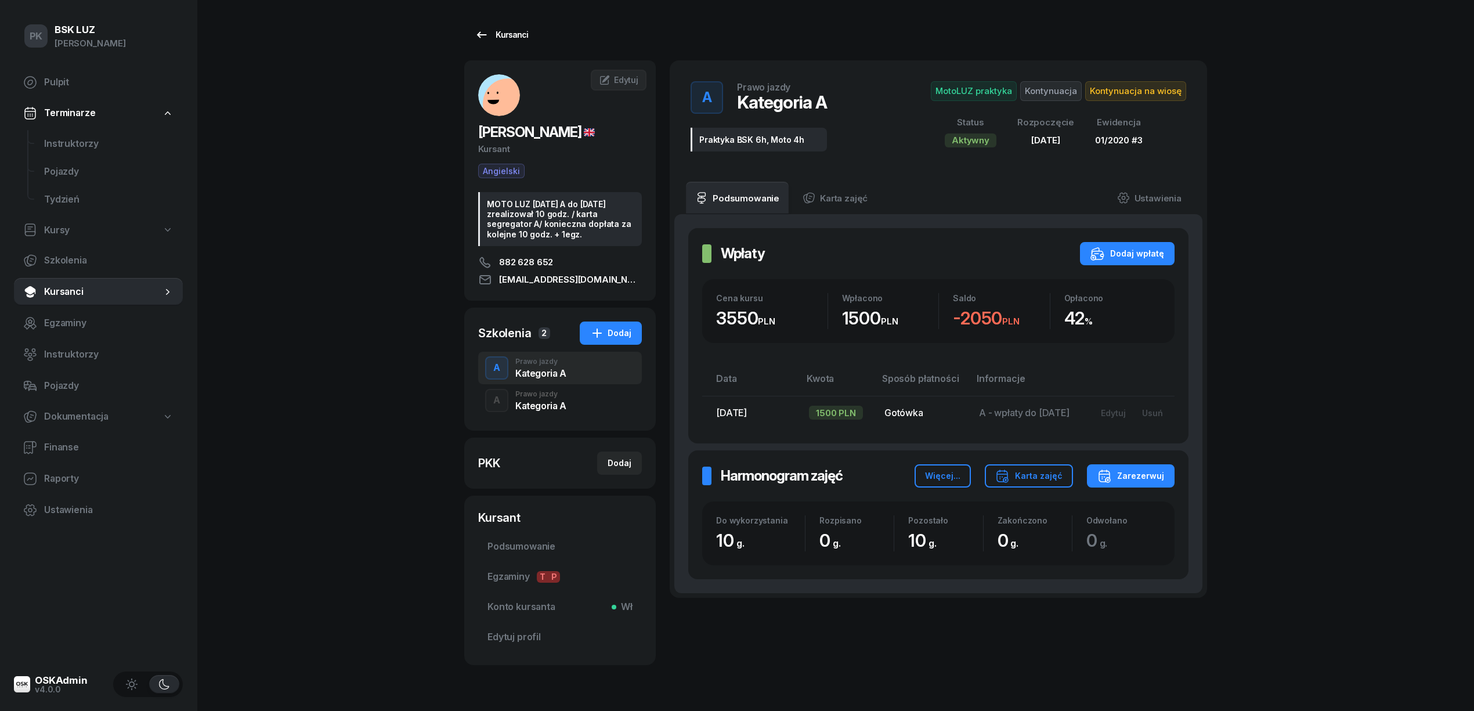
click at [510, 40] on div "Kursanci" at bounding box center [501, 35] width 53 height 14
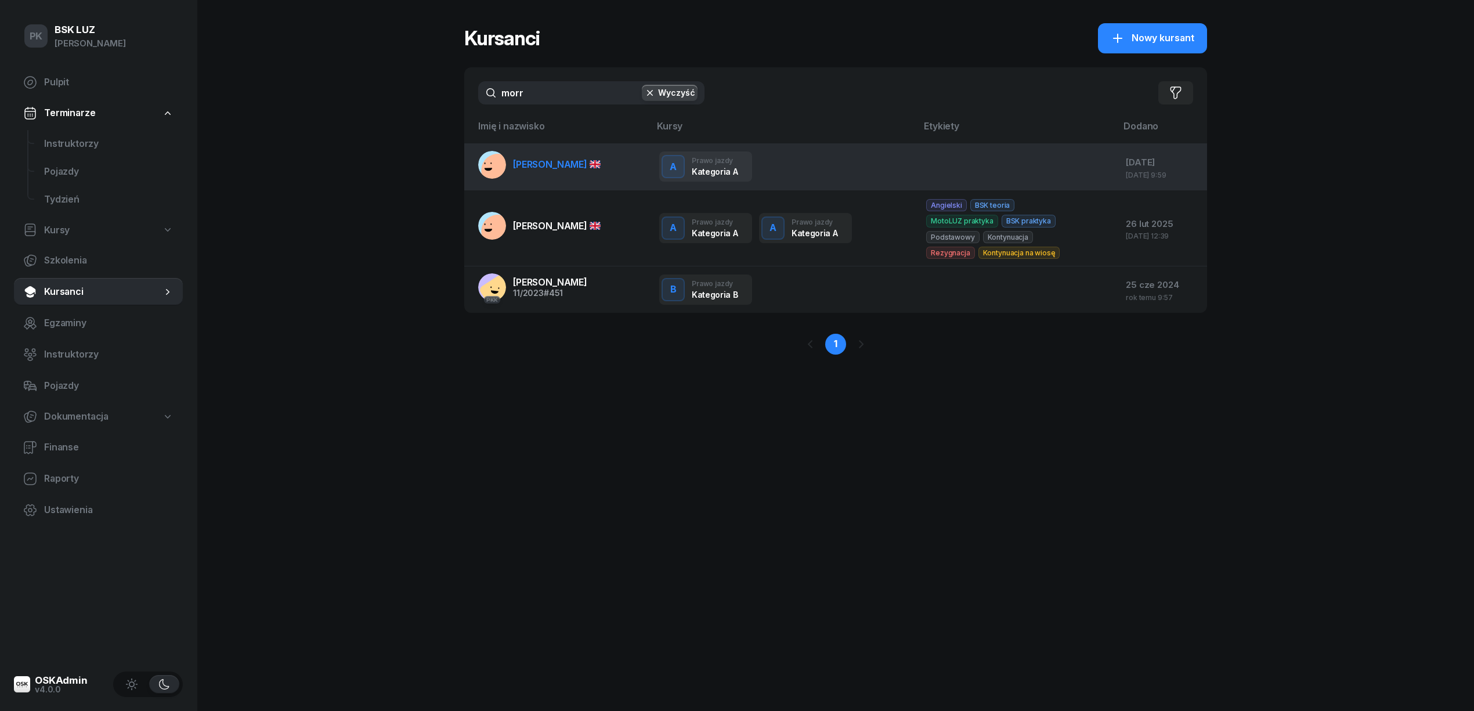
click at [549, 158] on span "MORRA MASSIMILIANO" at bounding box center [557, 164] width 88 height 12
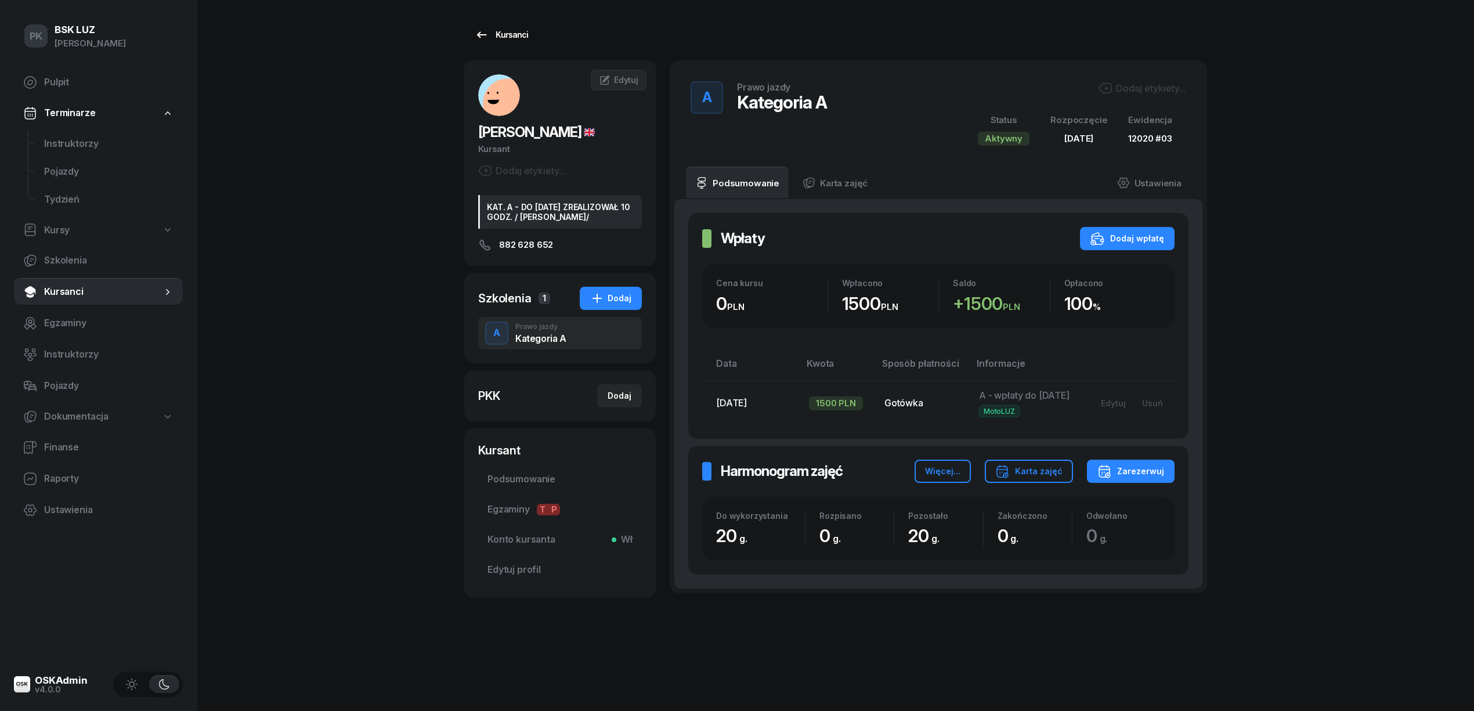
click at [516, 41] on div "Kursanci" at bounding box center [501, 35] width 53 height 14
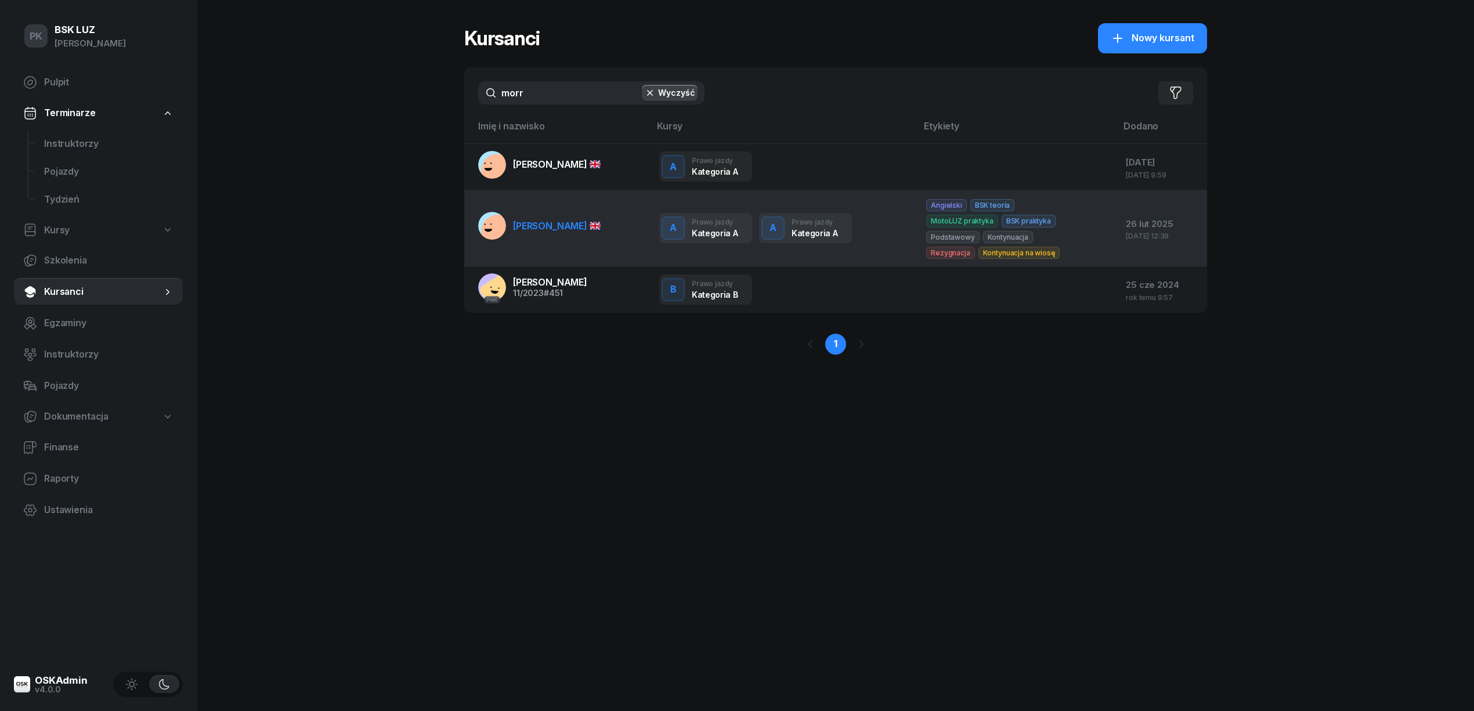
click at [557, 223] on span "MORRA MASSIMILIANO" at bounding box center [557, 226] width 88 height 12
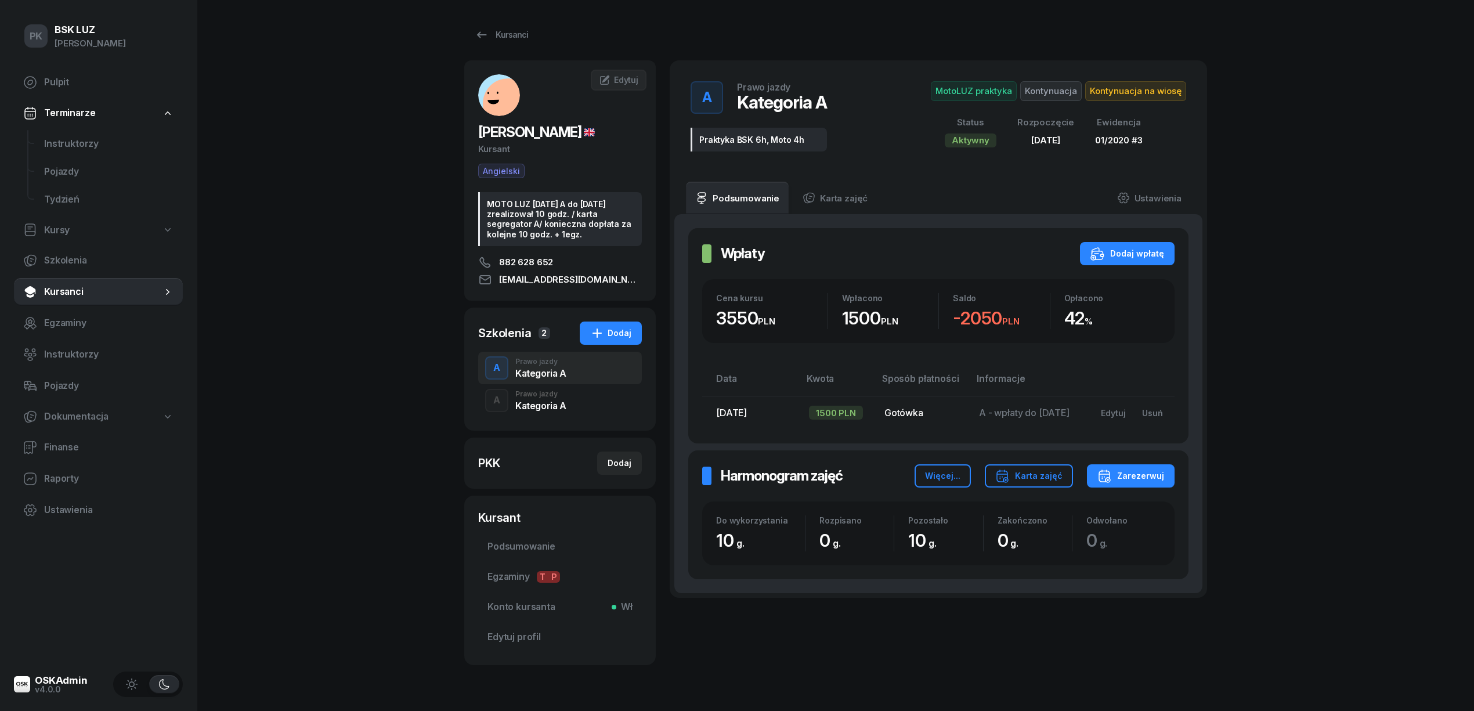
click at [1050, 428] on td "A - wpłaty do 16.06.2020" at bounding box center [1027, 413] width 114 height 34
click at [1154, 412] on div "Usuń" at bounding box center [1152, 413] width 21 height 10
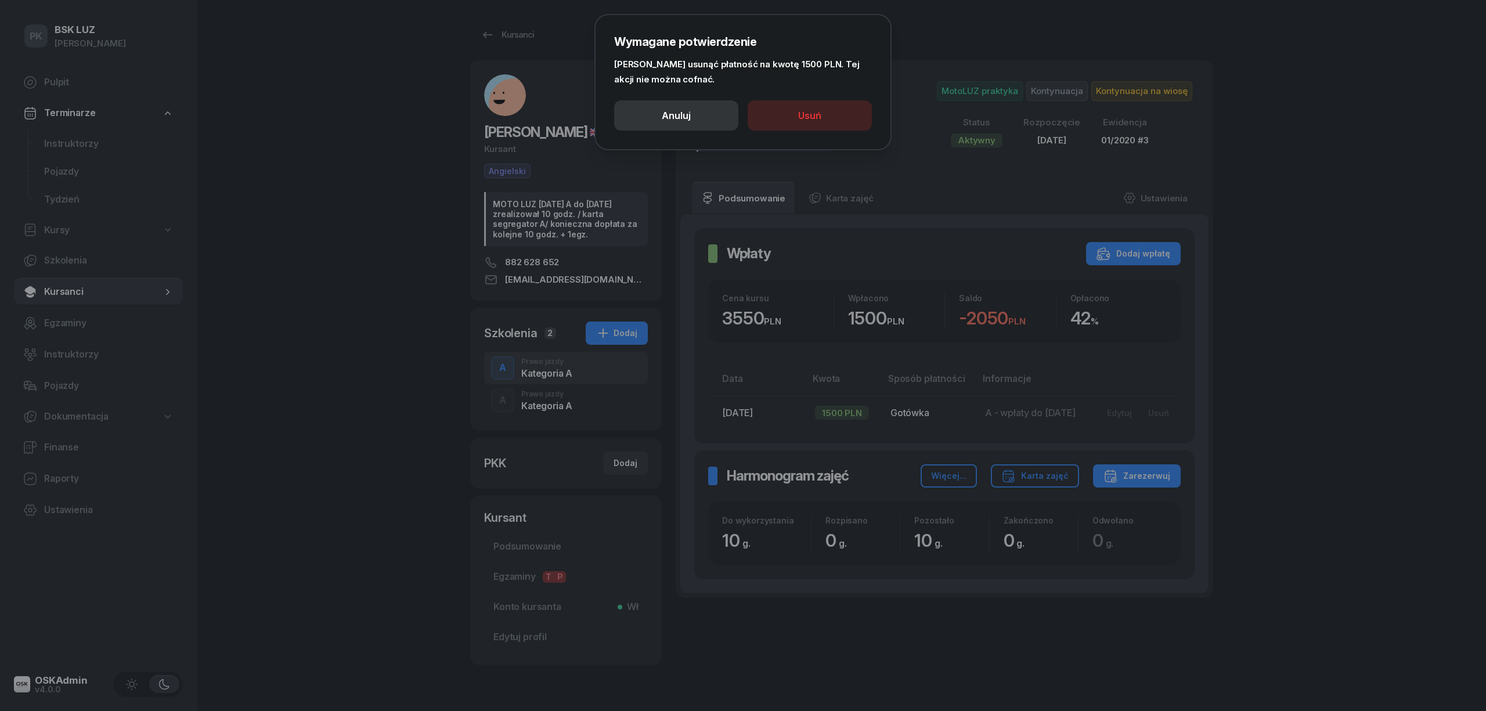
click at [684, 103] on button "Anuluj" at bounding box center [676, 115] width 124 height 30
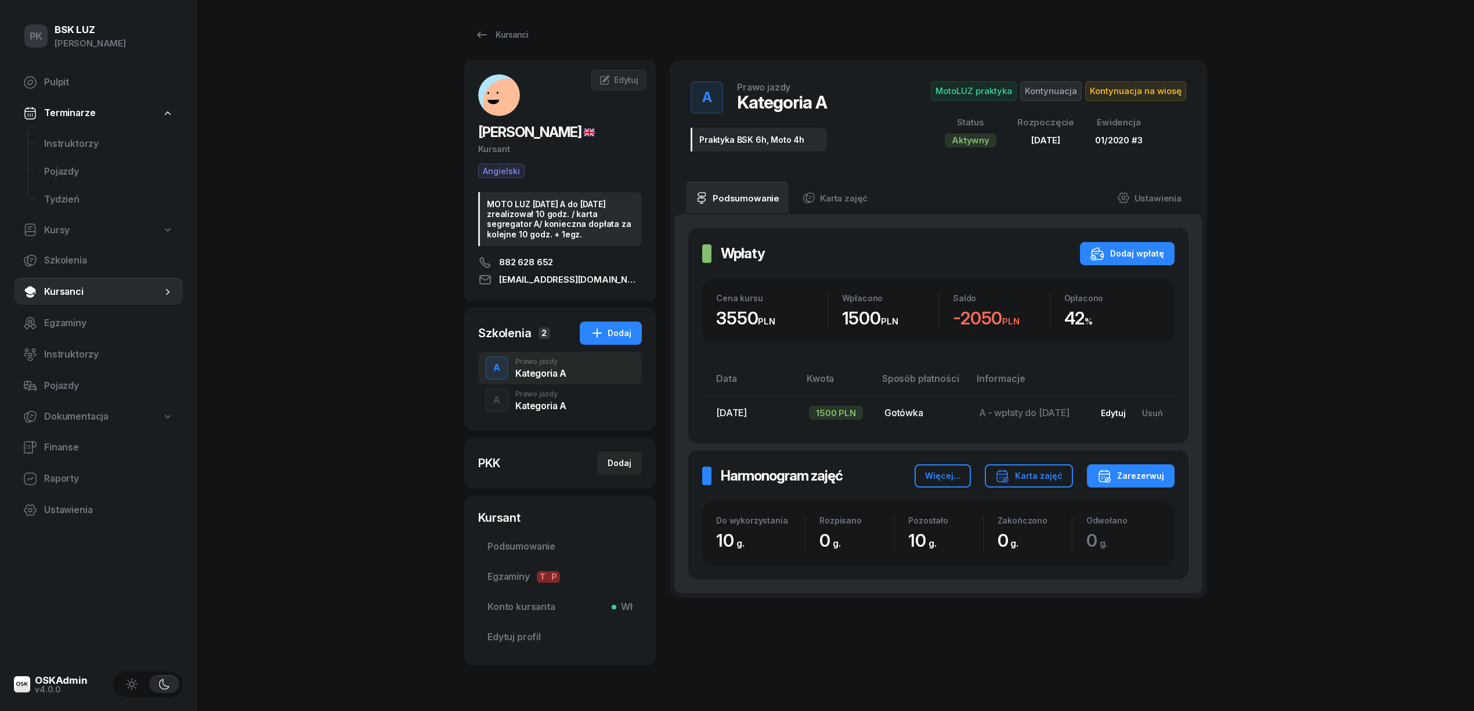
click at [1112, 411] on div "Edytuj" at bounding box center [1113, 413] width 25 height 10
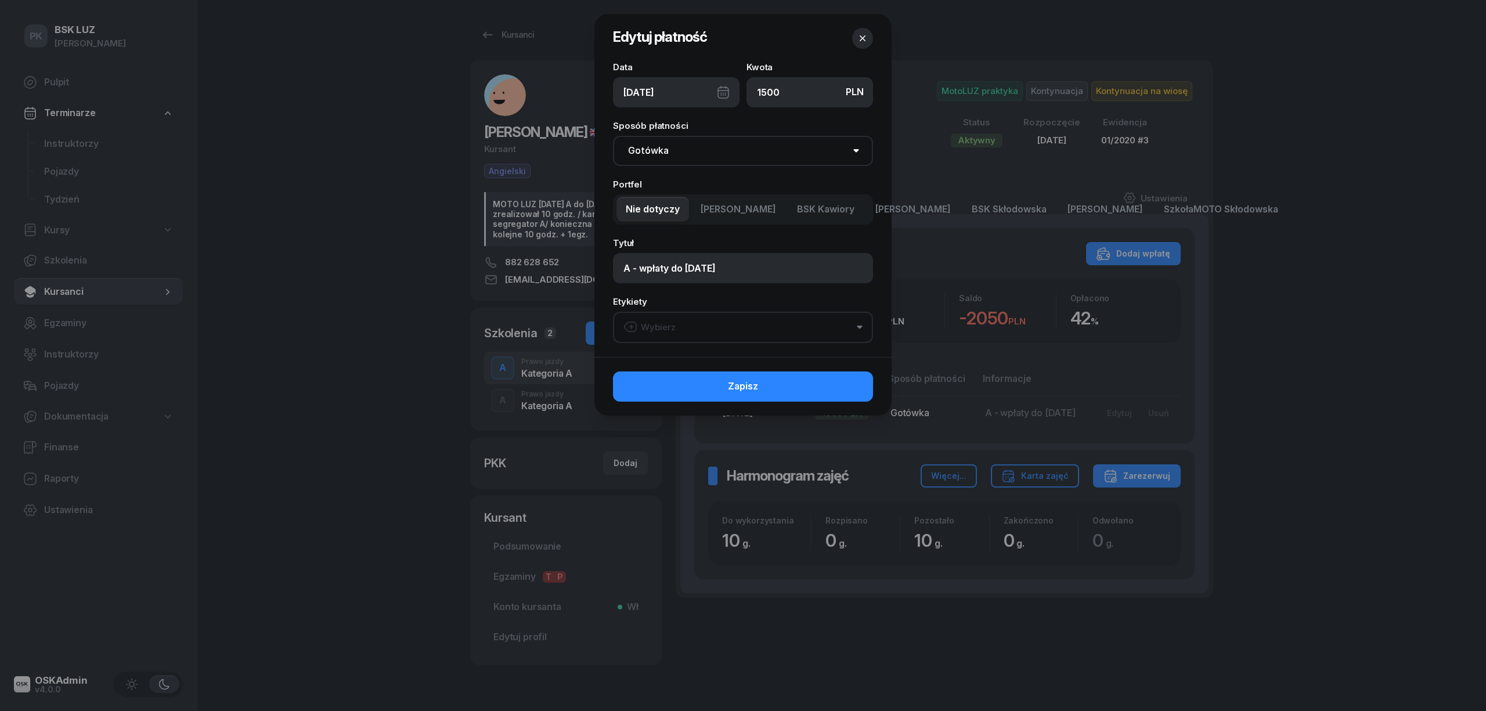
click at [709, 327] on button "Wybierz" at bounding box center [743, 327] width 260 height 31
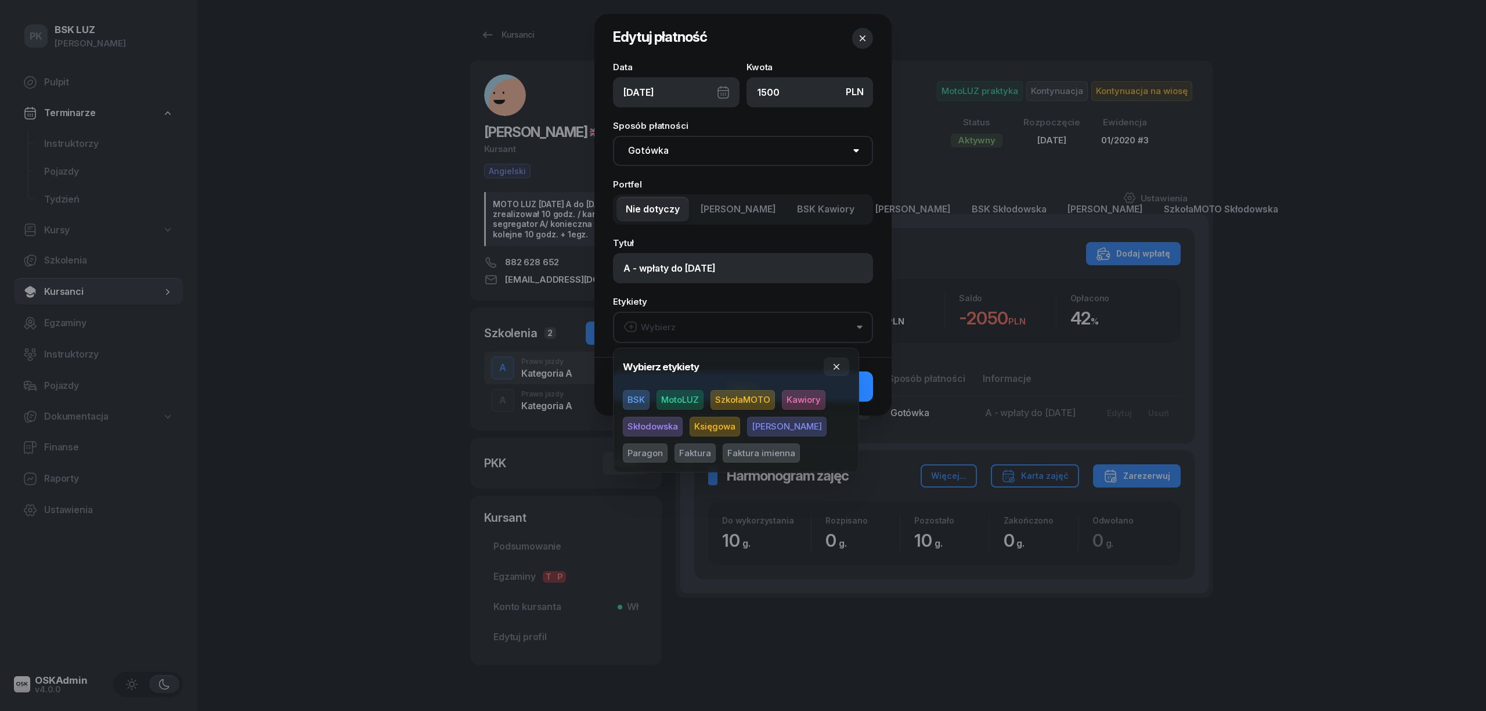
click at [678, 396] on span "MotoLUZ" at bounding box center [679, 400] width 47 height 20
click at [859, 46] on button "button" at bounding box center [862, 38] width 21 height 21
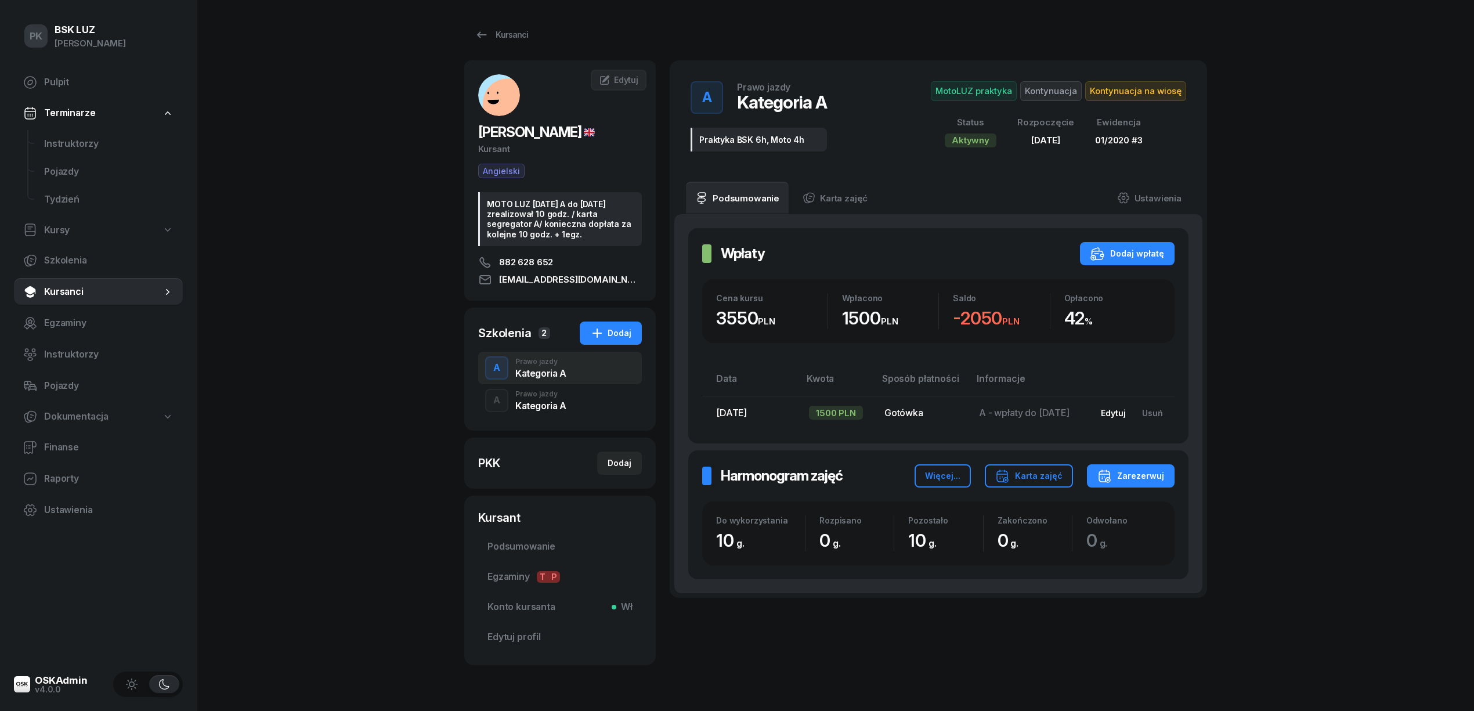
click at [1122, 414] on div "Edytuj" at bounding box center [1113, 413] width 25 height 10
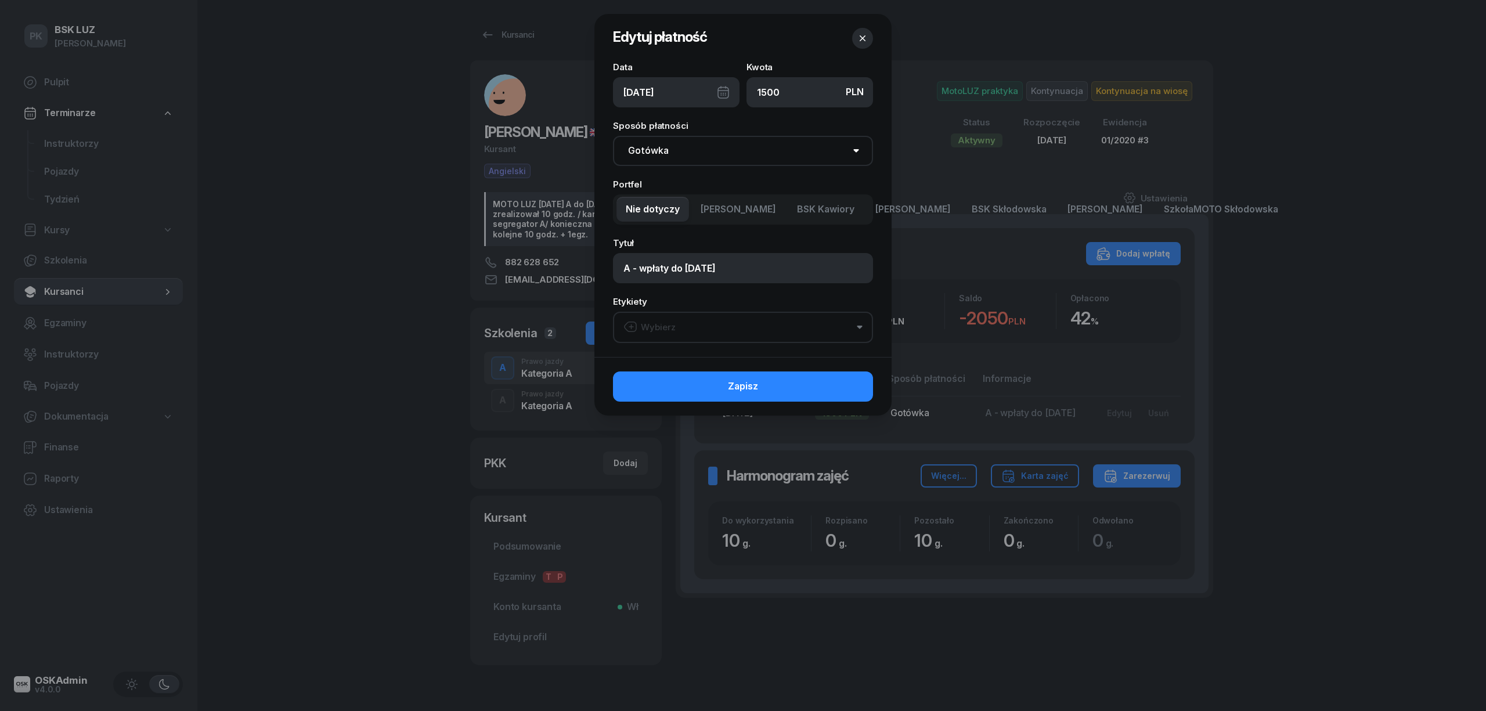
click at [680, 330] on button "Wybierz" at bounding box center [743, 327] width 260 height 31
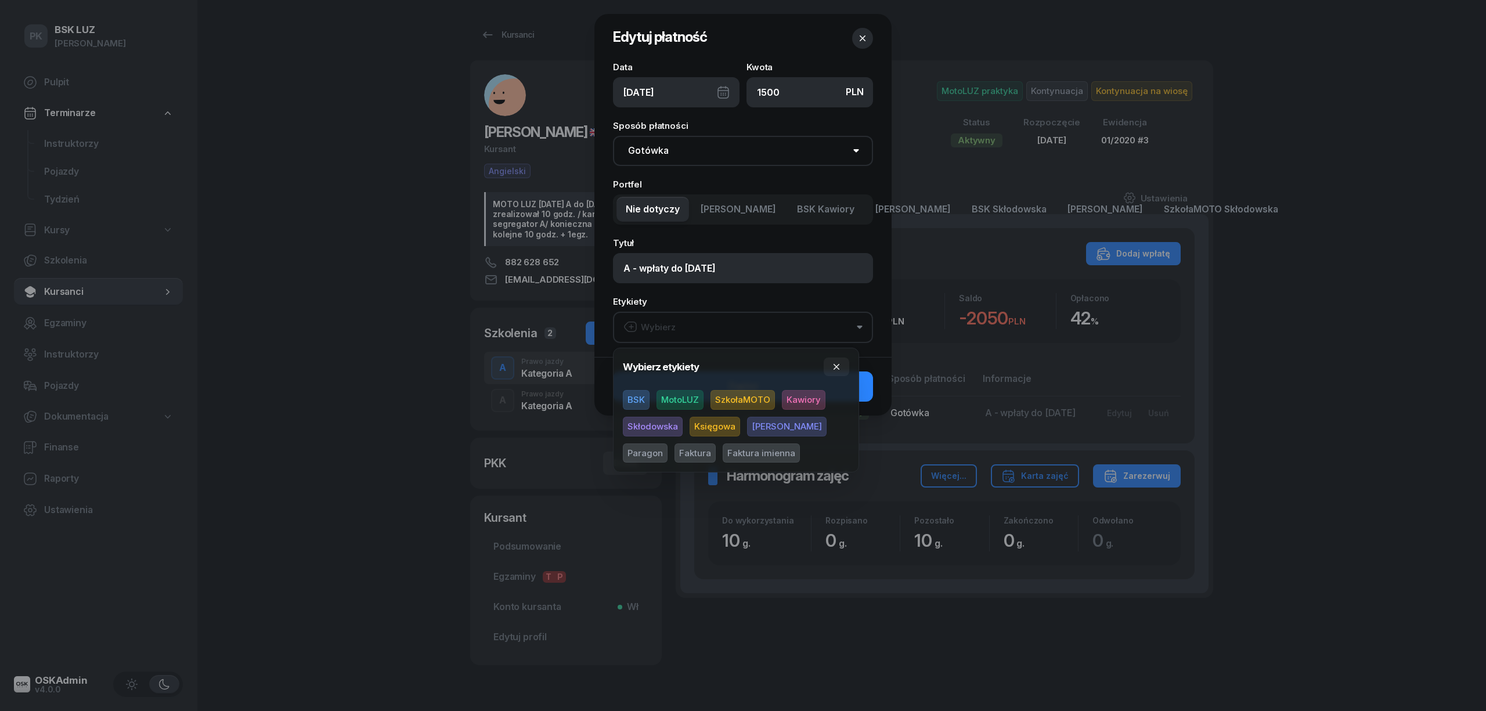
click at [678, 407] on span "MotoLUZ" at bounding box center [679, 400] width 47 height 20
click at [844, 366] on button "button" at bounding box center [836, 366] width 26 height 19
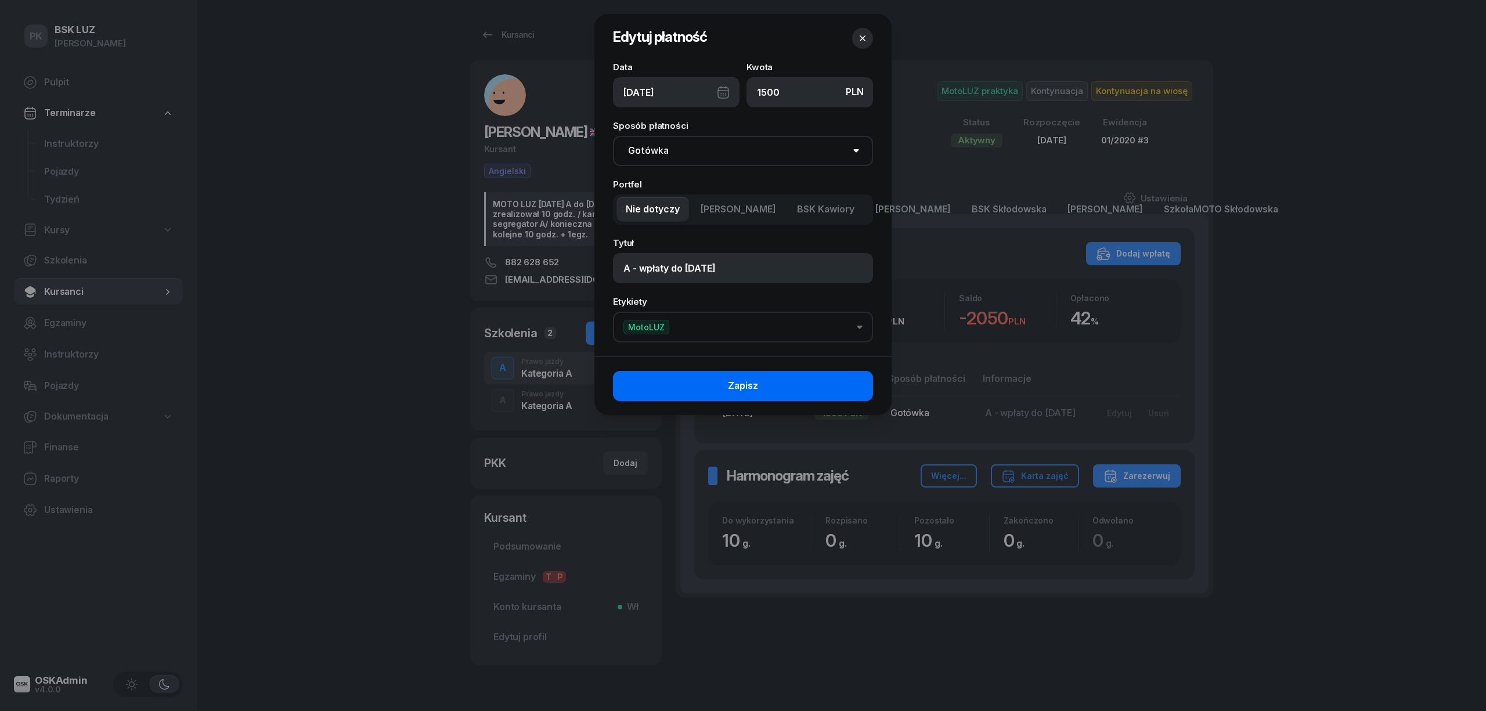
click at [852, 384] on button "Zapisz" at bounding box center [743, 386] width 260 height 30
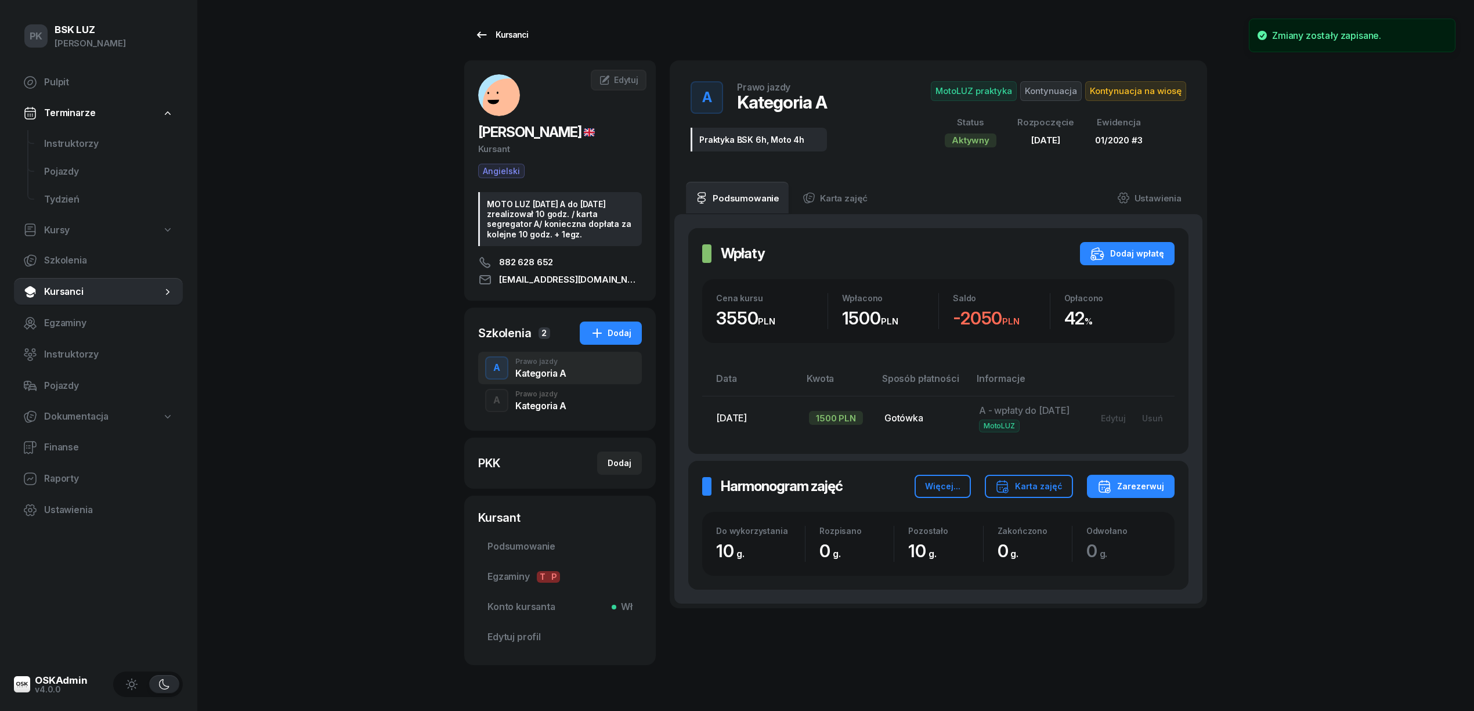
click at [511, 36] on div "Kursanci" at bounding box center [501, 35] width 53 height 14
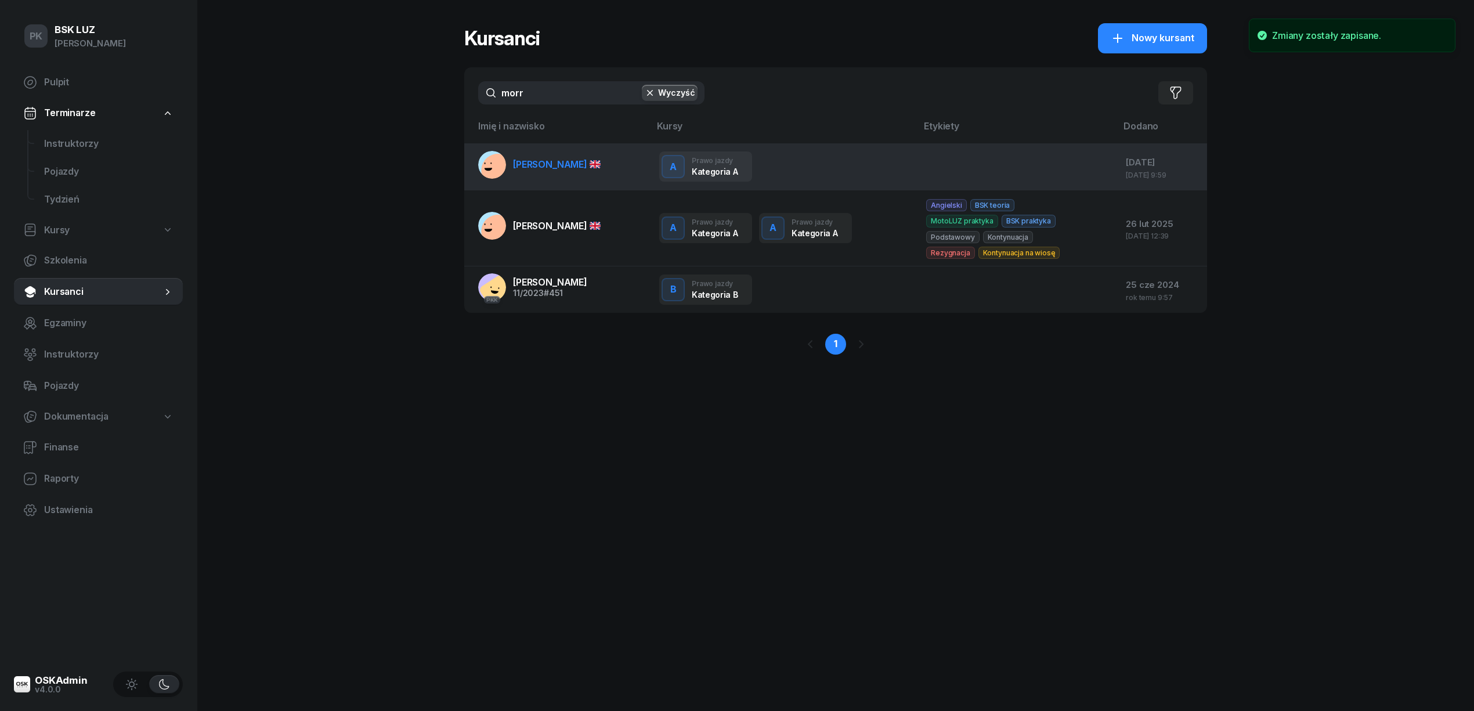
click at [579, 176] on link "MORRA MASSIMILIANO" at bounding box center [539, 165] width 122 height 28
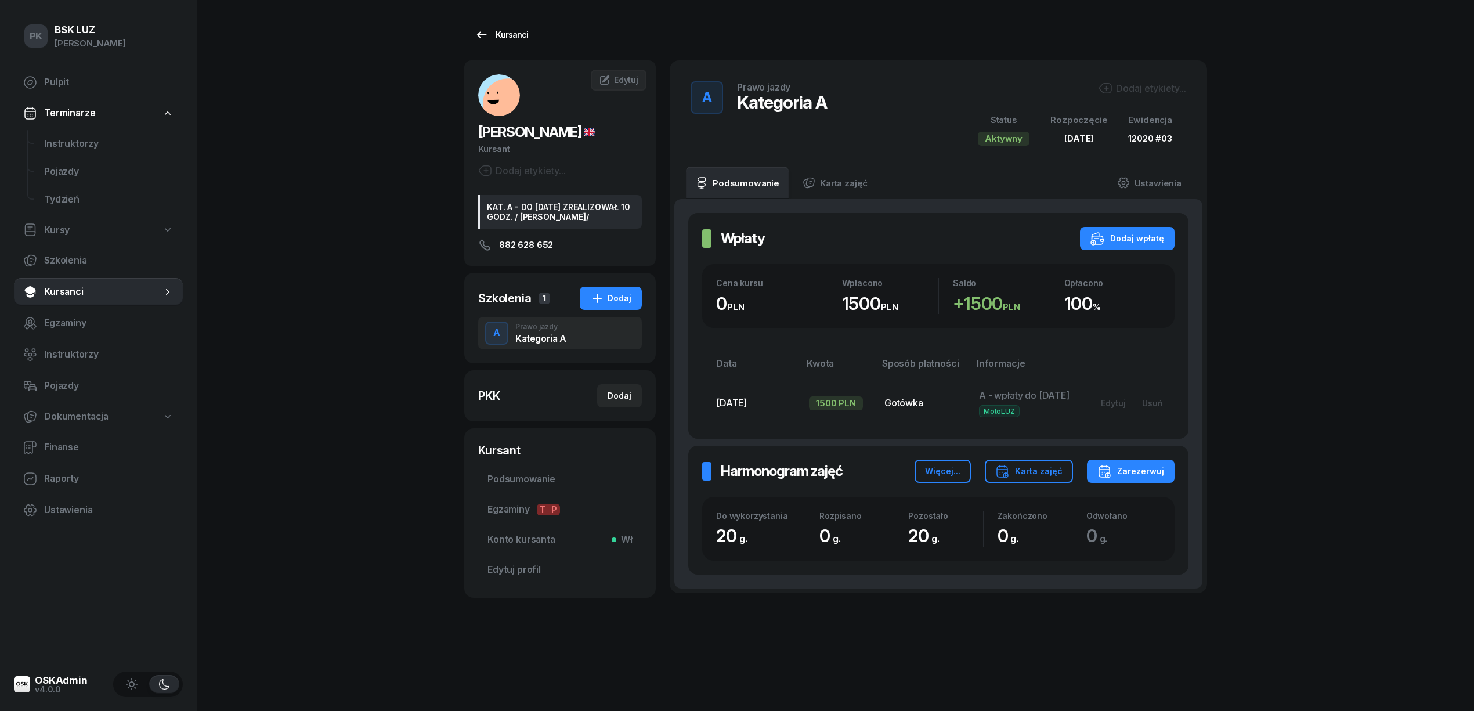
click at [507, 39] on div "Kursanci" at bounding box center [501, 35] width 53 height 14
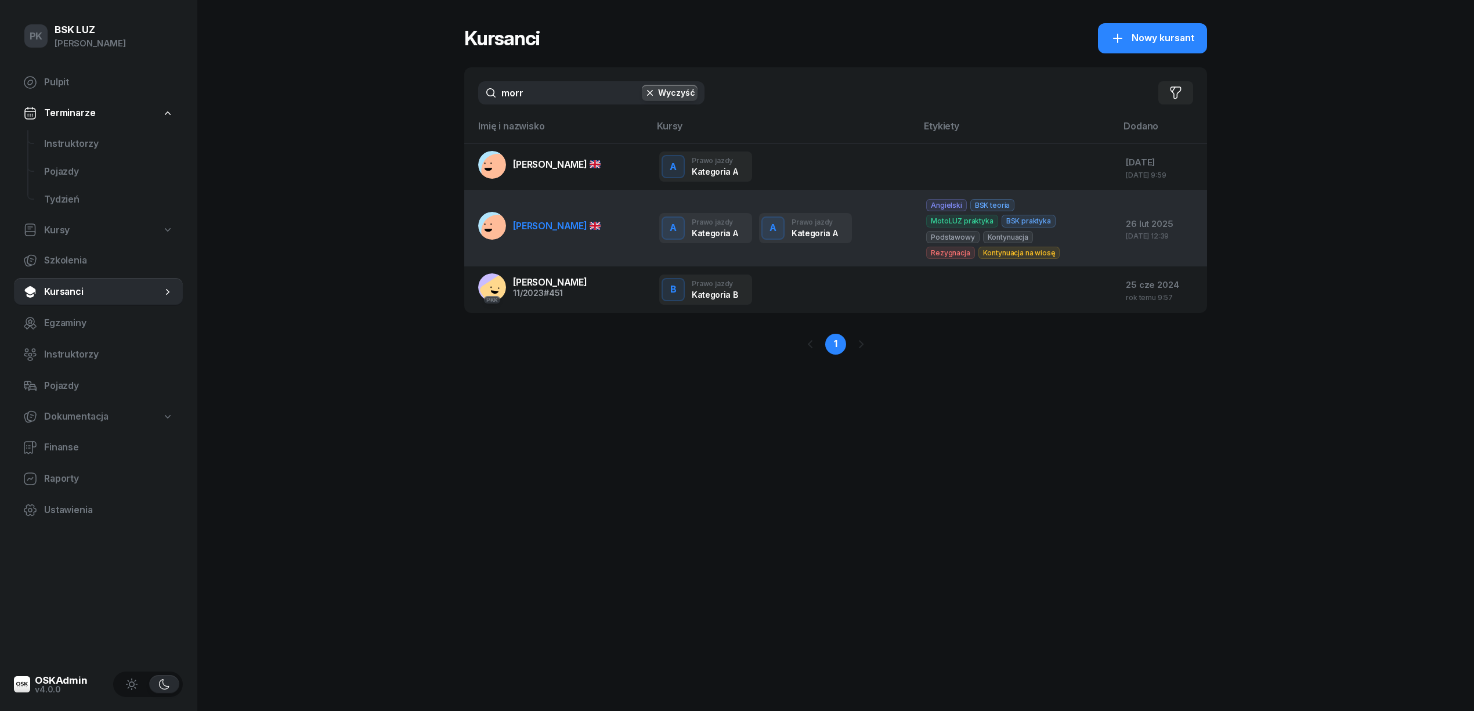
click at [575, 230] on span "MORRA MASSIMILIANO" at bounding box center [557, 226] width 88 height 12
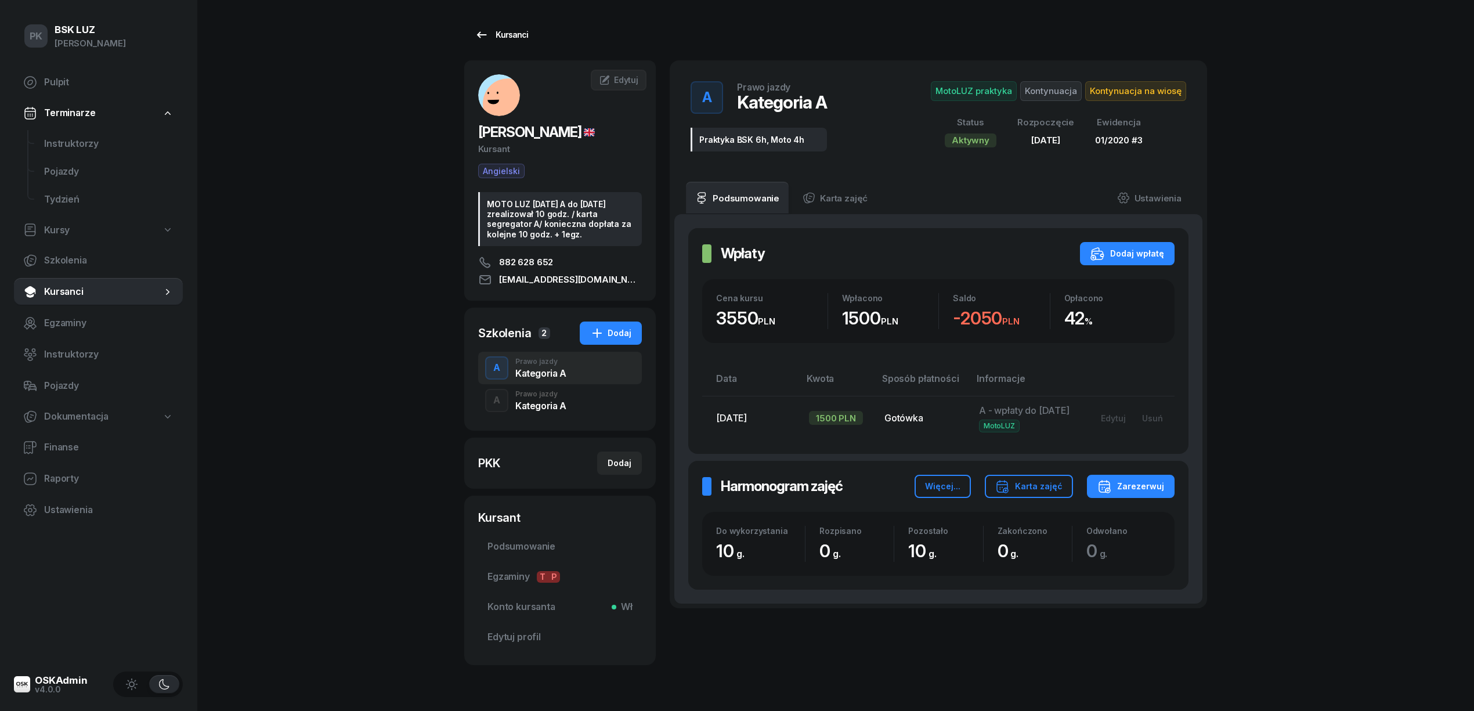
click at [490, 35] on div "Kursanci" at bounding box center [501, 35] width 53 height 14
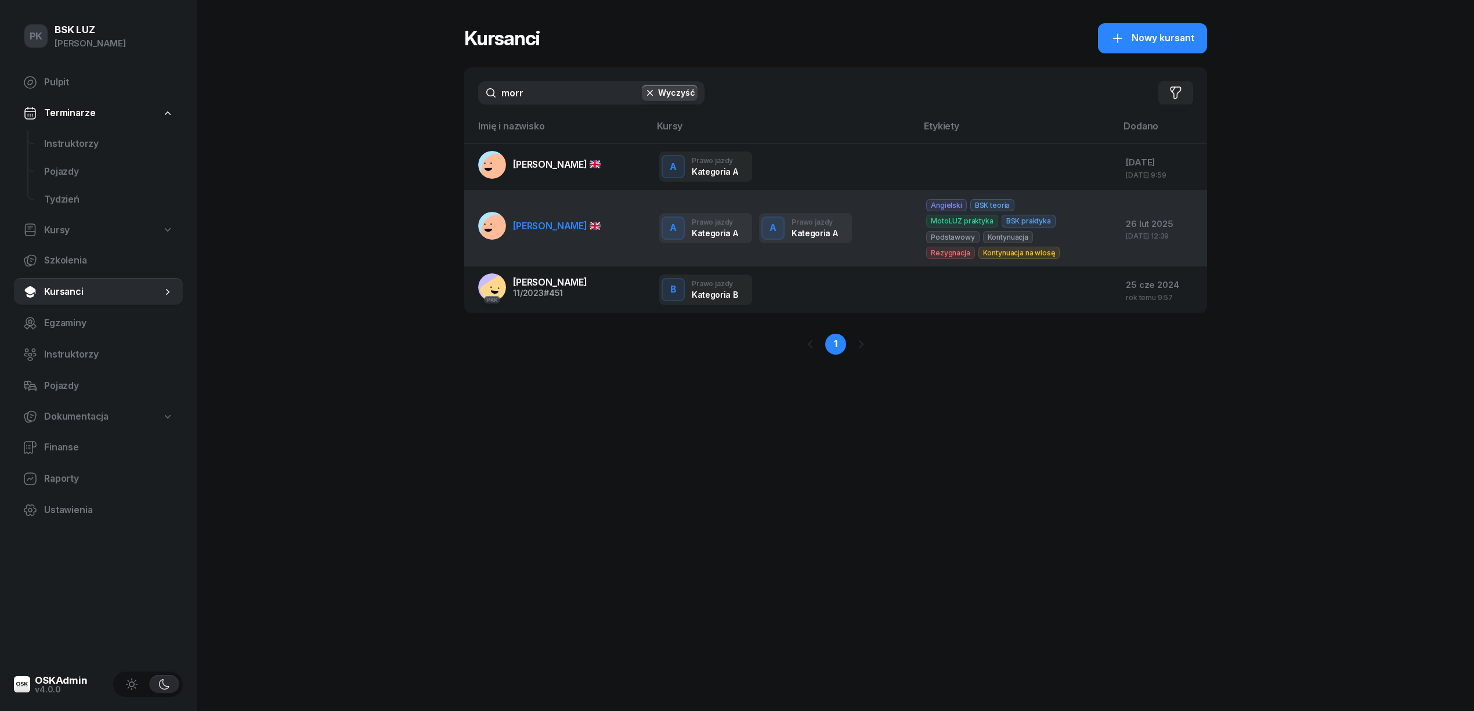
click at [555, 216] on link "MORRA MASSIMILIANO" at bounding box center [539, 226] width 122 height 28
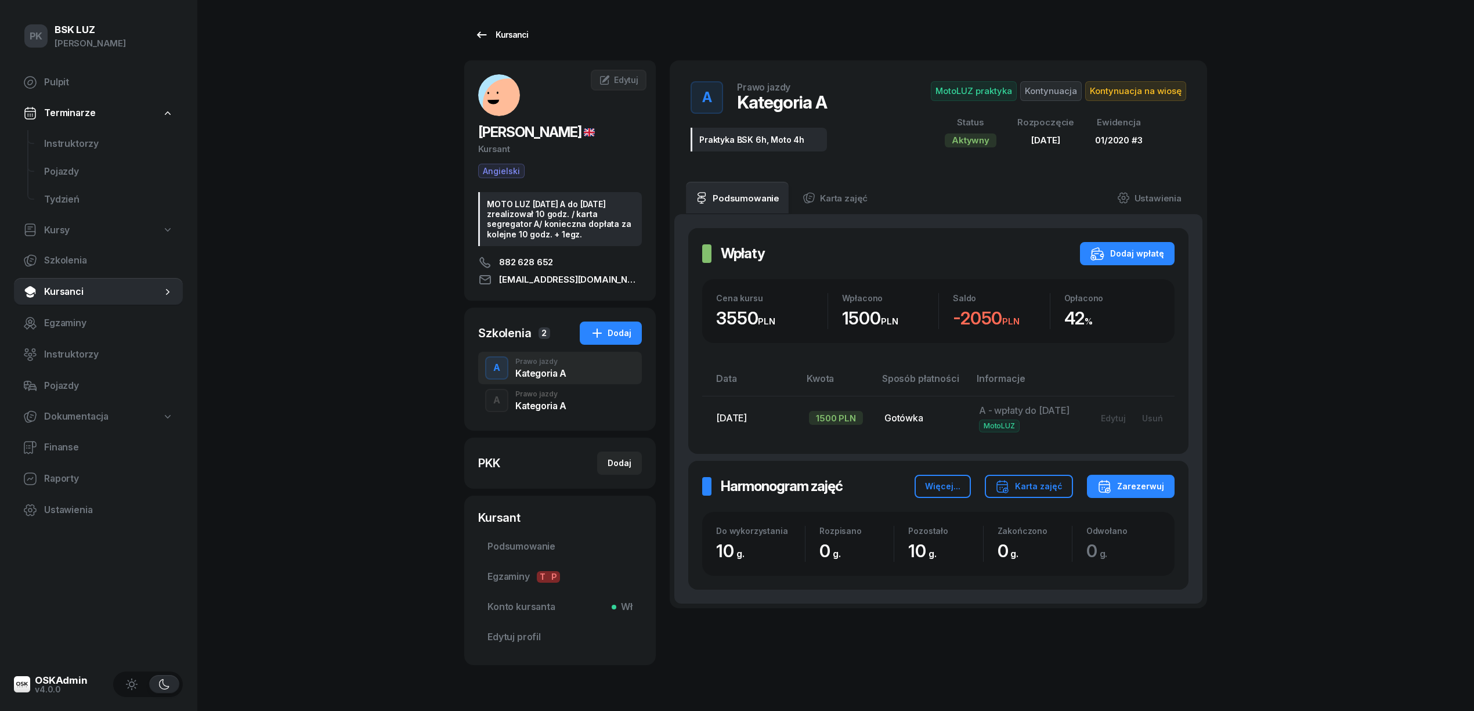
click at [522, 45] on link "Kursanci" at bounding box center [501, 34] width 74 height 23
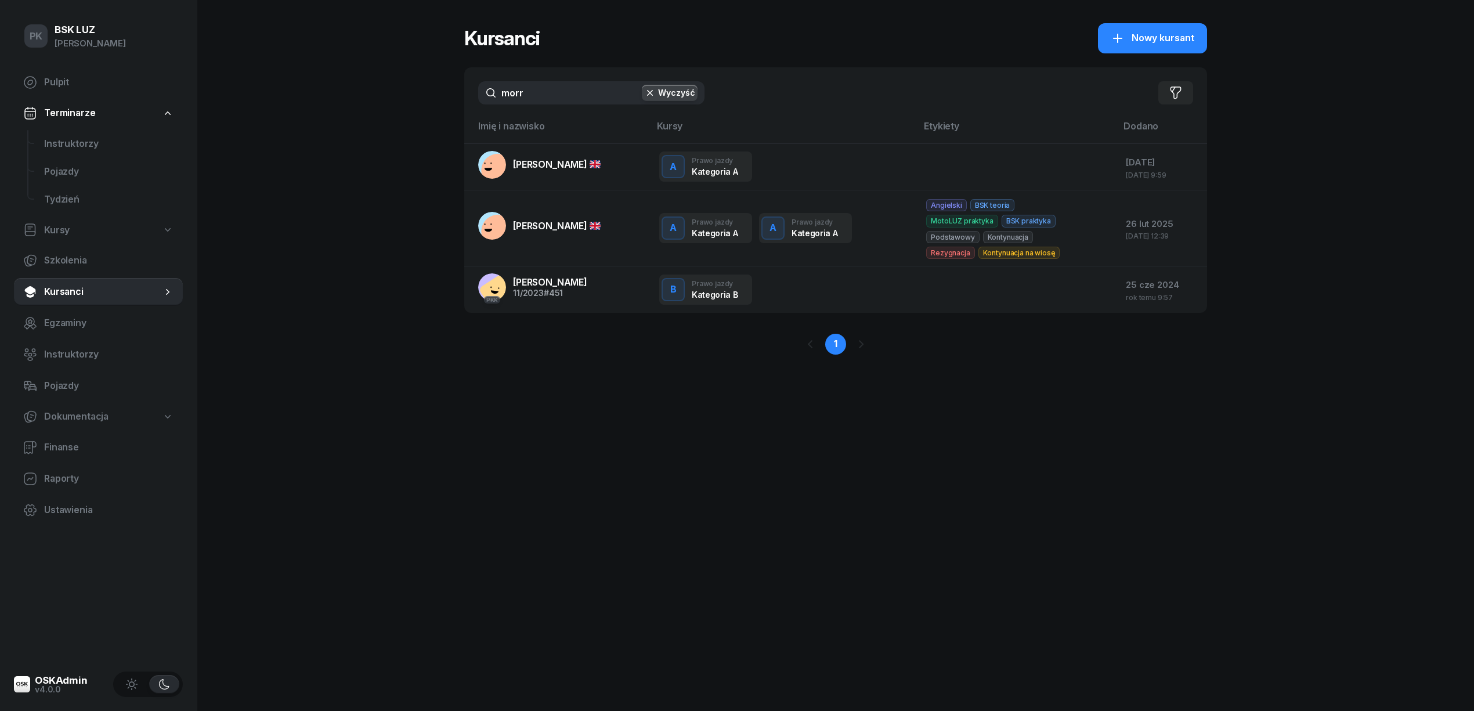
click at [558, 182] on td "MORRA MASSIMILIANO" at bounding box center [557, 166] width 186 height 47
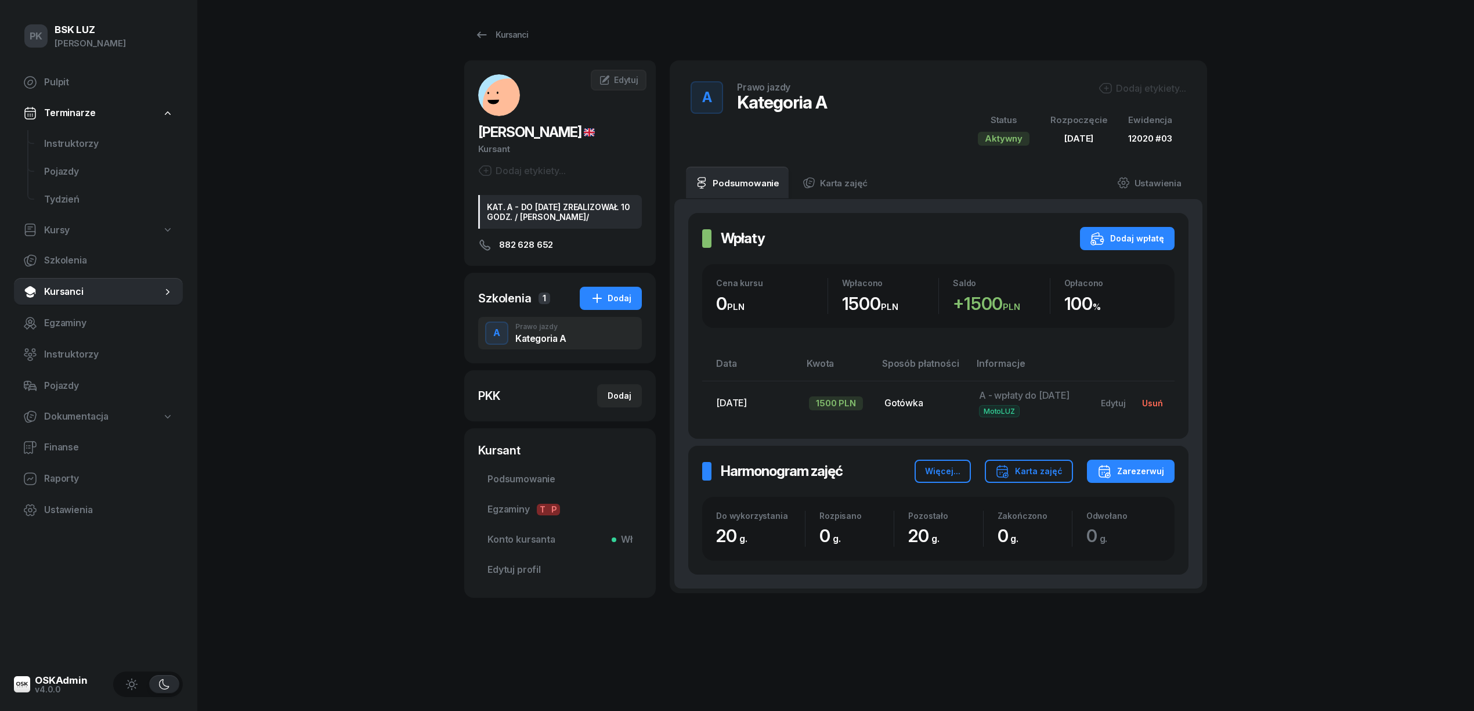
click at [1158, 408] on div "Usuń" at bounding box center [1152, 403] width 21 height 10
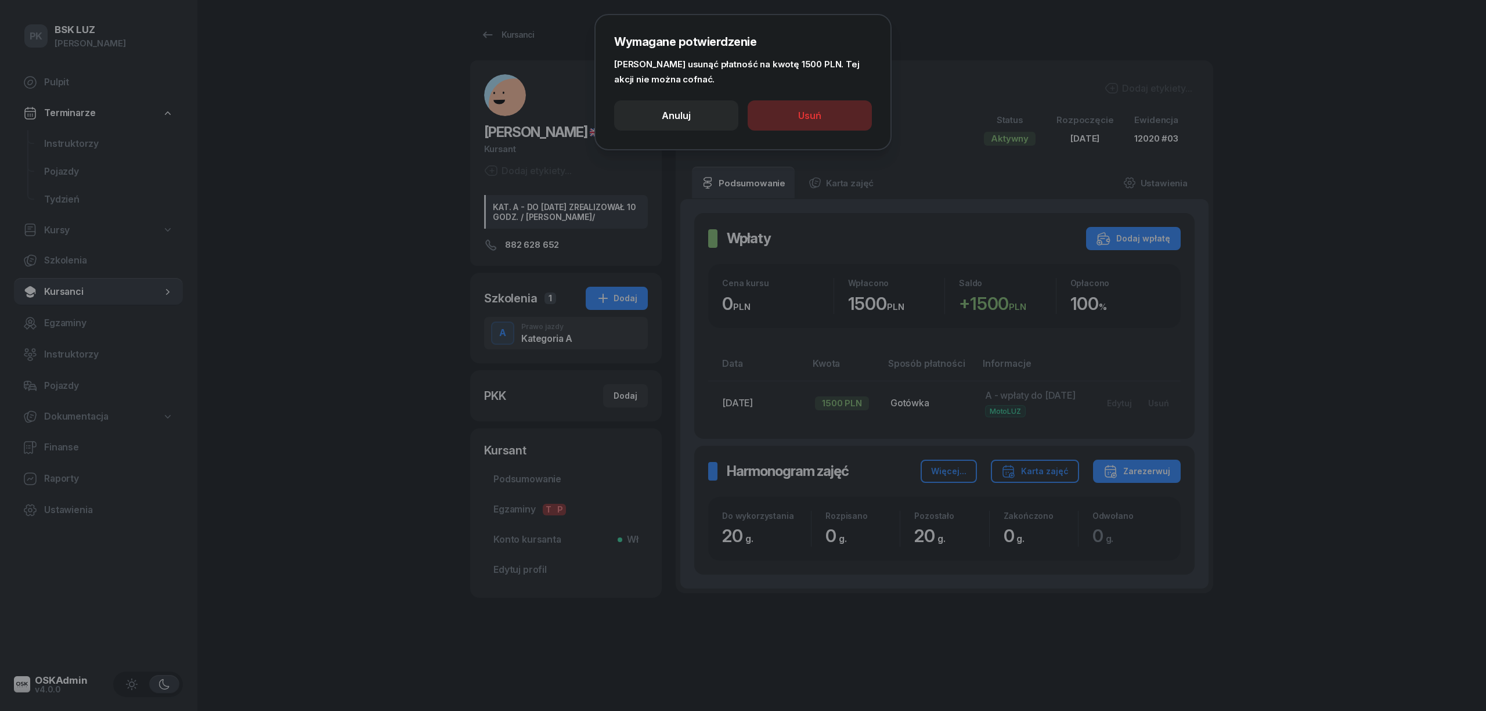
click at [794, 118] on button "Usuń" at bounding box center [809, 115] width 124 height 30
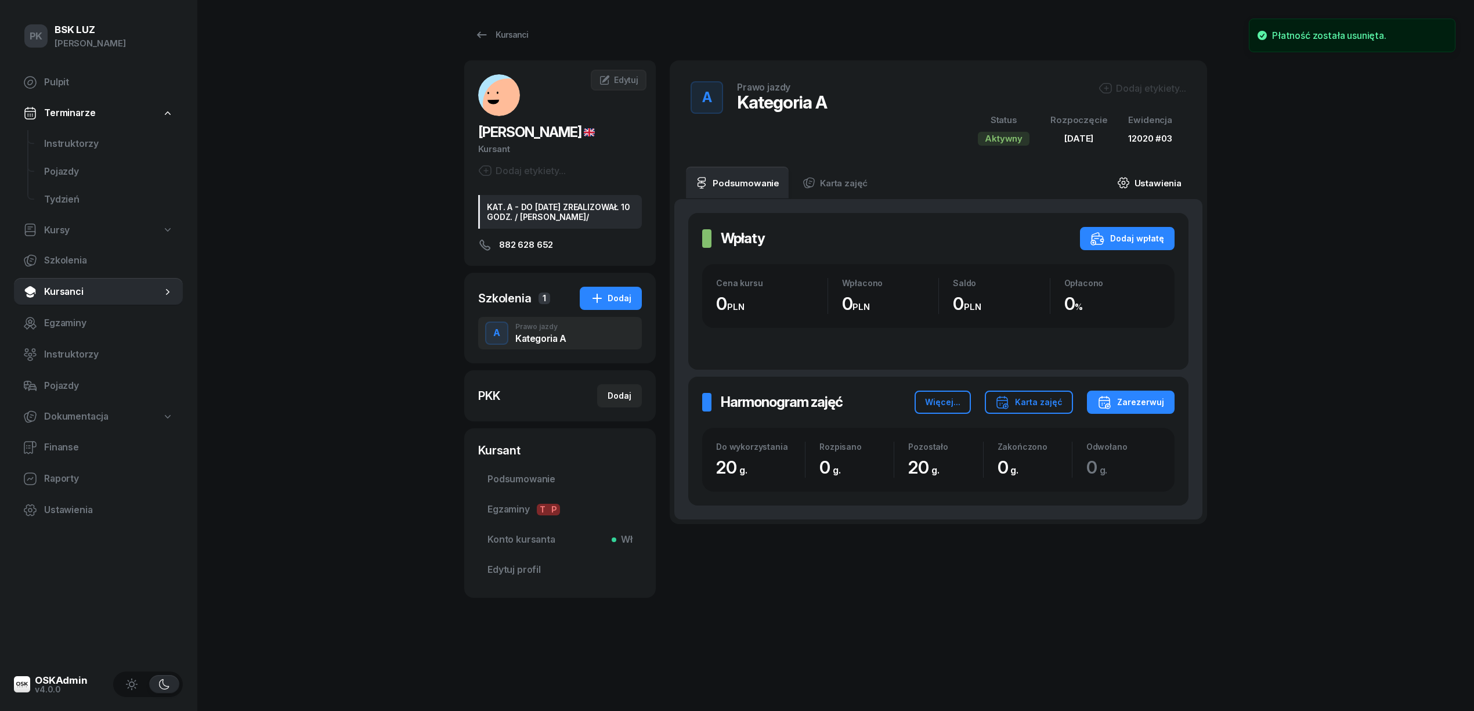
click at [1147, 187] on link "Ustawienia" at bounding box center [1149, 183] width 83 height 32
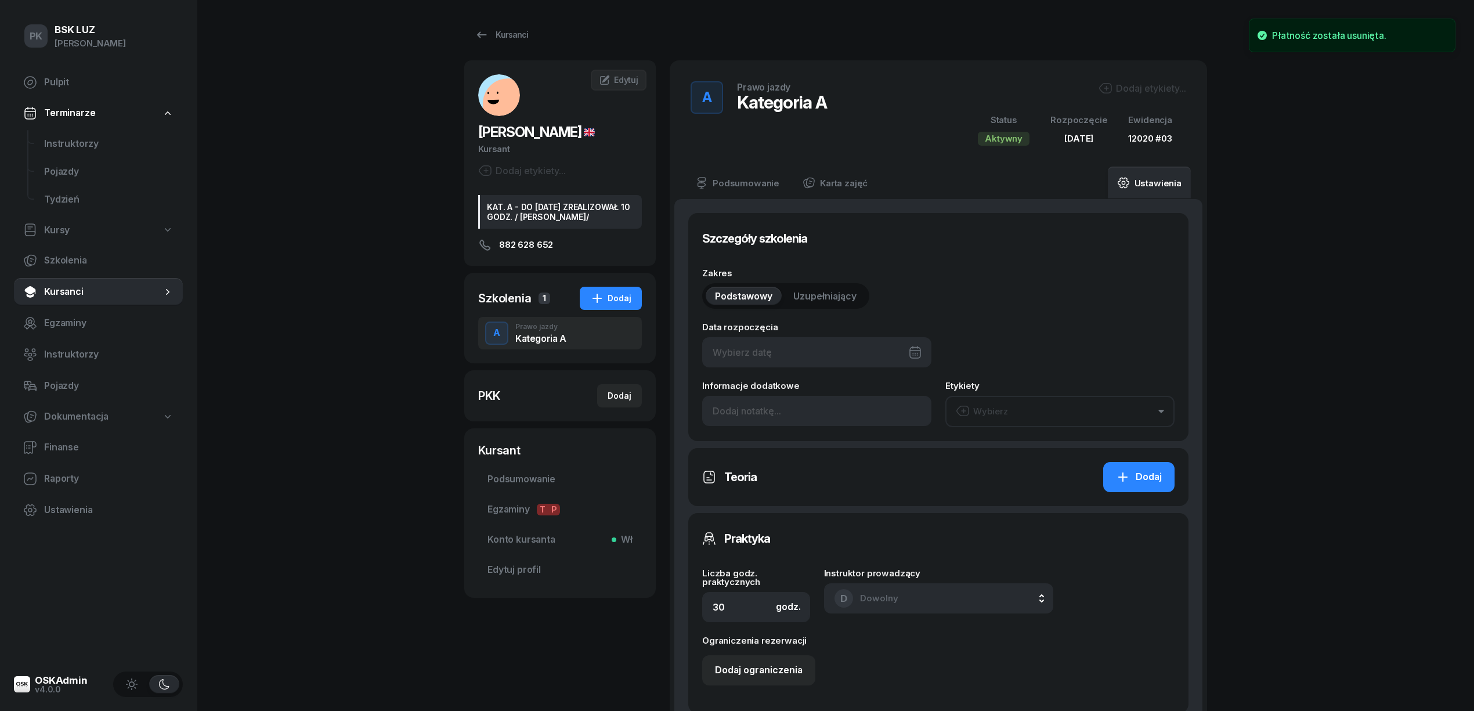
type input "04/05/2025"
type input "20"
type input "12020"
type input "03"
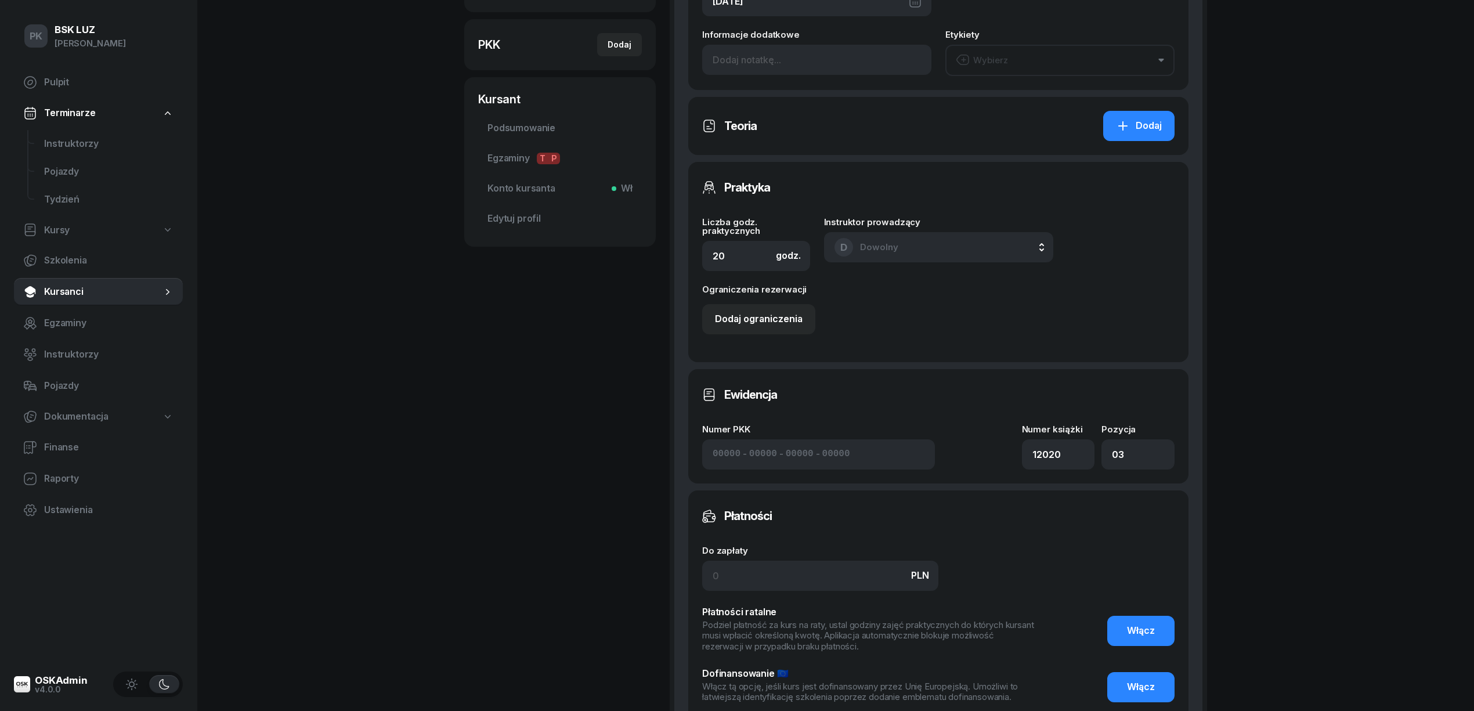
scroll to position [541, 0]
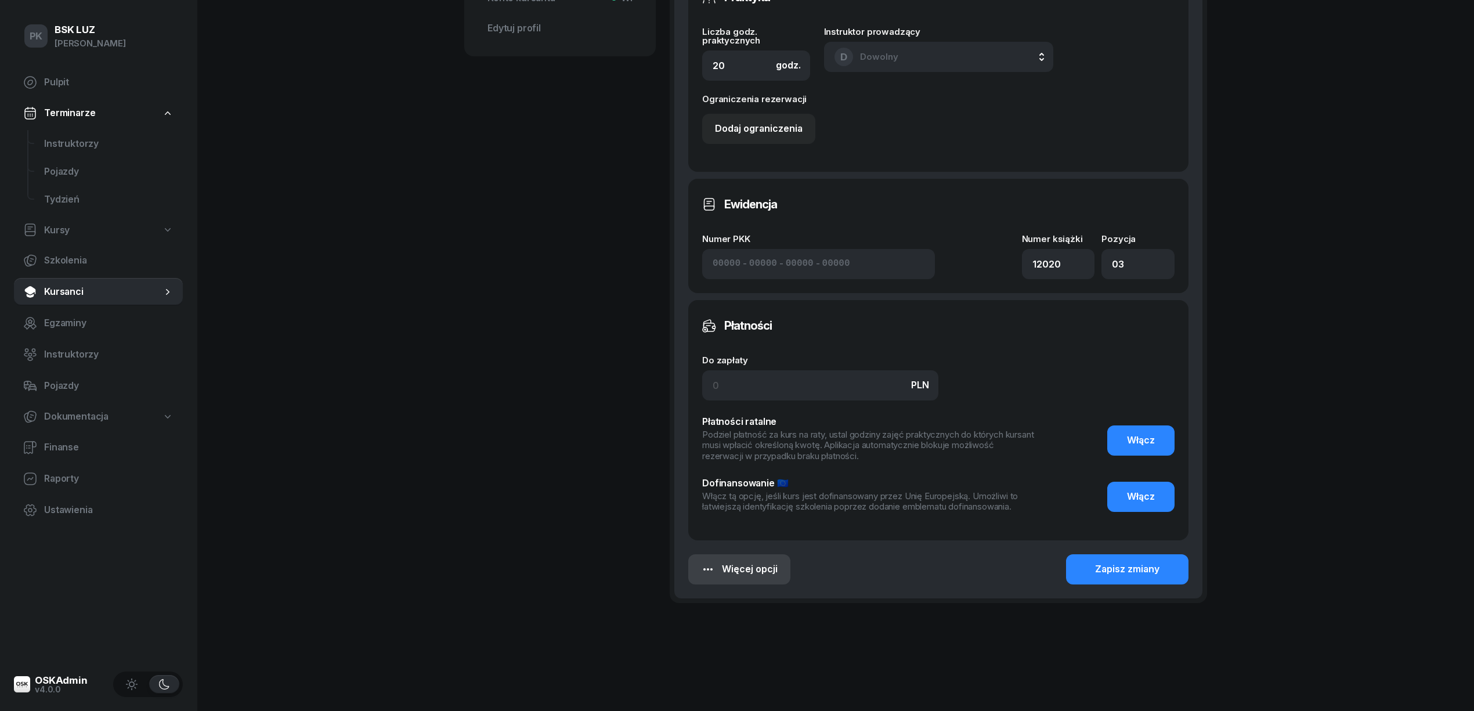
click at [767, 574] on div "Więcej opcji" at bounding box center [739, 569] width 77 height 15
click at [730, 671] on link "Usuń szkolenie" at bounding box center [701, 681] width 152 height 29
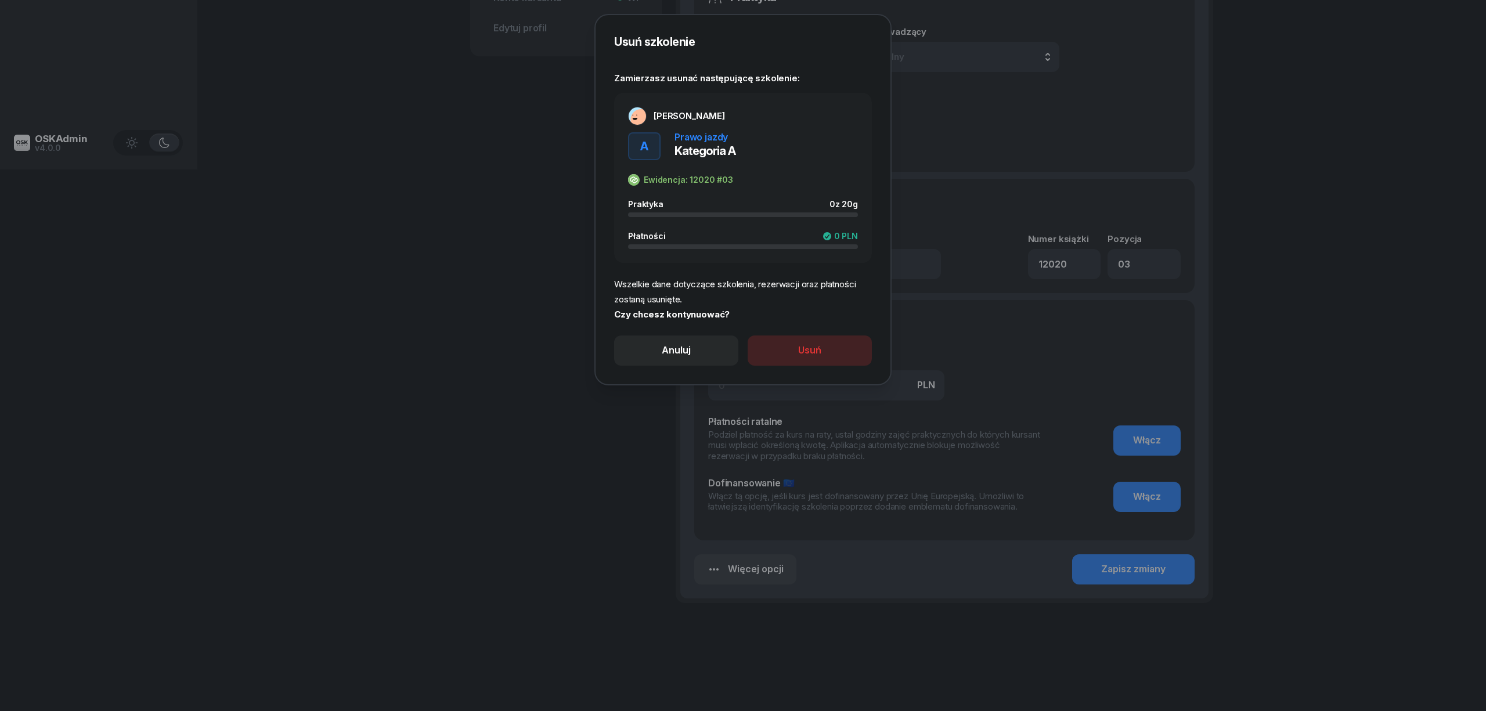
click at [812, 356] on div "Usuń" at bounding box center [809, 350] width 23 height 15
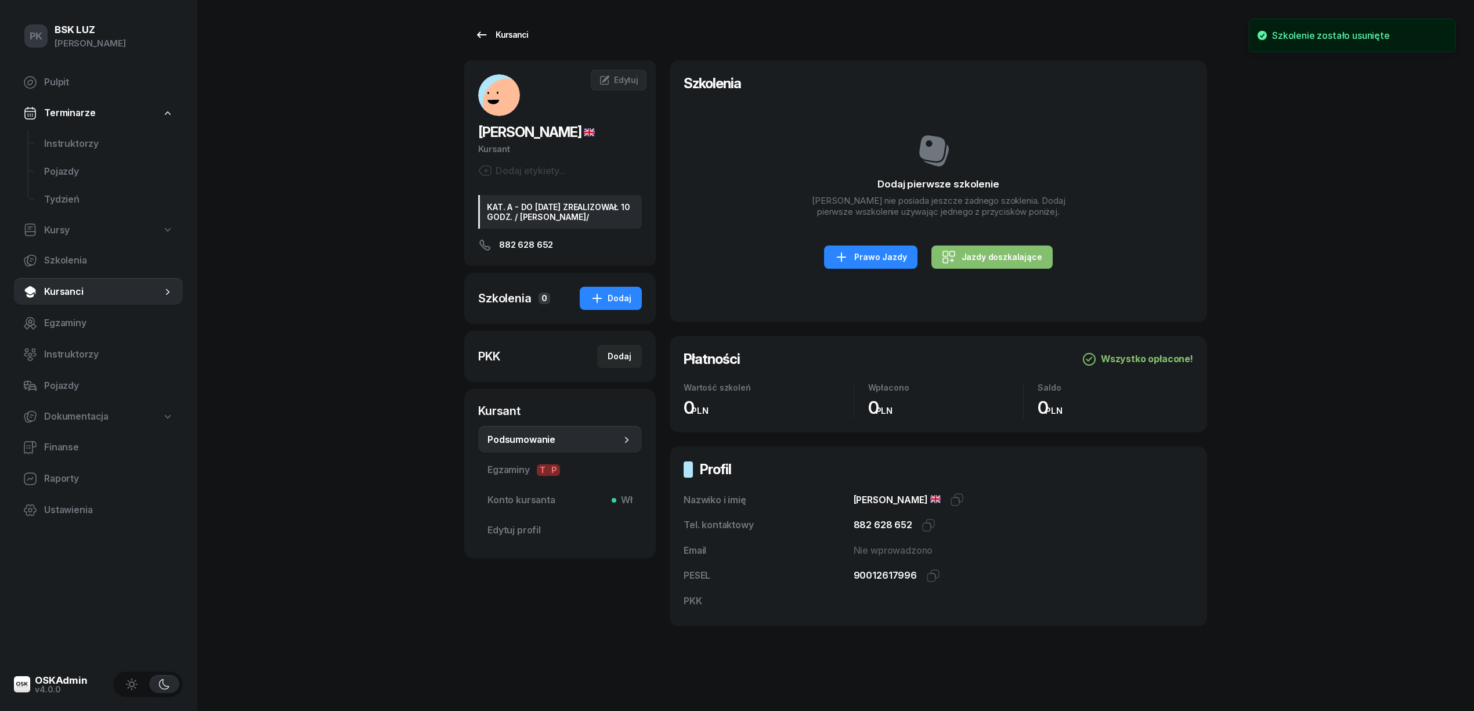
click at [521, 45] on link "Kursanci" at bounding box center [501, 34] width 74 height 23
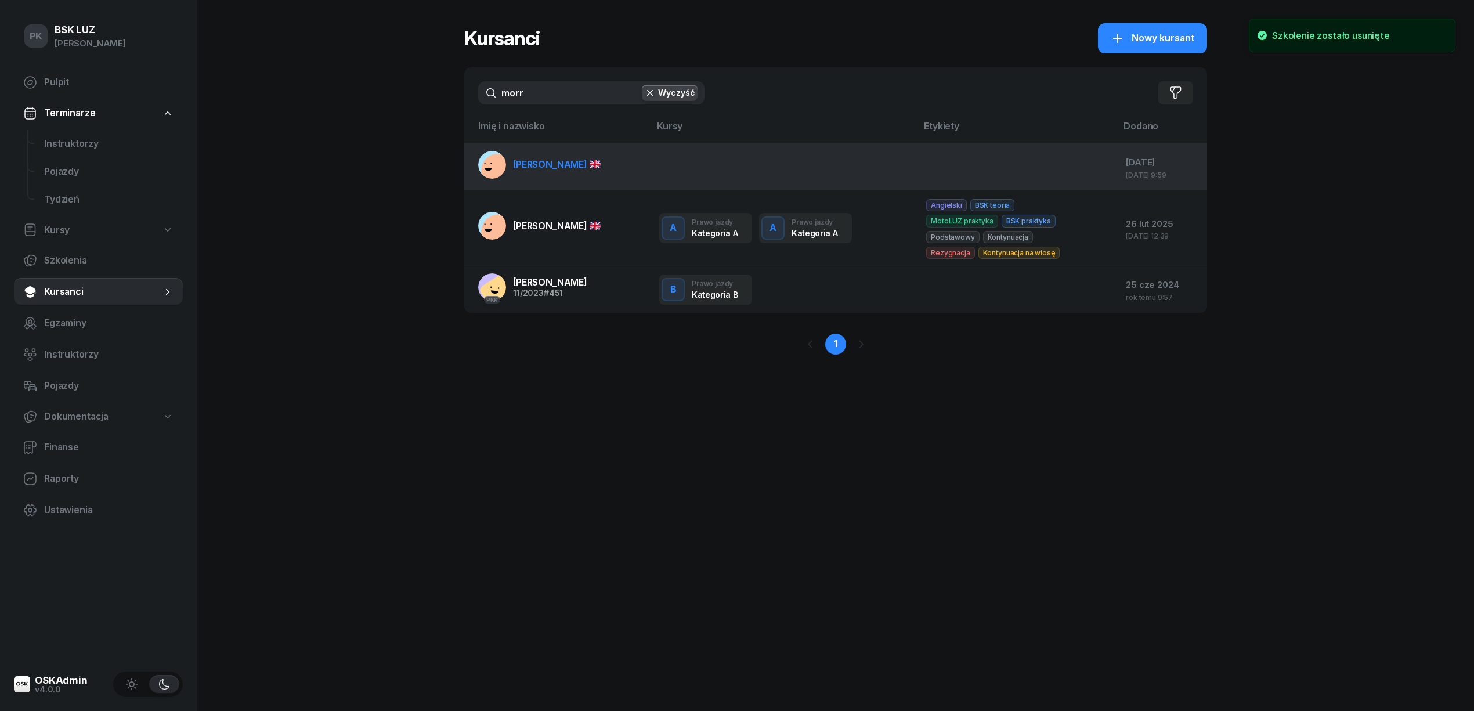
click at [572, 165] on span "MORRA MASSIMILIANO" at bounding box center [557, 164] width 88 height 12
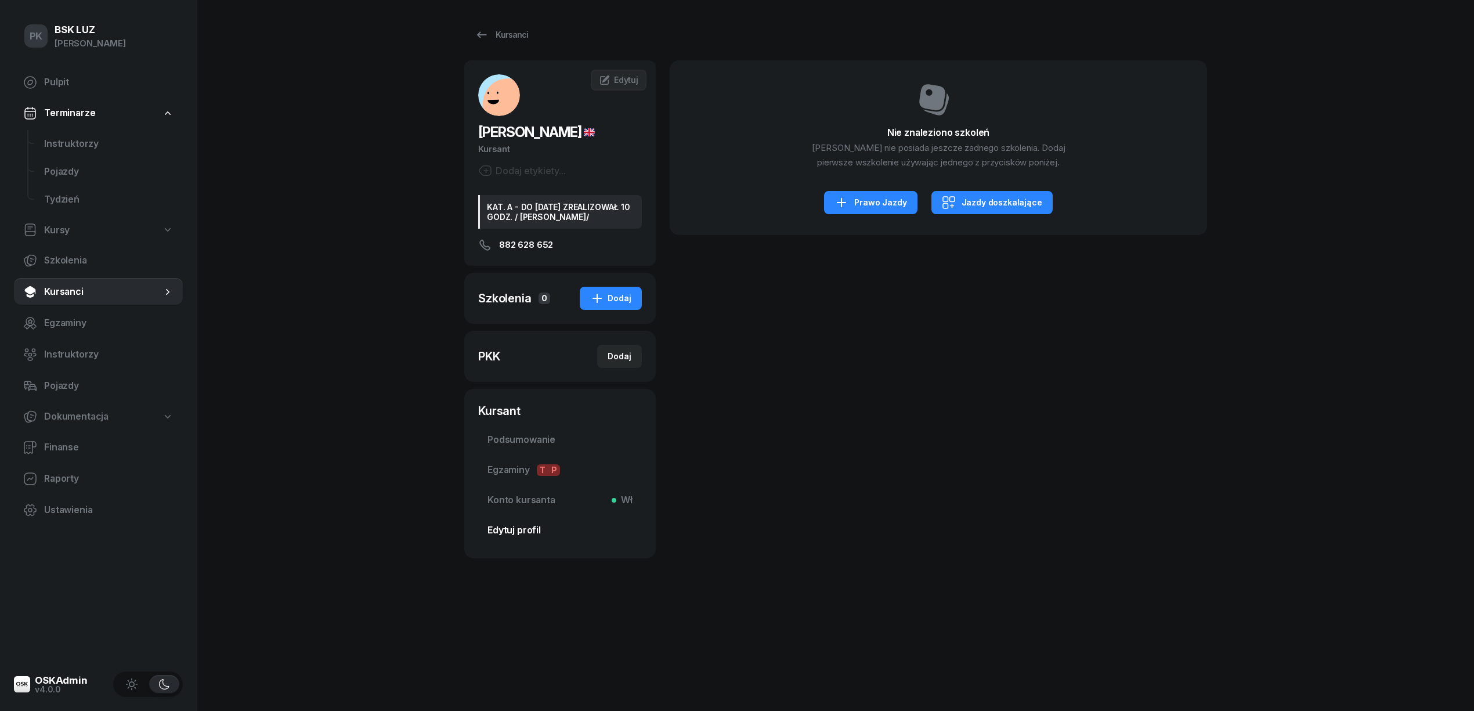
click at [493, 532] on link "Edytuj profil" at bounding box center [560, 530] width 164 height 28
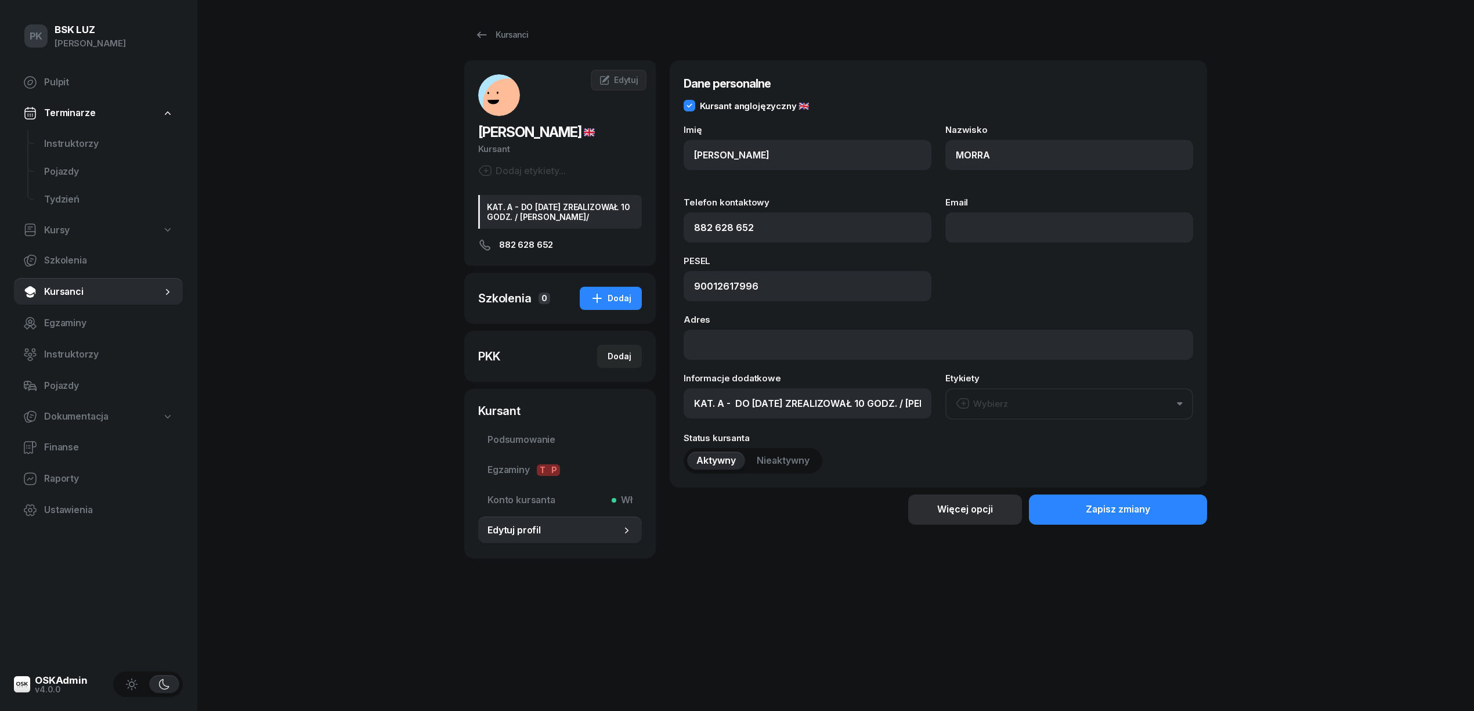
click at [977, 504] on div "Więcej opcji" at bounding box center [965, 509] width 56 height 15
click at [925, 551] on div "Usuń kursanta" at bounding box center [925, 548] width 61 height 15
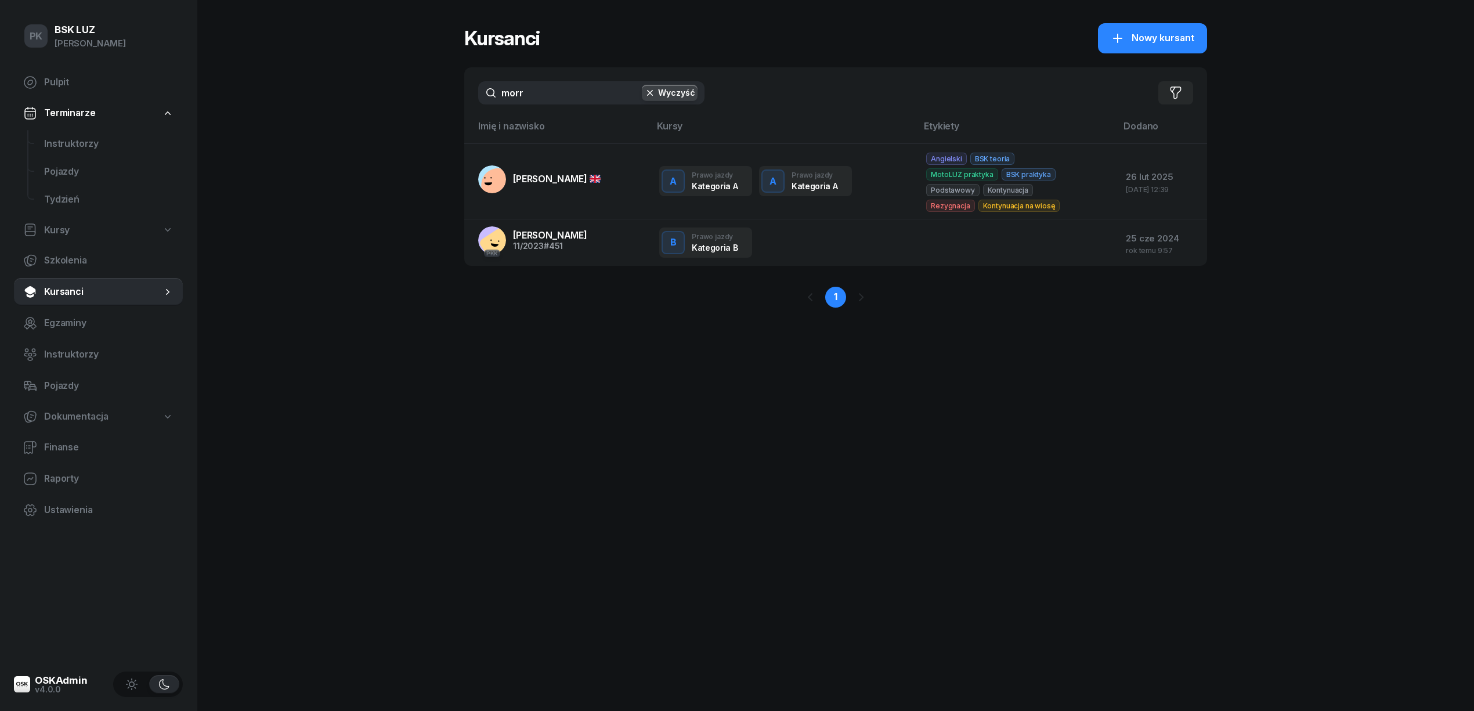
drag, startPoint x: 549, startPoint y: 87, endPoint x: 467, endPoint y: 95, distance: 82.8
click at [467, 95] on div "morr Wyczyść Filtruj" at bounding box center [835, 92] width 743 height 51
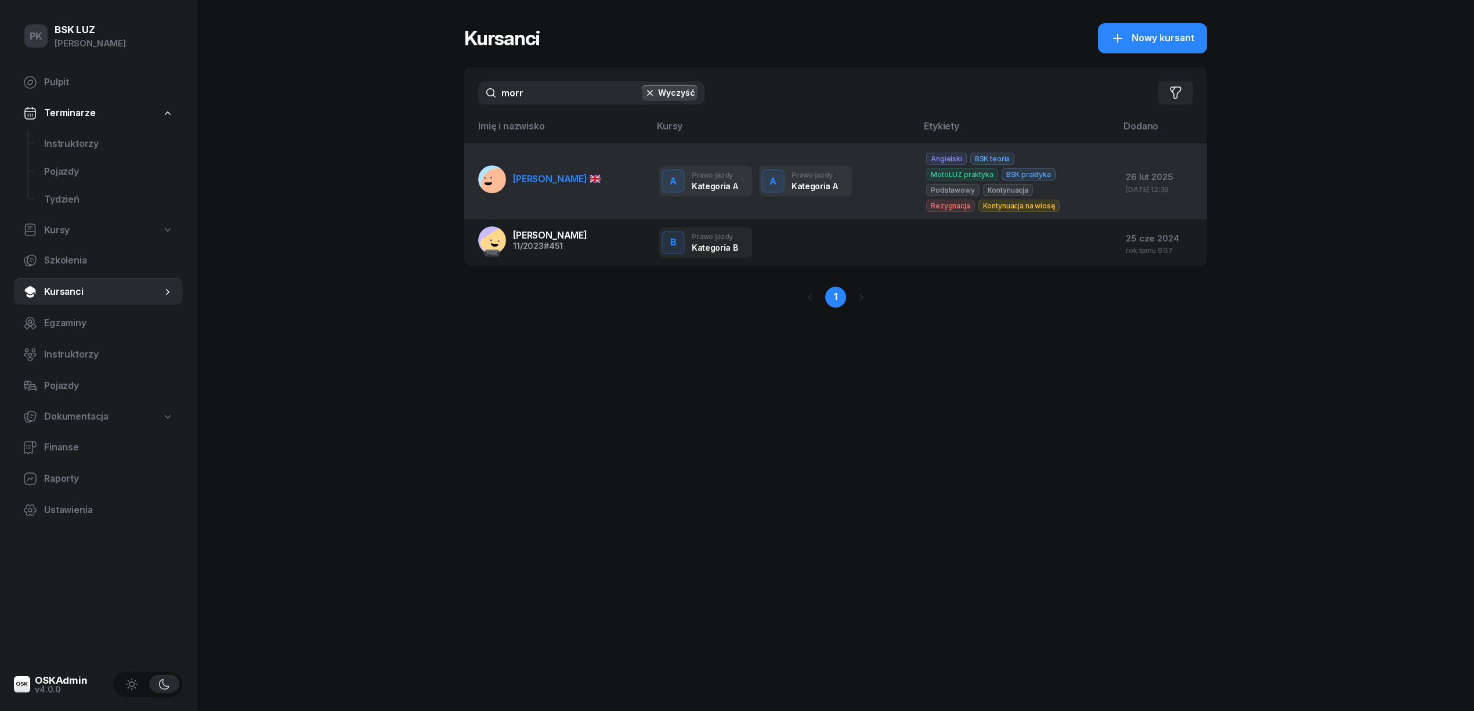
click at [544, 188] on link "MORRA MASSIMILIANO" at bounding box center [539, 179] width 122 height 28
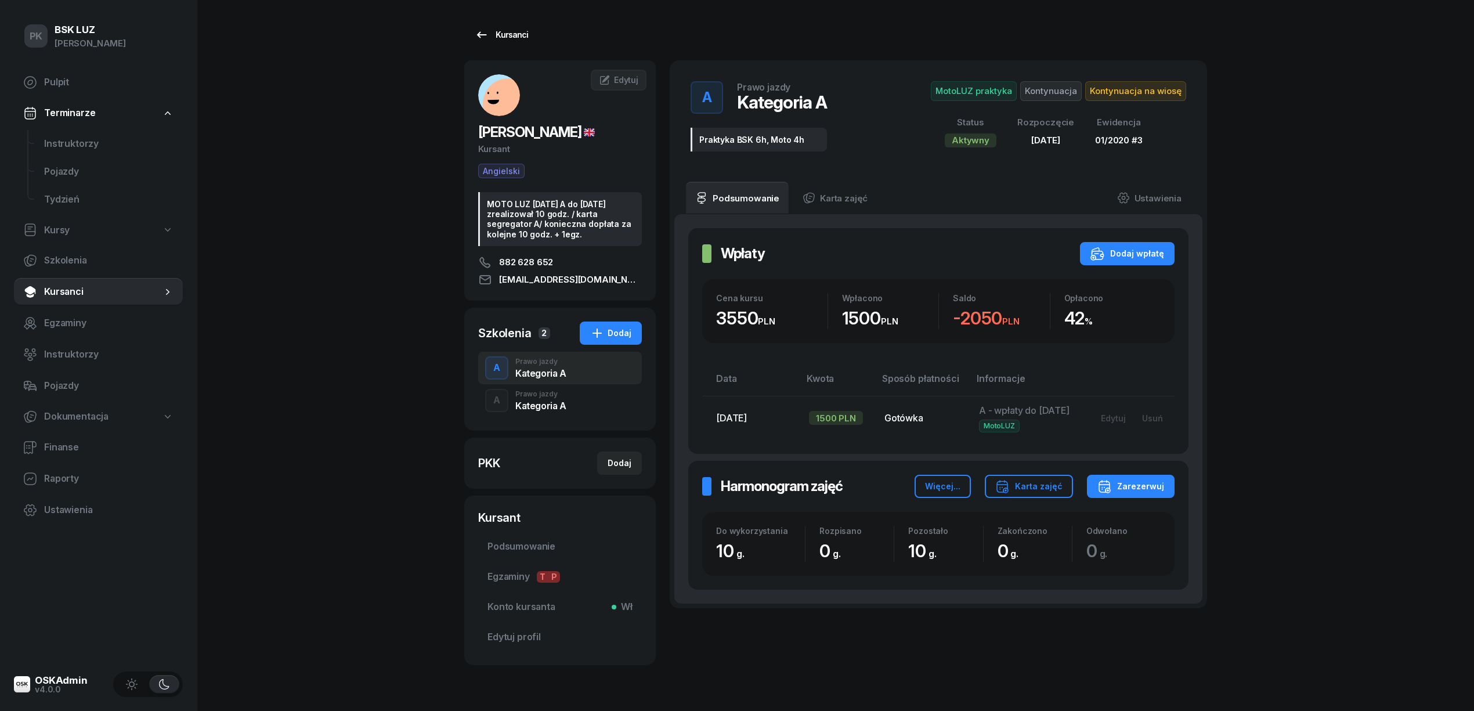
click at [485, 42] on link "Kursanci" at bounding box center [501, 34] width 74 height 23
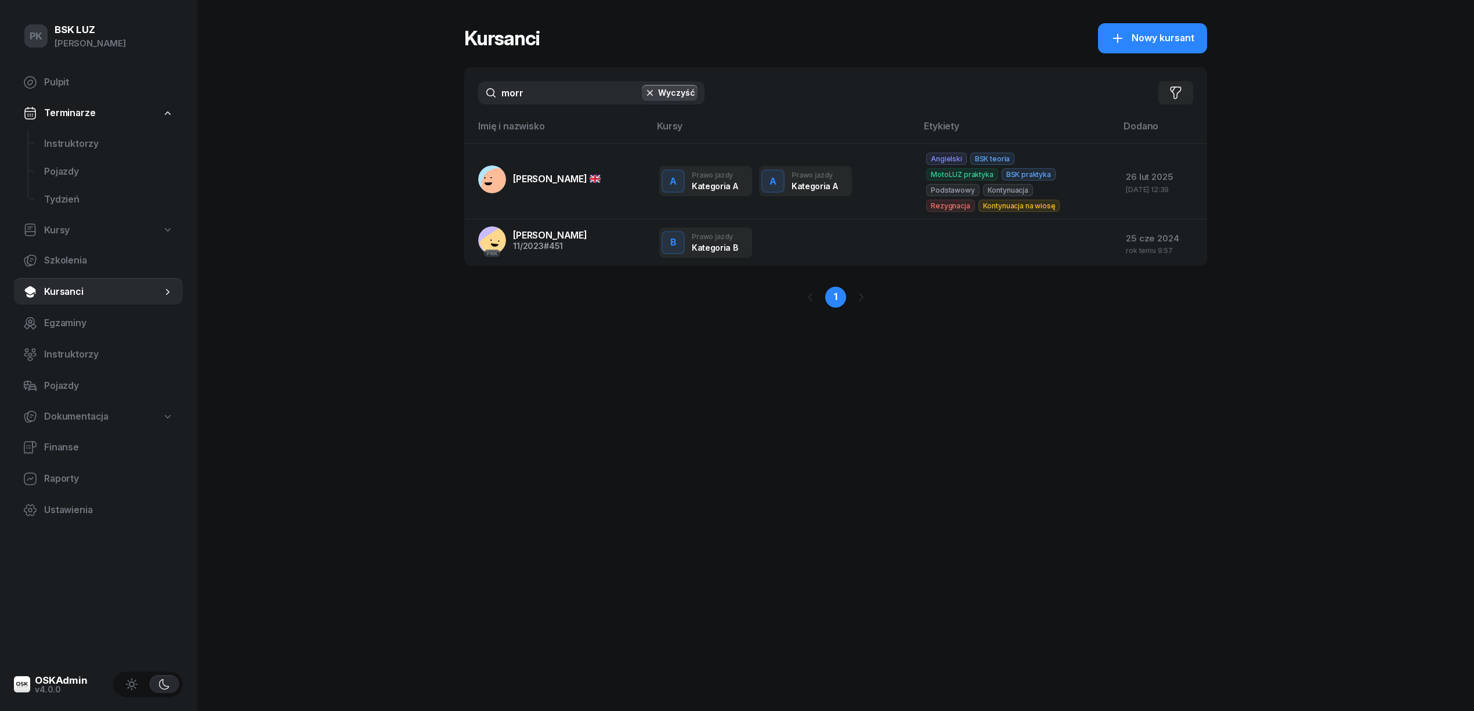
drag, startPoint x: 535, startPoint y: 89, endPoint x: 432, endPoint y: 98, distance: 103.1
click at [432, 98] on div "PK BSK LUZ Piotr Klimek Pulpit Terminarze Instruktorzy Pojazdy Tydzień Kursy Sz…" at bounding box center [737, 355] width 1474 height 711
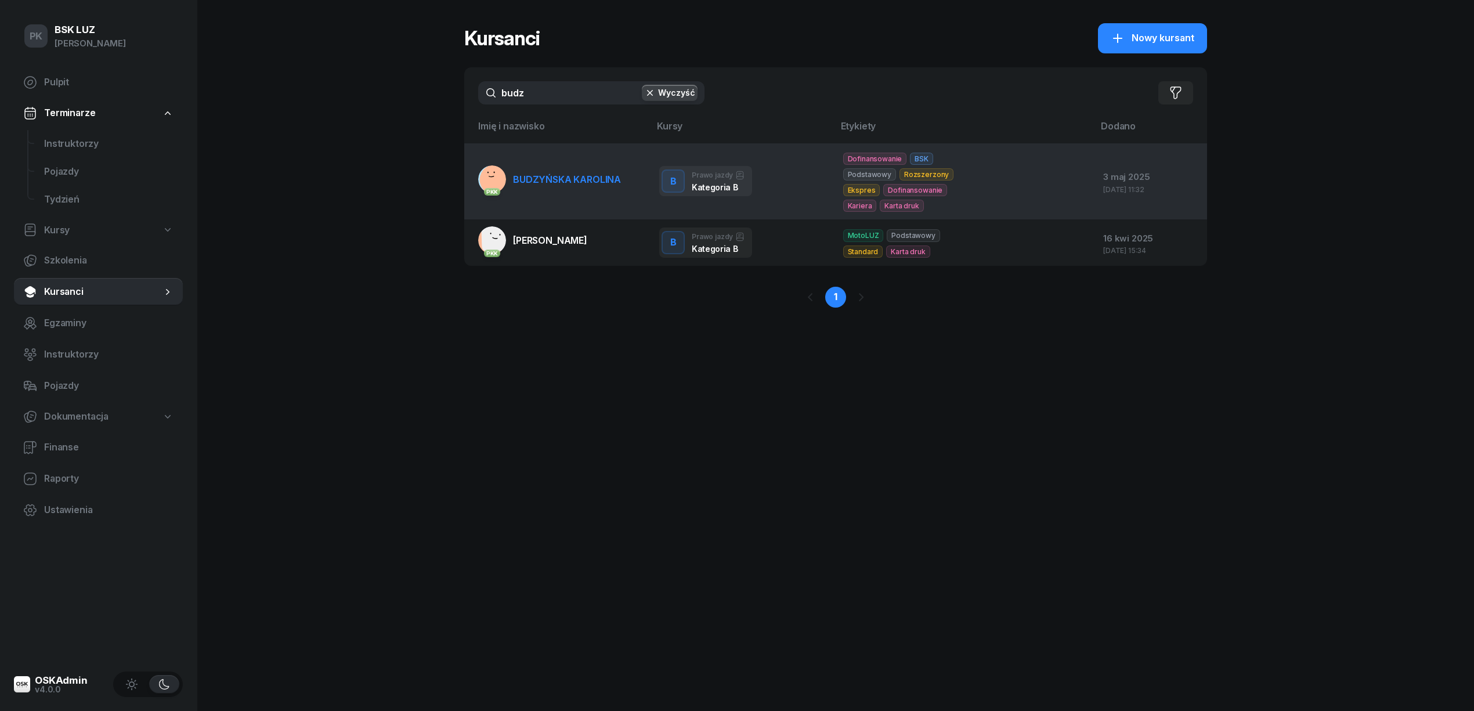
type input "budz"
click at [525, 174] on span "BUDZYŃSKA KAROLINA" at bounding box center [567, 180] width 108 height 12
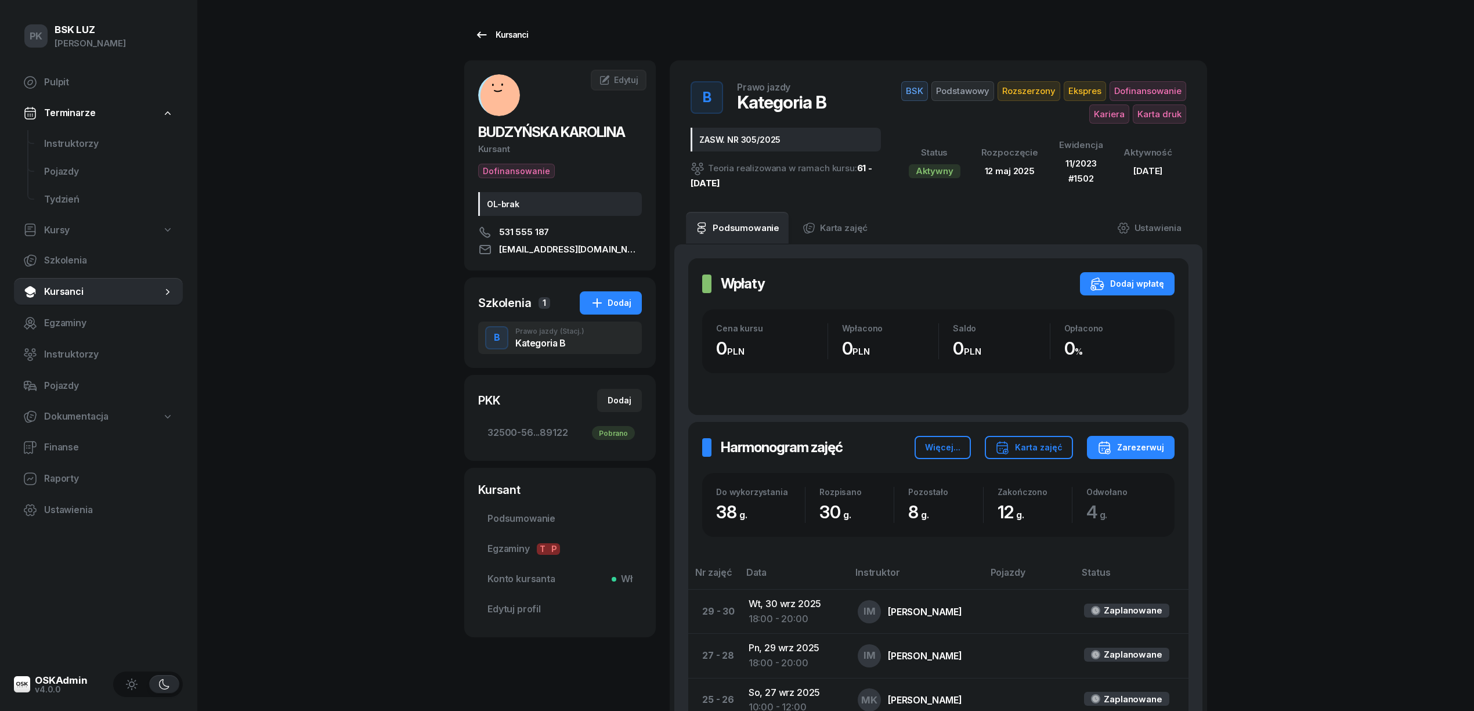
click at [486, 38] on icon at bounding box center [482, 35] width 14 height 14
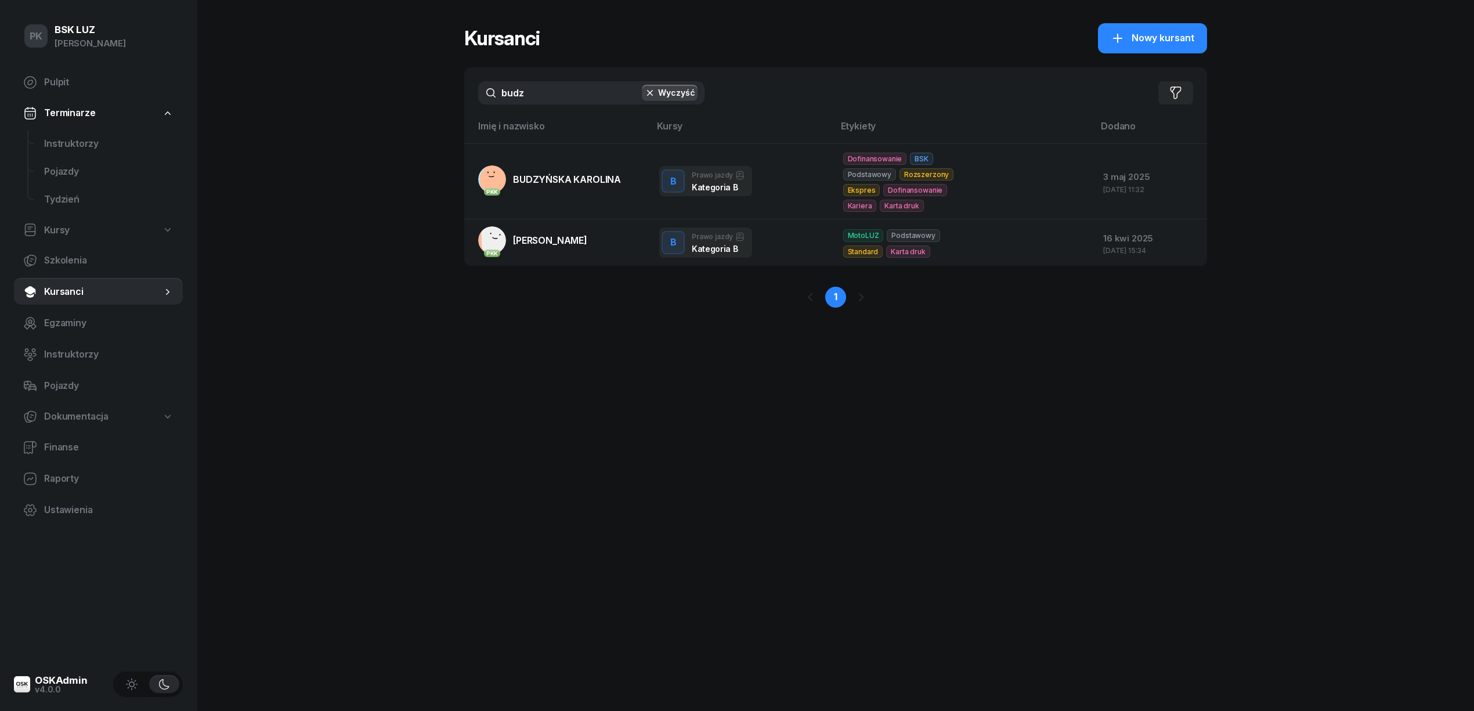
drag, startPoint x: 548, startPoint y: 92, endPoint x: 353, endPoint y: 89, distance: 194.4
click at [353, 89] on div "PK BSK LUZ Piotr Klimek Pulpit Terminarze Instruktorzy Pojazdy Tydzień Kursy Sz…" at bounding box center [737, 355] width 1474 height 711
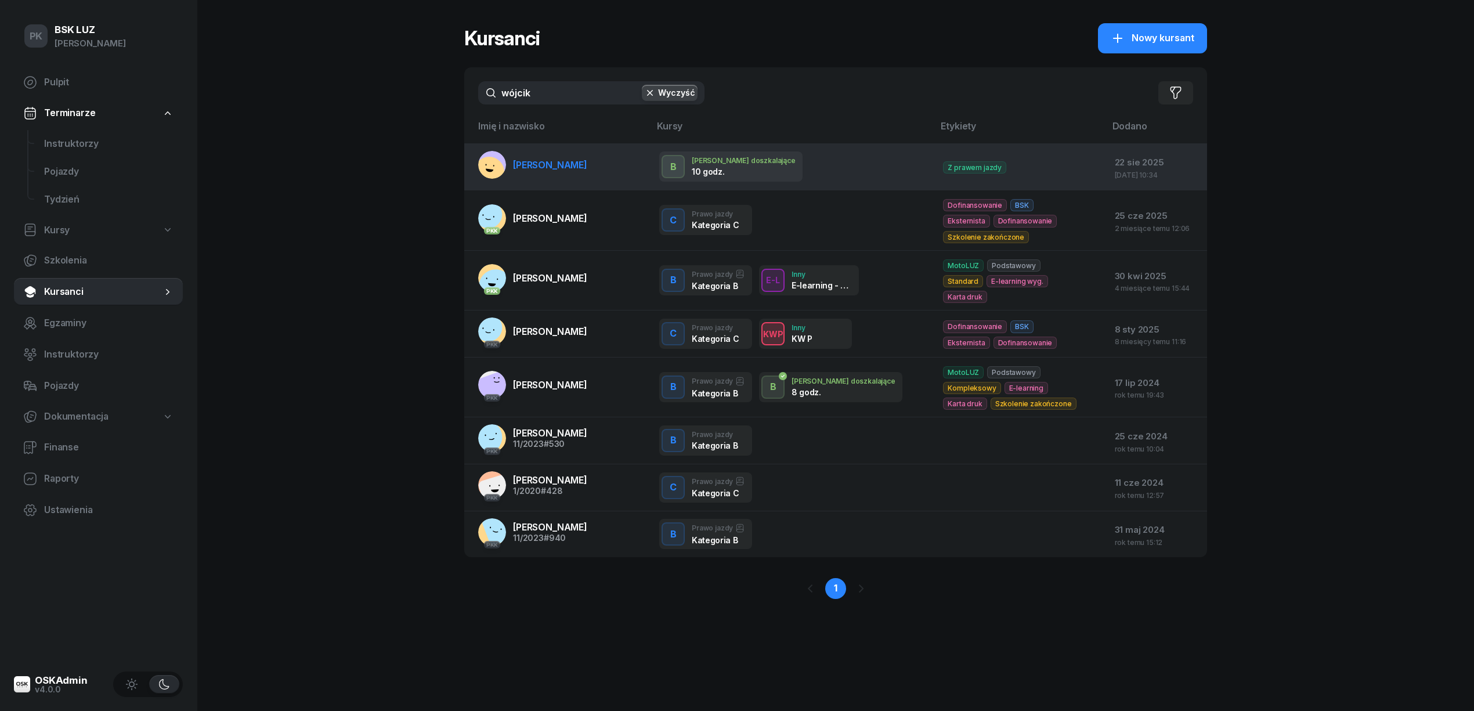
type input "wójcik"
click at [526, 172] on link "WÓJCIK PAULINA" at bounding box center [532, 165] width 109 height 28
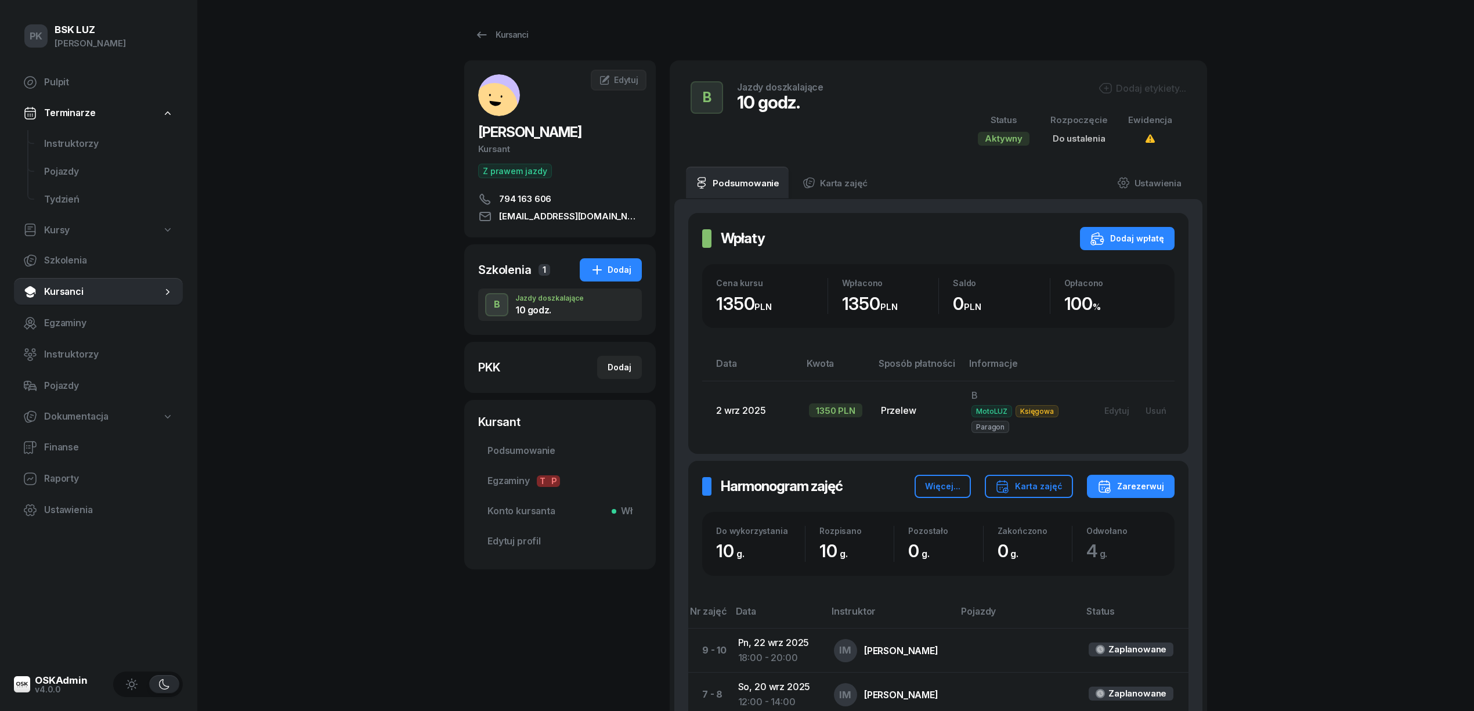
click at [1165, 92] on div "Dodaj etykiety..." at bounding box center [1143, 88] width 88 height 14
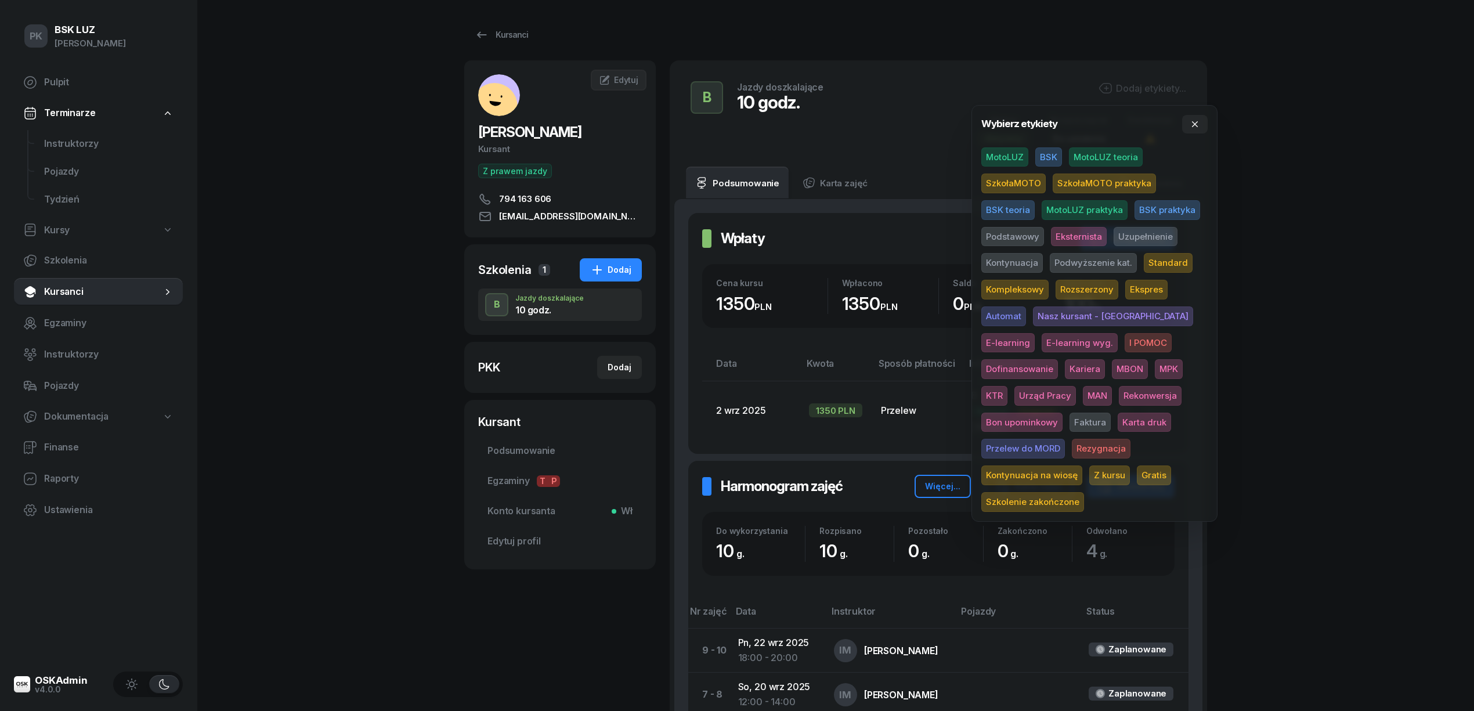
click at [1000, 154] on span "MotoLUZ" at bounding box center [1004, 157] width 47 height 20
click at [1316, 137] on div "PK BSK LUZ Piotr Klimek Pulpit Terminarze Instruktorzy Pojazdy Tydzień Kursy Sz…" at bounding box center [737, 543] width 1474 height 1086
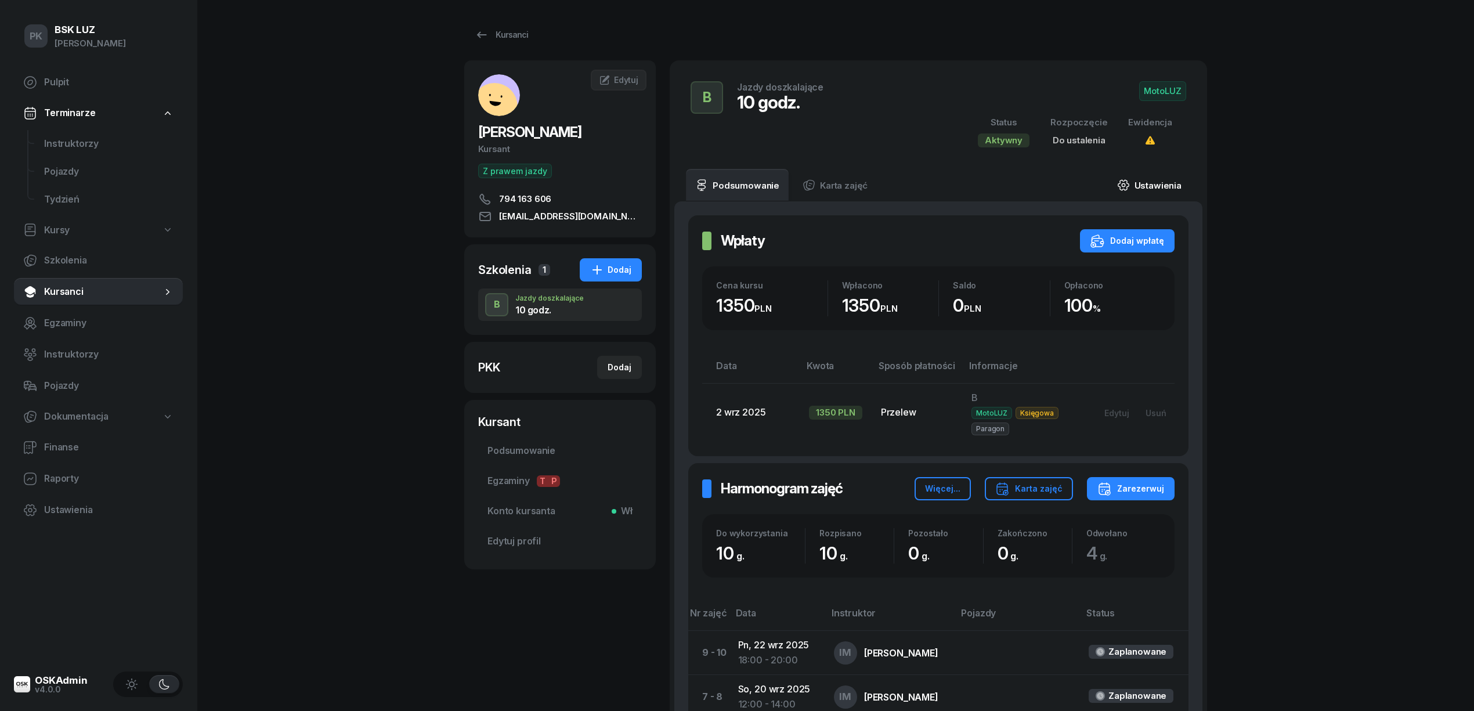
click at [1161, 186] on link "Ustawienia" at bounding box center [1149, 185] width 83 height 32
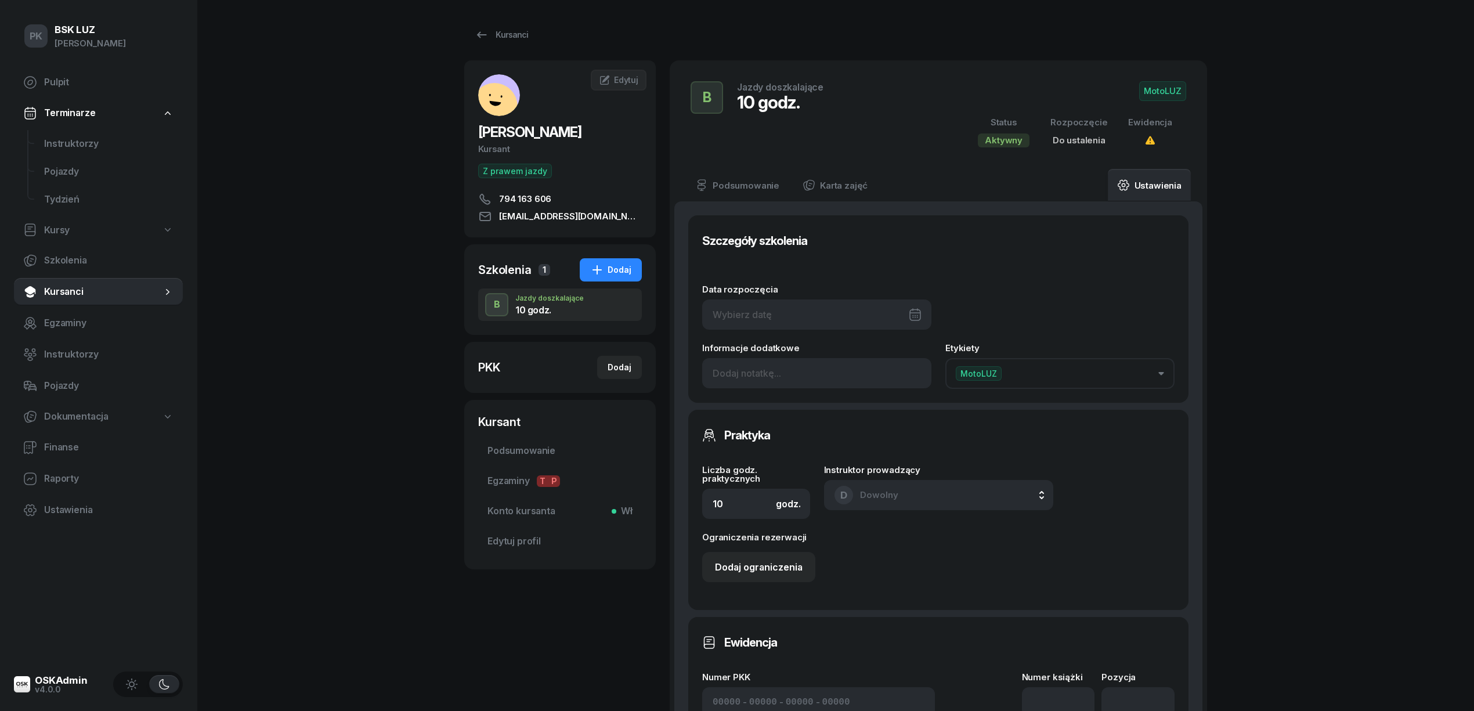
click at [811, 323] on div at bounding box center [816, 314] width 229 height 30
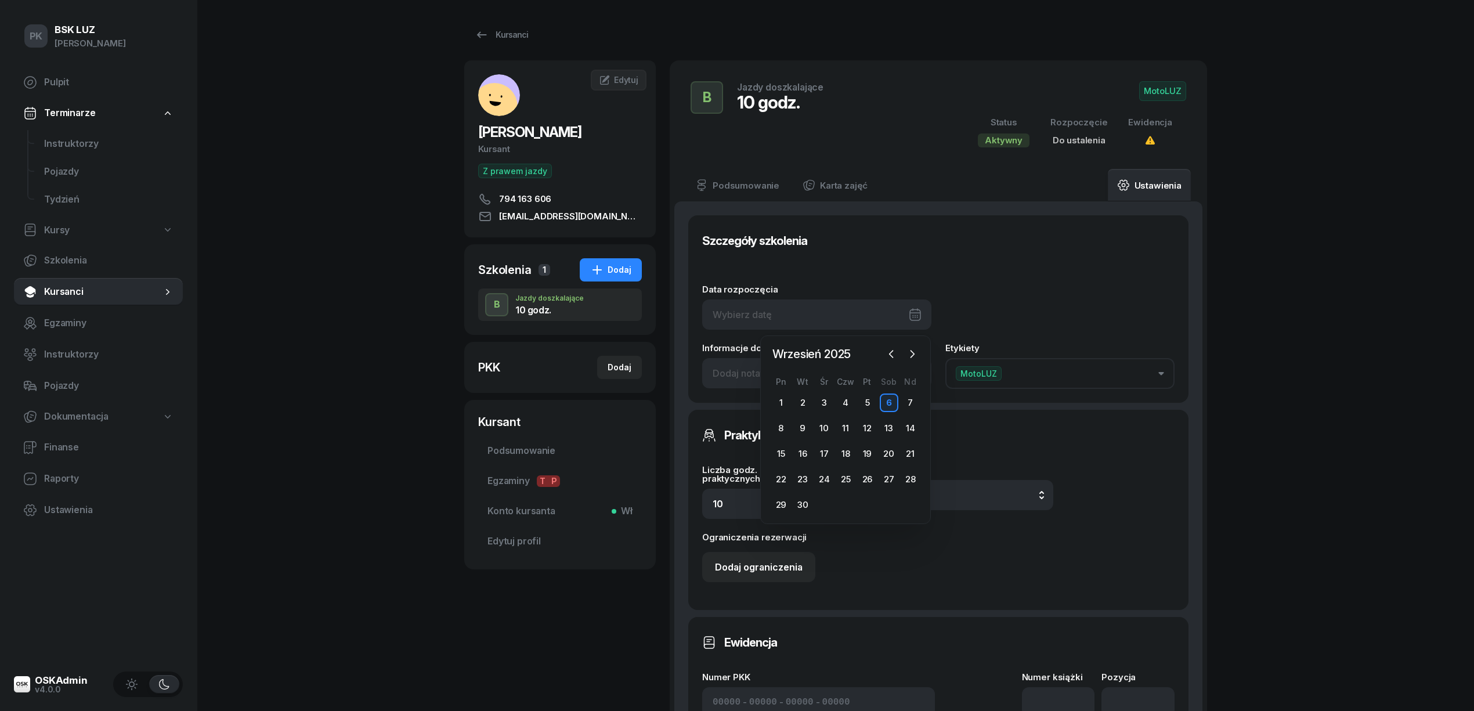
click at [887, 403] on div "6" at bounding box center [889, 402] width 19 height 19
type input "06/09/2025"
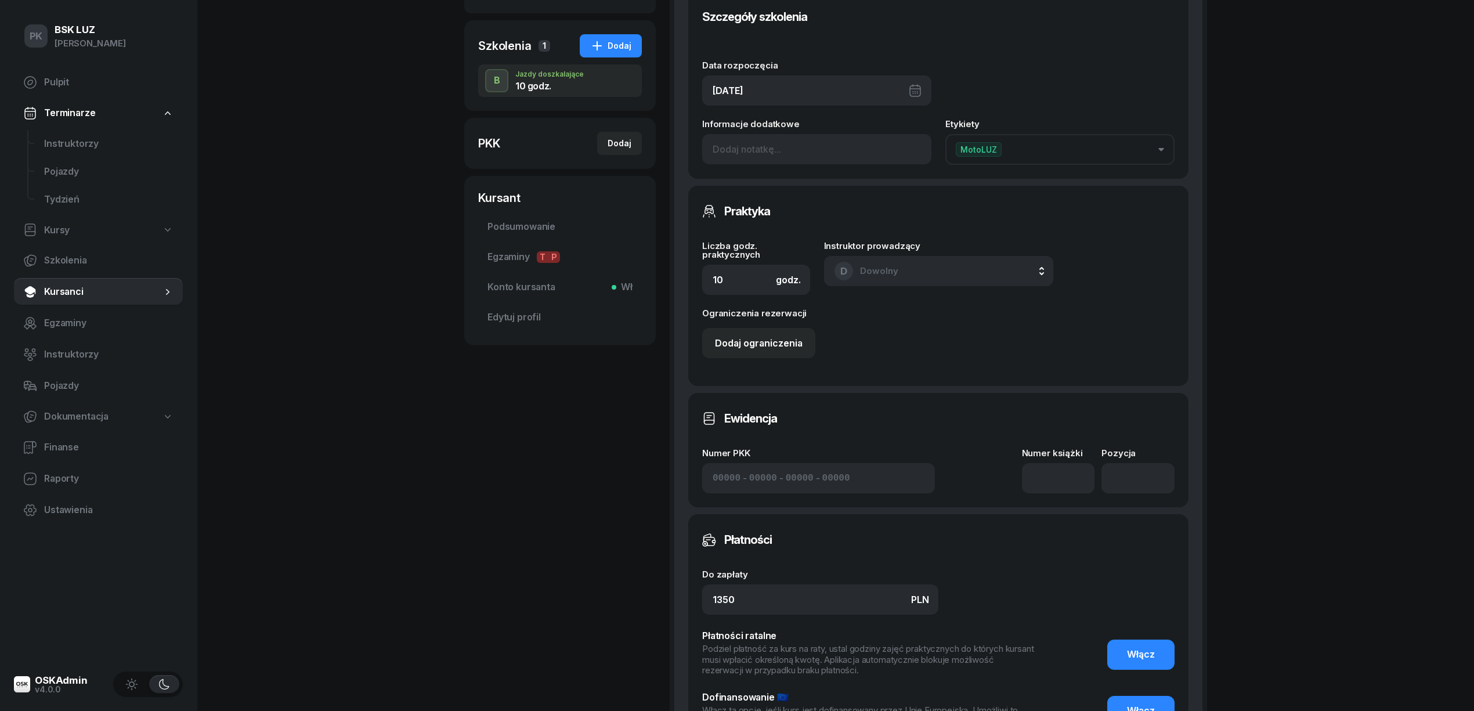
scroll to position [386, 0]
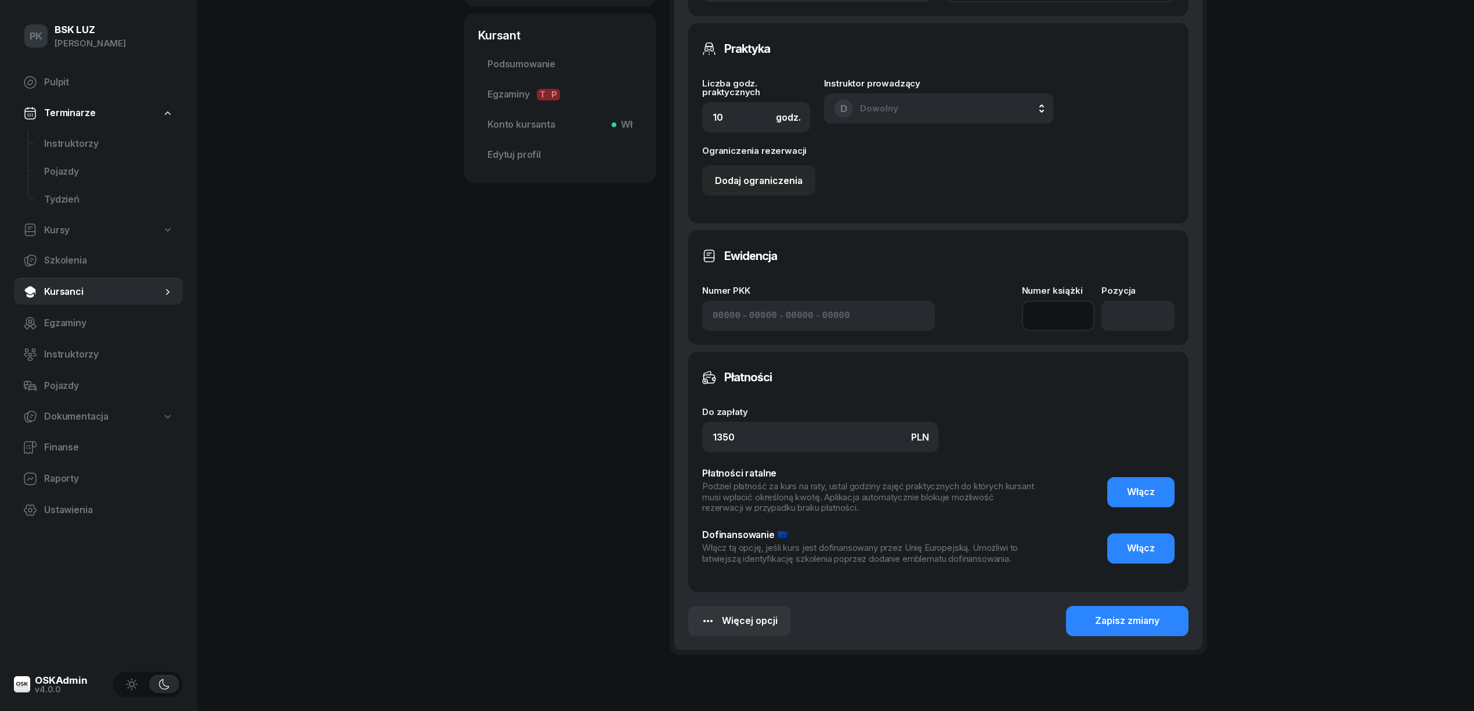
click at [1060, 316] on input at bounding box center [1058, 316] width 73 height 30
type input "0"
click at [1133, 314] on input "number" at bounding box center [1137, 316] width 73 height 30
type input "0"
click at [1130, 621] on div "Zapisz zmiany" at bounding box center [1127, 620] width 64 height 15
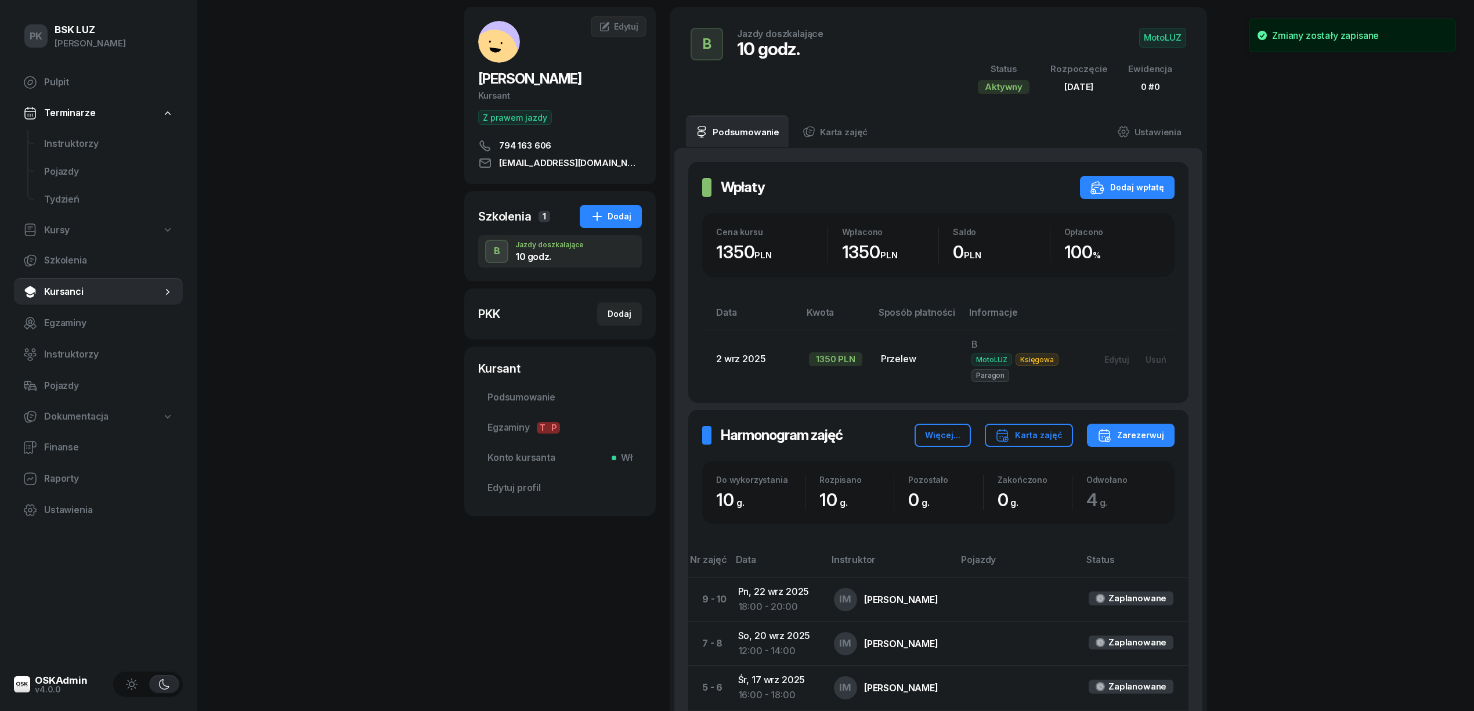
scroll to position [0, 0]
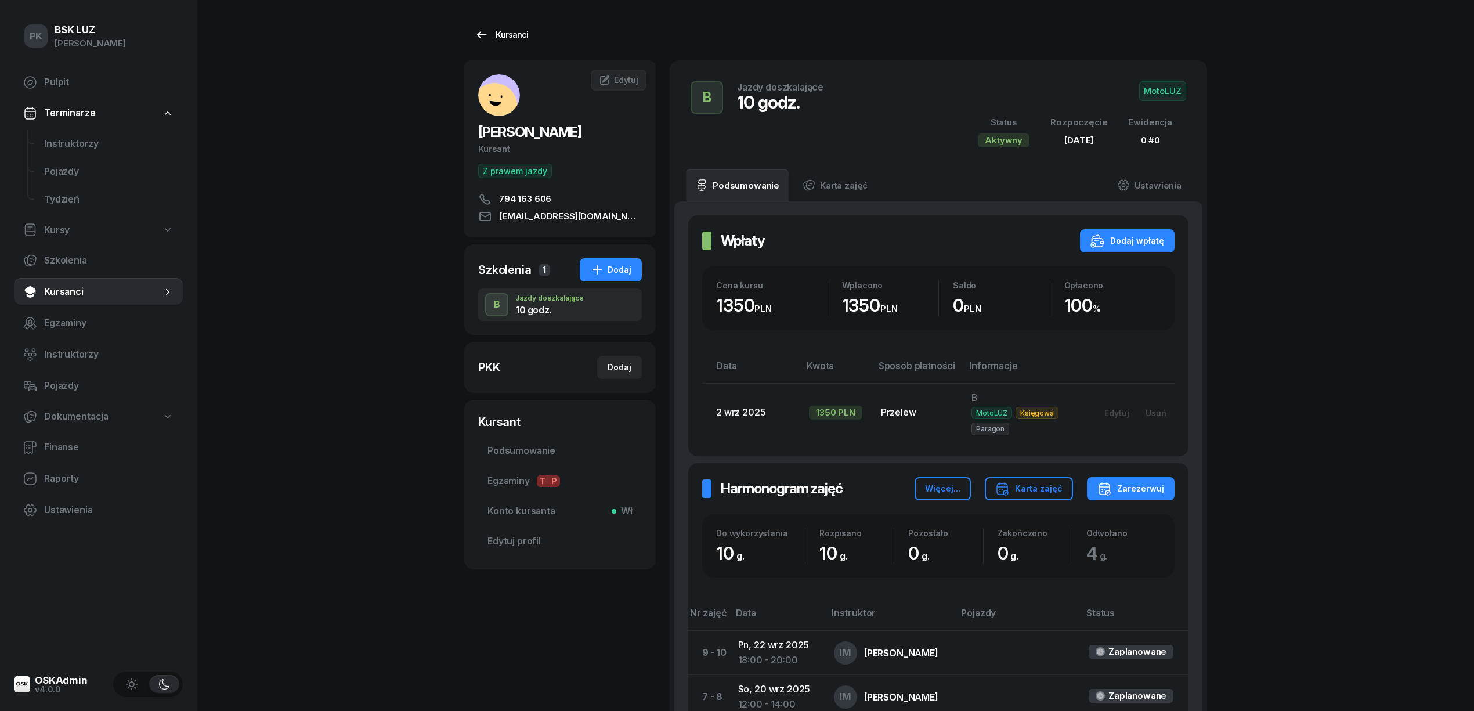
click at [505, 38] on div "Kursanci" at bounding box center [501, 35] width 53 height 14
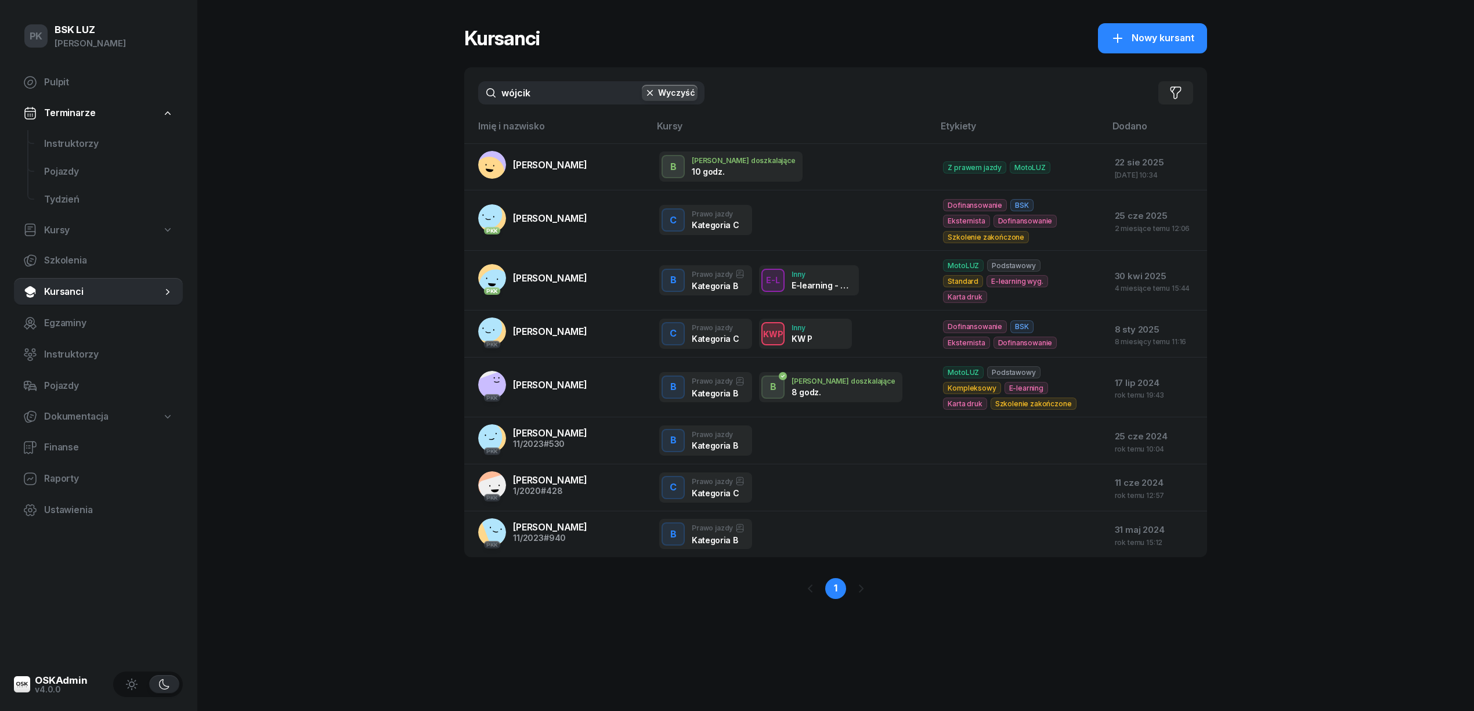
click at [333, 114] on div "PK BSK LUZ Piotr Klimek Pulpit Terminarze Instruktorzy Pojazdy Tydzień Kursy Sz…" at bounding box center [737, 355] width 1474 height 711
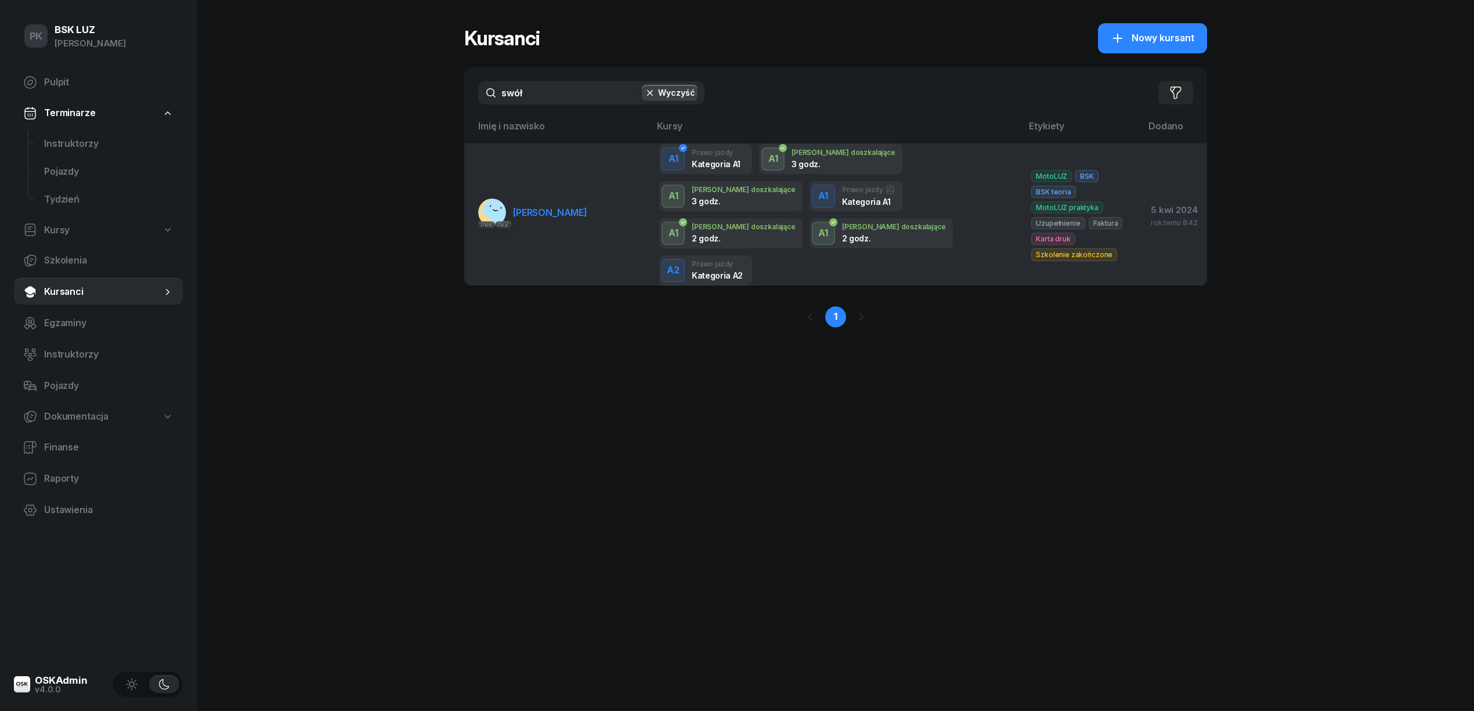
type input "swół"
click at [530, 207] on span "SWÓŁ MATEUSZ" at bounding box center [550, 213] width 74 height 12
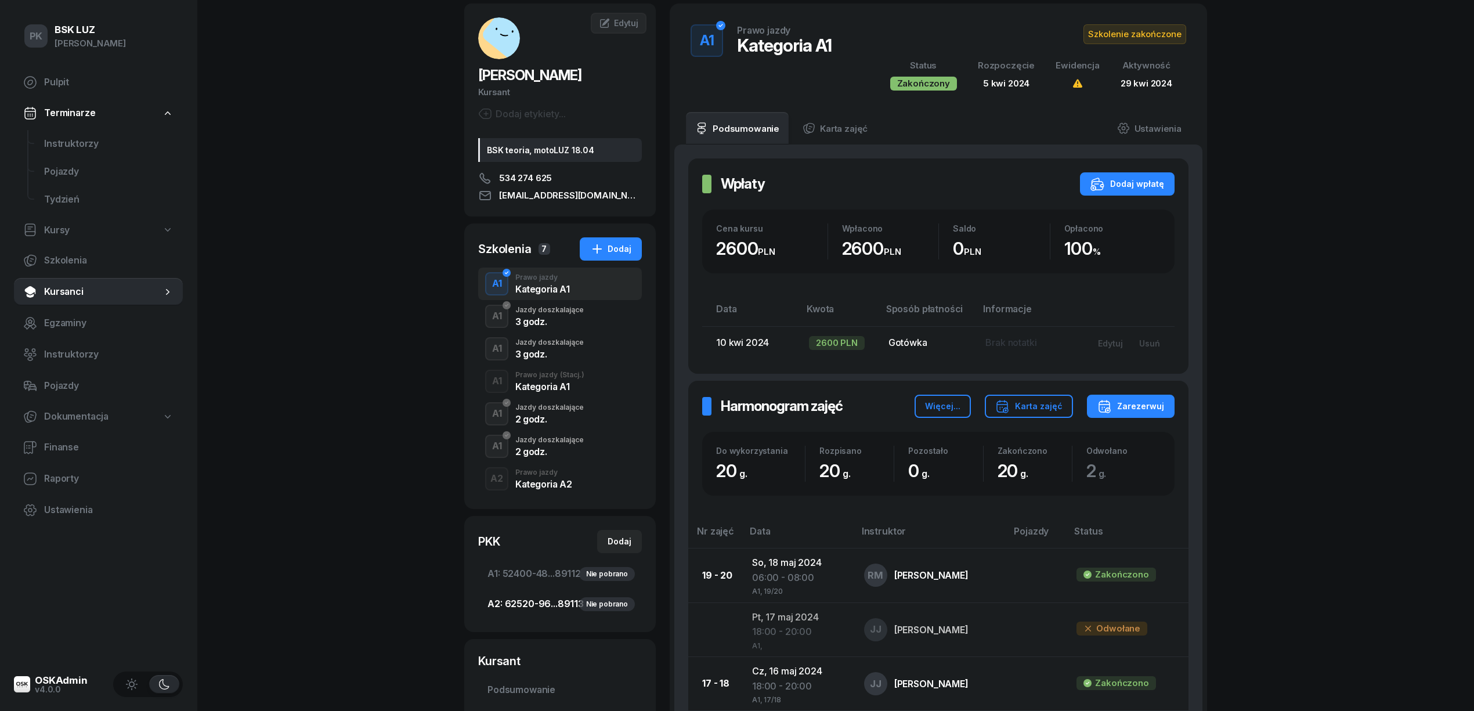
scroll to position [309, 0]
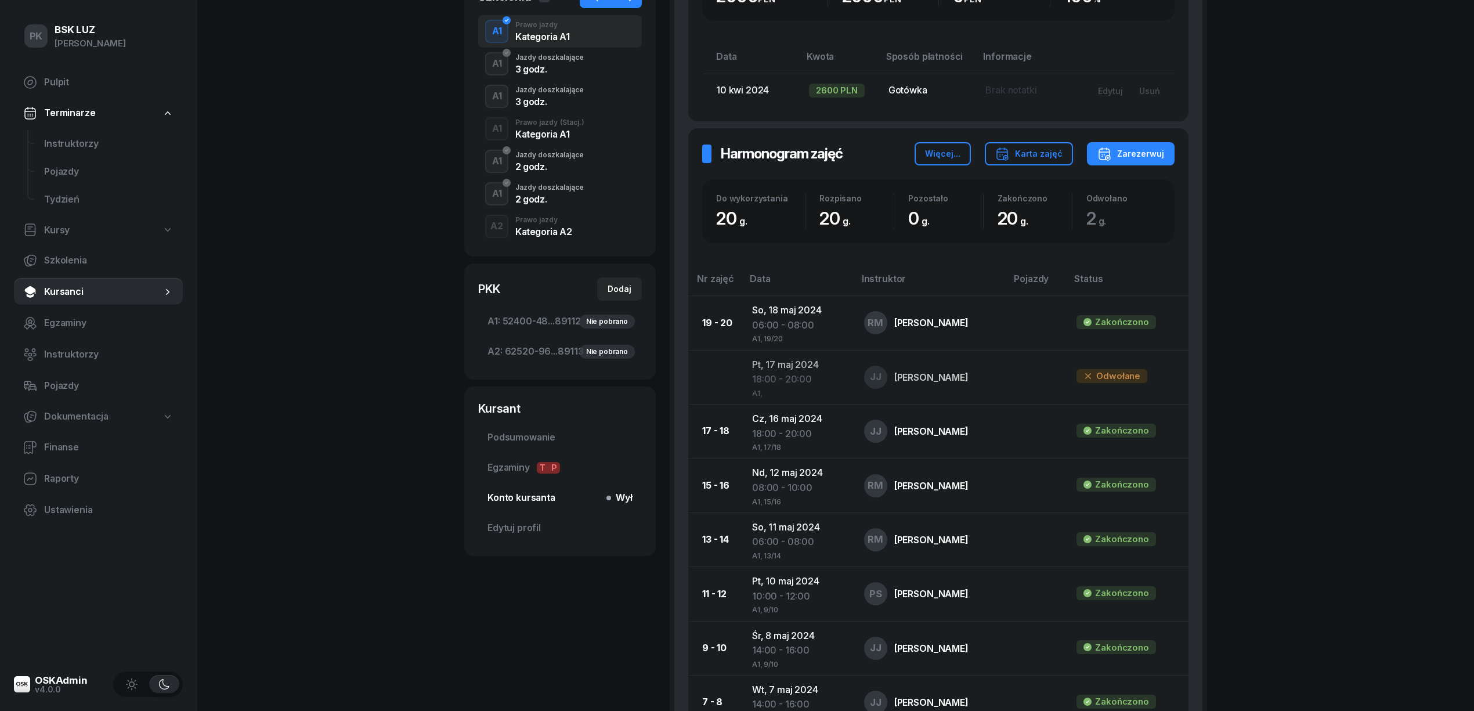
click at [537, 500] on span "Konto kursanta Wył" at bounding box center [559, 497] width 145 height 15
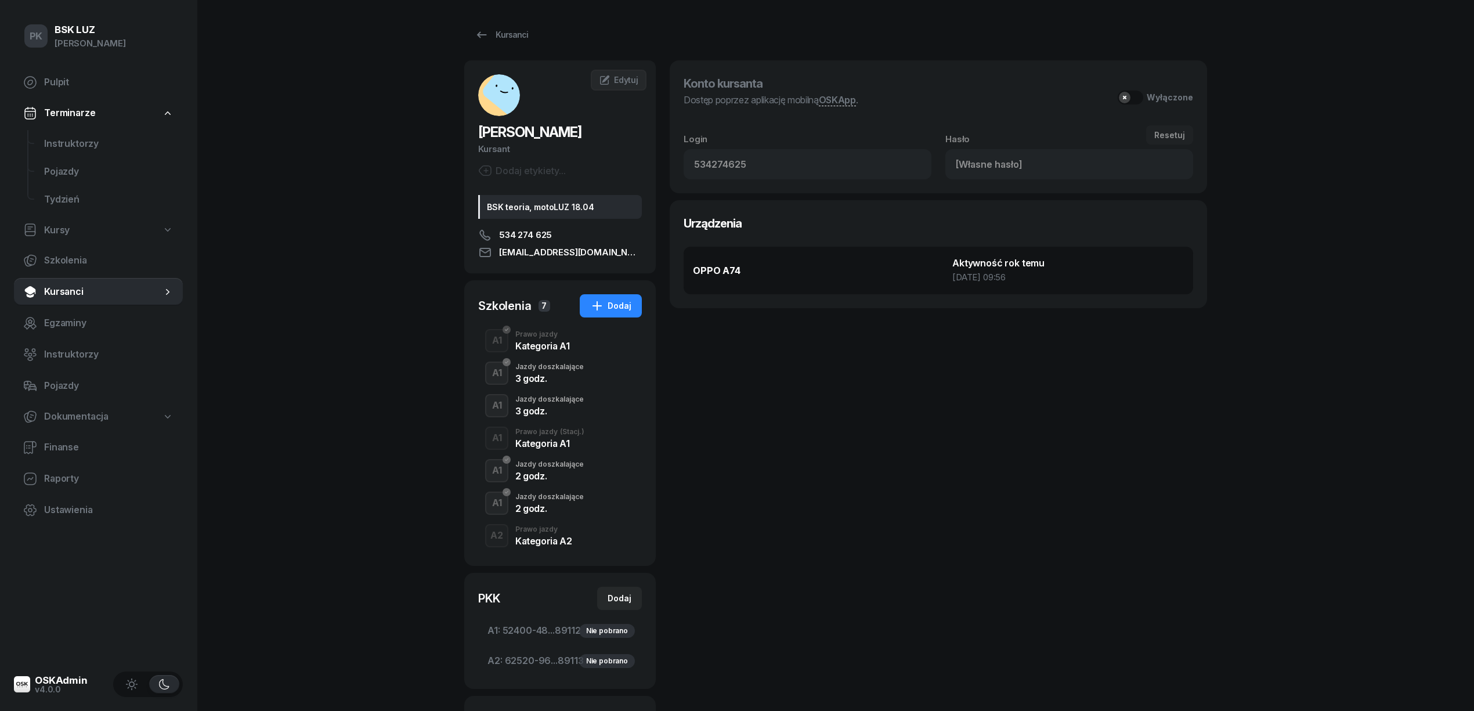
click at [1146, 95] on button "Wyłączone" at bounding box center [1155, 98] width 75 height 14
type input "612460"
click at [1043, 453] on div "Konto kursanta Dostęp poprzez aplikację mobilną OSKApp . Włączone Login 5342746…" at bounding box center [938, 462] width 537 height 805
click at [553, 536] on div "Kategoria A2" at bounding box center [543, 540] width 56 height 9
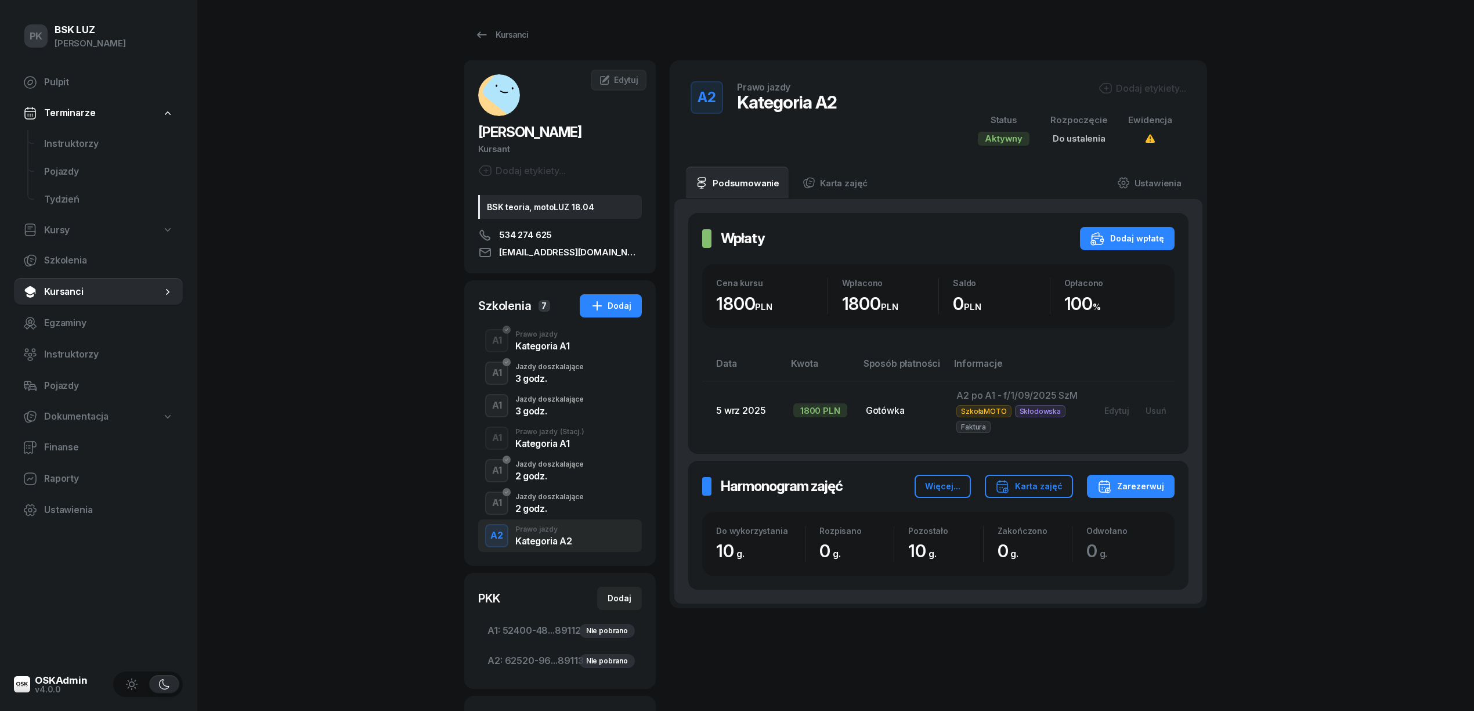
click at [1148, 92] on div "Dodaj etykiety..." at bounding box center [1143, 88] width 88 height 14
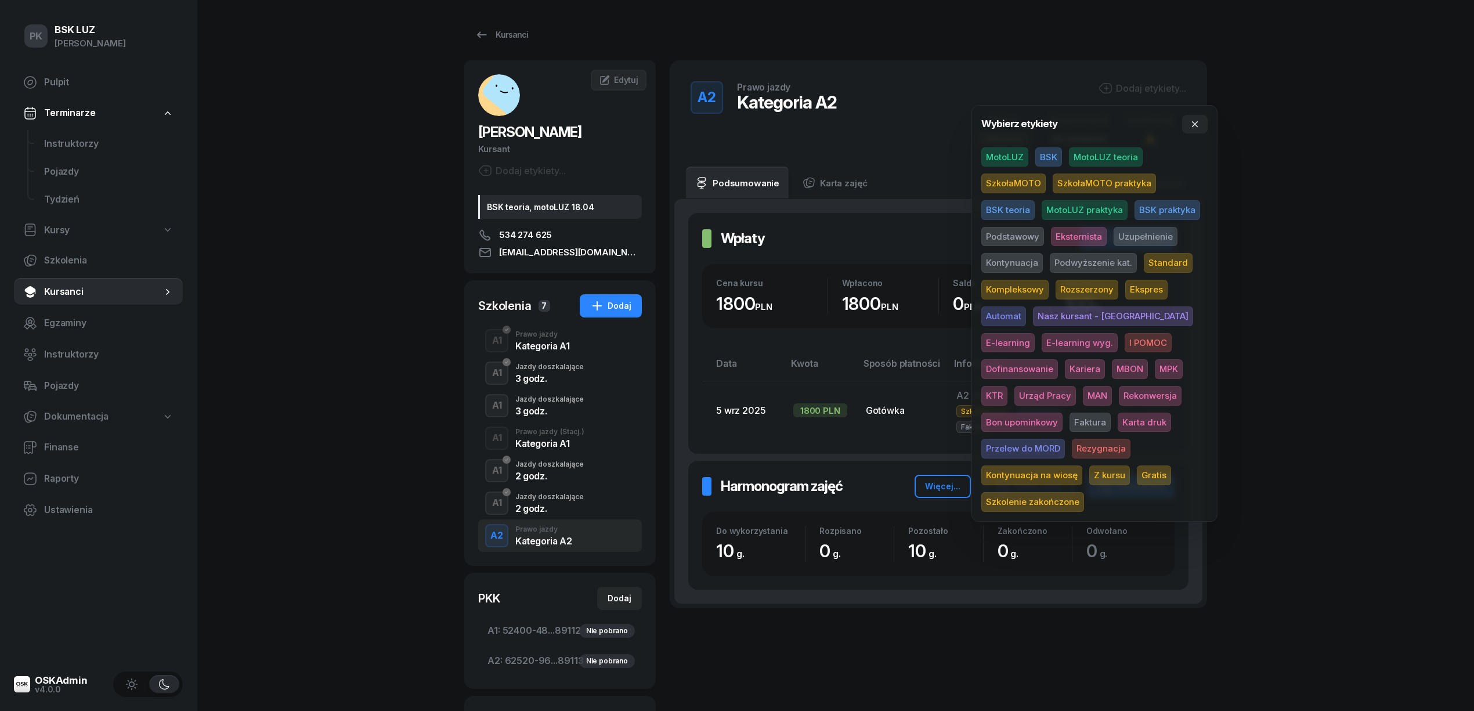
click at [1036, 179] on span "SzkołaMOTO" at bounding box center [1013, 184] width 64 height 20
click at [1092, 262] on span "Podwyższenie kat." at bounding box center [1093, 265] width 87 height 20
click at [1296, 221] on div "PK BSK LUZ Piotr Klimek Pulpit Terminarze Instruktorzy Pojazdy Tydzień Kursy Sz…" at bounding box center [737, 472] width 1474 height 944
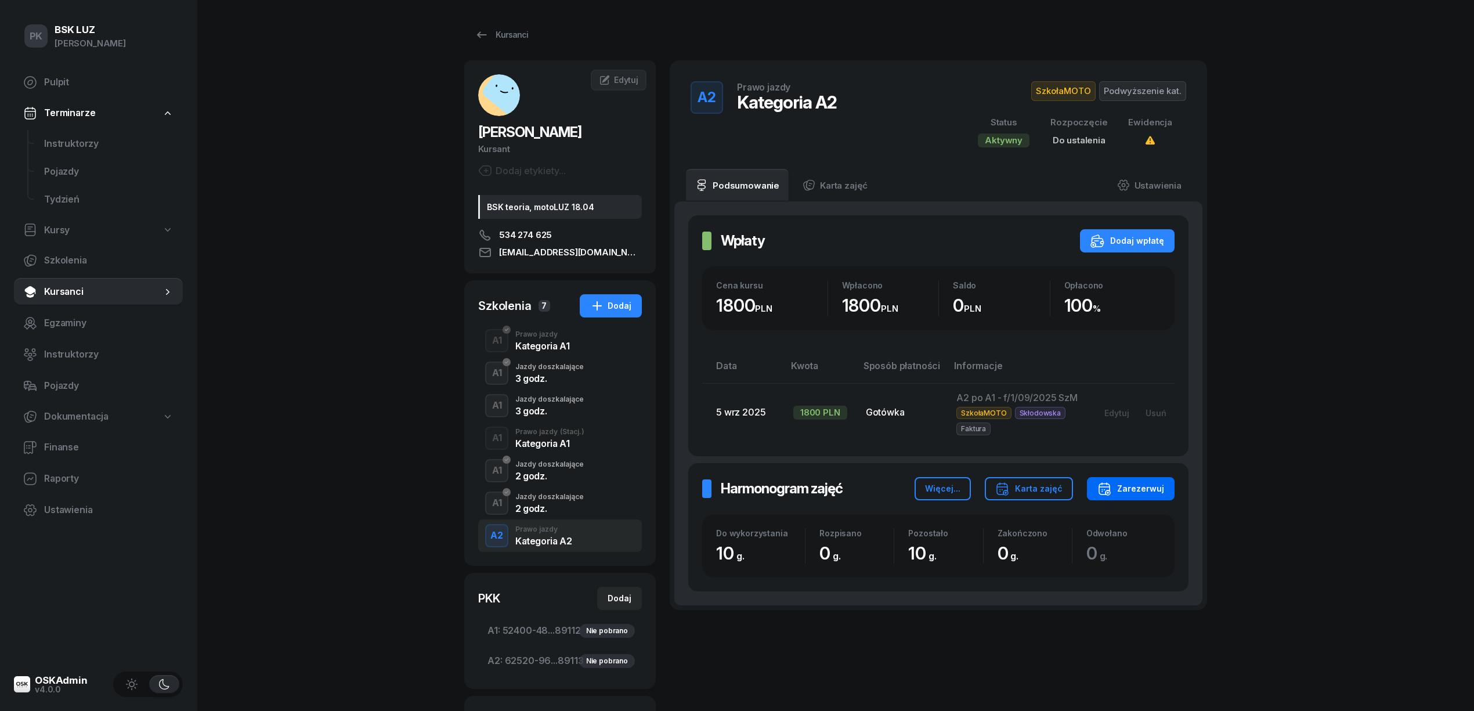
click at [1139, 489] on div "Zarezerwuj" at bounding box center [1130, 489] width 67 height 14
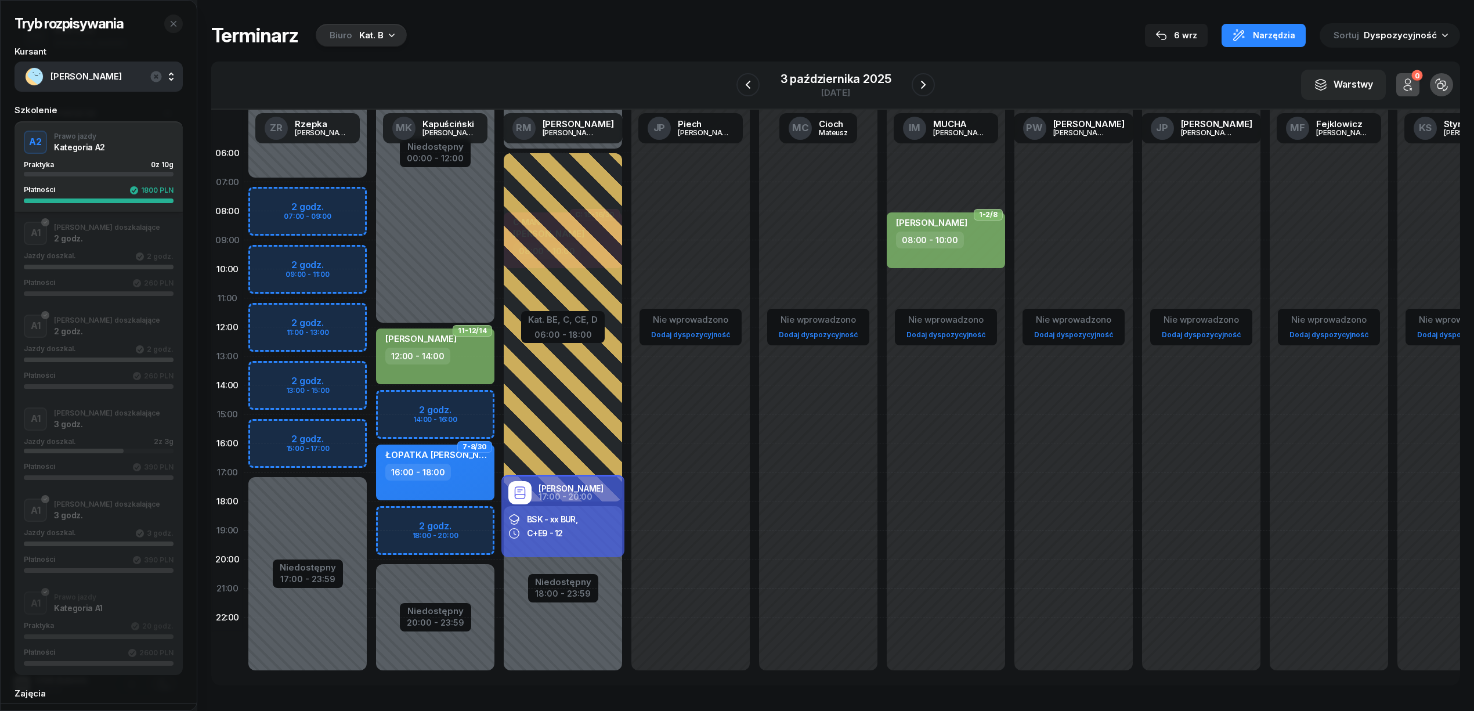
click at [357, 49] on div "Tryb rozpisywania Kursant SWÓŁ MATEUSZ Szkolenie A2 Prawo jazdy Kategoria A2 Pr…" at bounding box center [835, 354] width 1249 height 709
click at [353, 37] on div "Biuro Kat. B" at bounding box center [361, 35] width 91 height 23
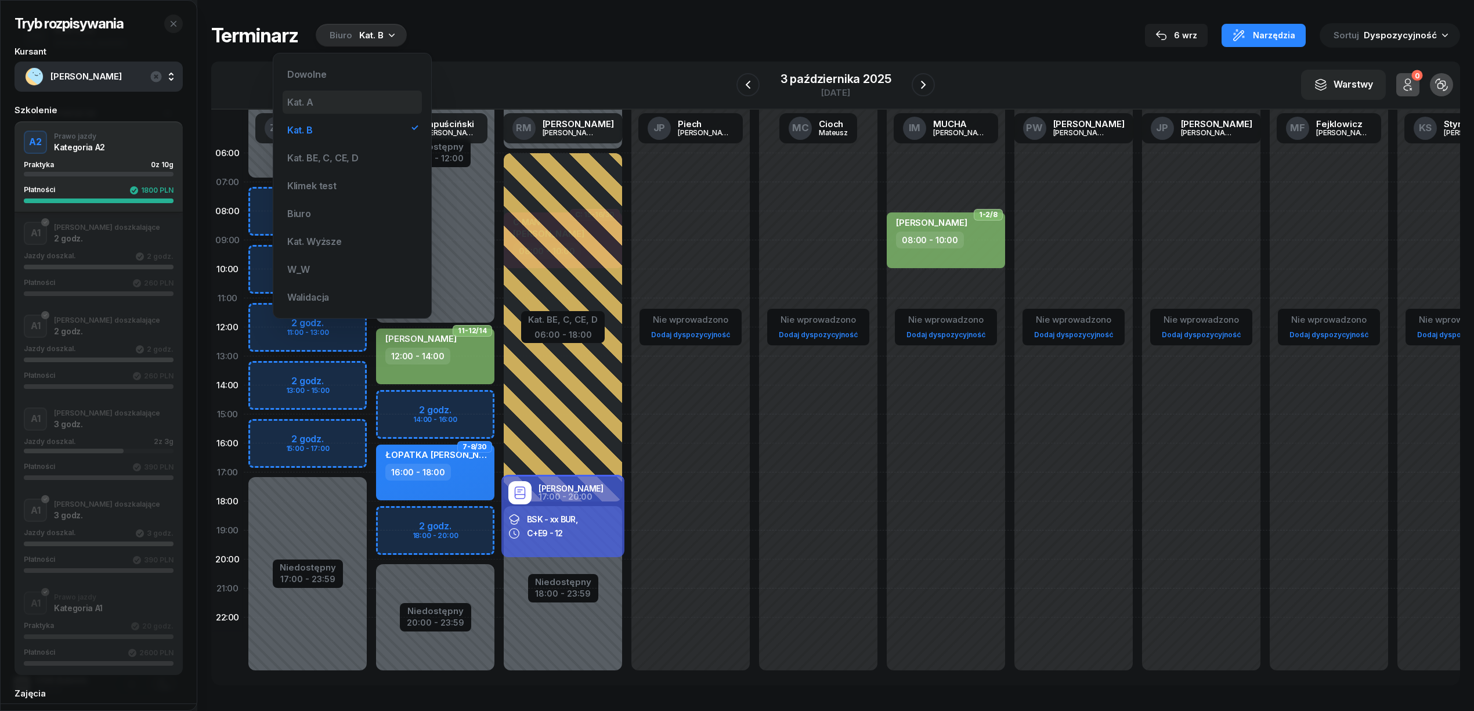
click at [328, 107] on div "Kat. A" at bounding box center [352, 102] width 139 height 23
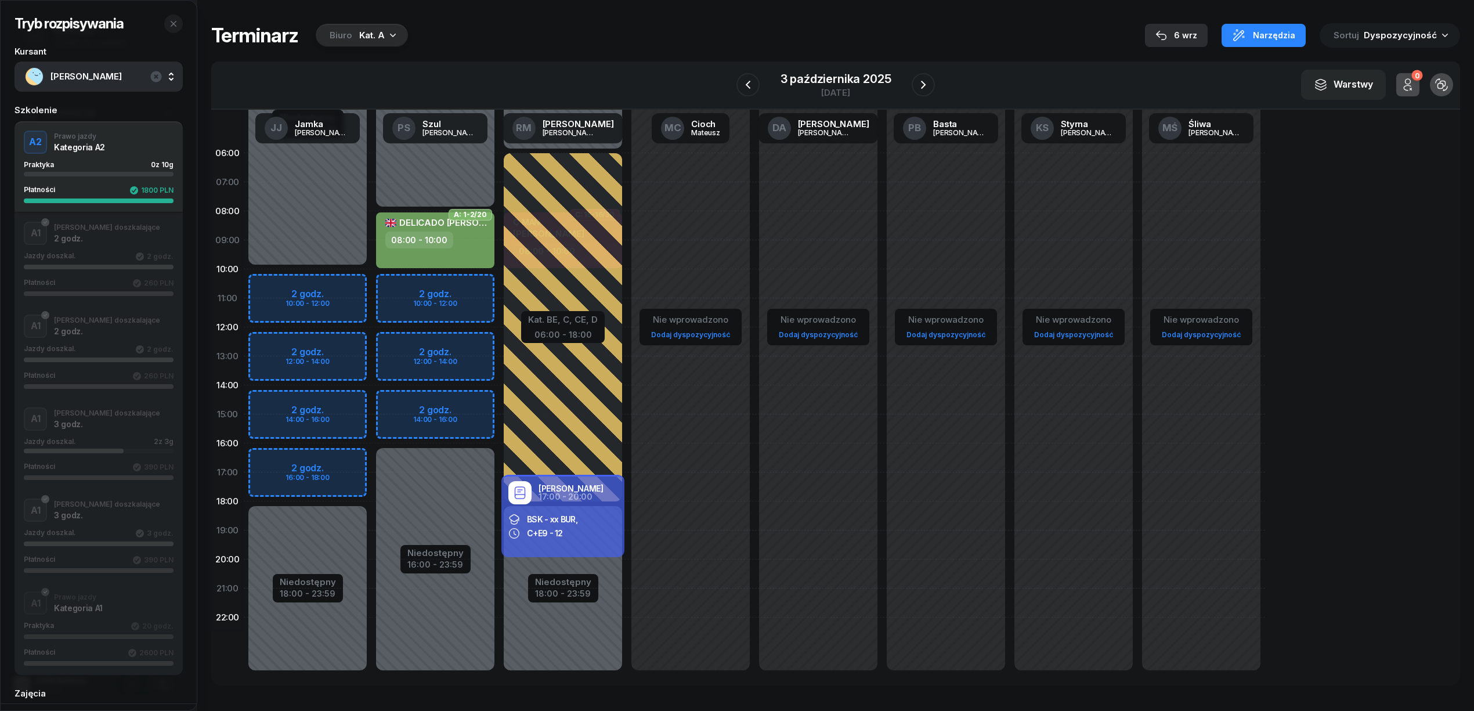
click at [1193, 35] on div "6 wrz" at bounding box center [1176, 35] width 42 height 14
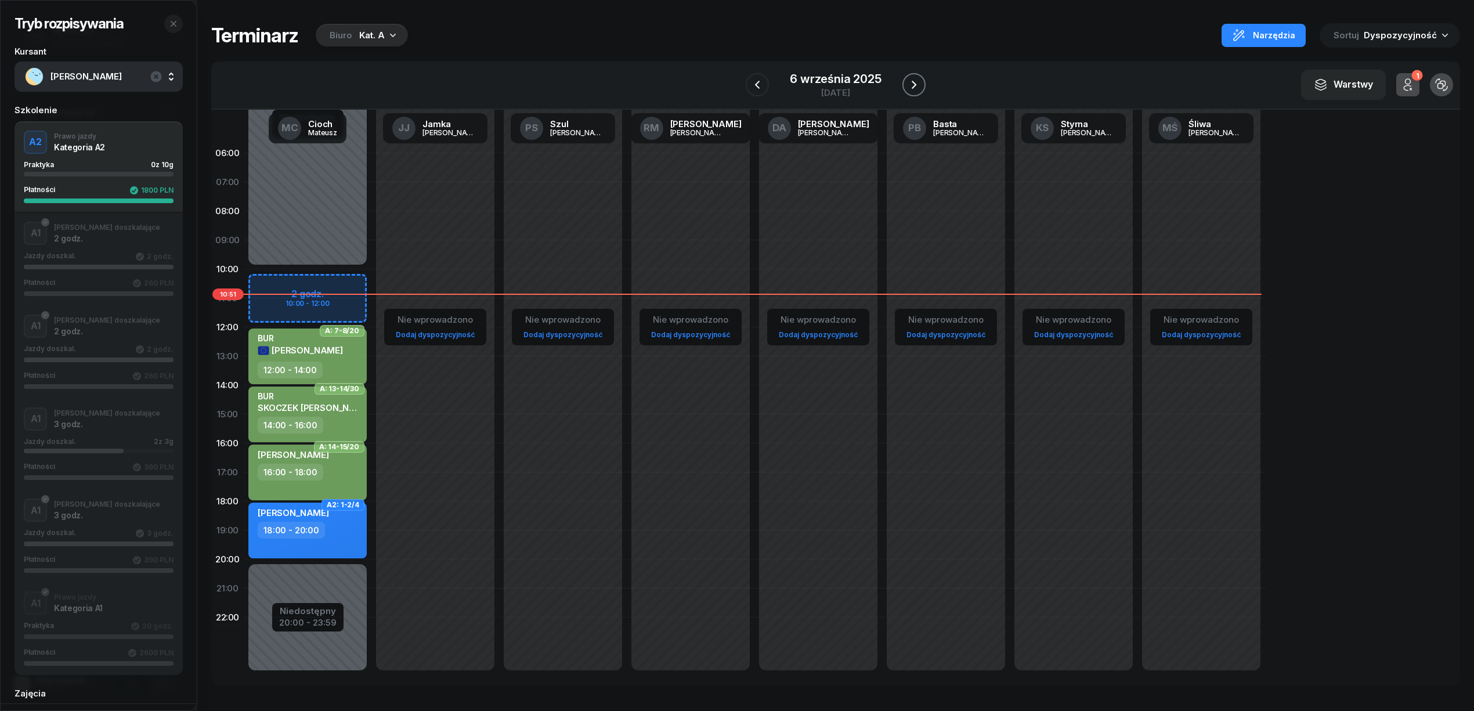
click at [924, 82] on button "button" at bounding box center [913, 84] width 23 height 23
click at [924, 84] on button "button" at bounding box center [913, 84] width 23 height 23
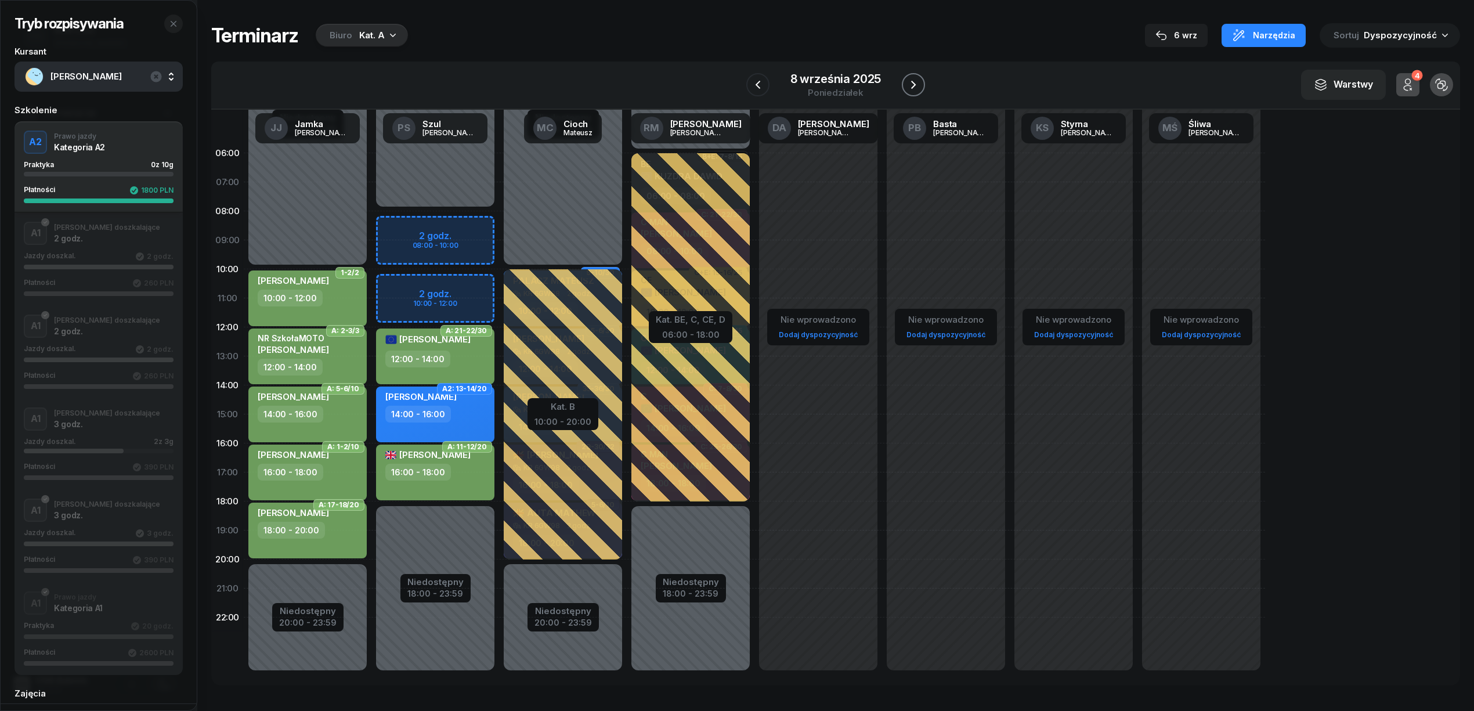
click at [910, 86] on icon "button" at bounding box center [913, 85] width 14 height 14
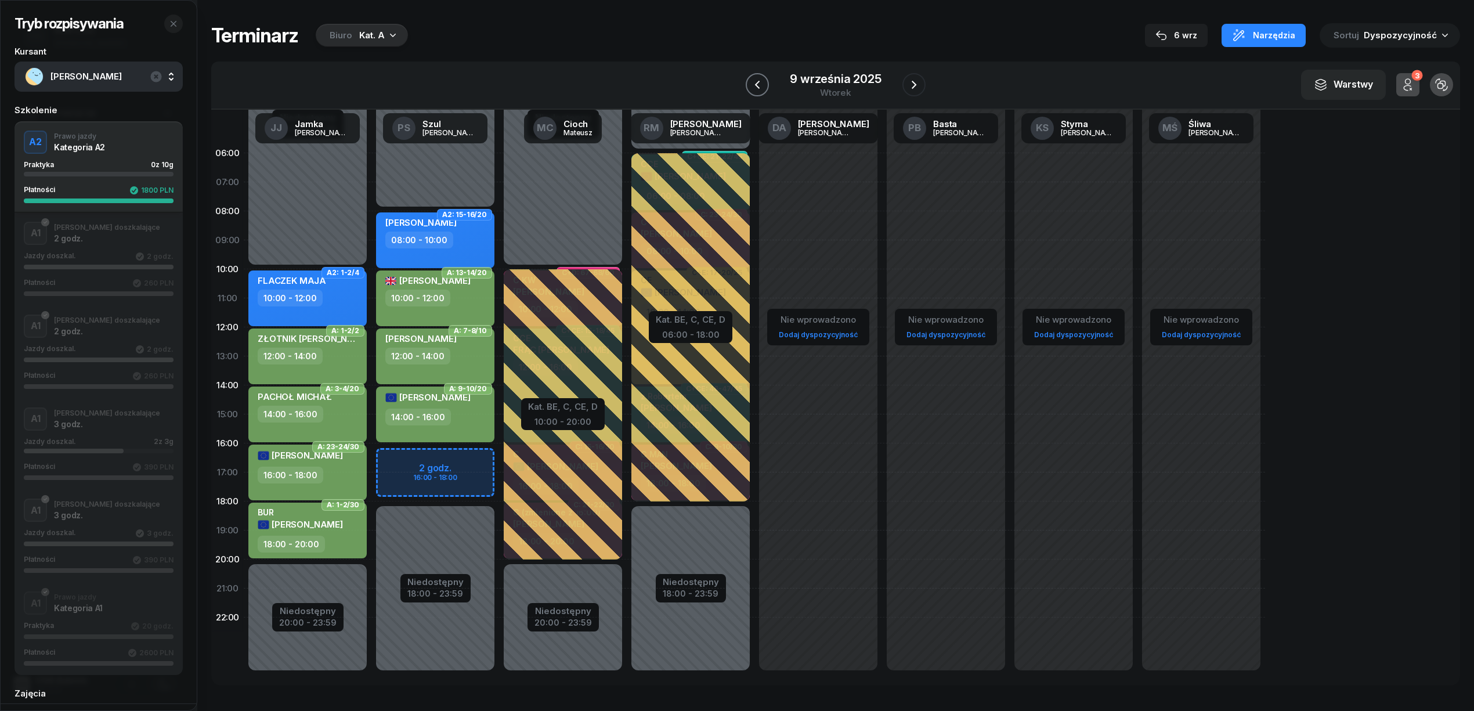
click at [764, 88] on icon "button" at bounding box center [757, 85] width 14 height 14
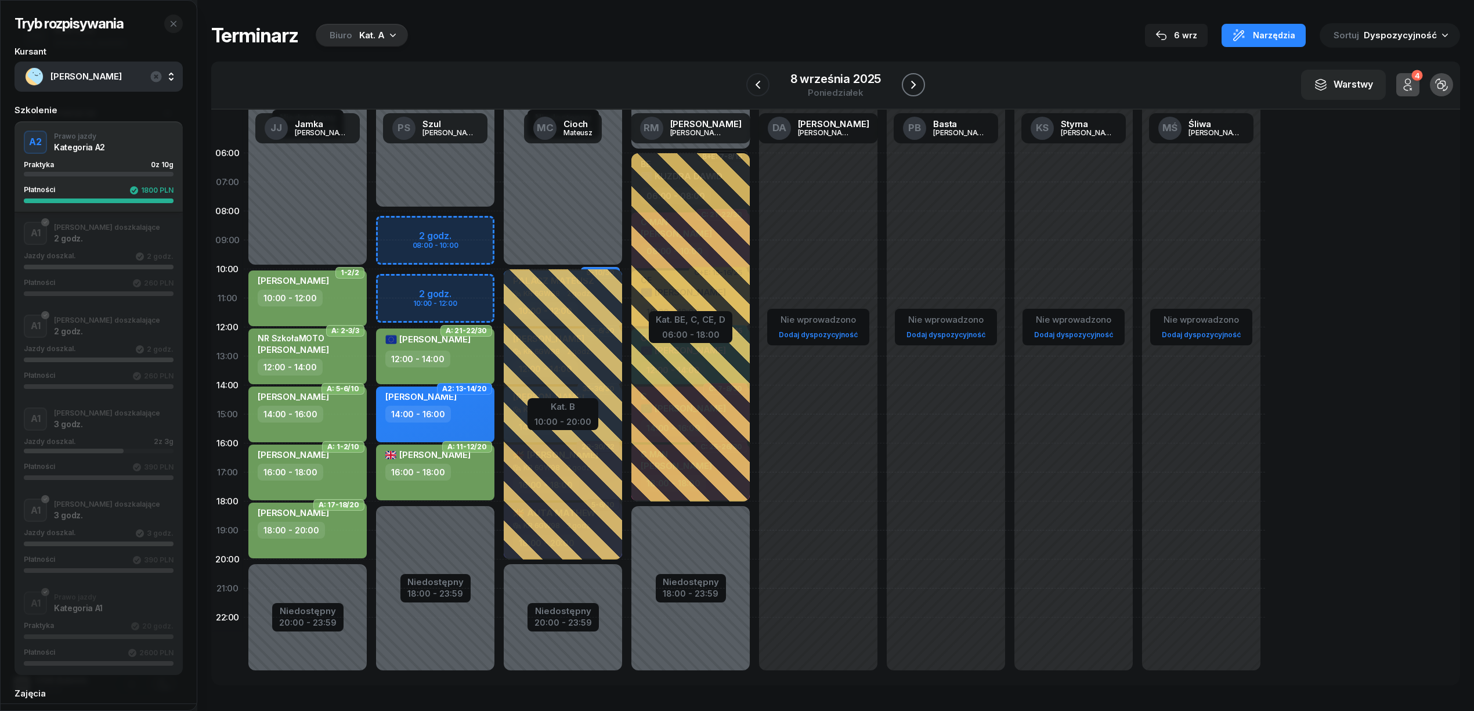
click at [906, 86] on icon "button" at bounding box center [913, 85] width 14 height 14
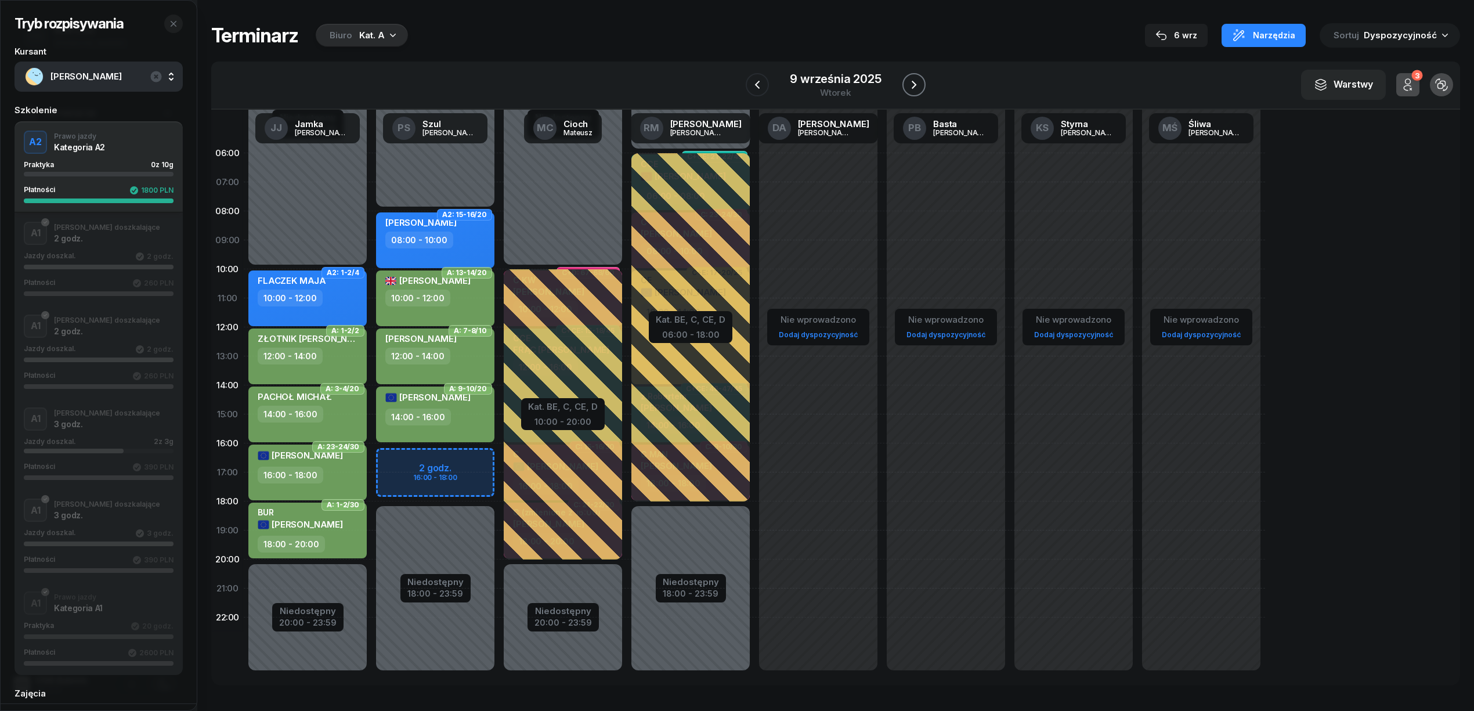
click at [922, 80] on button "button" at bounding box center [913, 84] width 23 height 23
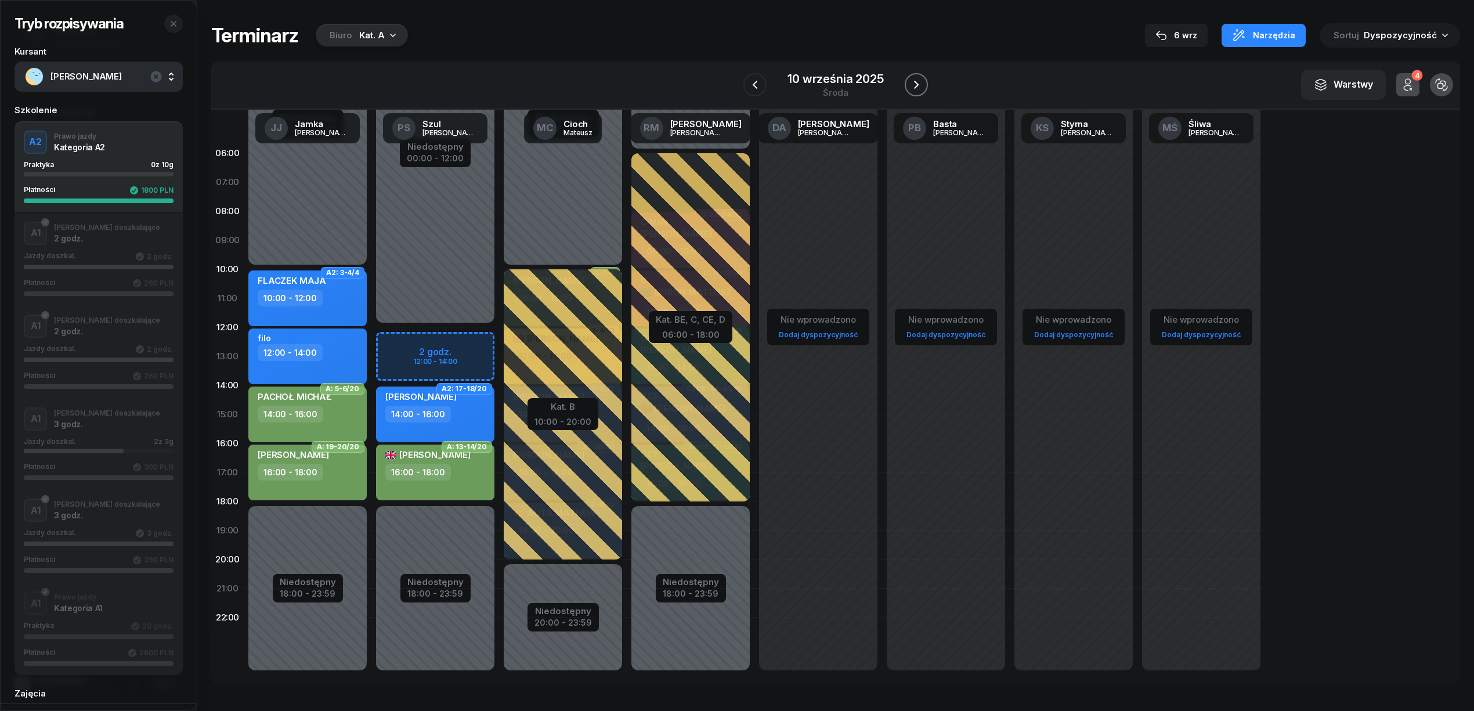
click at [911, 80] on icon "button" at bounding box center [916, 85] width 14 height 14
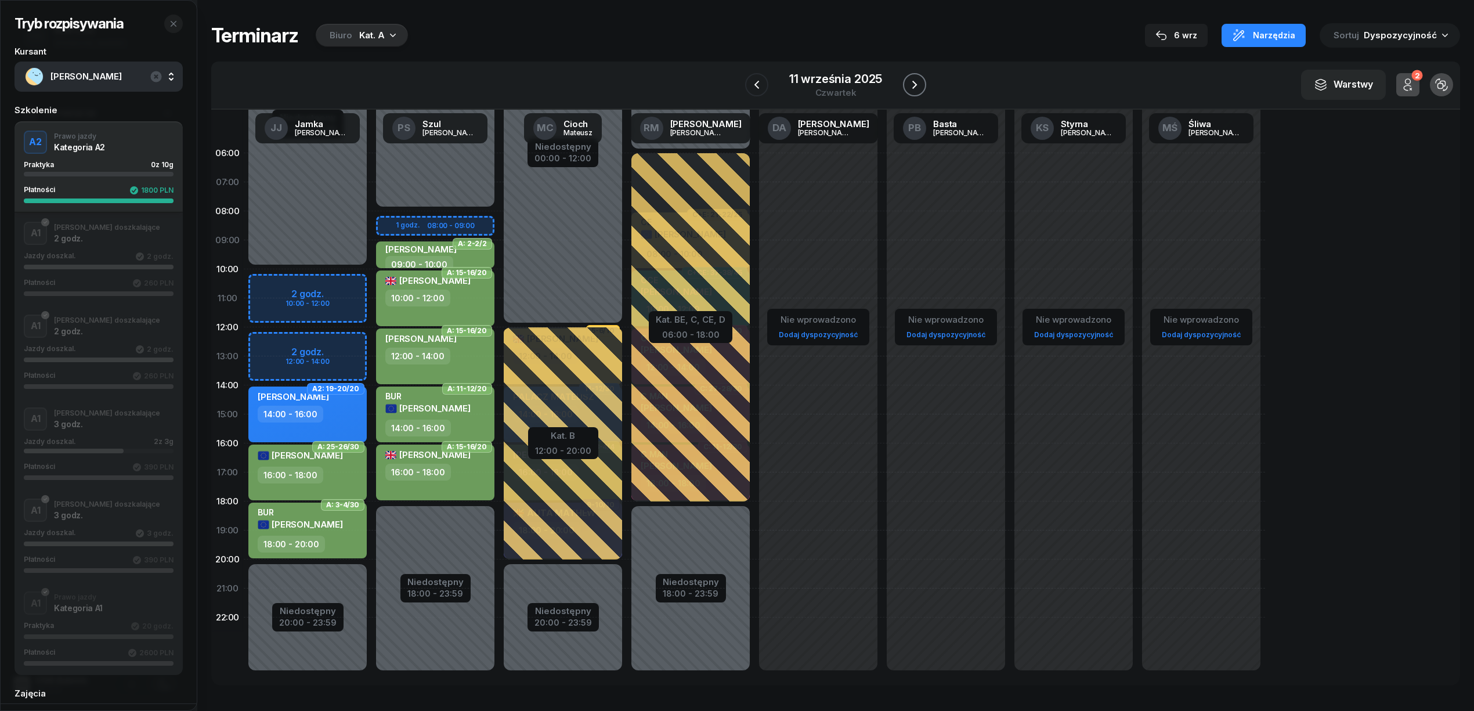
click at [911, 80] on icon "button" at bounding box center [915, 85] width 14 height 14
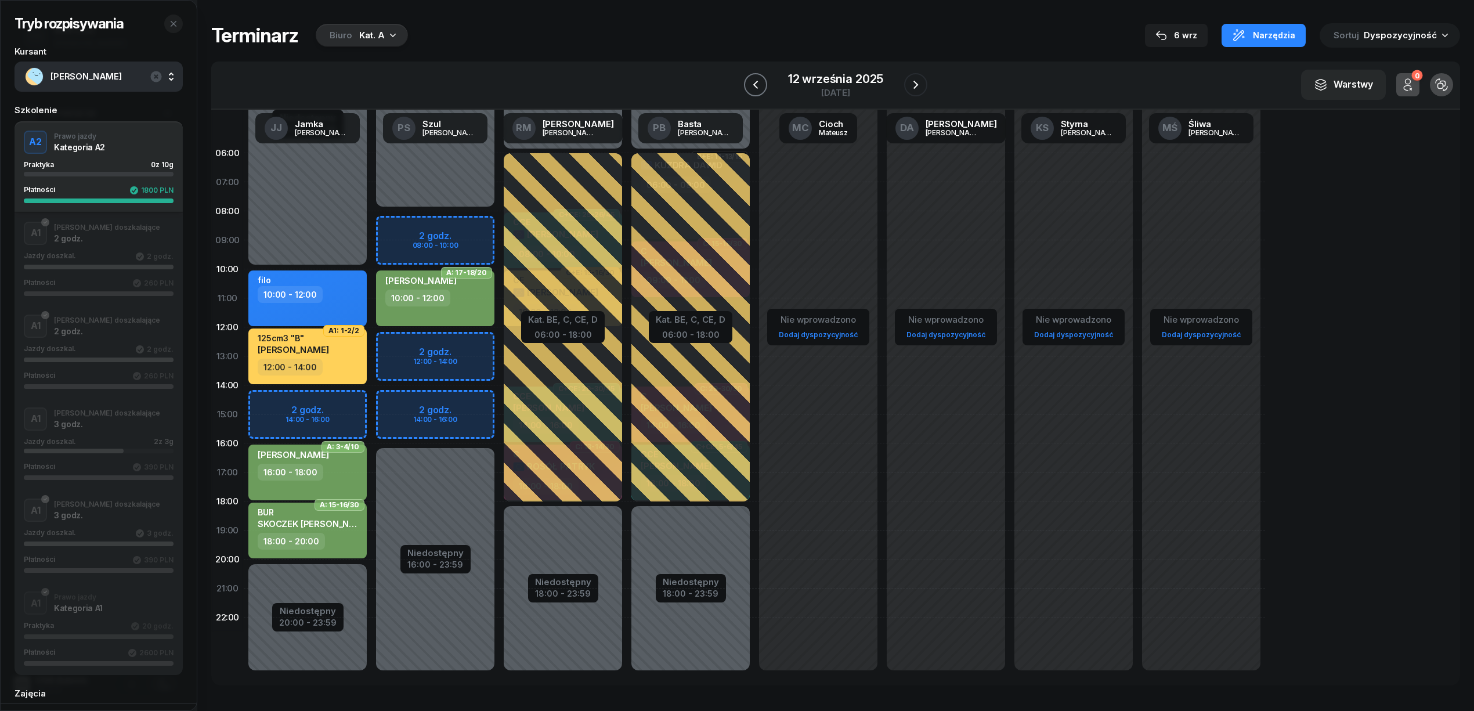
click at [752, 89] on icon "button" at bounding box center [756, 85] width 14 height 14
click at [752, 89] on icon "button" at bounding box center [757, 85] width 14 height 14
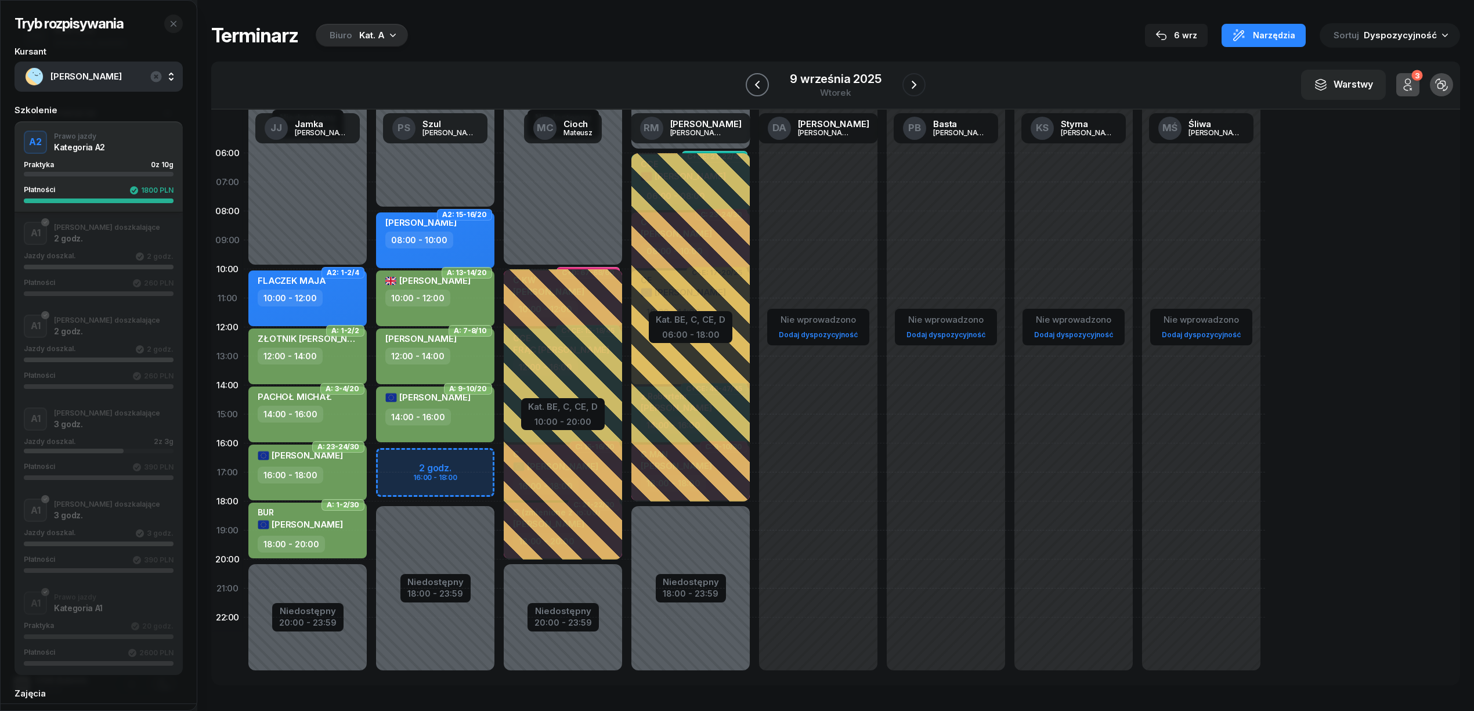
click at [752, 89] on icon "button" at bounding box center [757, 85] width 14 height 14
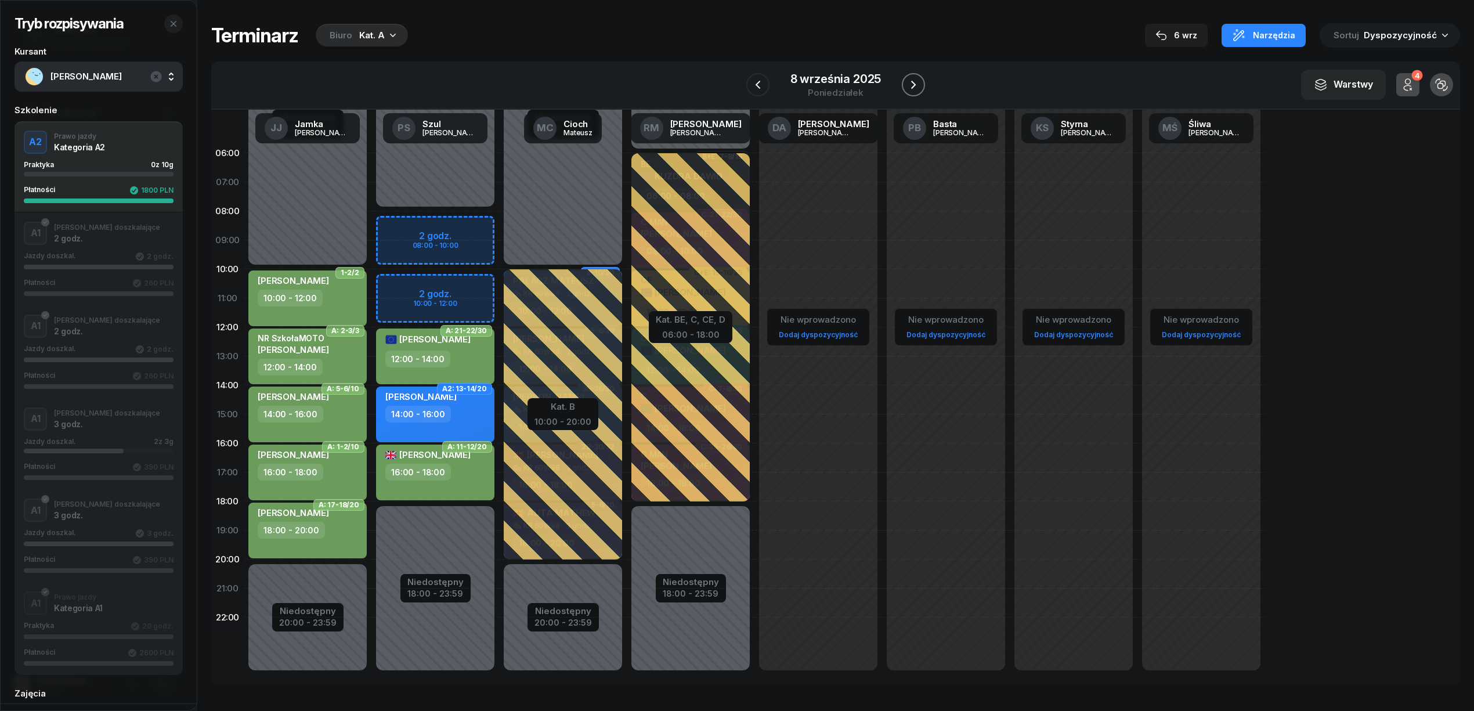
click at [905, 81] on button "button" at bounding box center [913, 84] width 23 height 23
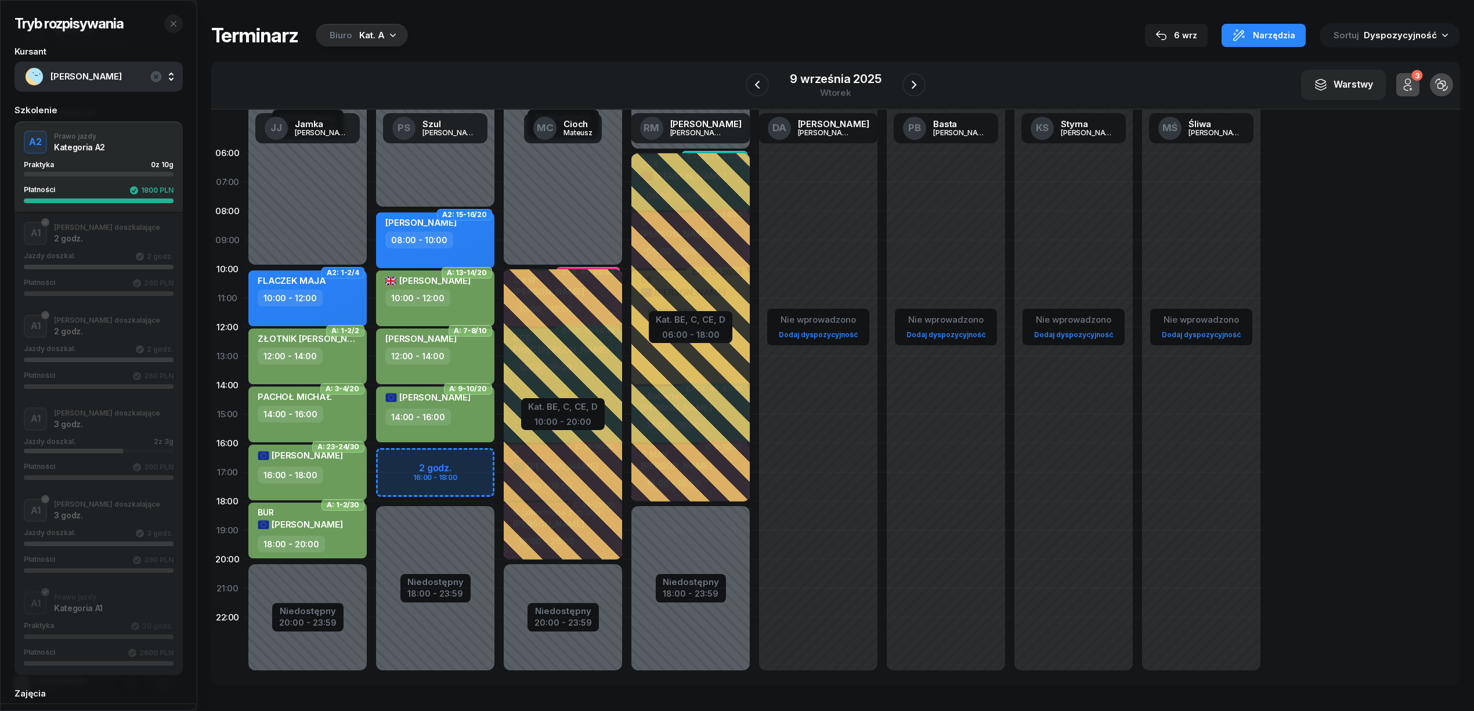
click at [472, 456] on div "Niedostępny 00:00 - 08:00 Niedostępny 18:00 - 23:59 2 godz. 16:00 - 18:00 A: 1-…" at bounding box center [435, 414] width 128 height 551
select select "16"
select select "18"
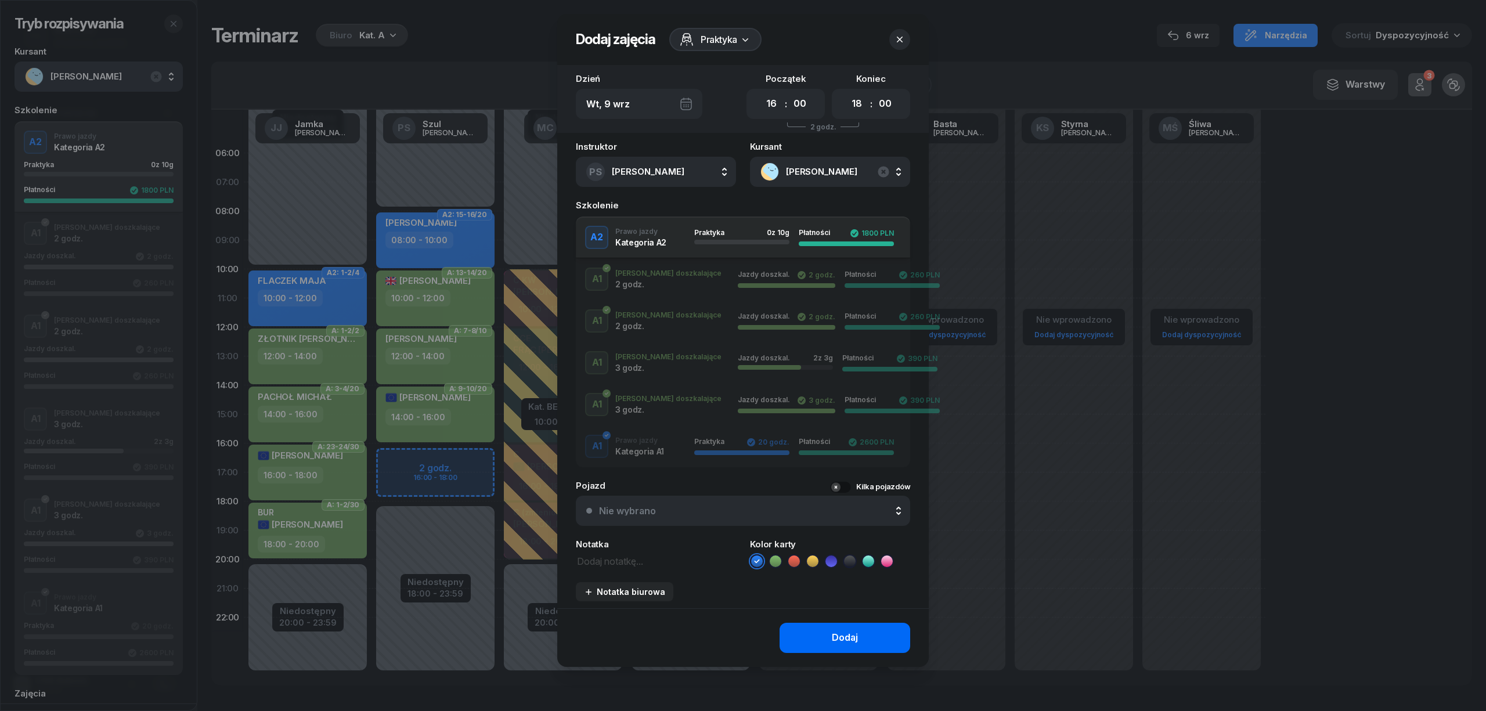
click at [818, 629] on button "Dodaj" at bounding box center [844, 638] width 131 height 30
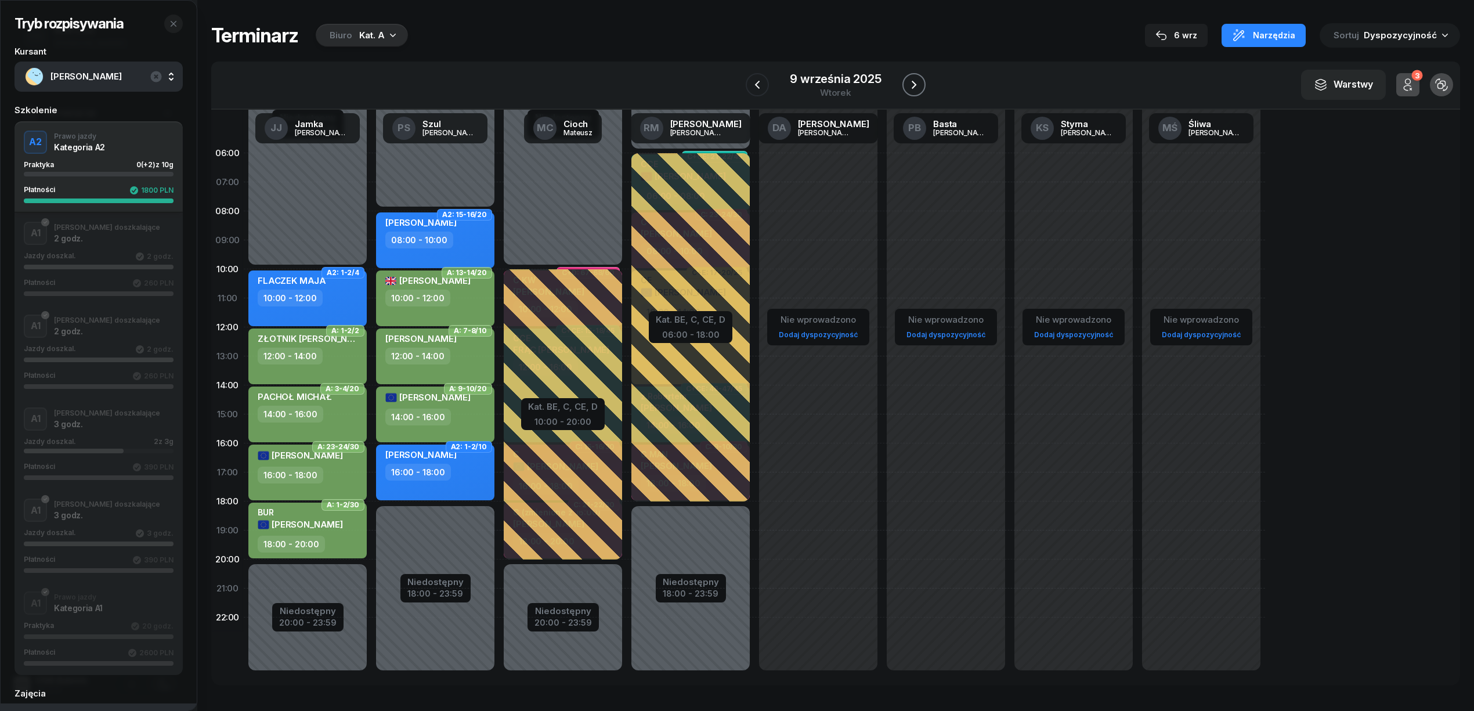
click at [912, 87] on icon "button" at bounding box center [914, 85] width 5 height 8
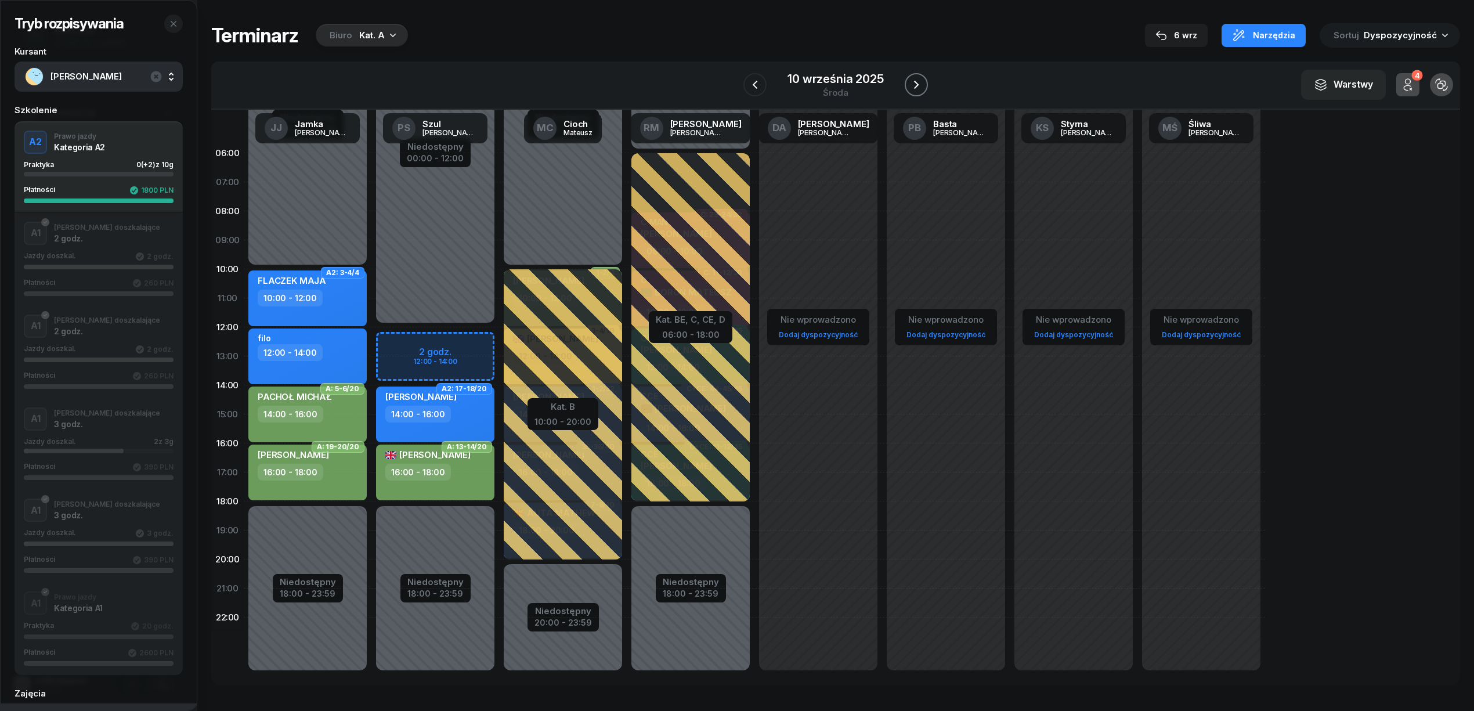
click at [909, 89] on icon "button" at bounding box center [916, 85] width 14 height 14
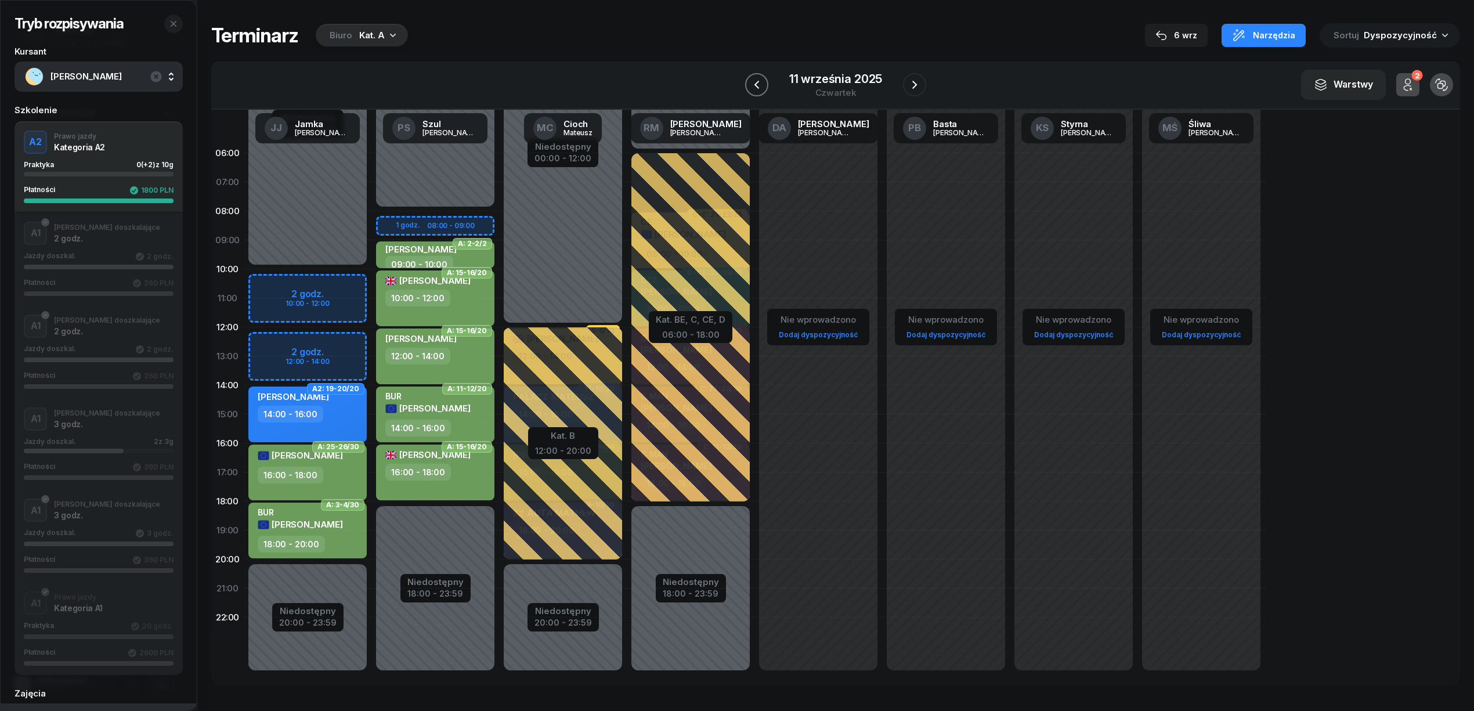
click at [763, 78] on icon "button" at bounding box center [757, 85] width 14 height 14
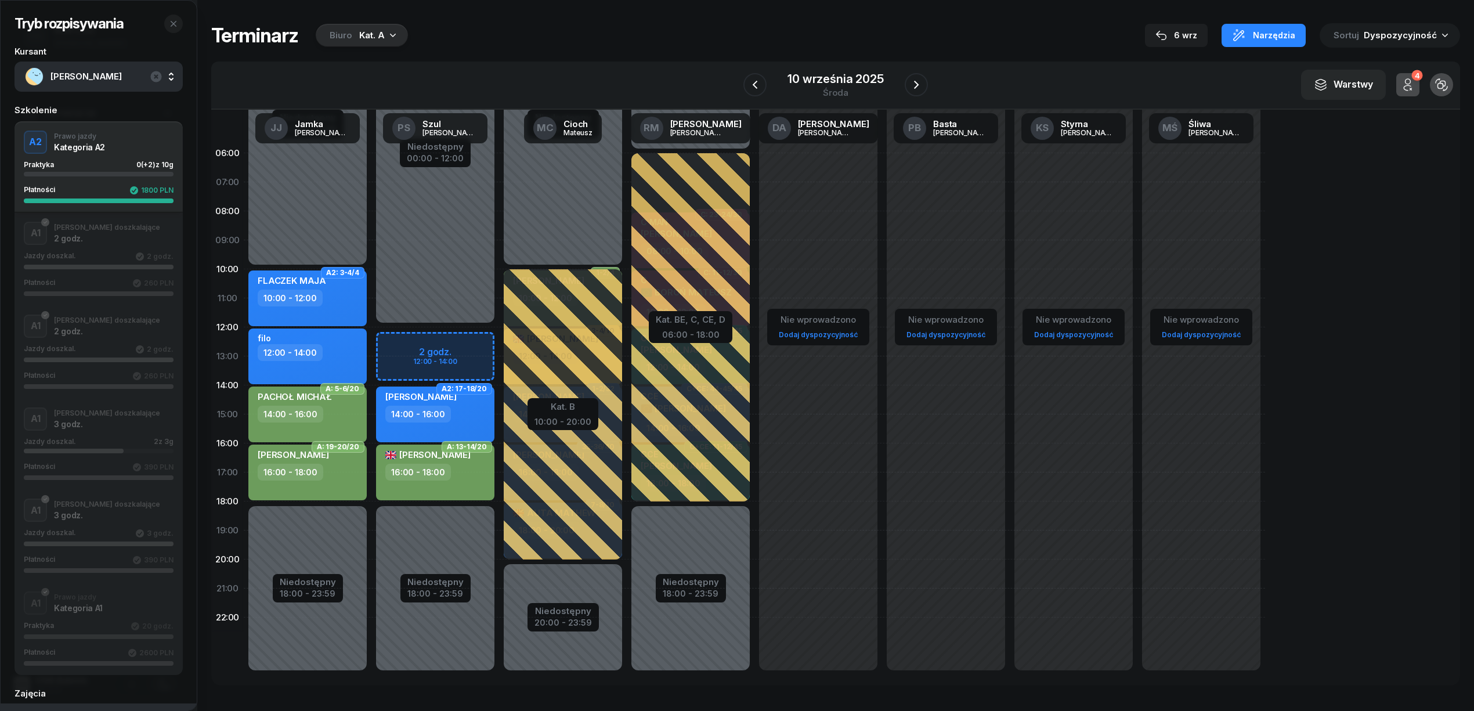
click at [456, 342] on div "Niedostępny 00:00 - 12:00 Niedostępny 18:00 - 23:59 2 godz. 12:00 - 14:00 A: 9-…" at bounding box center [435, 414] width 128 height 551
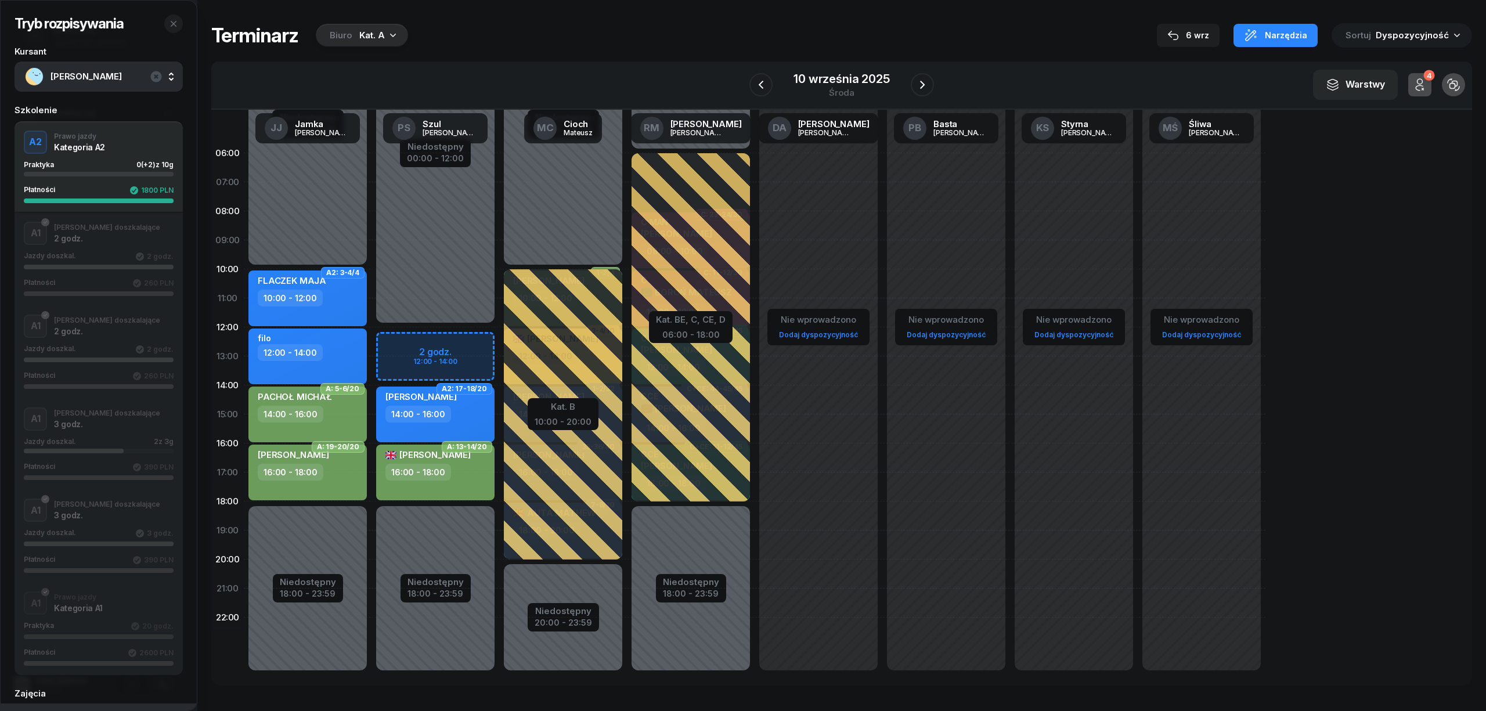
select select "12"
select select "14"
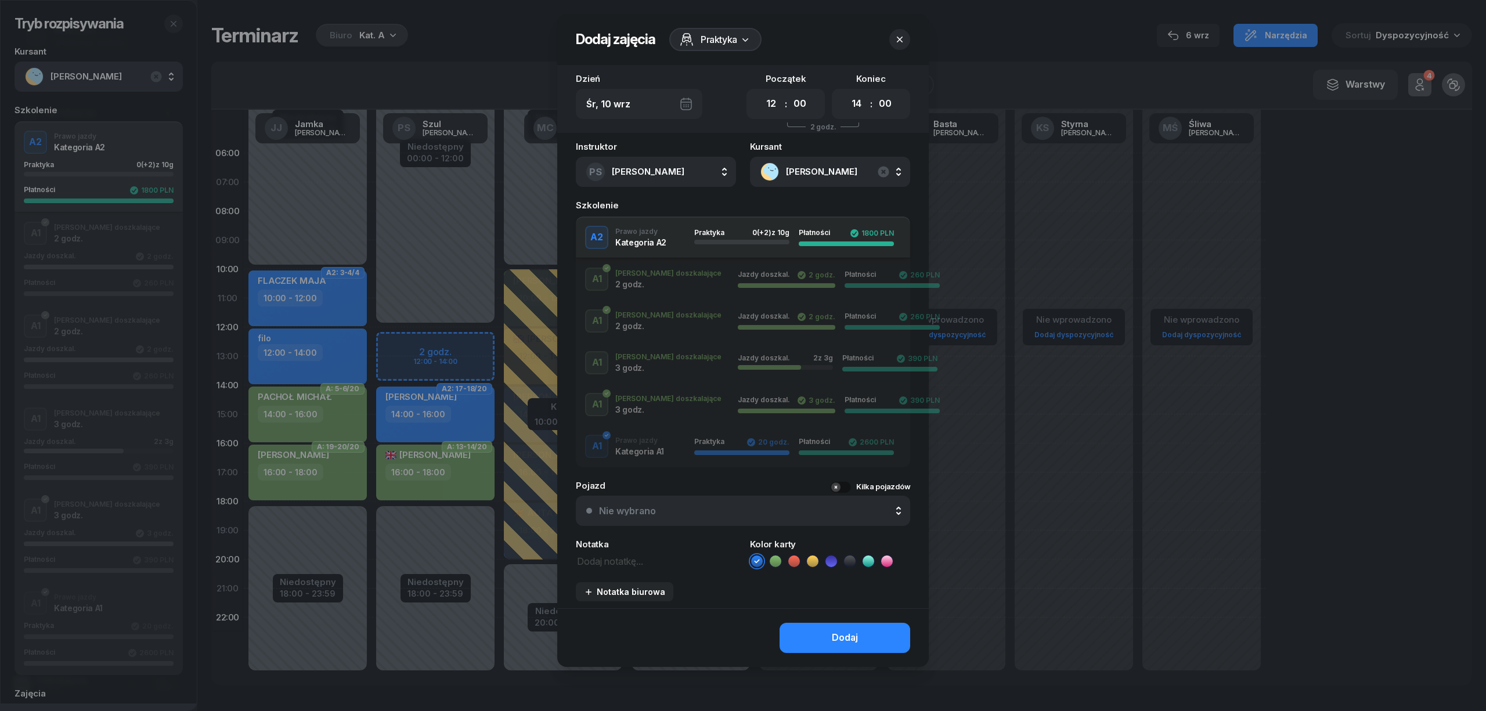
click at [664, 449] on div "A1 Prawo jazdy Kategoria A1 Praktyka 20 godz. Płatności 2600 PLN" at bounding box center [743, 446] width 334 height 23
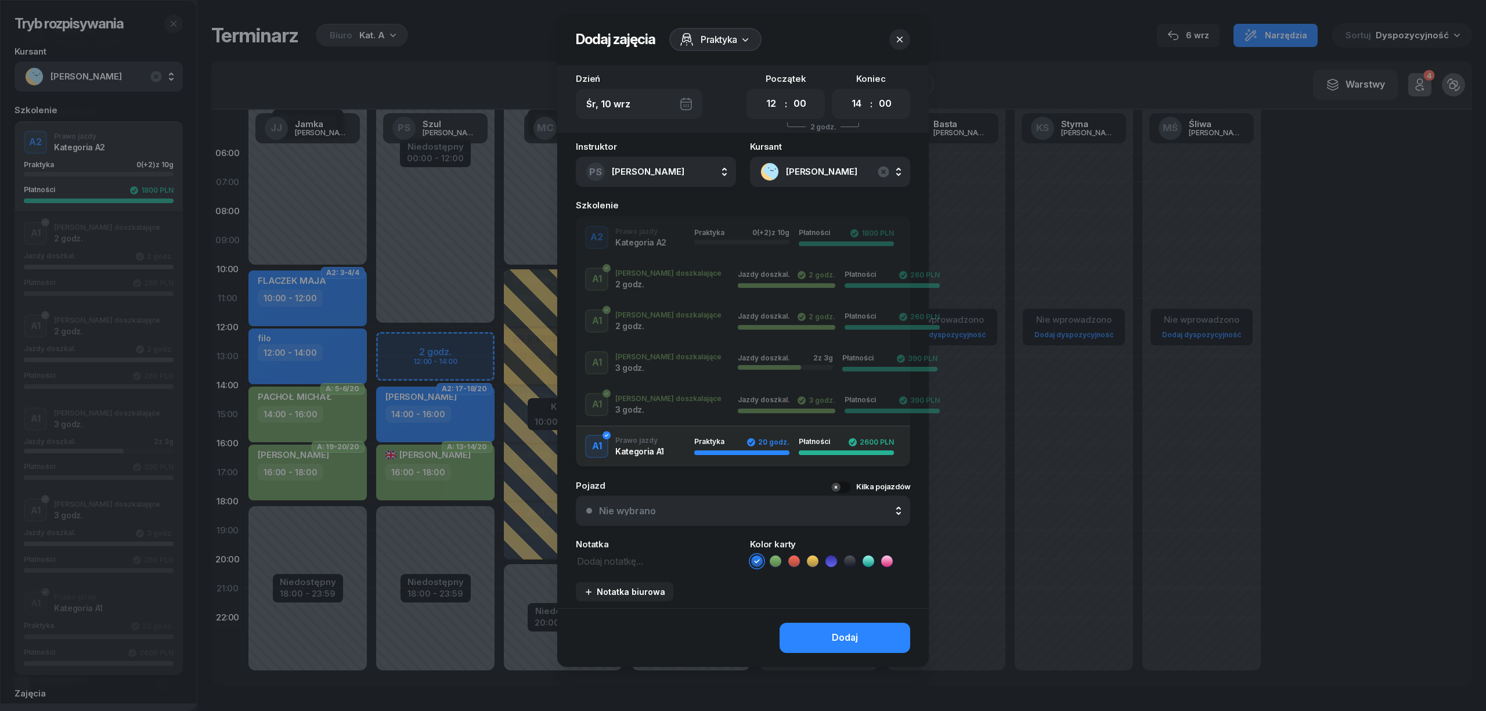
click at [653, 243] on div "A2 Prawo jazdy Kategoria A2 Praktyka 0 (+2) z 10g Płatności 1800 PLN" at bounding box center [743, 237] width 334 height 23
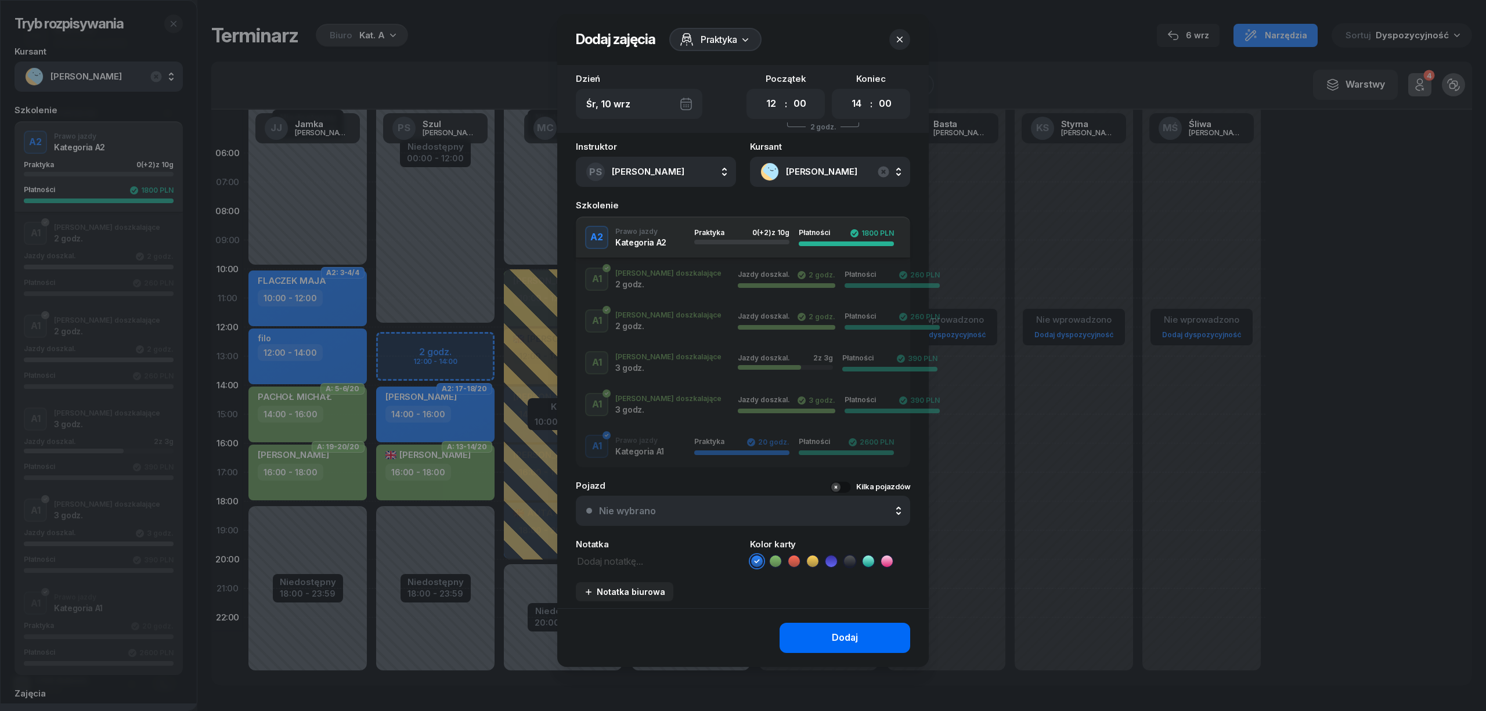
click at [843, 625] on button "Dodaj" at bounding box center [844, 638] width 131 height 30
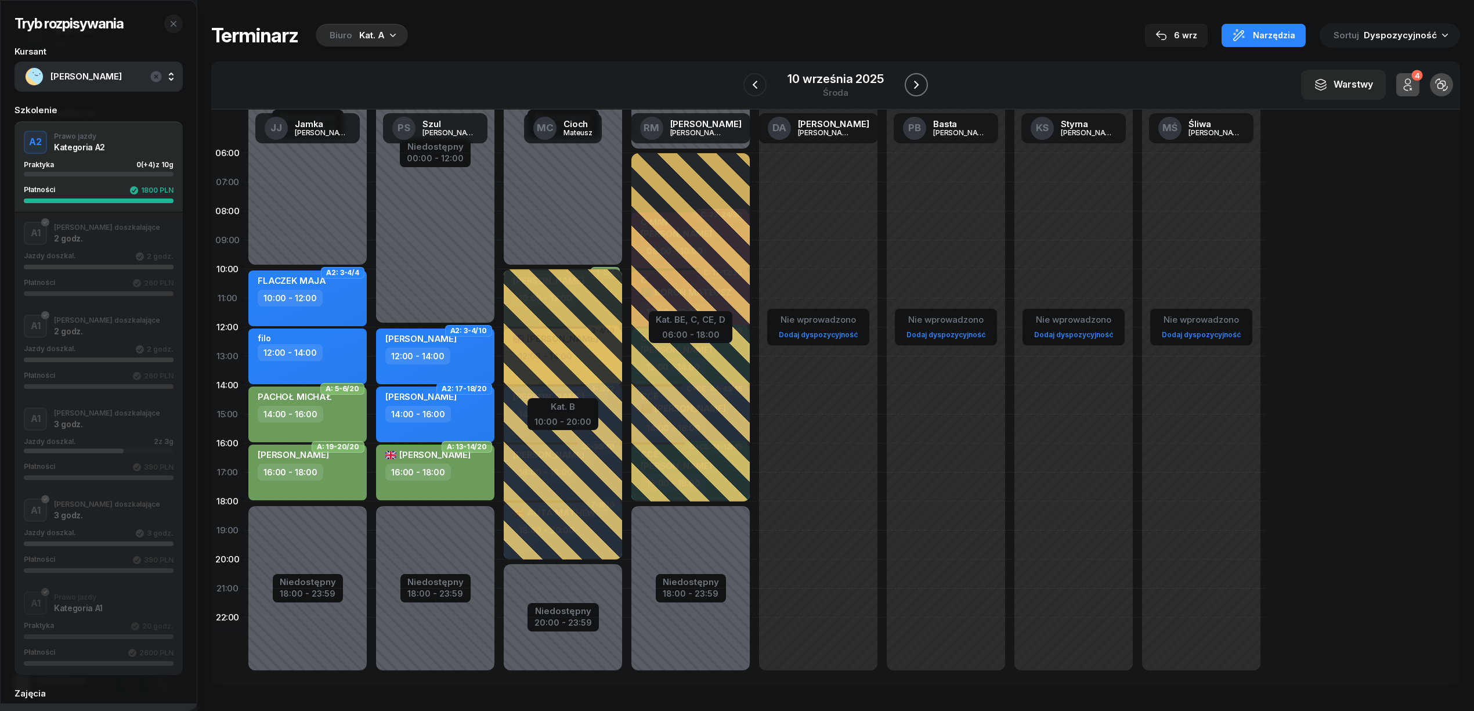
click at [911, 82] on icon "button" at bounding box center [916, 85] width 14 height 14
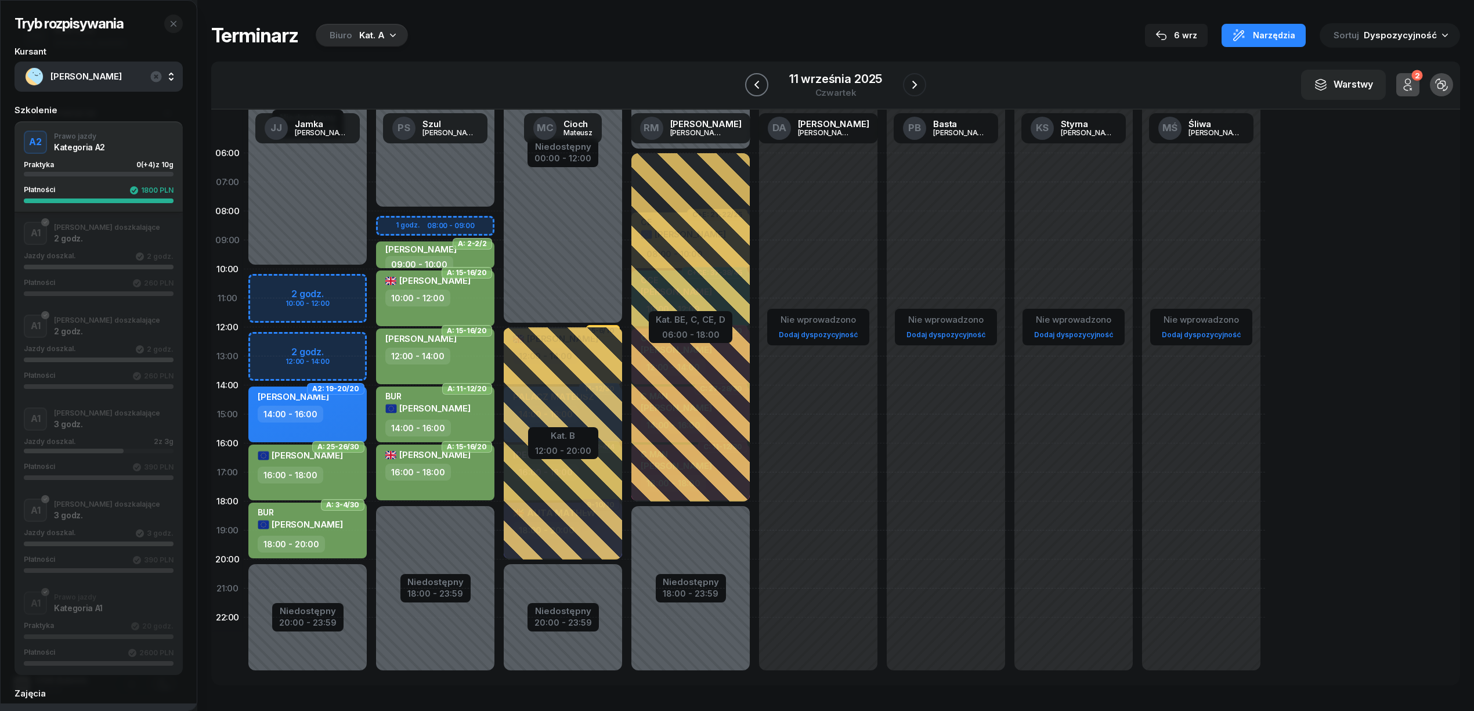
click at [758, 86] on icon "button" at bounding box center [757, 85] width 14 height 14
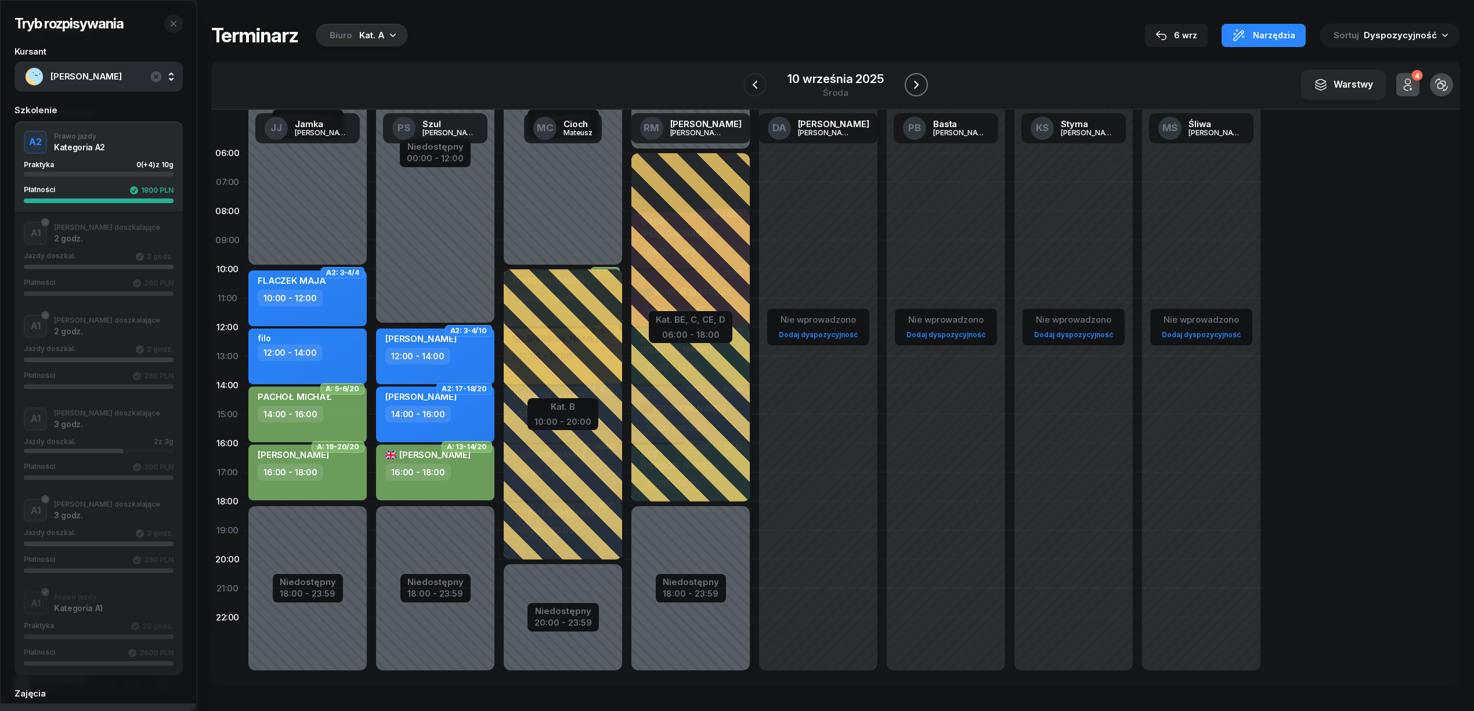
click at [915, 82] on icon "button" at bounding box center [916, 85] width 5 height 8
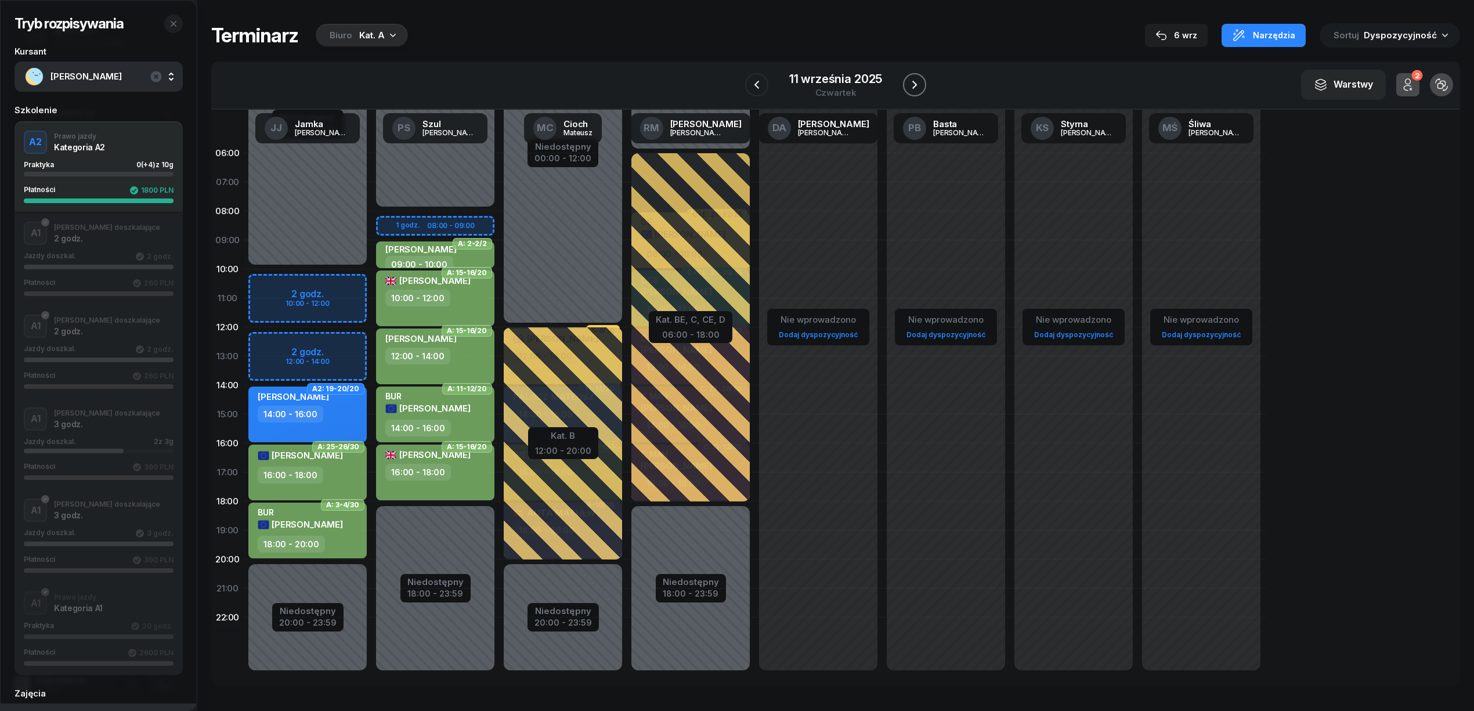
click at [912, 84] on icon "button" at bounding box center [915, 85] width 14 height 14
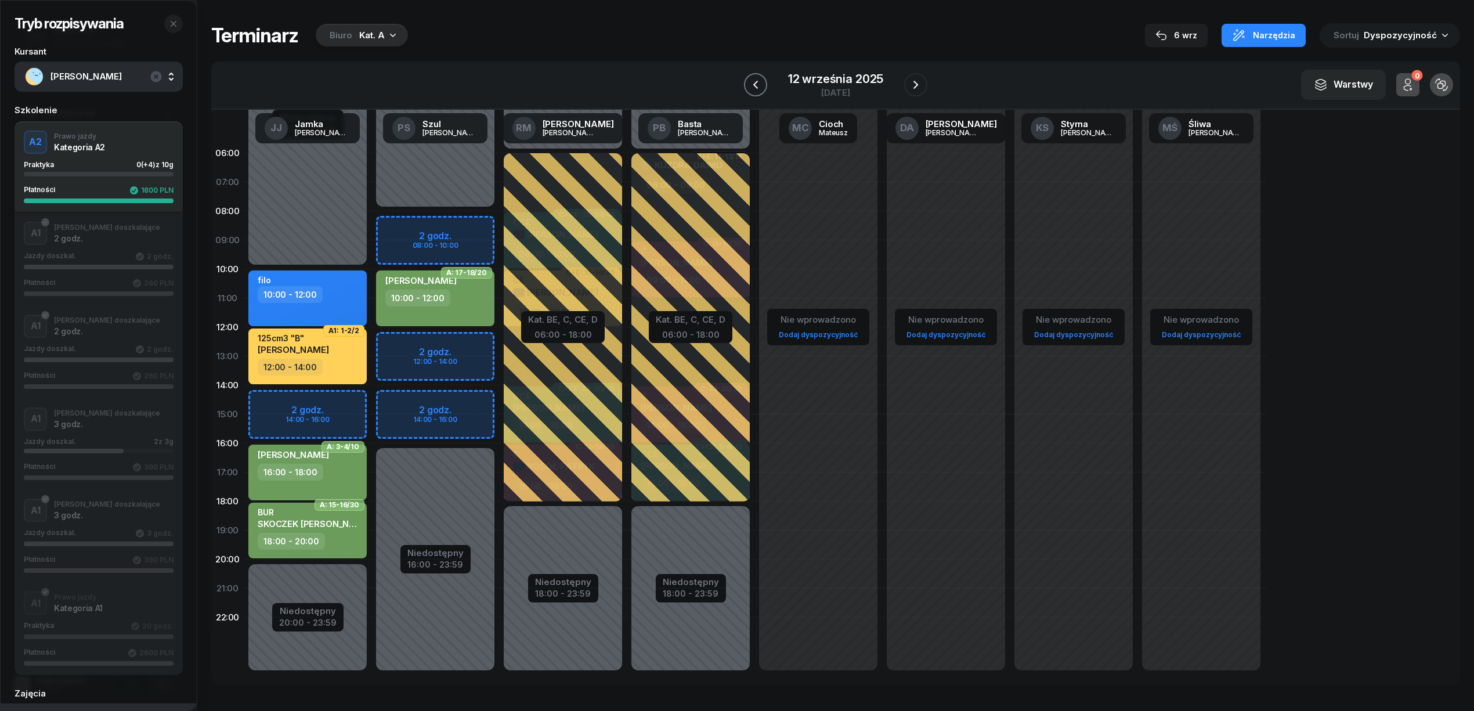
click at [757, 85] on icon "button" at bounding box center [756, 85] width 14 height 14
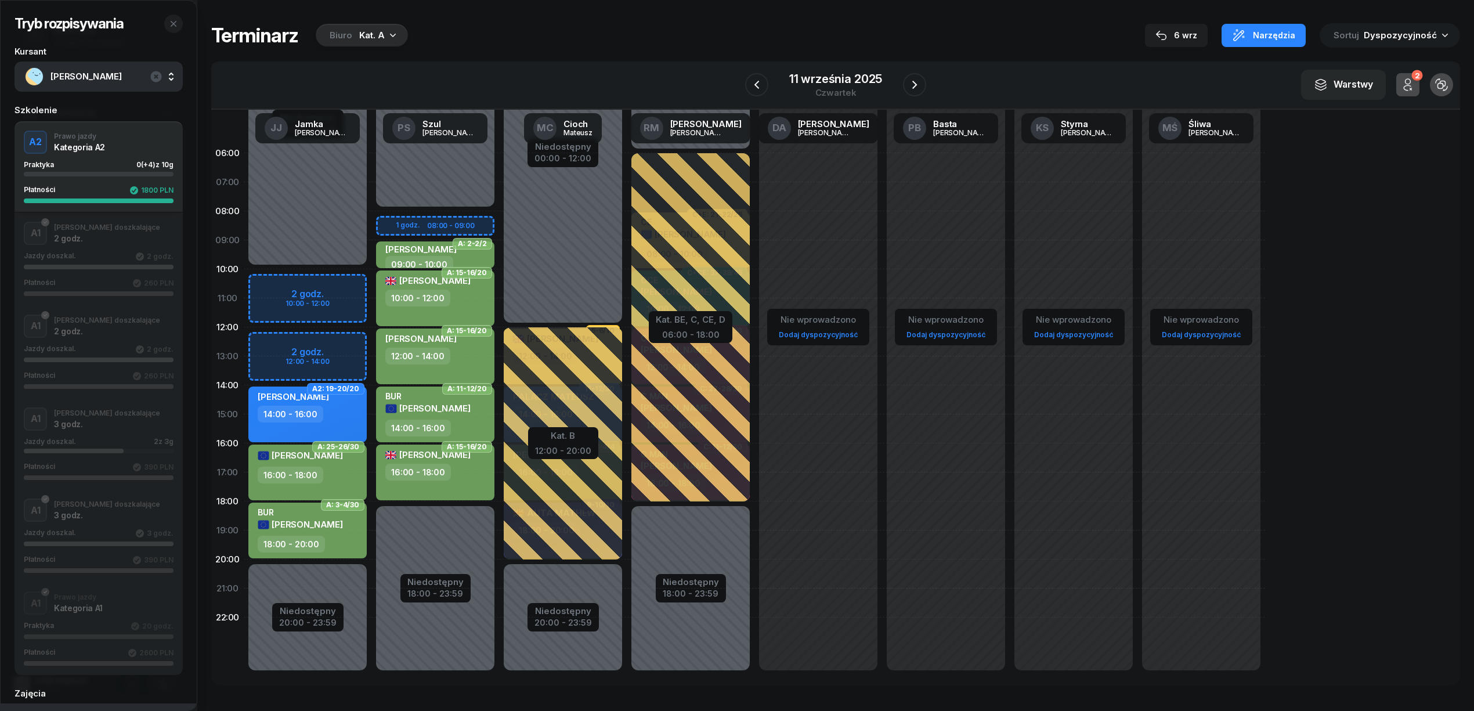
click at [325, 339] on div "Niedostępny 00:00 - 10:00 Niedostępny 20:00 - 23:59 2 godz. 10:00 - 12:00 2 god…" at bounding box center [308, 414] width 128 height 551
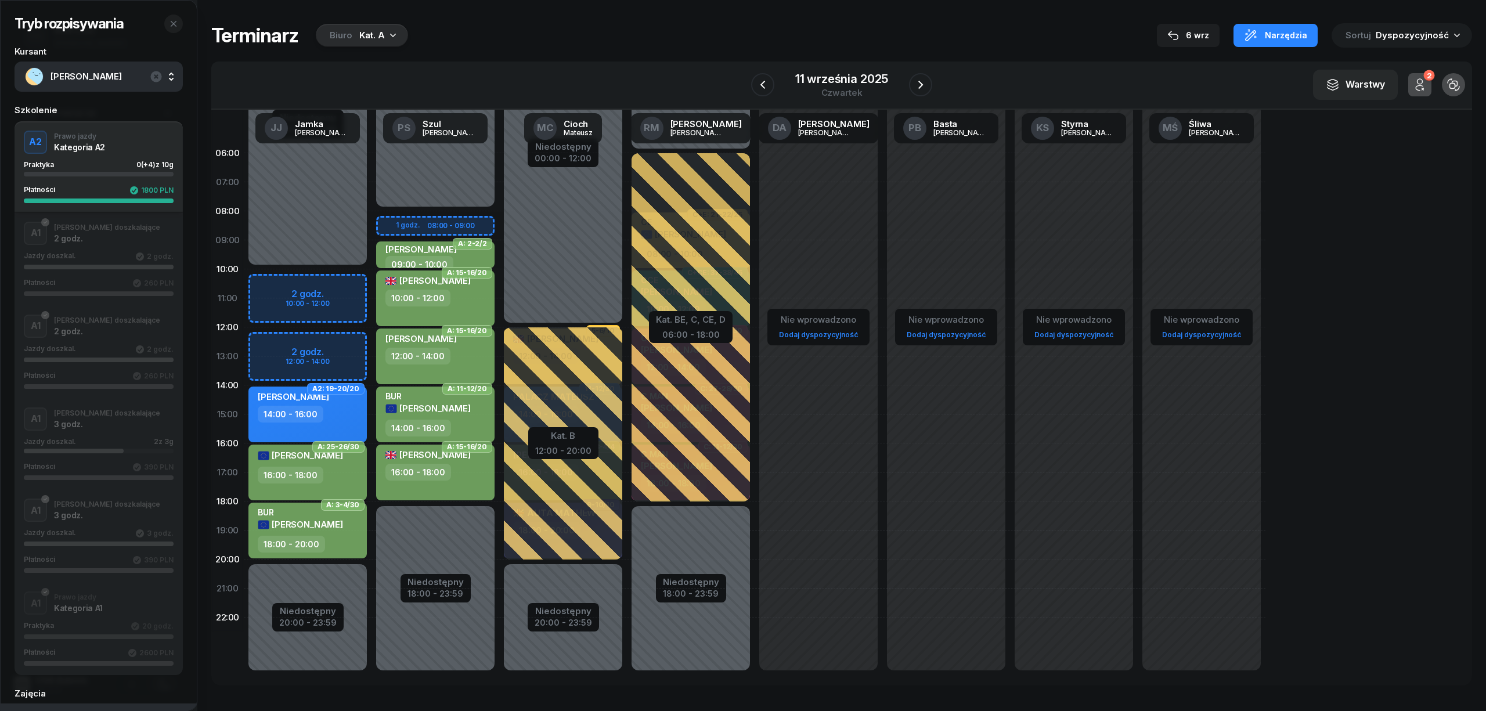
select select "12"
select select "14"
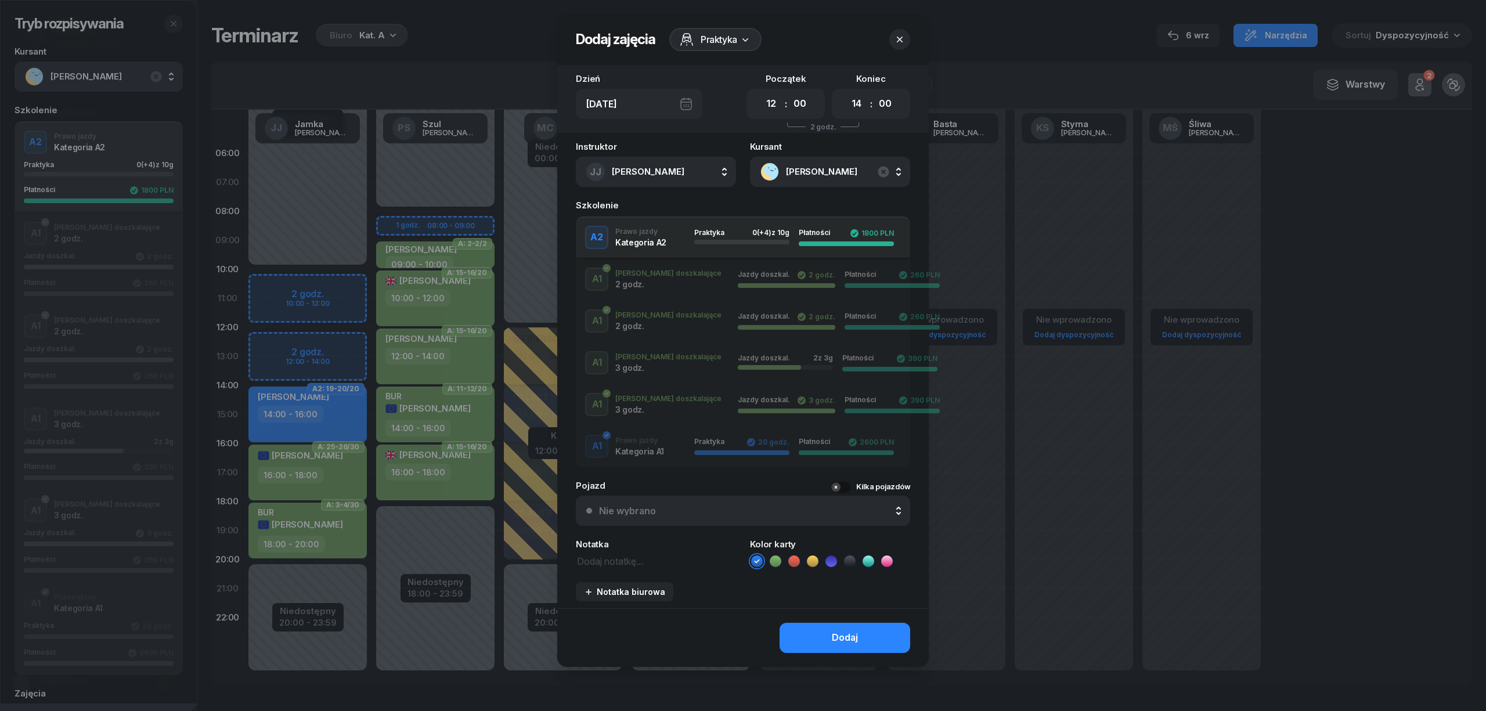
click at [395, 171] on div at bounding box center [743, 355] width 1486 height 711
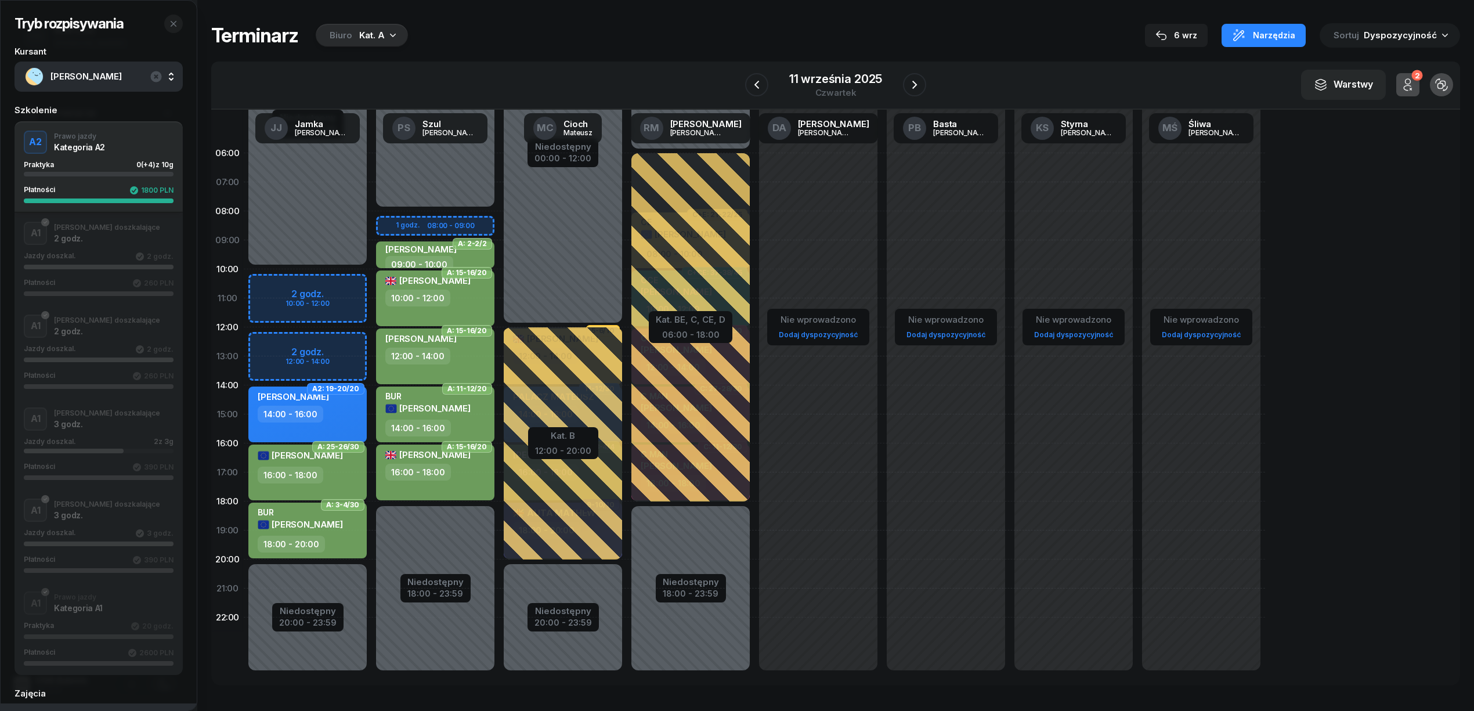
click at [337, 286] on div "Niedostępny 00:00 - 10:00 Niedostępny 20:00 - 23:59 2 godz. 10:00 - 12:00 2 god…" at bounding box center [308, 414] width 128 height 551
select select "10"
select select "12"
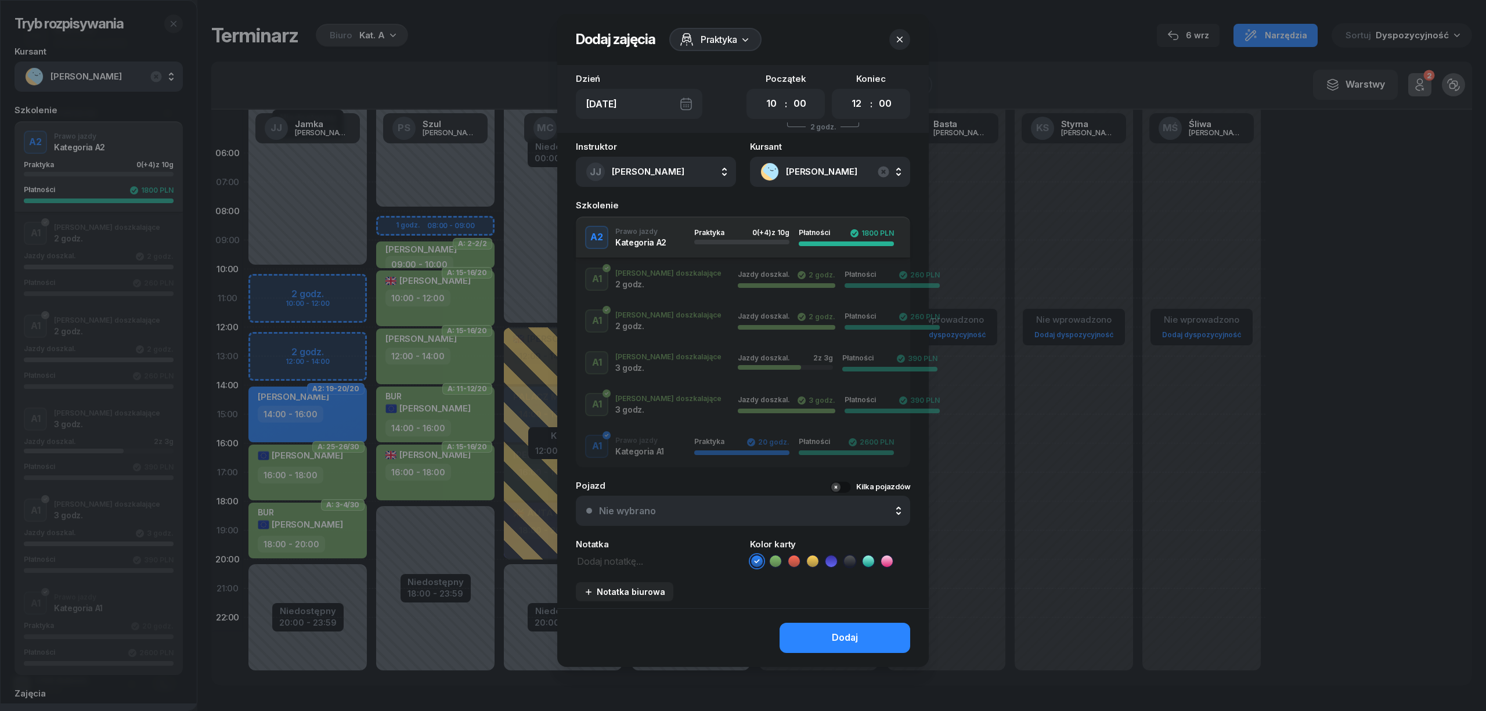
click at [717, 240] on div "button" at bounding box center [741, 242] width 95 height 5
click at [906, 38] on button "button" at bounding box center [899, 39] width 21 height 21
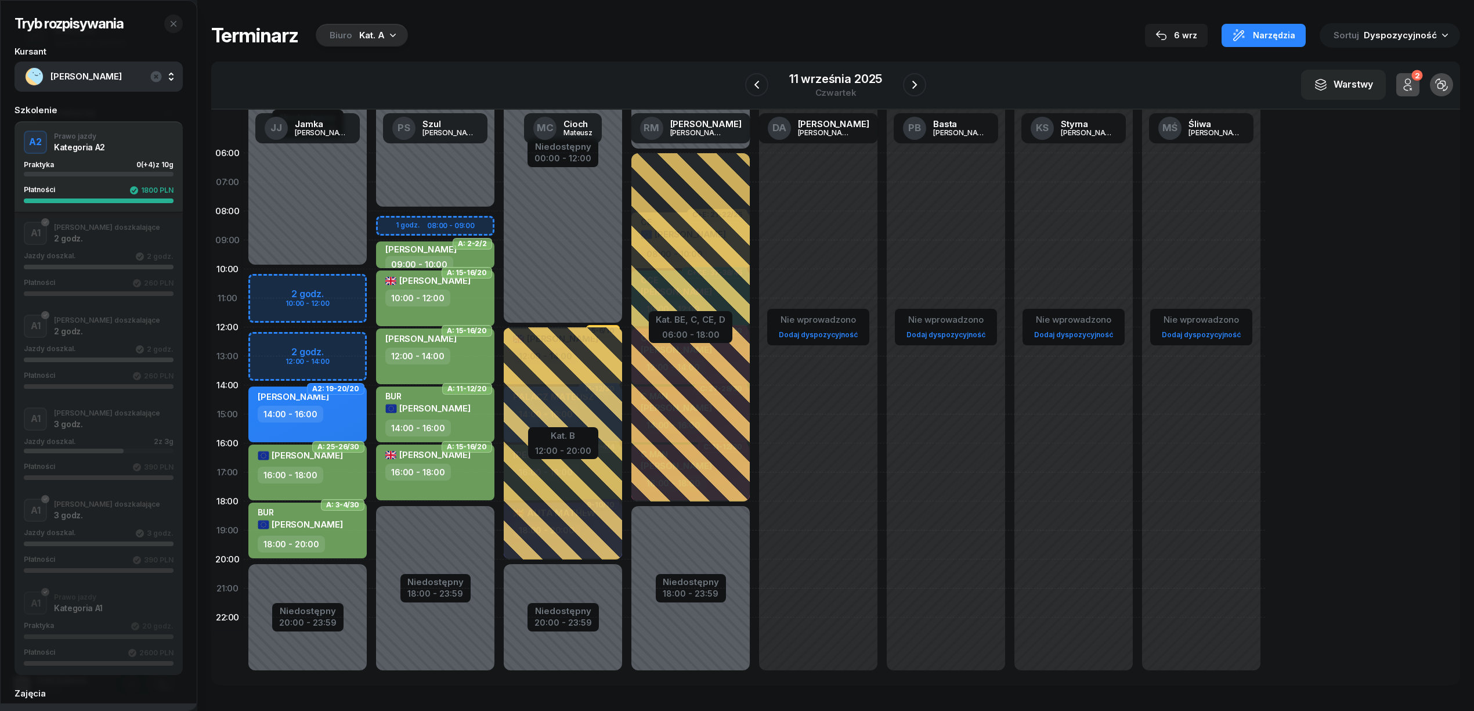
click at [335, 345] on div "Niedostępny 00:00 - 10:00 Niedostępny 20:00 - 23:59 2 godz. 10:00 - 12:00 2 god…" at bounding box center [308, 414] width 128 height 551
select select "12"
select select "14"
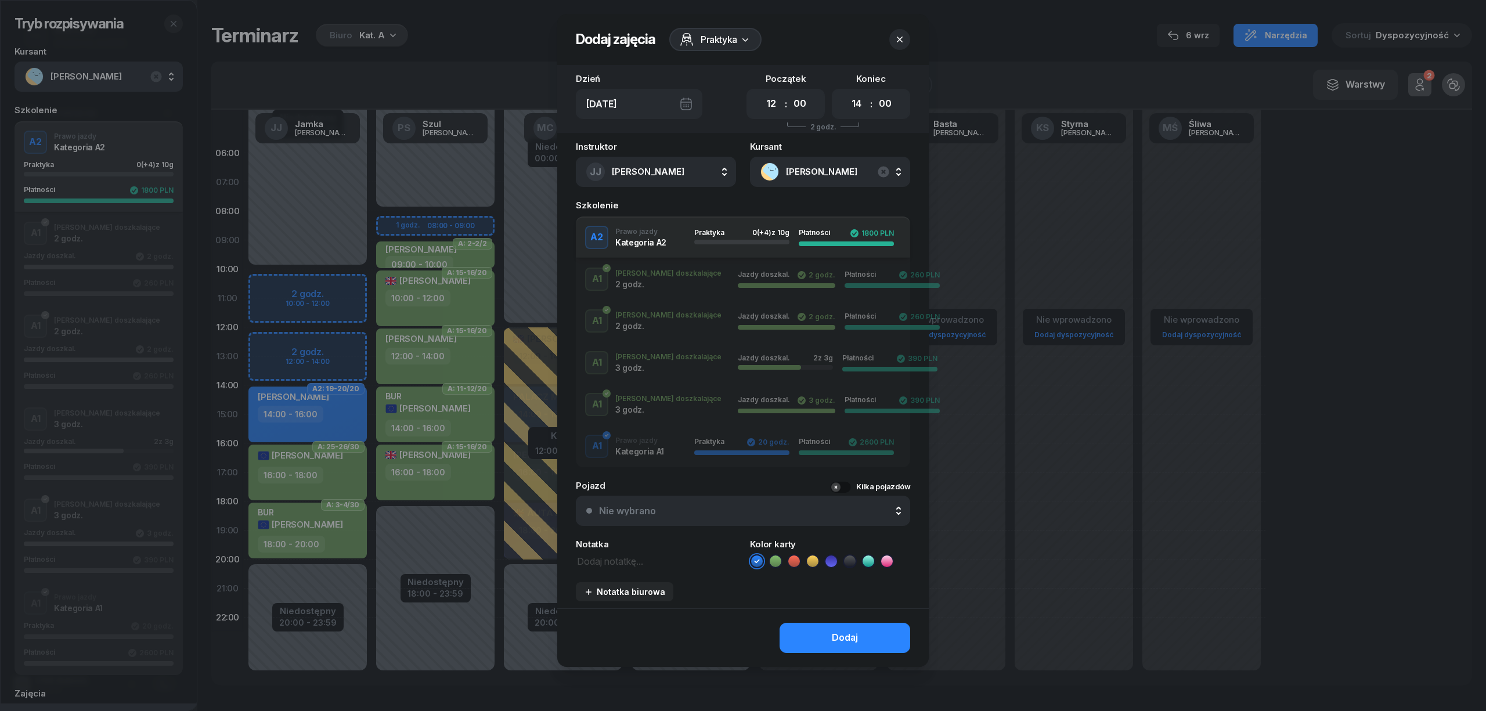
click at [324, 347] on div at bounding box center [743, 355] width 1486 height 711
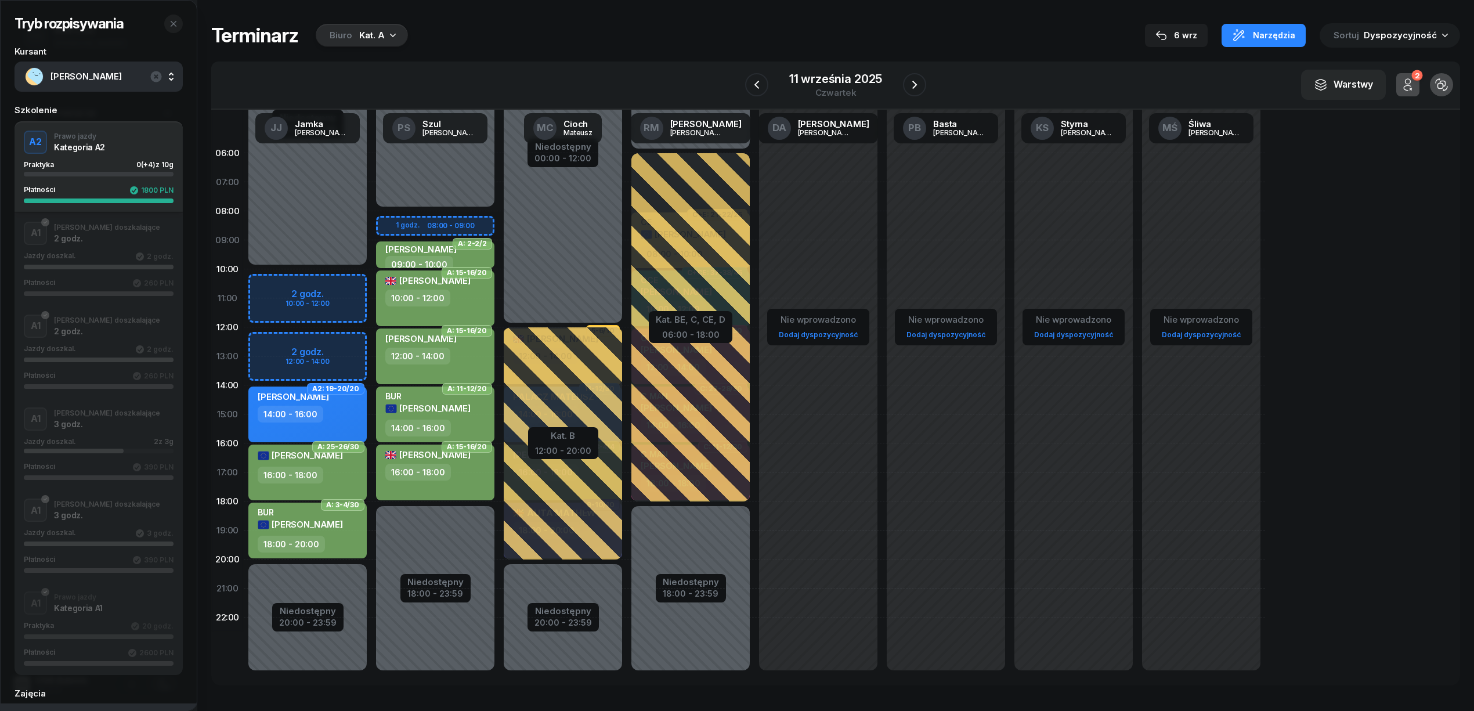
click at [324, 347] on div "Niedostępny 00:00 - 10:00 Niedostępny 20:00 - 23:59 2 godz. 10:00 - 12:00 2 god…" at bounding box center [308, 414] width 128 height 551
select select "12"
select select "14"
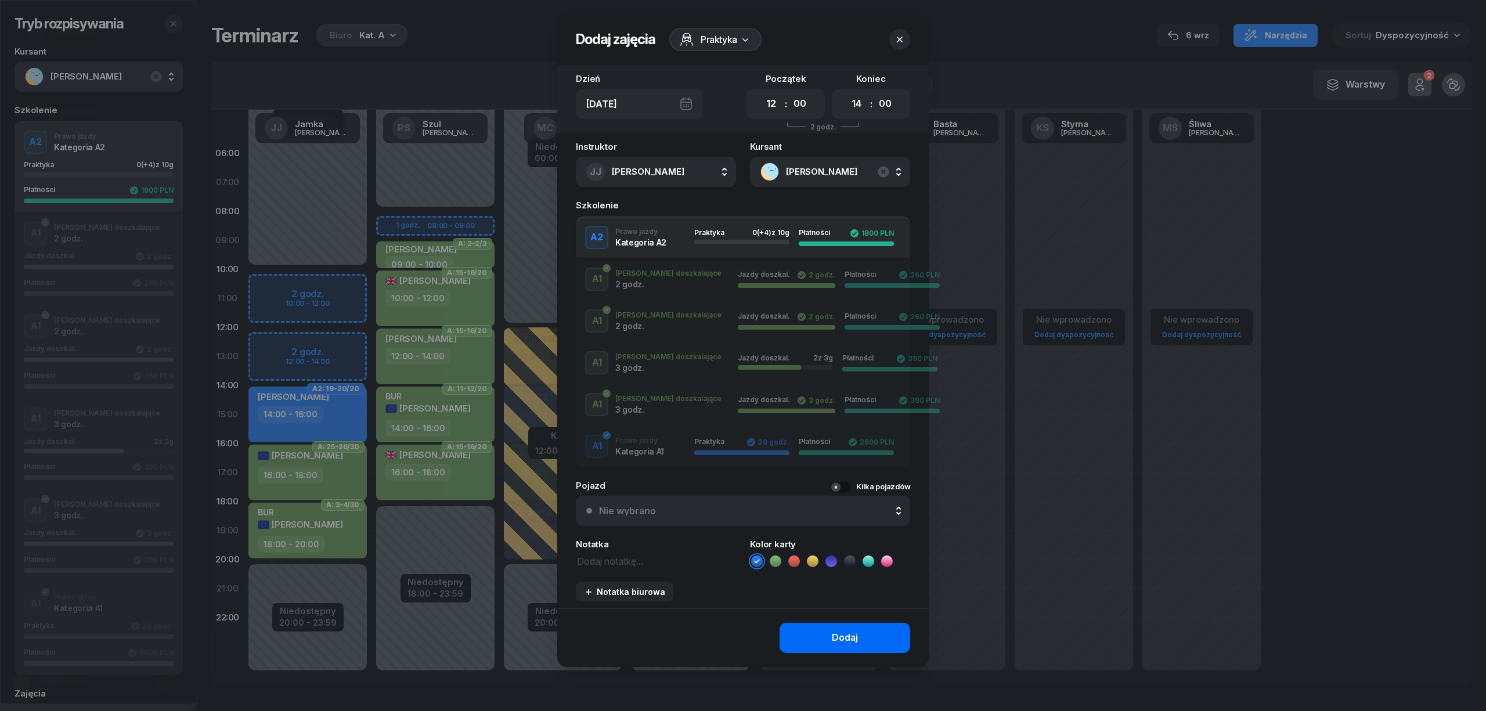
click at [810, 632] on button "Dodaj" at bounding box center [844, 638] width 131 height 30
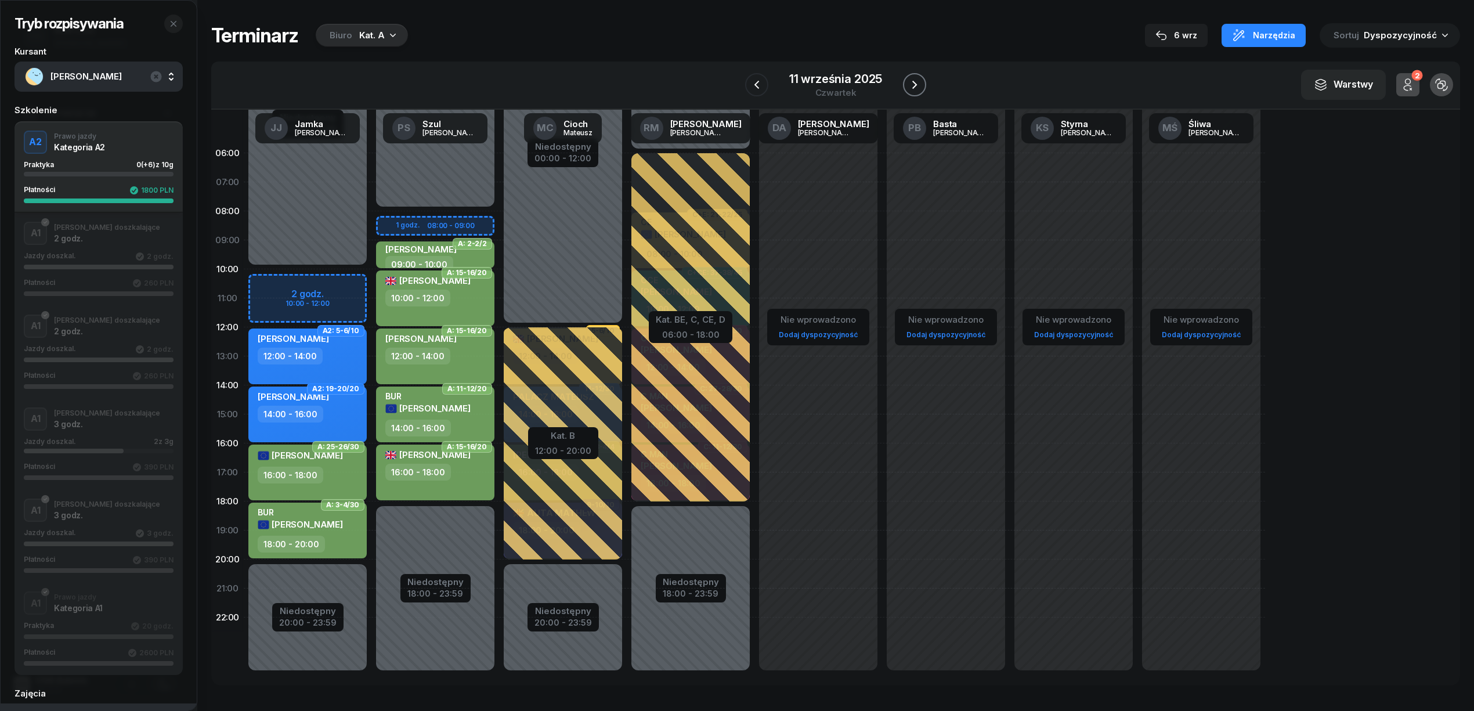
click at [910, 86] on icon "button" at bounding box center [915, 85] width 14 height 14
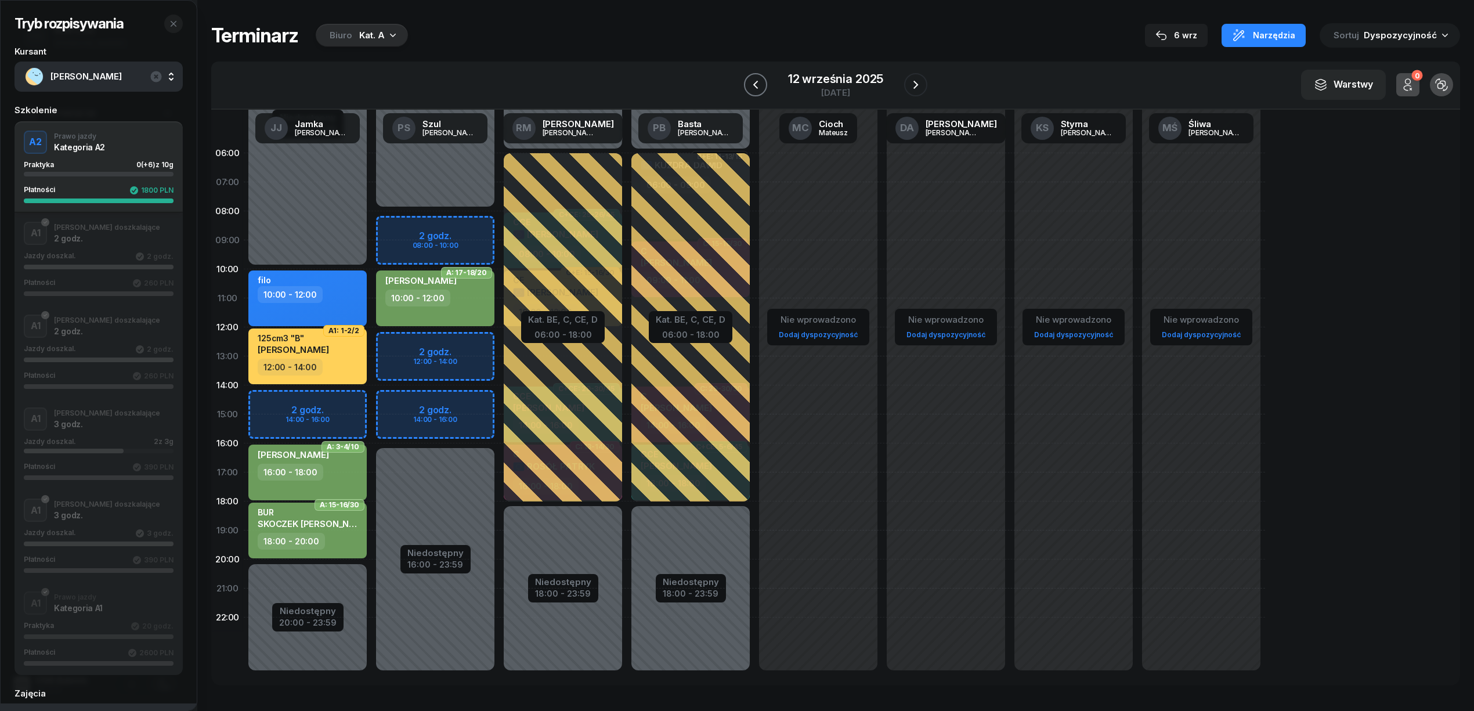
click at [753, 82] on icon "button" at bounding box center [756, 85] width 14 height 14
click at [753, 82] on icon "button" at bounding box center [755, 85] width 14 height 14
click at [753, 82] on icon "button" at bounding box center [757, 85] width 14 height 14
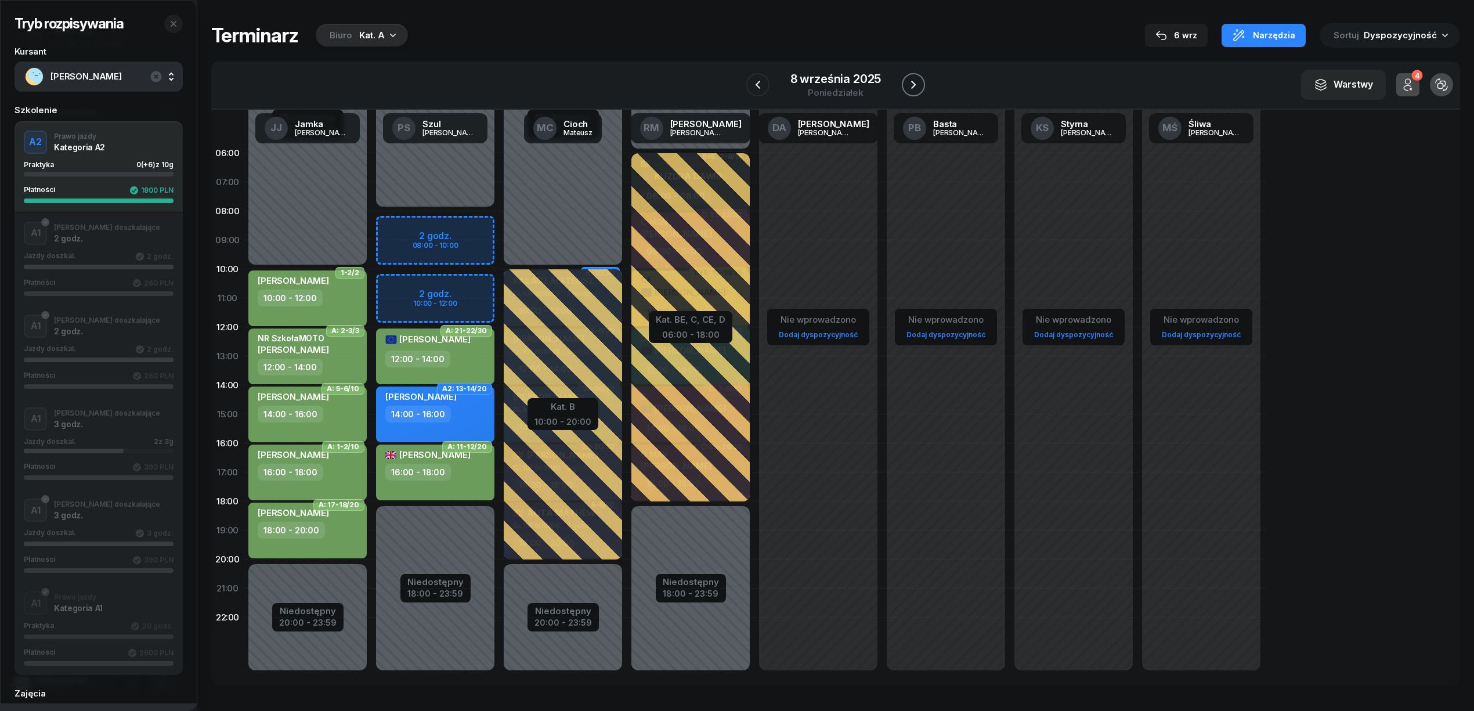
click at [916, 85] on icon "button" at bounding box center [913, 85] width 14 height 14
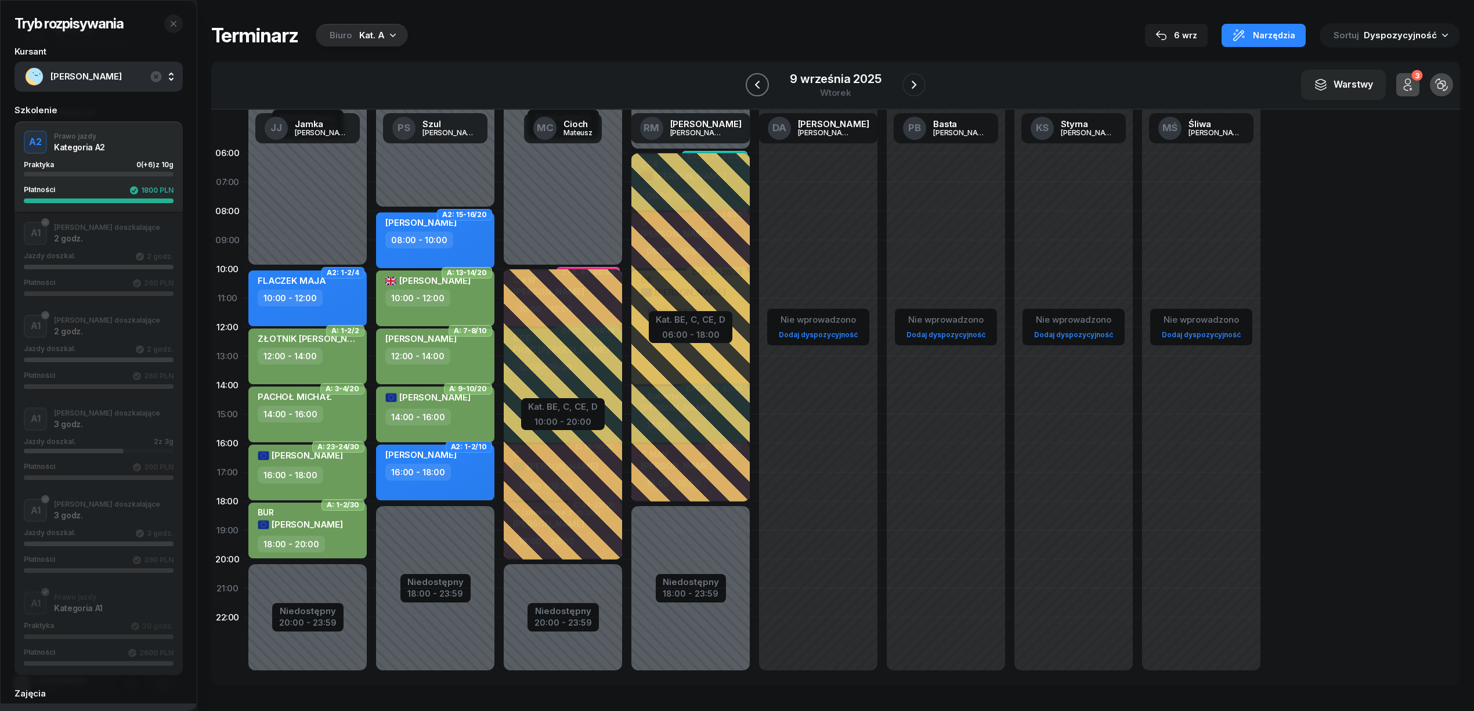
click at [769, 80] on button "button" at bounding box center [757, 84] width 23 height 23
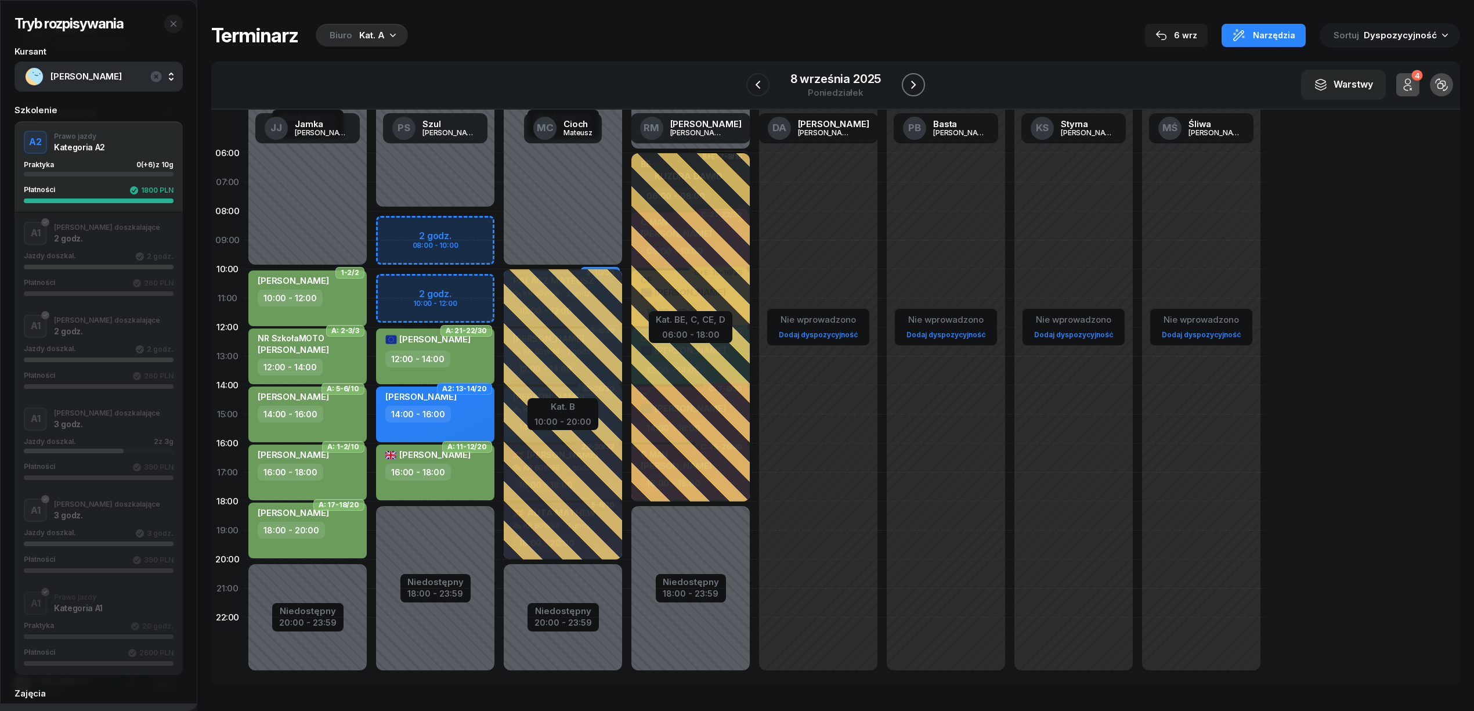
click at [918, 81] on icon "button" at bounding box center [913, 85] width 14 height 14
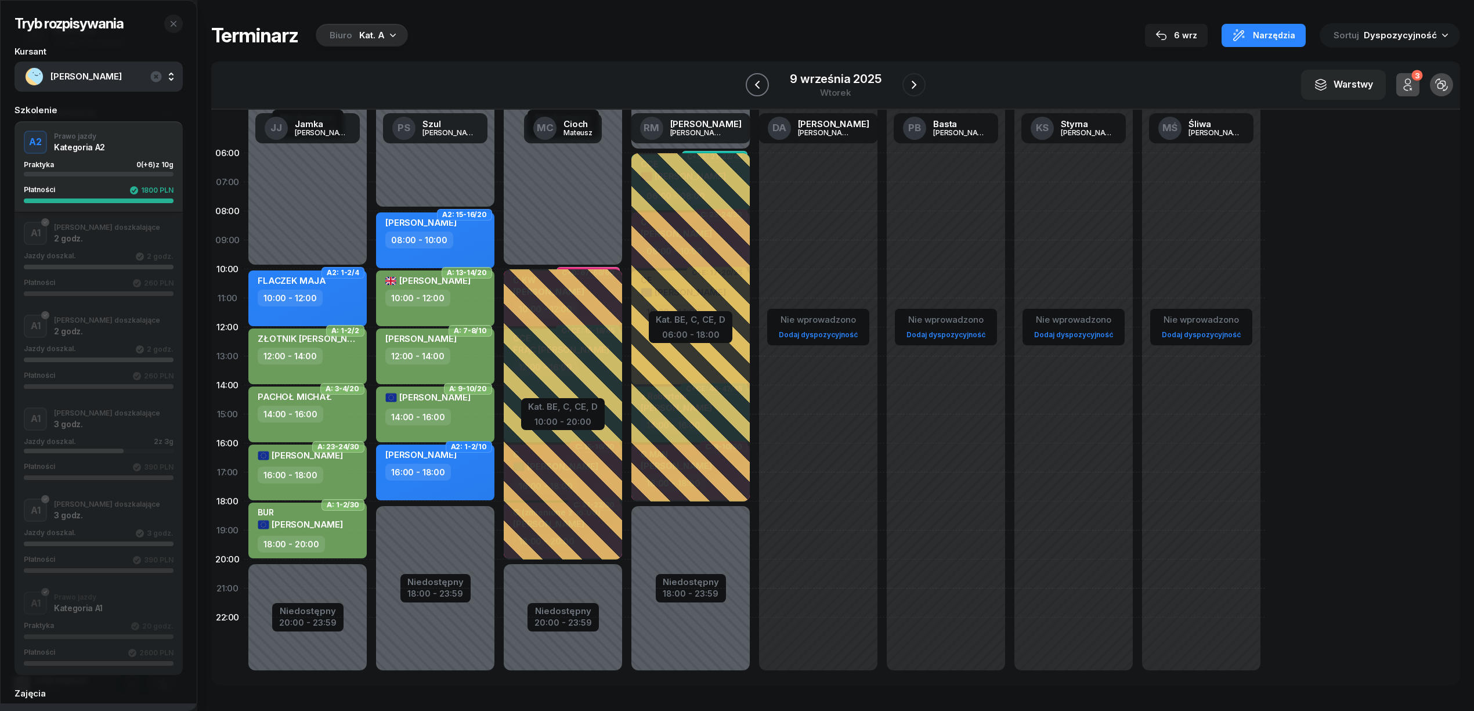
click at [753, 86] on icon "button" at bounding box center [757, 85] width 14 height 14
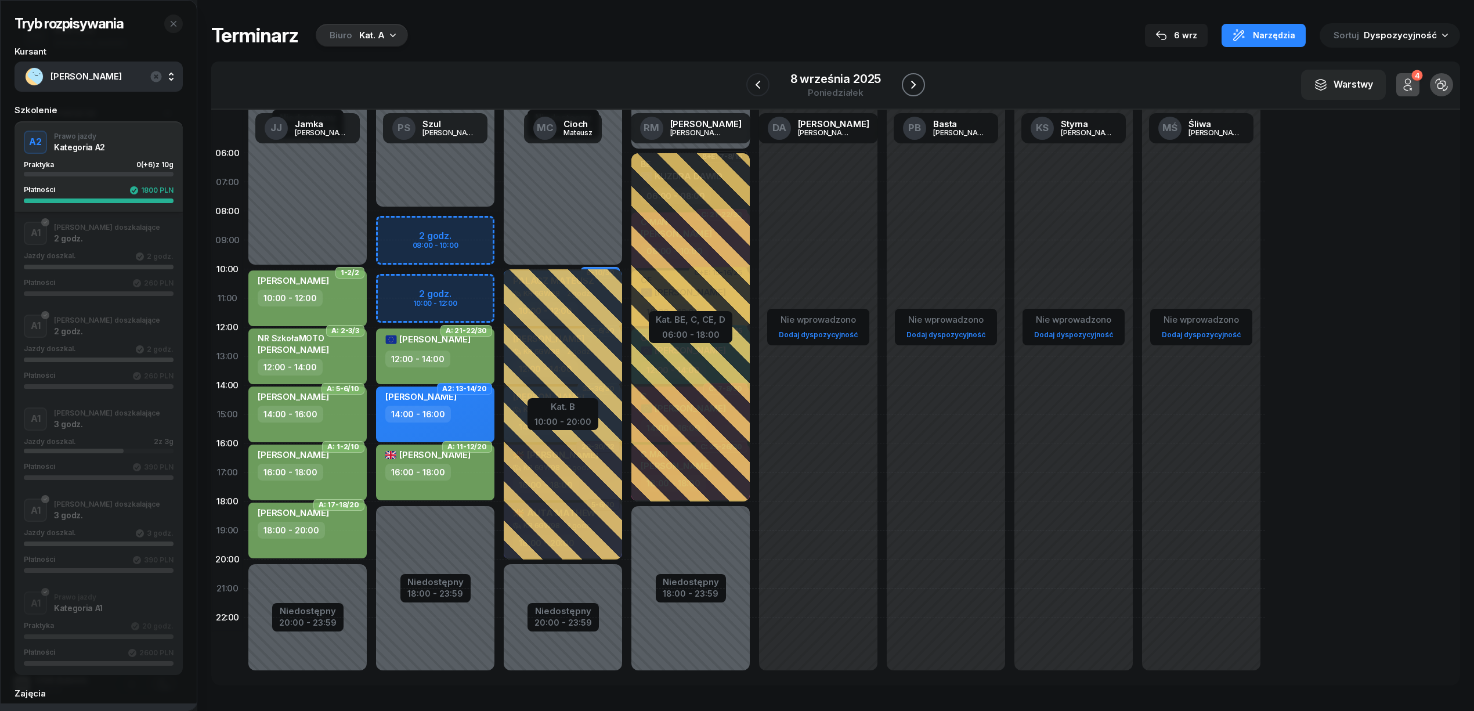
click at [913, 86] on icon "button" at bounding box center [913, 85] width 5 height 8
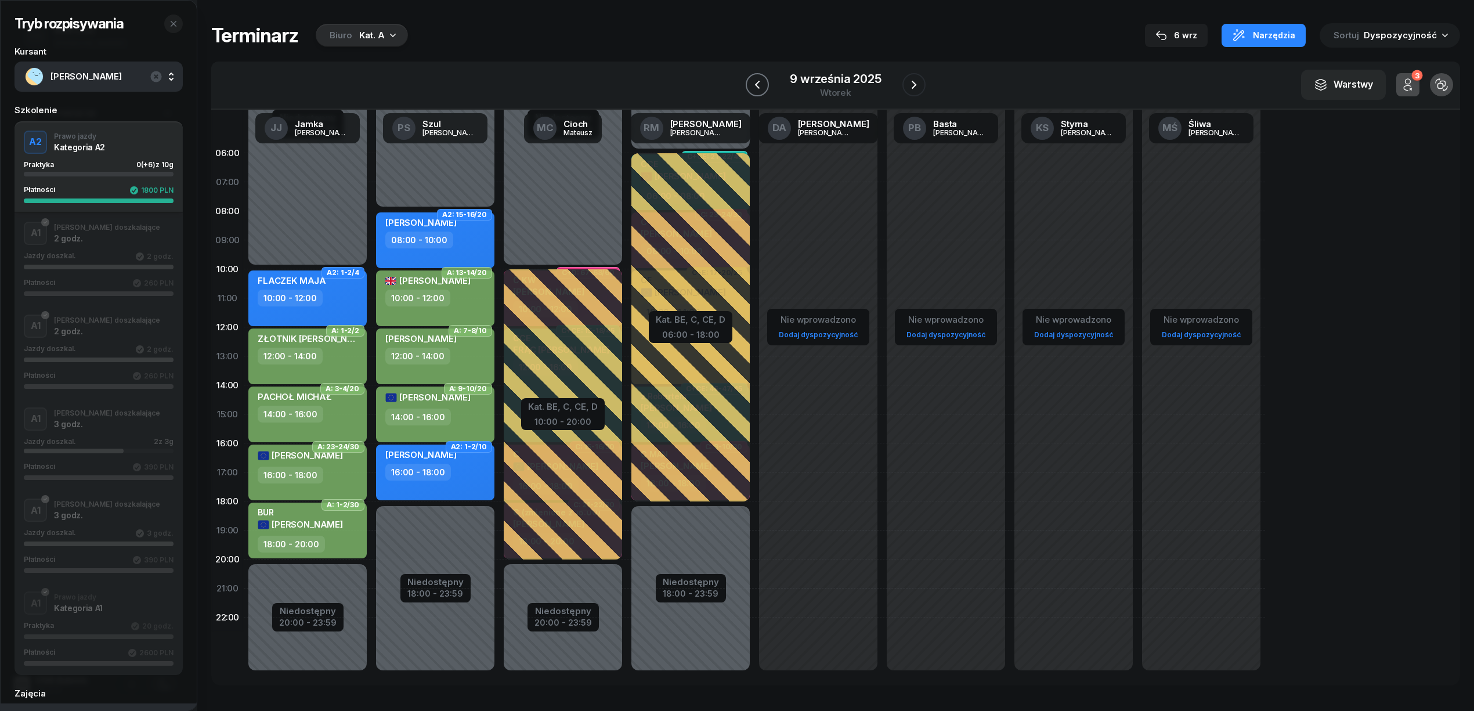
click at [756, 82] on icon "button" at bounding box center [757, 85] width 14 height 14
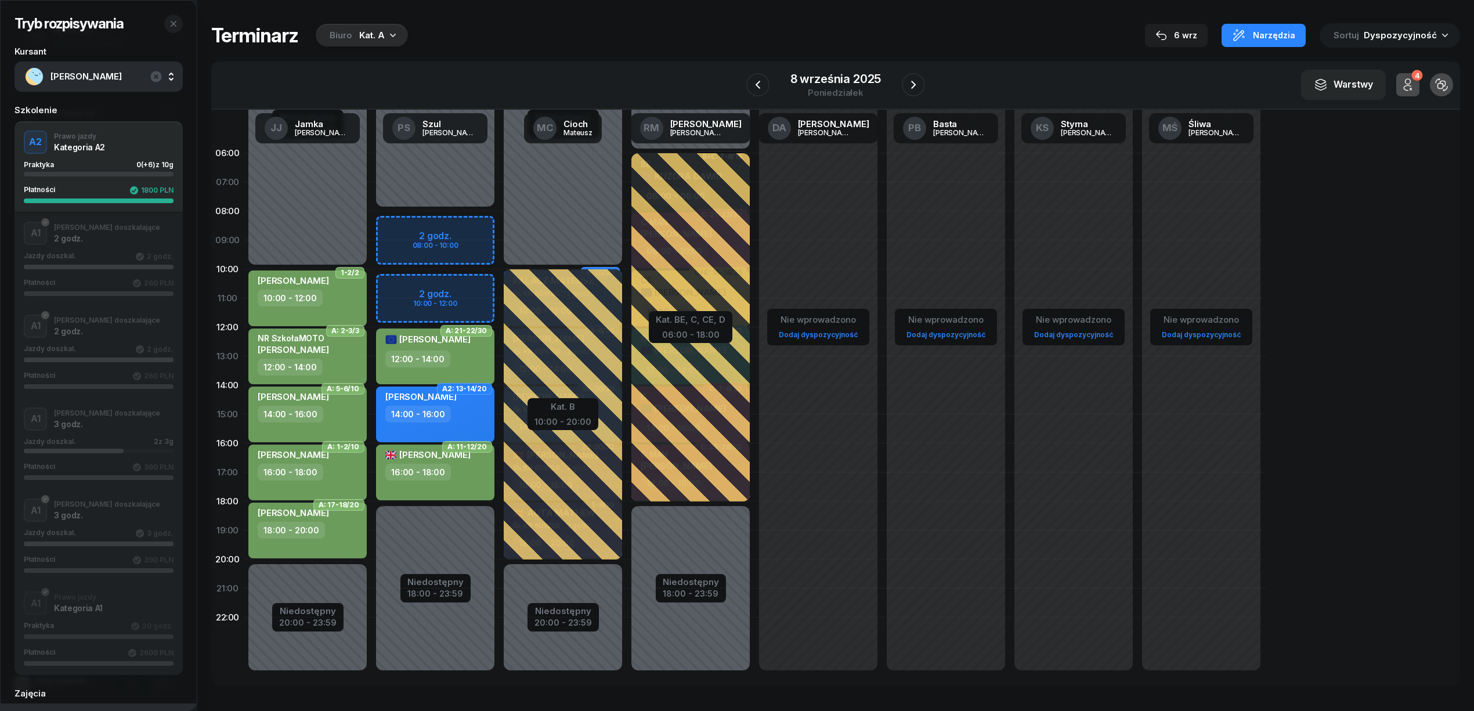
click at [919, 28] on div "Terminarz Biuro Kat. A 6 wrz Narzędzia Sortuj Dyspozycyjność" at bounding box center [835, 35] width 1249 height 24
click at [103, 151] on div "A2 Prawo jazdy Kategoria A2 Praktyka 0 (+6) z 10g Płatności 1800 PLN" at bounding box center [99, 167] width 168 height 73
click at [906, 87] on icon "button" at bounding box center [913, 85] width 14 height 14
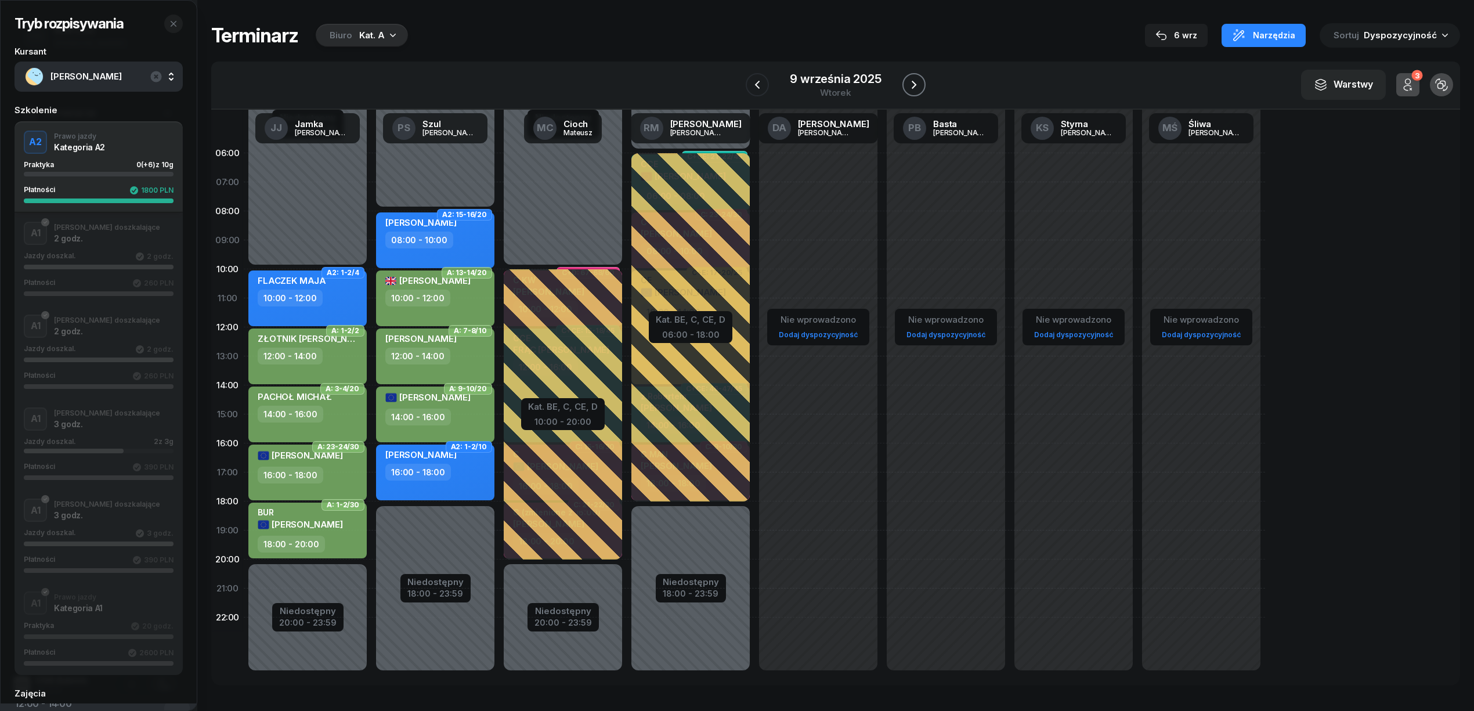
click at [907, 87] on icon "button" at bounding box center [914, 85] width 14 height 14
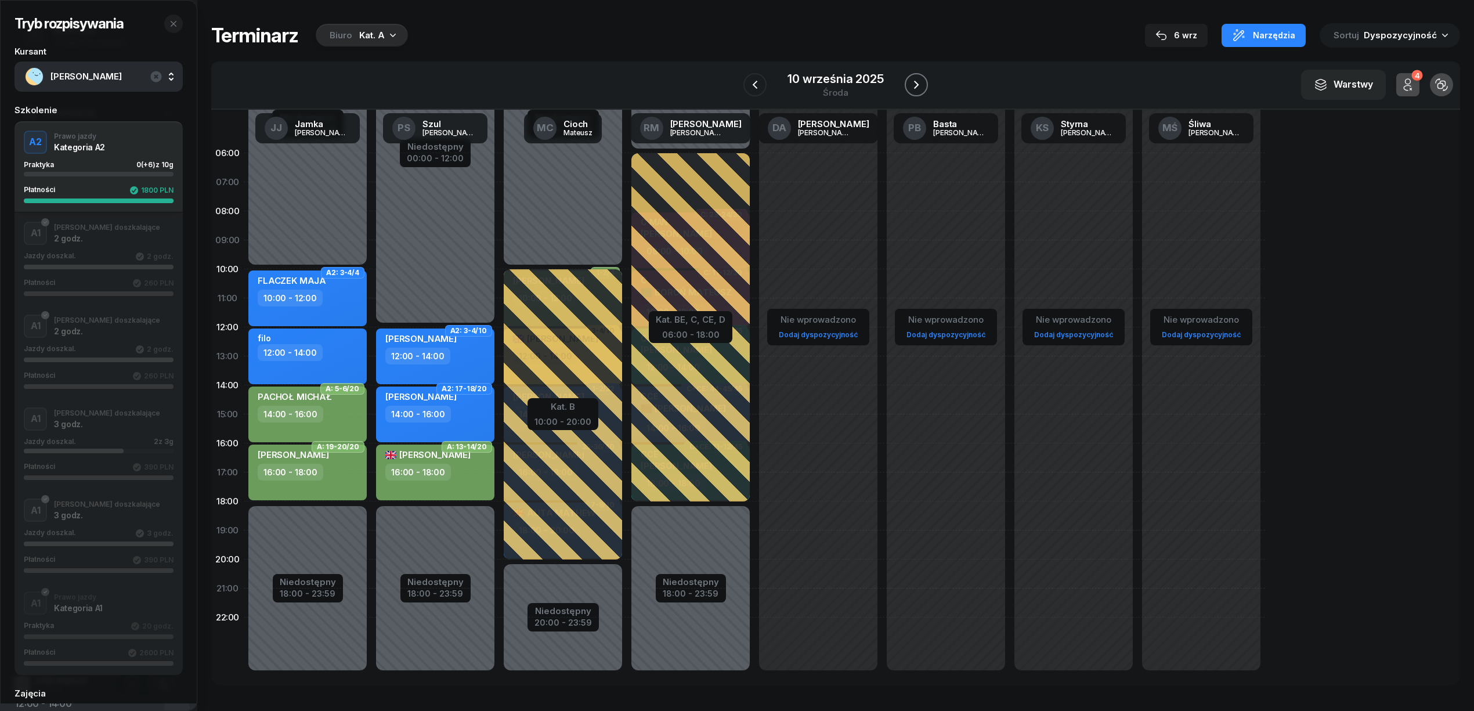
click at [906, 87] on button "button" at bounding box center [916, 84] width 23 height 23
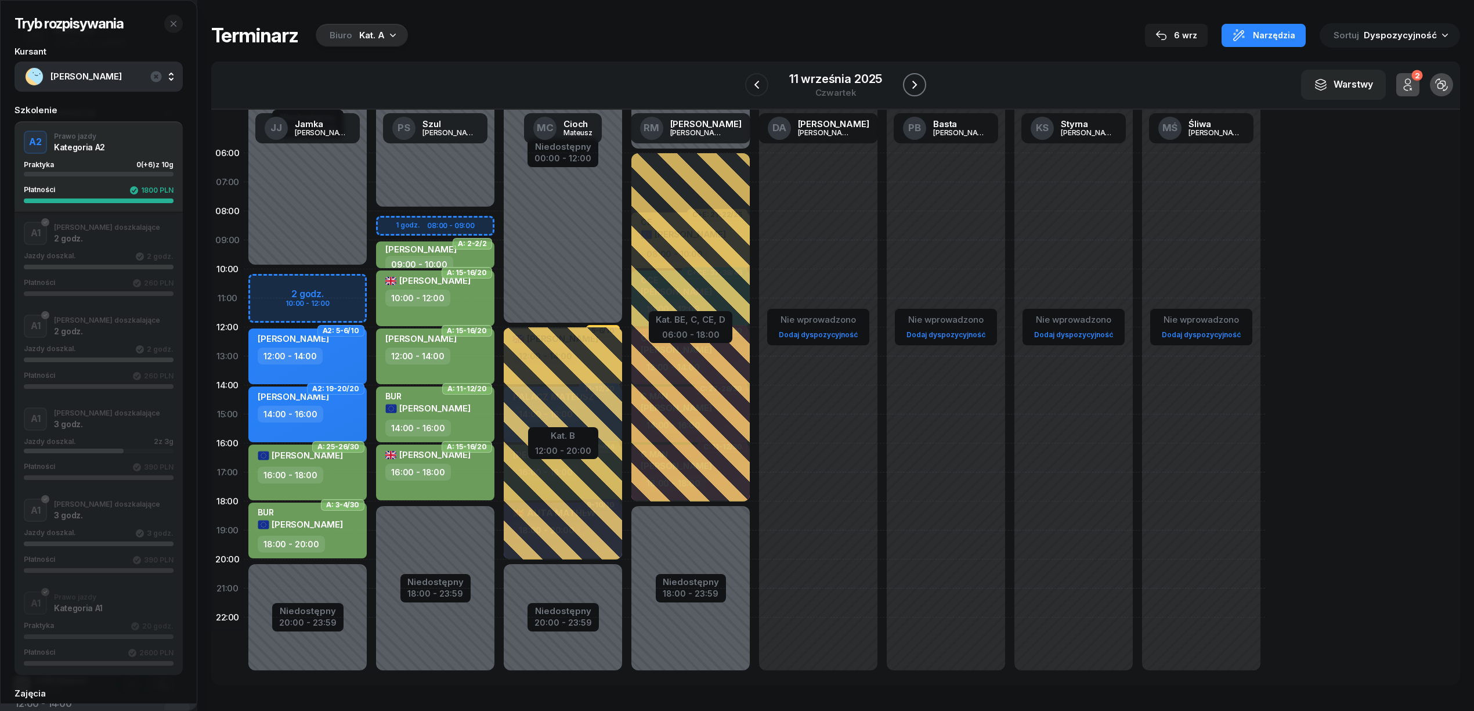
click at [906, 87] on button "button" at bounding box center [914, 84] width 23 height 23
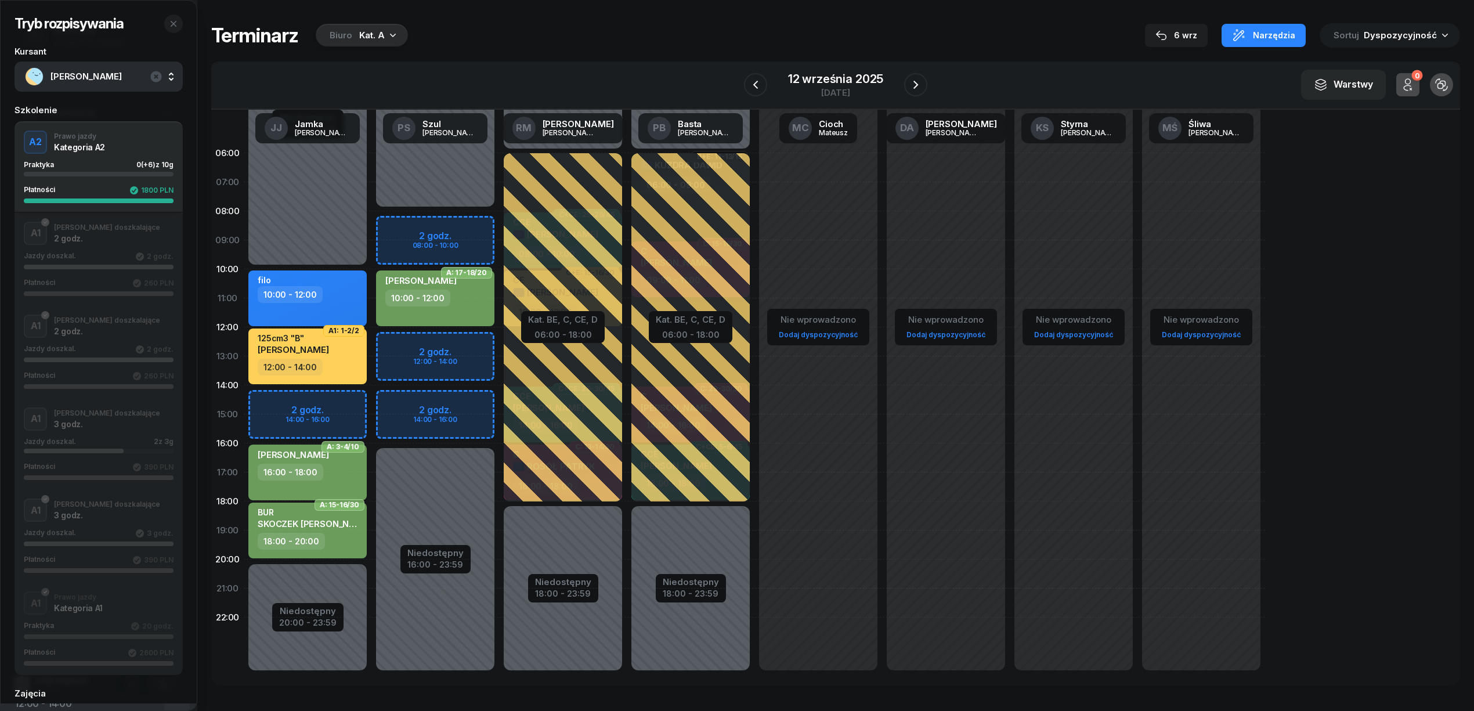
click at [357, 402] on div "Niedostępny 00:00 - 10:00 Niedostępny 20:00 - 23:59 2 godz. 14:00 - 16:00 filo …" at bounding box center [308, 414] width 128 height 551
select select "14"
select select "16"
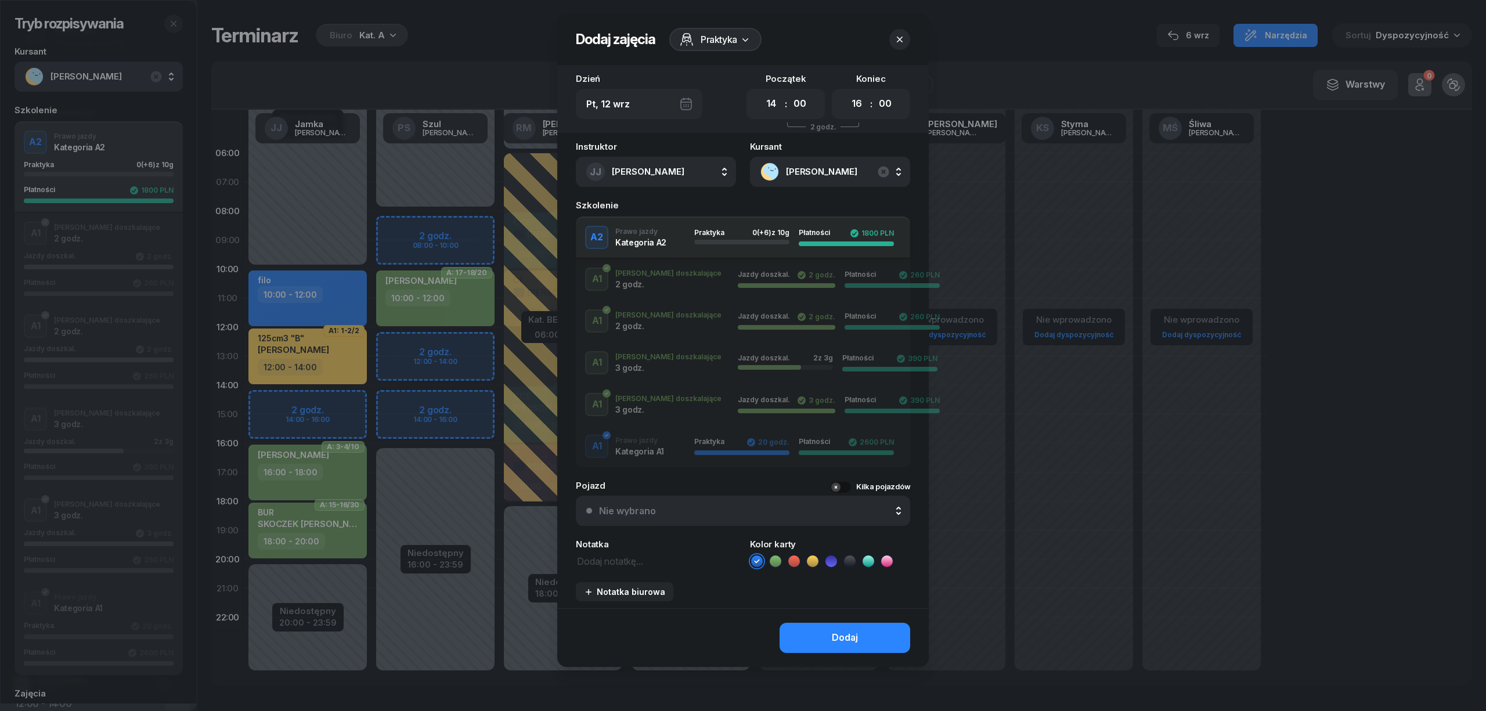
click at [897, 42] on icon "button" at bounding box center [900, 40] width 6 height 6
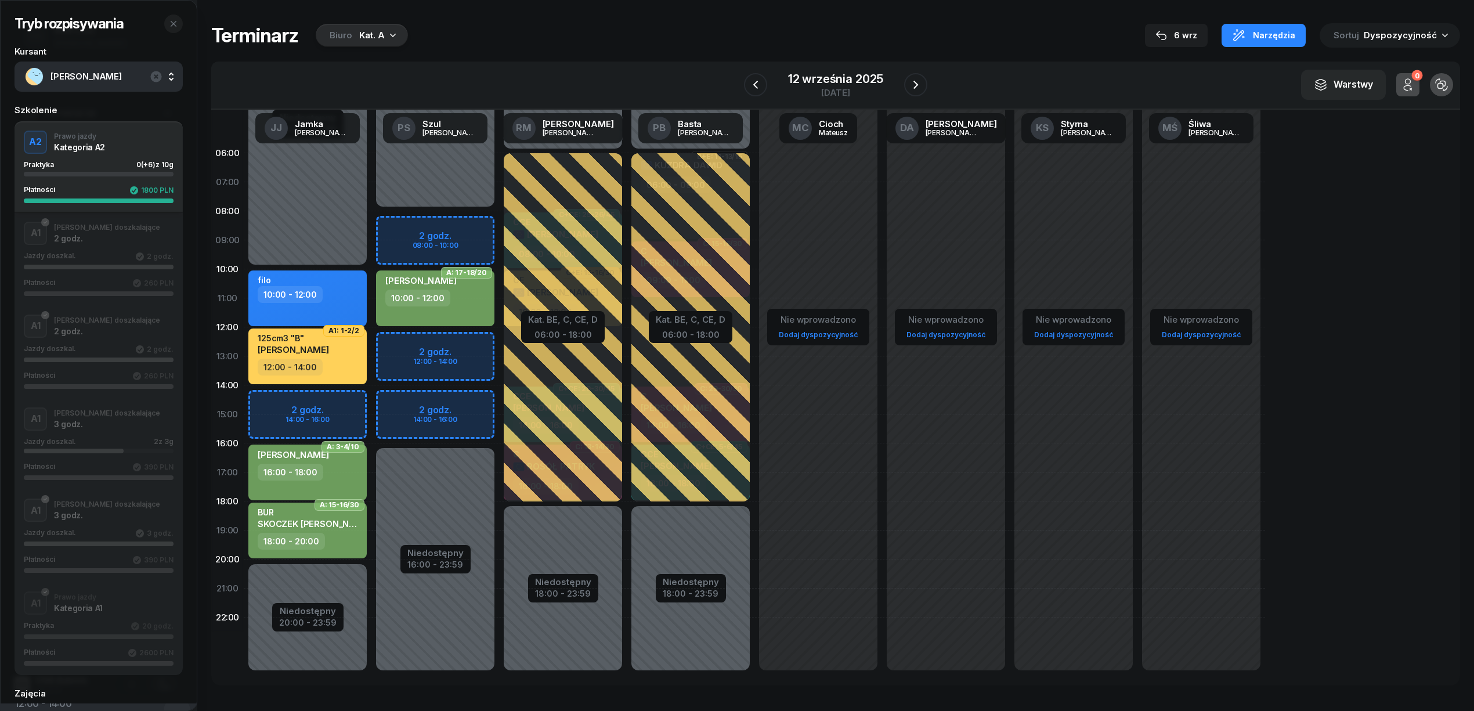
click at [323, 389] on div "Niedostępny 00:00 - 10:00 Niedostępny 20:00 - 23:59 2 godz. 14:00 - 16:00 filo …" at bounding box center [308, 414] width 128 height 551
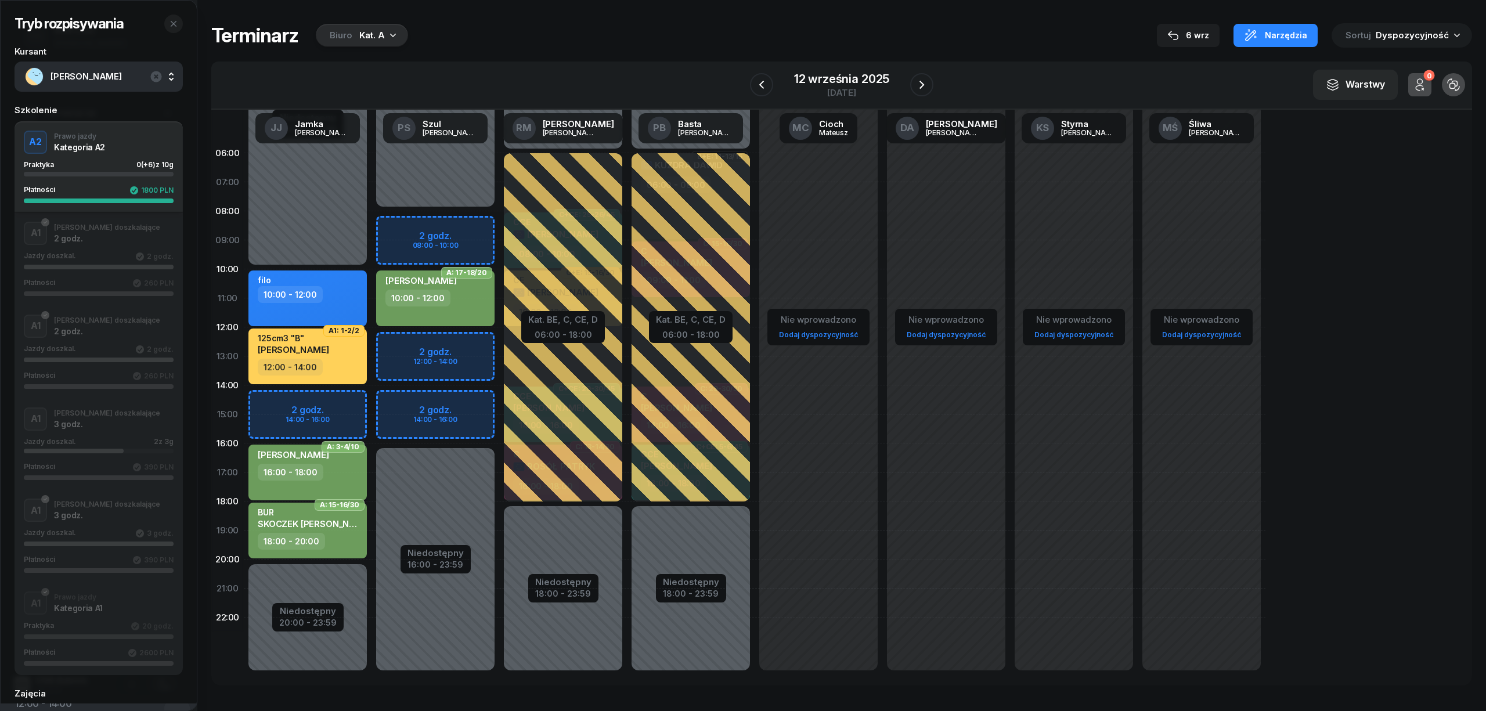
select select "14"
select select "16"
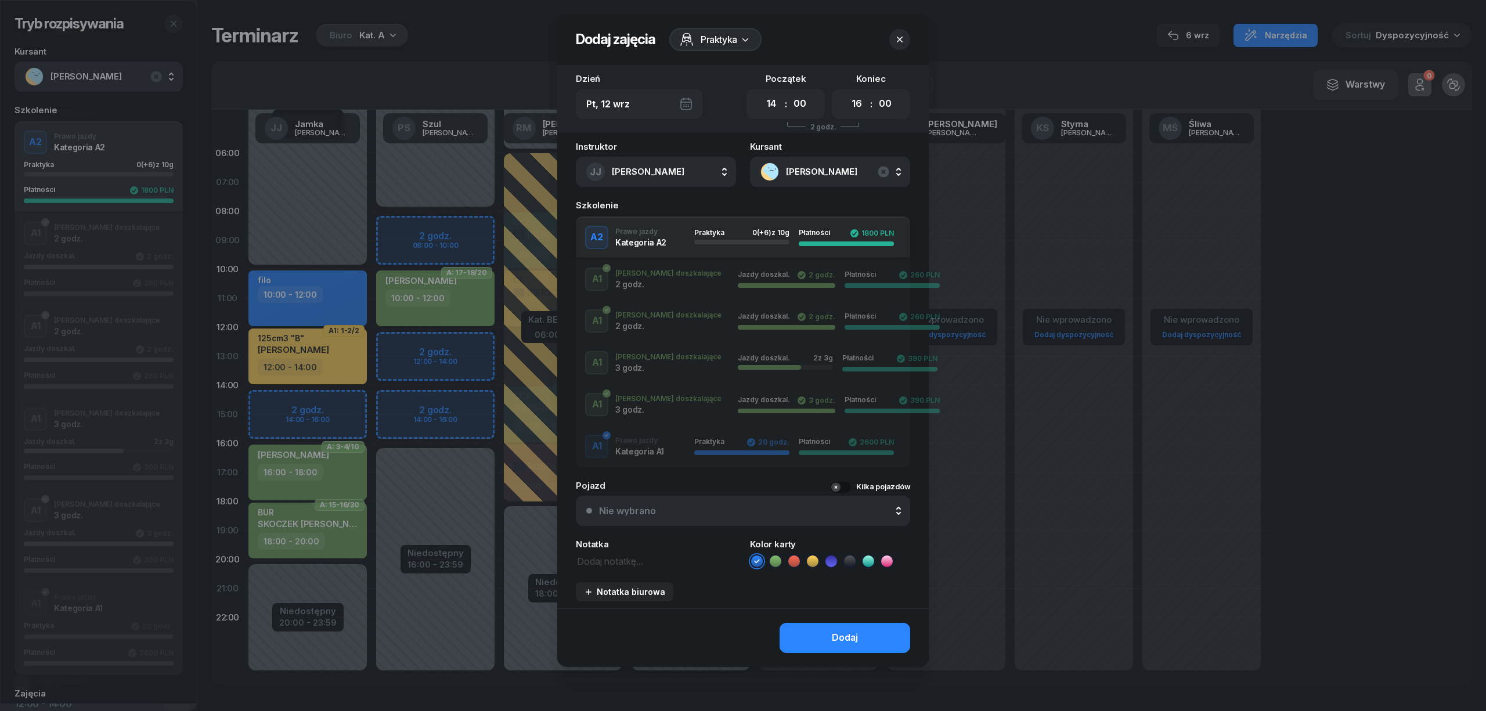
click at [346, 403] on div at bounding box center [743, 355] width 1486 height 711
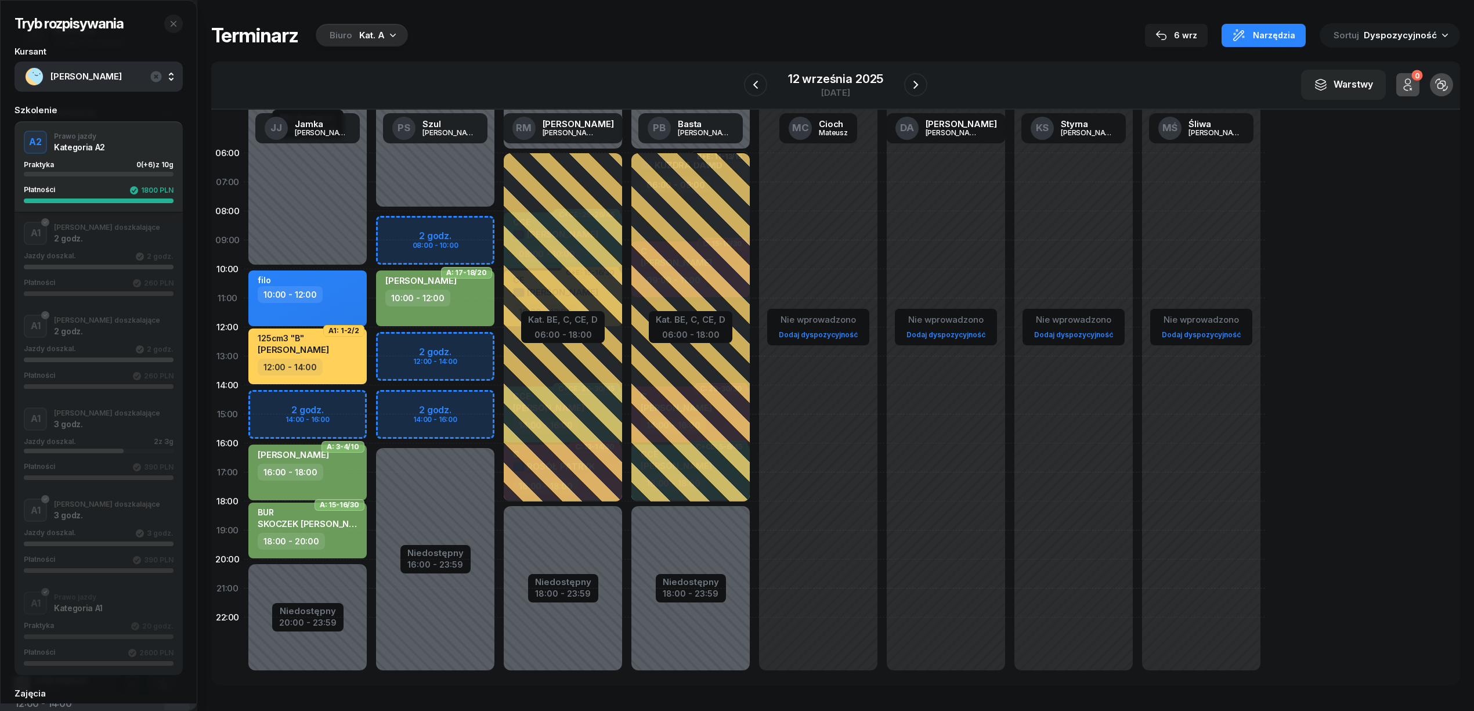
click at [346, 403] on div "Niedostępny 00:00 - 10:00 Niedostępny 20:00 - 23:59 2 godz. 14:00 - 16:00 filo …" at bounding box center [308, 414] width 128 height 551
select select "14"
select select "16"
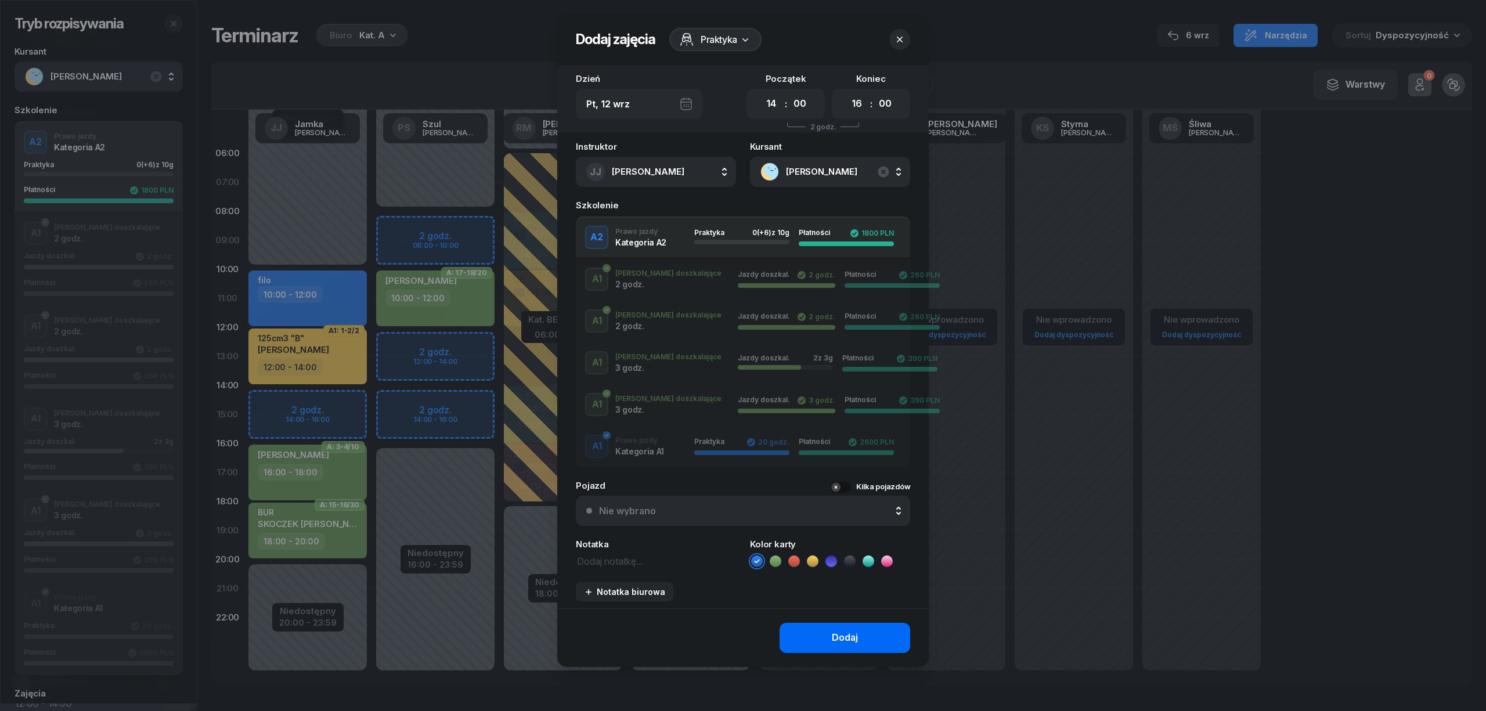
click at [830, 634] on button "Dodaj" at bounding box center [844, 638] width 131 height 30
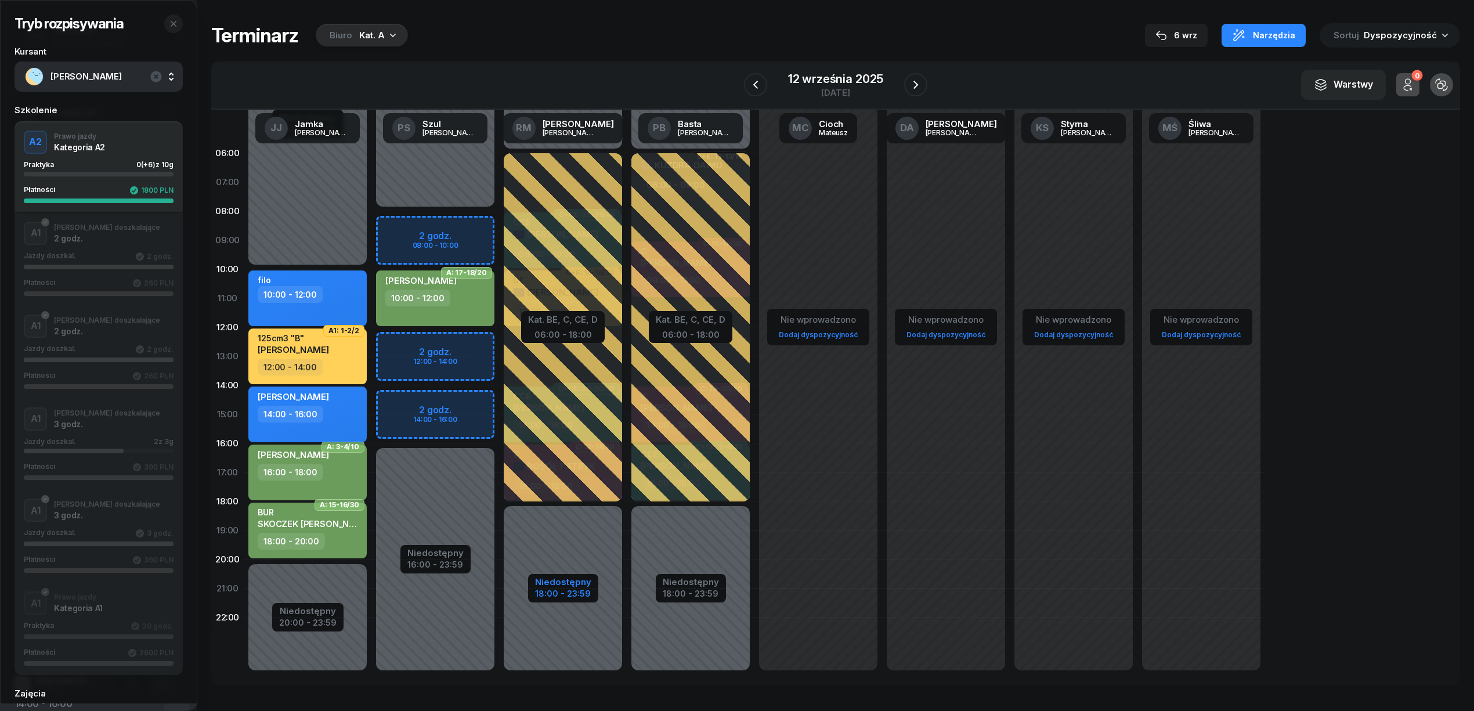
scroll to position [103, 0]
click at [361, 400] on div "MATEUSZ SWÓŁ 14:00 - 16:00" at bounding box center [307, 414] width 118 height 56
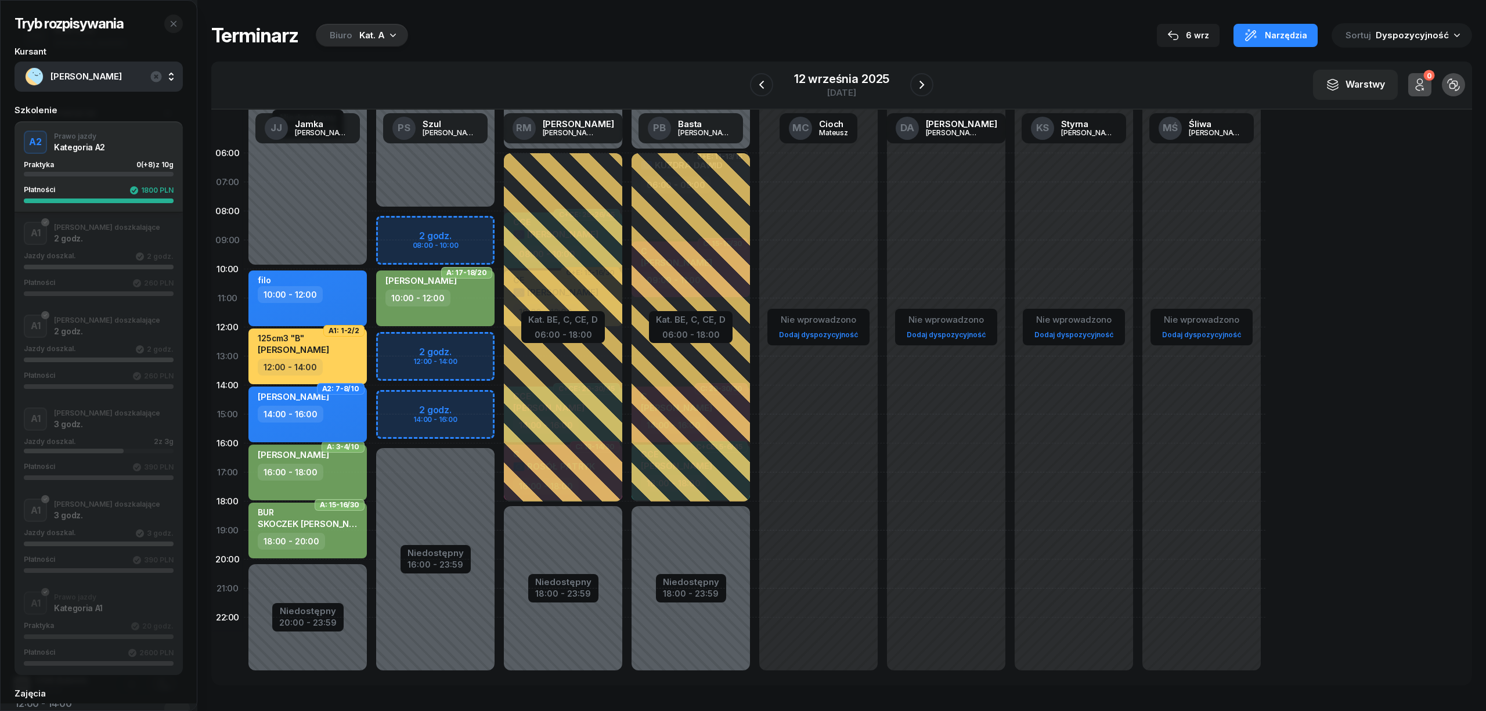
select select "14"
select select "16"
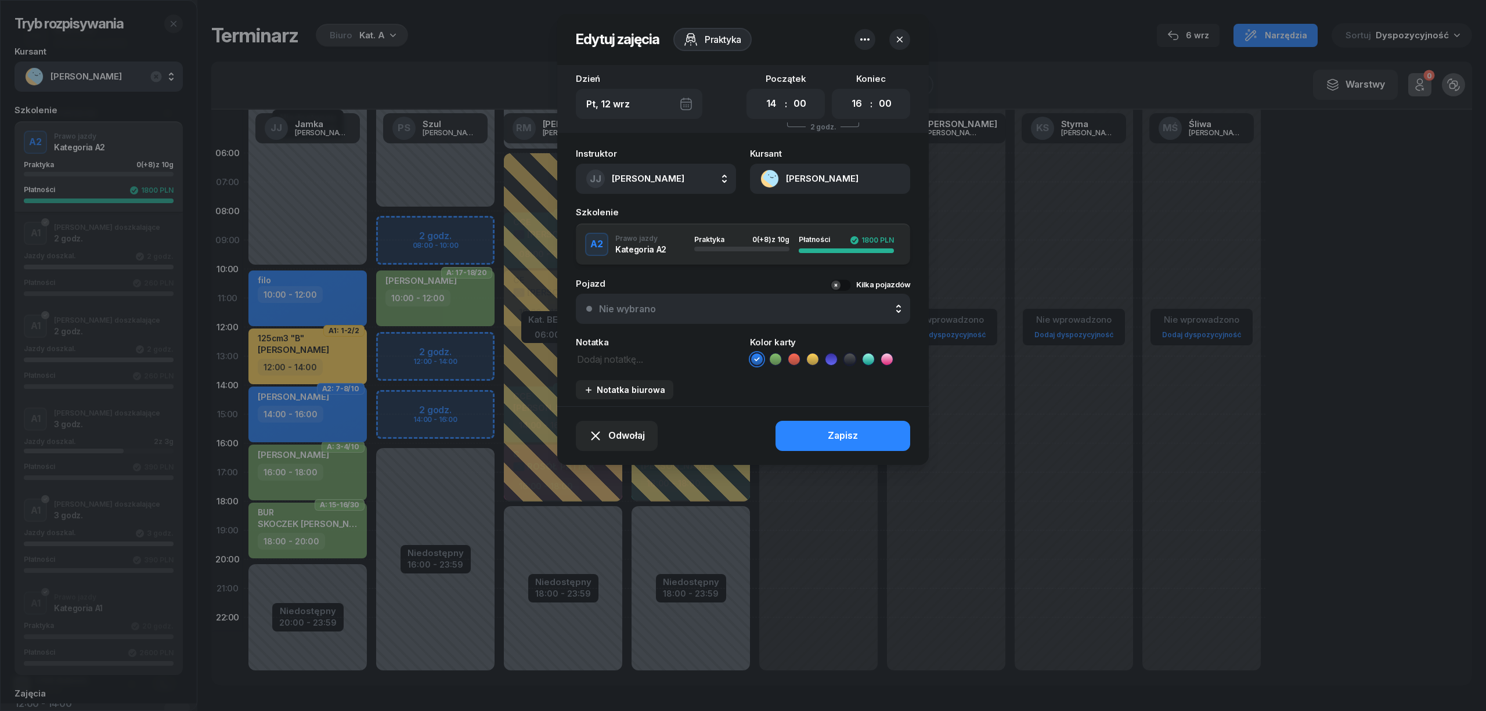
click at [878, 34] on div at bounding box center [882, 39] width 56 height 21
click at [869, 34] on icon "button" at bounding box center [865, 39] width 14 height 14
click at [832, 70] on link "Usuń" at bounding box center [859, 75] width 152 height 29
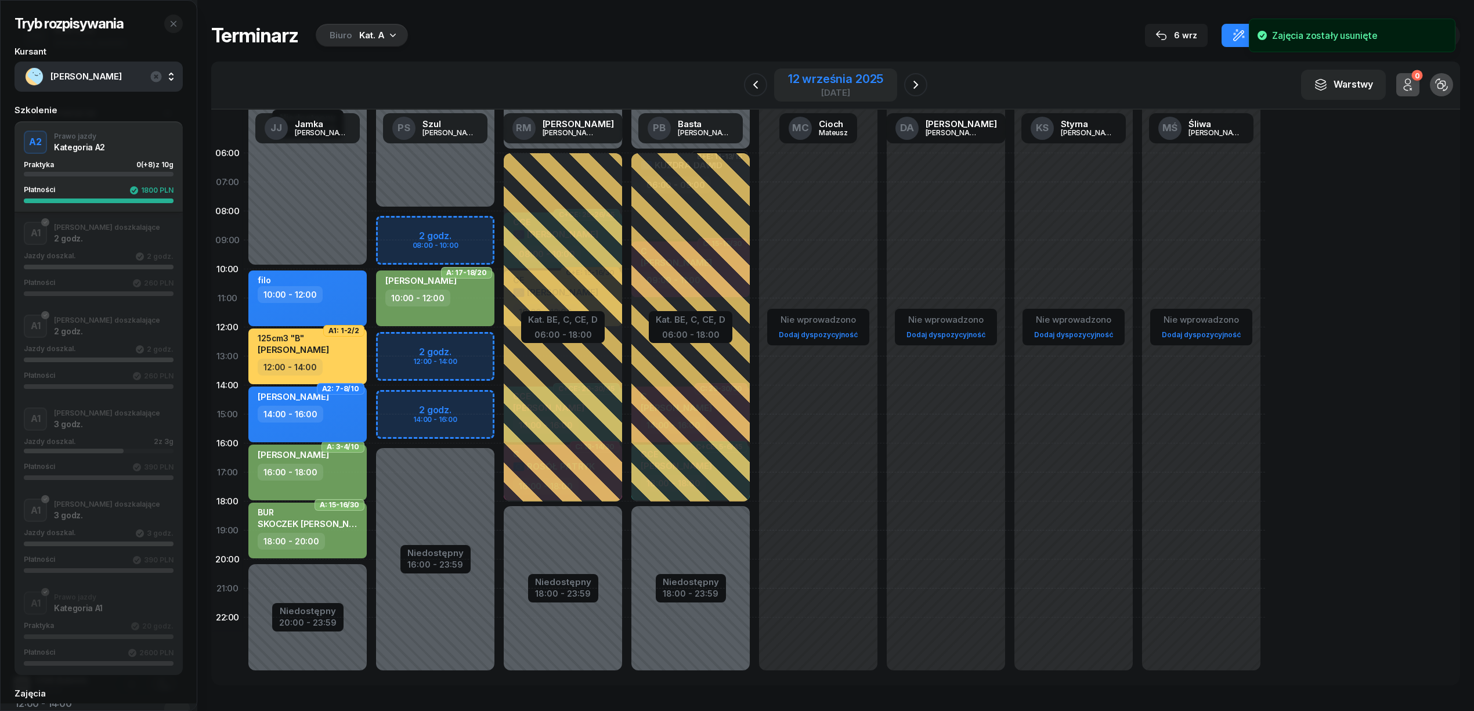
scroll to position [31, 0]
click at [421, 346] on div "Niedostępny 00:00 - 08:00 Niedostępny 16:00 - 23:59 2 godz. 08:00 - 10:00 2 god…" at bounding box center [435, 414] width 128 height 551
select select "12"
select select "14"
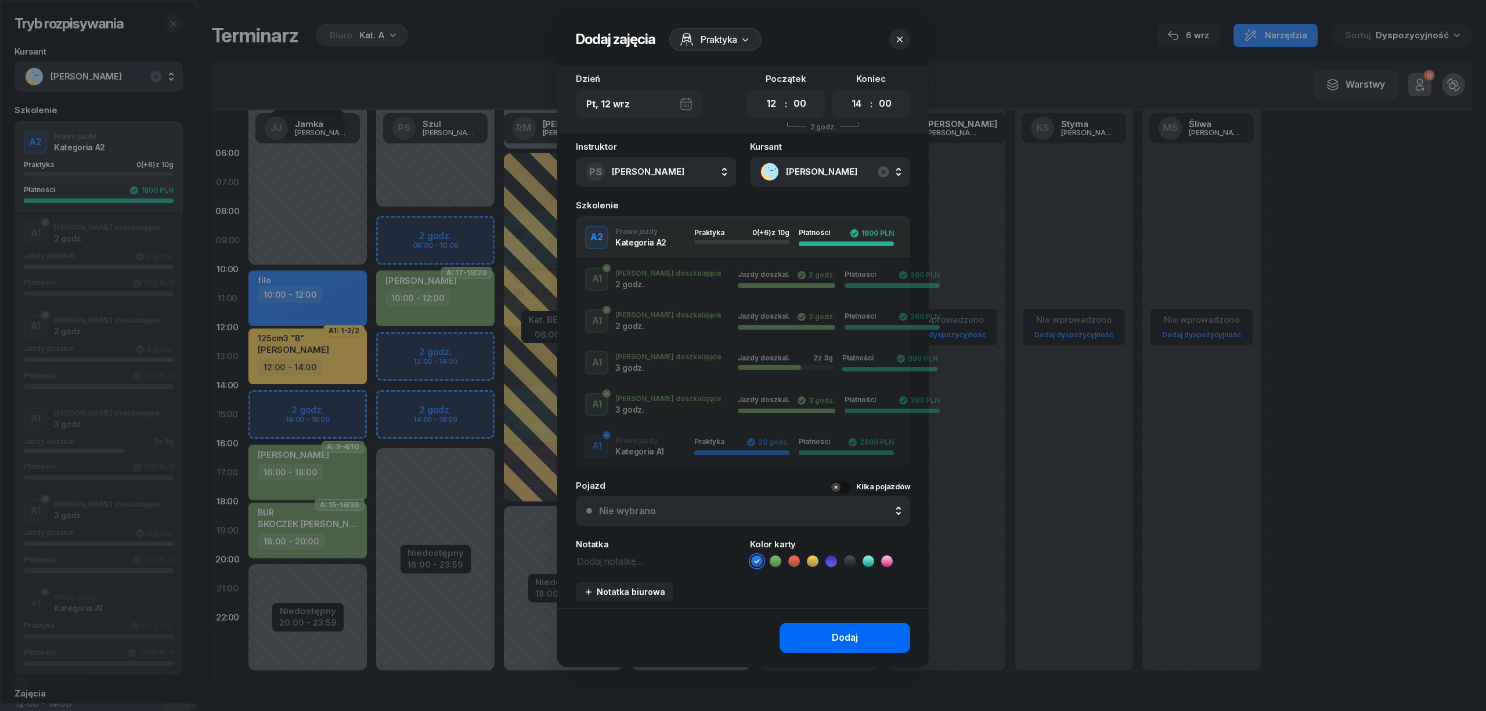
click at [797, 629] on button "Dodaj" at bounding box center [844, 638] width 131 height 30
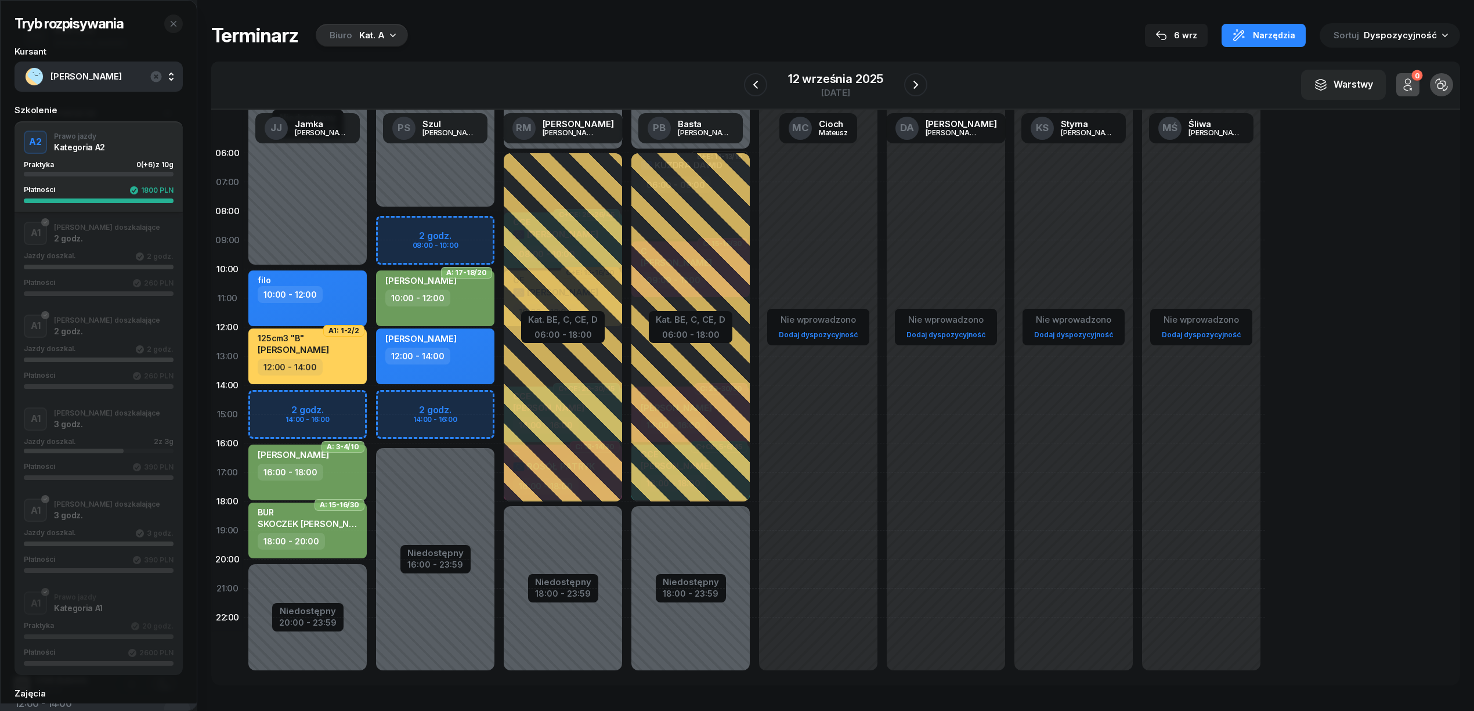
scroll to position [103, 0]
click at [922, 86] on icon "button" at bounding box center [916, 85] width 14 height 14
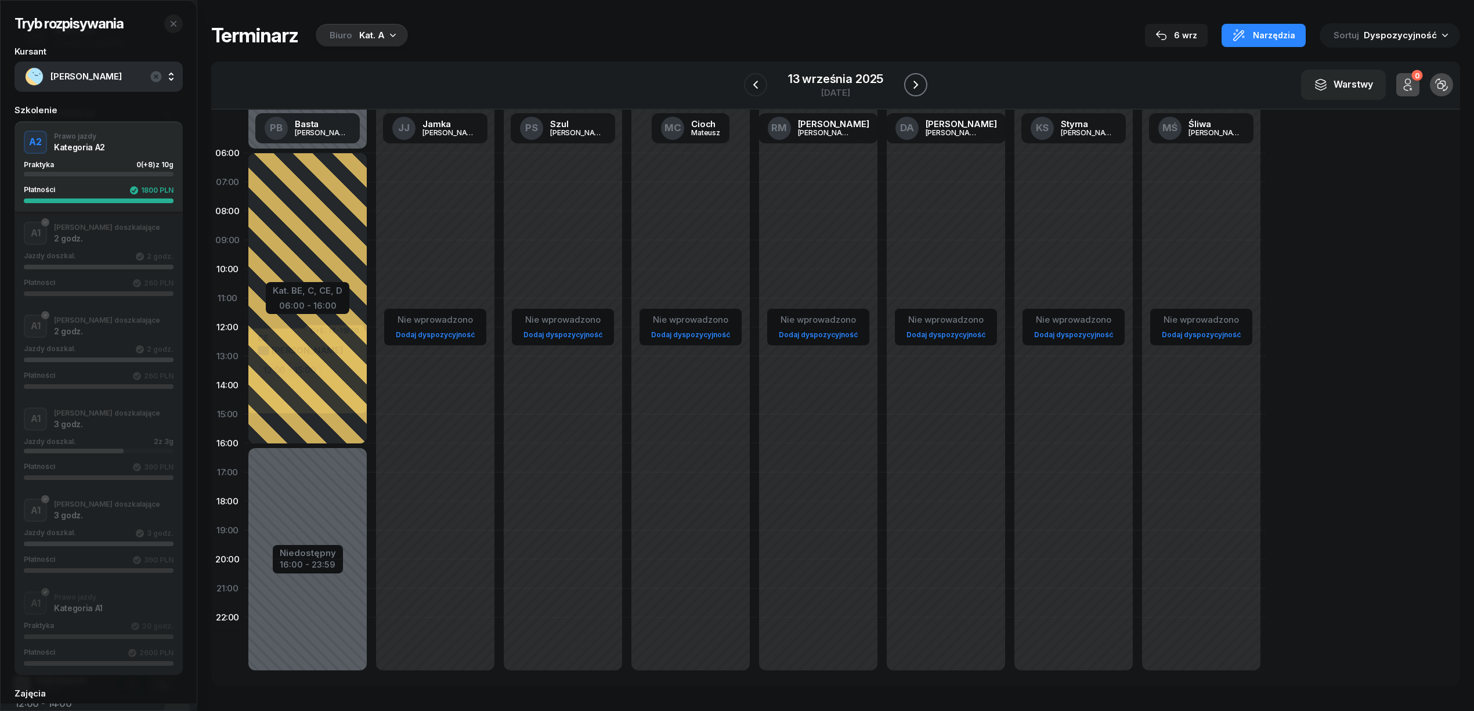
click at [922, 86] on icon "button" at bounding box center [916, 85] width 14 height 14
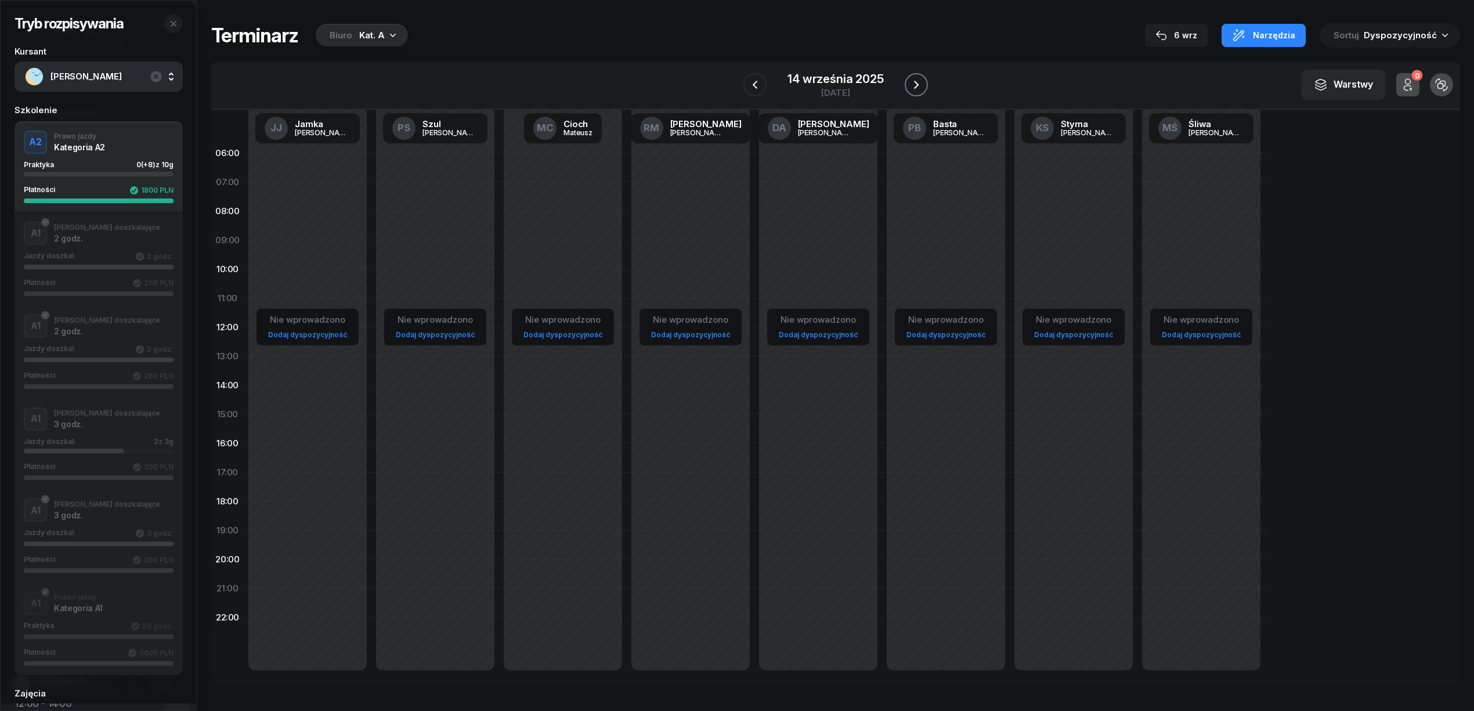
click at [922, 86] on icon "button" at bounding box center [916, 85] width 14 height 14
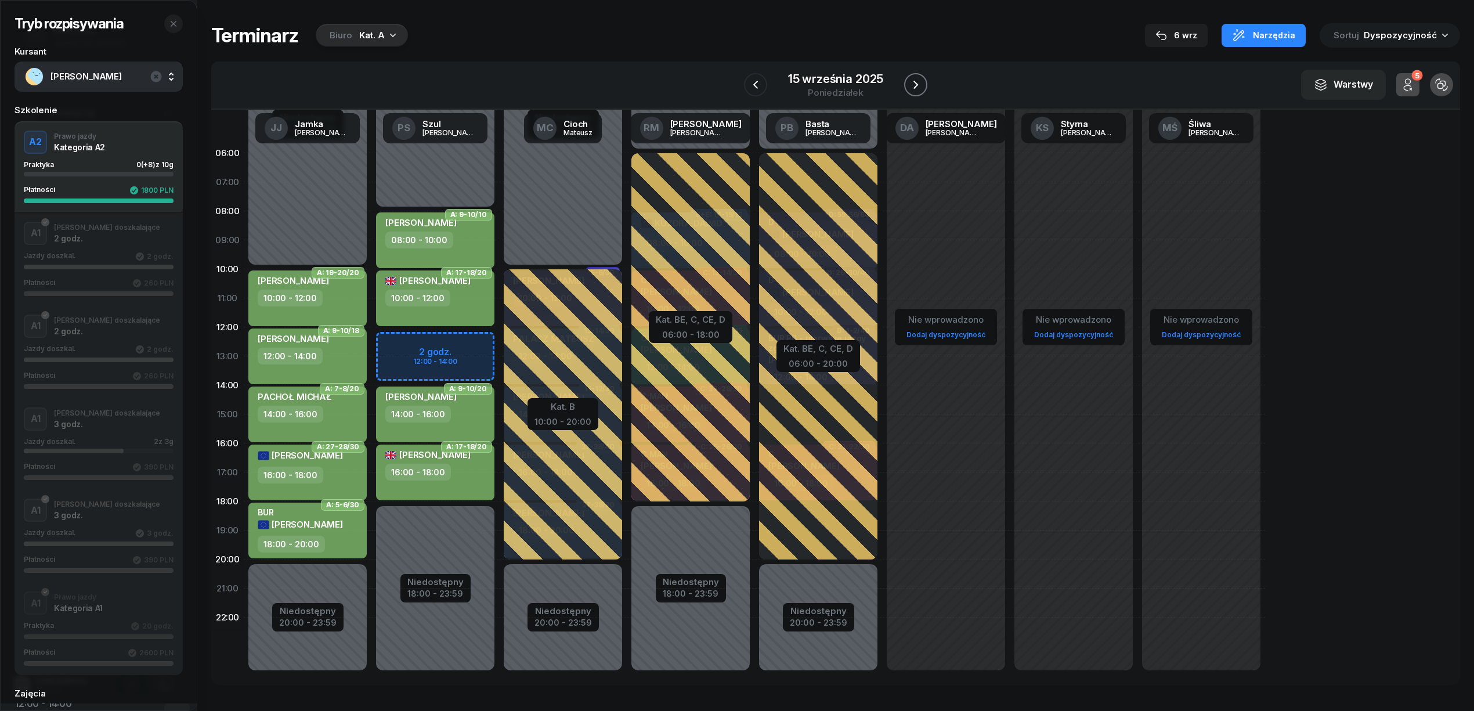
click at [920, 86] on icon "button" at bounding box center [916, 85] width 14 height 14
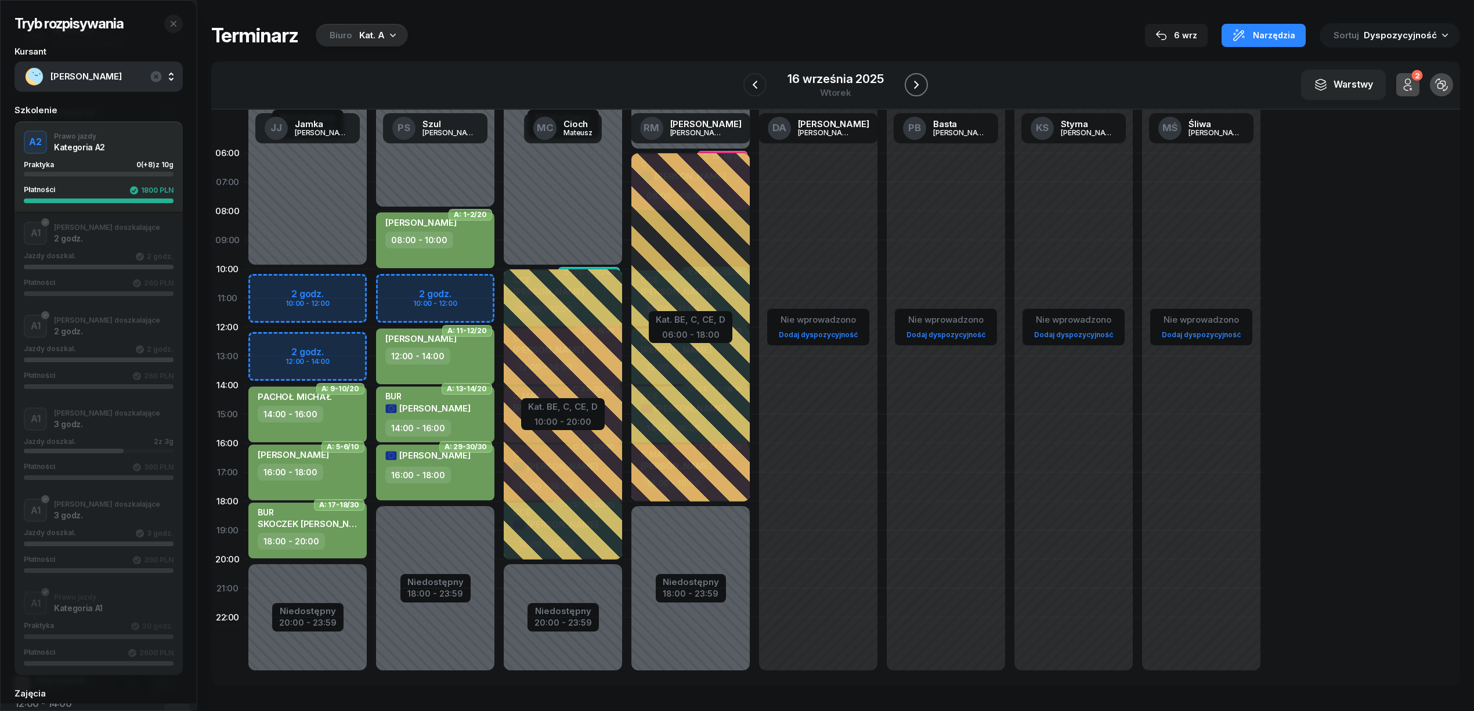
click at [920, 86] on icon "button" at bounding box center [916, 85] width 14 height 14
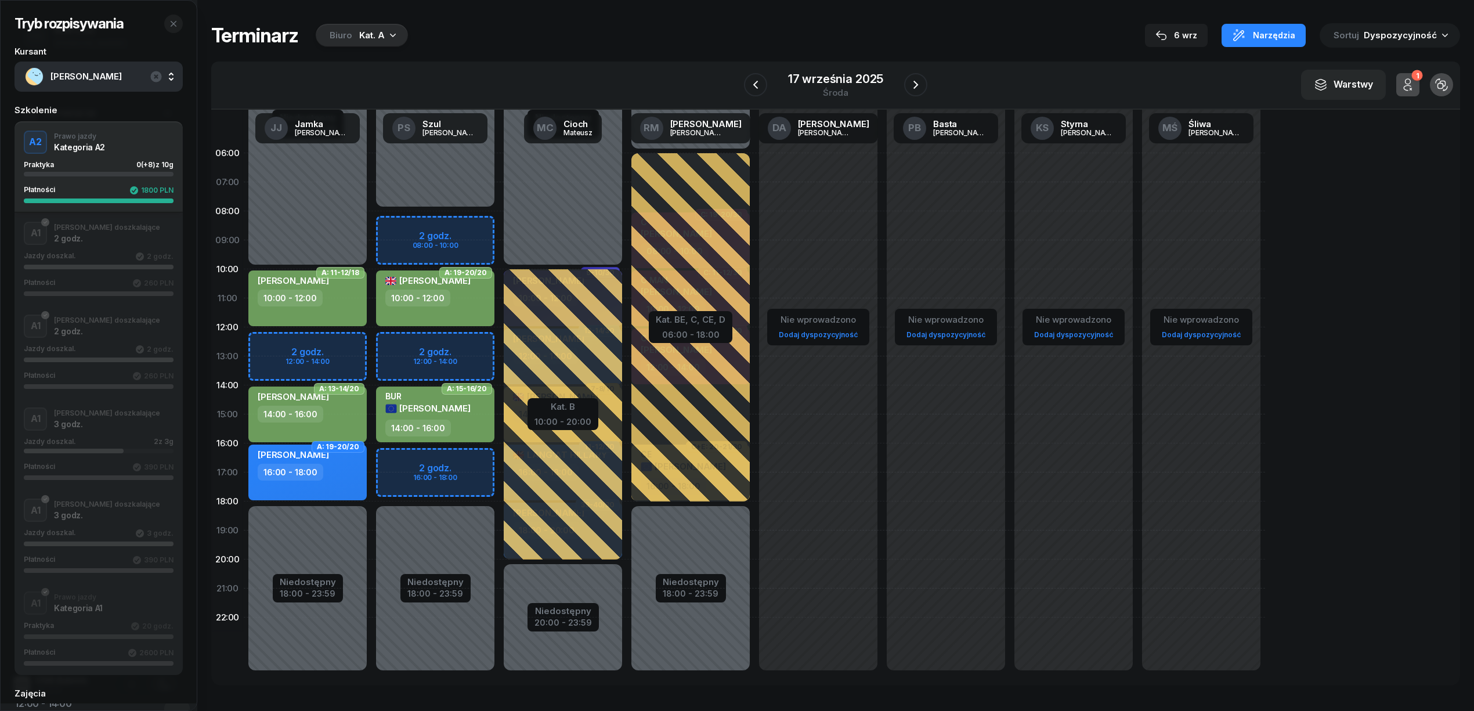
click at [483, 461] on div "Niedostępny 00:00 - 08:00 Niedostępny 18:00 - 23:59 2 godz. 08:00 - 10:00 2 god…" at bounding box center [435, 414] width 128 height 551
select select "16"
select select "18"
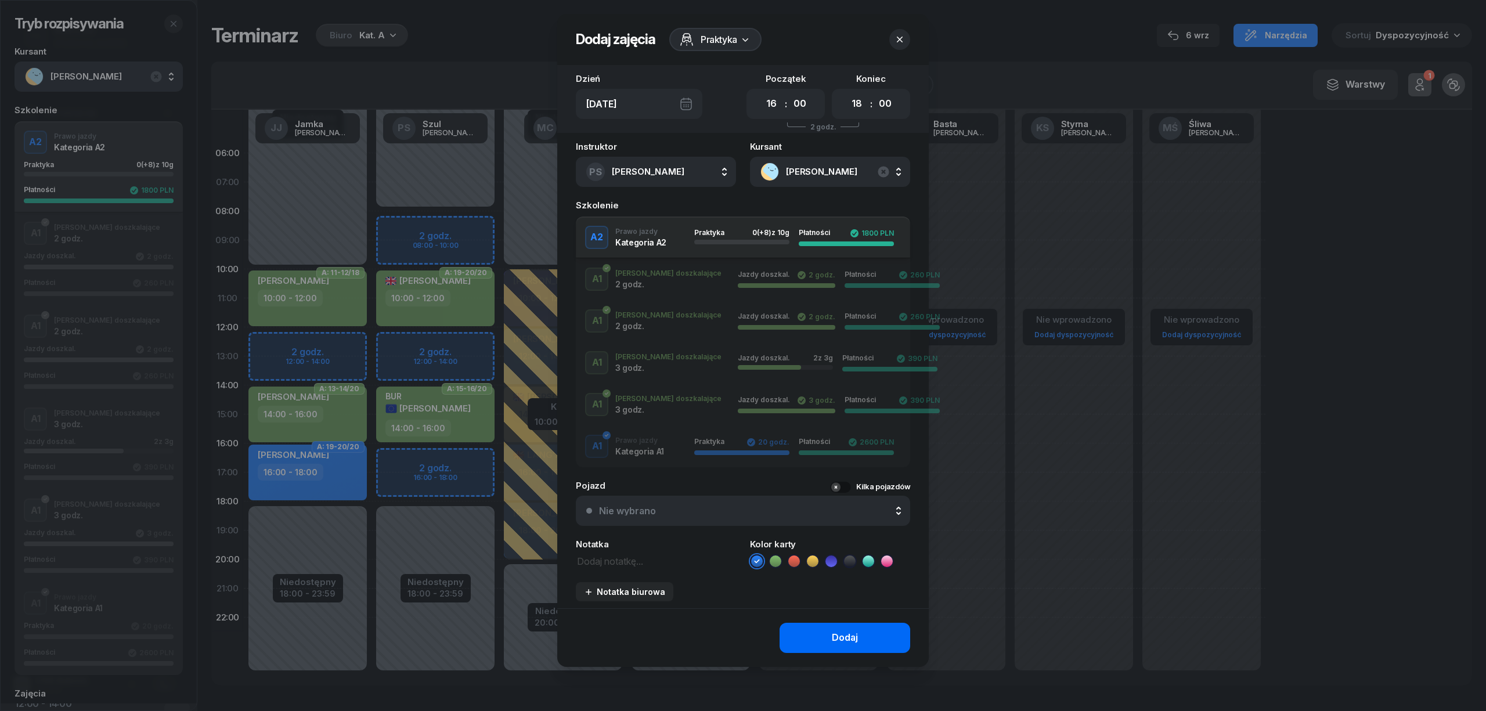
click at [821, 623] on button "Dodaj" at bounding box center [844, 638] width 131 height 30
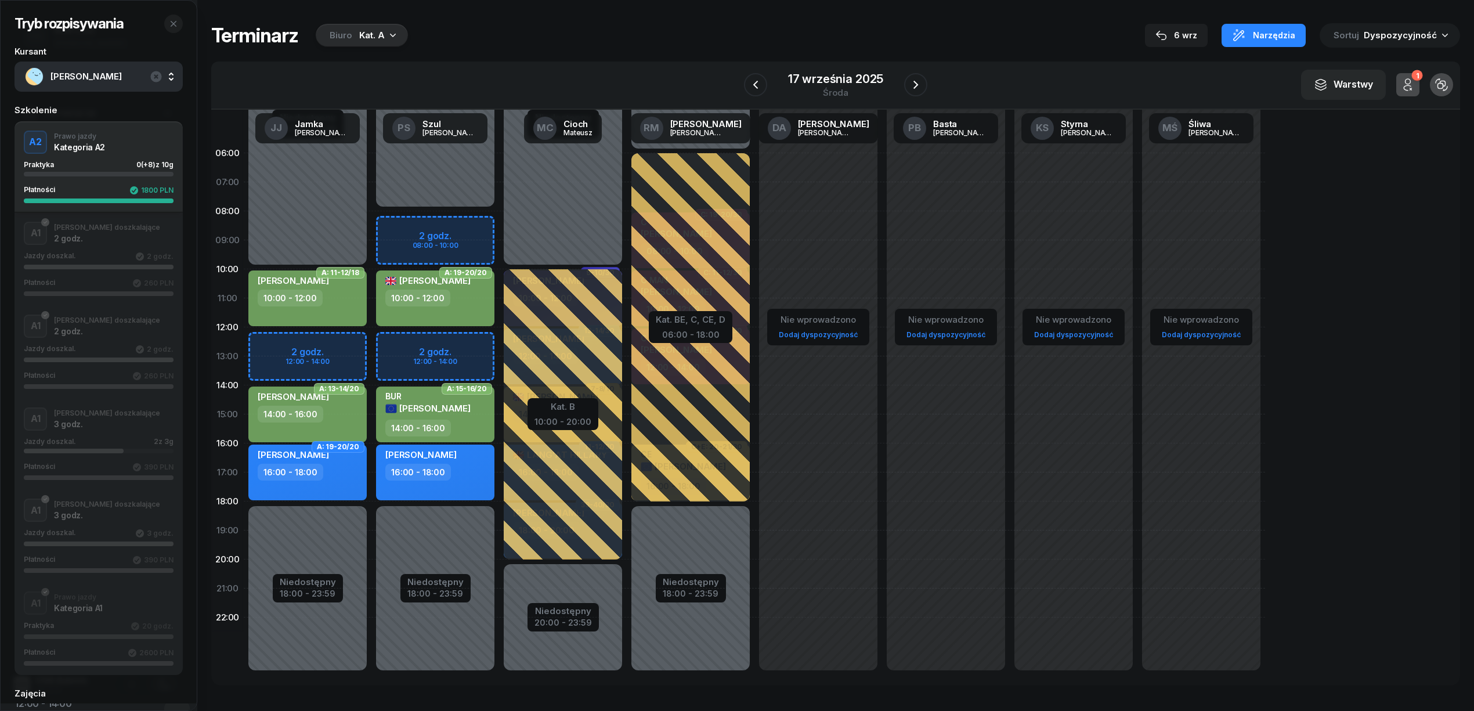
scroll to position [176, 0]
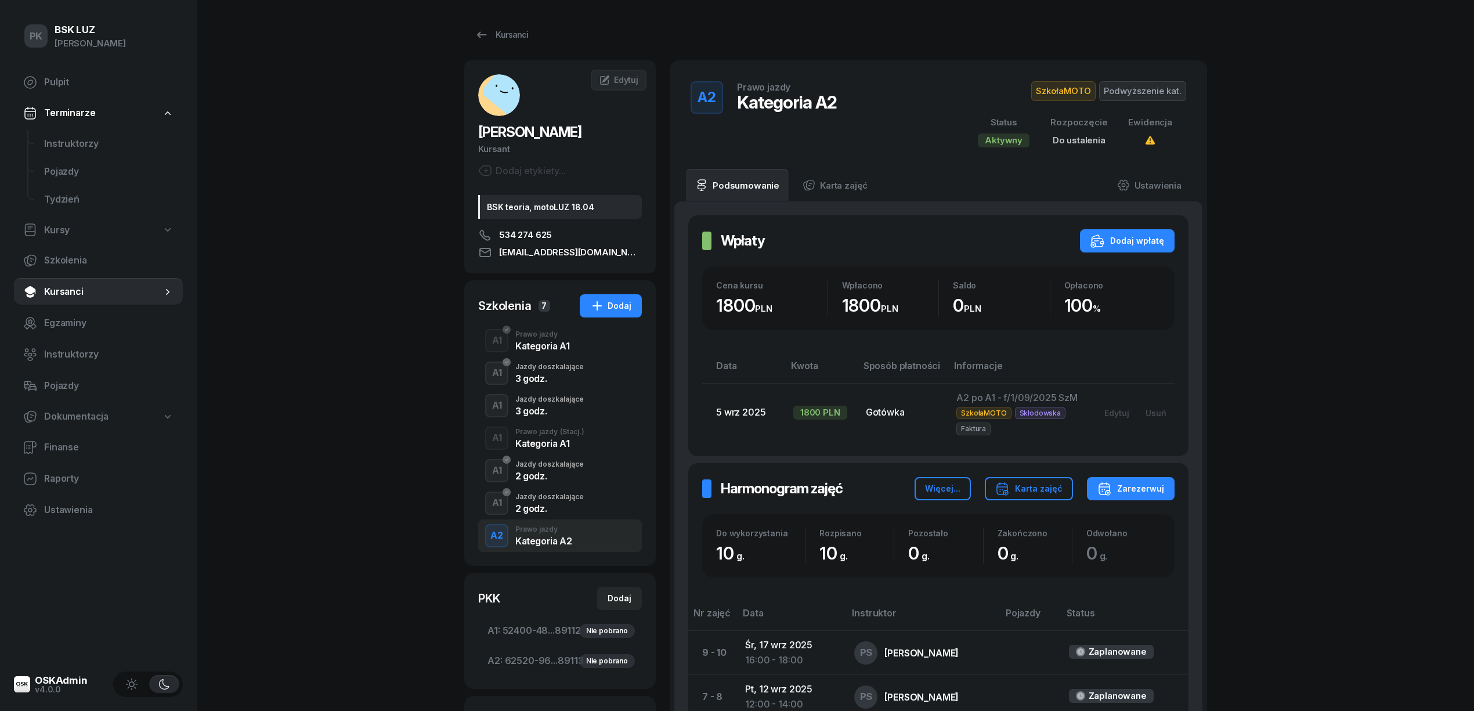
scroll to position [288, 0]
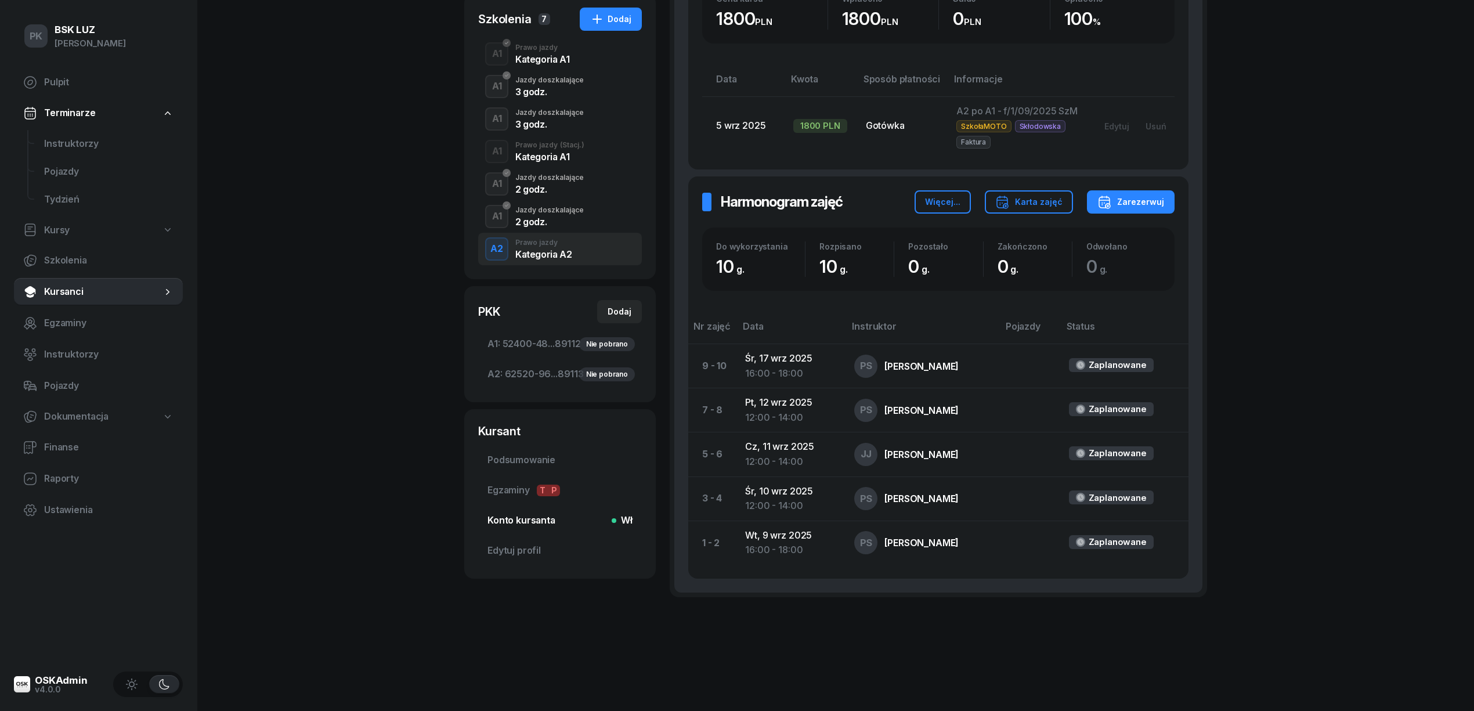
click at [571, 513] on span "Konto kursanta Wł" at bounding box center [559, 520] width 145 height 15
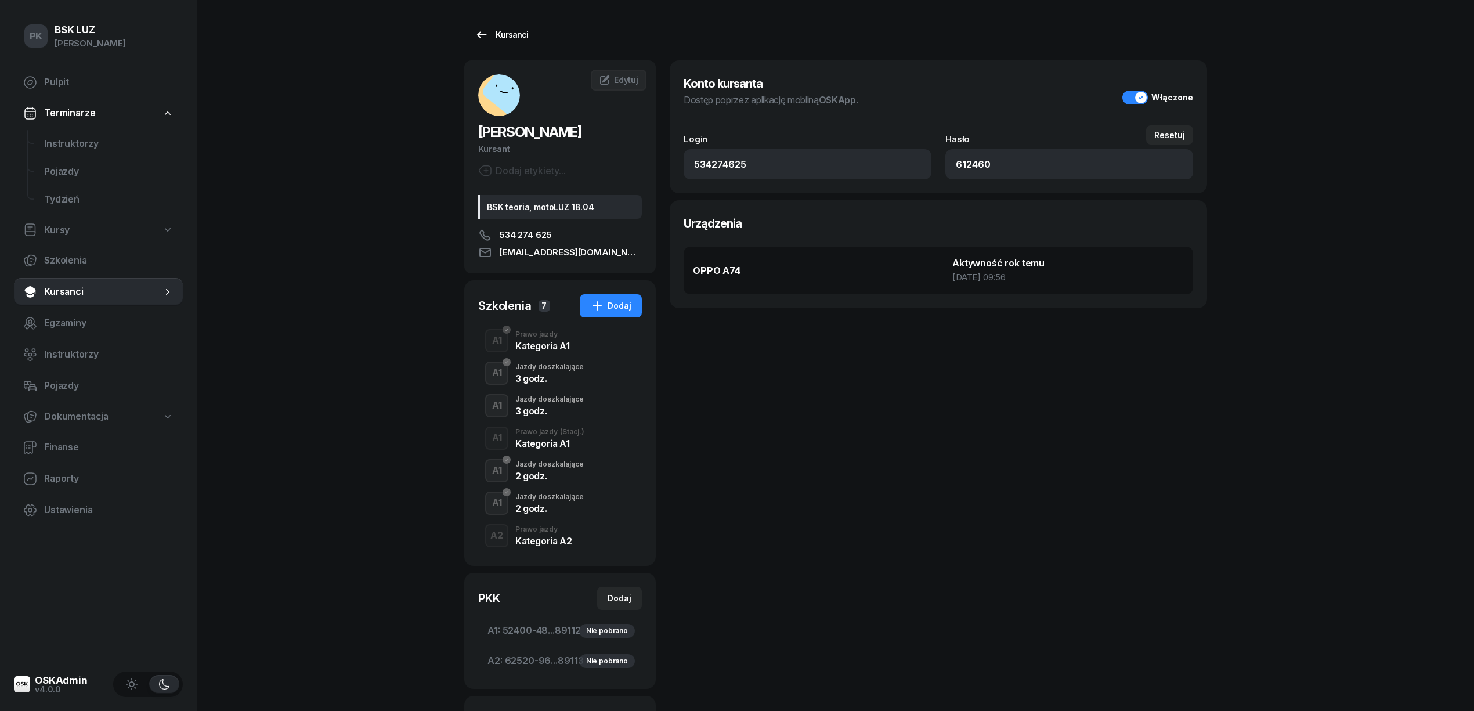
click at [514, 36] on div "Kursanci" at bounding box center [501, 35] width 53 height 14
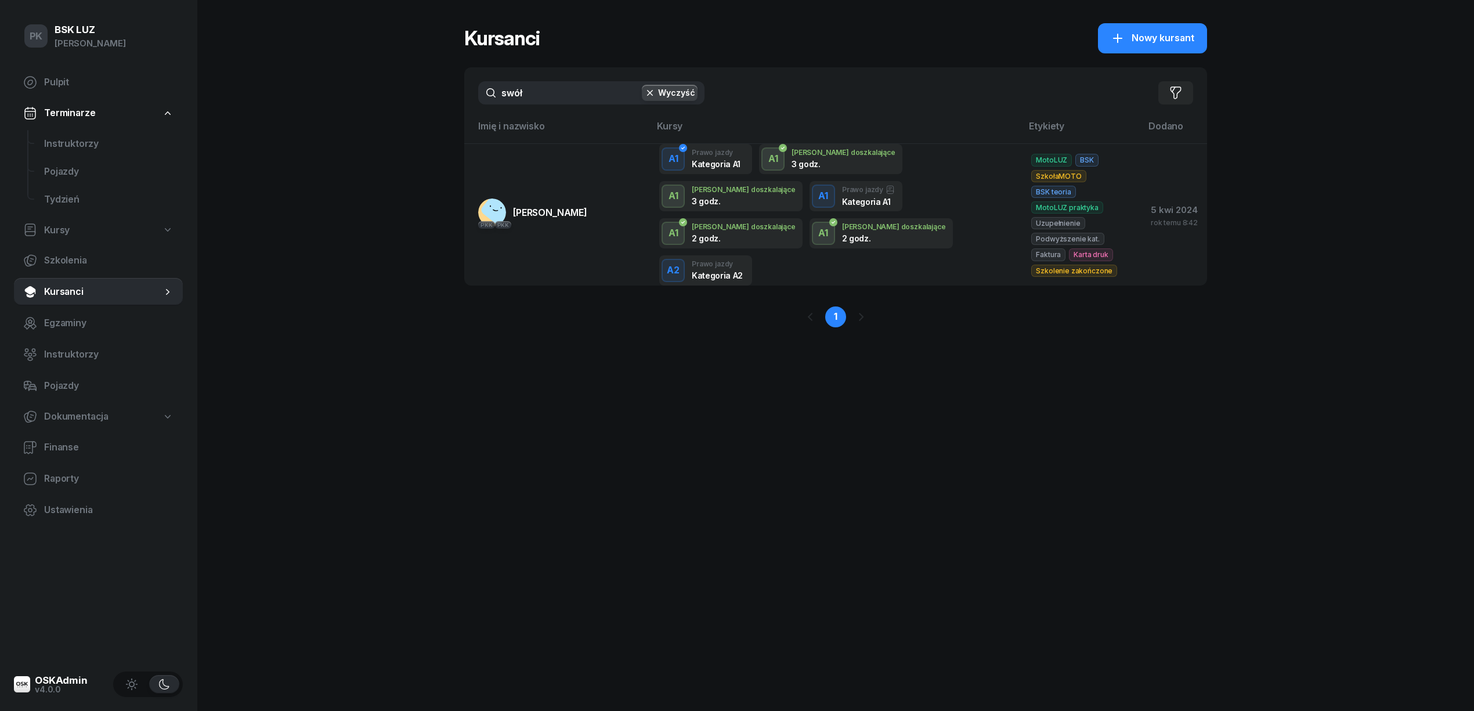
drag, startPoint x: 523, startPoint y: 92, endPoint x: 429, endPoint y: 100, distance: 93.8
click at [429, 100] on div "PK BSK LUZ Piotr Klimek Pulpit Terminarze Instruktorzy Pojazdy Tydzień Kursy Sz…" at bounding box center [737, 355] width 1474 height 711
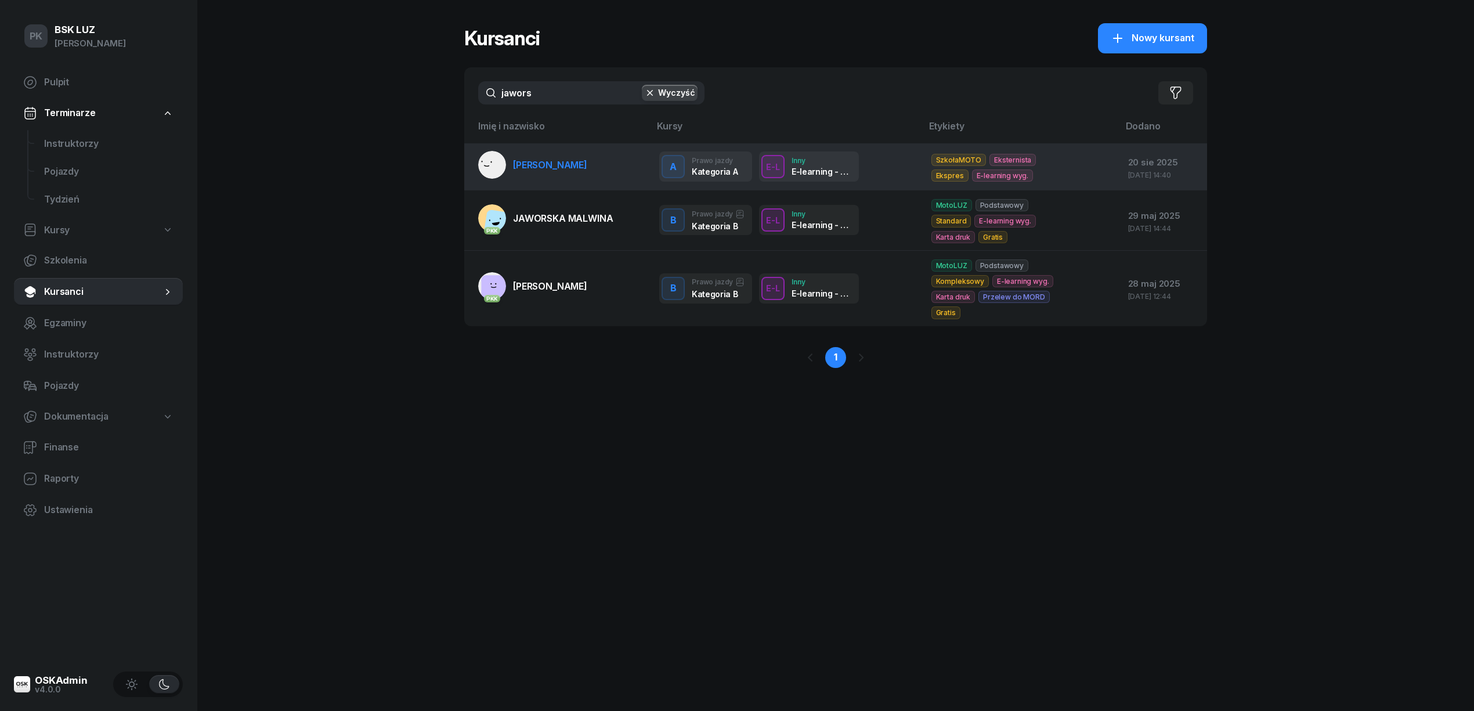
type input "jawors"
click at [523, 172] on link "JAWORSKI MACIEJ" at bounding box center [532, 165] width 109 height 28
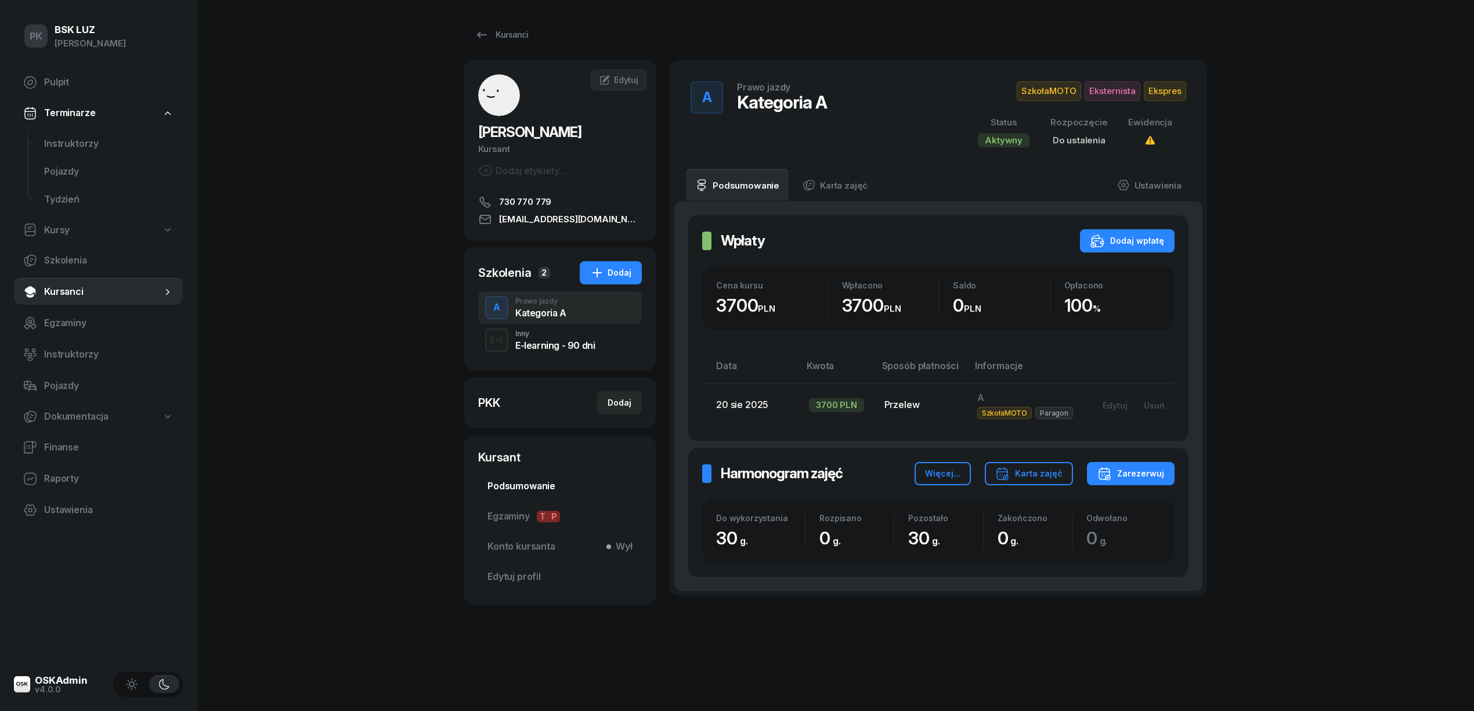
click at [528, 479] on span "Podsumowanie" at bounding box center [559, 486] width 145 height 15
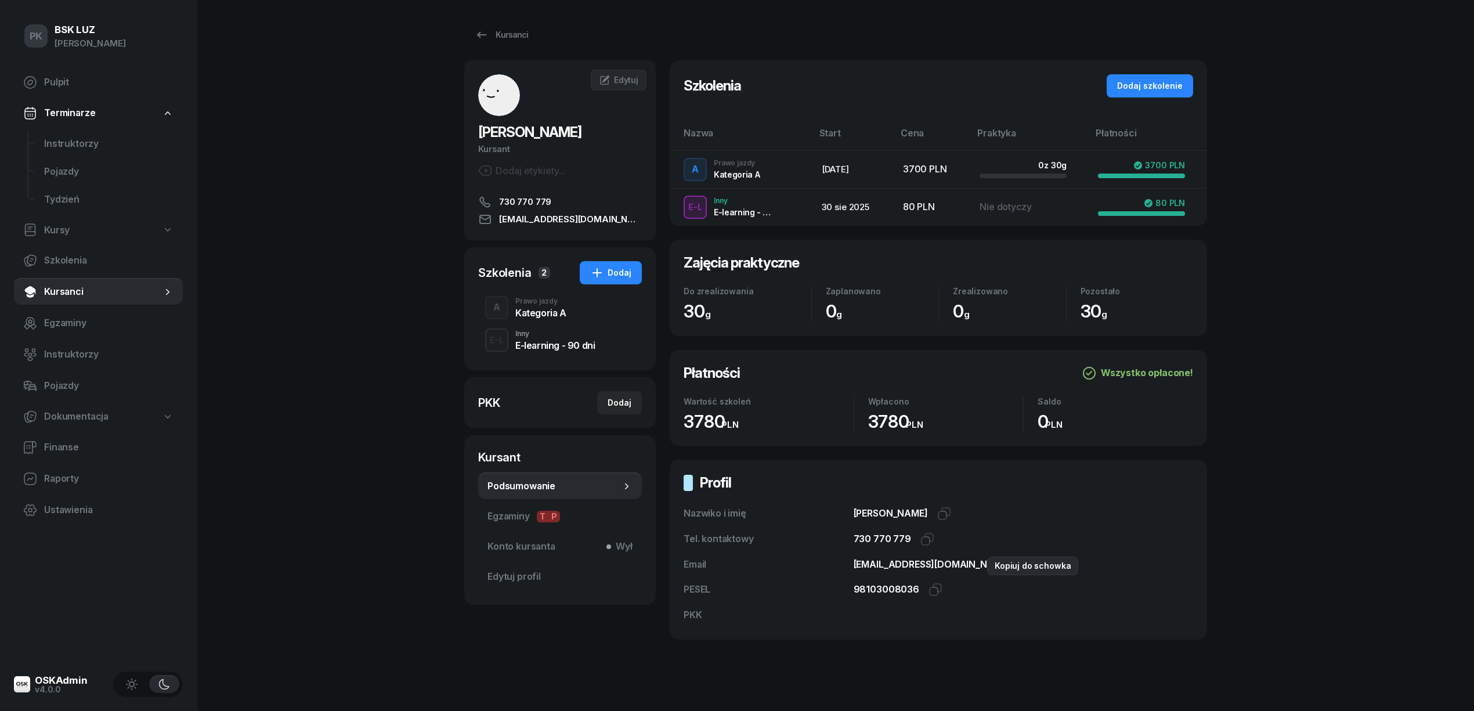
click at [1020, 566] on icon "button" at bounding box center [1027, 564] width 14 height 14
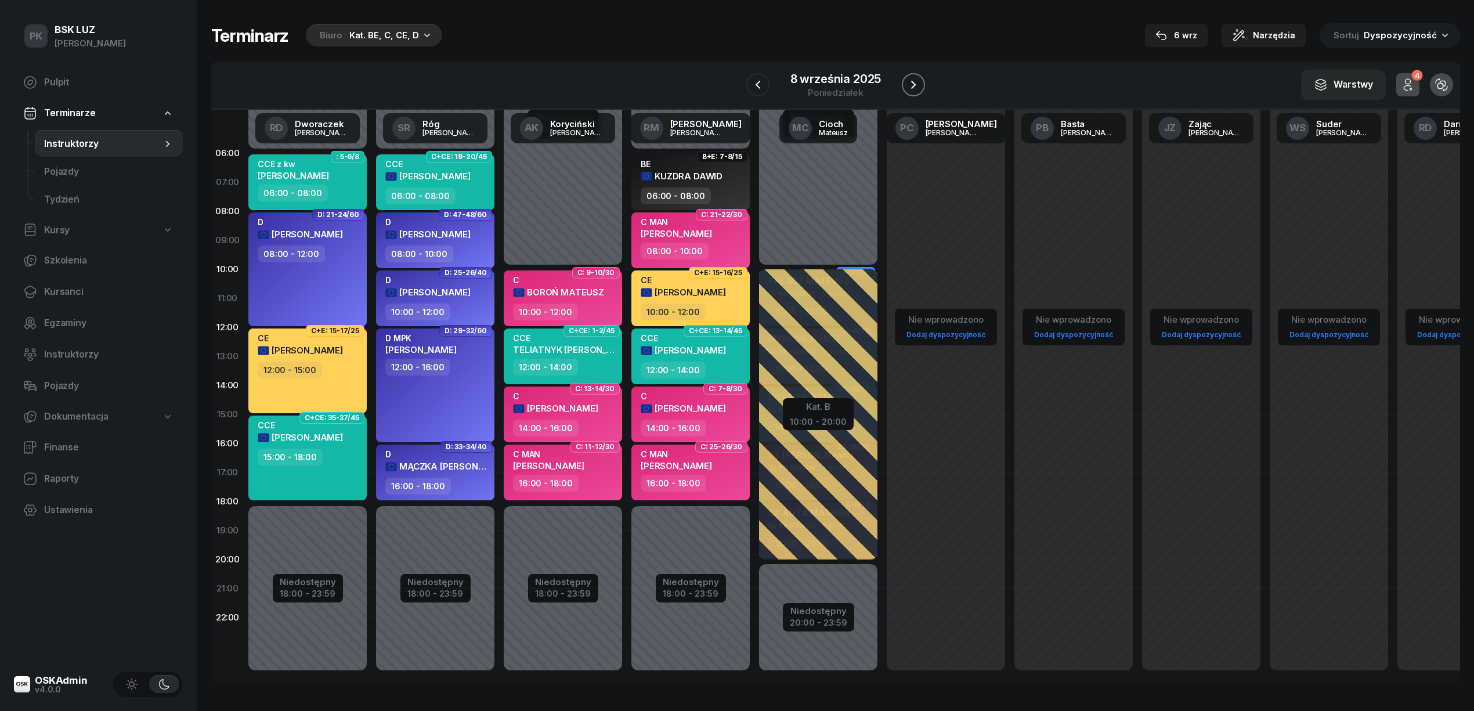
click at [910, 85] on icon "button" at bounding box center [913, 85] width 14 height 14
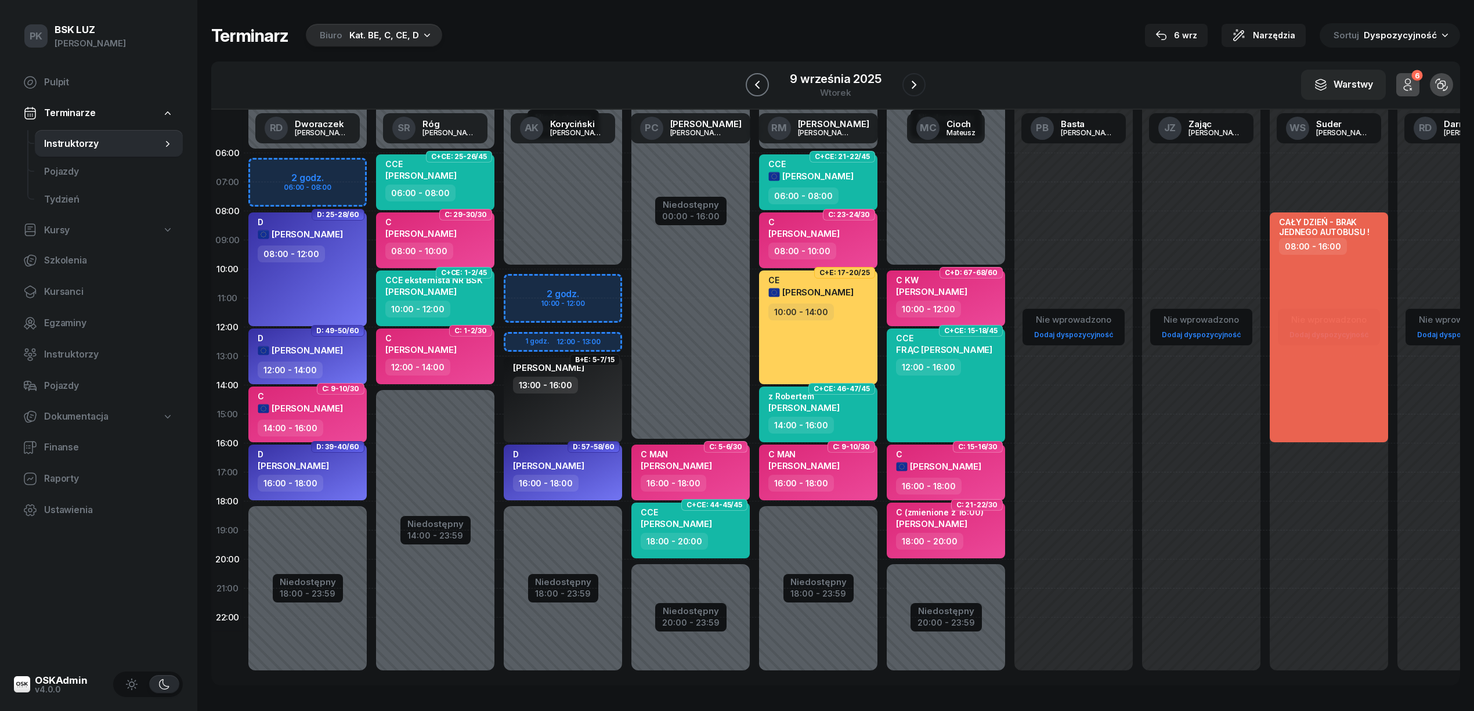
click at [758, 84] on icon "button" at bounding box center [757, 85] width 14 height 14
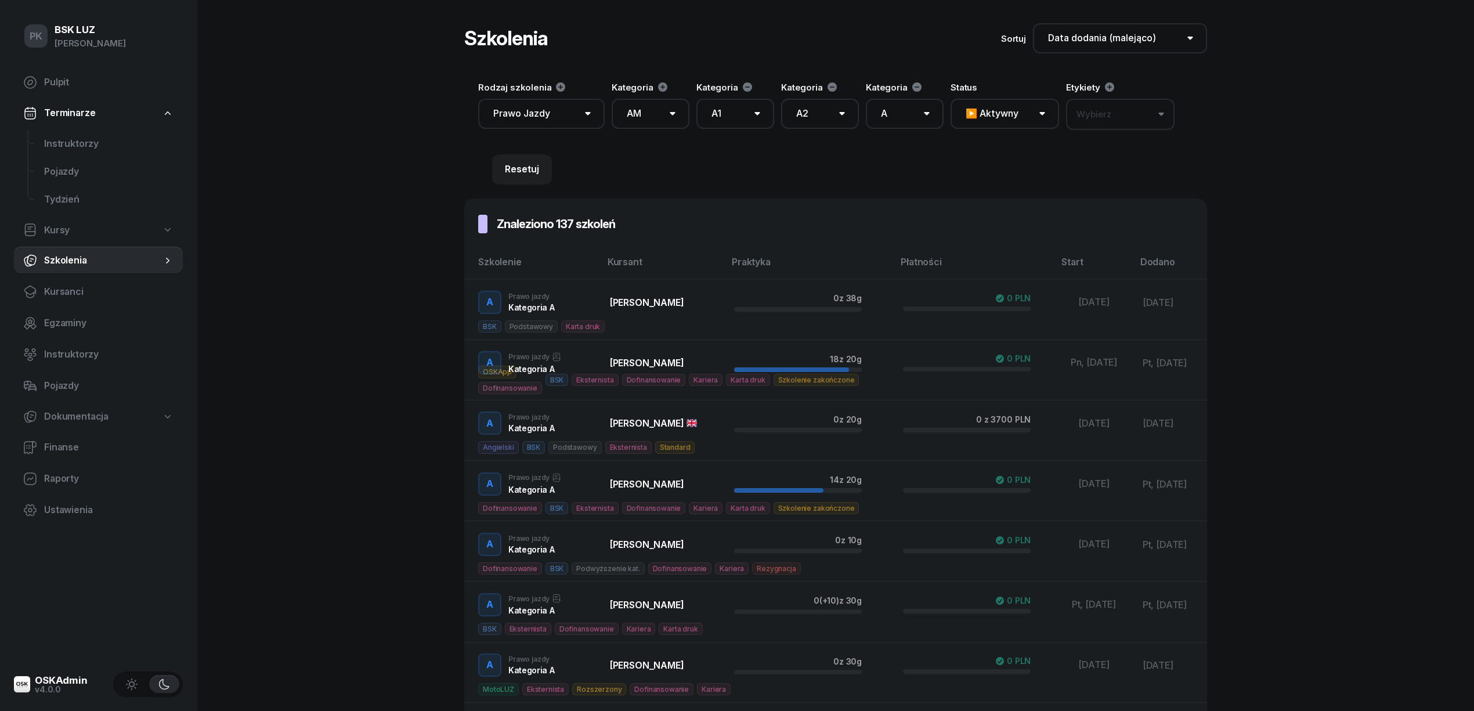
select select "createdAt-desc"
select select "100"
select select "AM"
select select "A1"
select select "A2"
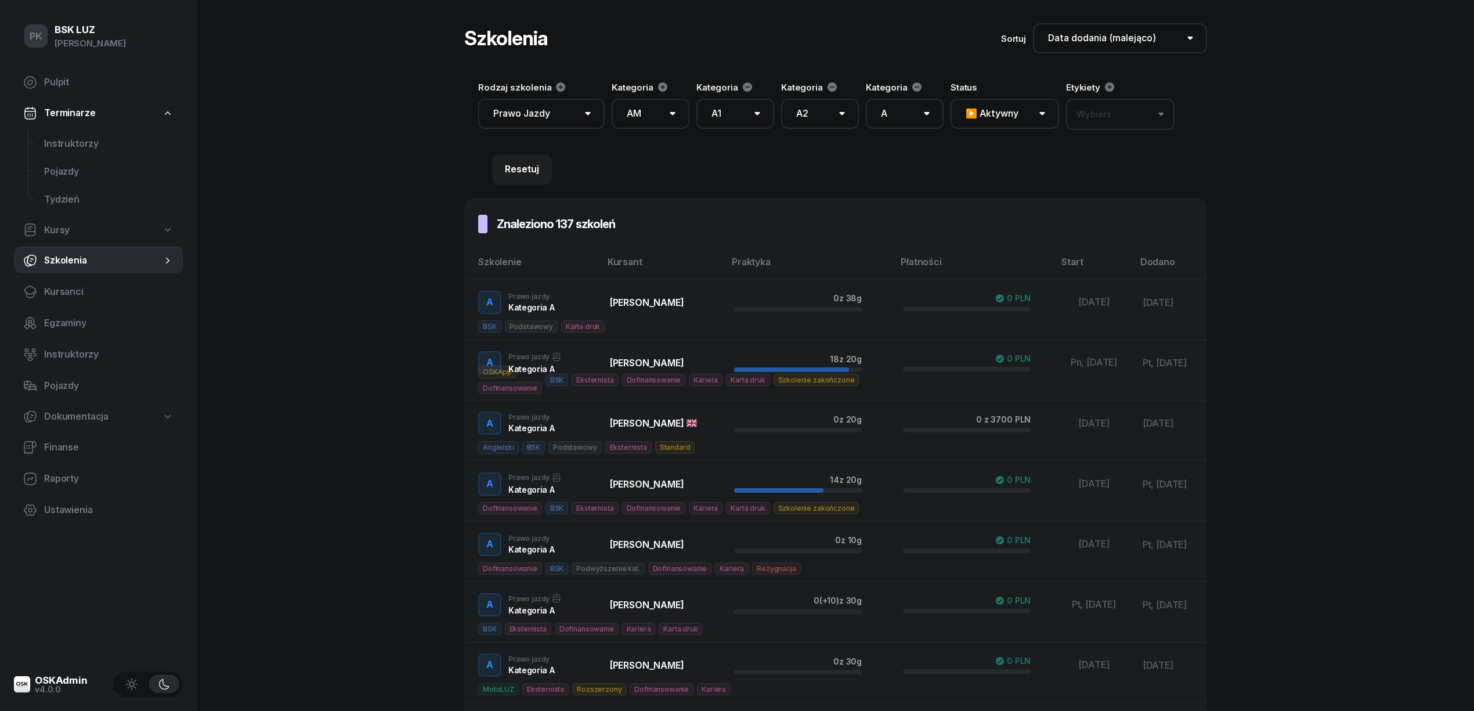
select select "A"
select select "200"
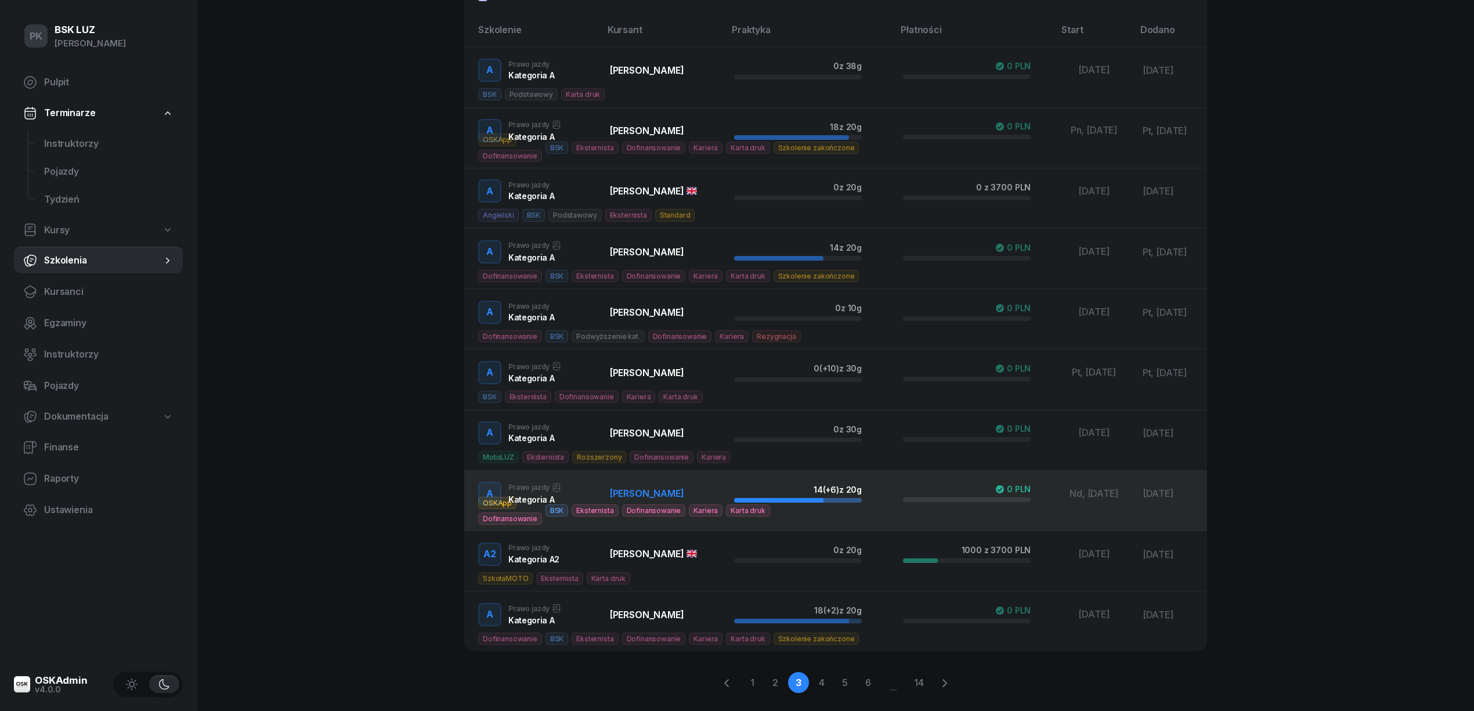
scroll to position [260, 0]
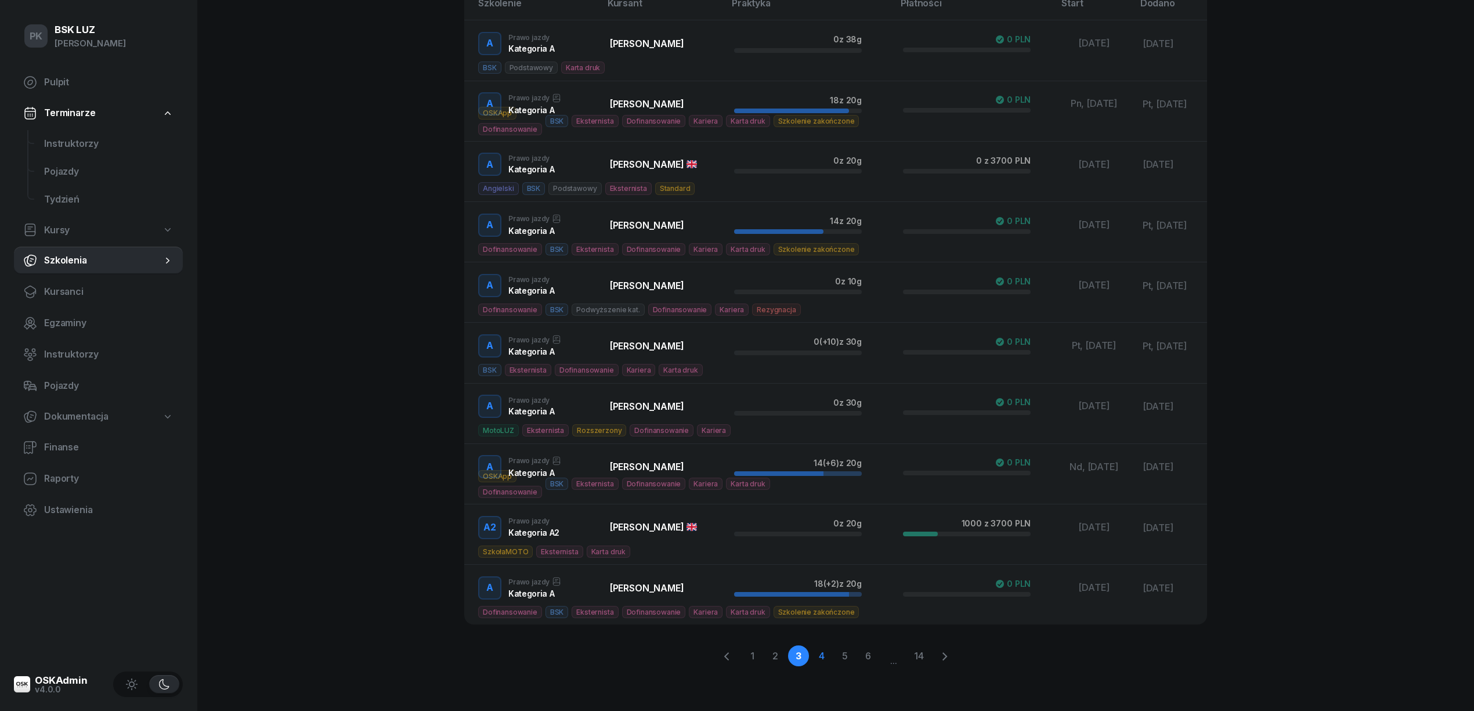
click at [822, 657] on link "4" at bounding box center [821, 655] width 21 height 21
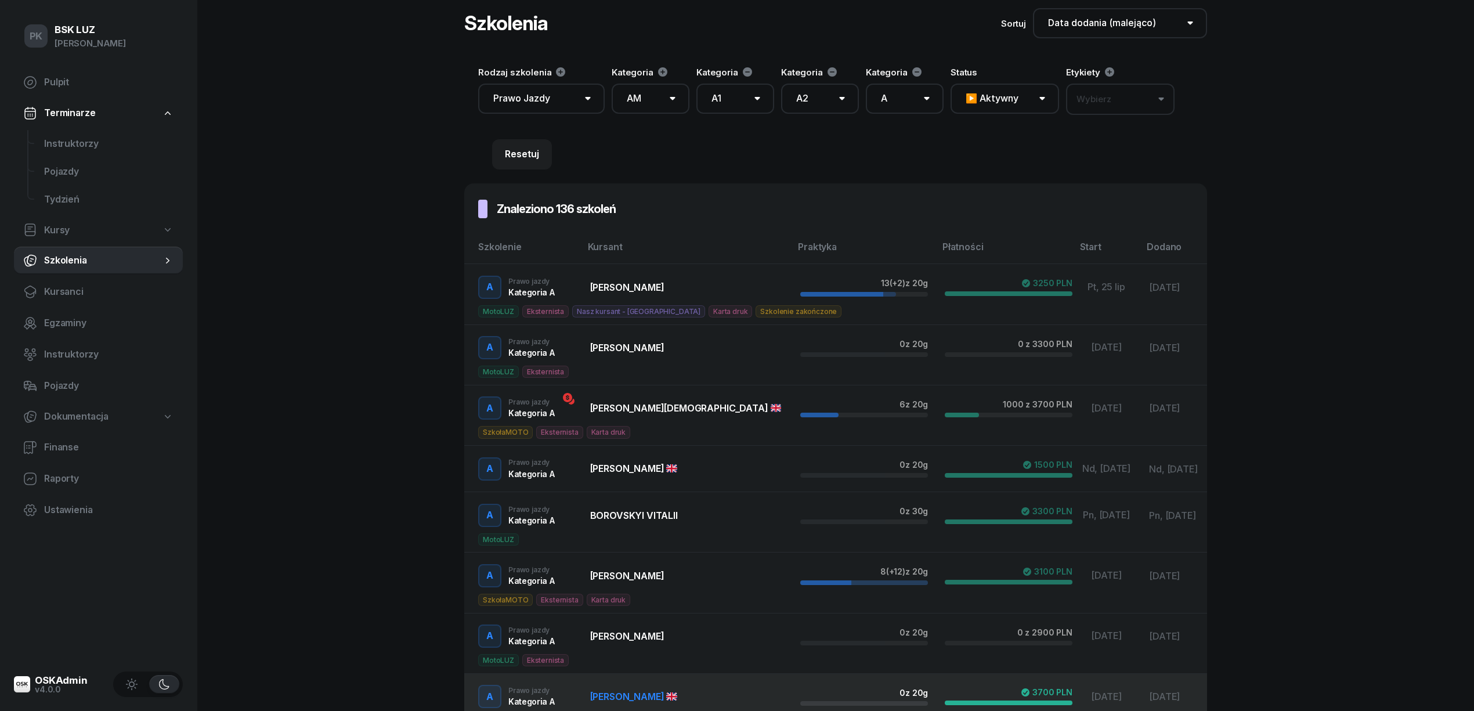
scroll to position [14, 0]
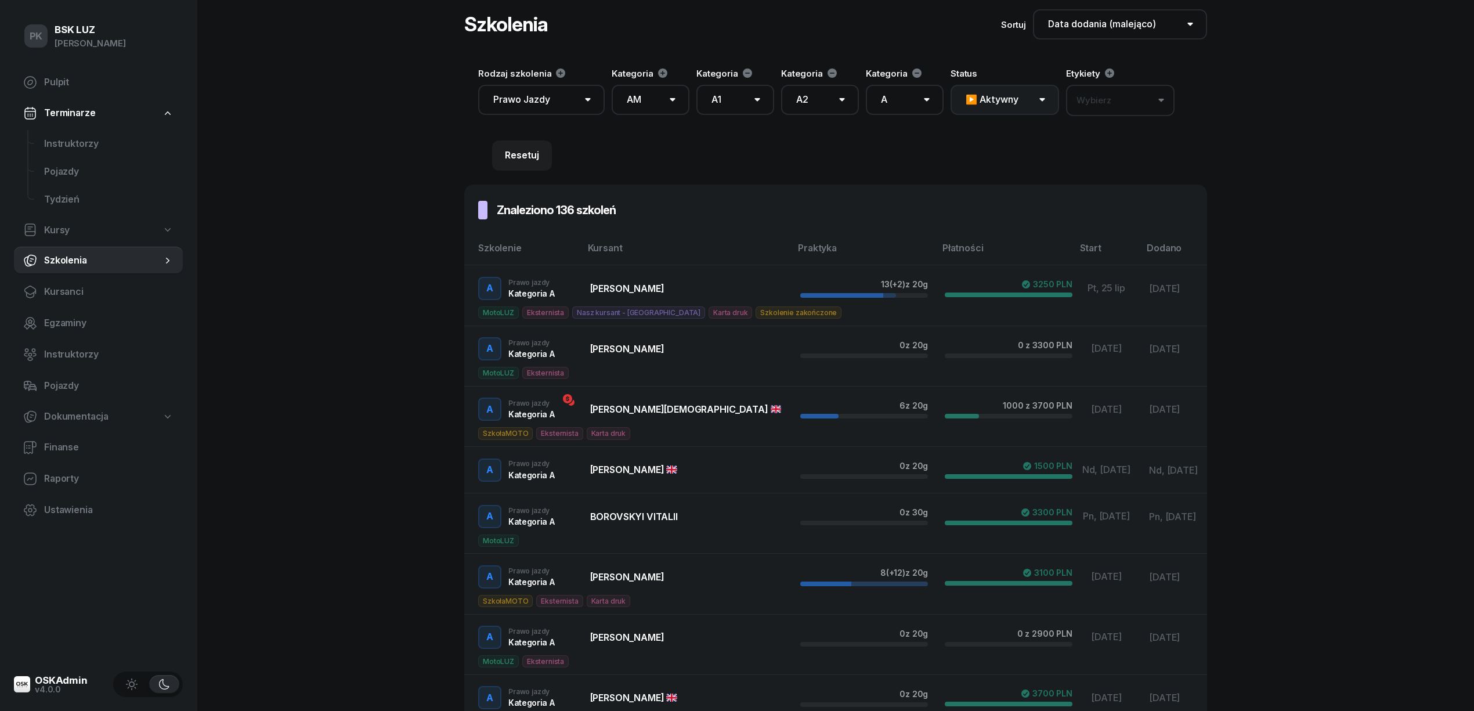
click at [1011, 96] on select "Dowolny ▶️ Aktywny ✅ Zakończony 💤 Wstrzymany ❌ Anulowany" at bounding box center [1005, 100] width 109 height 30
click at [1092, 101] on div "Wybierz" at bounding box center [1093, 100] width 35 height 15
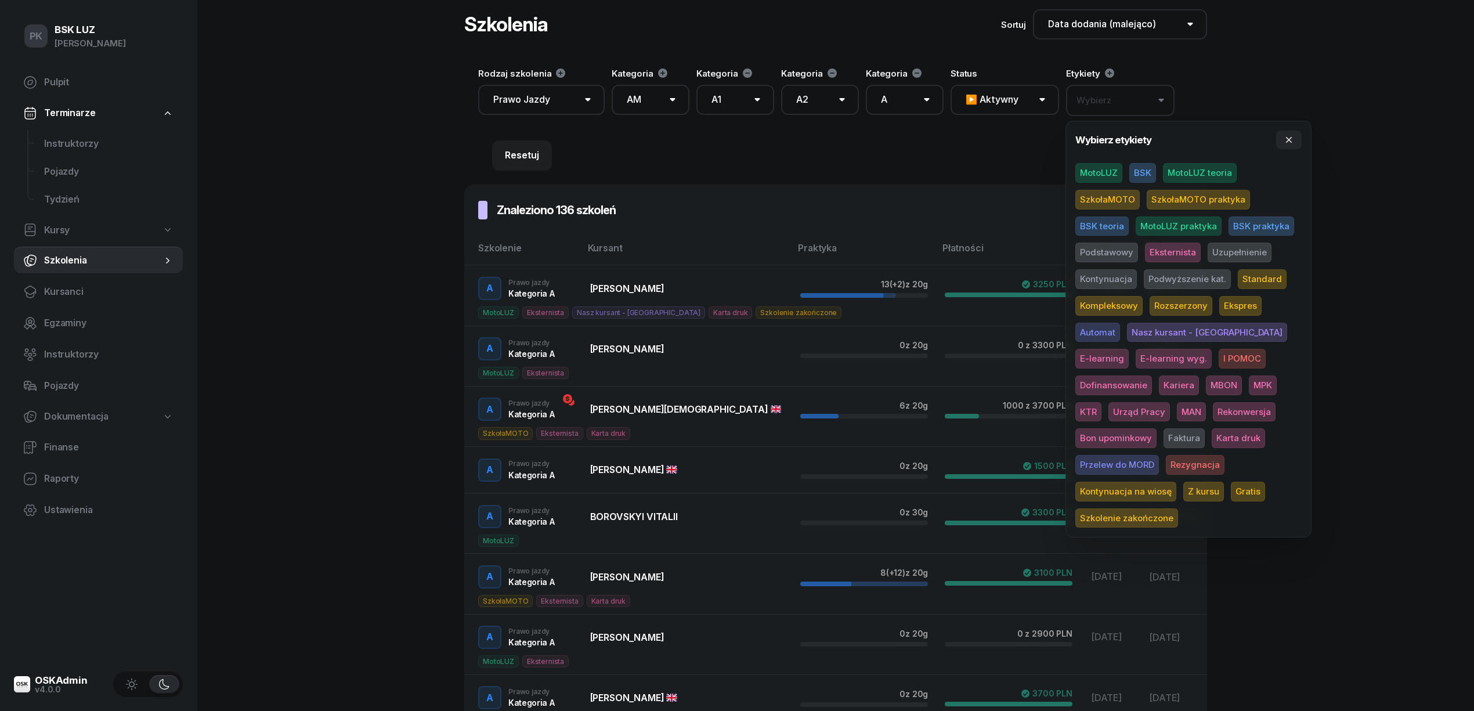
click at [1092, 101] on div "Wybierz" at bounding box center [1093, 100] width 35 height 15
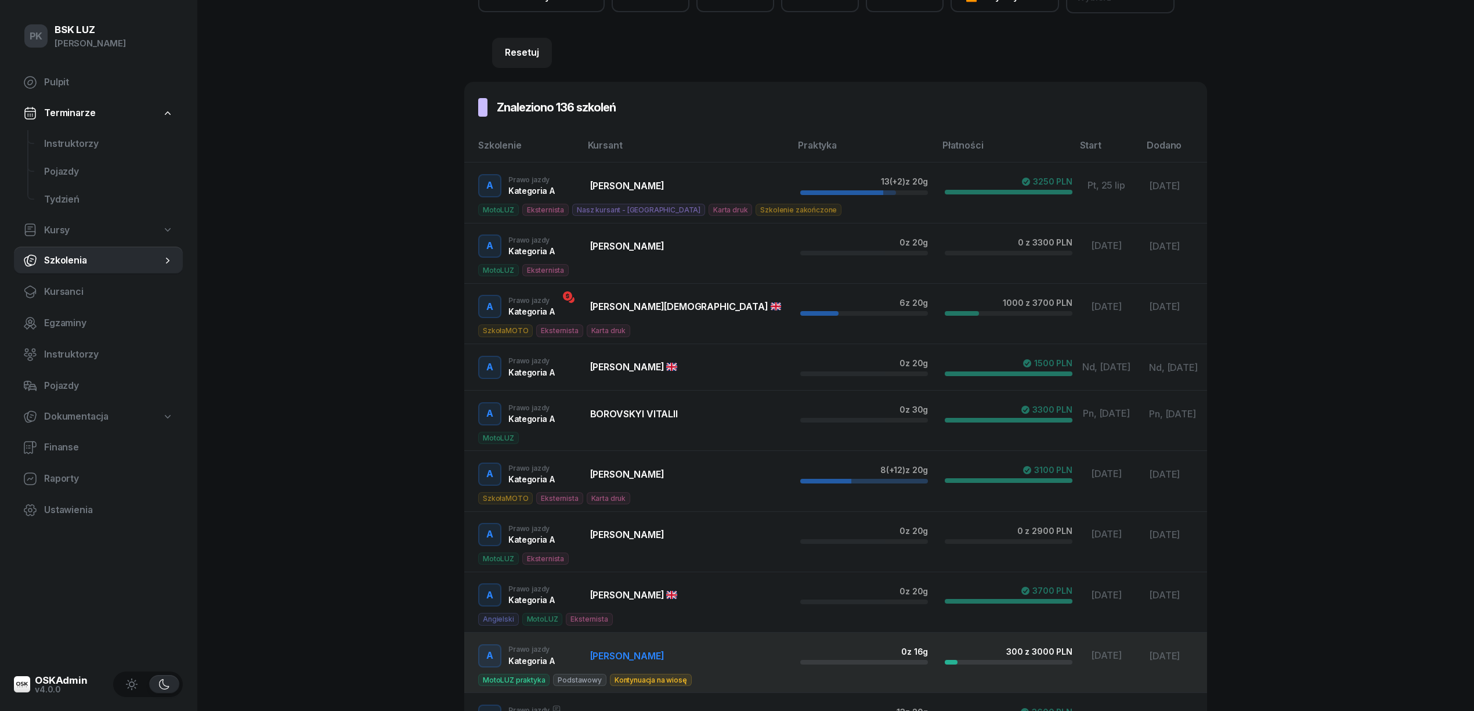
scroll to position [246, 0]
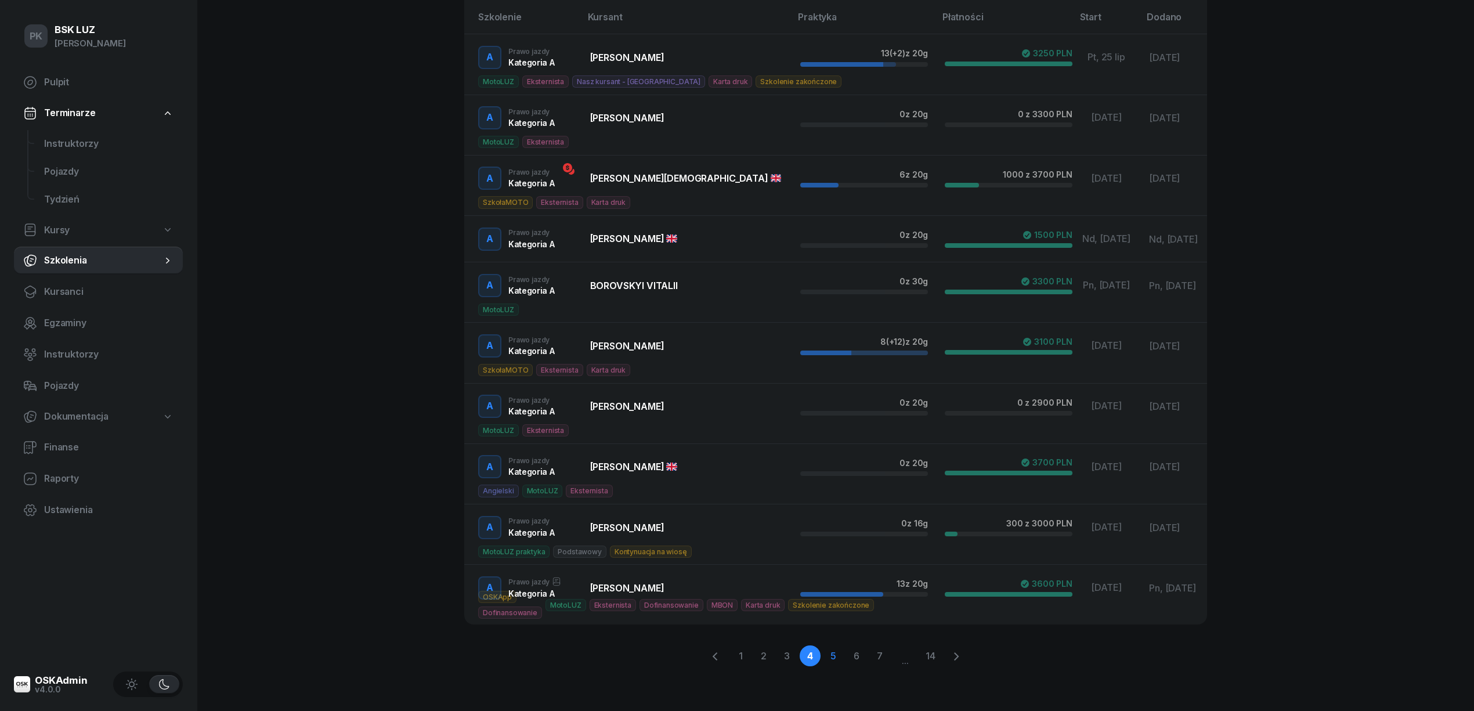
click at [840, 657] on link "5" at bounding box center [833, 655] width 21 height 21
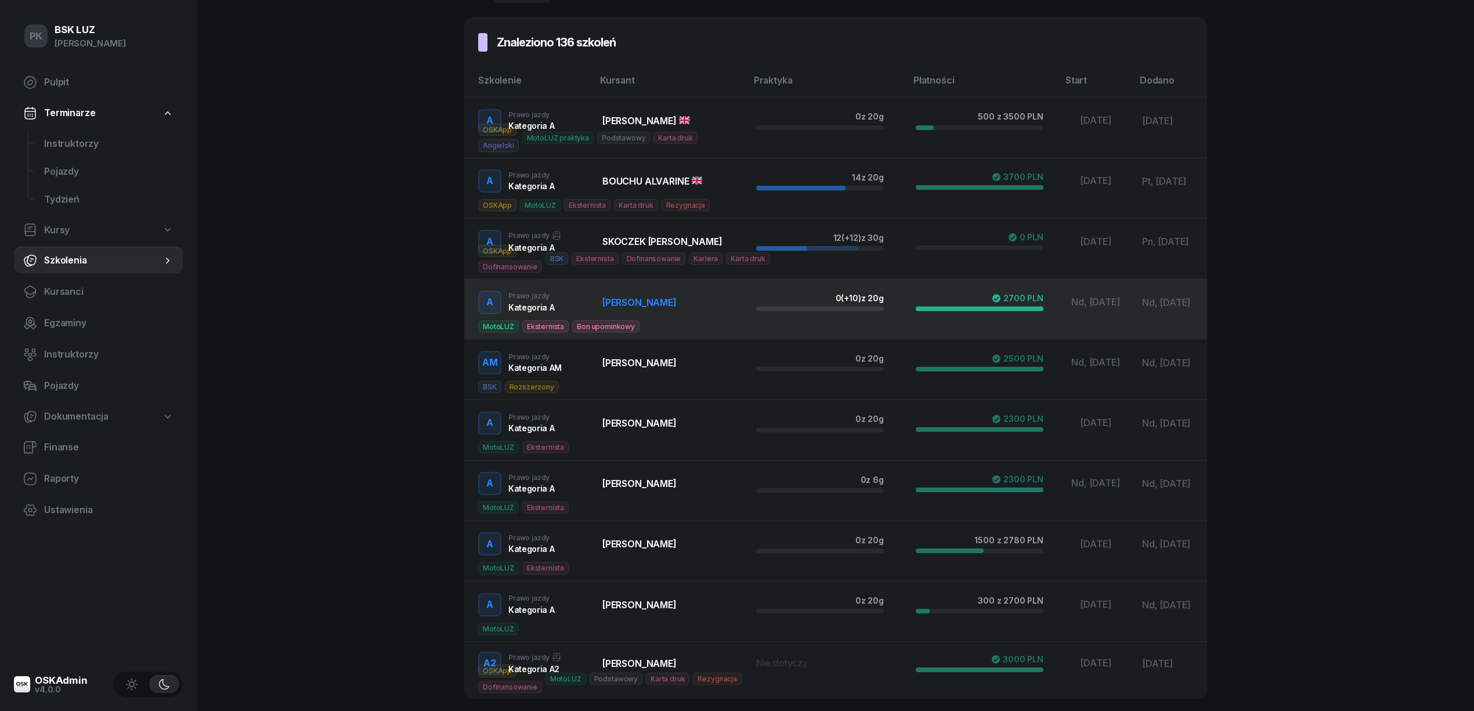
scroll to position [256, 0]
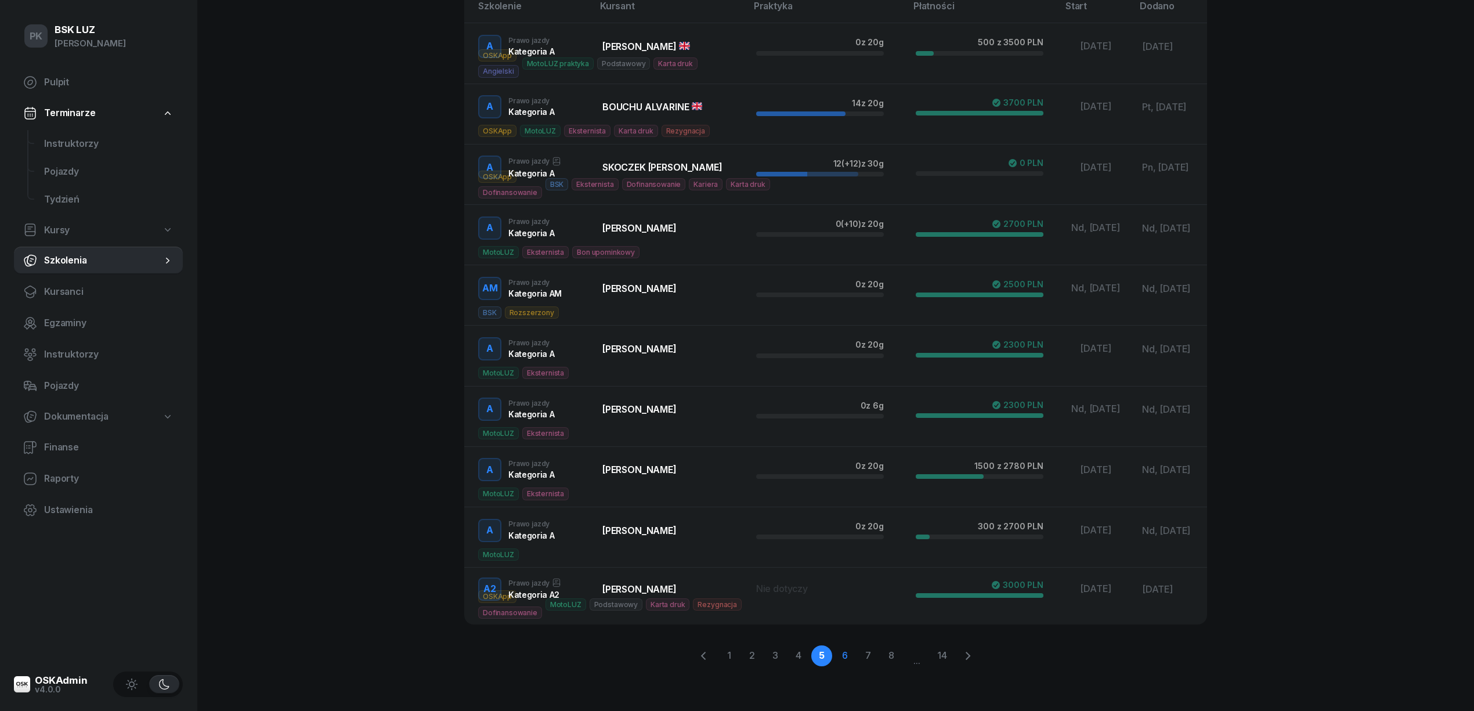
click at [845, 655] on link "6" at bounding box center [844, 655] width 21 height 21
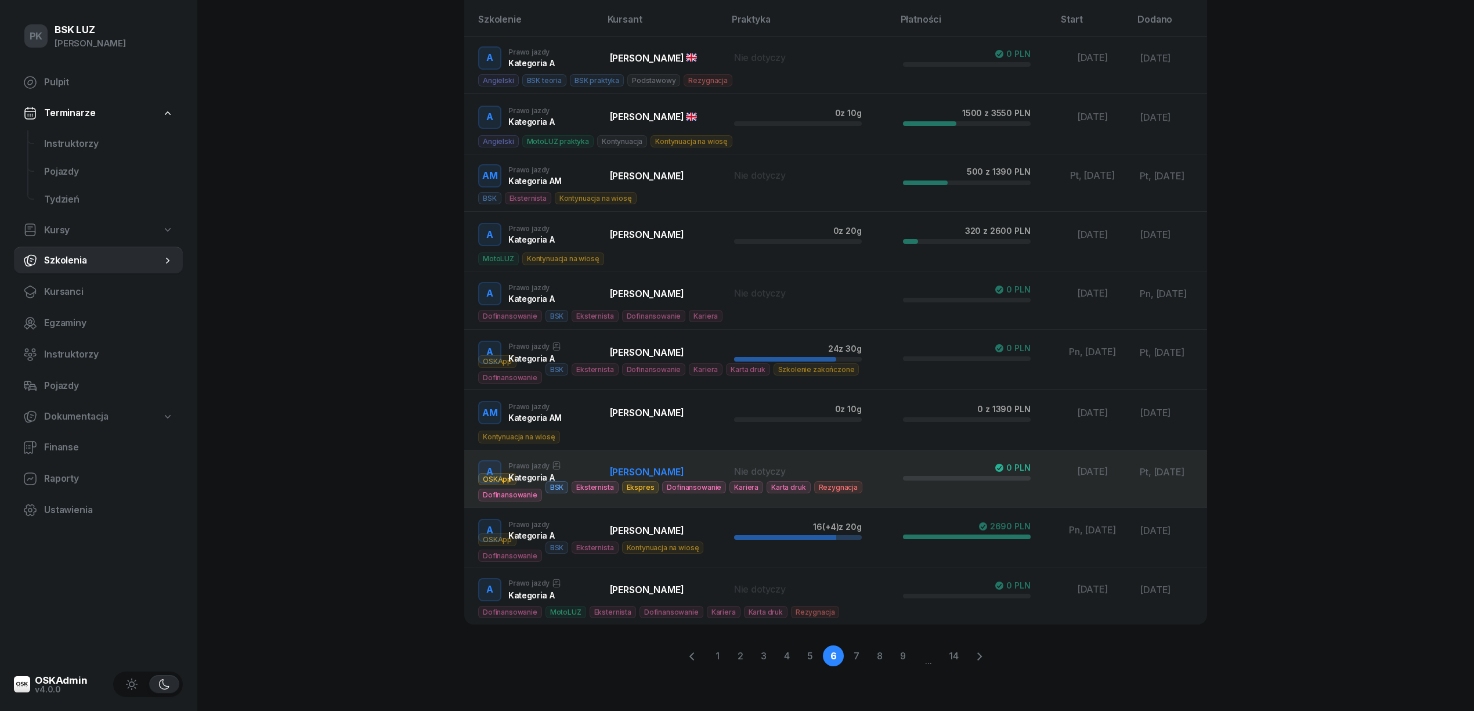
scroll to position [0, 0]
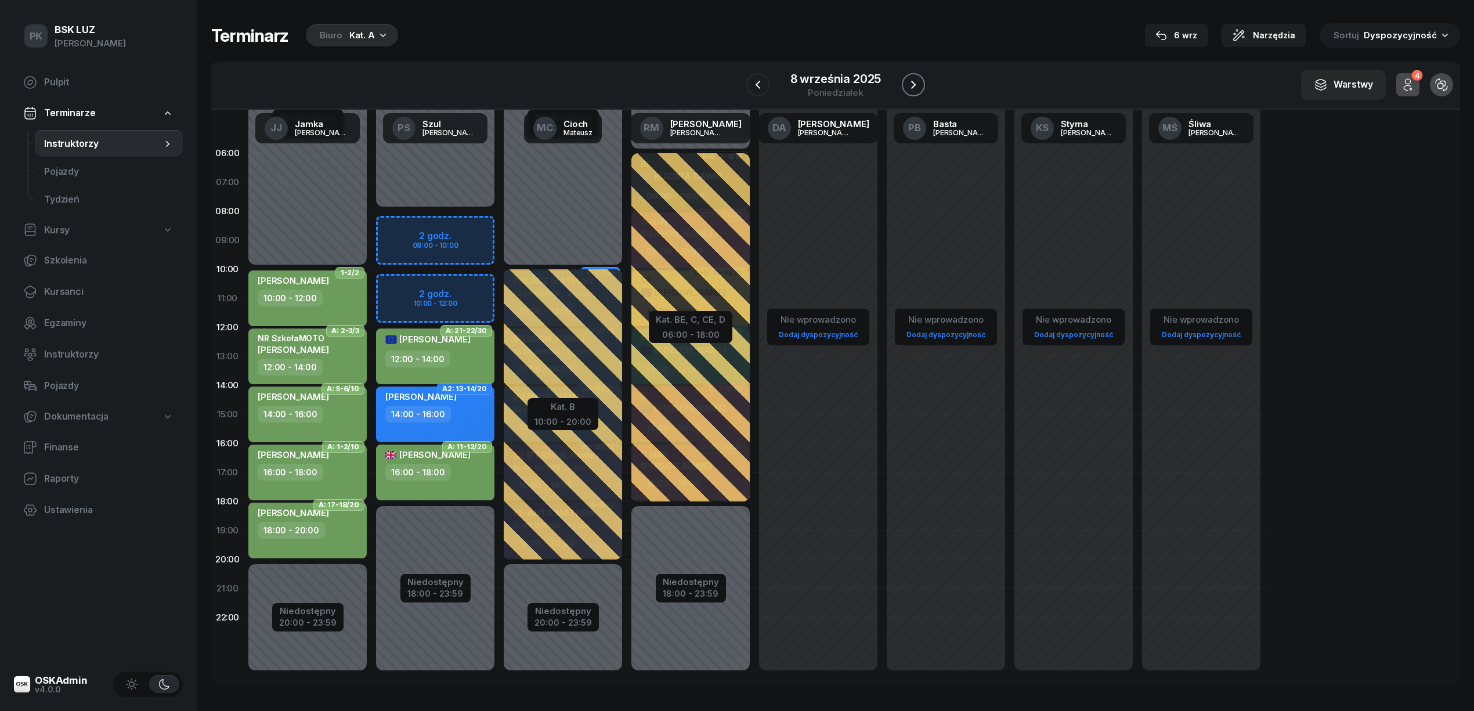
click at [908, 84] on icon "button" at bounding box center [913, 85] width 14 height 14
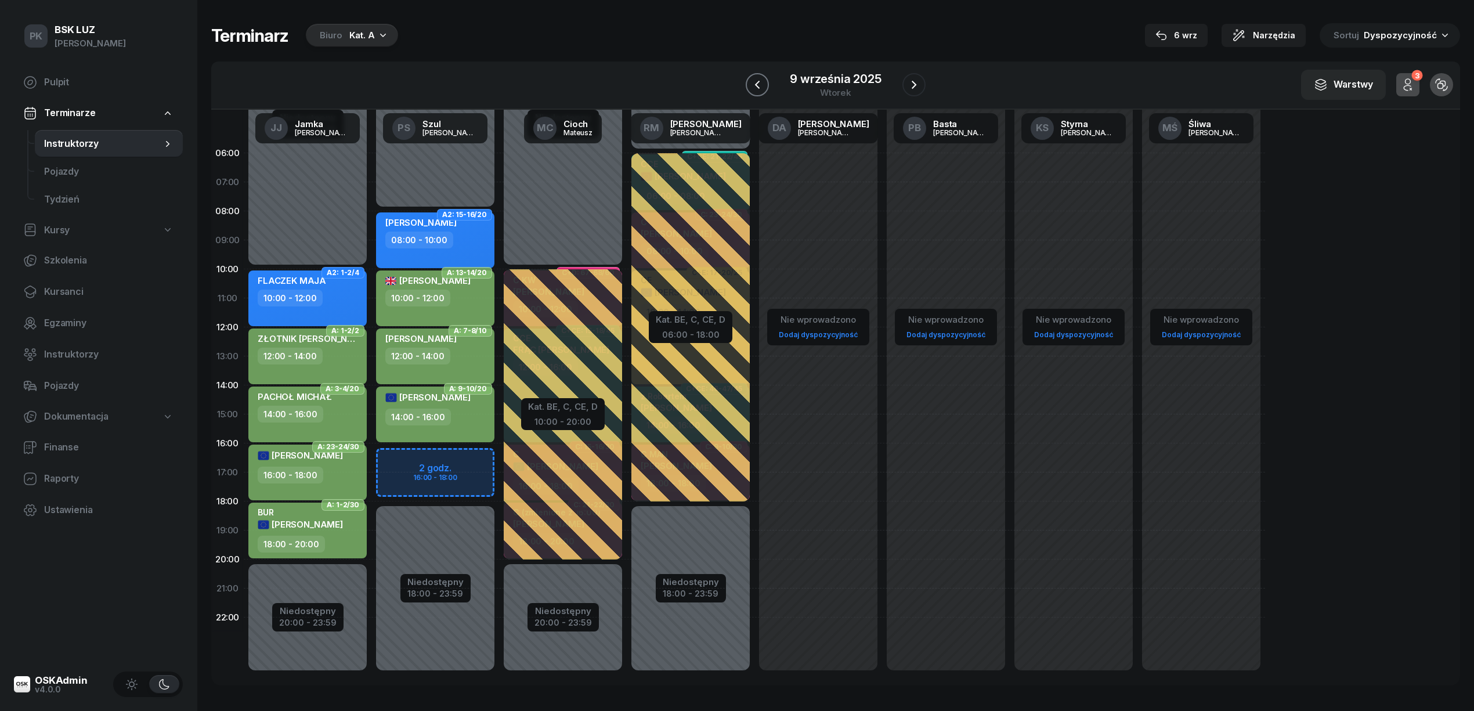
click at [760, 88] on icon "button" at bounding box center [757, 85] width 14 height 14
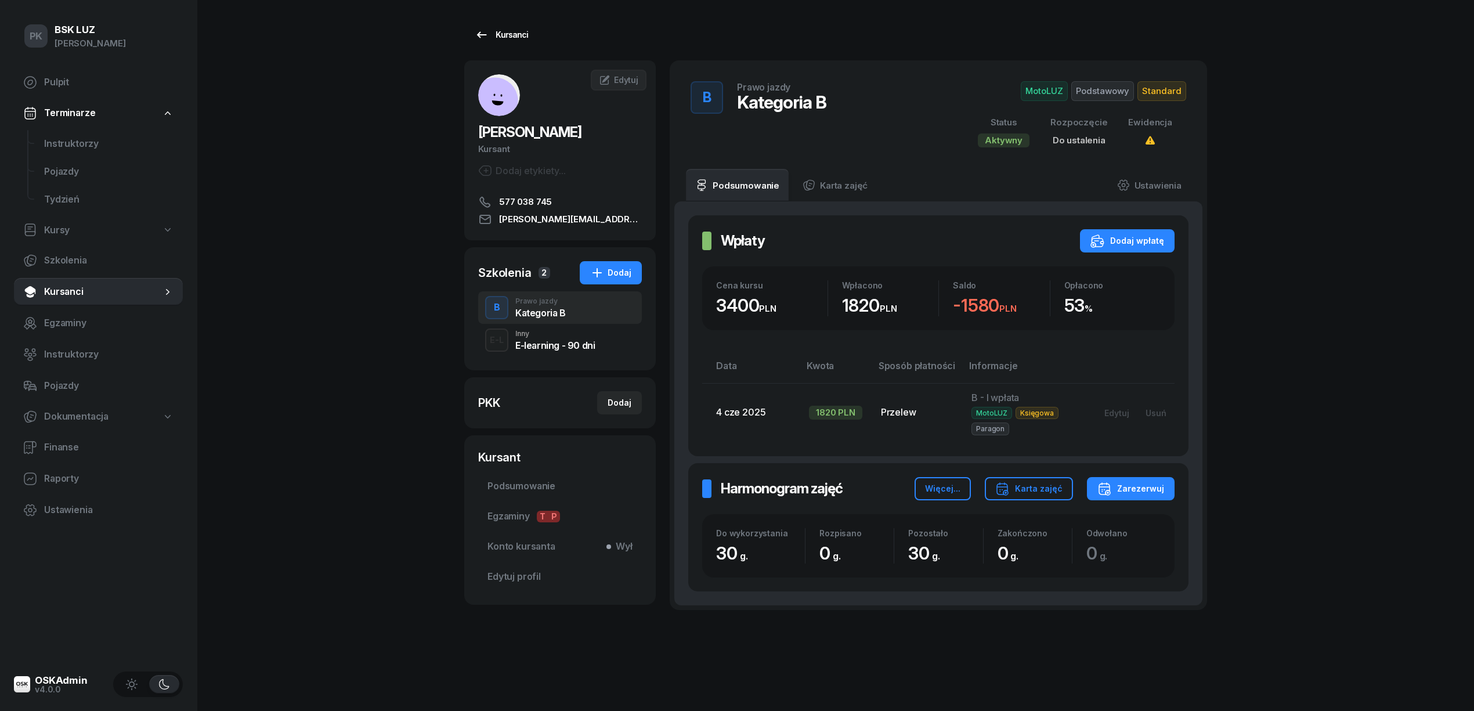
click at [507, 35] on div "Kursanci" at bounding box center [501, 35] width 53 height 14
